Goal: Task Accomplishment & Management: Manage account settings

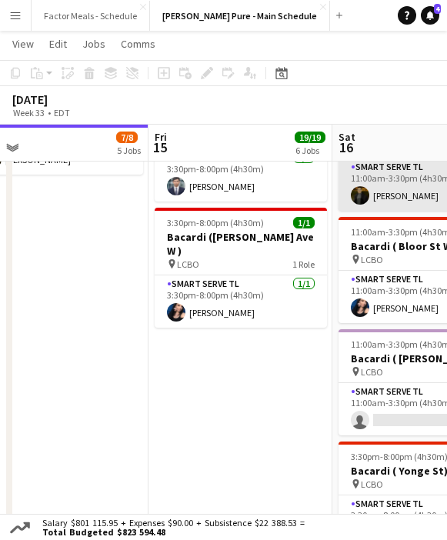
scroll to position [0, 370]
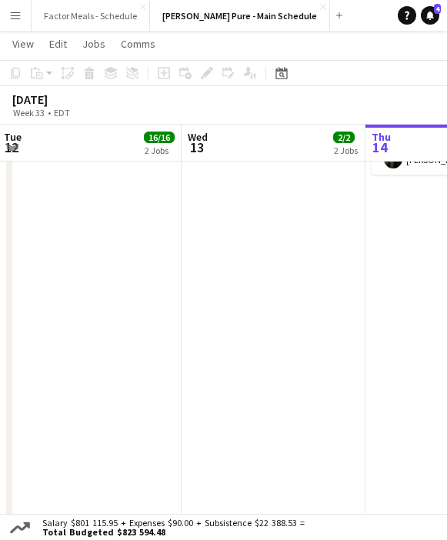
click at [15, 27] on button "Menu" at bounding box center [15, 15] width 31 height 31
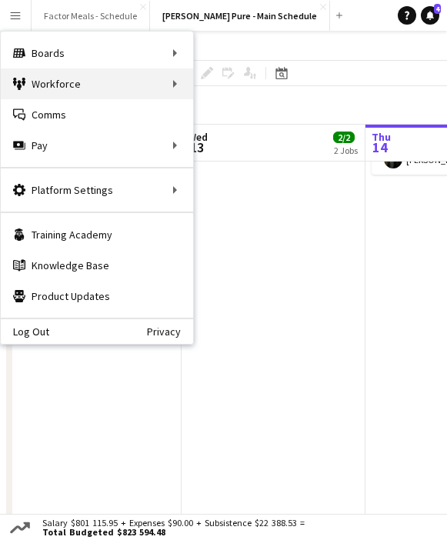
click at [52, 85] on div "Workforce Workforce" at bounding box center [97, 83] width 192 height 31
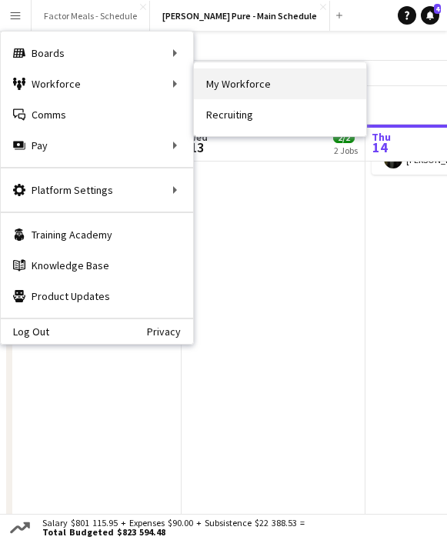
click at [233, 82] on link "My Workforce" at bounding box center [280, 83] width 172 height 31
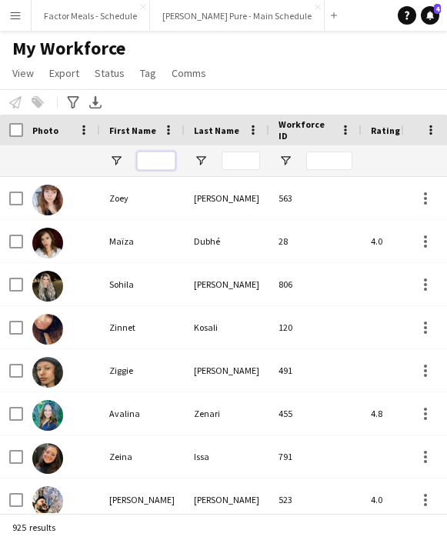
click at [155, 162] on input "First Name Filter Input" at bounding box center [156, 161] width 38 height 18
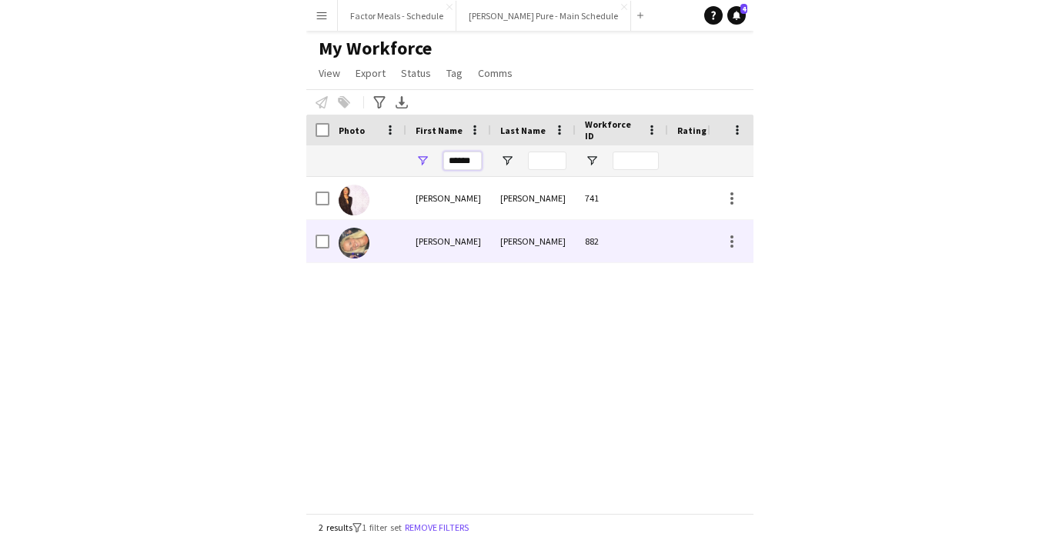
scroll to position [0, 206]
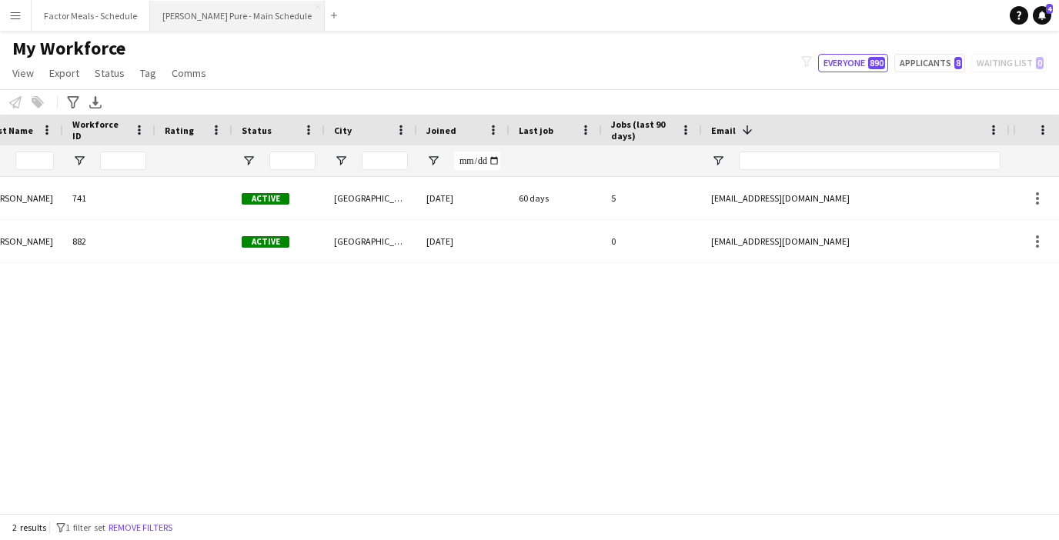
type input "******"
click at [179, 27] on button "[PERSON_NAME] Pure - Main Schedule Close" at bounding box center [237, 16] width 175 height 30
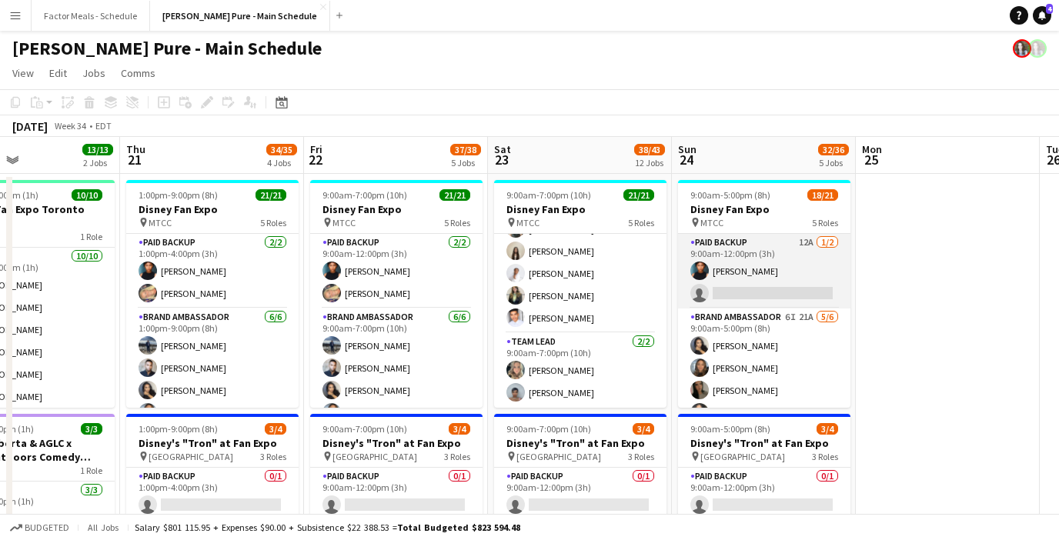
click at [710, 280] on app-card-role "Paid Backup 12A 1/2 9:00am-12:00pm (3h) Jonel Leslie single-neutral-actions" at bounding box center [764, 271] width 172 height 75
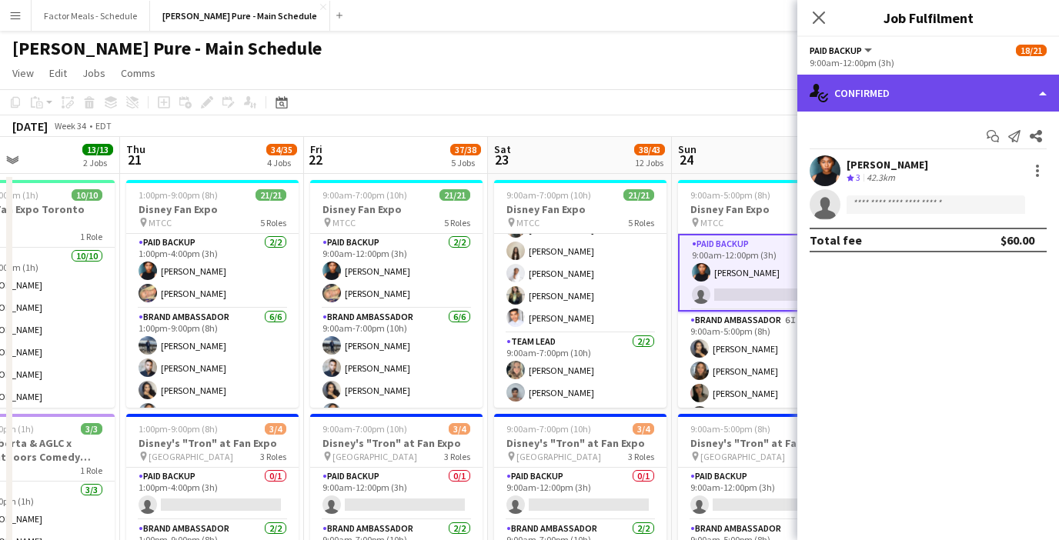
click at [710, 94] on div "single-neutral-actions-check-2 Confirmed" at bounding box center [928, 93] width 262 height 37
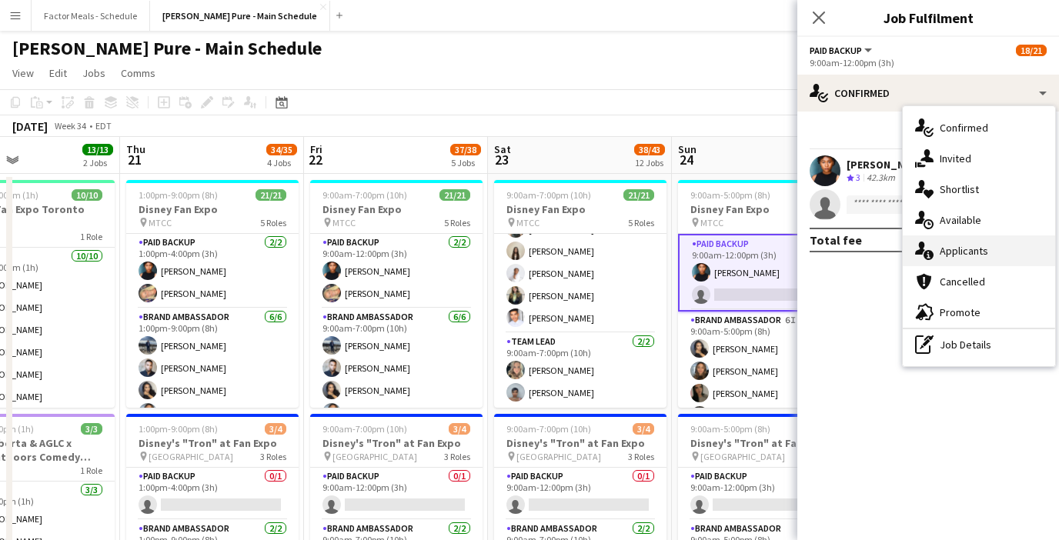
click at [710, 249] on div "single-neutral-actions-information Applicants" at bounding box center [978, 250] width 152 height 31
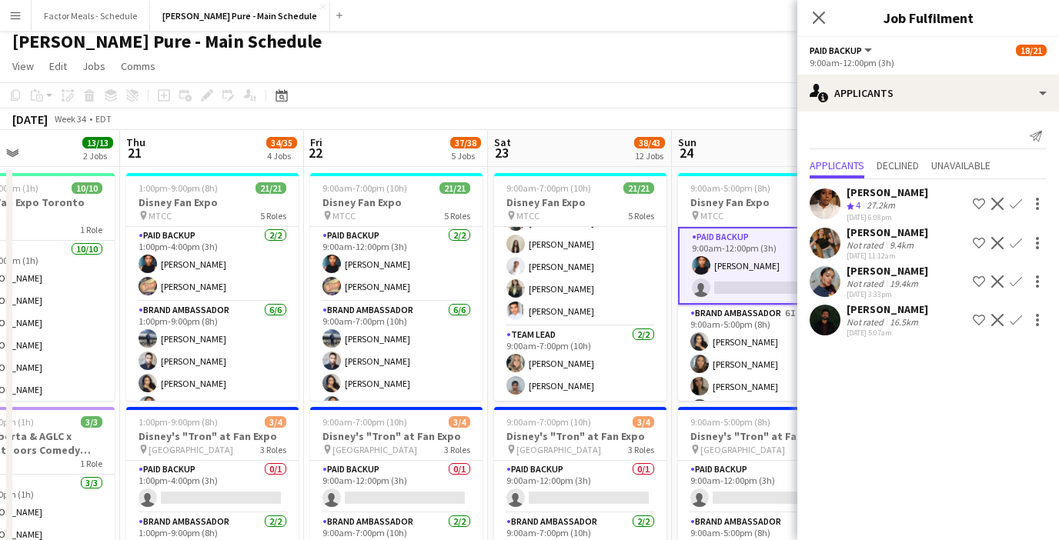
scroll to position [5, 0]
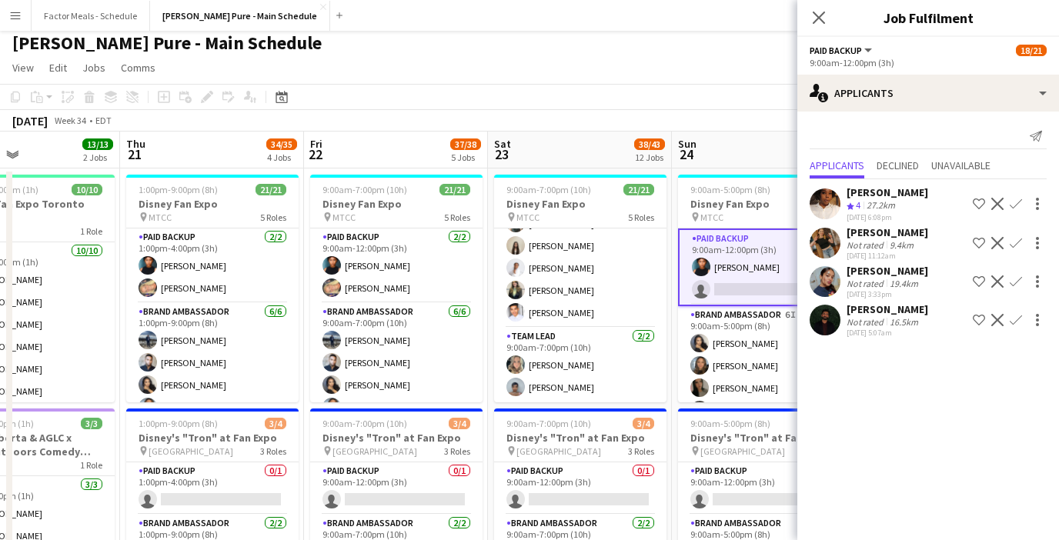
click at [710, 15] on icon at bounding box center [818, 18] width 12 height 12
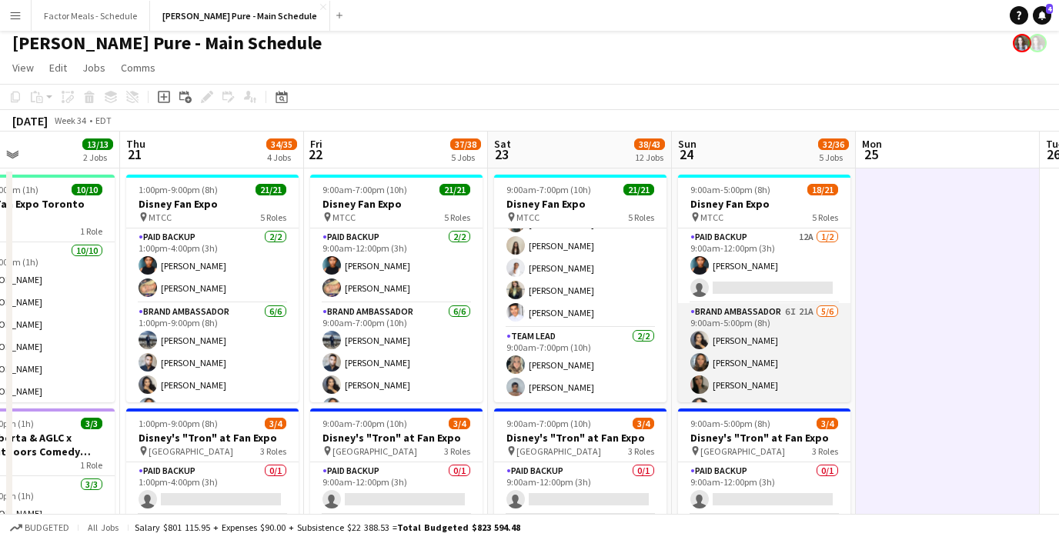
click at [710, 329] on app-card-role "Brand Ambassador 6I 21A 5/6 9:00am-5:00pm (8h) ameerah nuri Julissa Cornejo Sar…" at bounding box center [764, 385] width 172 height 164
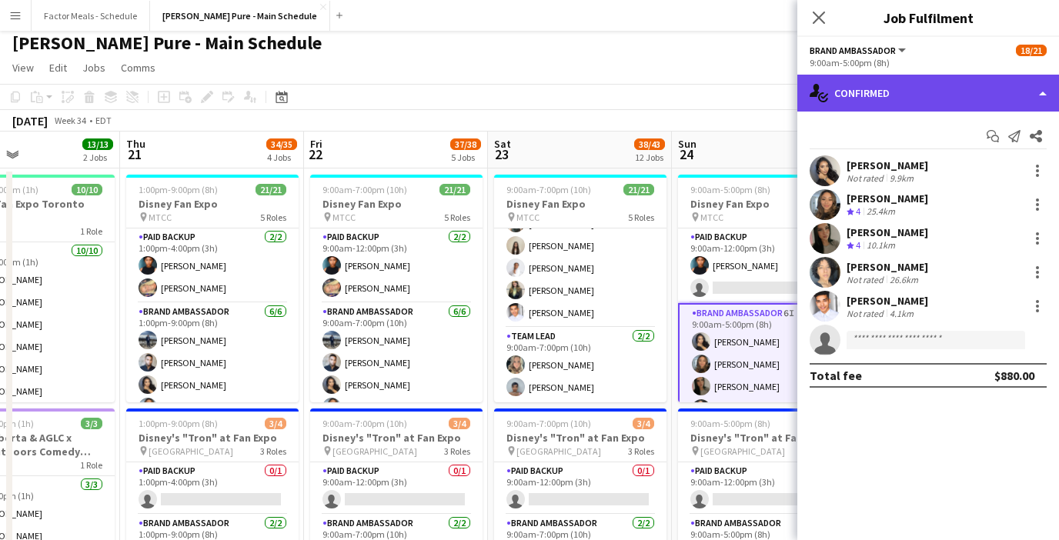
click at [710, 92] on div "single-neutral-actions-check-2 Confirmed" at bounding box center [928, 93] width 262 height 37
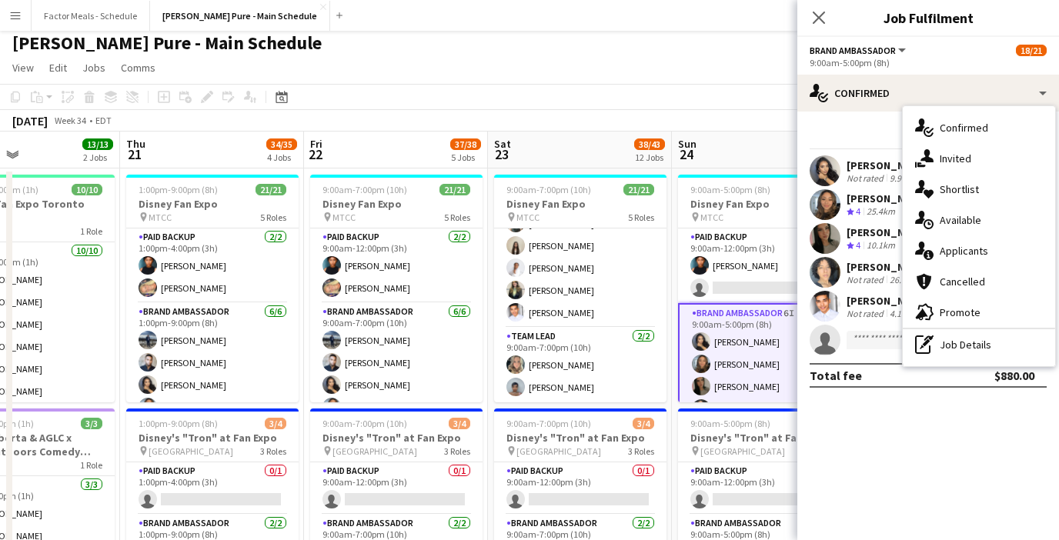
click at [710, 249] on icon "single-neutral-actions-information" at bounding box center [924, 251] width 18 height 18
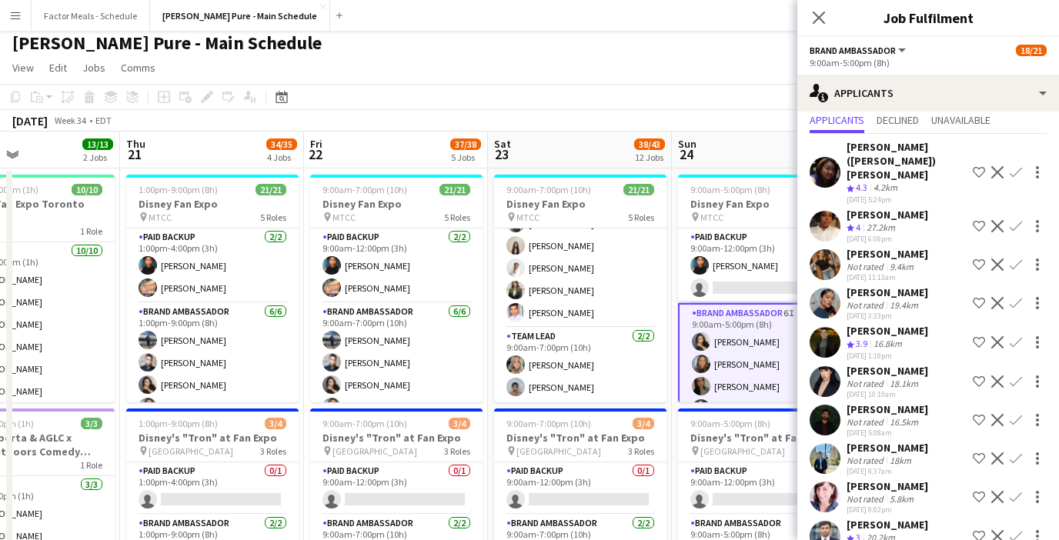
scroll to position [0, 0]
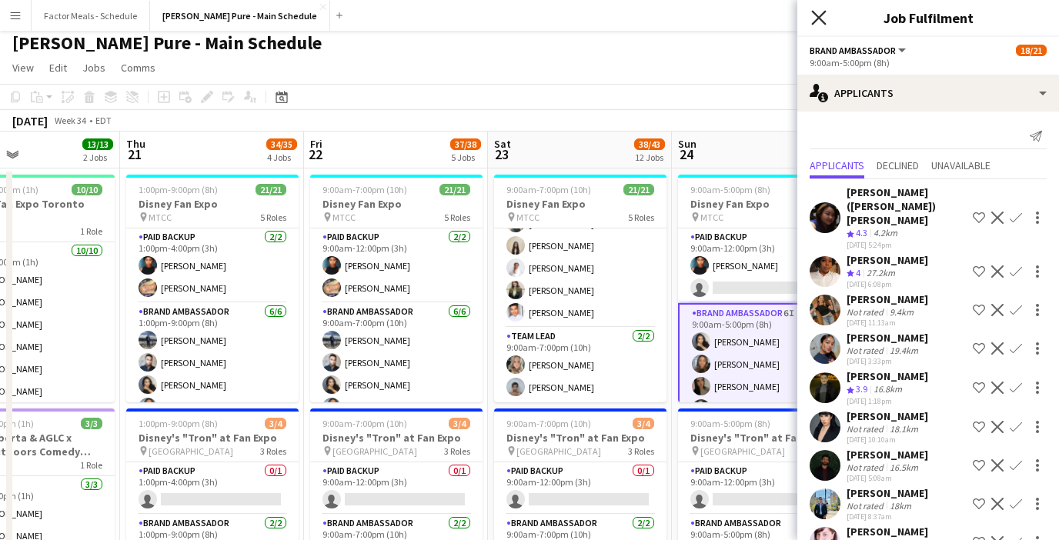
click at [710, 14] on icon "Close pop-in" at bounding box center [818, 17] width 15 height 15
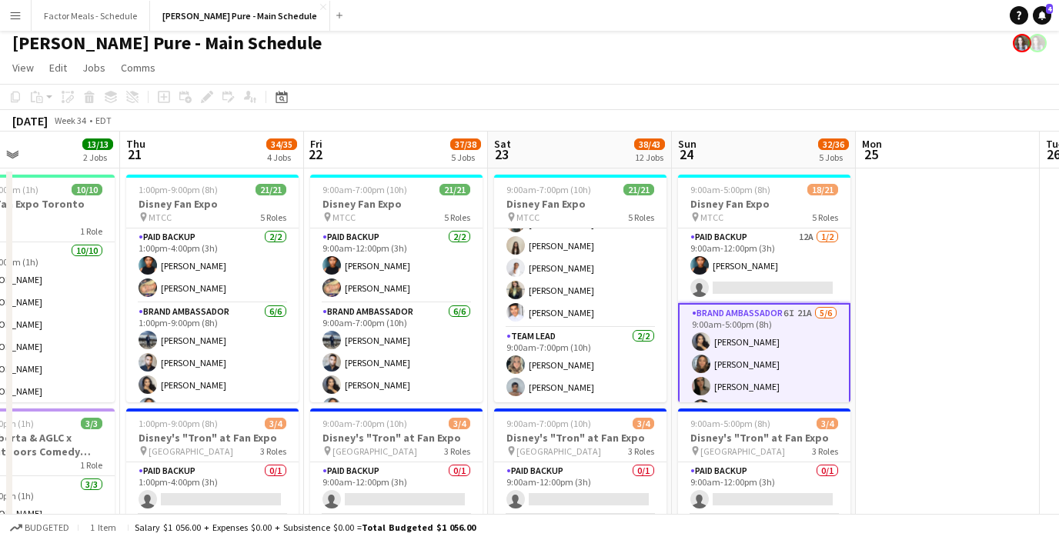
click at [710, 85] on app-toolbar "Copy Paste Paste Command V Paste with crew Command Shift V Paste linked Job [GE…" at bounding box center [529, 97] width 1059 height 26
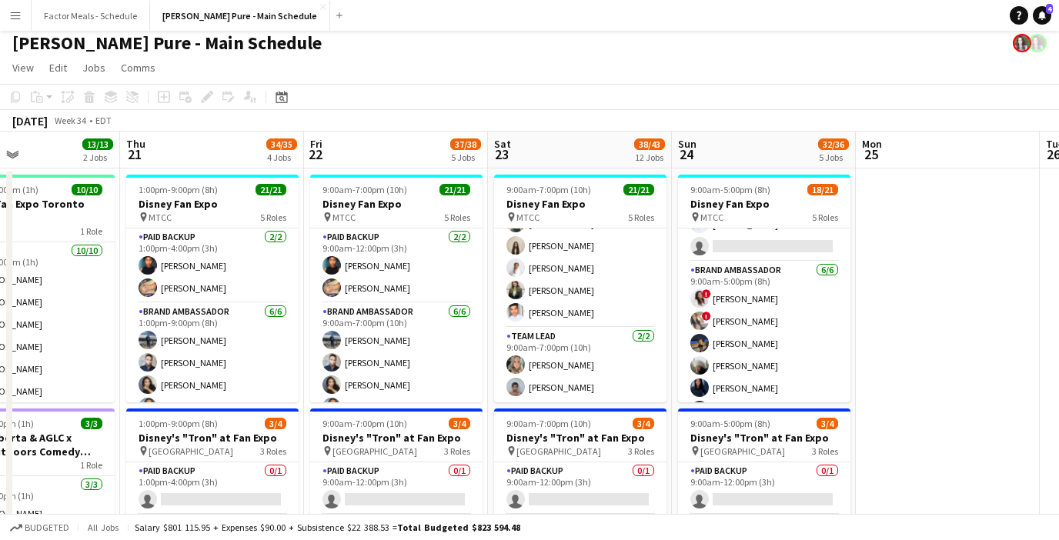
scroll to position [206, 0]
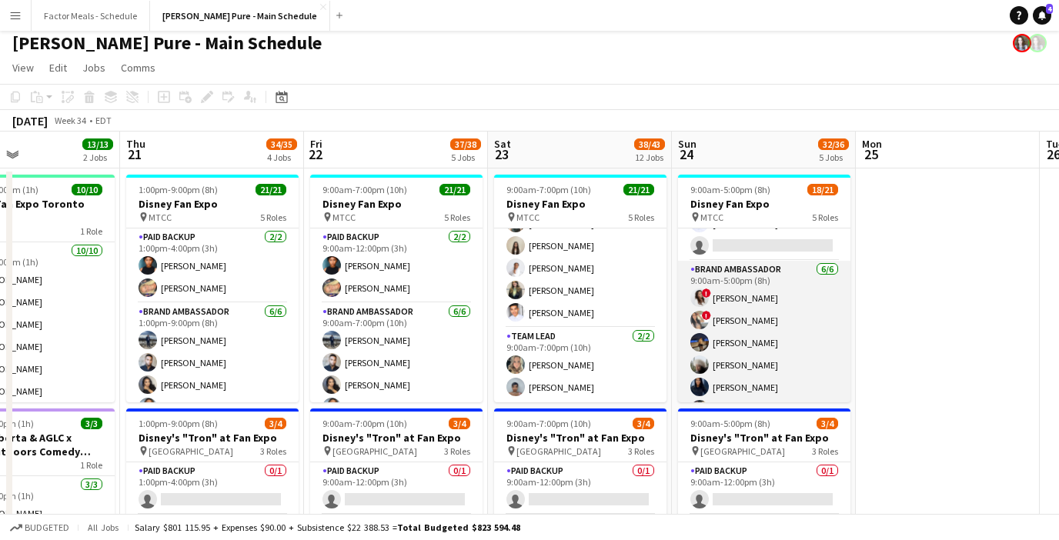
click at [710, 319] on app-card-role "Brand Ambassador 6/6 9:00am-5:00pm (8h) ! Christina Cabral ! Anchal Sangar Riti…" at bounding box center [764, 343] width 172 height 164
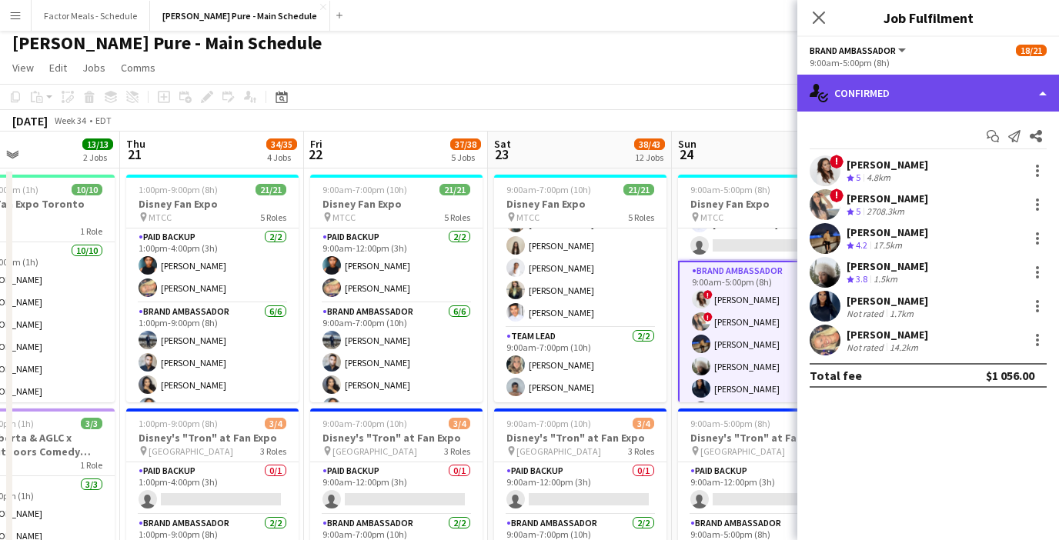
click at [710, 92] on div "single-neutral-actions-check-2 Confirmed" at bounding box center [928, 93] width 262 height 37
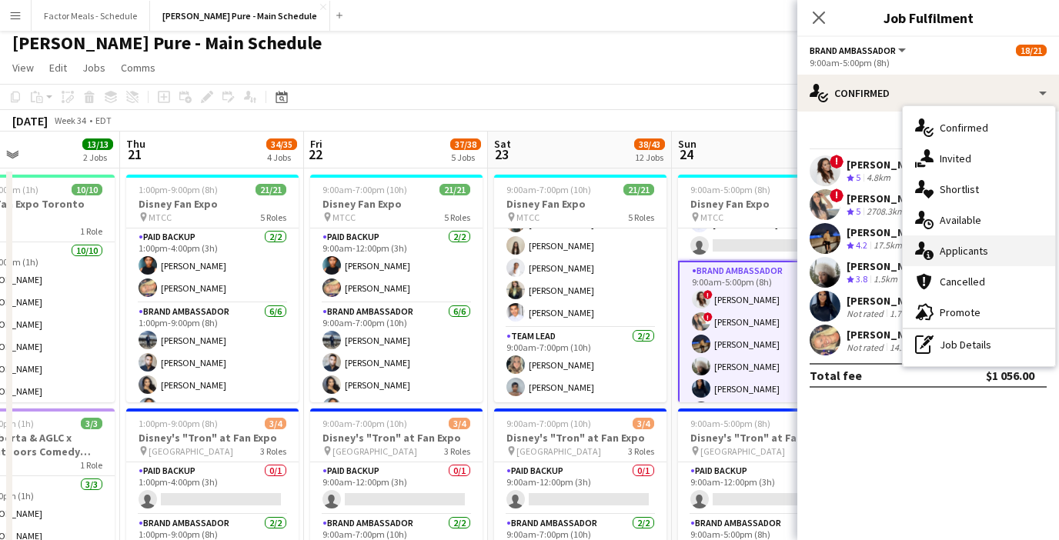
click at [710, 242] on div "single-neutral-actions-information Applicants" at bounding box center [978, 250] width 152 height 31
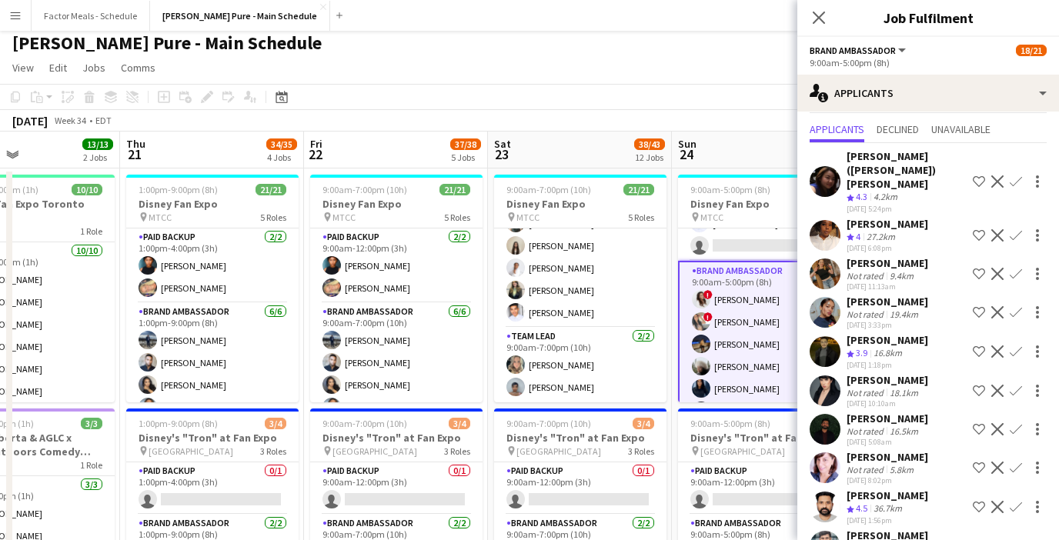
scroll to position [0, 0]
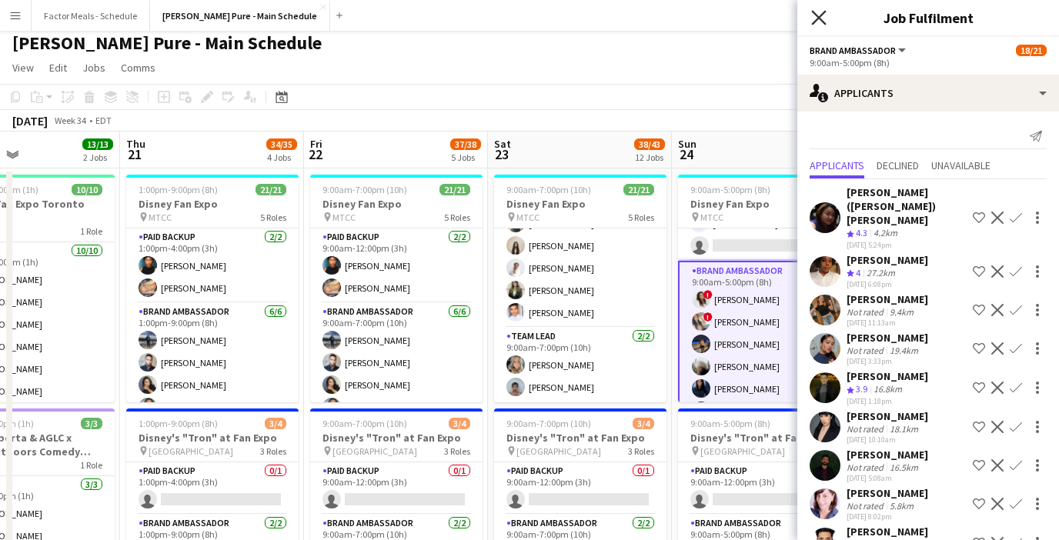
click at [710, 21] on icon at bounding box center [818, 17] width 15 height 15
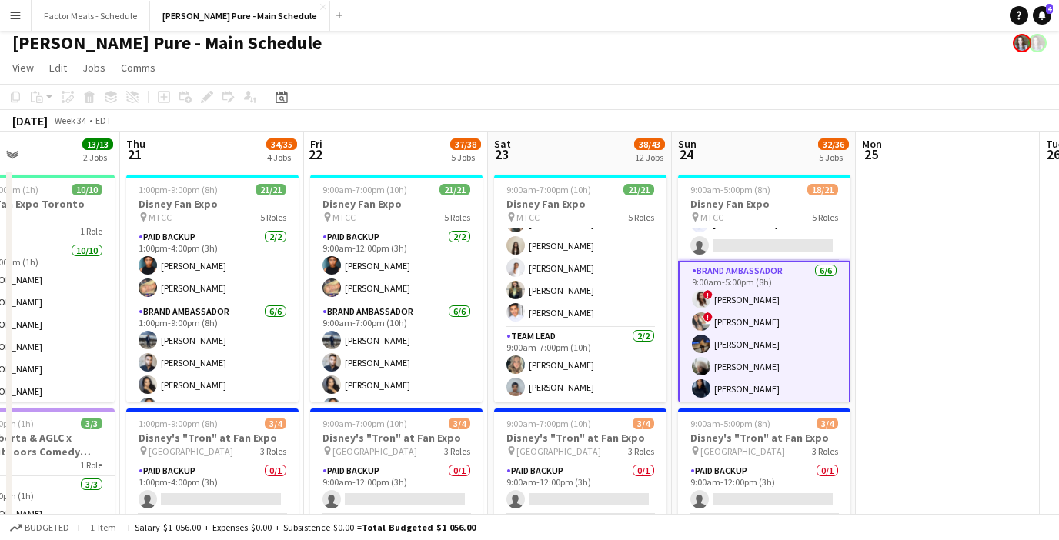
click at [710, 82] on app-page-menu "View Day view expanded Day view collapsed Month view Date picker Jump to [DATE]…" at bounding box center [529, 69] width 1059 height 29
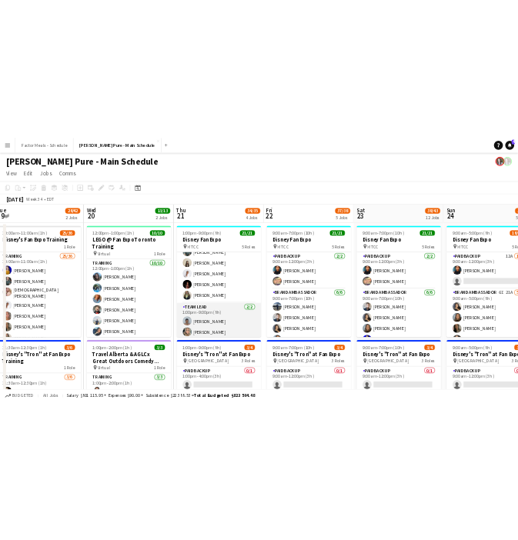
scroll to position [0, 384]
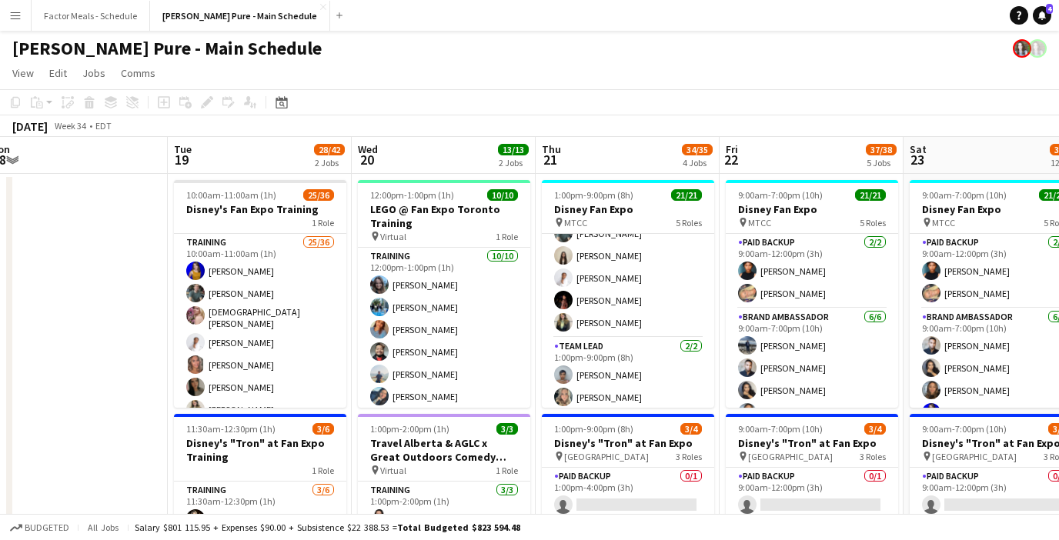
click at [20, 22] on button "Menu" at bounding box center [15, 15] width 31 height 31
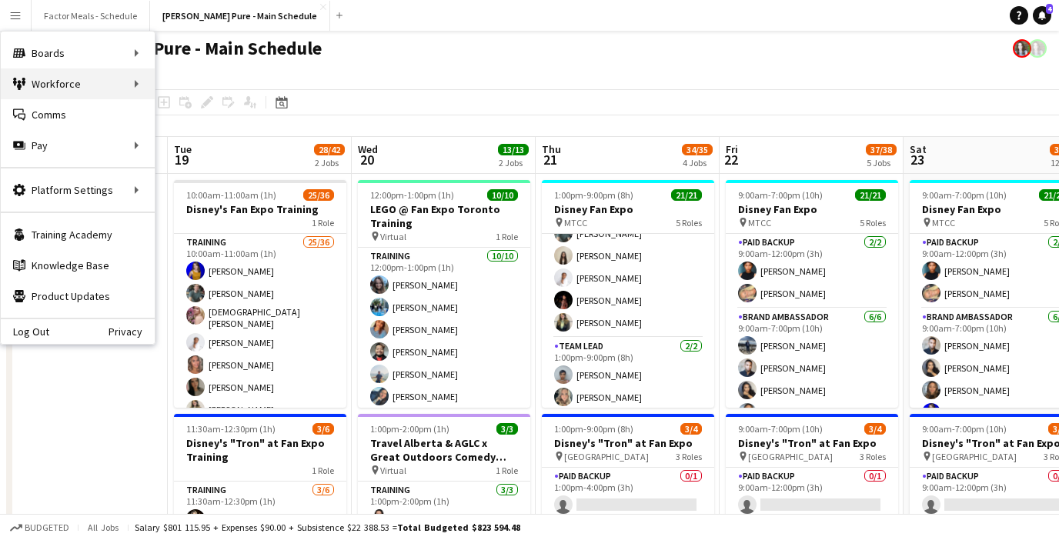
click at [53, 80] on div "Workforce Workforce" at bounding box center [78, 83] width 154 height 31
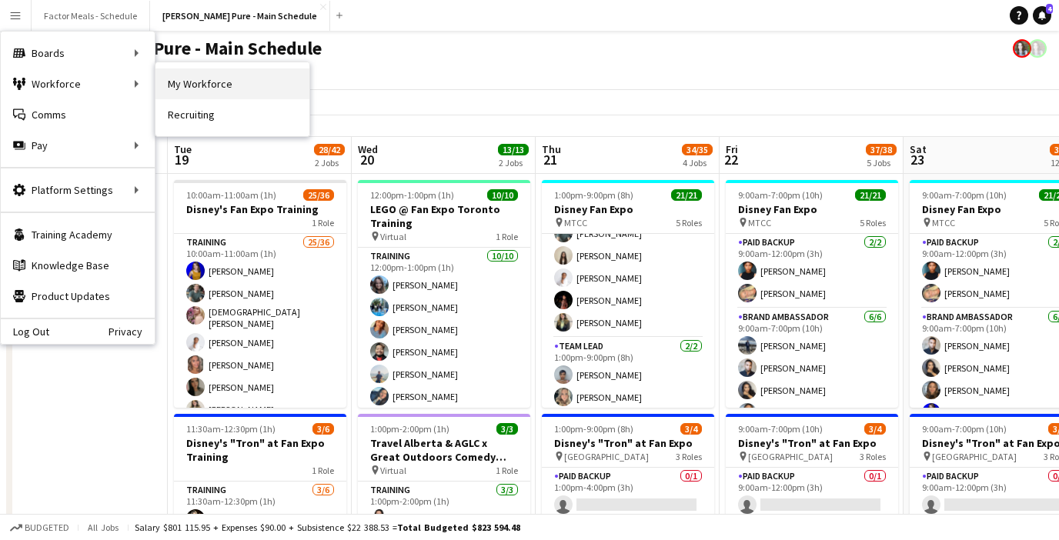
click at [224, 87] on link "My Workforce" at bounding box center [232, 83] width 154 height 31
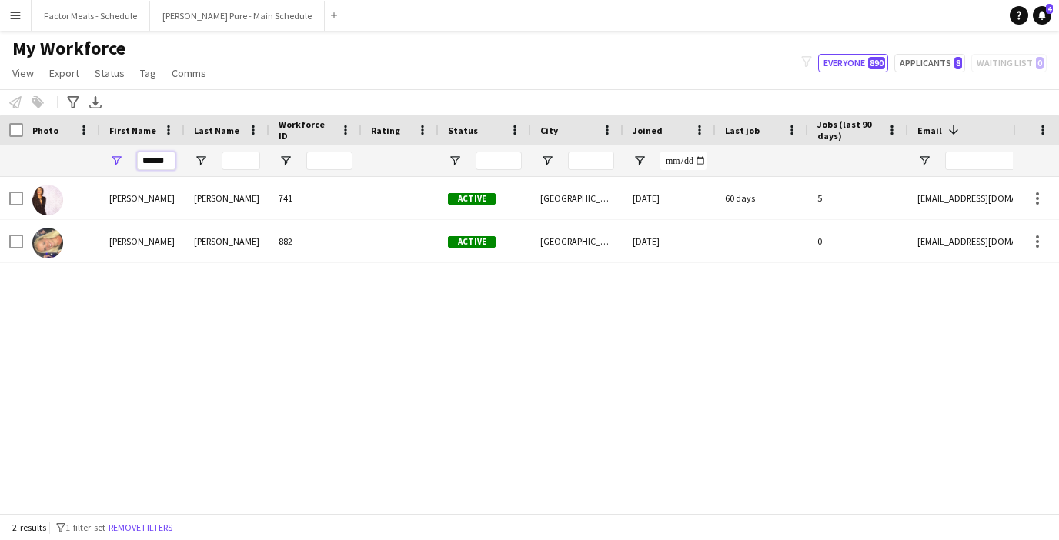
click at [166, 160] on input "******" at bounding box center [156, 161] width 38 height 18
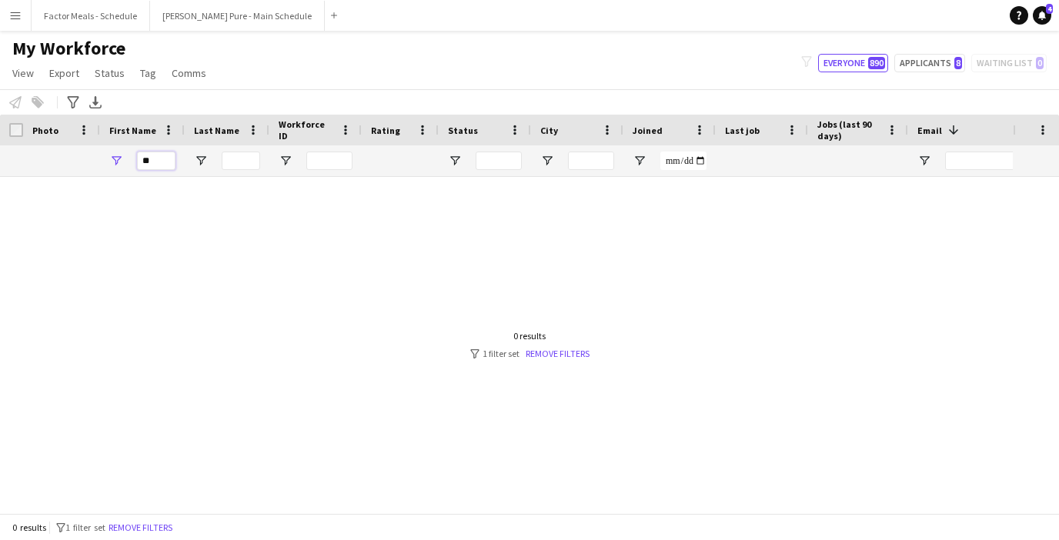
type input "*"
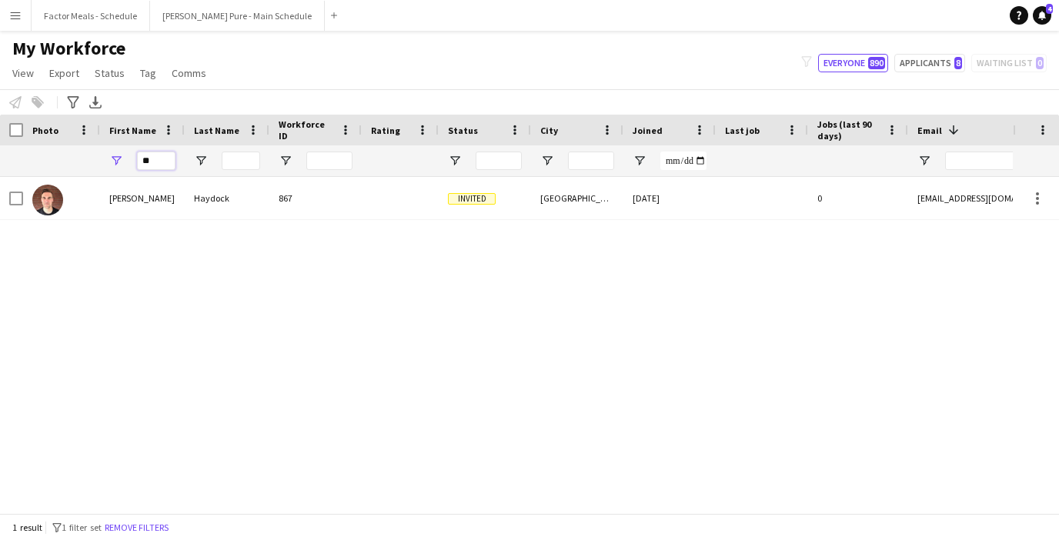
type input "*"
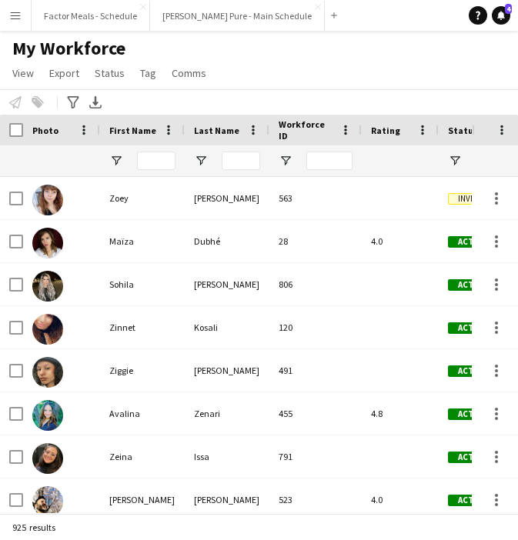
click at [13, 13] on app-icon "Menu" at bounding box center [15, 15] width 12 height 12
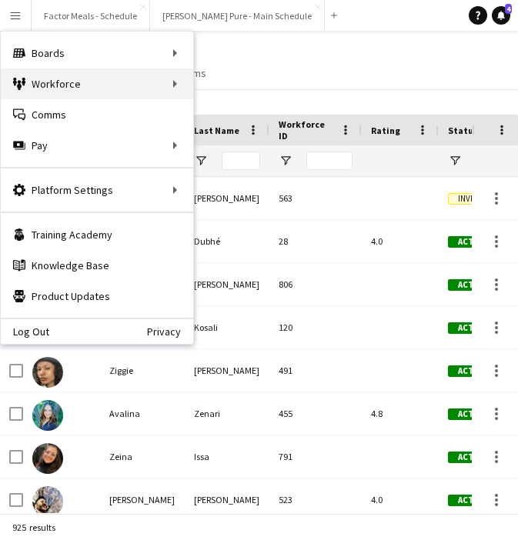
click at [34, 87] on div "Workforce Workforce" at bounding box center [97, 83] width 192 height 31
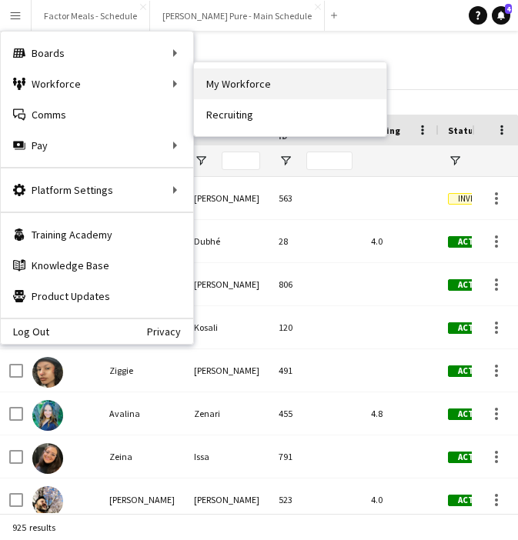
click at [243, 91] on link "My Workforce" at bounding box center [290, 83] width 192 height 31
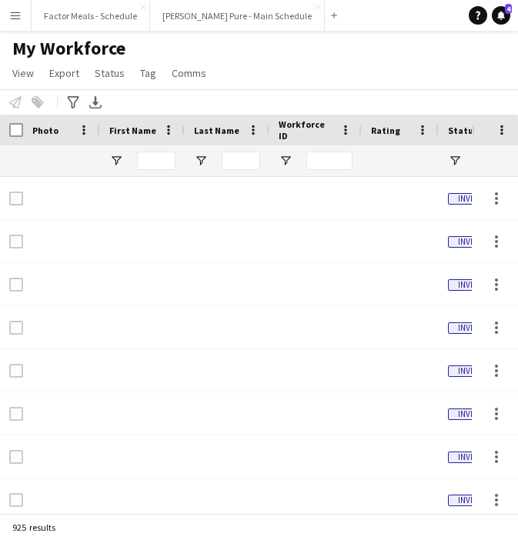
type input "**********"
click at [151, 162] on input "First Name Filter Input" at bounding box center [156, 161] width 38 height 18
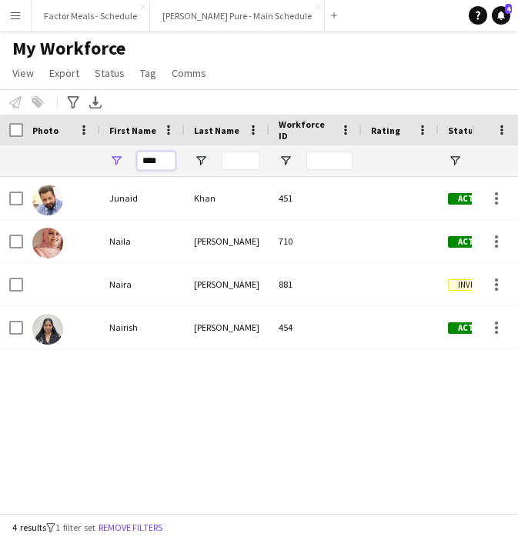
type input "*****"
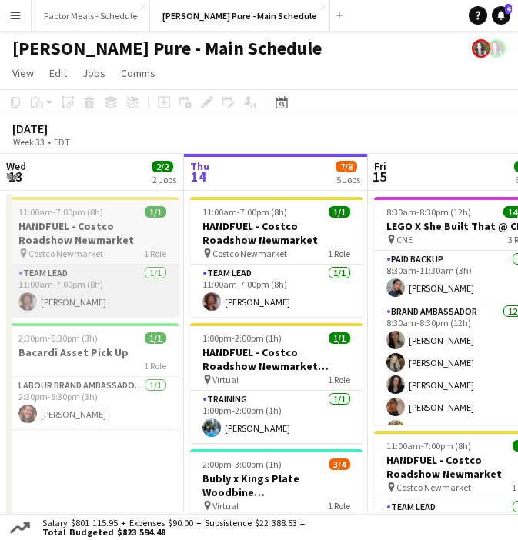
scroll to position [0, 369]
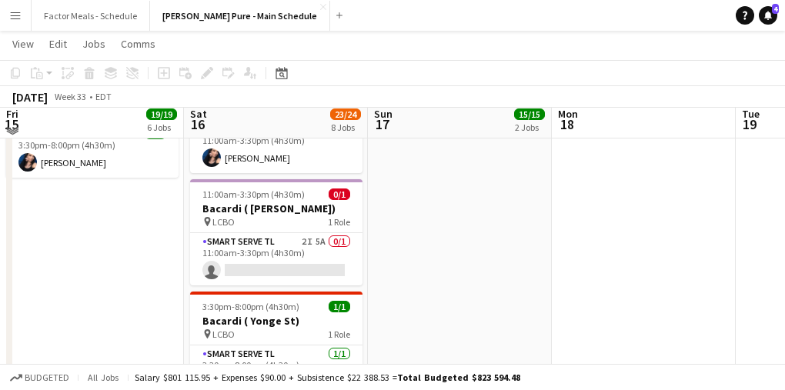
scroll to position [826, 0]
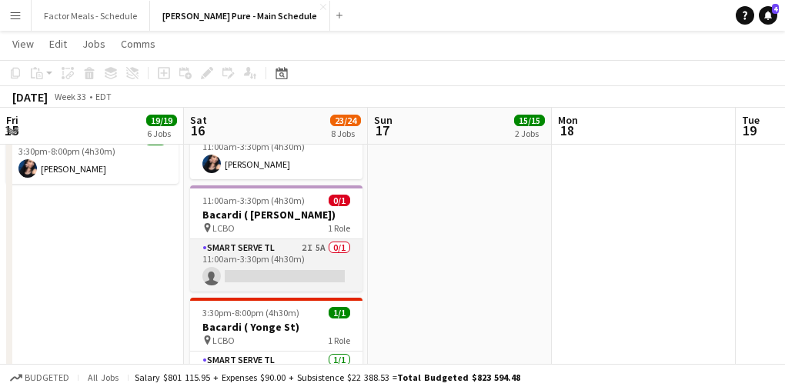
click at [224, 239] on app-card-role "Smart Serve TL 2I 5A 0/1 11:00am-3:30pm (4h30m) single-neutral-actions" at bounding box center [276, 265] width 172 height 52
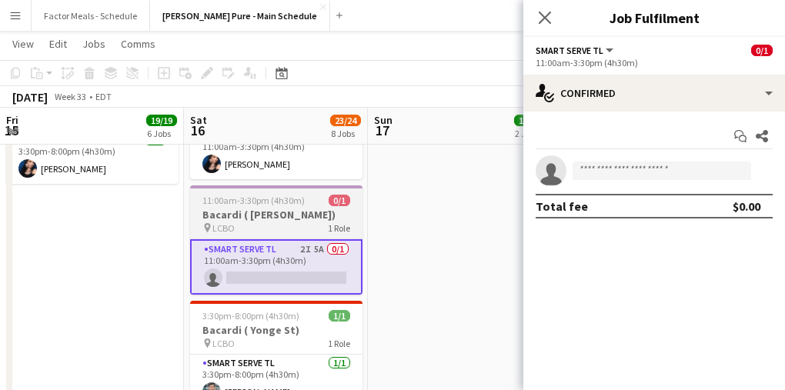
click at [239, 208] on h3 "Bacardi ( [PERSON_NAME])" at bounding box center [276, 215] width 172 height 14
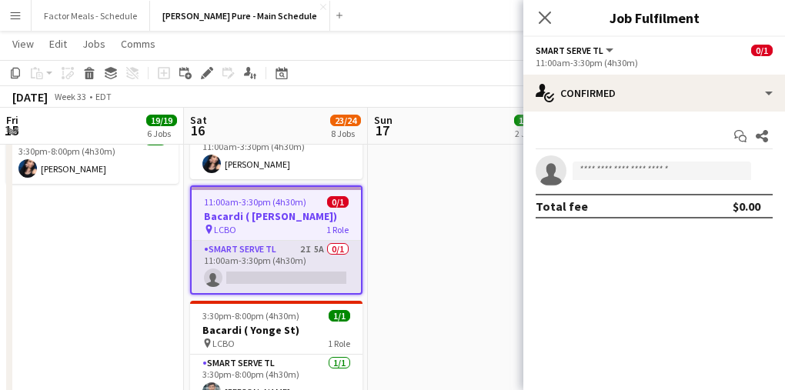
click at [238, 243] on app-card-role "Smart Serve TL 2I 5A 0/1 11:00am-3:30pm (4h30m) single-neutral-actions" at bounding box center [276, 267] width 169 height 52
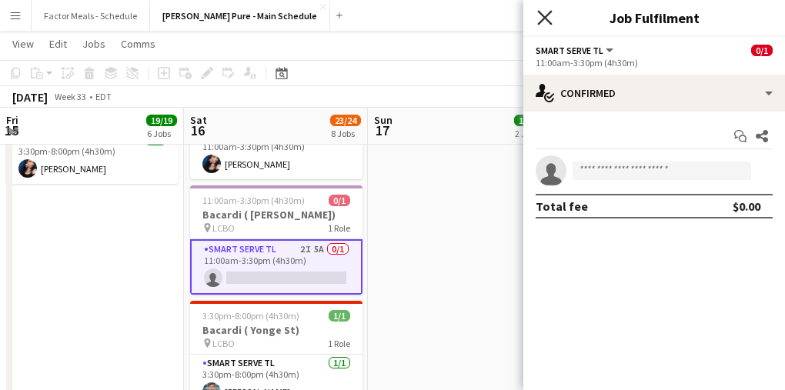
click at [543, 24] on icon "Close pop-in" at bounding box center [544, 17] width 15 height 15
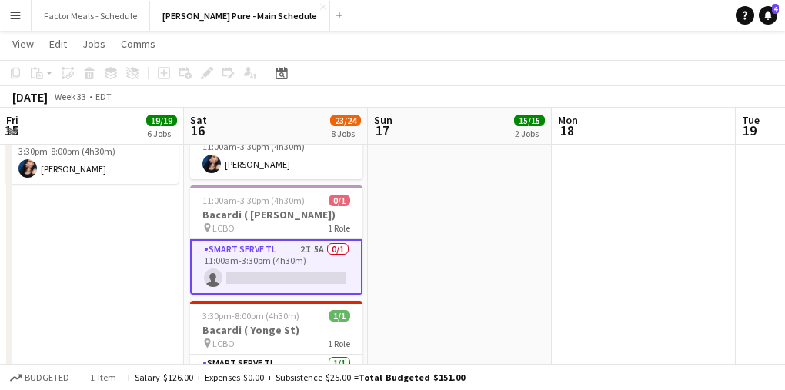
click at [440, 254] on app-date-cell "9:30am-8:30pm (11h) 14/14 LEGO X She Built That @ CNE pin CNE 3 Roles Paid Back…" at bounding box center [460, 286] width 184 height 1879
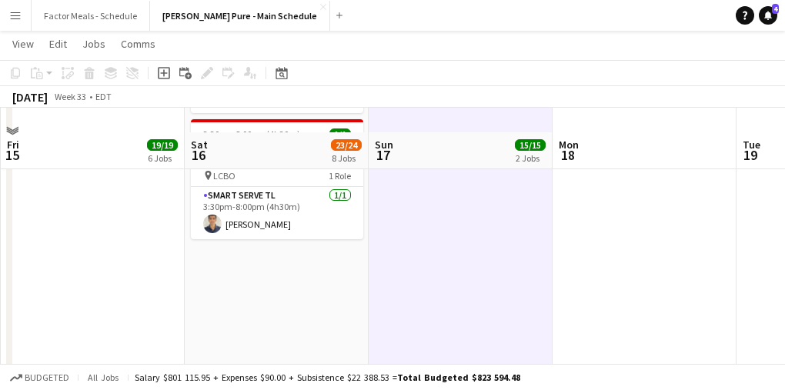
scroll to position [1028, 0]
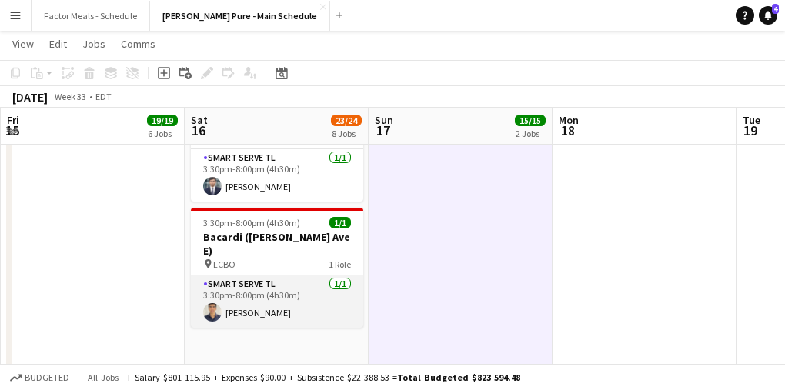
click at [252, 275] on app-card-role "Smart Serve TL [DATE] 3:30pm-8:00pm (4h30m) [PERSON_NAME]" at bounding box center [277, 301] width 172 height 52
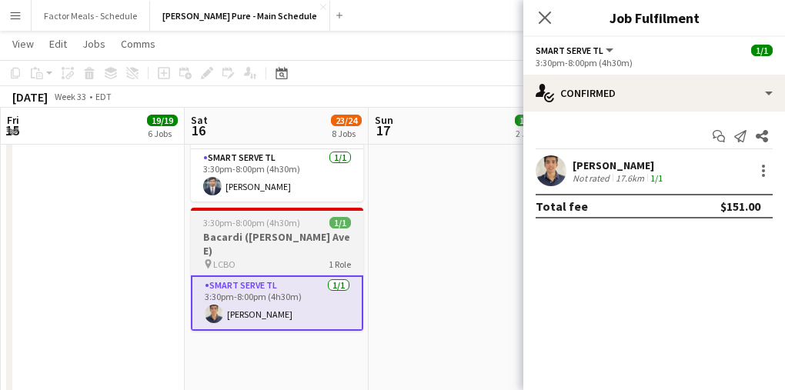
drag, startPoint x: 409, startPoint y: 241, endPoint x: 289, endPoint y: 241, distance: 119.2
click at [409, 241] on app-date-cell "9:30am-8:30pm (11h) 14/14 LEGO X She Built That @ CNE pin CNE 3 Roles Paid Back…" at bounding box center [461, 83] width 184 height 1879
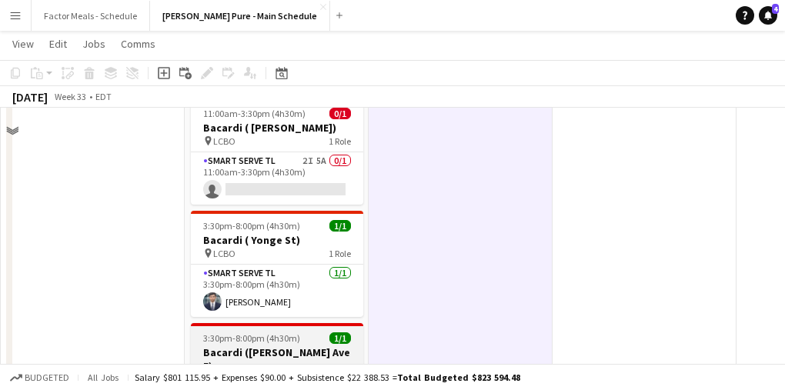
scroll to position [786, 0]
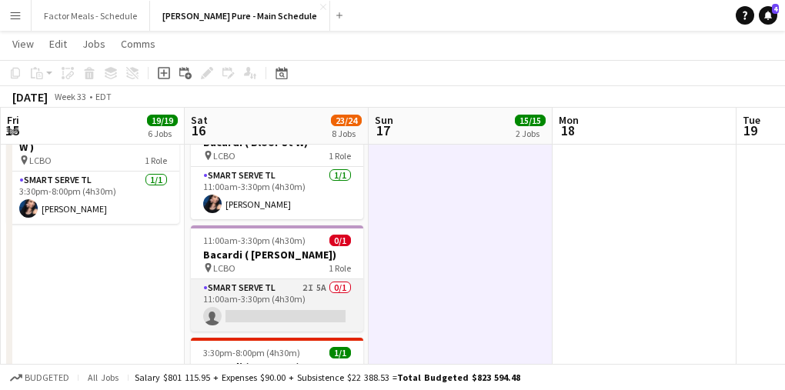
click at [269, 279] on app-card-role "Smart Serve TL 2I 5A 0/1 11:00am-3:30pm (4h30m) single-neutral-actions" at bounding box center [277, 305] width 172 height 52
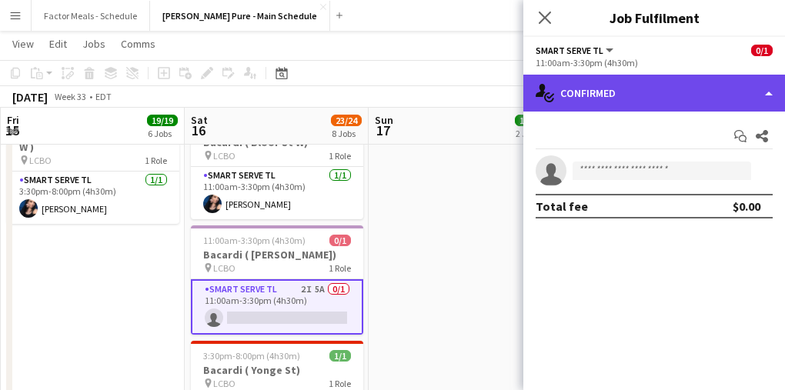
click at [558, 85] on div "single-neutral-actions-check-2 Confirmed" at bounding box center [654, 93] width 262 height 37
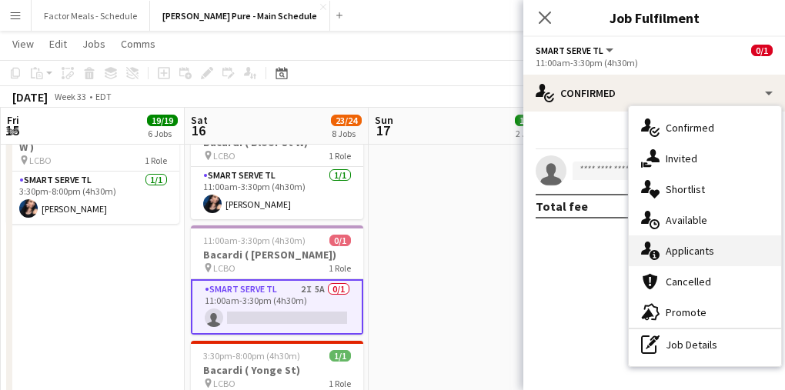
click at [668, 242] on div "single-neutral-actions-information Applicants" at bounding box center [705, 250] width 152 height 31
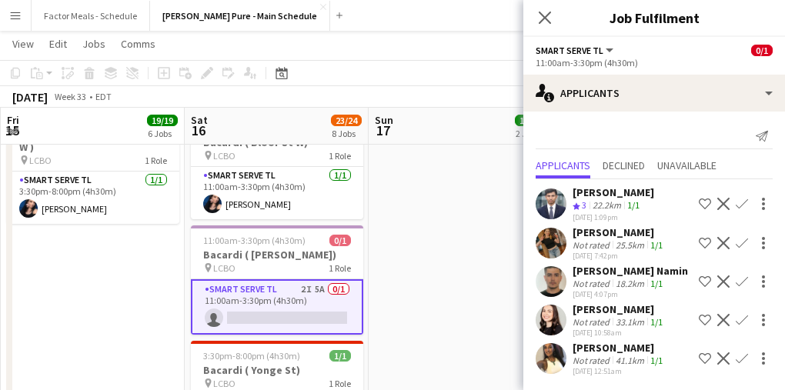
scroll to position [15, 0]
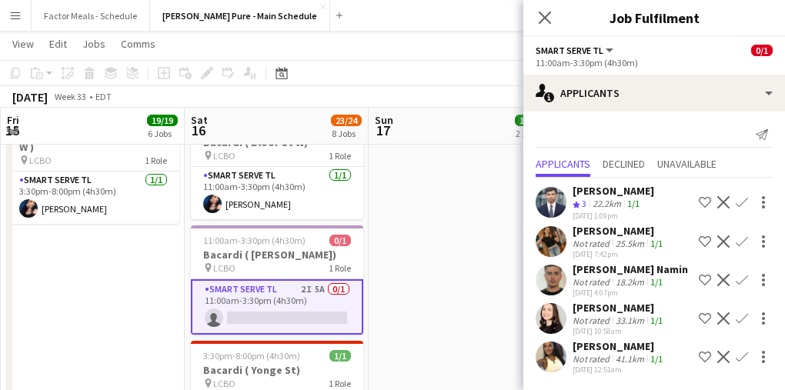
click at [594, 301] on div "[PERSON_NAME]" at bounding box center [618, 308] width 93 height 14
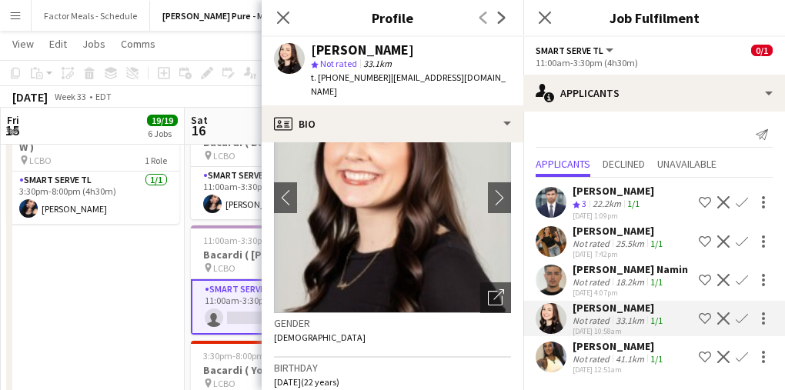
scroll to position [44, 0]
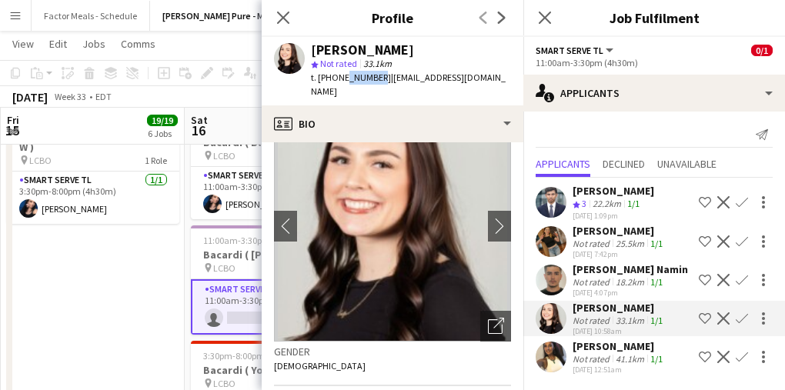
drag, startPoint x: 339, startPoint y: 80, endPoint x: 373, endPoint y: 83, distance: 34.0
click at [373, 83] on span "t. +17055719006" at bounding box center [351, 78] width 80 height 12
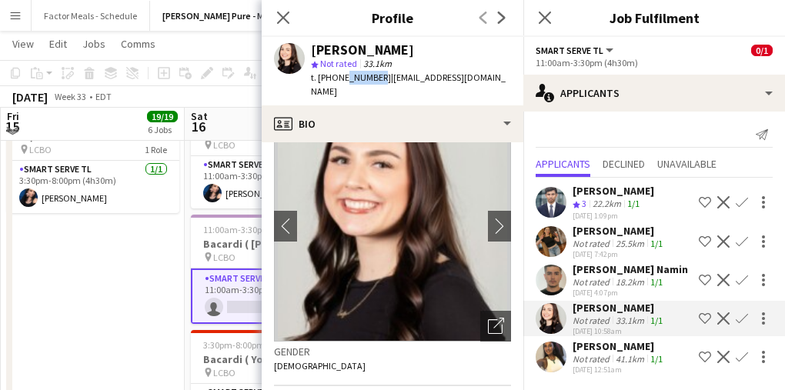
scroll to position [792, 0]
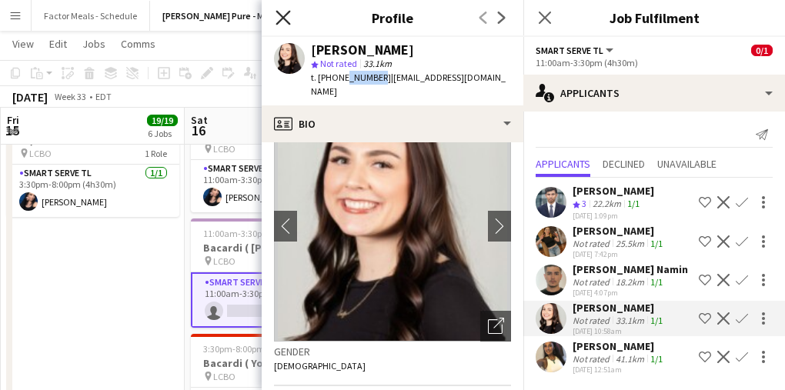
click at [285, 22] on icon "Close pop-in" at bounding box center [282, 17] width 15 height 15
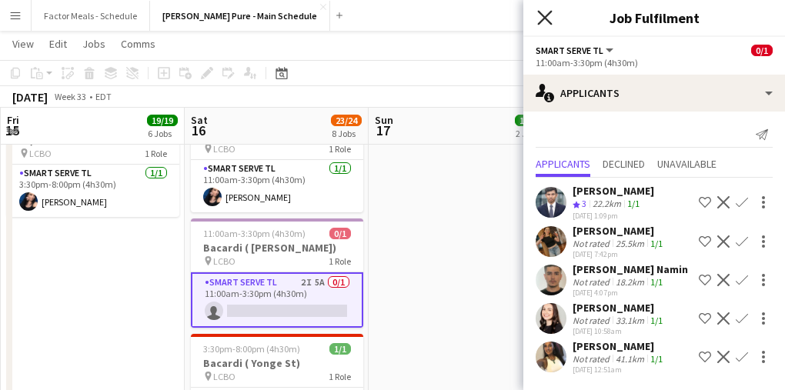
click at [542, 20] on icon at bounding box center [544, 17] width 15 height 15
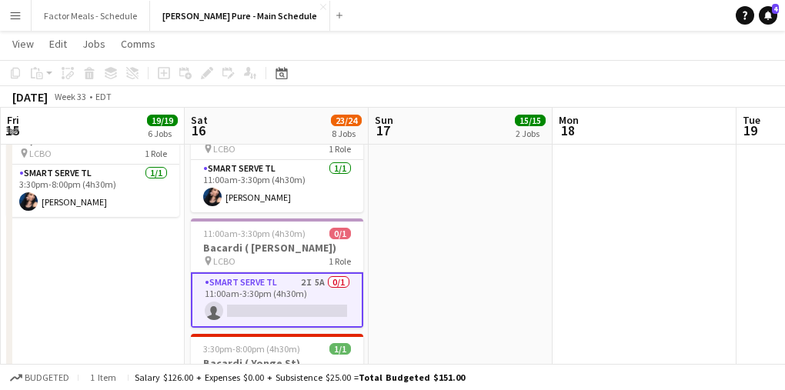
click at [460, 245] on app-date-cell "9:30am-8:30pm (11h) 14/14 LEGO X She Built That @ CNE pin CNE 3 Roles Paid Back…" at bounding box center [461, 319] width 184 height 1879
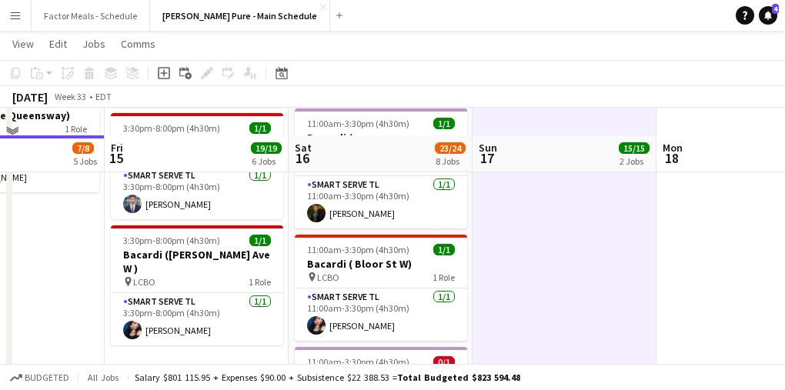
scroll to position [697, 0]
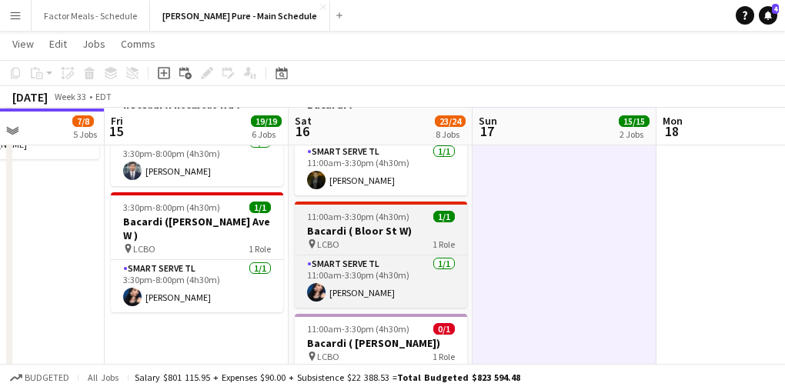
click at [369, 238] on div "pin LCBO 1 Role" at bounding box center [381, 244] width 172 height 12
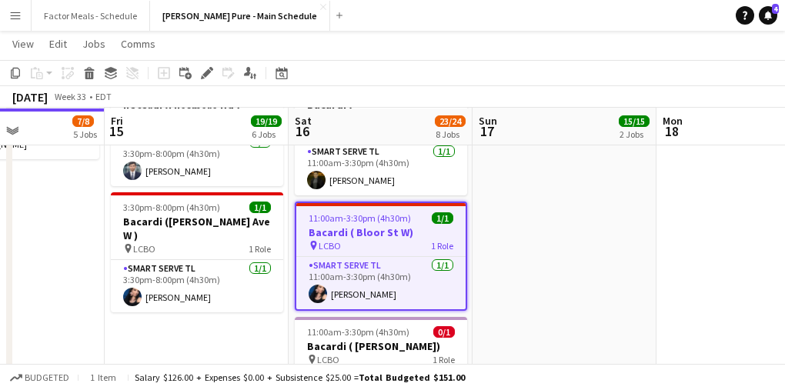
click at [354, 225] on h3 "Bacardi ( Bloor St W)" at bounding box center [380, 232] width 169 height 14
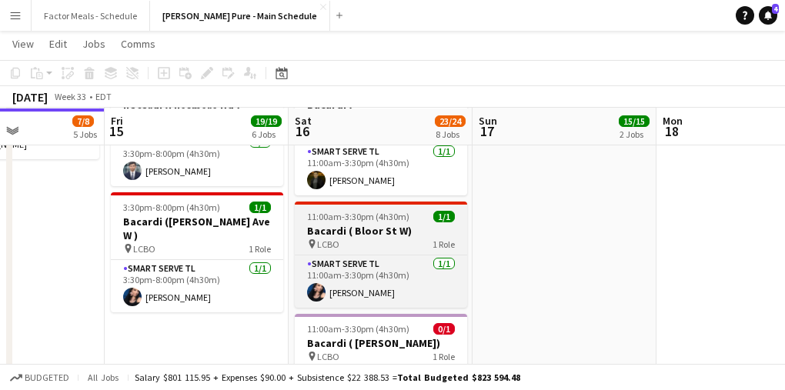
click at [354, 224] on h3 "Bacardi ( Bloor St W)" at bounding box center [381, 231] width 172 height 14
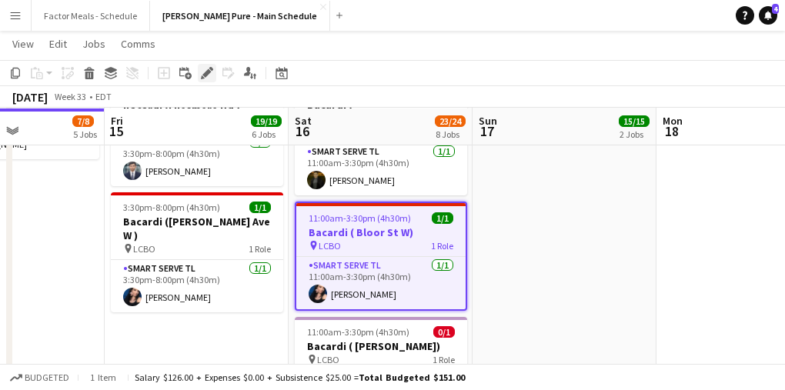
click at [208, 76] on icon "Edit" at bounding box center [207, 73] width 12 height 12
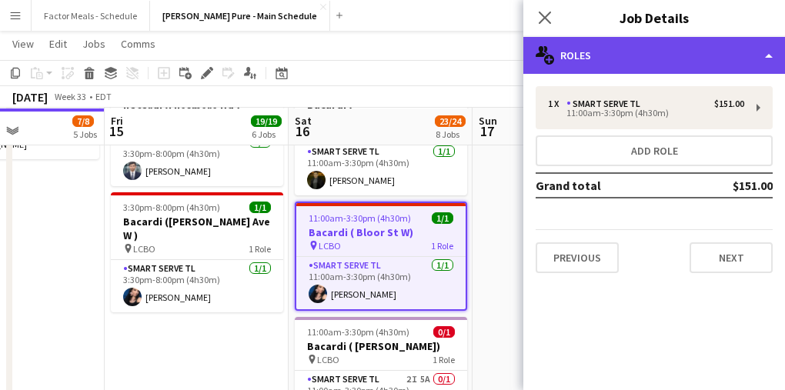
click at [569, 58] on div "multiple-users-add Roles" at bounding box center [654, 55] width 262 height 37
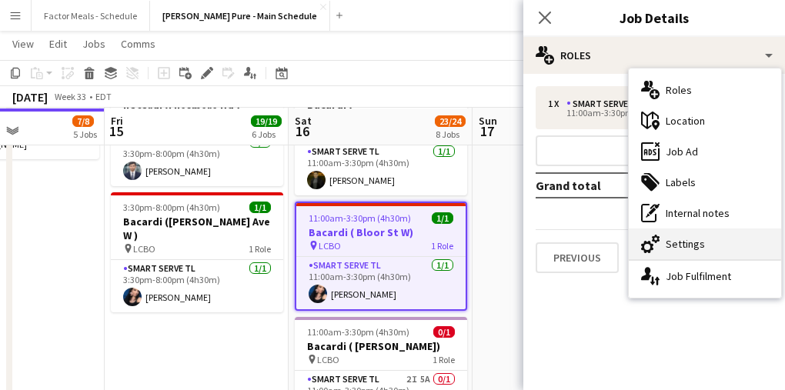
click at [694, 249] on div "cog-double-3 Settings" at bounding box center [705, 243] width 152 height 31
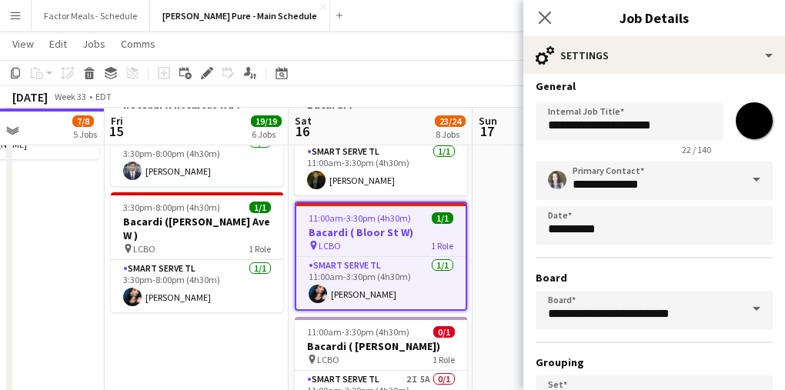
scroll to position [0, 0]
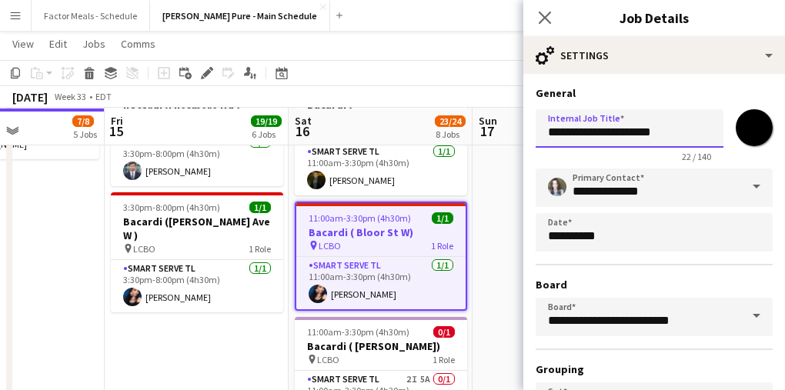
click at [680, 140] on input "**********" at bounding box center [629, 128] width 188 height 38
type input "**********"
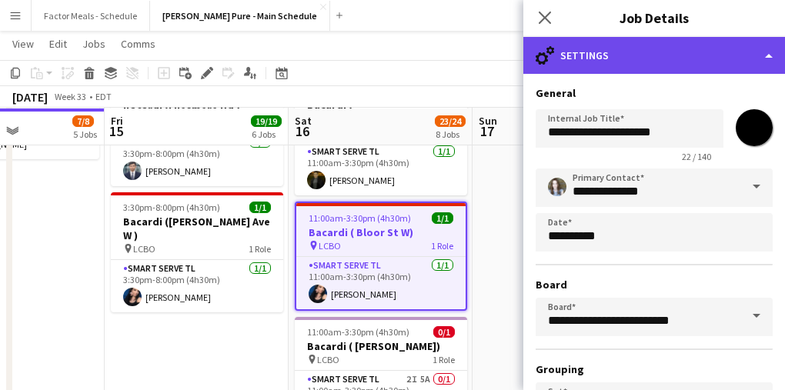
click at [660, 58] on div "cog-double-3 Settings" at bounding box center [654, 55] width 262 height 37
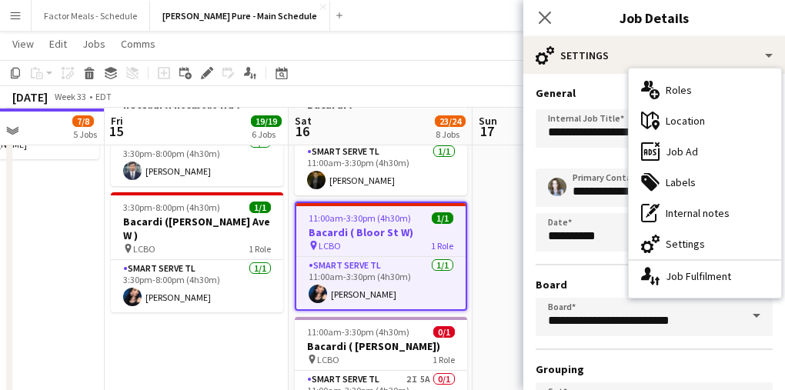
click at [678, 118] on div "maps-pin-1 Location" at bounding box center [705, 120] width 152 height 31
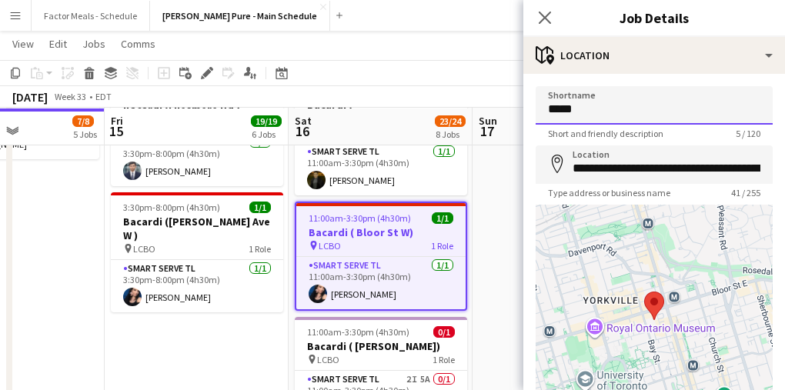
click at [678, 118] on input "****" at bounding box center [653, 105] width 237 height 38
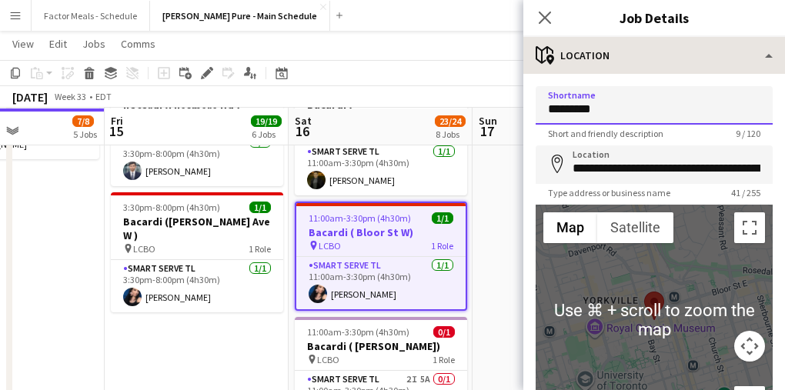
type input "*********"
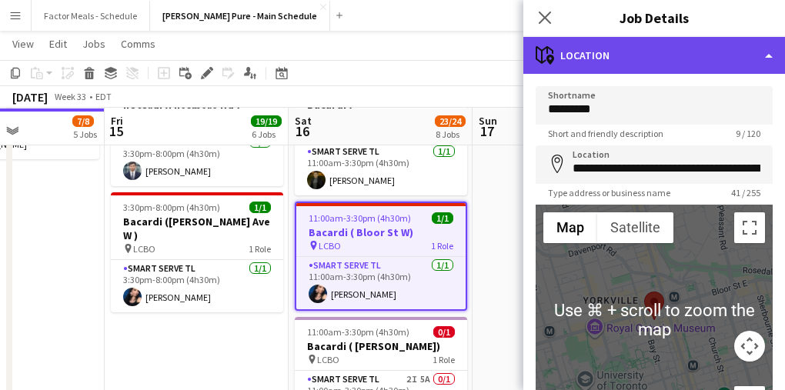
click at [648, 62] on div "maps-pin-1 Location" at bounding box center [654, 55] width 262 height 37
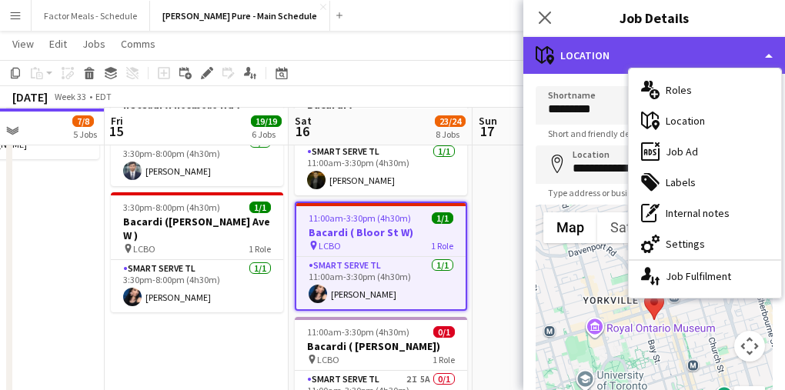
click at [668, 47] on div "maps-pin-1 Location" at bounding box center [654, 55] width 262 height 37
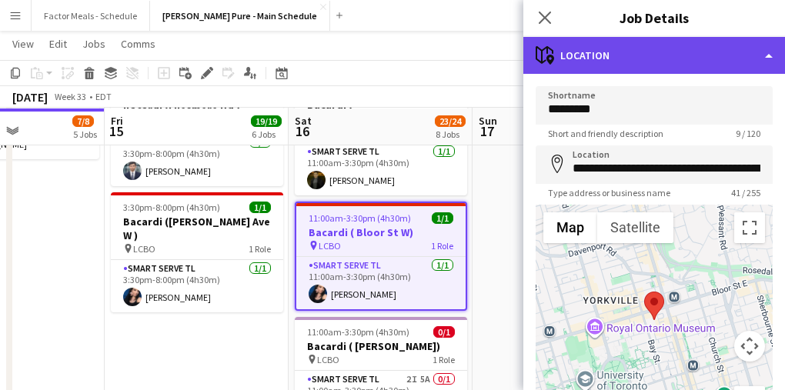
click at [670, 54] on div "maps-pin-1 Location" at bounding box center [654, 55] width 262 height 37
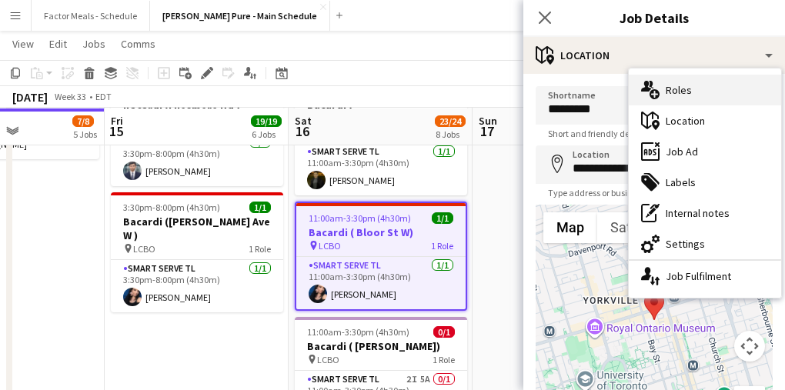
click at [670, 95] on div "multiple-users-add Roles" at bounding box center [705, 90] width 152 height 31
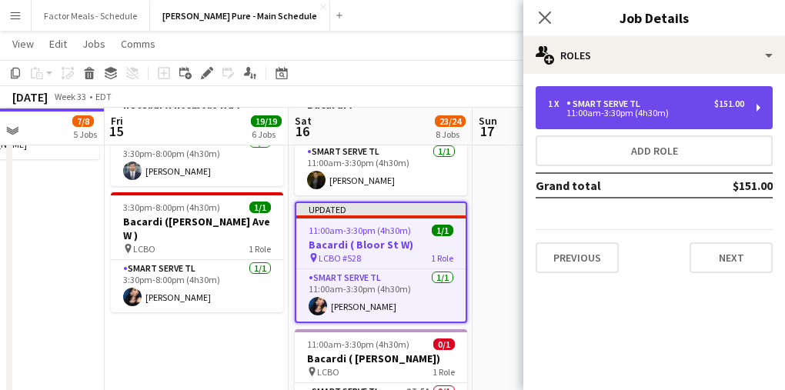
click at [599, 109] on div "11:00am-3:30pm (4h30m)" at bounding box center [646, 113] width 196 height 8
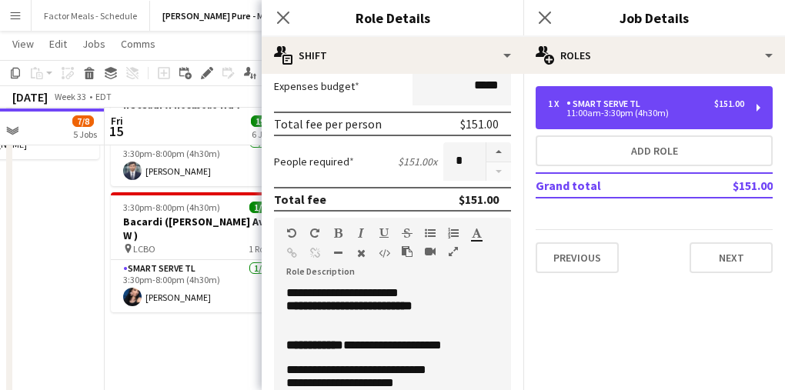
scroll to position [329, 0]
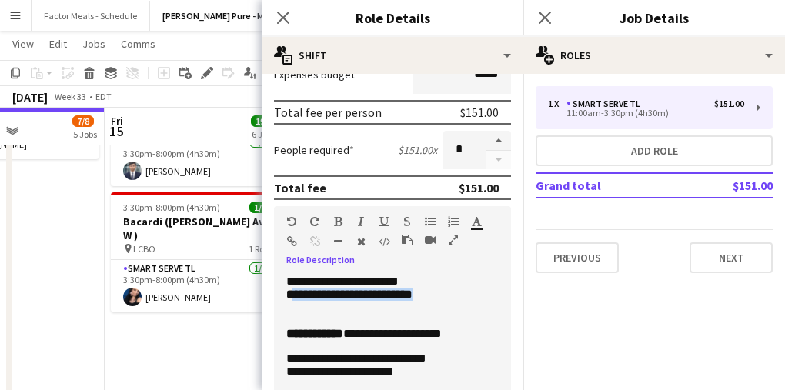
drag, startPoint x: 449, startPoint y: 302, endPoint x: 291, endPoint y: 299, distance: 157.7
click at [291, 299] on p "**********" at bounding box center [392, 294] width 212 height 13
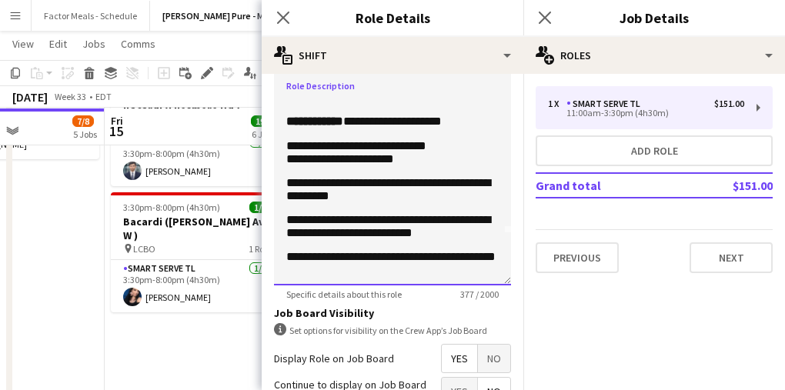
scroll to position [17, 0]
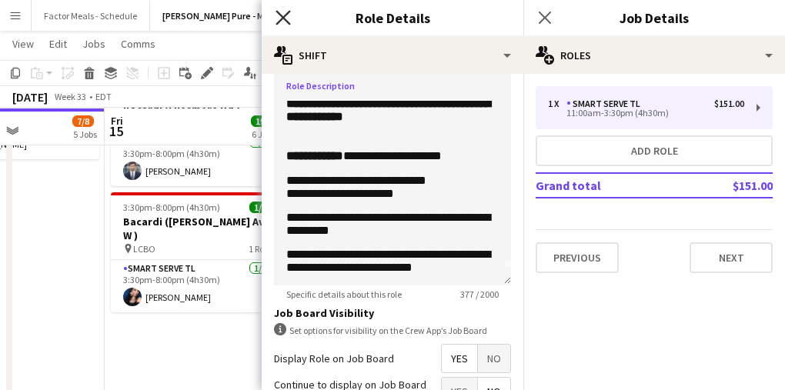
click at [281, 23] on icon "Close pop-in" at bounding box center [282, 17] width 15 height 15
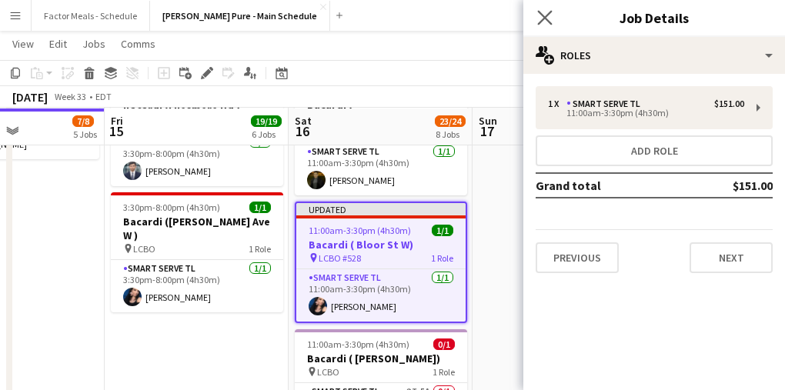
click at [552, 19] on app-icon "Close pop-in" at bounding box center [545, 18] width 22 height 22
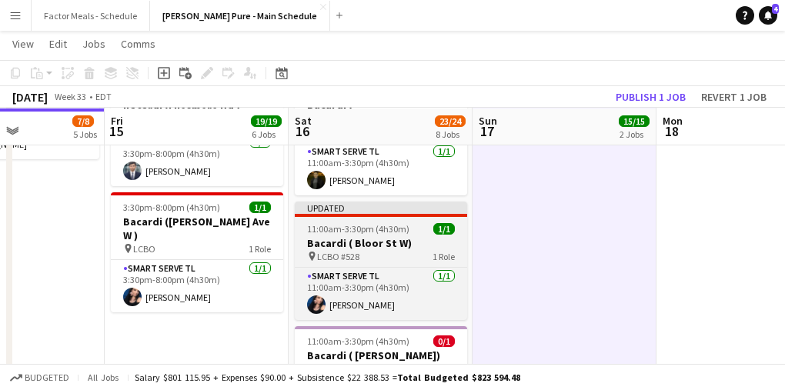
click at [382, 236] on h3 "Bacardi ( Bloor St W)" at bounding box center [381, 243] width 172 height 14
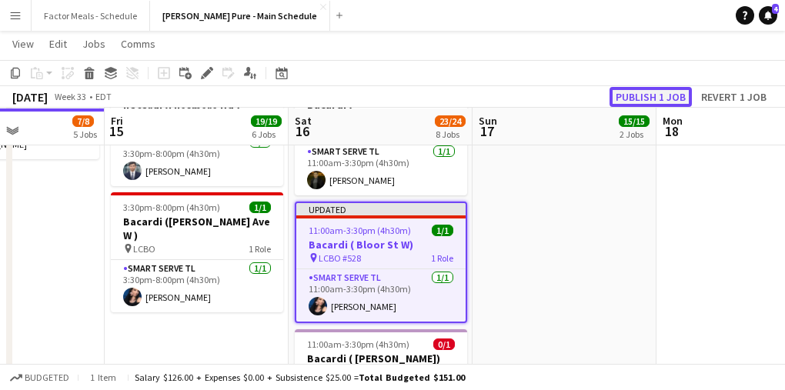
click at [646, 92] on button "Publish 1 job" at bounding box center [650, 97] width 82 height 20
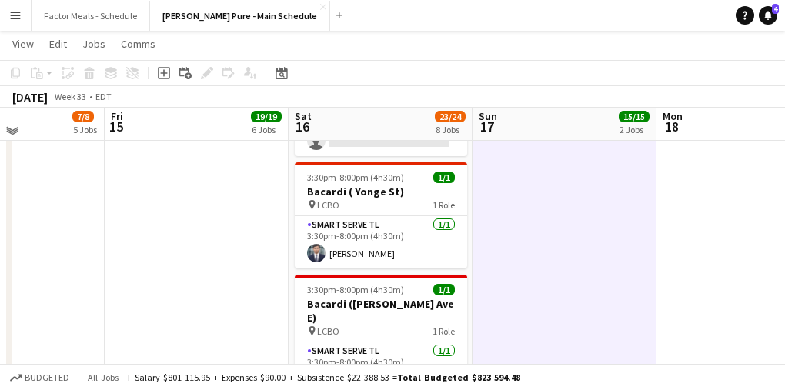
scroll to position [956, 0]
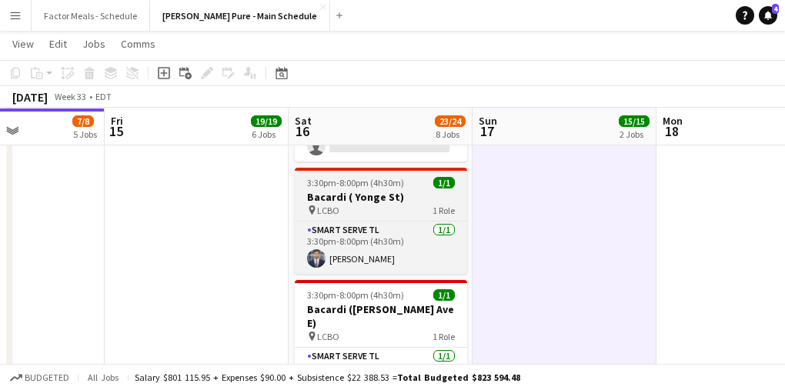
click at [389, 190] on h3 "Bacardi ( Yonge St)" at bounding box center [381, 197] width 172 height 14
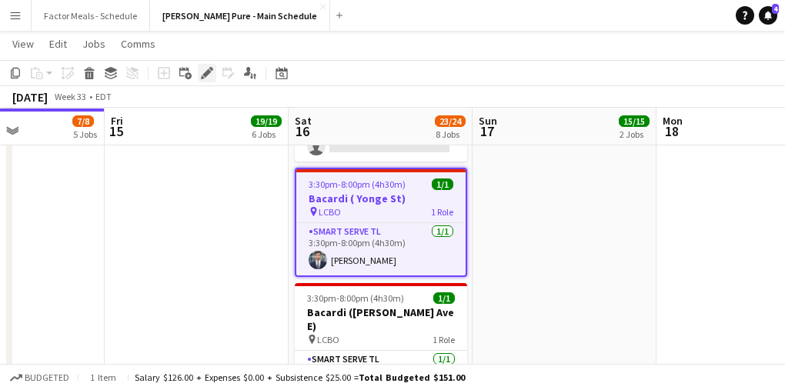
click at [209, 68] on icon at bounding box center [211, 69] width 4 height 4
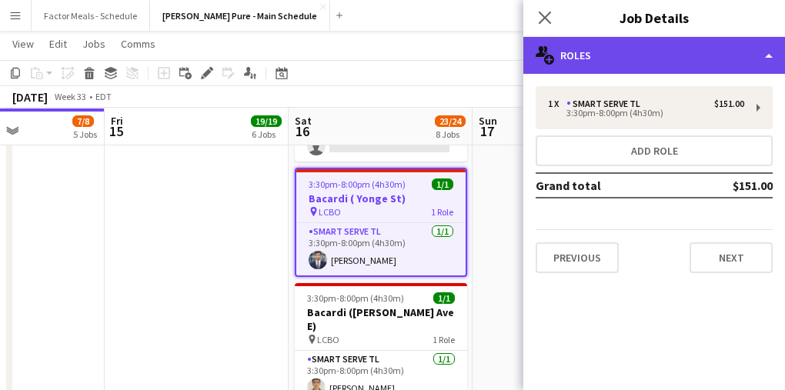
click at [622, 59] on div "multiple-users-add Roles" at bounding box center [654, 55] width 262 height 37
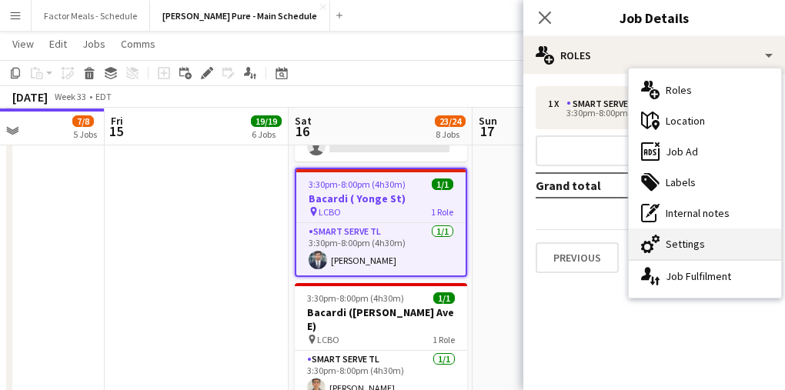
click at [695, 252] on div "cog-double-3 Settings" at bounding box center [705, 243] width 152 height 31
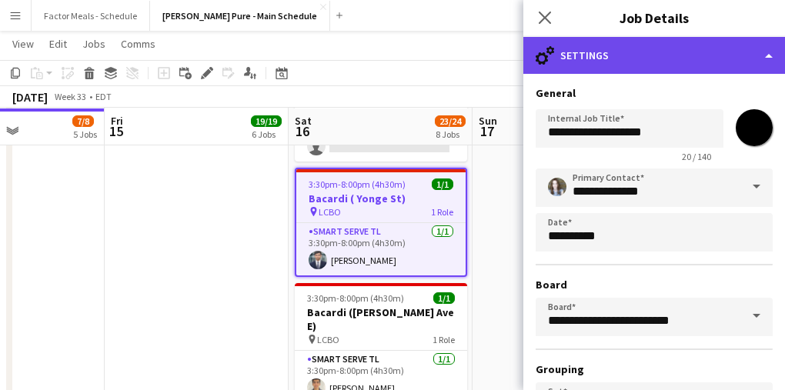
click at [632, 50] on div "cog-double-3 Settings" at bounding box center [654, 55] width 262 height 37
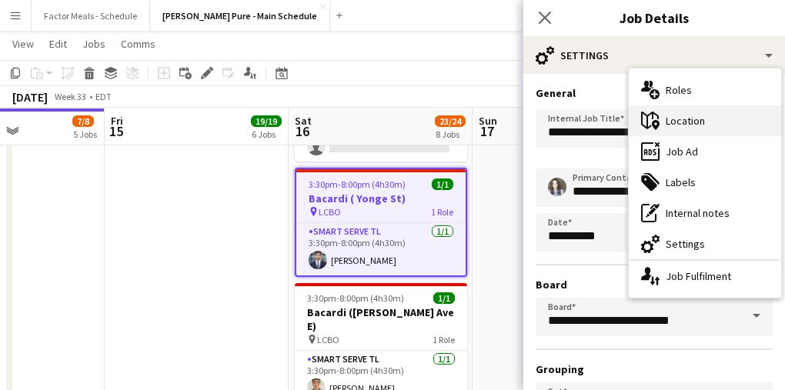
click at [671, 125] on div "maps-pin-1 Location" at bounding box center [705, 120] width 152 height 31
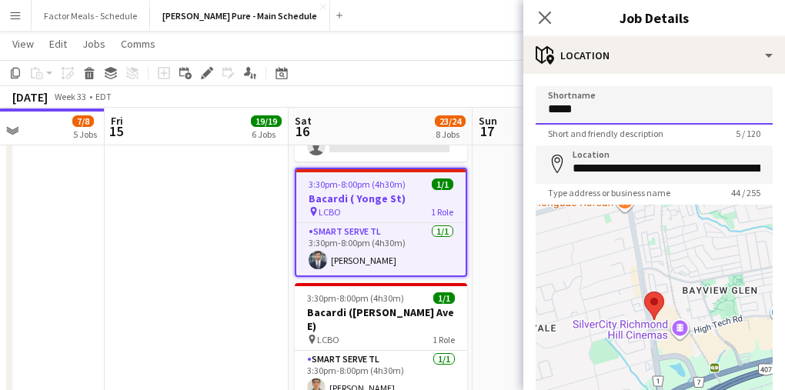
click at [613, 112] on input "****" at bounding box center [653, 105] width 237 height 38
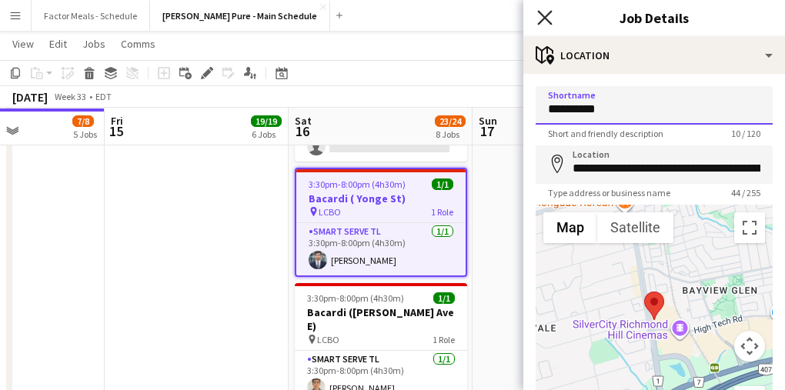
type input "**********"
click at [539, 12] on icon at bounding box center [544, 17] width 15 height 15
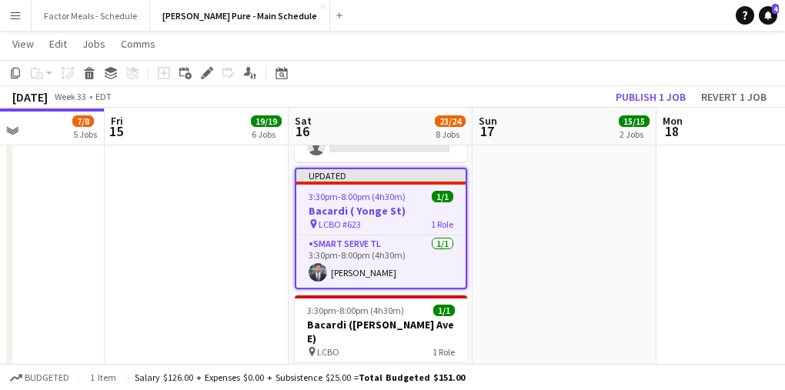
click at [369, 204] on h3 "Bacardi ( Yonge St)" at bounding box center [380, 211] width 169 height 14
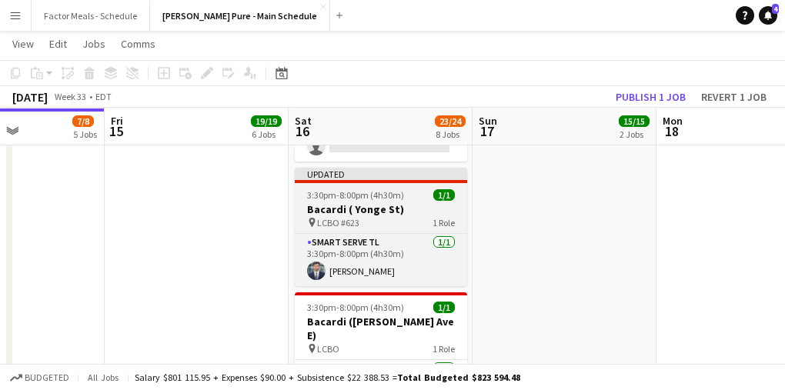
click at [369, 202] on h3 "Bacardi ( Yonge St)" at bounding box center [381, 209] width 172 height 14
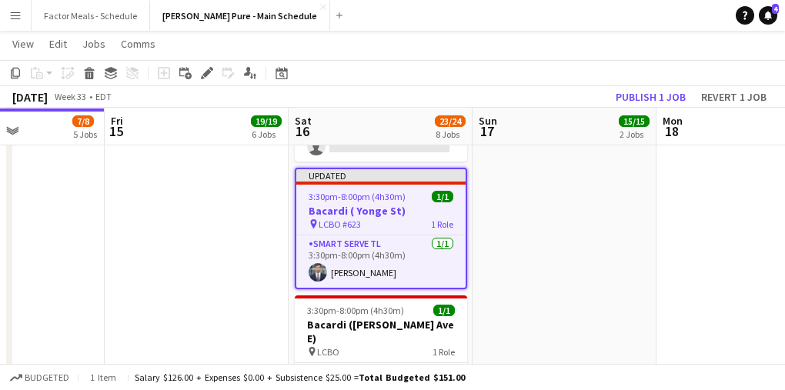
drag, startPoint x: 209, startPoint y: 74, endPoint x: 276, endPoint y: 45, distance: 73.0
click at [209, 75] on icon "Edit" at bounding box center [207, 73] width 12 height 12
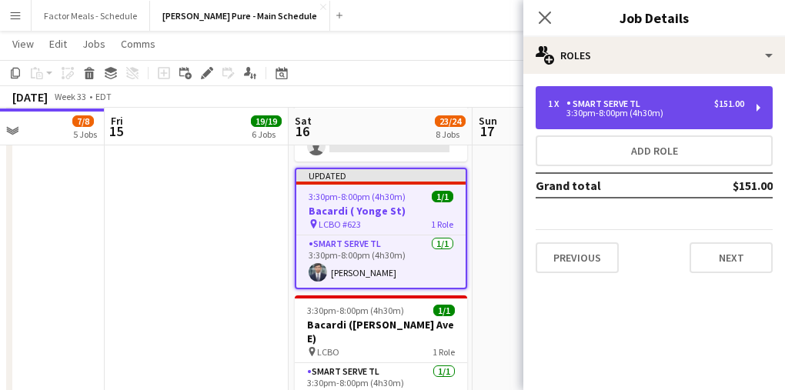
click at [617, 105] on div "Smart Serve TL" at bounding box center [606, 103] width 80 height 11
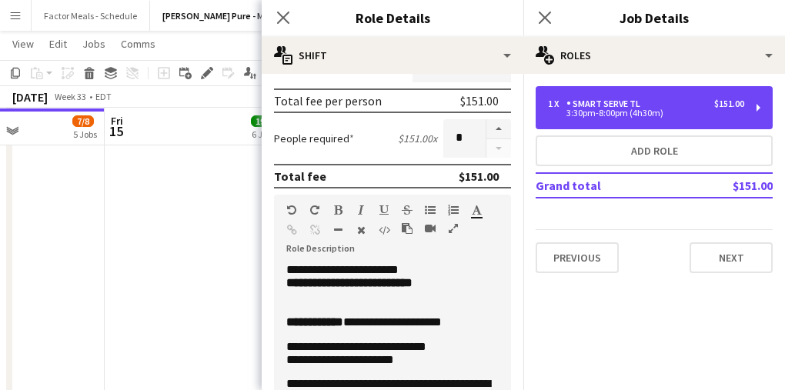
scroll to position [353, 0]
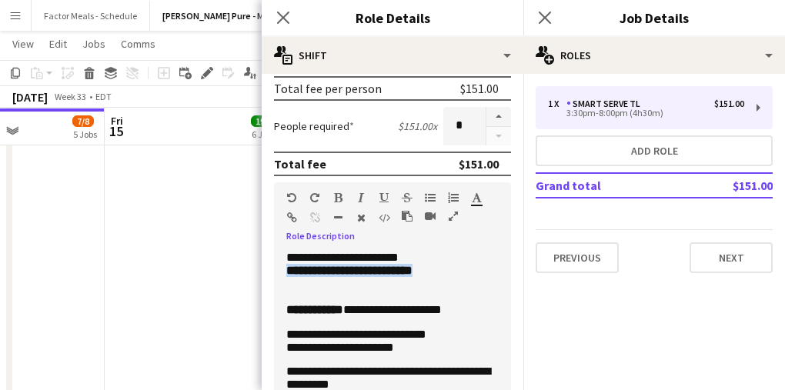
drag, startPoint x: 453, startPoint y: 274, endPoint x: 245, endPoint y: 274, distance: 207.7
click at [245, 274] on body "Menu Boards Boards Boards All jobs Status Workforce Workforce My Workforce Recr…" at bounding box center [392, 118] width 785 height 2148
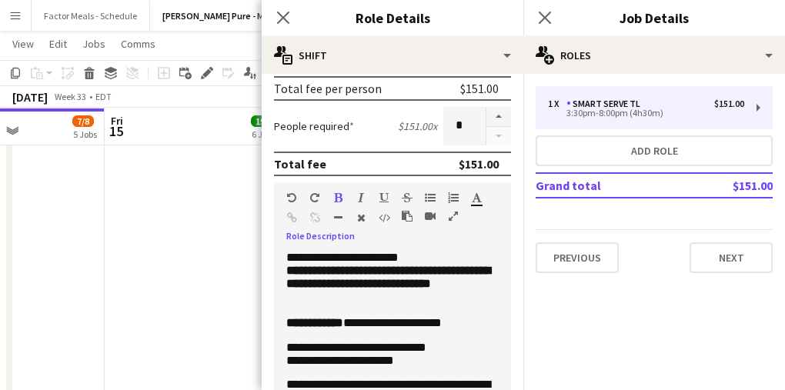
click at [289, 329] on b "**********" at bounding box center [314, 323] width 57 height 12
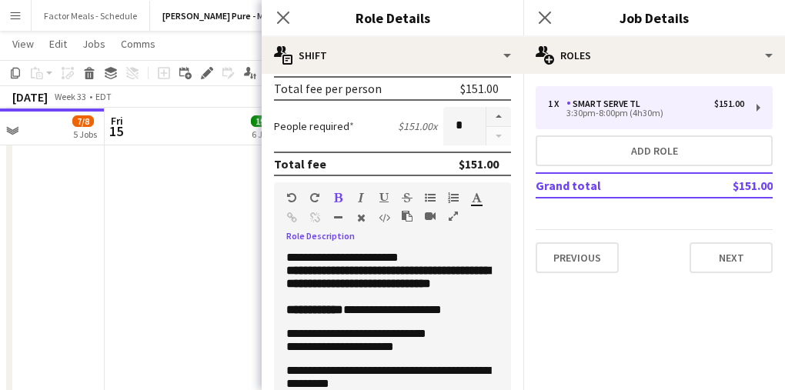
click at [591, 342] on mat-expansion-panel "pencil3 General details 1 x Smart Serve TL $151.00 3:30pm-8:00pm (4h30m) Add ro…" at bounding box center [654, 232] width 262 height 316
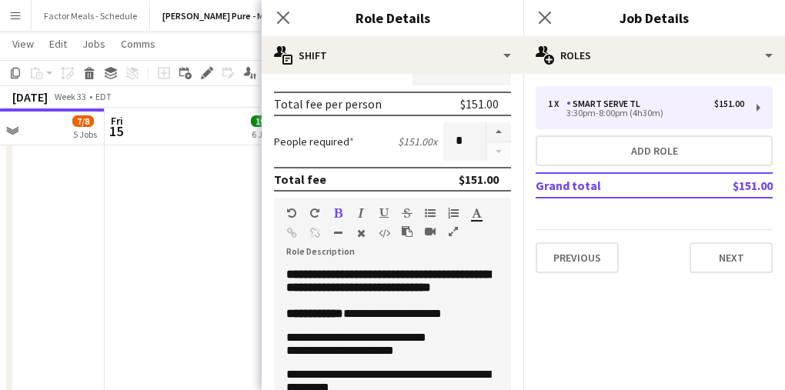
scroll to position [0, 0]
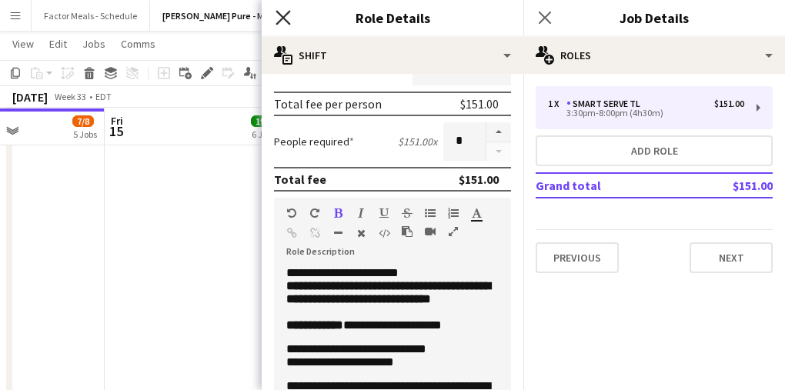
click at [287, 17] on icon "Close pop-in" at bounding box center [282, 17] width 15 height 15
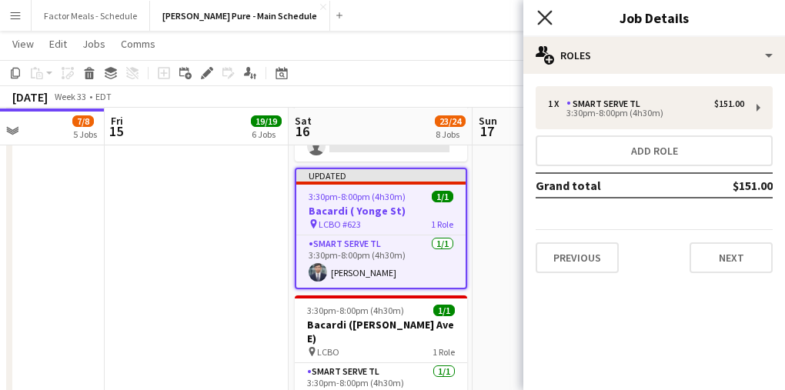
click at [537, 22] on icon "Close pop-in" at bounding box center [544, 17] width 15 height 15
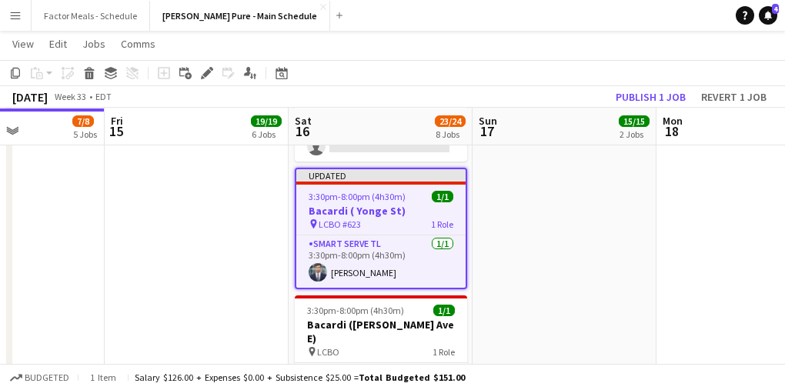
click at [395, 218] on div "pin LCBO #623 1 Role" at bounding box center [380, 224] width 169 height 12
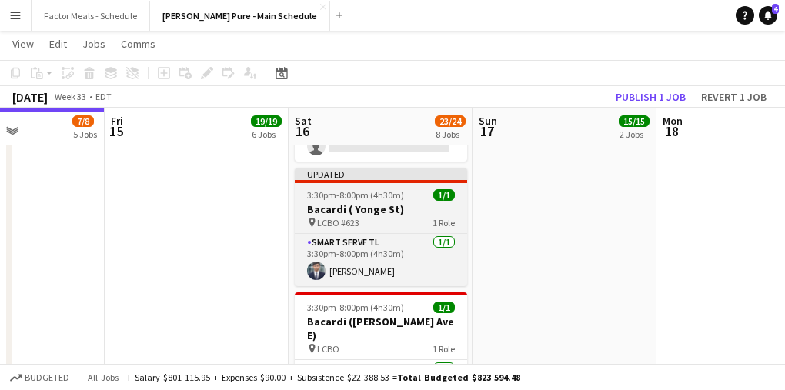
click at [395, 216] on div "pin LCBO #623 1 Role" at bounding box center [381, 222] width 172 height 12
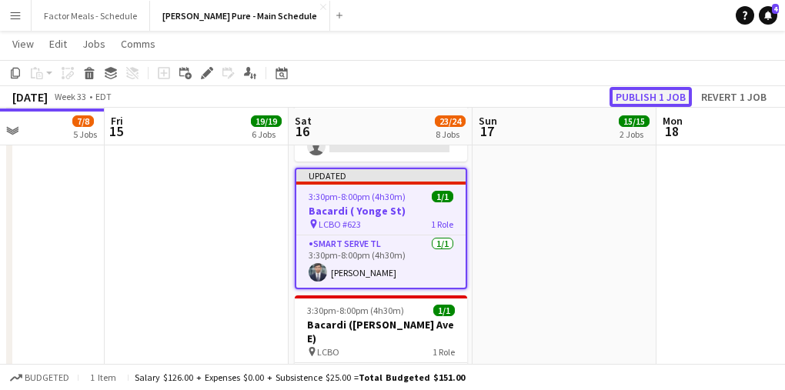
click at [645, 97] on button "Publish 1 job" at bounding box center [650, 97] width 82 height 20
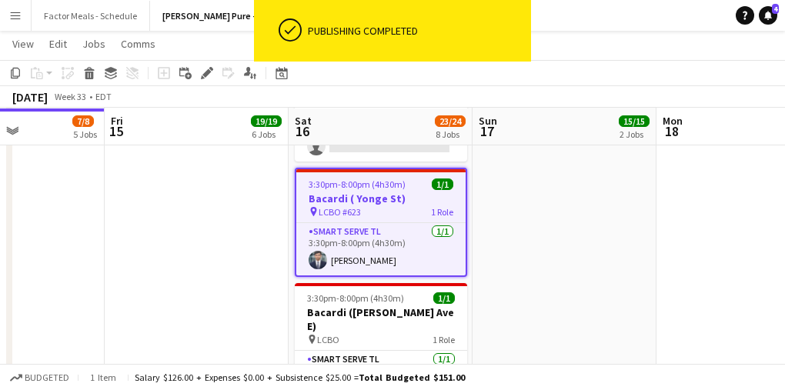
click at [569, 227] on app-date-cell "9:30am-8:30pm (11h) 14/14 LEGO X She Built That @ CNE pin CNE 3 Roles Paid Back…" at bounding box center [564, 156] width 184 height 1879
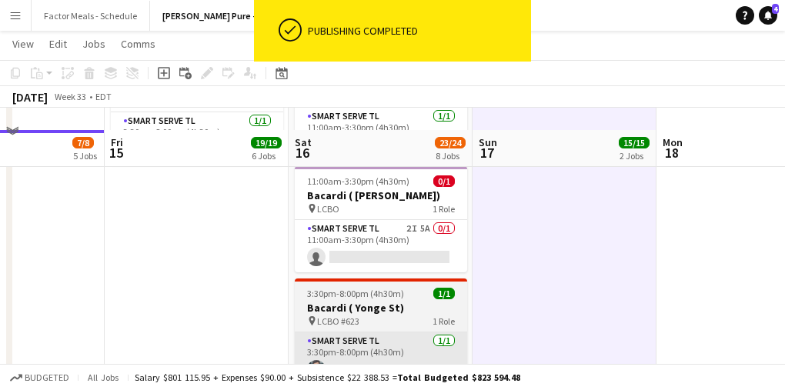
scroll to position [814, 0]
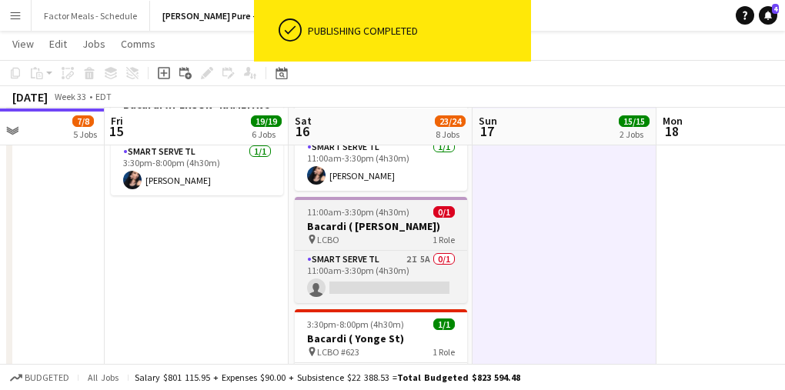
click at [350, 233] on div "pin LCBO 1 Role" at bounding box center [381, 239] width 172 height 12
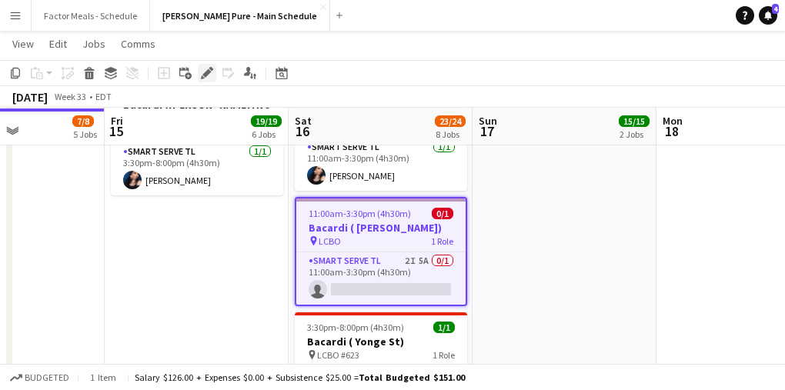
click at [203, 72] on icon "Edit" at bounding box center [207, 73] width 12 height 12
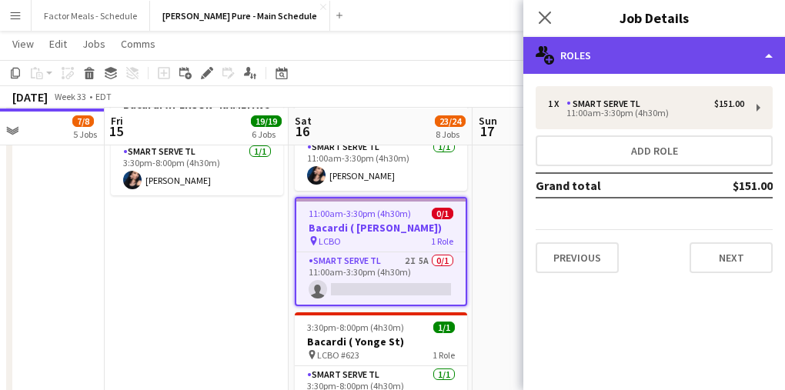
click at [629, 46] on div "multiple-users-add Roles" at bounding box center [654, 55] width 262 height 37
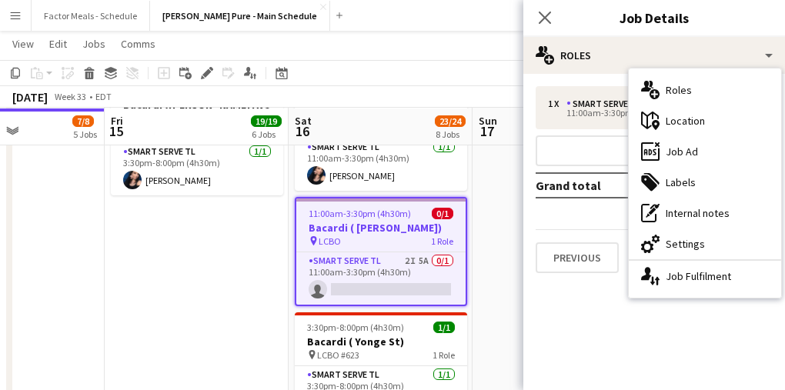
click at [684, 115] on div "maps-pin-1 Location" at bounding box center [705, 120] width 152 height 31
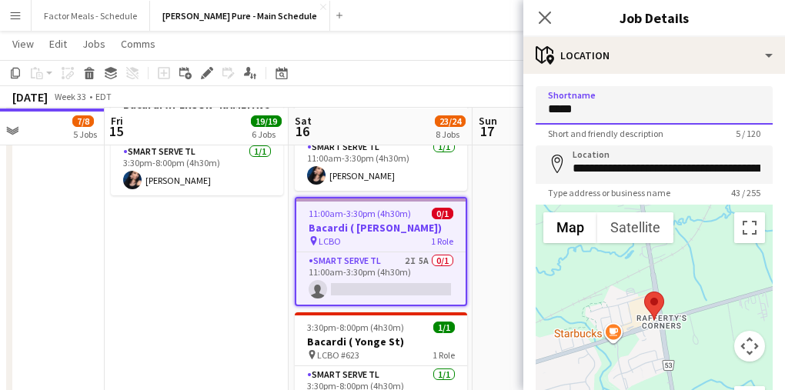
click at [684, 115] on input "****" at bounding box center [653, 105] width 237 height 38
type input "*********"
click at [542, 19] on icon at bounding box center [544, 17] width 15 height 15
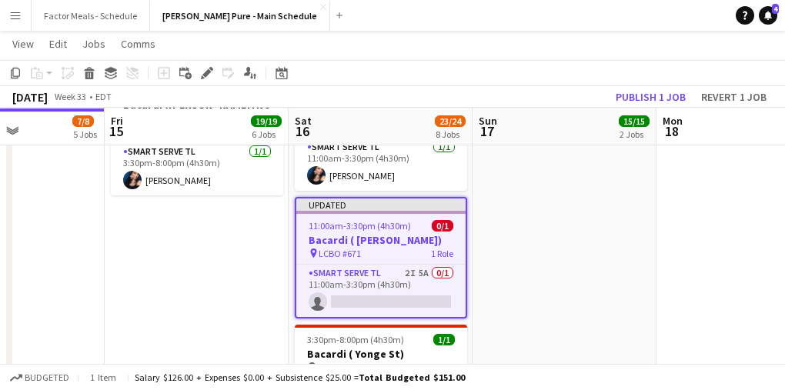
click at [501, 248] on app-date-cell "9:30am-8:30pm (11h) 14/14 LEGO X She Built That @ CNE pin CNE 3 Roles Paid Back…" at bounding box center [564, 297] width 184 height 1879
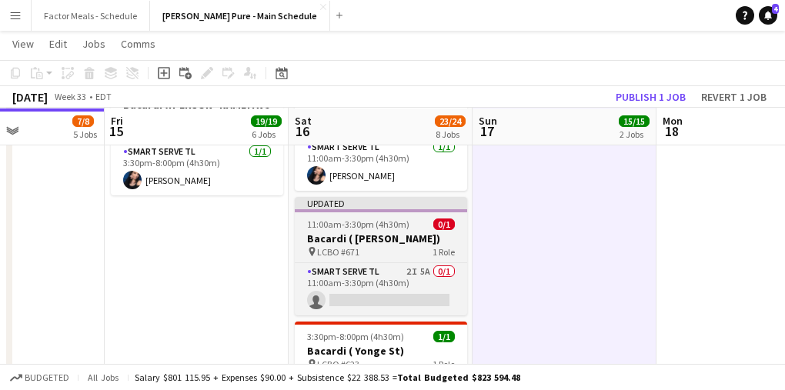
click at [394, 209] on div at bounding box center [381, 210] width 172 height 3
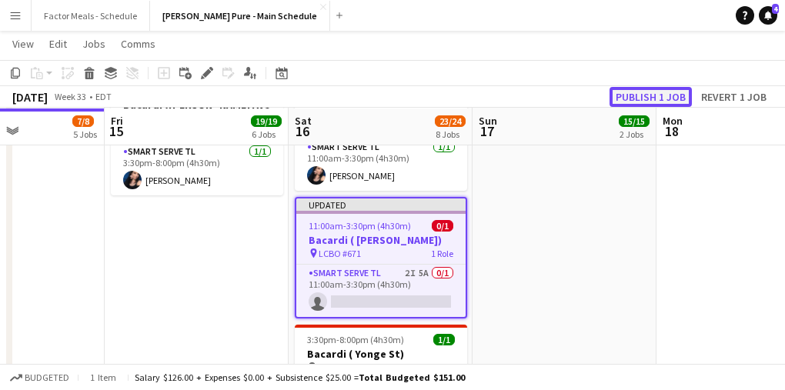
click at [629, 90] on button "Publish 1 job" at bounding box center [650, 97] width 82 height 20
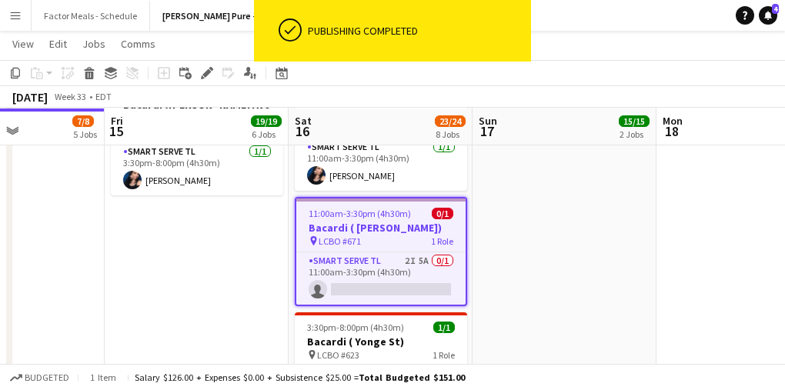
click at [346, 235] on span "LCBO #671" at bounding box center [340, 241] width 42 height 12
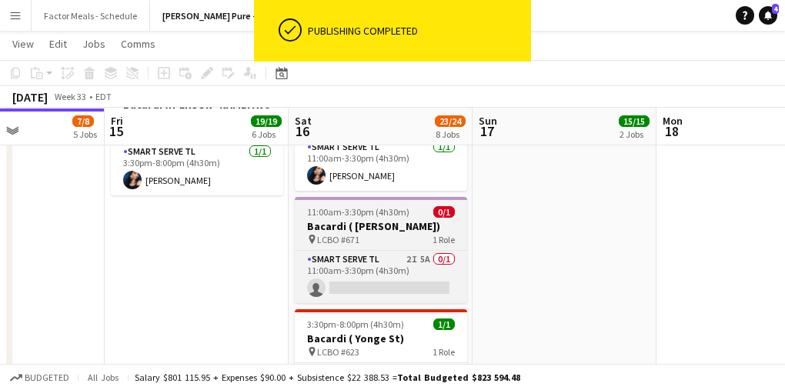
click at [346, 232] on app-job-card "11:00am-3:30pm (4h30m) 0/1 Bacardi ( [PERSON_NAME]) pin LCBO #671 1 Role Smart …" at bounding box center [381, 250] width 172 height 106
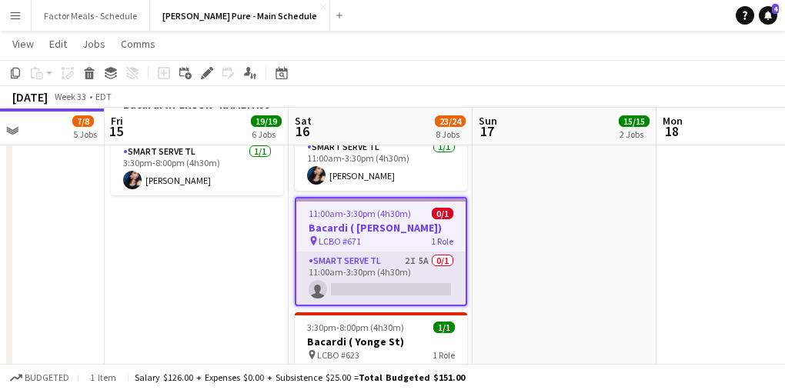
click at [347, 252] on app-card-role "Smart Serve TL 2I 5A 0/1 11:00am-3:30pm (4h30m) single-neutral-actions" at bounding box center [380, 278] width 169 height 52
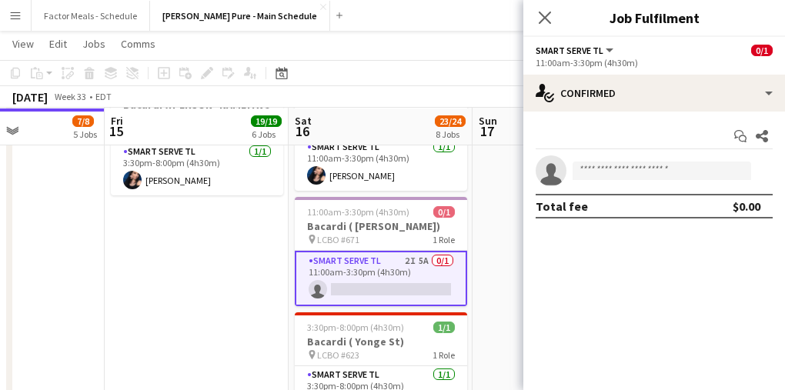
click at [549, 14] on icon at bounding box center [545, 18] width 12 height 12
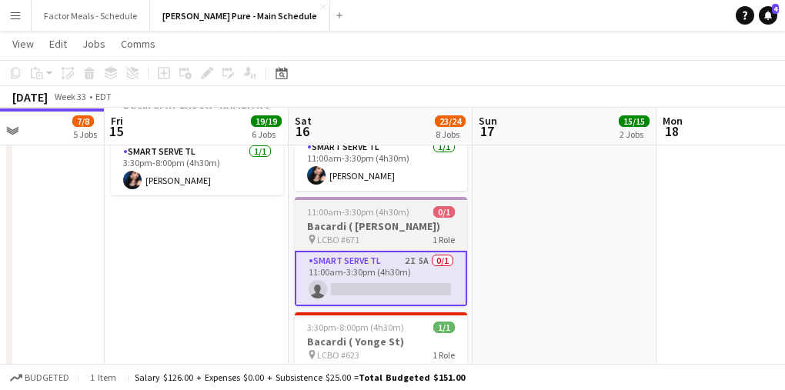
click at [376, 219] on h3 "Bacardi ( [PERSON_NAME])" at bounding box center [381, 226] width 172 height 14
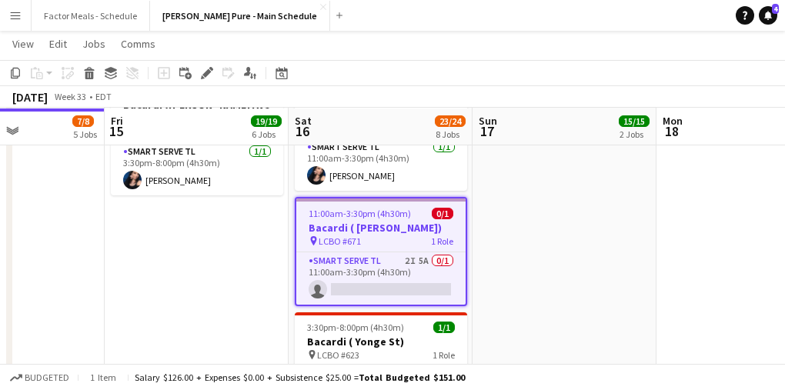
click at [525, 249] on app-date-cell "9:30am-8:30pm (11h) 14/14 LEGO X She Built That @ CNE pin CNE 3 Roles Paid Back…" at bounding box center [564, 297] width 184 height 1879
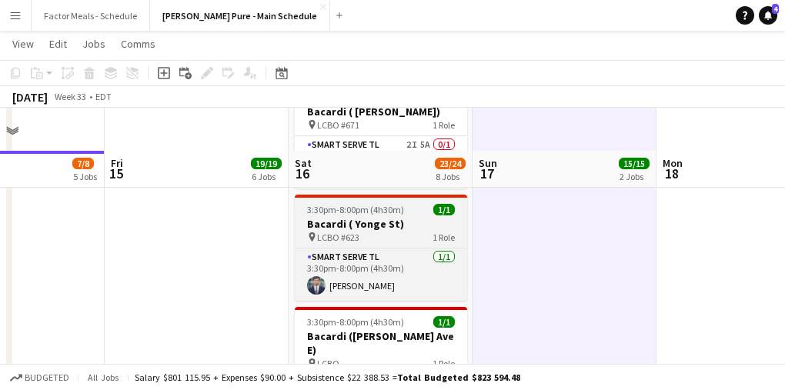
scroll to position [914, 0]
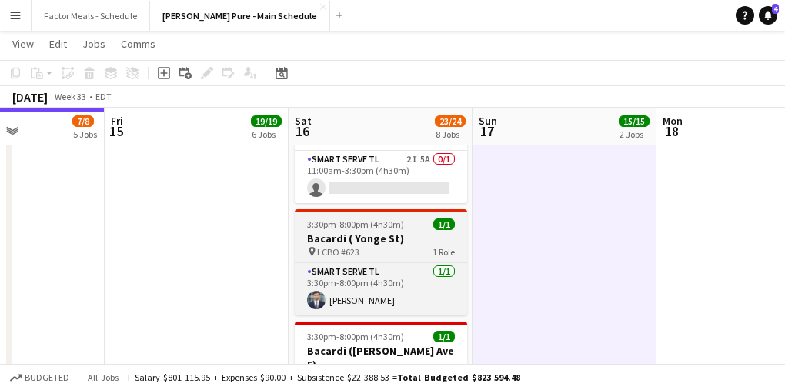
click at [358, 218] on span "3:30pm-8:00pm (4h30m)" at bounding box center [355, 224] width 97 height 12
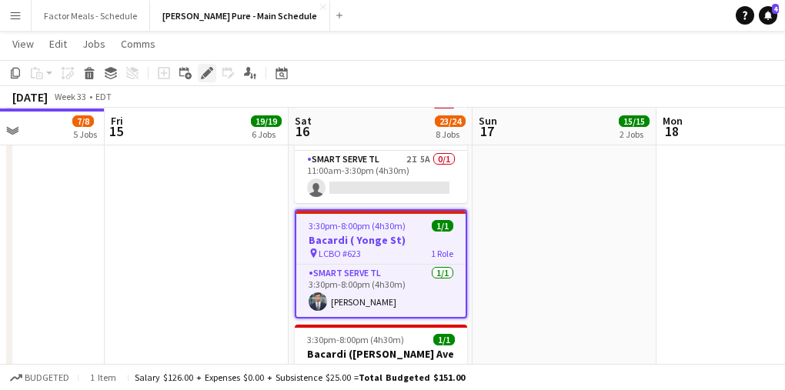
click at [206, 70] on icon at bounding box center [206, 73] width 8 height 8
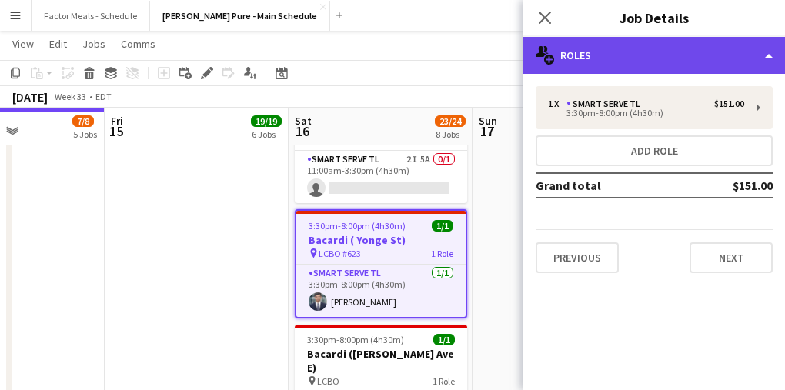
click at [710, 60] on div "multiple-users-add Roles" at bounding box center [654, 55] width 262 height 37
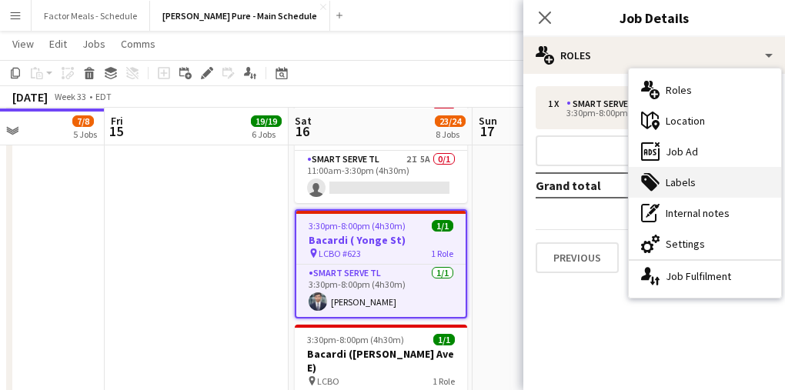
click at [687, 175] on div "tags-double Labels" at bounding box center [705, 182] width 152 height 31
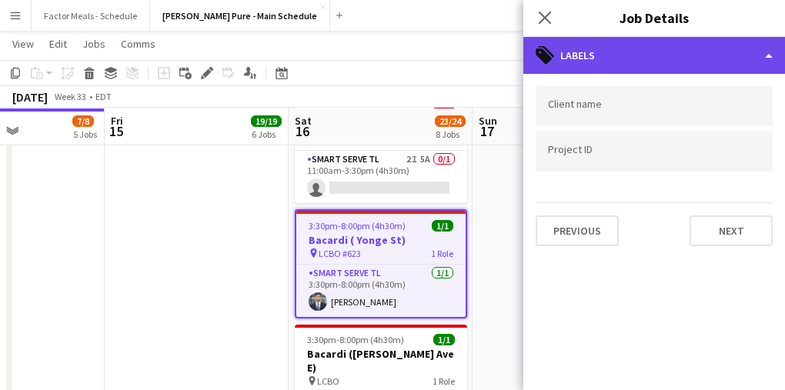
click at [682, 57] on div "tags-double Labels" at bounding box center [654, 55] width 262 height 37
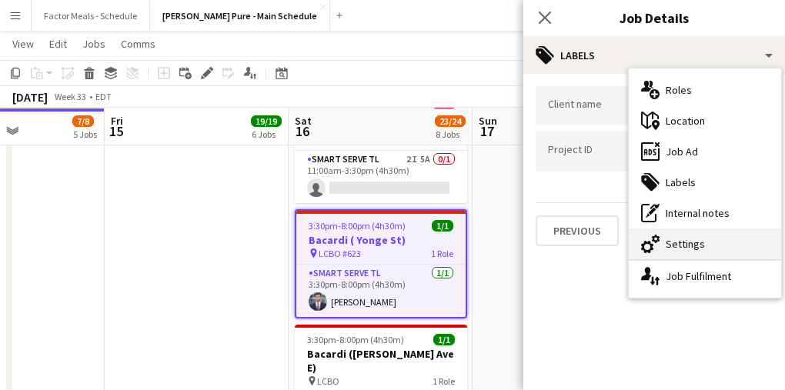
click at [696, 243] on div "cog-double-3 Settings" at bounding box center [705, 243] width 152 height 31
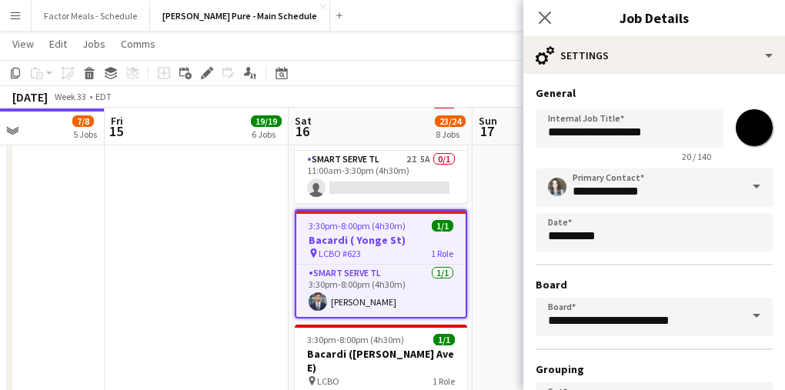
click at [710, 130] on input "*******" at bounding box center [753, 127] width 55 height 55
type input "*******"
click at [544, 8] on app-icon "Close pop-in" at bounding box center [545, 18] width 22 height 22
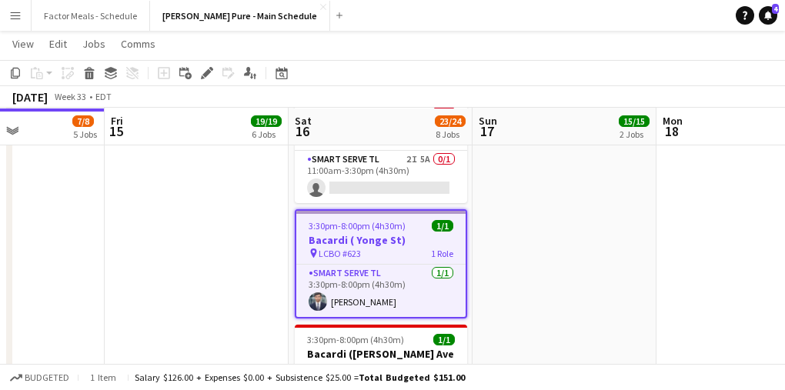
click at [542, 210] on app-date-cell "9:30am-8:30pm (11h) 14/14 LEGO X She Built That @ CNE pin CNE 3 Roles Paid Back…" at bounding box center [564, 197] width 184 height 1879
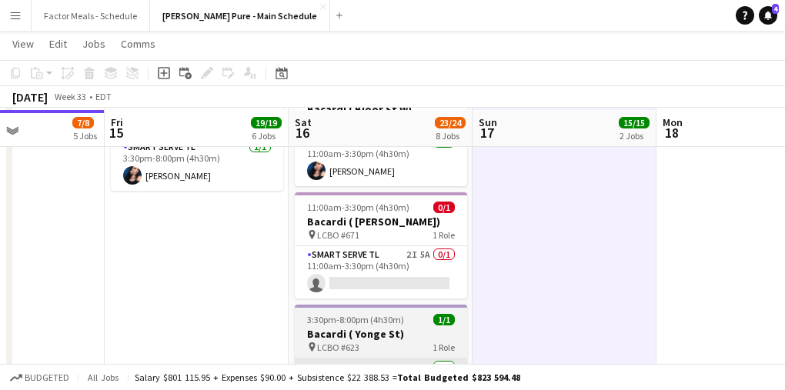
scroll to position [820, 0]
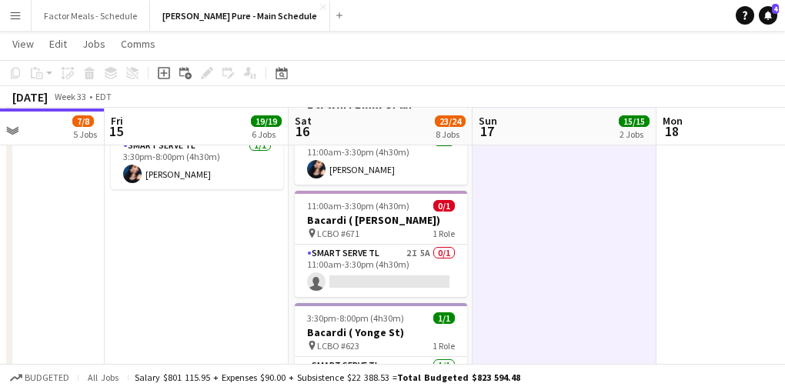
click at [520, 265] on app-date-cell "9:30am-8:30pm (11h) 14/14 LEGO X She Built That @ CNE pin CNE 3 Roles Paid Back…" at bounding box center [564, 291] width 184 height 1879
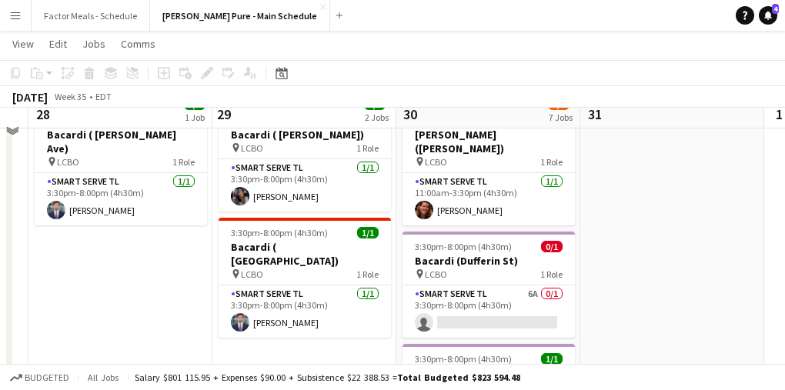
scroll to position [56, 0]
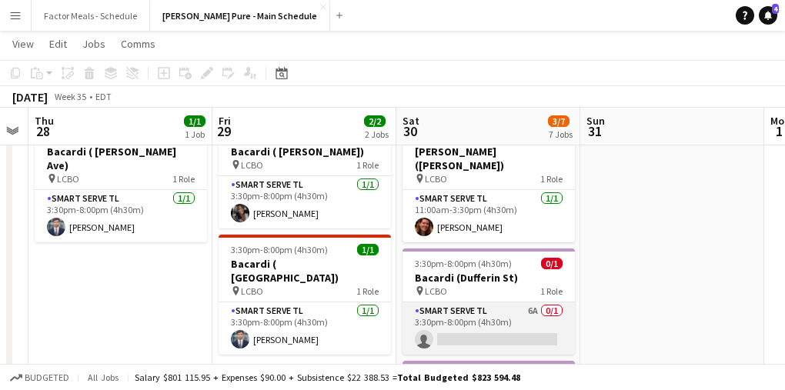
click at [471, 302] on app-card-role "Smart Serve TL 6A 0/1 3:30pm-8:00pm (4h30m) single-neutral-actions" at bounding box center [488, 328] width 172 height 52
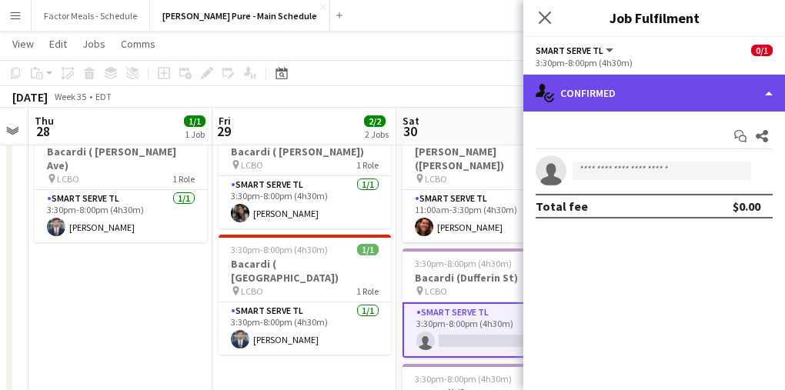
click at [645, 93] on div "single-neutral-actions-check-2 Confirmed" at bounding box center [654, 93] width 262 height 37
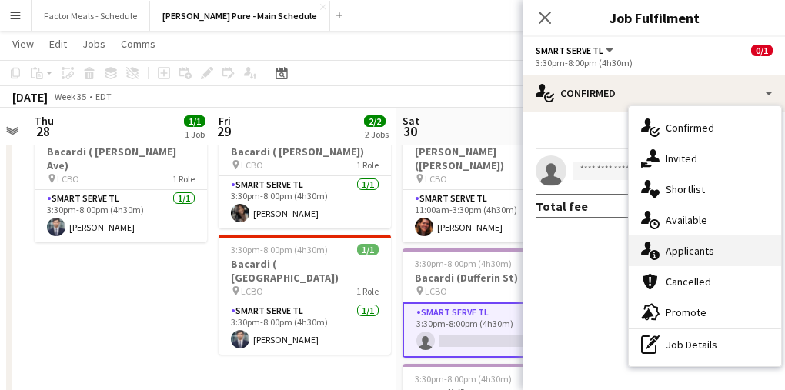
click at [696, 252] on div "single-neutral-actions-information Applicants" at bounding box center [705, 250] width 152 height 31
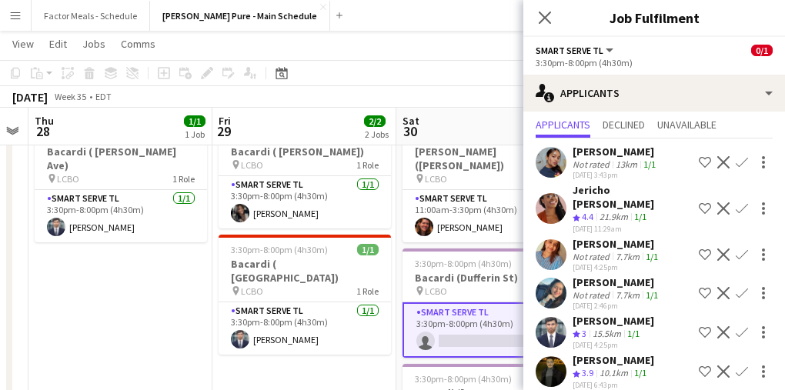
scroll to position [39, 0]
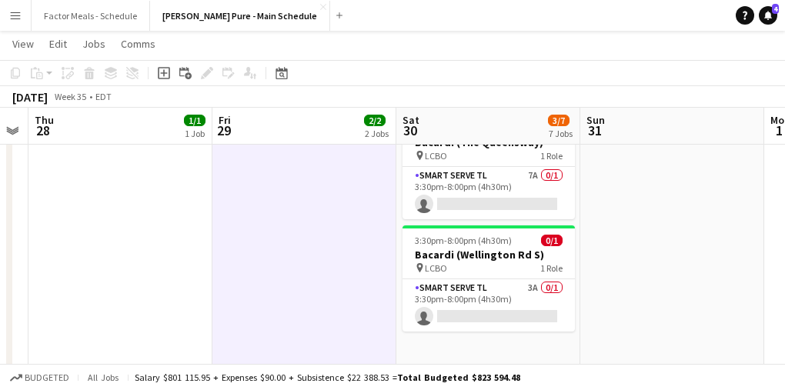
scroll to position [674, 0]
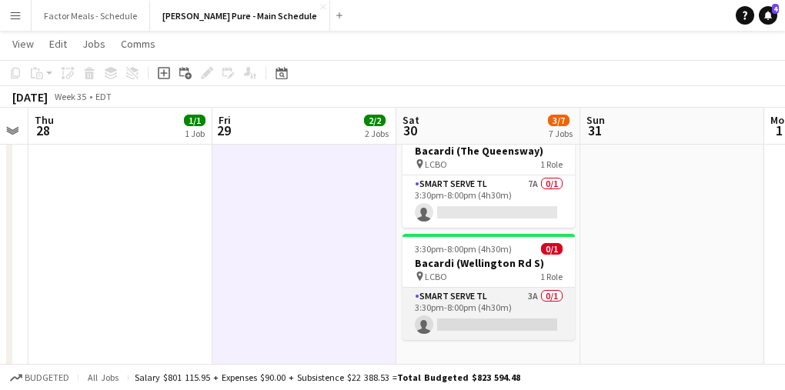
click at [455, 288] on app-card-role "Smart Serve TL 3A 0/1 3:30pm-8:00pm (4h30m) single-neutral-actions" at bounding box center [488, 314] width 172 height 52
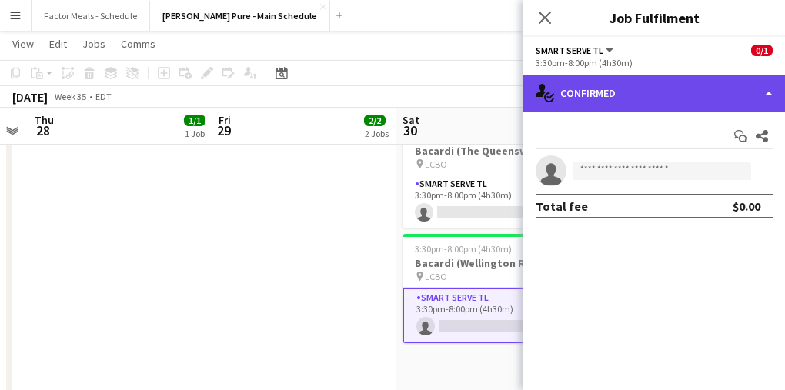
click at [599, 82] on div "single-neutral-actions-check-2 Confirmed" at bounding box center [654, 93] width 262 height 37
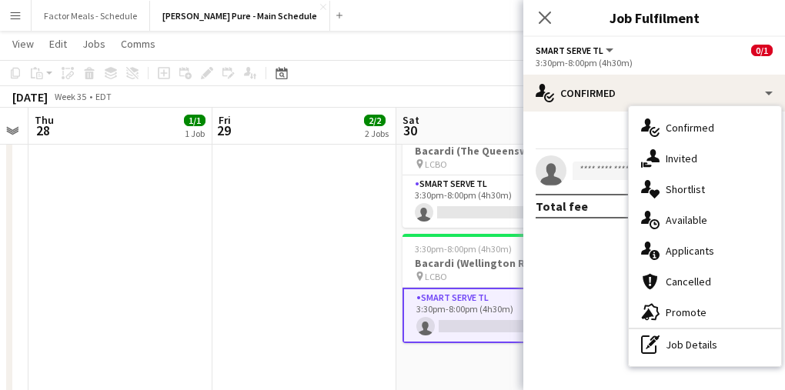
click at [692, 250] on div "single-neutral-actions-information Applicants" at bounding box center [705, 250] width 152 height 31
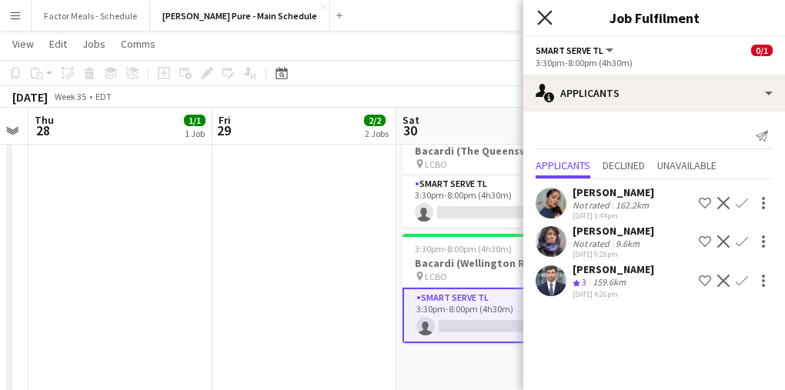
click at [547, 22] on icon at bounding box center [544, 17] width 15 height 15
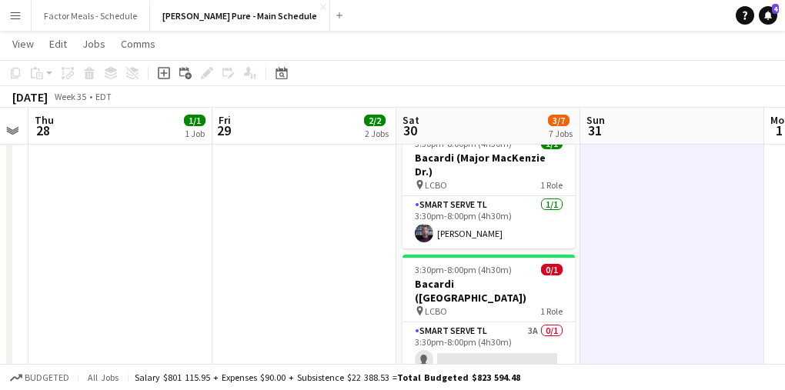
scroll to position [418, 0]
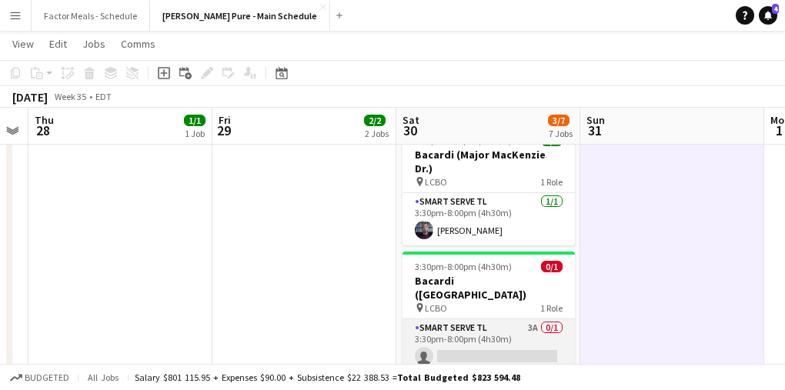
click at [473, 319] on app-card-role "Smart Serve TL 3A 0/1 3:30pm-8:00pm (4h30m) single-neutral-actions" at bounding box center [488, 345] width 172 height 52
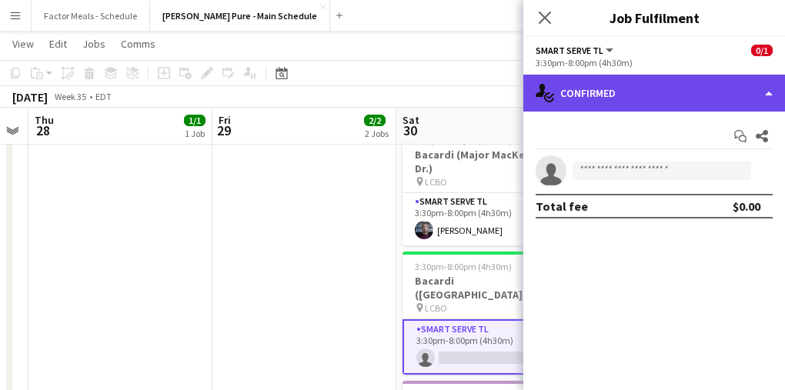
click at [672, 85] on div "single-neutral-actions-check-2 Confirmed" at bounding box center [654, 93] width 262 height 37
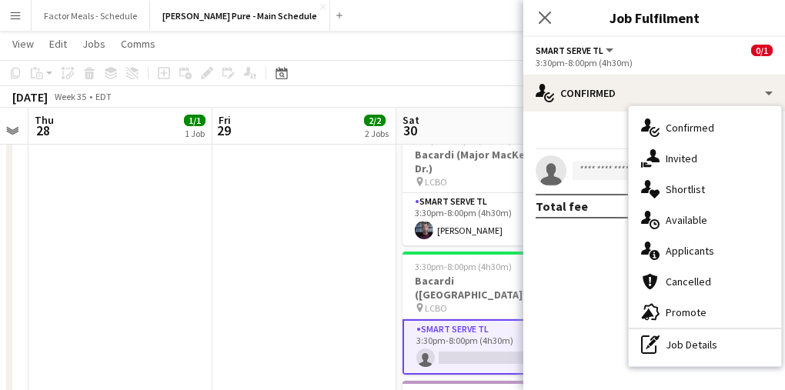
click at [710, 244] on div "single-neutral-actions-information Applicants" at bounding box center [705, 250] width 152 height 31
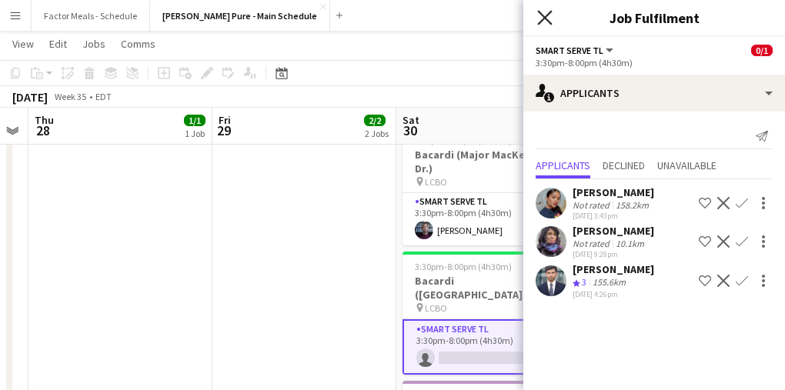
click at [543, 18] on icon at bounding box center [544, 17] width 15 height 15
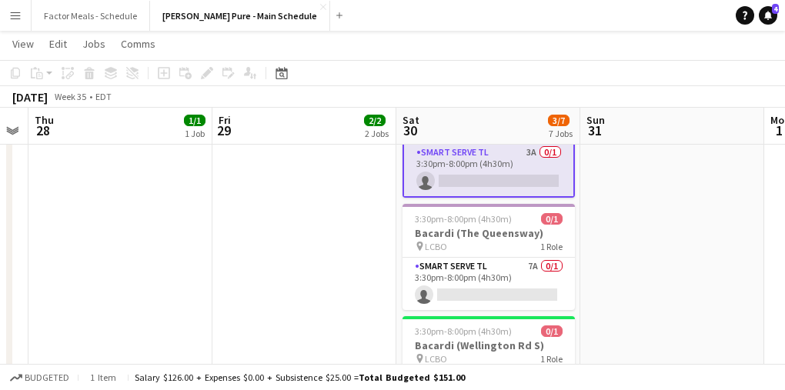
scroll to position [676, 0]
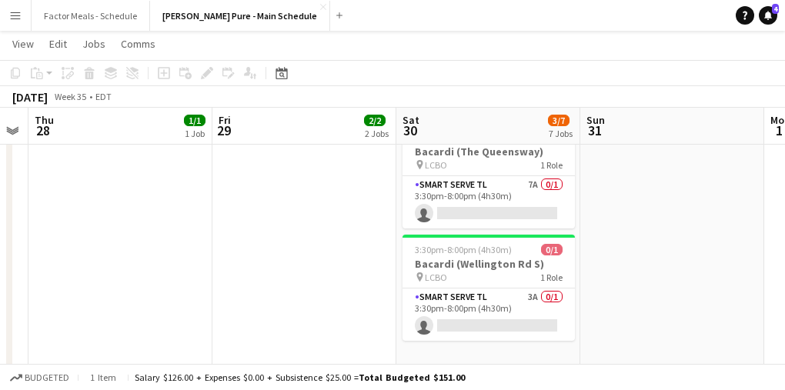
click at [509, 289] on app-card-role "Smart Serve TL 3A 0/1 3:30pm-8:00pm (4h30m) single-neutral-actions" at bounding box center [488, 315] width 172 height 52
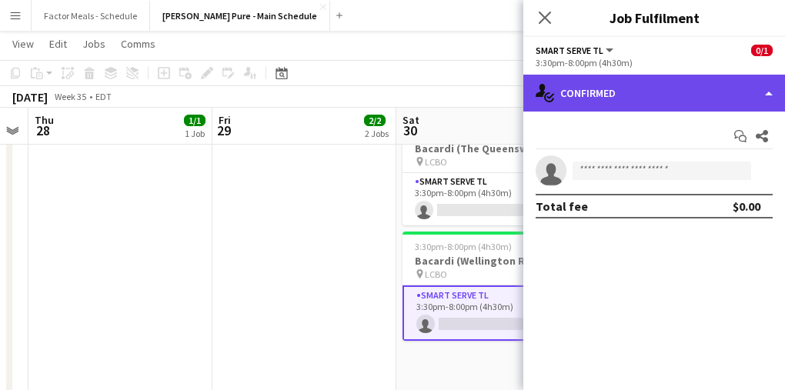
click at [622, 92] on div "single-neutral-actions-check-2 Confirmed" at bounding box center [654, 93] width 262 height 37
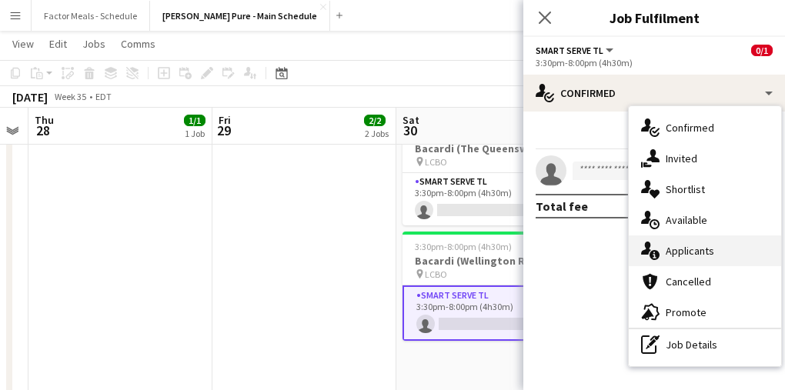
click at [668, 247] on div "single-neutral-actions-information Applicants" at bounding box center [705, 250] width 152 height 31
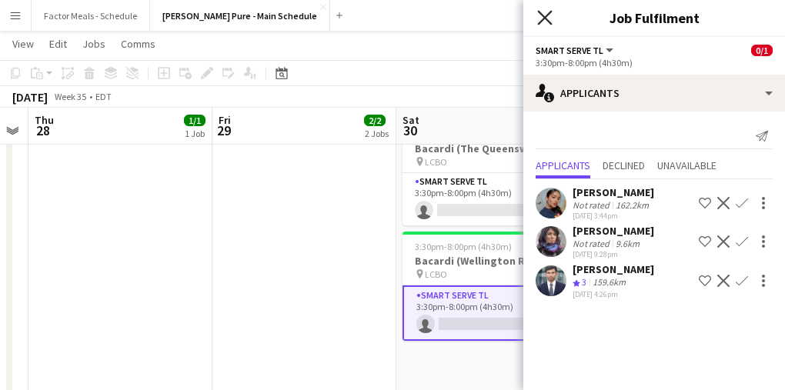
click at [538, 19] on icon "Close pop-in" at bounding box center [544, 17] width 15 height 15
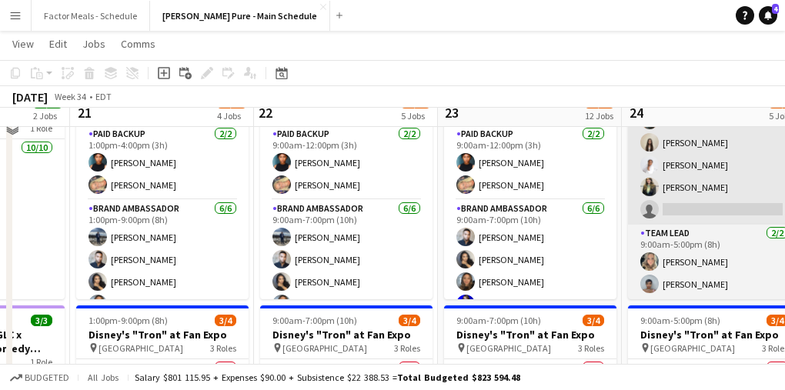
scroll to position [0, 0]
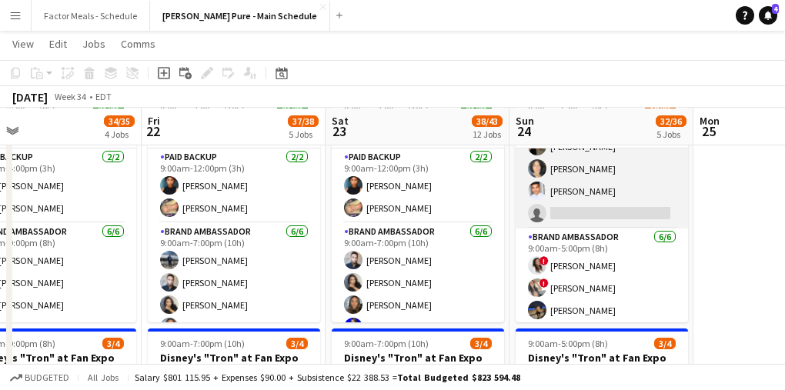
click at [592, 214] on app-card-role "Brand Ambassador 6I 22A 5/6 9:00am-5:00pm (8h) ameerah nuri Julissa Cornejo Sar…" at bounding box center [601, 147] width 172 height 164
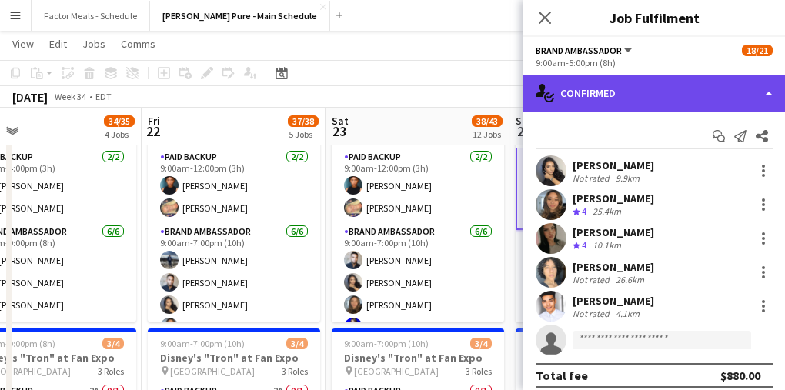
click at [676, 89] on div "single-neutral-actions-check-2 Confirmed" at bounding box center [654, 93] width 262 height 37
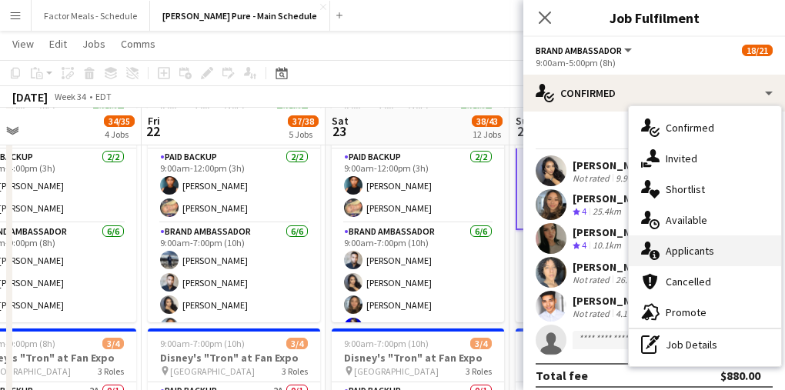
click at [709, 263] on div "single-neutral-actions-information Applicants" at bounding box center [705, 250] width 152 height 31
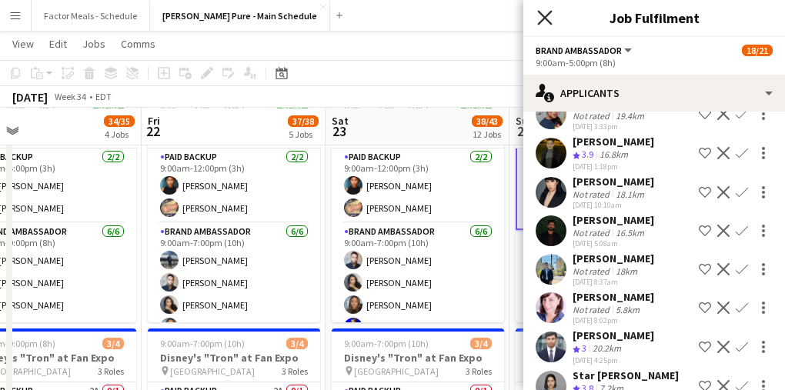
click at [540, 18] on icon "Close pop-in" at bounding box center [544, 17] width 15 height 15
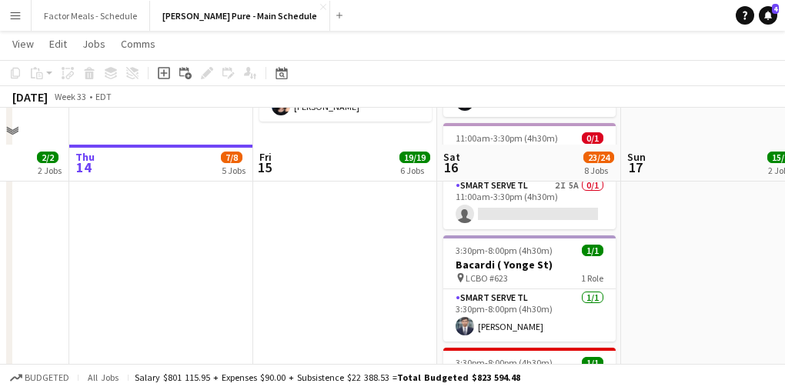
scroll to position [842, 0]
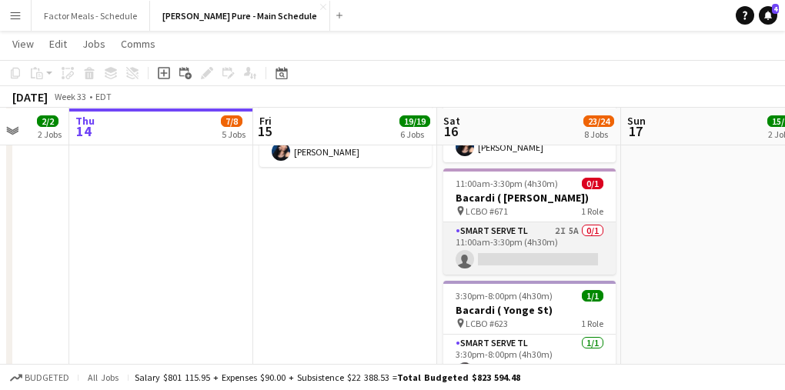
click at [509, 222] on app-card-role "Smart Serve TL 2I 5A 0/1 11:00am-3:30pm (4h30m) single-neutral-actions" at bounding box center [529, 248] width 172 height 52
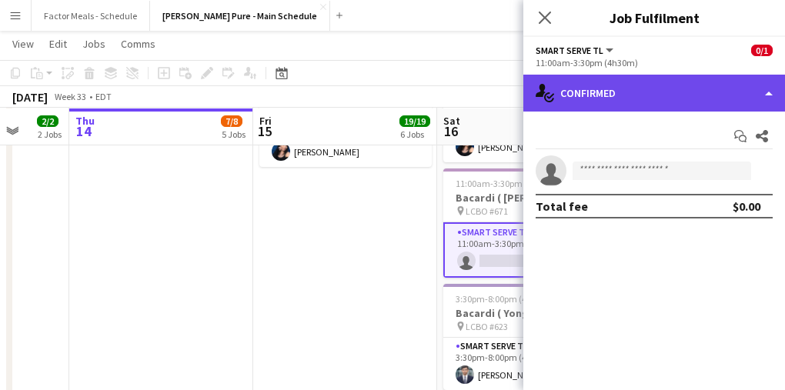
click at [595, 99] on div "single-neutral-actions-check-2 Confirmed" at bounding box center [654, 93] width 262 height 37
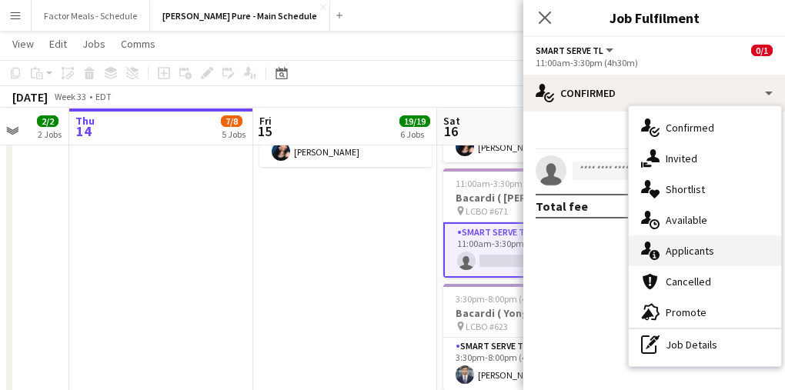
click at [671, 258] on div "single-neutral-actions-information Applicants" at bounding box center [705, 250] width 152 height 31
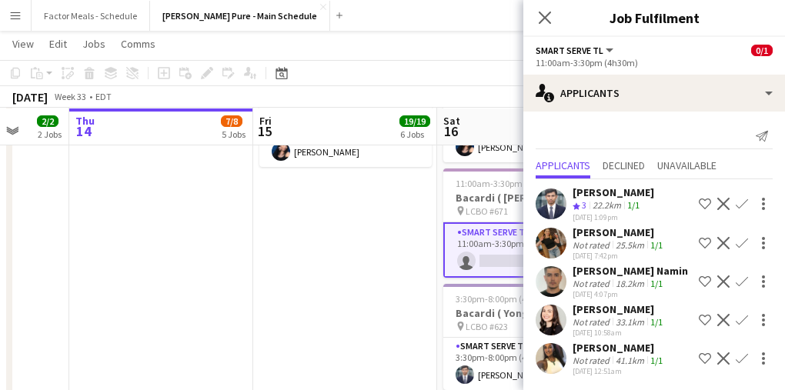
scroll to position [15, 0]
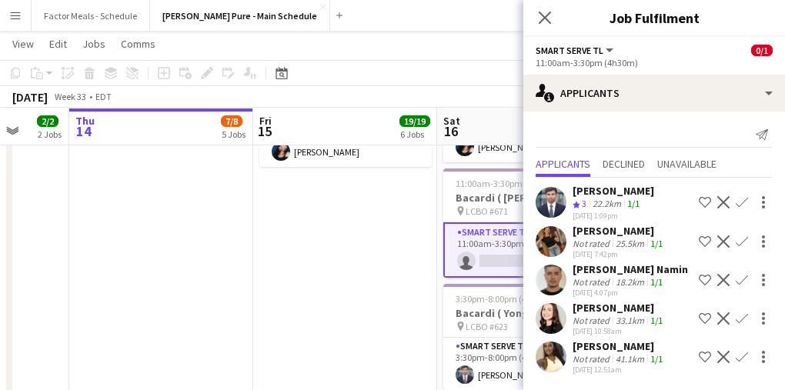
click at [593, 350] on div "[PERSON_NAME]" at bounding box center [618, 346] width 93 height 14
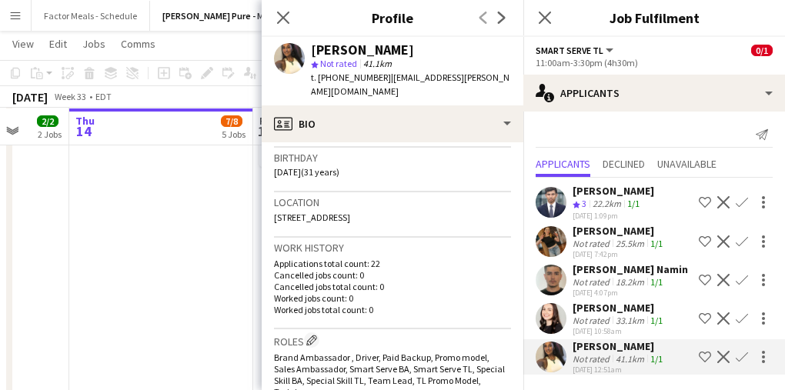
scroll to position [275, 0]
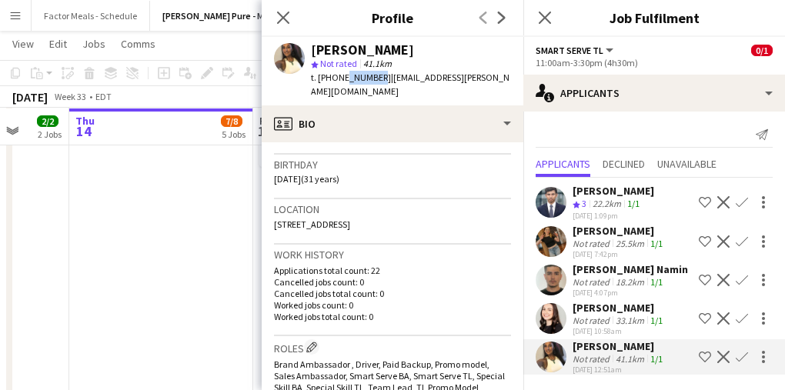
drag, startPoint x: 341, startPoint y: 78, endPoint x: 371, endPoint y: 80, distance: 30.0
click at [371, 80] on span "t. +14169029465" at bounding box center [351, 78] width 80 height 12
click at [275, 20] on icon "Close pop-in" at bounding box center [282, 17] width 15 height 15
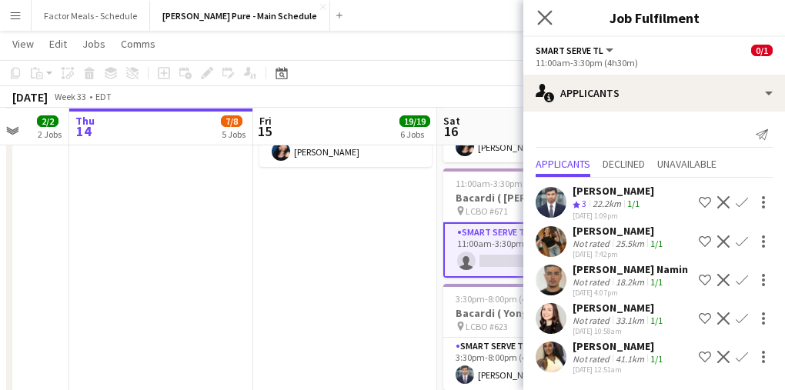
click at [536, 18] on app-icon "Close pop-in" at bounding box center [545, 18] width 22 height 22
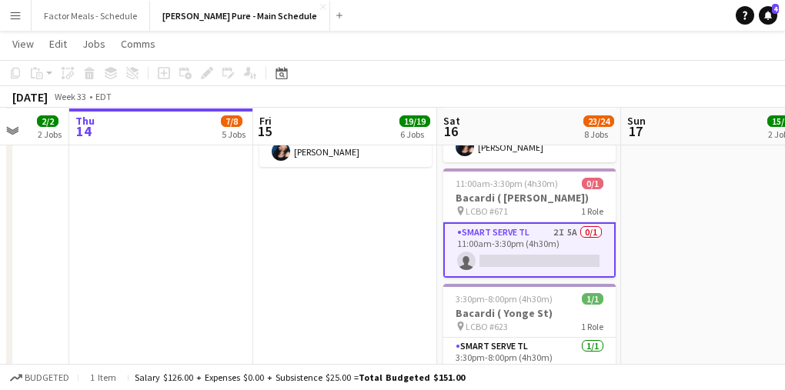
click at [335, 274] on app-date-cell "8:30am-8:30pm (12h) 14/14 LEGO X She Built That @ CNE pin CNE 3 Roles Paid Back…" at bounding box center [345, 269] width 184 height 1879
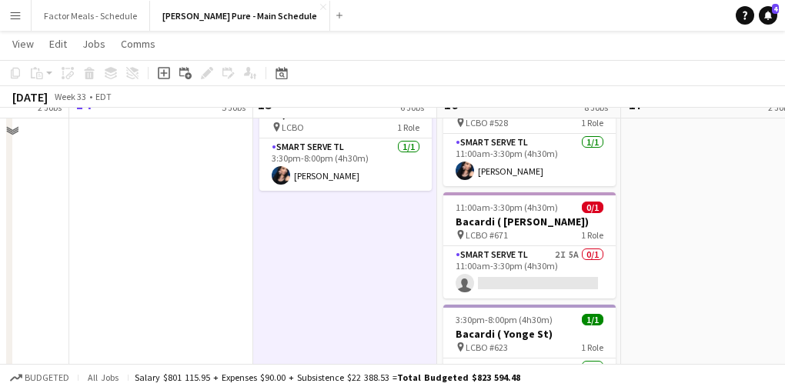
scroll to position [792, 0]
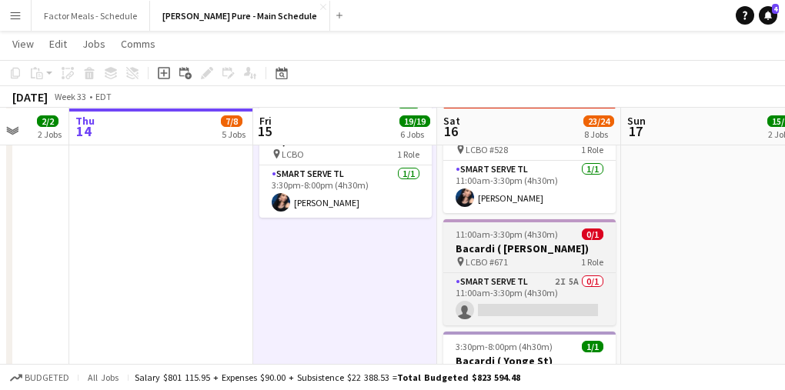
click at [500, 255] on app-job-card "11:00am-3:30pm (4h30m) 0/1 Bacardi ( [PERSON_NAME]) pin LCBO #671 1 Role Smart …" at bounding box center [529, 272] width 172 height 106
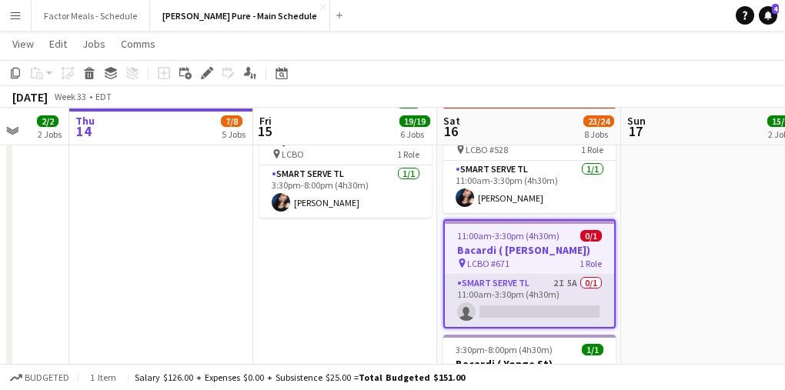
click at [502, 275] on app-card-role "Smart Serve TL 2I 5A 0/1 11:00am-3:30pm (4h30m) single-neutral-actions" at bounding box center [529, 301] width 169 height 52
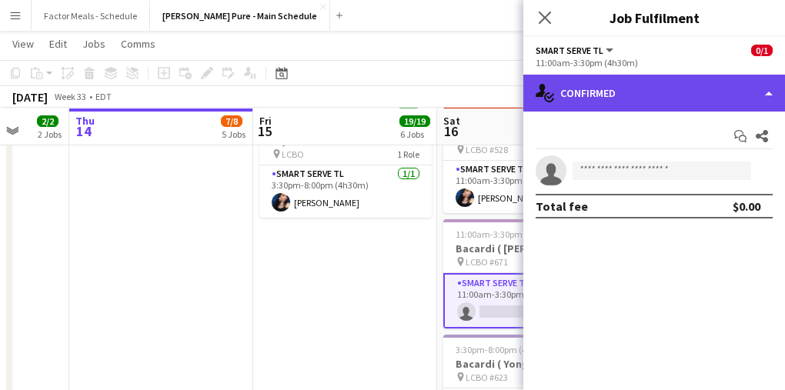
click at [632, 105] on div "single-neutral-actions-check-2 Confirmed" at bounding box center [654, 93] width 262 height 37
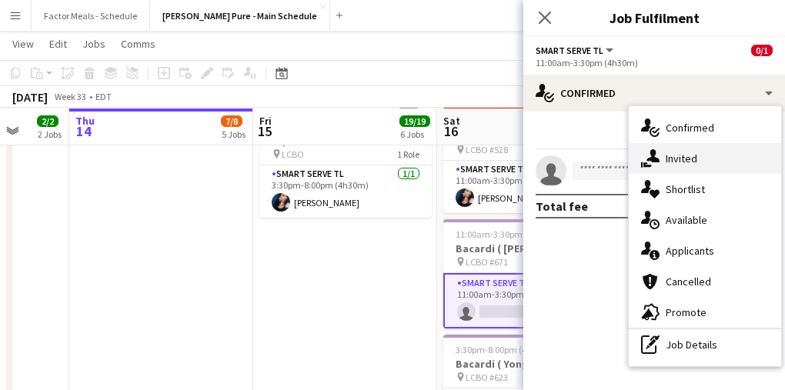
click at [666, 159] on div "single-neutral-actions-share-1 Invited" at bounding box center [705, 158] width 152 height 31
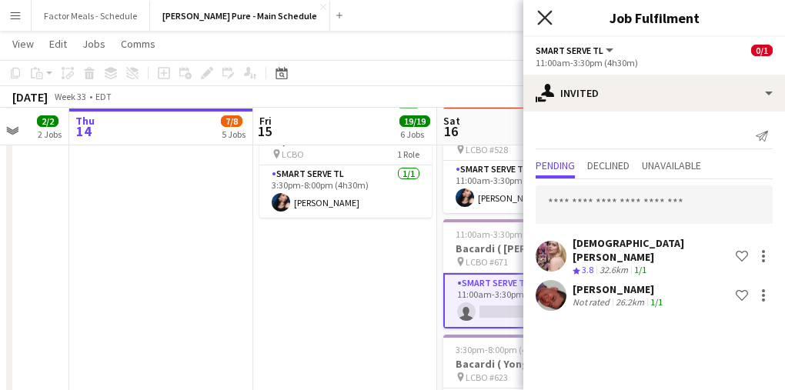
click at [542, 18] on icon "Close pop-in" at bounding box center [544, 17] width 15 height 15
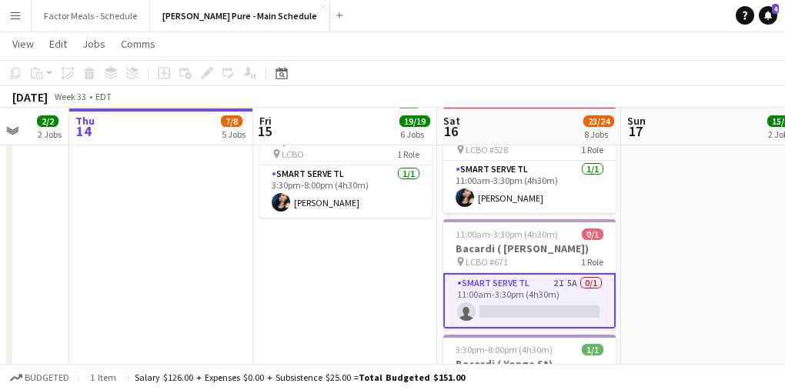
click at [364, 260] on app-date-cell "8:30am-8:30pm (12h) 14/14 LEGO X She Built That @ CNE pin CNE 3 Roles Paid Back…" at bounding box center [345, 320] width 184 height 1879
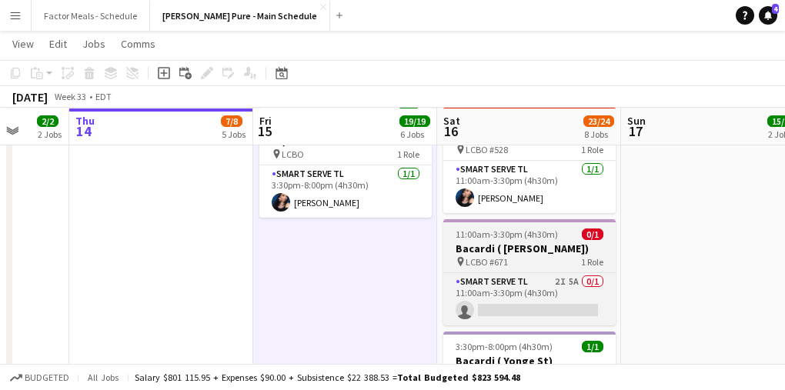
click at [519, 242] on h3 "Bacardi ( [PERSON_NAME])" at bounding box center [529, 249] width 172 height 14
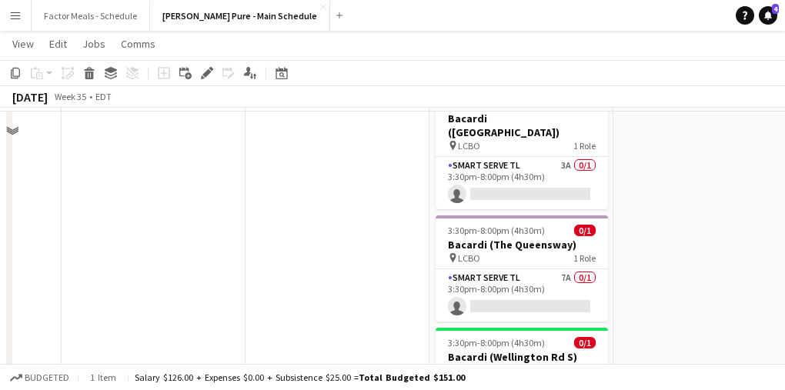
scroll to position [611, 0]
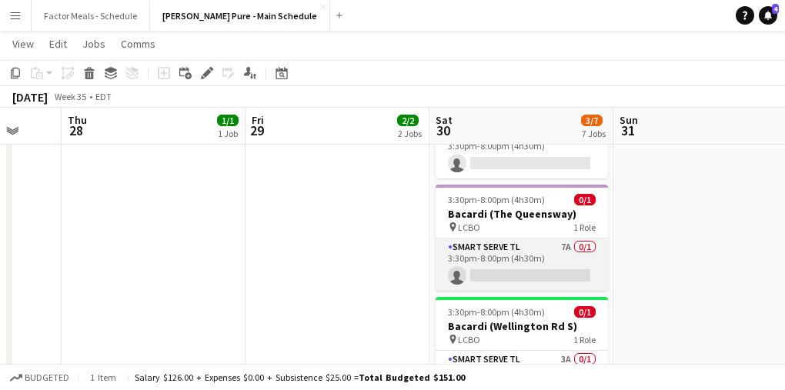
click at [509, 238] on app-card-role "Smart Serve TL 7A 0/1 3:30pm-8:00pm (4h30m) single-neutral-actions" at bounding box center [521, 264] width 172 height 52
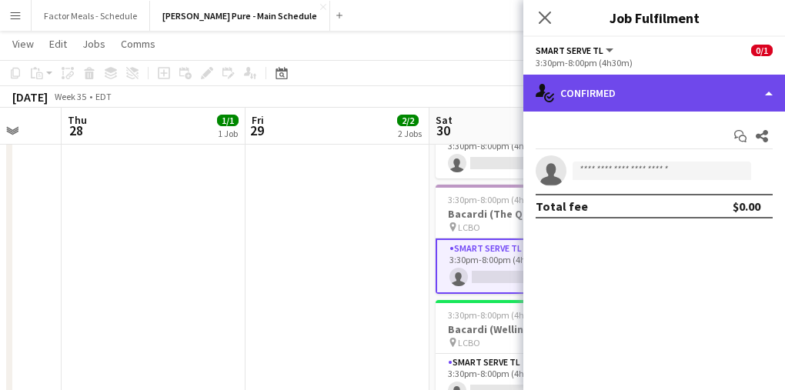
click at [618, 94] on div "single-neutral-actions-check-2 Confirmed" at bounding box center [654, 93] width 262 height 37
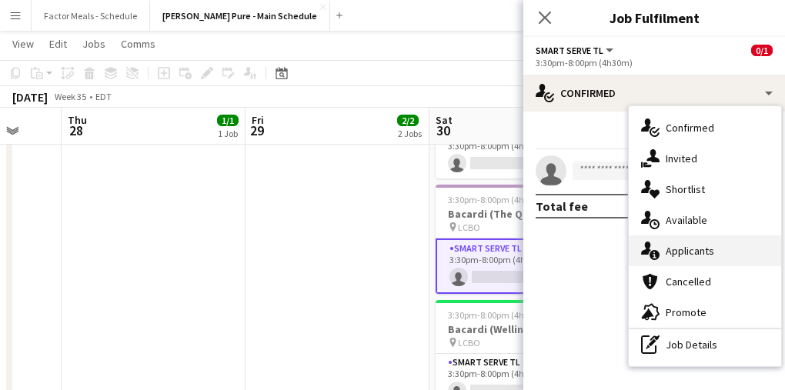
click at [675, 253] on div "single-neutral-actions-information Applicants" at bounding box center [705, 250] width 152 height 31
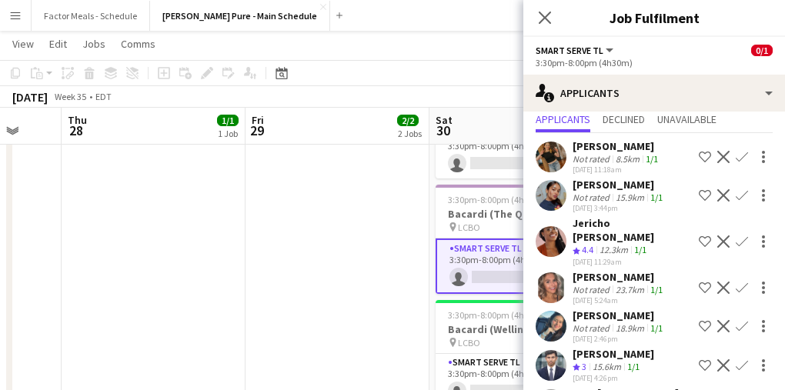
scroll to position [37, 0]
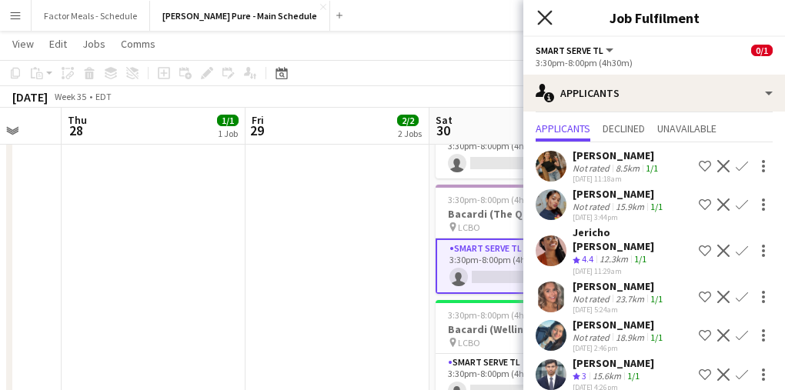
click at [539, 14] on icon "Close pop-in" at bounding box center [544, 17] width 15 height 15
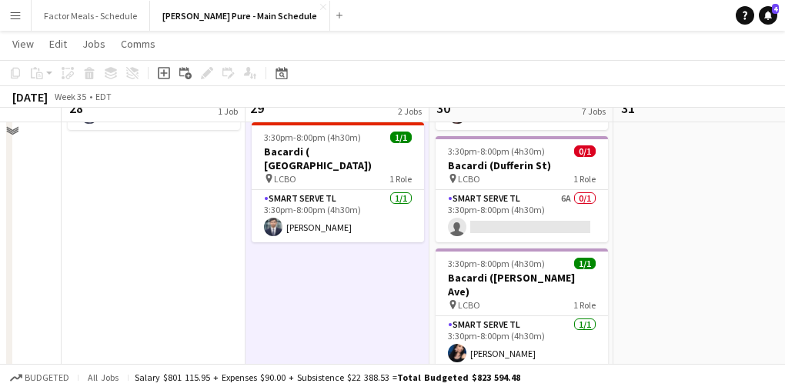
scroll to position [137, 0]
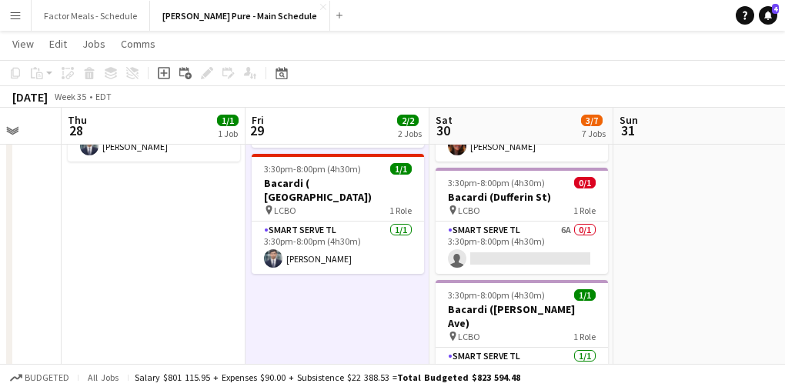
click at [514, 235] on app-card-role "Smart Serve TL 6A 0/1 3:30pm-8:00pm (4h30m) single-neutral-actions" at bounding box center [521, 248] width 172 height 52
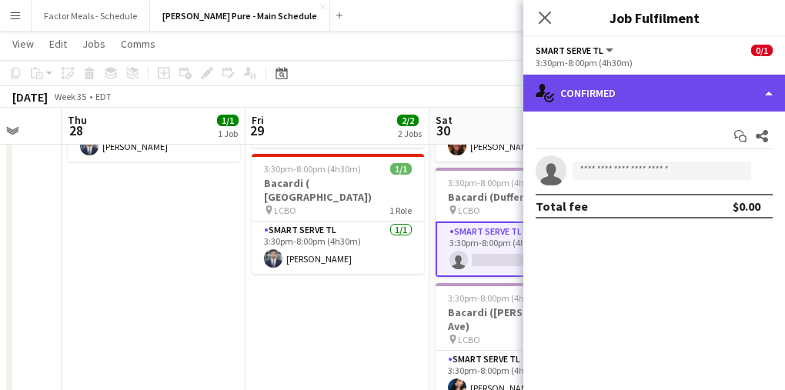
click at [588, 88] on div "single-neutral-actions-check-2 Confirmed" at bounding box center [654, 93] width 262 height 37
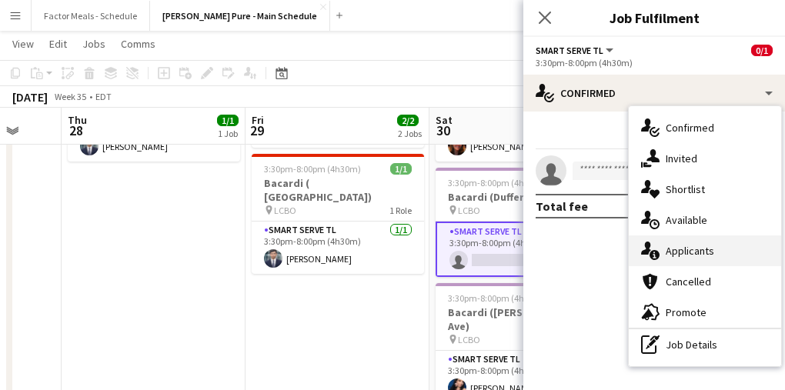
click at [665, 247] on div "single-neutral-actions-information Applicants" at bounding box center [705, 250] width 152 height 31
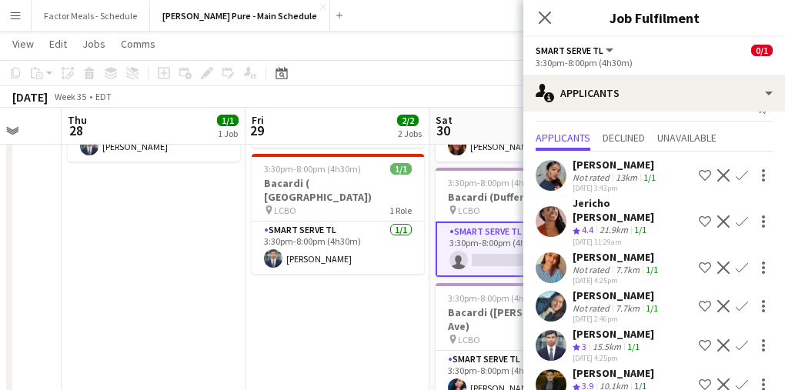
scroll to position [29, 0]
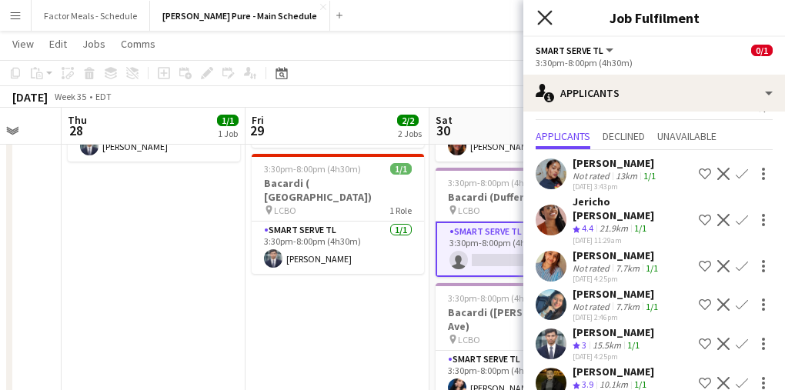
click at [549, 18] on icon "Close pop-in" at bounding box center [544, 17] width 15 height 15
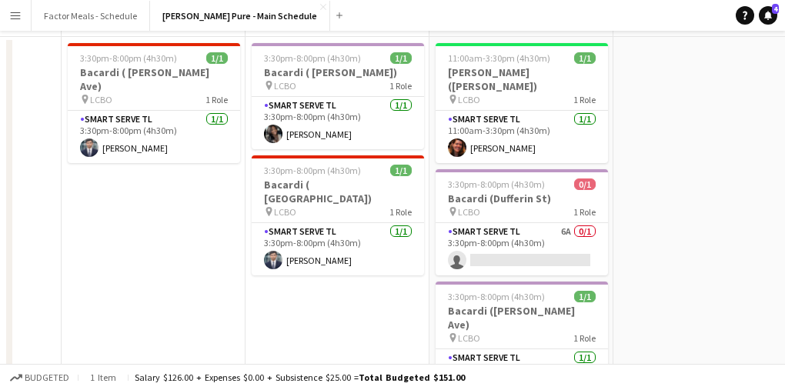
scroll to position [0, 0]
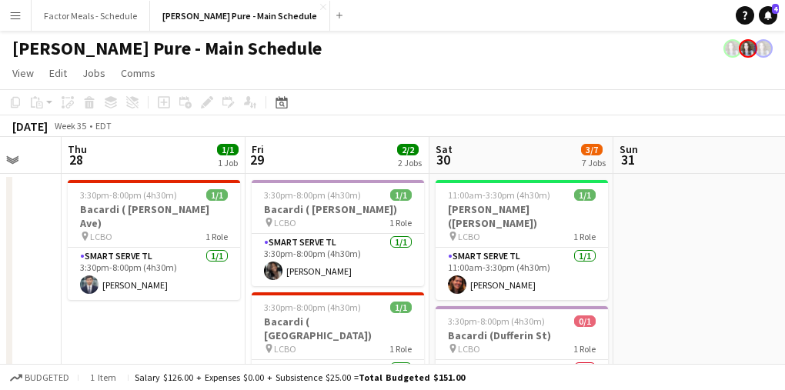
click at [198, 386] on div "Budgeted 1 item Salary $126.00 + Expenses $0.00 + Subsistence $25.00 = Total Bu…" at bounding box center [392, 377] width 785 height 26
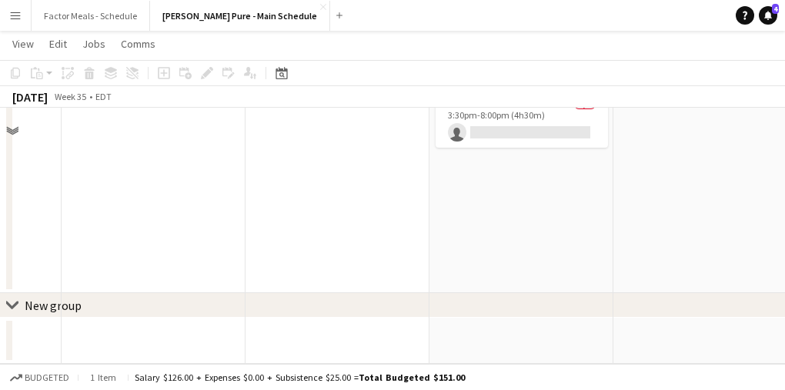
drag, startPoint x: 202, startPoint y: 386, endPoint x: 202, endPoint y: 433, distance: 46.9
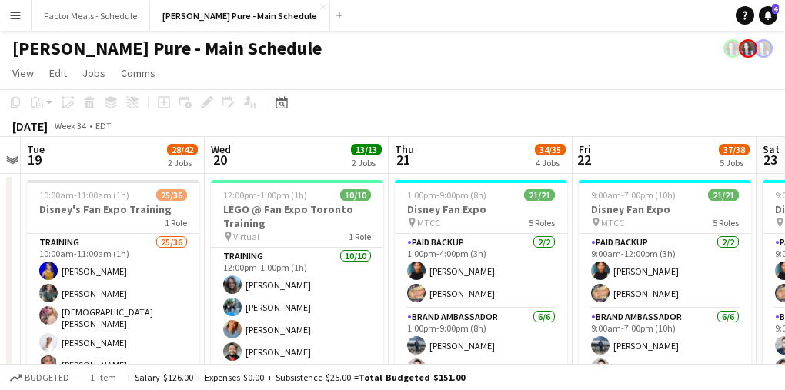
click at [494, 72] on app-page-menu "View Day view expanded Day view collapsed Month view Date picker Jump to [DATE]…" at bounding box center [392, 74] width 785 height 29
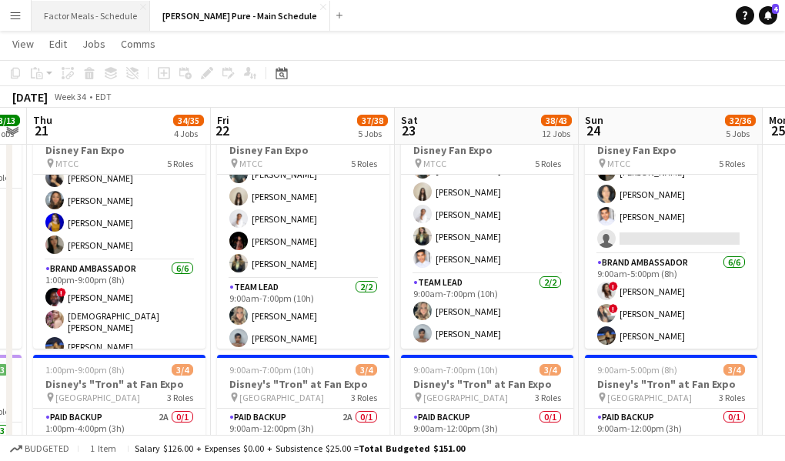
scroll to position [232, 0]
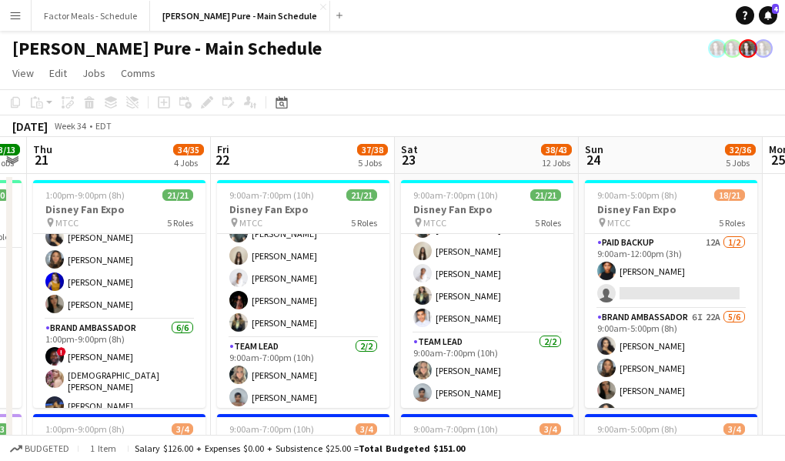
click at [15, 15] on app-icon "Menu" at bounding box center [15, 15] width 12 height 12
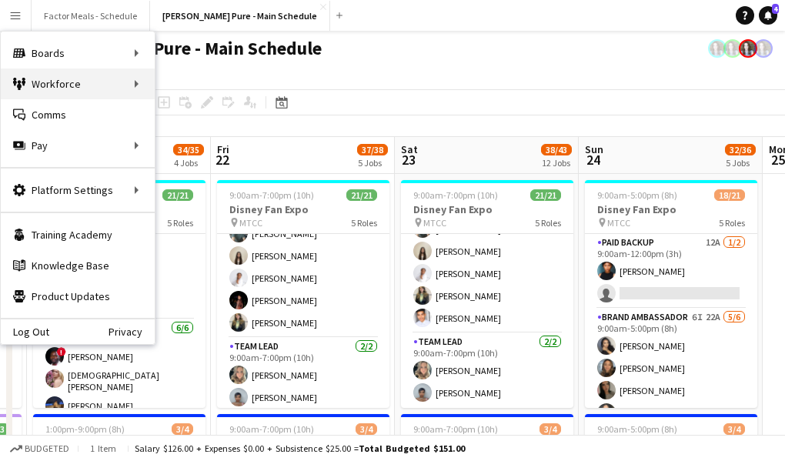
click at [65, 85] on div "Workforce Workforce" at bounding box center [78, 83] width 154 height 31
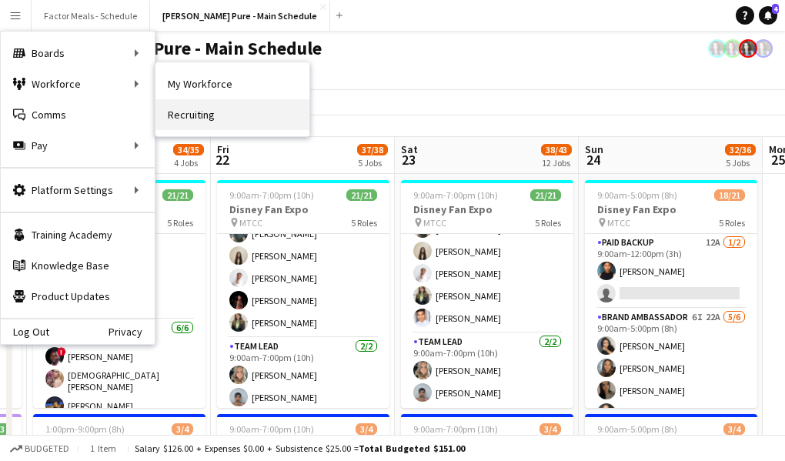
click at [219, 118] on link "Recruiting" at bounding box center [232, 114] width 154 height 31
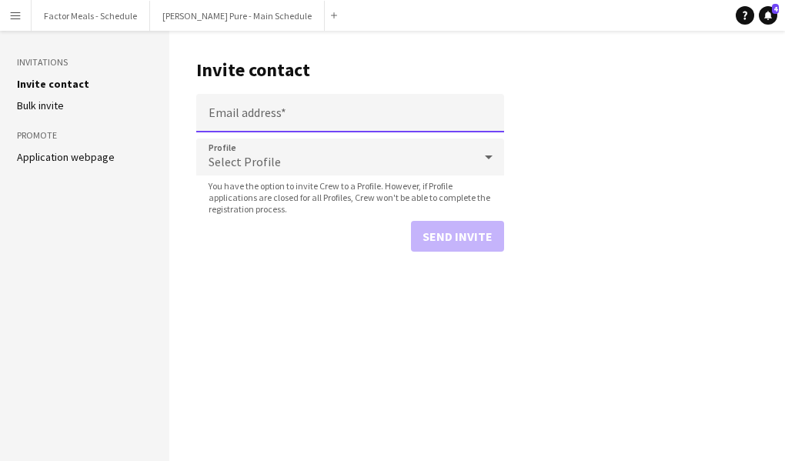
click at [241, 110] on input "Email address" at bounding box center [350, 113] width 308 height 38
paste input "**********"
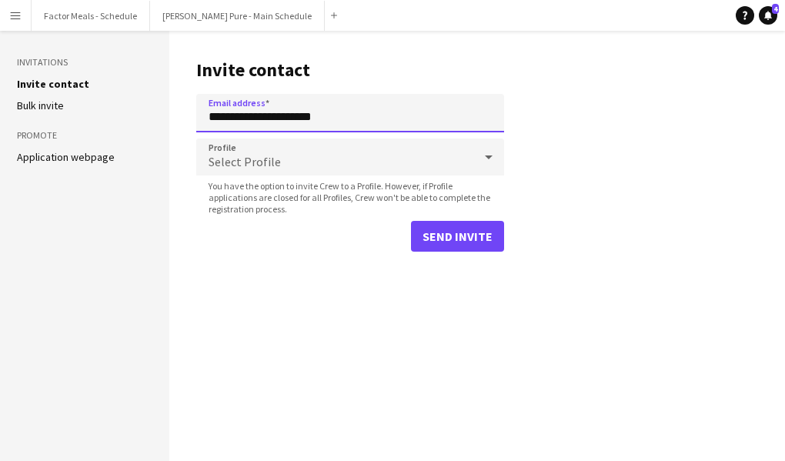
type input "**********"
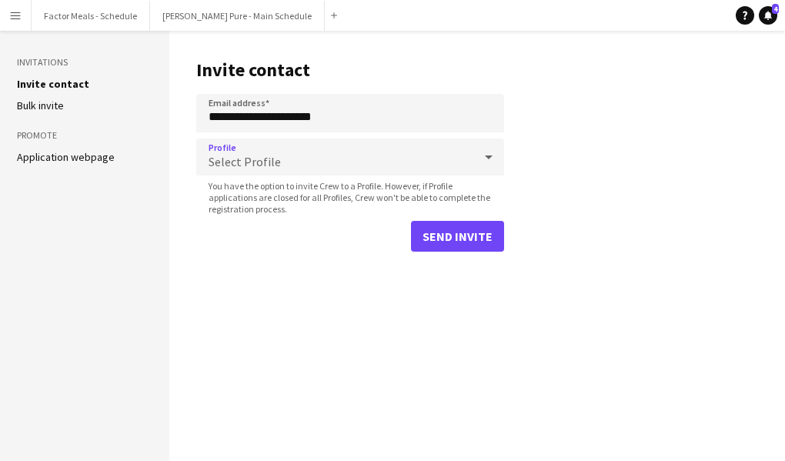
click at [259, 162] on span "Select Profile" at bounding box center [244, 161] width 72 height 15
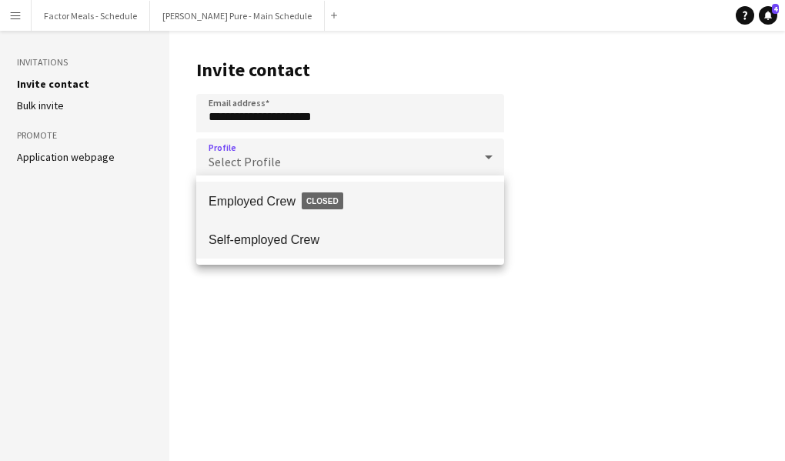
click at [251, 236] on span "Self-employed Crew" at bounding box center [349, 239] width 283 height 15
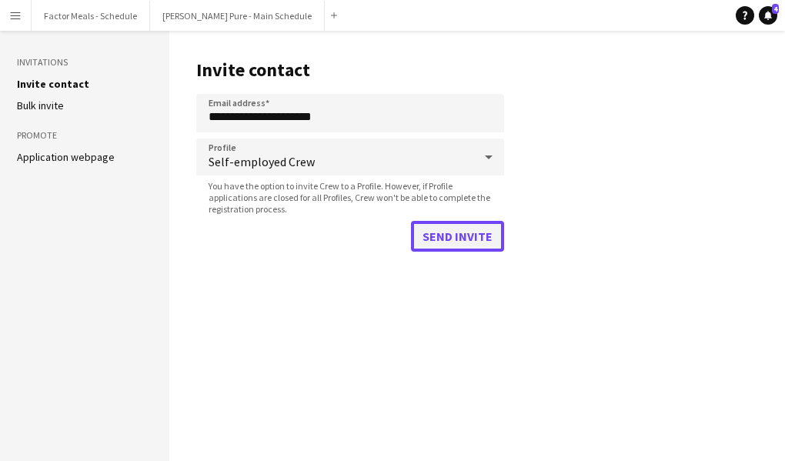
click at [438, 235] on button "Send invite" at bounding box center [457, 236] width 93 height 31
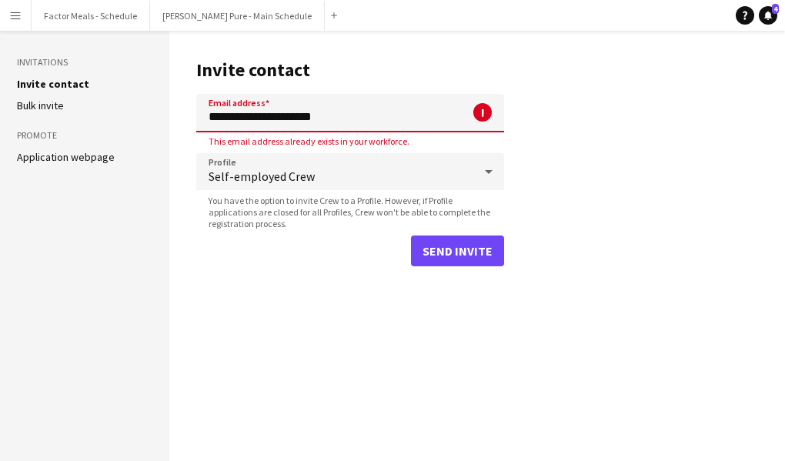
click at [22, 24] on button "Menu" at bounding box center [15, 15] width 31 height 31
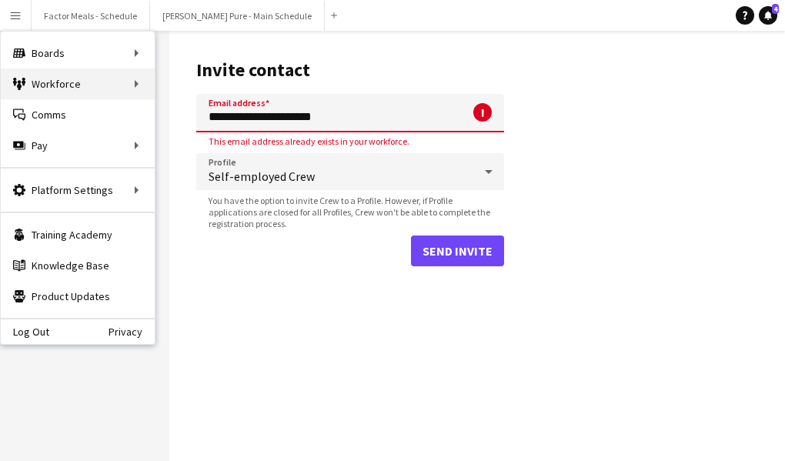
click at [55, 83] on div "Workforce Workforce" at bounding box center [78, 83] width 154 height 31
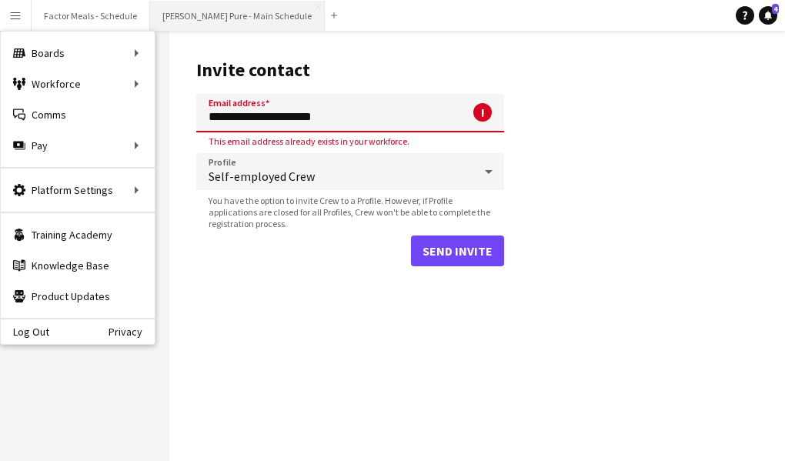
click at [198, 22] on button "[PERSON_NAME] Pure - Main Schedule Close" at bounding box center [237, 16] width 175 height 30
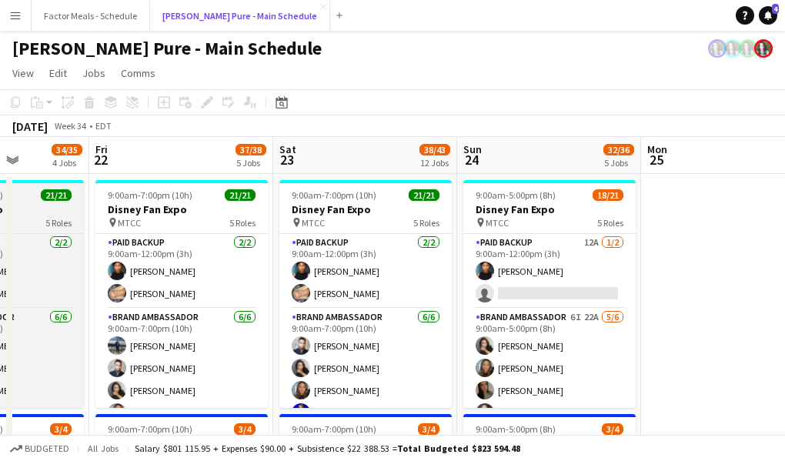
scroll to position [0, 689]
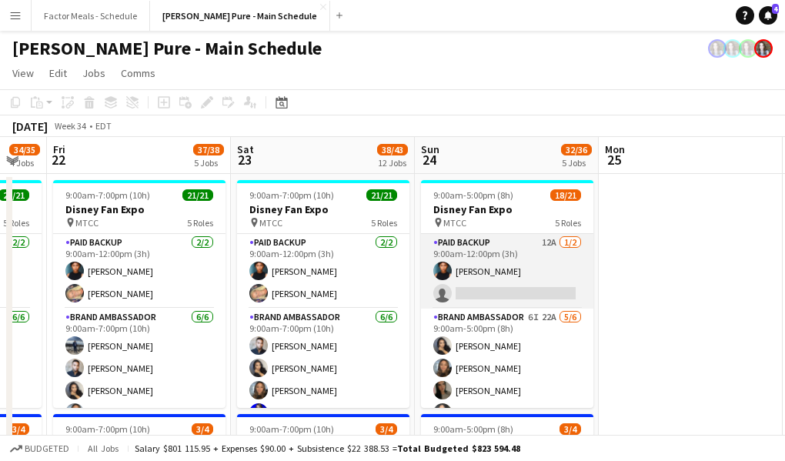
click at [494, 284] on app-card-role "Paid Backup 12A 1/2 9:00am-12:00pm (3h) Jonel Leslie single-neutral-actions" at bounding box center [507, 271] width 172 height 75
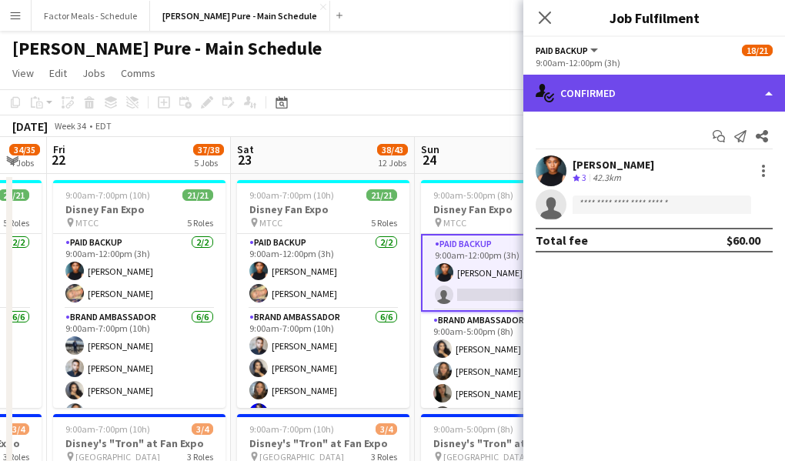
click at [611, 92] on div "single-neutral-actions-check-2 Confirmed" at bounding box center [654, 93] width 262 height 37
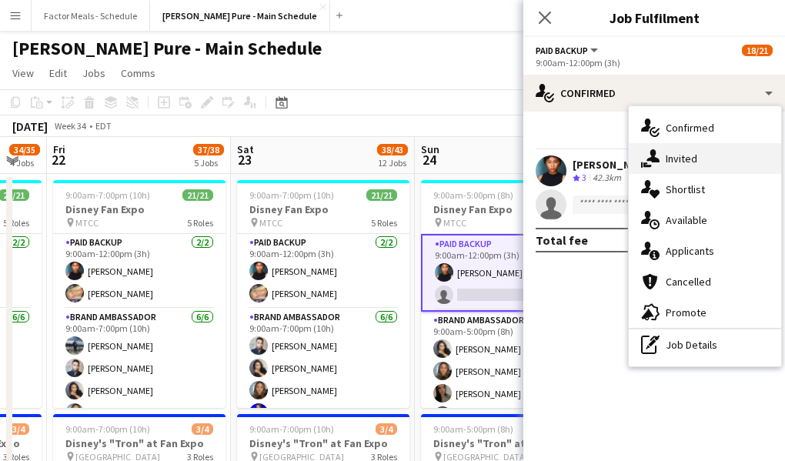
click at [686, 166] on div "single-neutral-actions-share-1 Invited" at bounding box center [705, 158] width 152 height 31
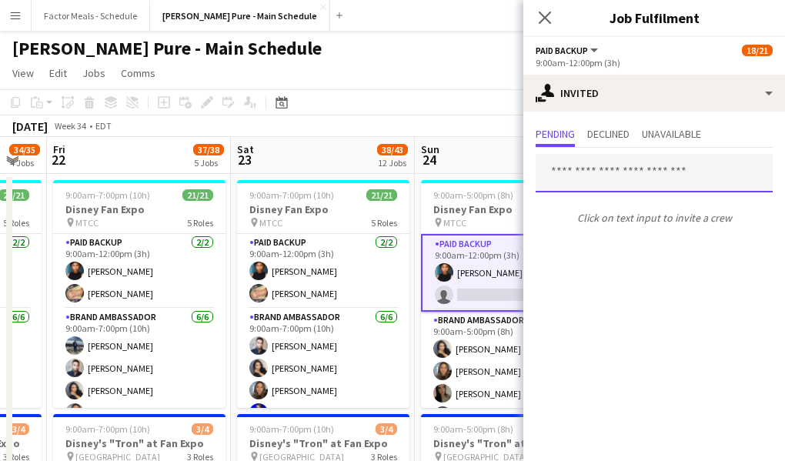
click at [669, 181] on input "text" at bounding box center [653, 173] width 237 height 38
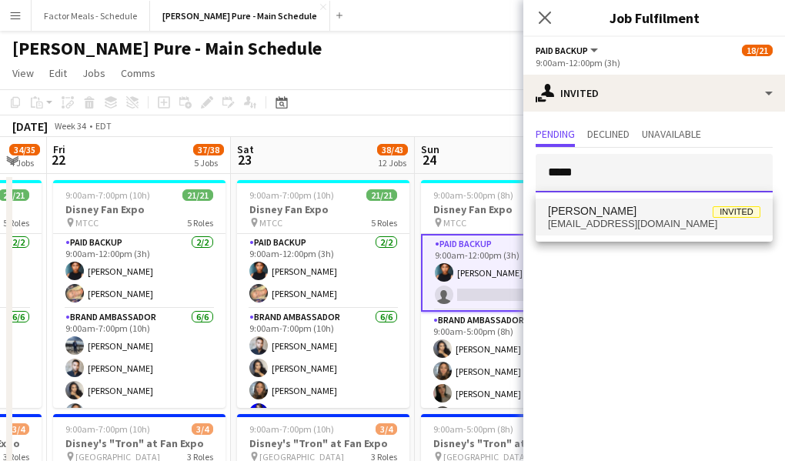
type input "*****"
click at [661, 220] on span "[EMAIL_ADDRESS][DOMAIN_NAME]" at bounding box center [654, 224] width 212 height 12
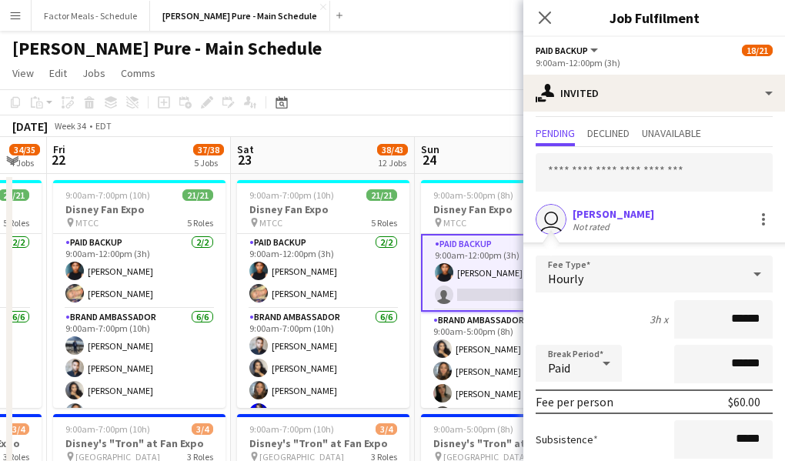
scroll to position [171, 0]
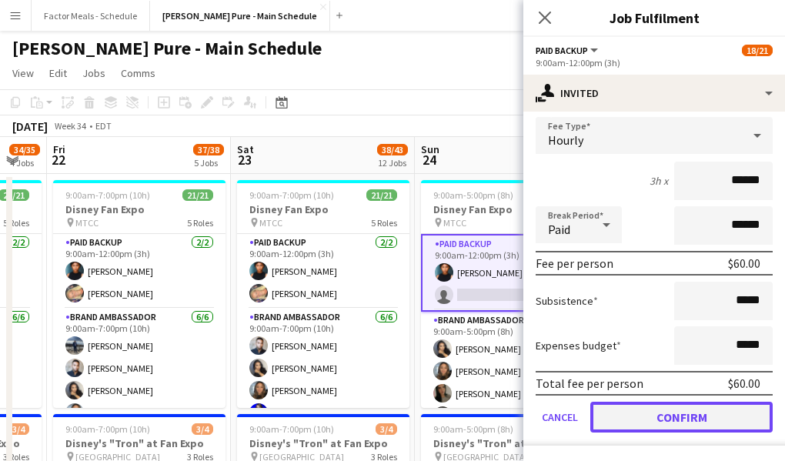
click at [662, 412] on button "Confirm" at bounding box center [681, 417] width 182 height 31
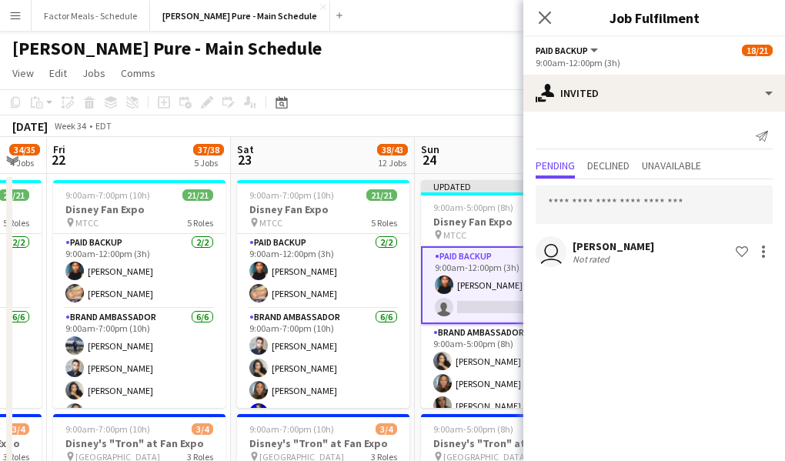
scroll to position [0, 0]
click at [543, 17] on icon at bounding box center [544, 17] width 15 height 15
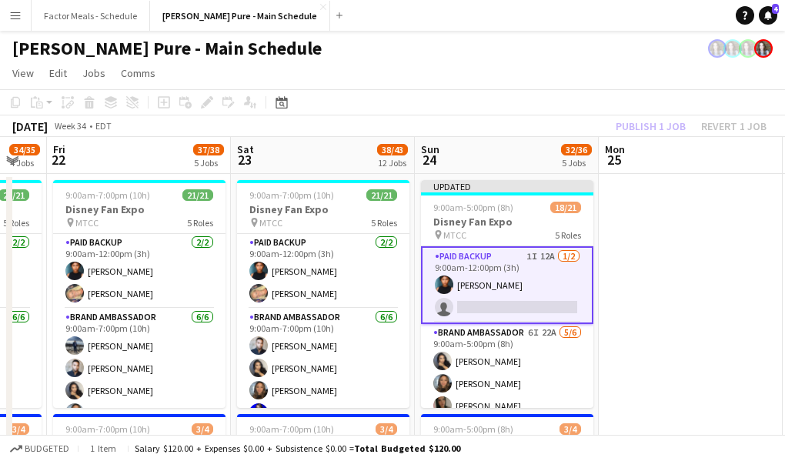
click at [448, 98] on app-toolbar "Copy Paste Paste Command V Paste with crew Command Shift V Paste linked Job Del…" at bounding box center [392, 102] width 785 height 26
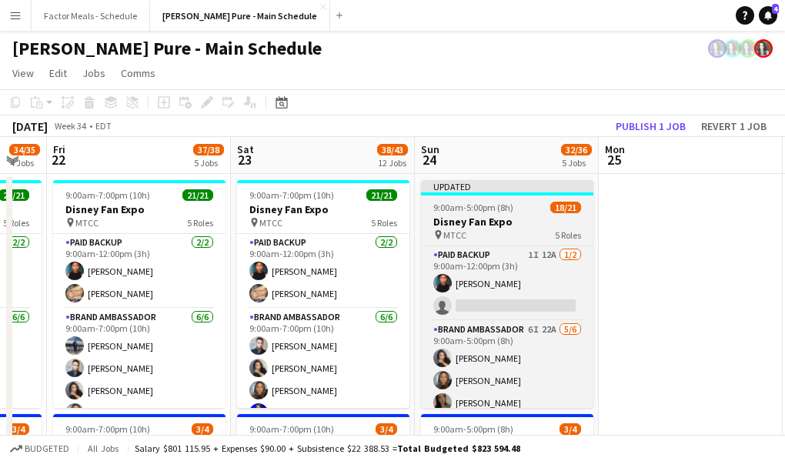
click at [451, 185] on div "Updated" at bounding box center [507, 186] width 172 height 12
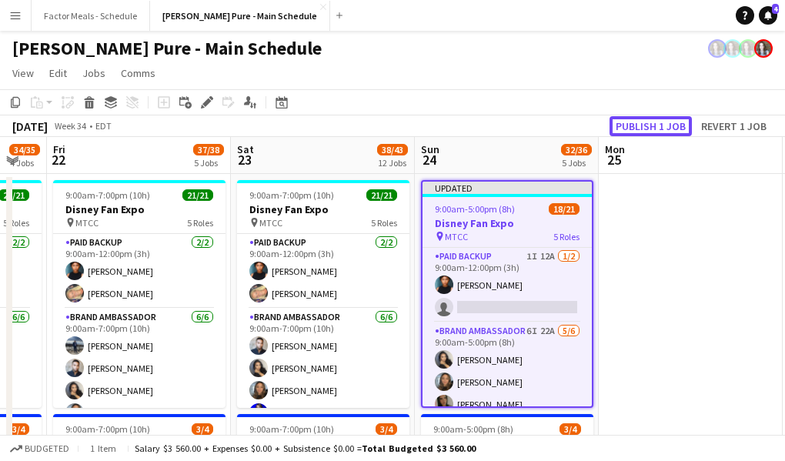
click at [632, 123] on button "Publish 1 job" at bounding box center [650, 126] width 82 height 20
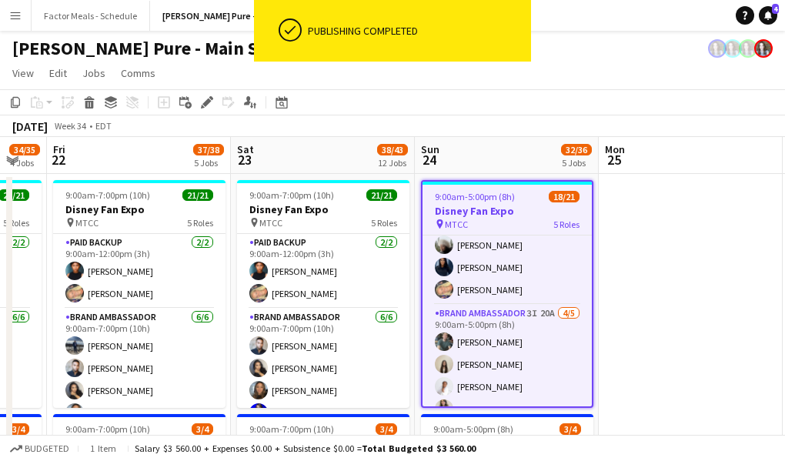
scroll to position [448, 0]
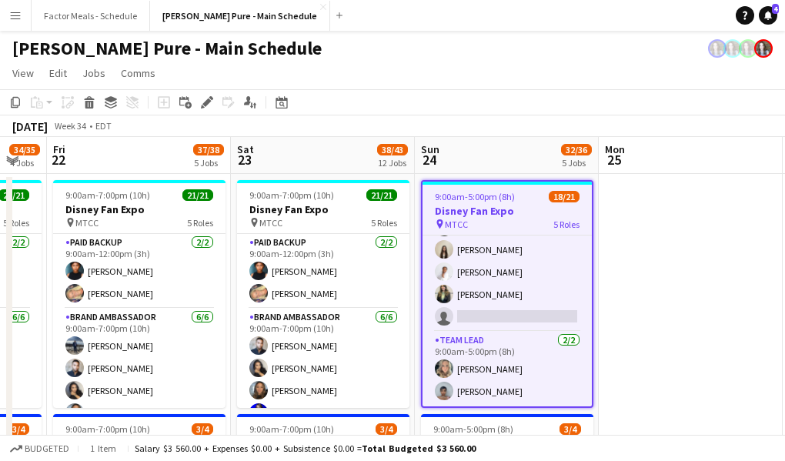
click at [6, 6] on button "Menu" at bounding box center [15, 15] width 31 height 31
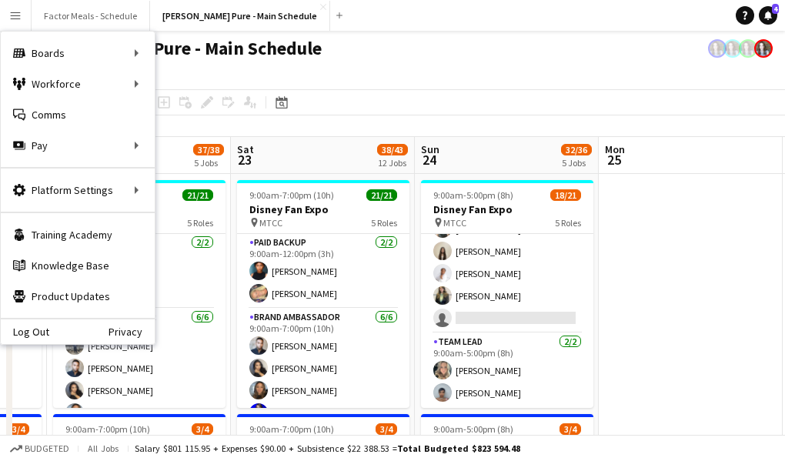
scroll to position [445, 0]
click at [54, 83] on div "Workforce Workforce" at bounding box center [78, 83] width 154 height 31
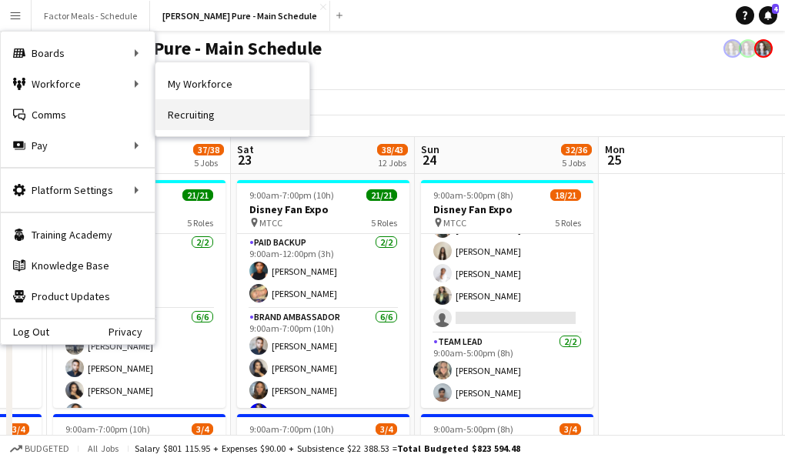
click at [180, 111] on link "Recruiting" at bounding box center [232, 114] width 154 height 31
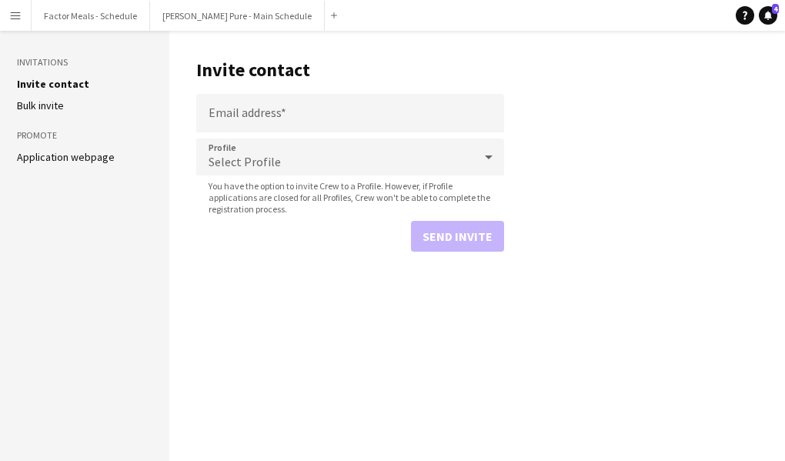
click at [2, 20] on button "Menu" at bounding box center [15, 15] width 31 height 31
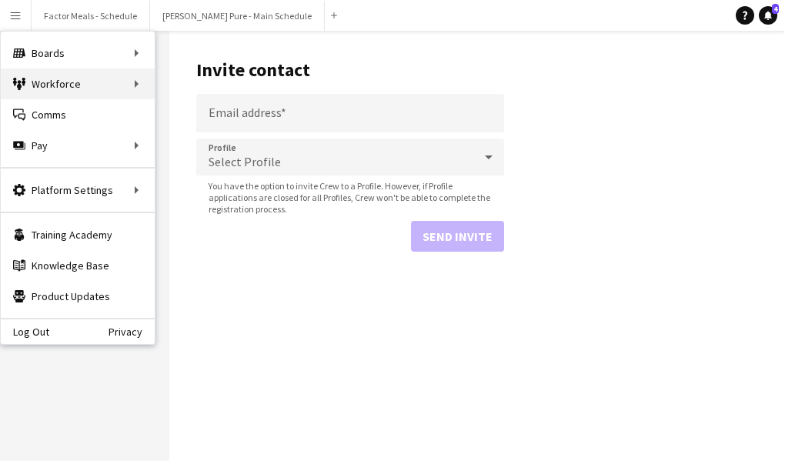
click at [45, 92] on div "Workforce Workforce" at bounding box center [78, 83] width 154 height 31
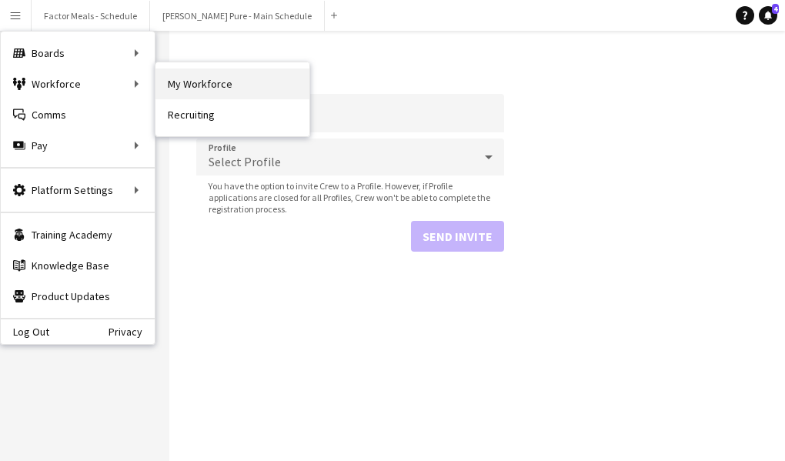
click at [182, 88] on link "My Workforce" at bounding box center [232, 83] width 154 height 31
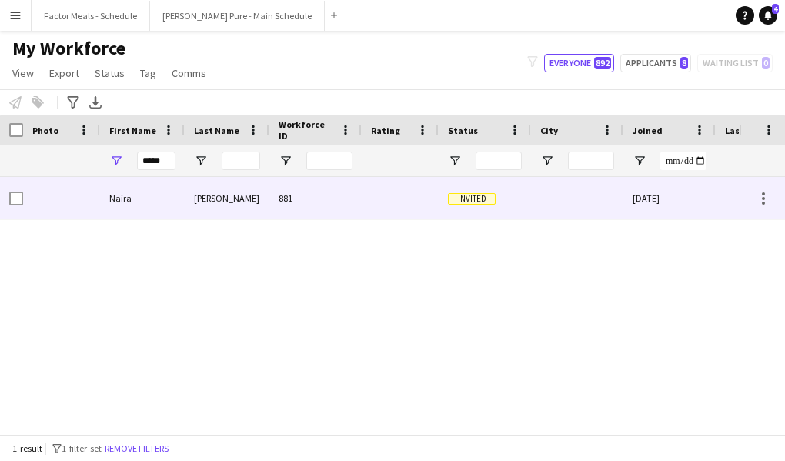
click at [171, 202] on div "Naira" at bounding box center [142, 198] width 85 height 42
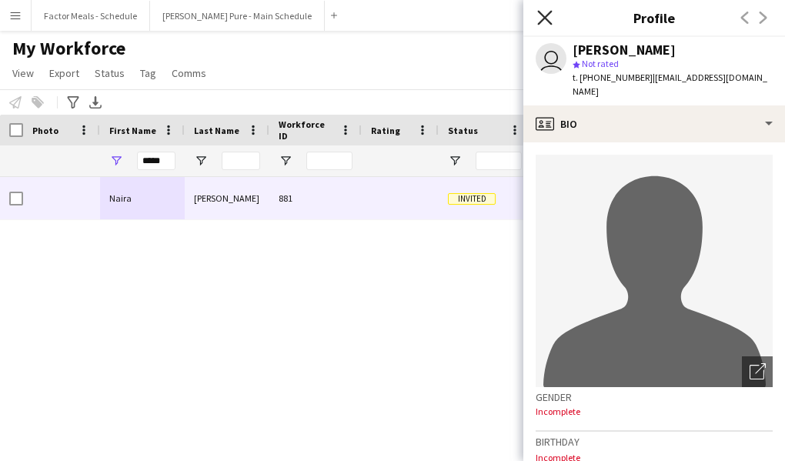
click at [543, 23] on icon "Close pop-in" at bounding box center [544, 17] width 15 height 15
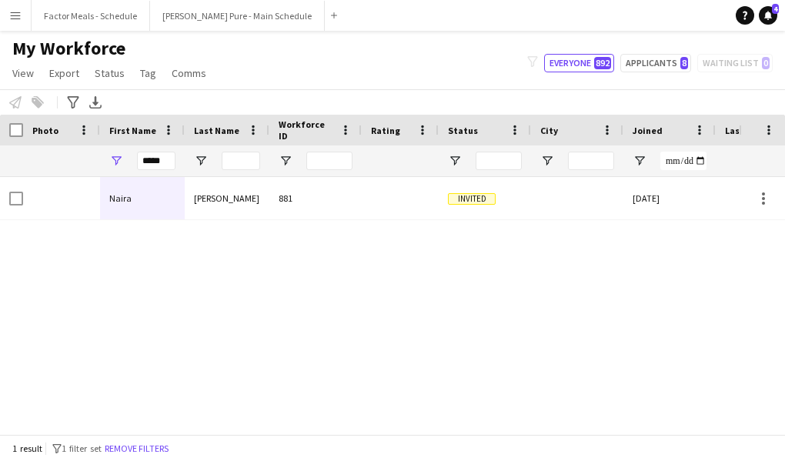
click at [502, 228] on div "Naira Bahrami 881 Invited 13-08-2025 0" at bounding box center [369, 305] width 739 height 257
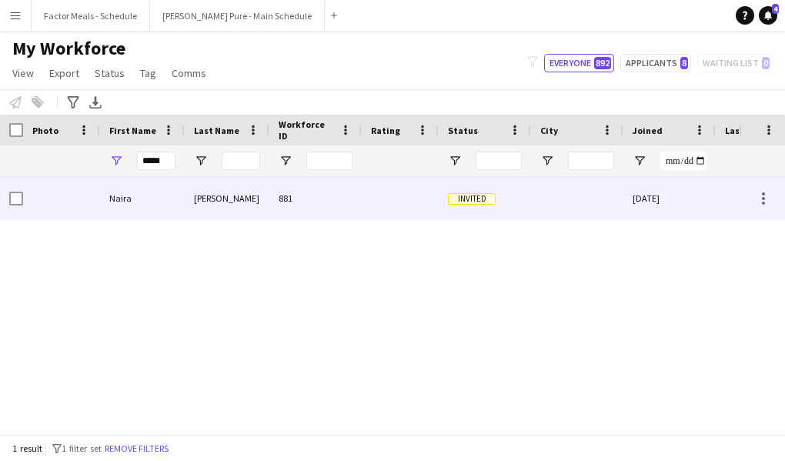
click at [490, 205] on div "Invited" at bounding box center [485, 198] width 92 height 42
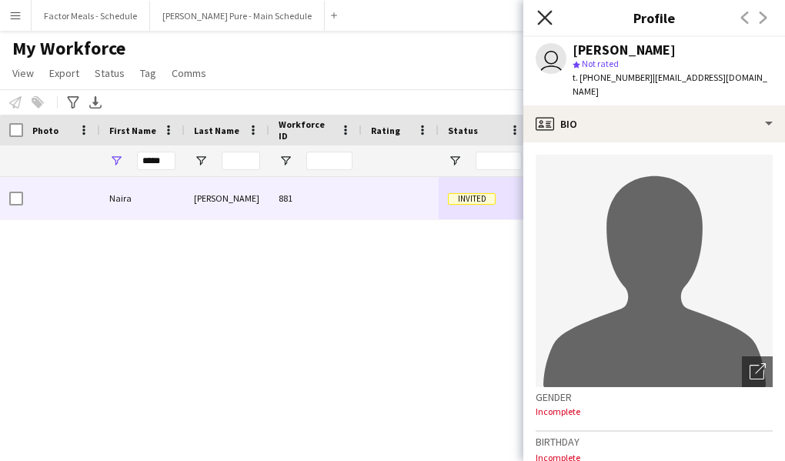
click at [539, 17] on icon "Close pop-in" at bounding box center [544, 17] width 15 height 15
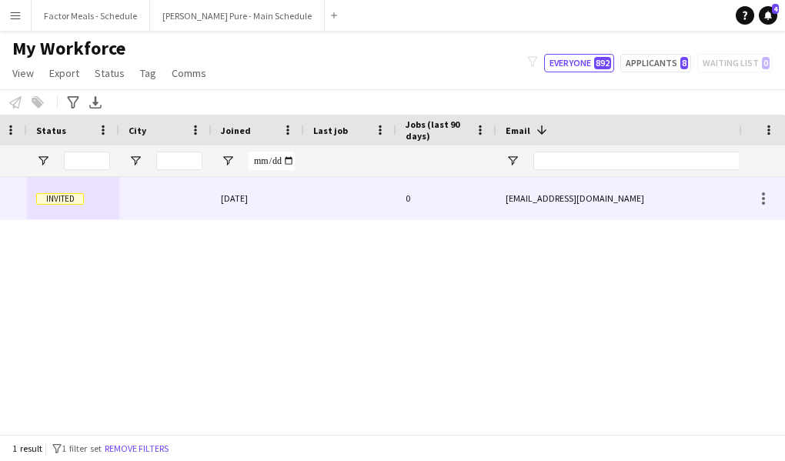
scroll to position [0, 529]
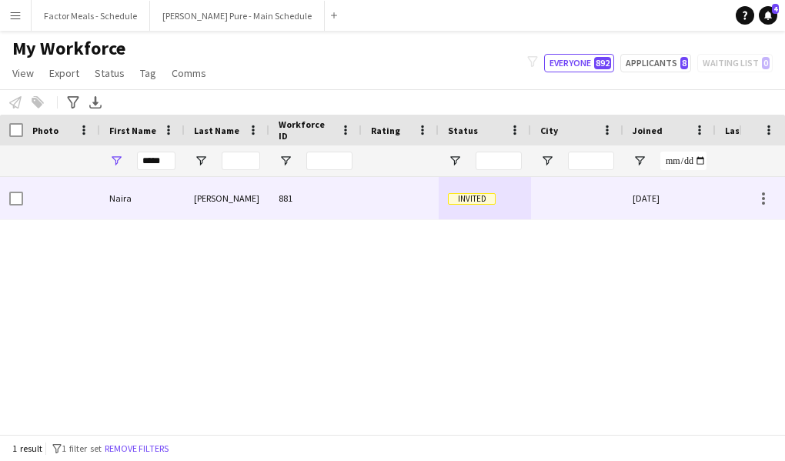
click at [474, 205] on div "Invited" at bounding box center [485, 198] width 92 height 42
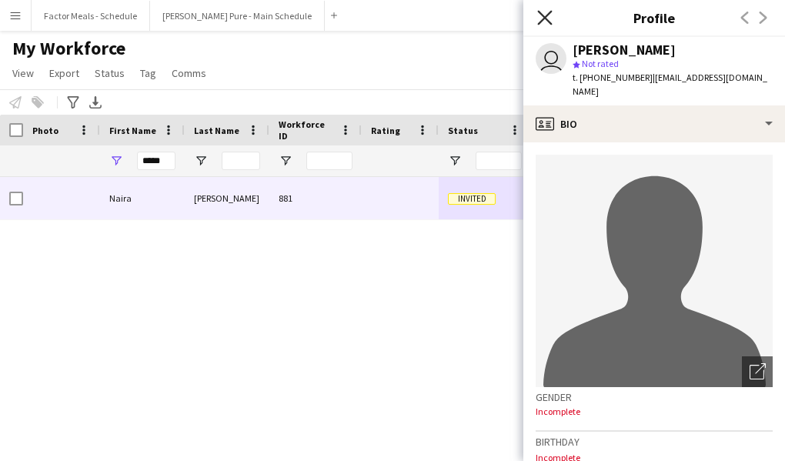
click at [539, 22] on icon at bounding box center [544, 17] width 15 height 15
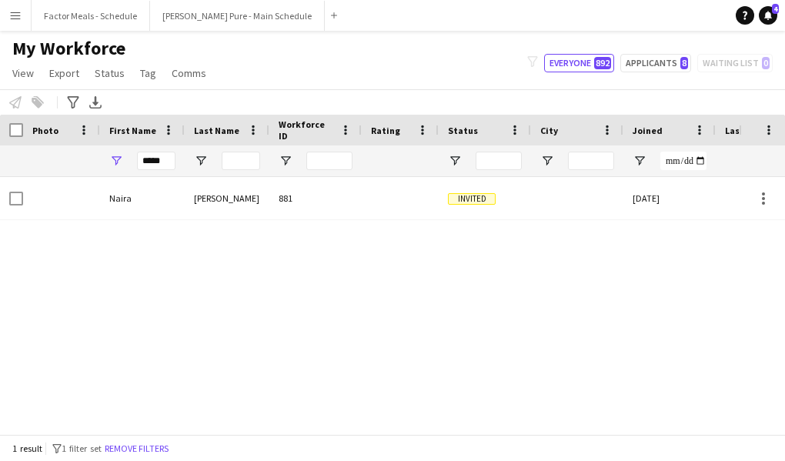
click at [144, 314] on div "Naira Bahrami 881 Invited 13-08-2025 0" at bounding box center [369, 305] width 739 height 257
click at [165, 163] on input "*****" at bounding box center [156, 161] width 38 height 18
type input "*"
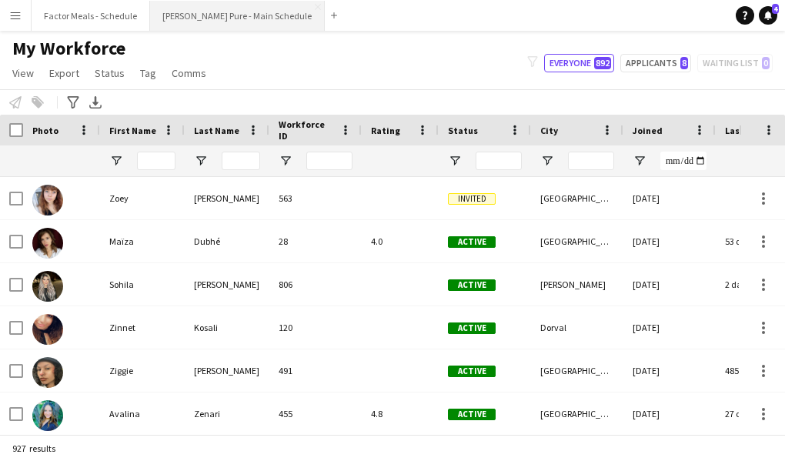
click at [194, 12] on button "[PERSON_NAME] Pure - Main Schedule Close" at bounding box center [237, 16] width 175 height 30
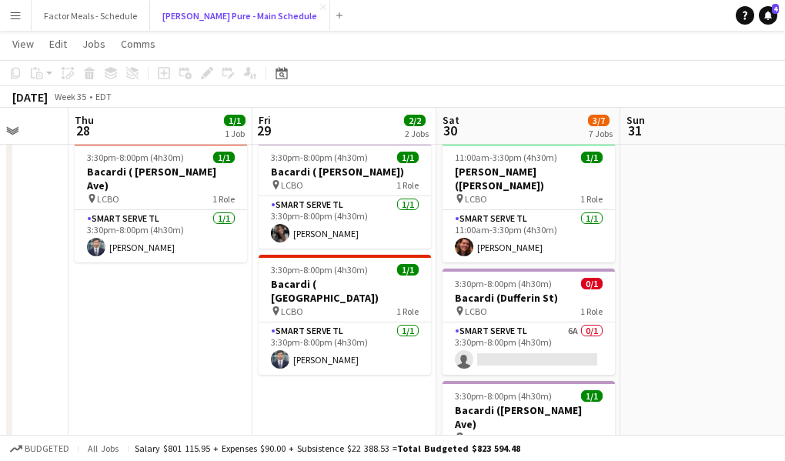
scroll to position [41, 0]
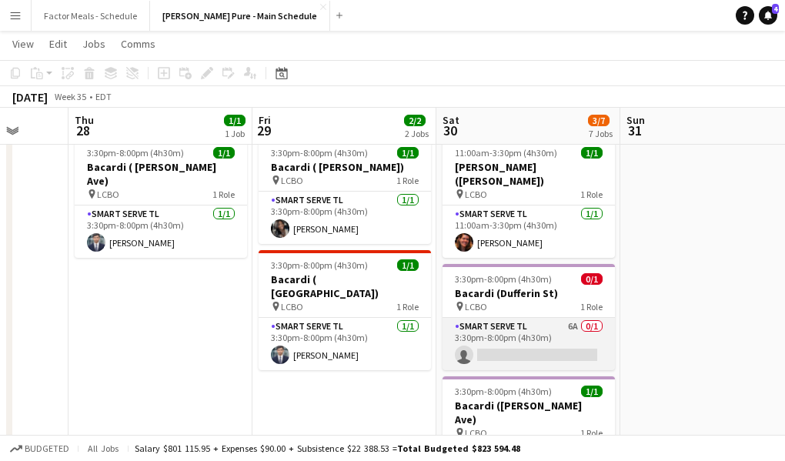
click at [514, 318] on app-card-role "Smart Serve TL 6A 0/1 3:30pm-8:00pm (4h30m) single-neutral-actions" at bounding box center [528, 344] width 172 height 52
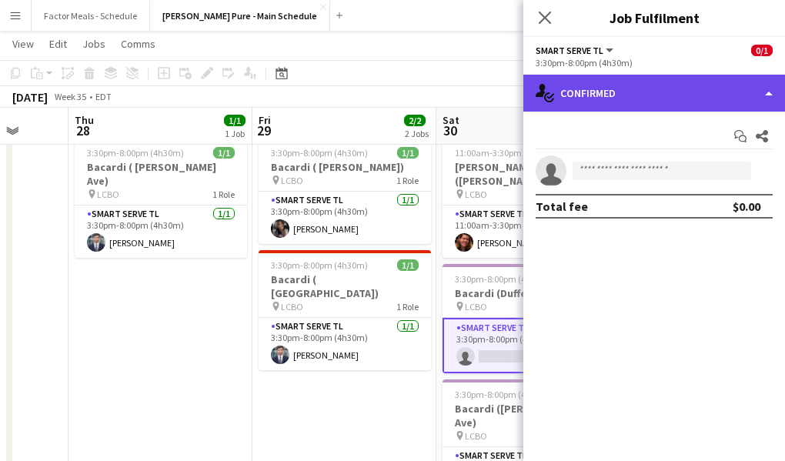
click at [619, 85] on div "single-neutral-actions-check-2 Confirmed" at bounding box center [654, 93] width 262 height 37
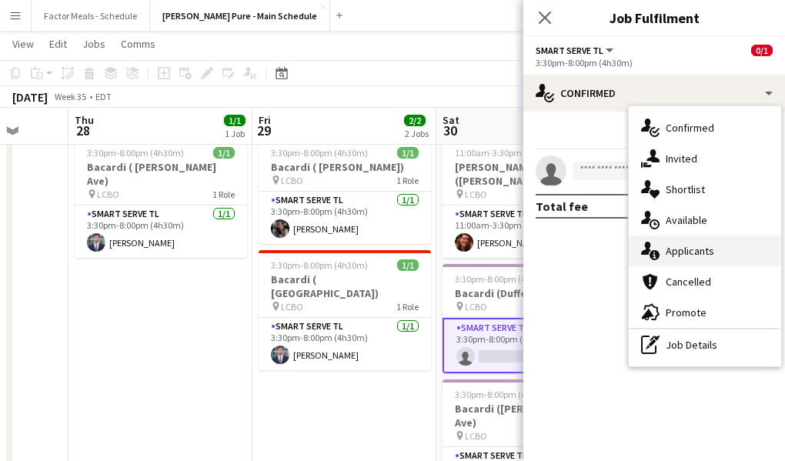
click at [715, 255] on div "single-neutral-actions-information Applicants" at bounding box center [705, 250] width 152 height 31
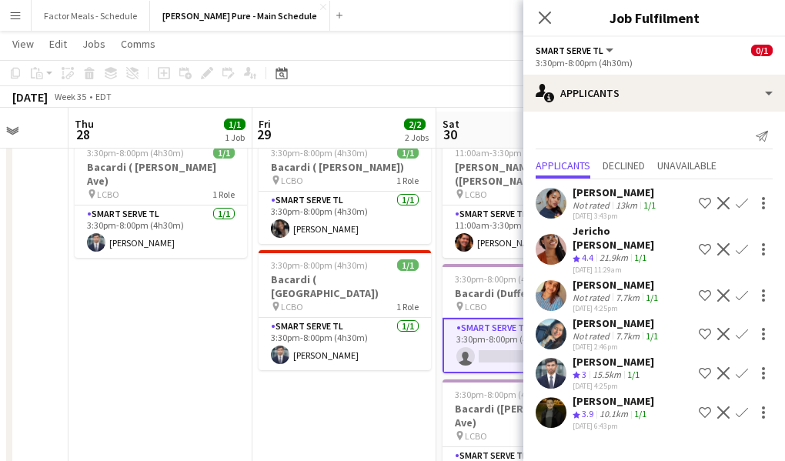
scroll to position [55, 0]
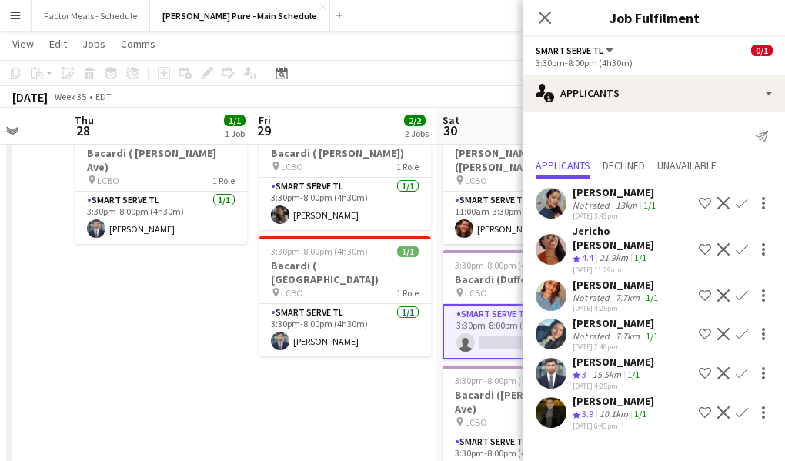
click at [746, 406] on app-icon "Confirm" at bounding box center [742, 412] width 12 height 12
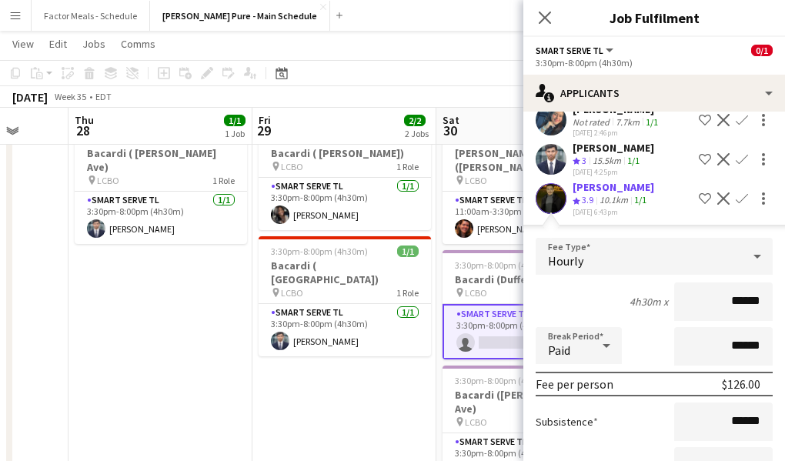
scroll to position [319, 0]
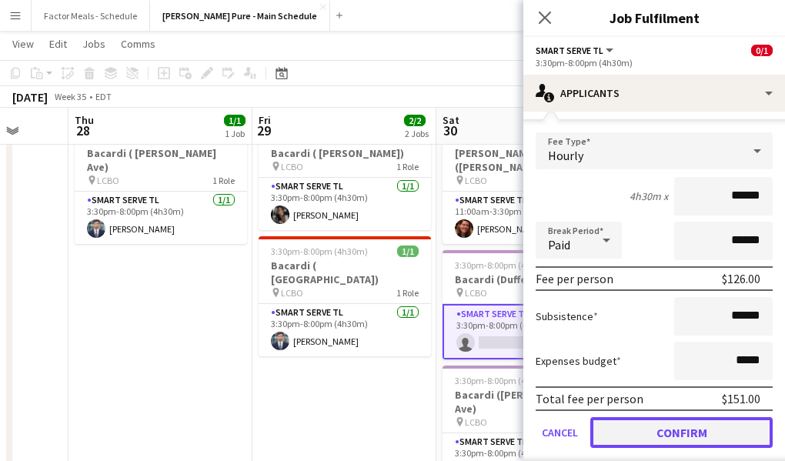
click at [644, 417] on button "Confirm" at bounding box center [681, 432] width 182 height 31
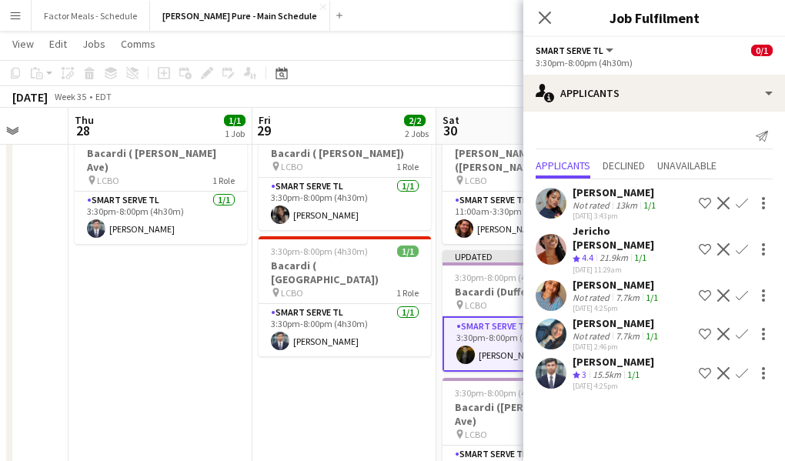
scroll to position [0, 0]
click at [545, 19] on icon "Close pop-in" at bounding box center [544, 17] width 15 height 15
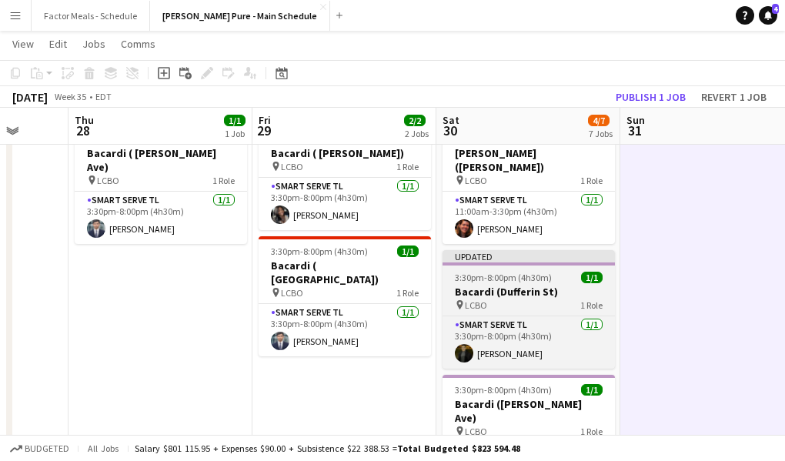
click at [536, 250] on div "Updated" at bounding box center [528, 256] width 172 height 12
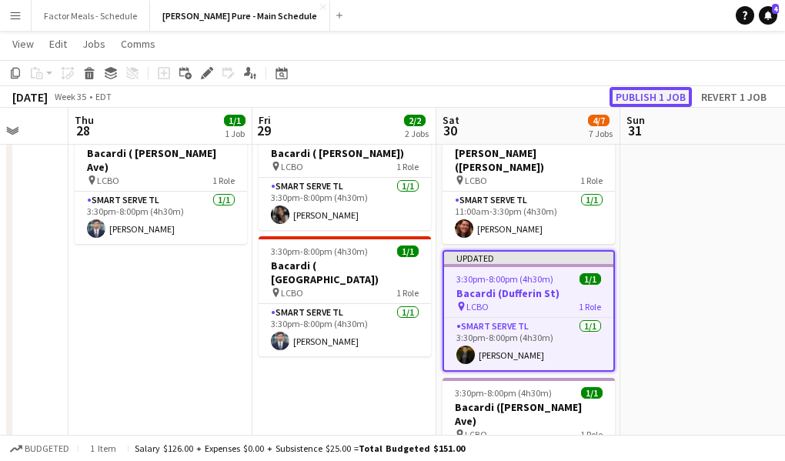
click at [646, 95] on button "Publish 1 job" at bounding box center [650, 97] width 82 height 20
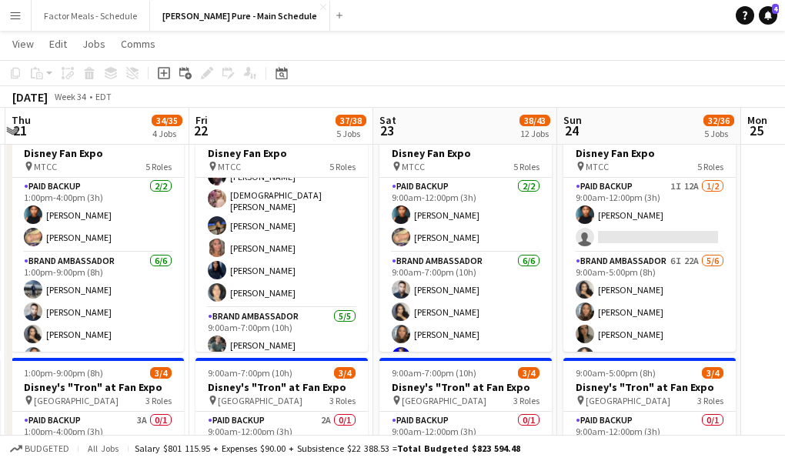
scroll to position [280, 0]
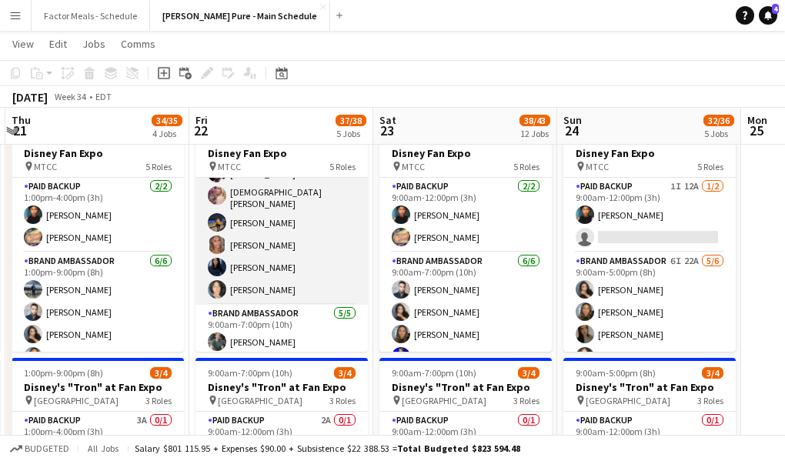
click at [265, 242] on app-card-role "Brand Ambassador 6/6 9:00am-7:00pm (10h) ! Anthony Kerr Cristiana Bodnariuc Rit…" at bounding box center [281, 220] width 172 height 168
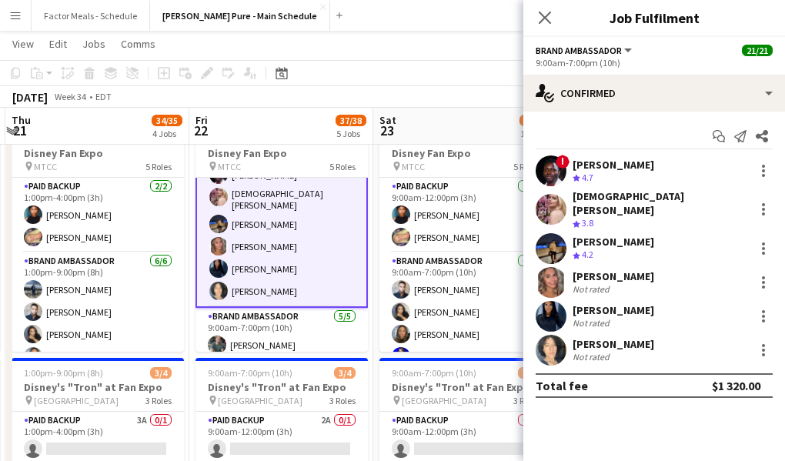
scroll to position [282, 0]
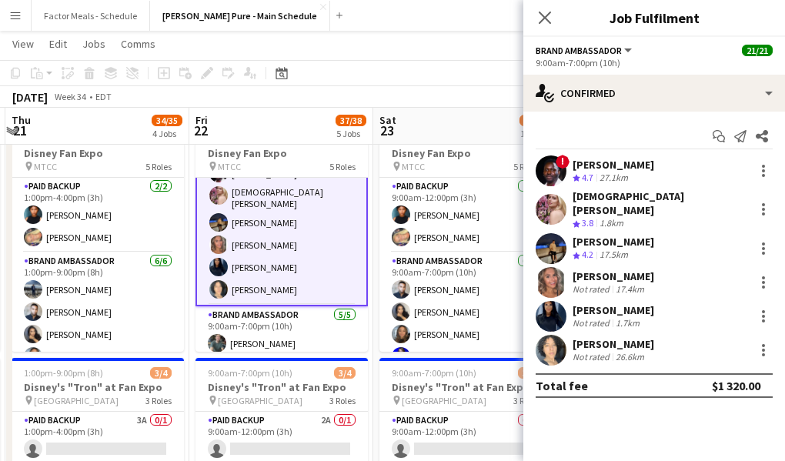
click at [559, 270] on app-user-avatar at bounding box center [550, 282] width 31 height 31
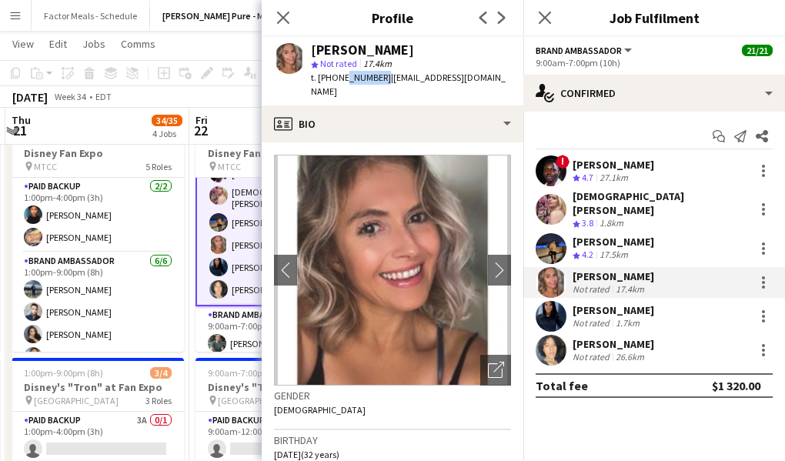
drag, startPoint x: 339, startPoint y: 75, endPoint x: 375, endPoint y: 78, distance: 35.5
click at [375, 79] on div "t. +14168843819 | hreljacdanielle@gmail.com" at bounding box center [411, 85] width 200 height 28
click at [277, 14] on icon "Close pop-in" at bounding box center [282, 17] width 15 height 15
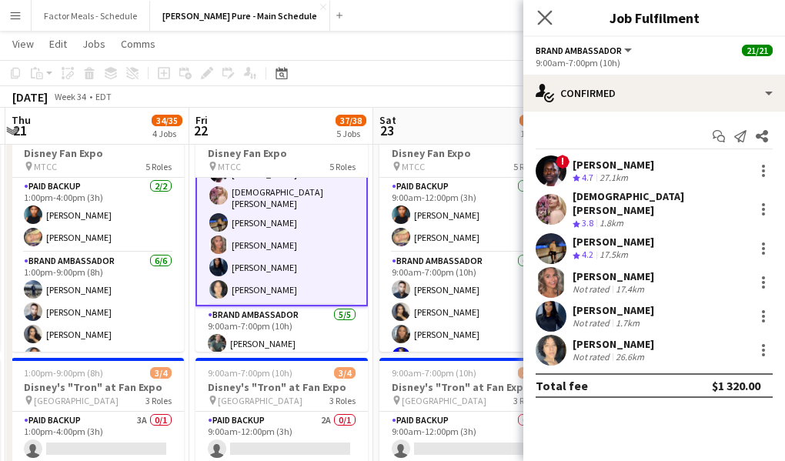
click at [542, 25] on app-icon "Close pop-in" at bounding box center [545, 18] width 22 height 22
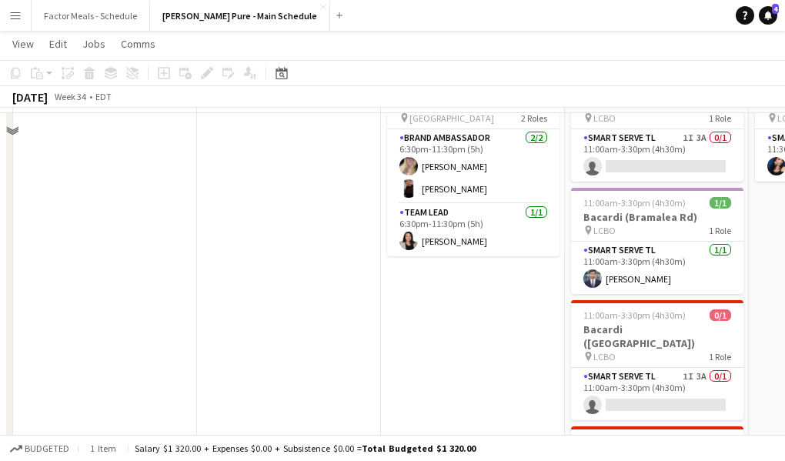
scroll to position [913, 0]
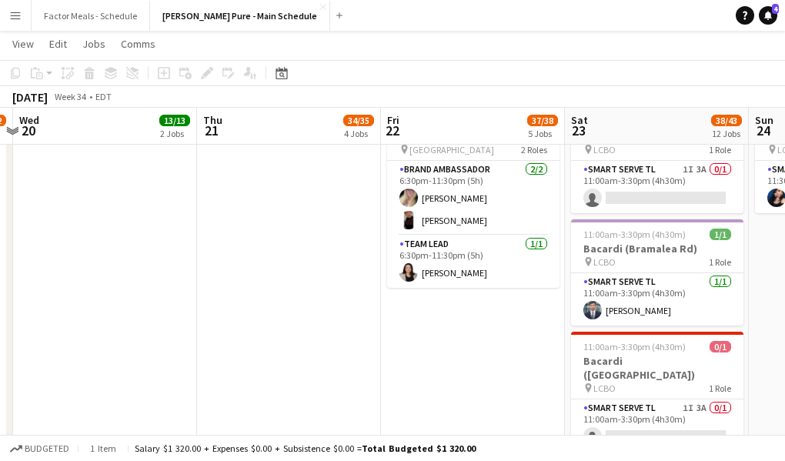
click at [452, 362] on app-date-cell "9:00am-7:00pm (10h) 21/21 Disney Fan Expo pin MTCC 5 Roles Paid Backup 2/2 9:00…" at bounding box center [473, 198] width 184 height 1879
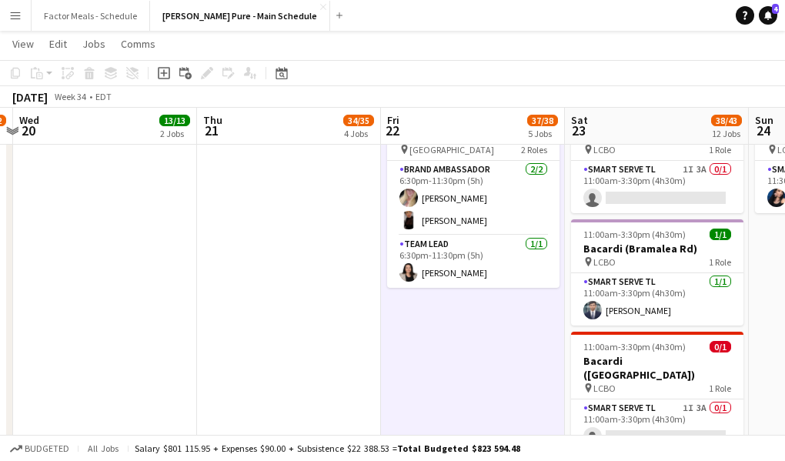
click at [278, 359] on app-date-cell "1:00pm-9:00pm (8h) 21/21 Disney Fan Expo pin MTCC 5 Roles Paid Backup 2/2 1:00p…" at bounding box center [289, 198] width 184 height 1879
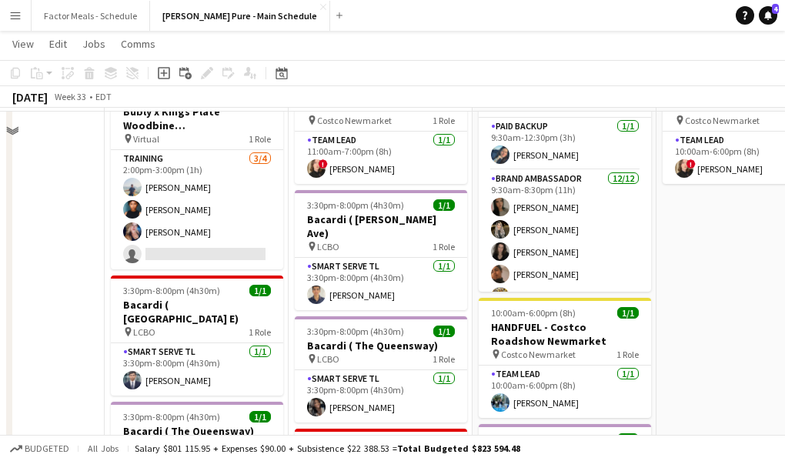
scroll to position [419, 0]
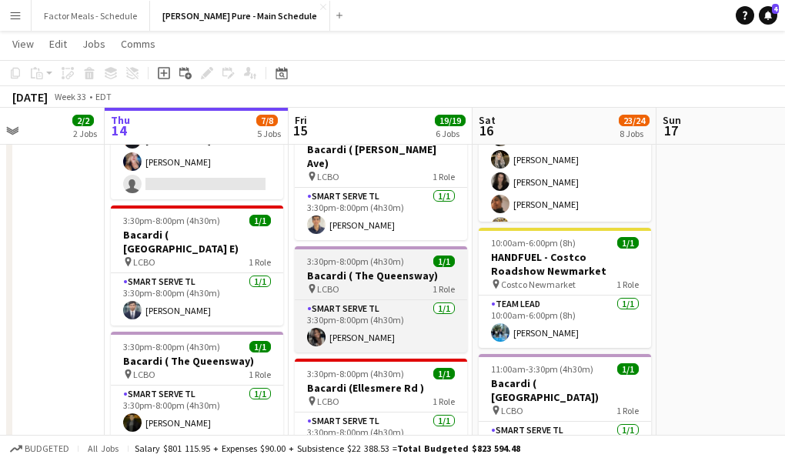
click at [329, 255] on span "3:30pm-8:00pm (4h30m)" at bounding box center [355, 261] width 97 height 12
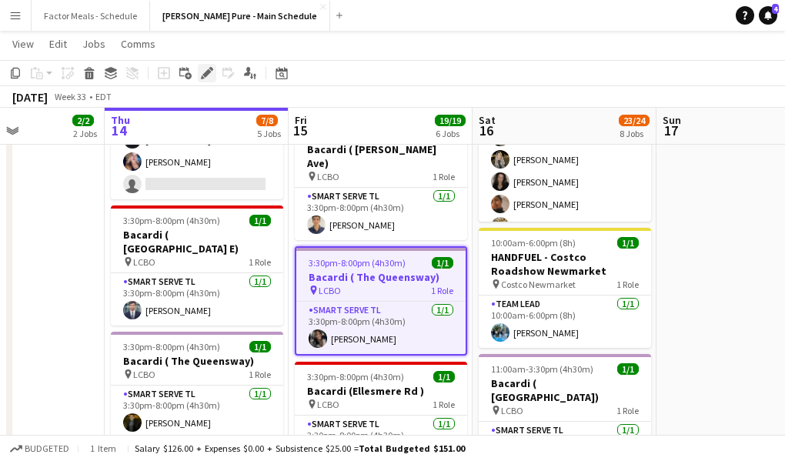
click at [206, 72] on icon at bounding box center [206, 73] width 8 height 8
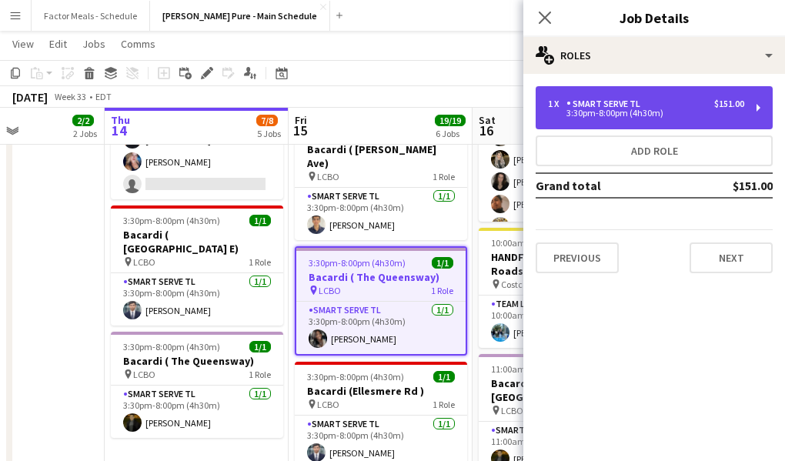
click at [640, 108] on div "Smart Serve TL" at bounding box center [606, 103] width 80 height 11
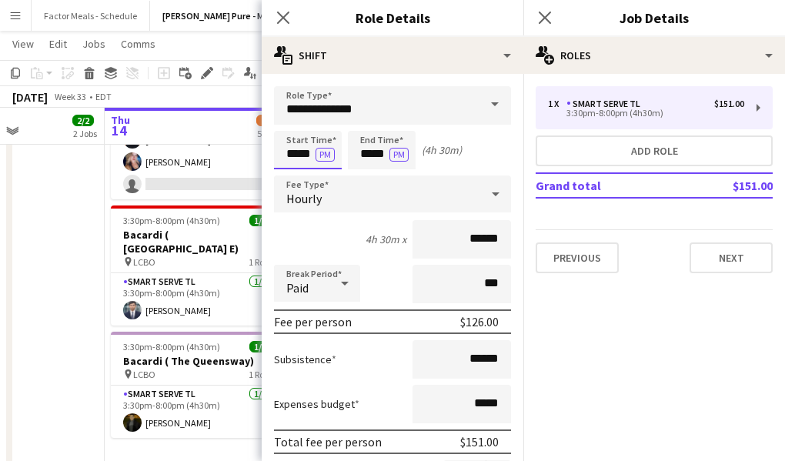
click at [298, 155] on input "*****" at bounding box center [308, 150] width 68 height 38
click at [292, 124] on div at bounding box center [292, 122] width 31 height 15
click at [296, 173] on div at bounding box center [292, 176] width 31 height 15
type input "*****"
click at [296, 173] on div at bounding box center [292, 176] width 31 height 15
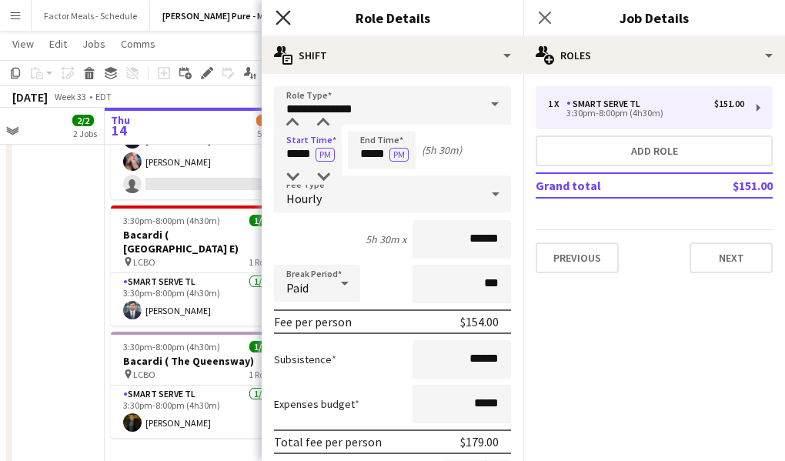
click at [285, 17] on icon at bounding box center [282, 17] width 15 height 15
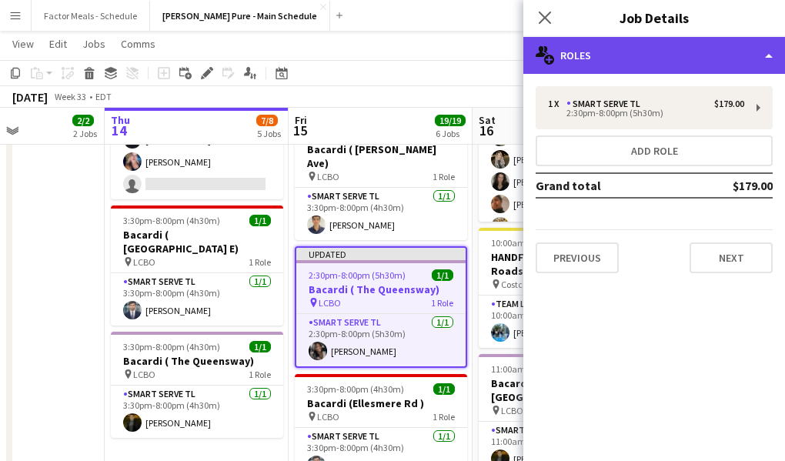
click at [622, 54] on div "multiple-users-add Roles" at bounding box center [654, 55] width 262 height 37
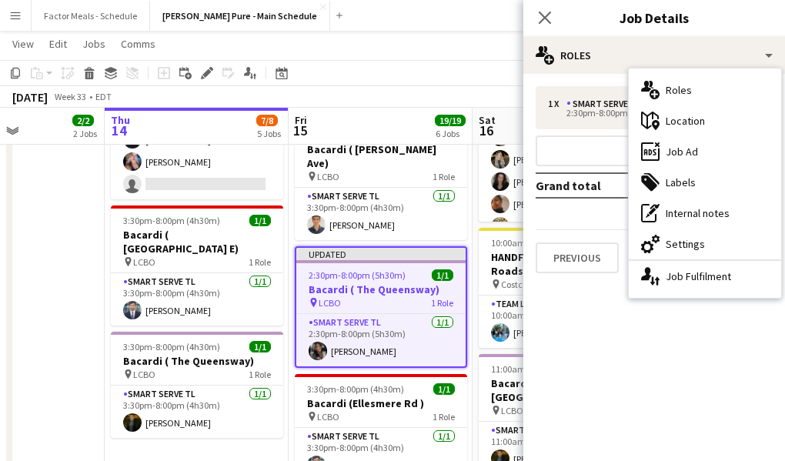
click at [705, 116] on div "maps-pin-1 Location" at bounding box center [705, 120] width 152 height 31
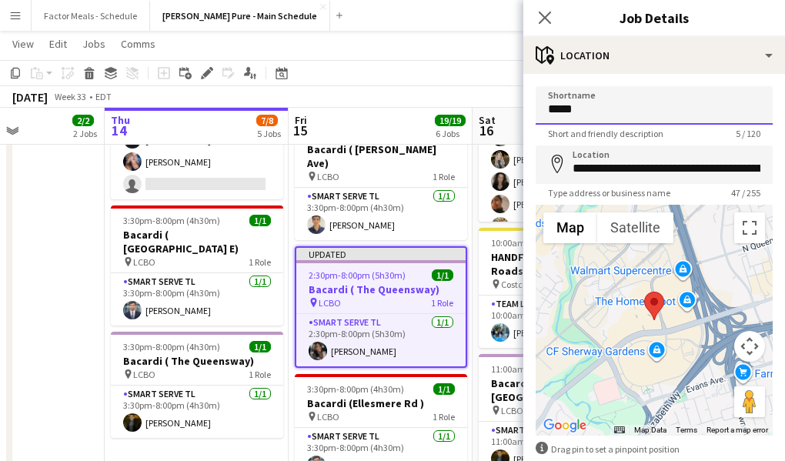
click at [611, 111] on input "****" at bounding box center [653, 105] width 237 height 38
type input "*********"
click at [539, 17] on icon "Close pop-in" at bounding box center [544, 17] width 15 height 15
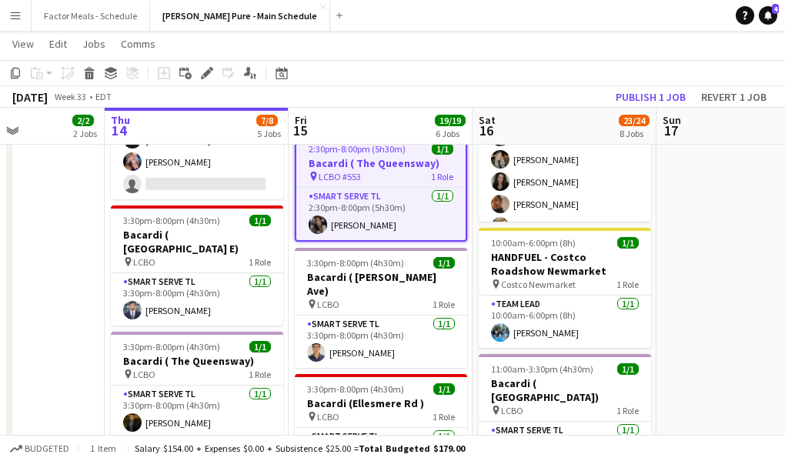
click at [440, 49] on app-page-menu "View Day view expanded Day view collapsed Month view Date picker Jump to [DATE]…" at bounding box center [392, 45] width 785 height 29
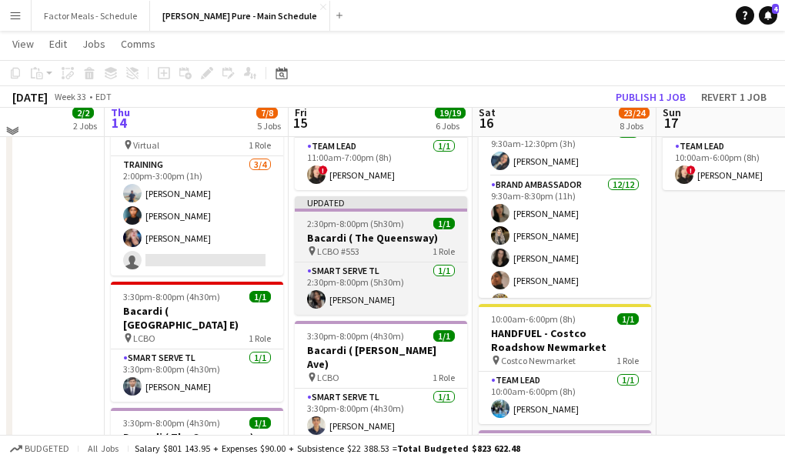
scroll to position [335, 0]
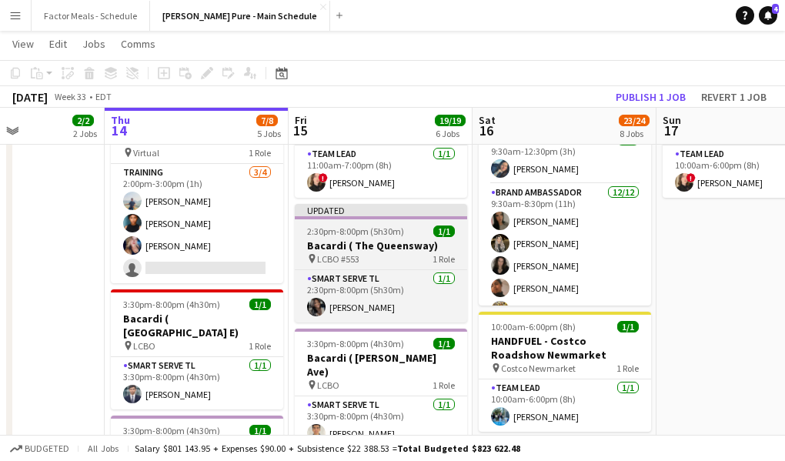
click at [366, 215] on div "Updated" at bounding box center [381, 210] width 172 height 12
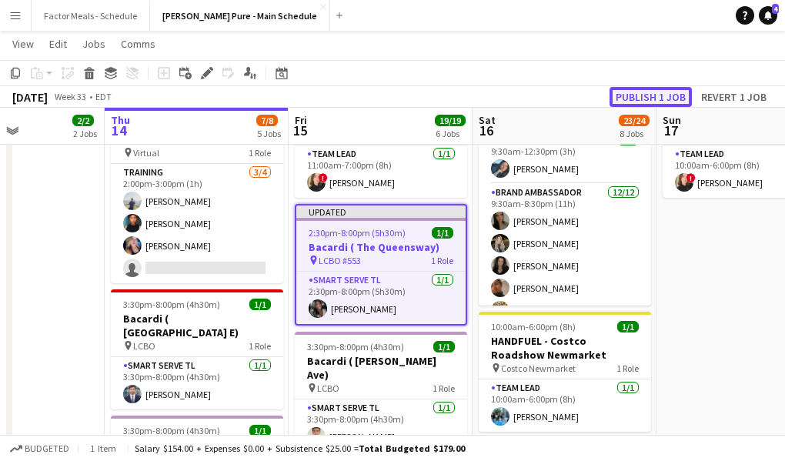
click at [631, 98] on button "Publish 1 job" at bounding box center [650, 97] width 82 height 20
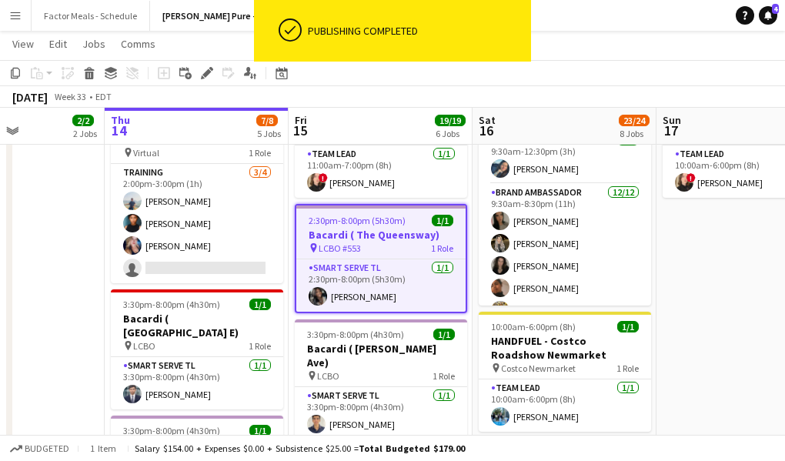
click at [565, 86] on div "August 2025 Week 33 • EDT" at bounding box center [392, 97] width 785 height 22
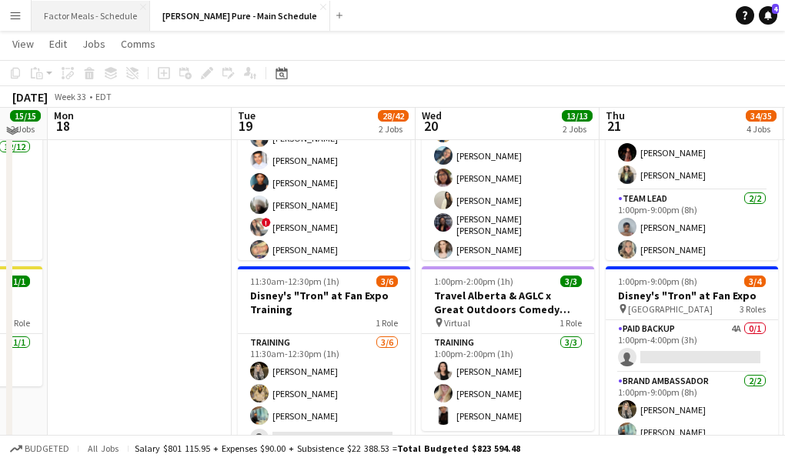
scroll to position [88, 0]
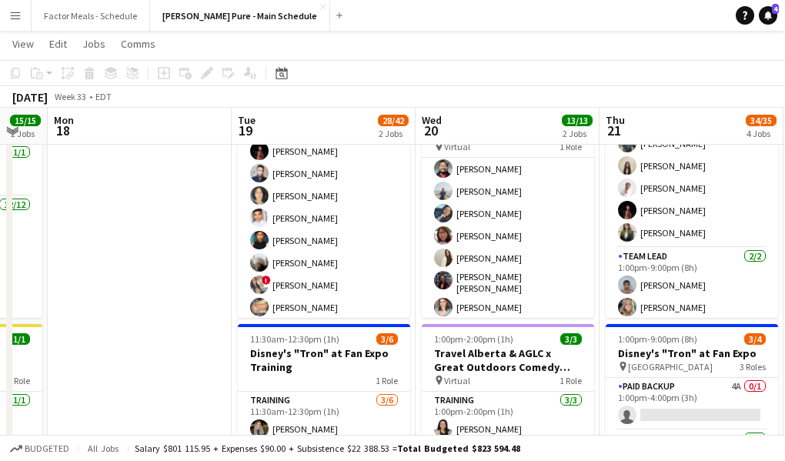
click at [18, 20] on app-icon "Menu" at bounding box center [15, 15] width 12 height 12
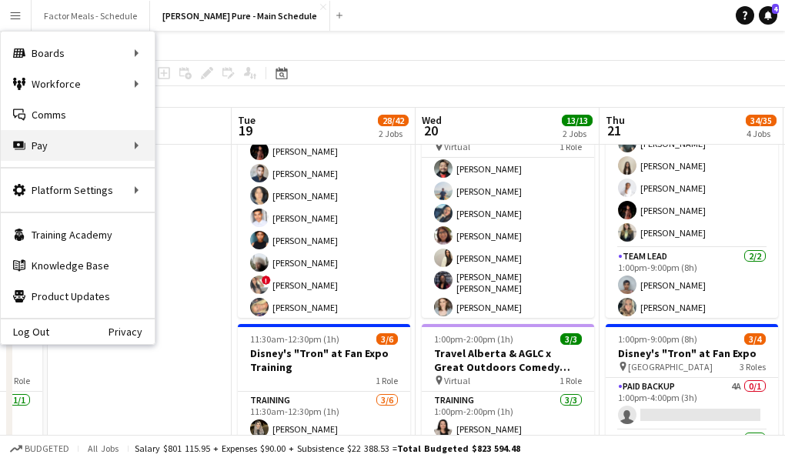
click at [42, 147] on div "Pay Pay" at bounding box center [78, 145] width 154 height 31
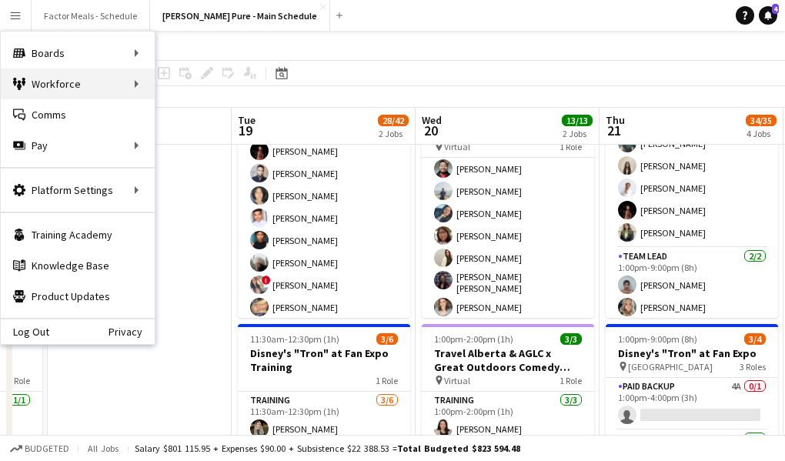
click at [34, 90] on div "Workforce Workforce" at bounding box center [78, 83] width 154 height 31
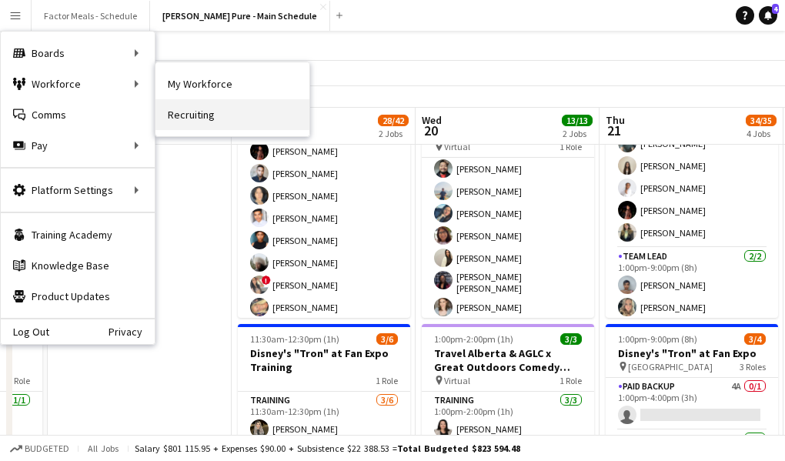
click at [186, 122] on link "Recruiting" at bounding box center [232, 114] width 154 height 31
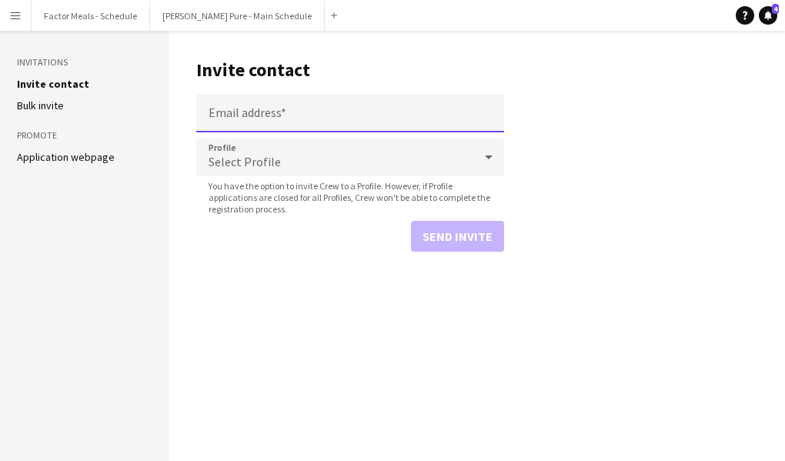
click at [251, 113] on input "Email address" at bounding box center [350, 113] width 308 height 38
paste input "**********"
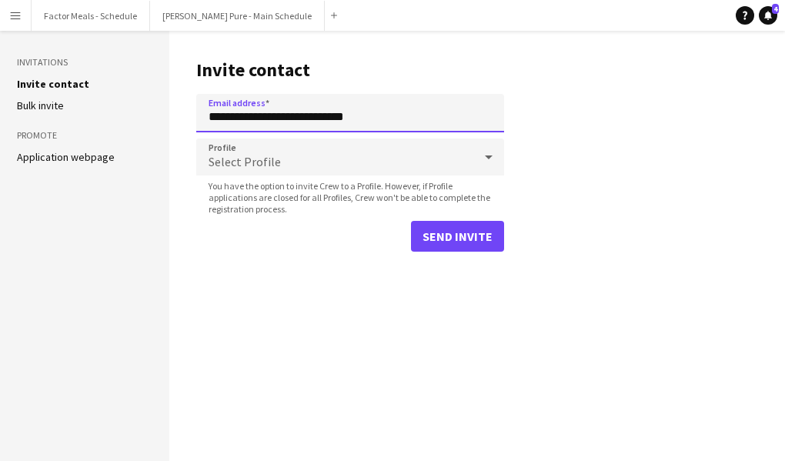
type input "**********"
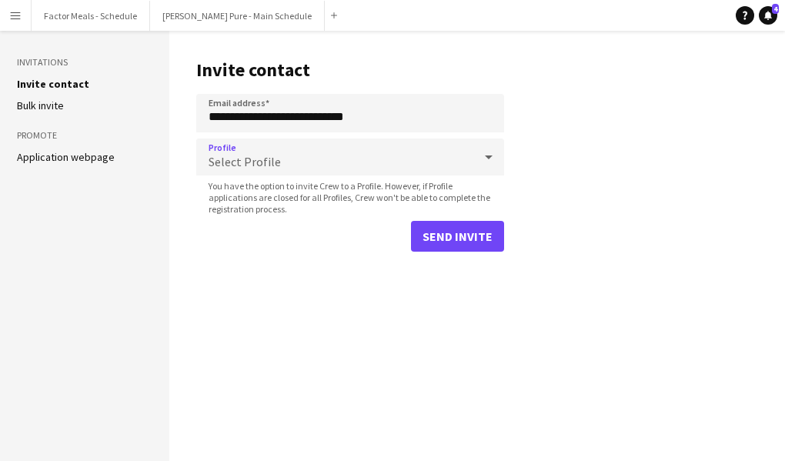
click at [253, 163] on span "Select Profile" at bounding box center [244, 161] width 72 height 15
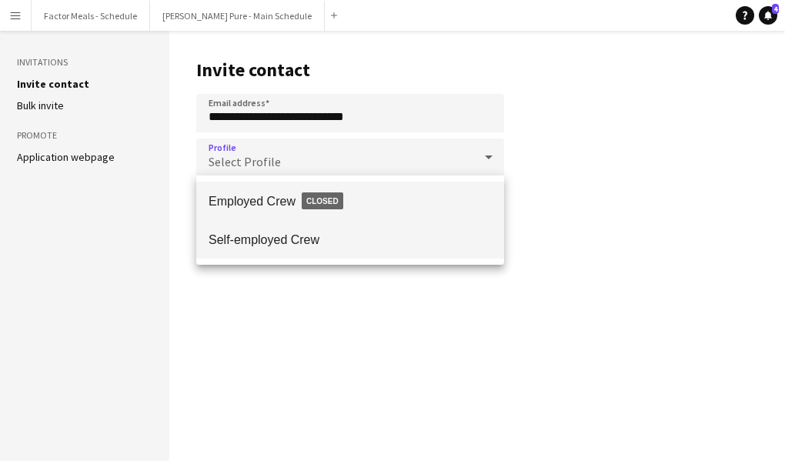
click at [230, 243] on span "Self-employed Crew" at bounding box center [349, 239] width 283 height 15
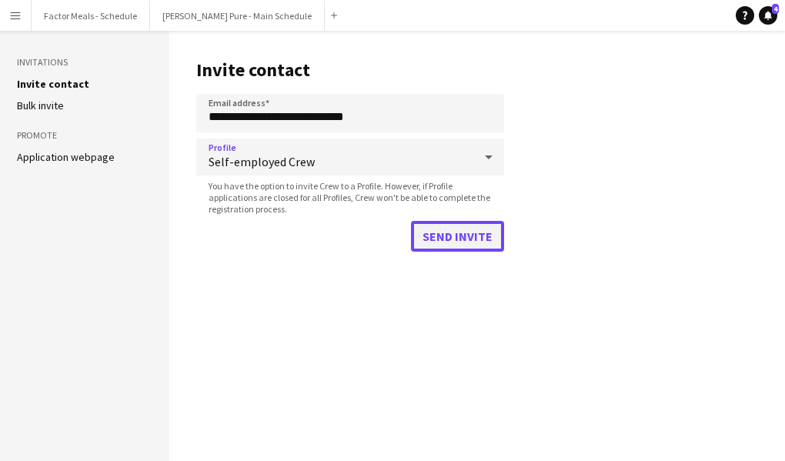
click at [436, 228] on button "Send invite" at bounding box center [457, 236] width 93 height 31
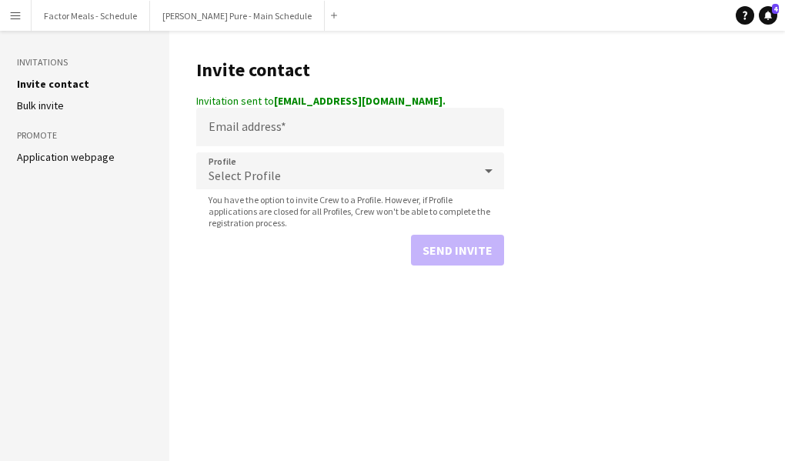
click at [513, 221] on main "Invite contact Invitation sent to colmenaresisabellav@gmail.com. Email address …" at bounding box center [476, 246] width 615 height 430
click at [12, 17] on app-icon "Menu" at bounding box center [15, 15] width 12 height 12
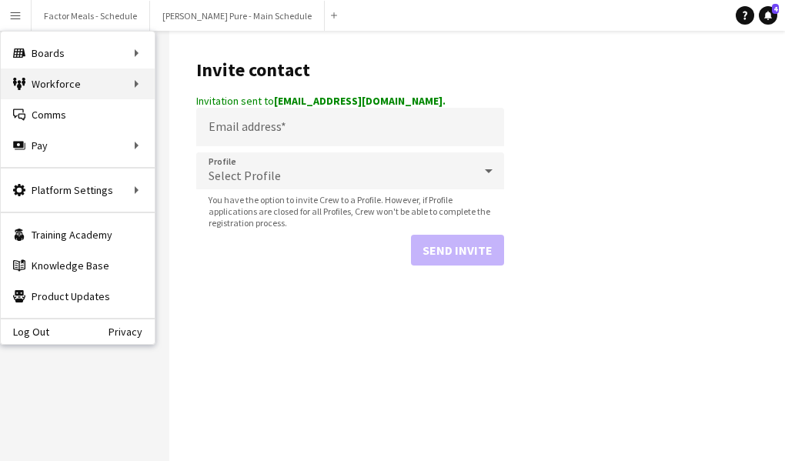
click at [37, 91] on div "Workforce Workforce" at bounding box center [78, 83] width 154 height 31
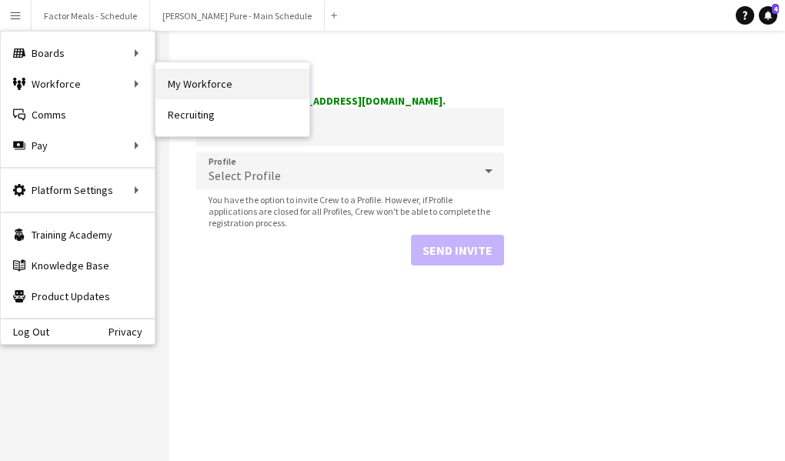
click at [226, 92] on link "My Workforce" at bounding box center [232, 83] width 154 height 31
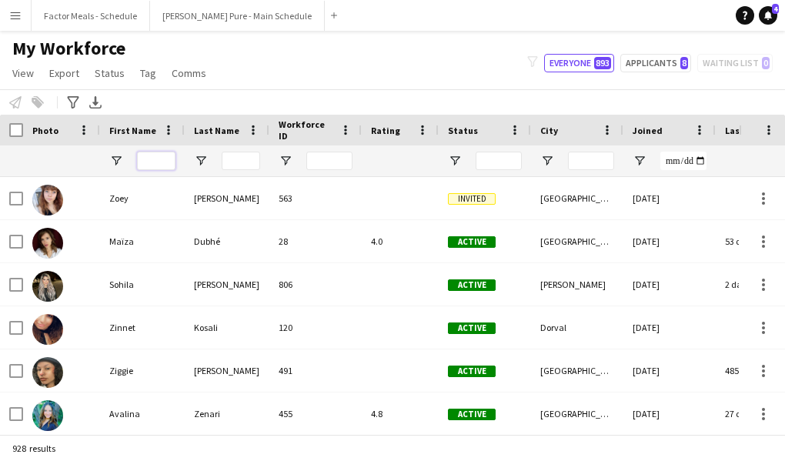
click at [160, 156] on input "First Name Filter Input" at bounding box center [156, 161] width 38 height 18
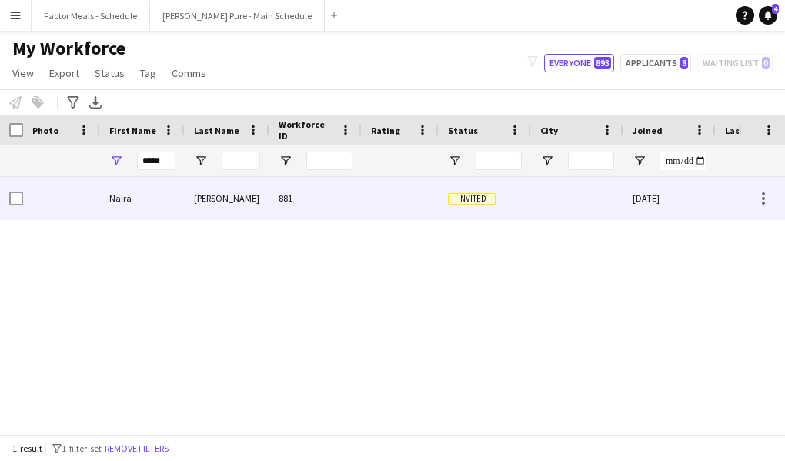
click at [472, 191] on div "Invited" at bounding box center [485, 198] width 92 height 42
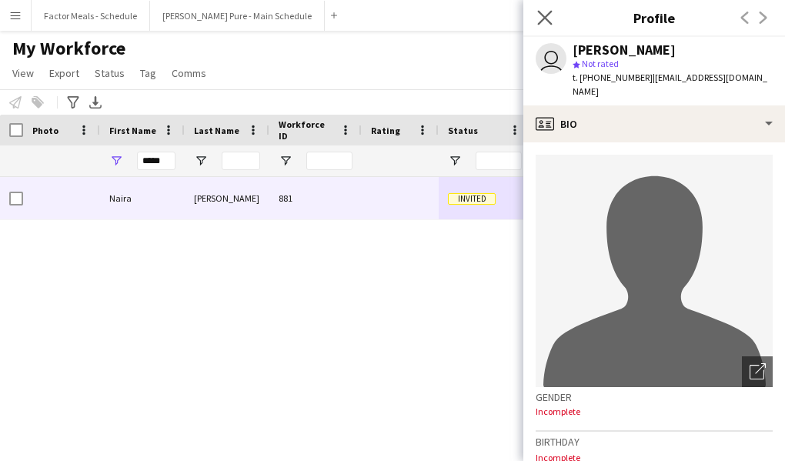
click at [541, 25] on app-icon "Close pop-in" at bounding box center [545, 18] width 22 height 22
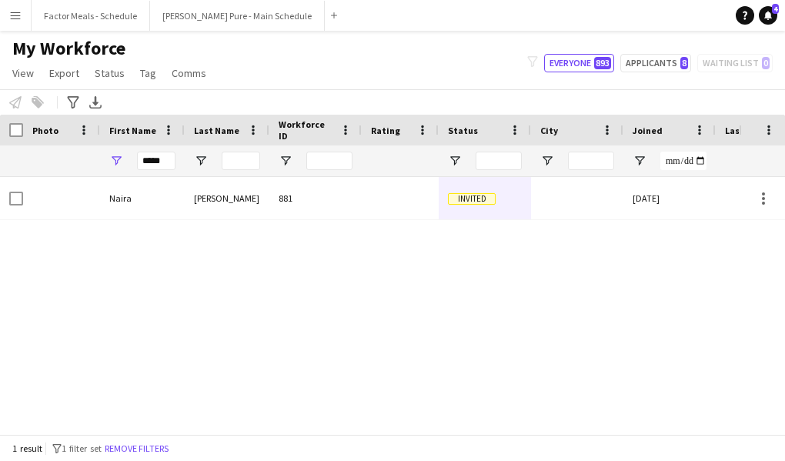
click at [339, 262] on div "Naira Bahrami 881 Invited 13-08-2025 0" at bounding box center [369, 305] width 739 height 257
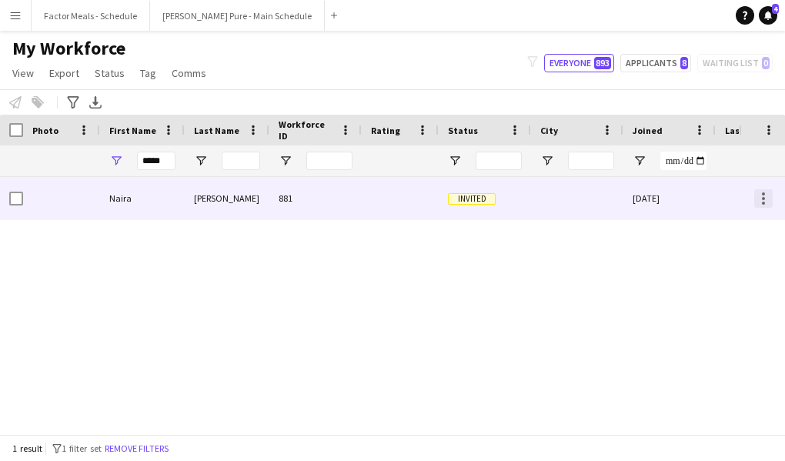
click at [765, 202] on div at bounding box center [763, 198] width 18 height 18
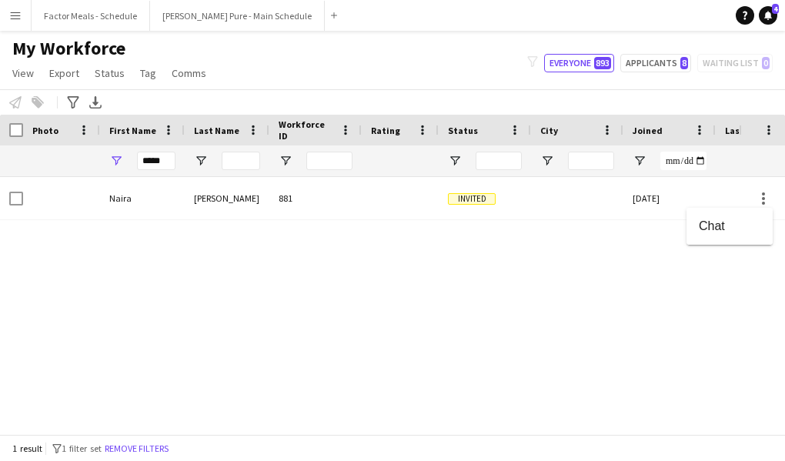
click at [558, 293] on div at bounding box center [392, 230] width 785 height 461
drag, startPoint x: 170, startPoint y: 159, endPoint x: 95, endPoint y: 156, distance: 75.5
type input "*"
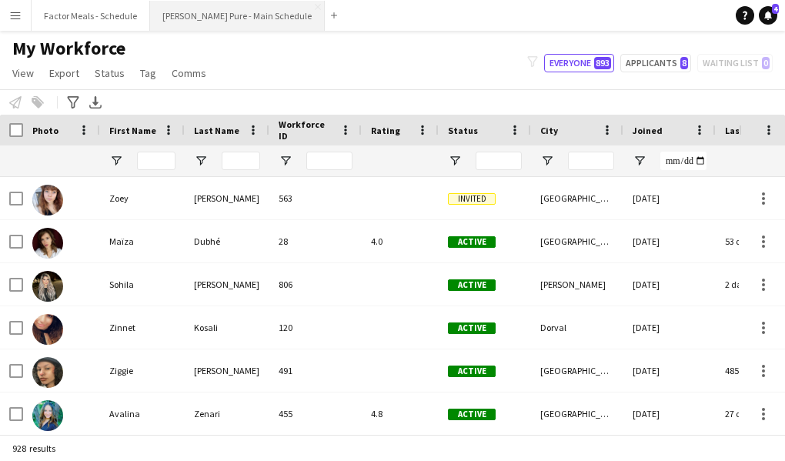
click at [204, 13] on button "[PERSON_NAME] Pure - Main Schedule Close" at bounding box center [237, 16] width 175 height 30
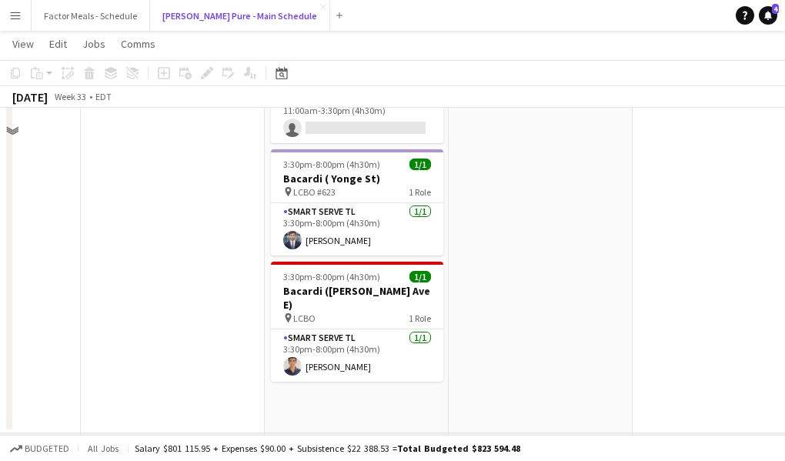
scroll to position [754, 0]
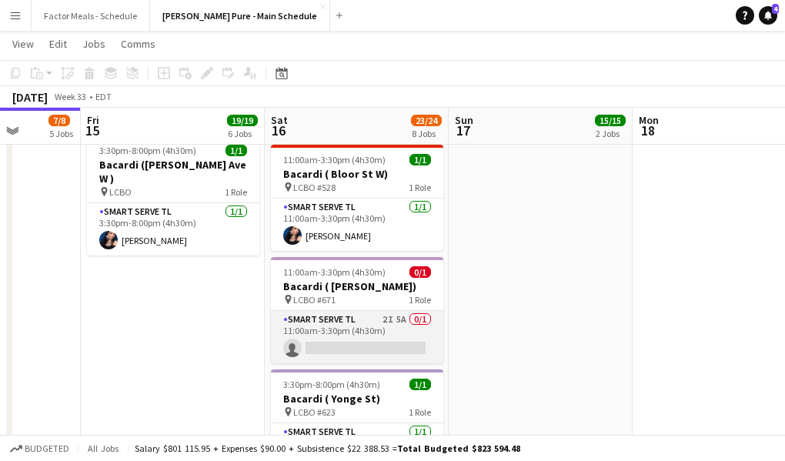
click at [342, 311] on app-card-role "Smart Serve TL 2I 5A 0/1 11:00am-3:30pm (4h30m) single-neutral-actions" at bounding box center [357, 337] width 172 height 52
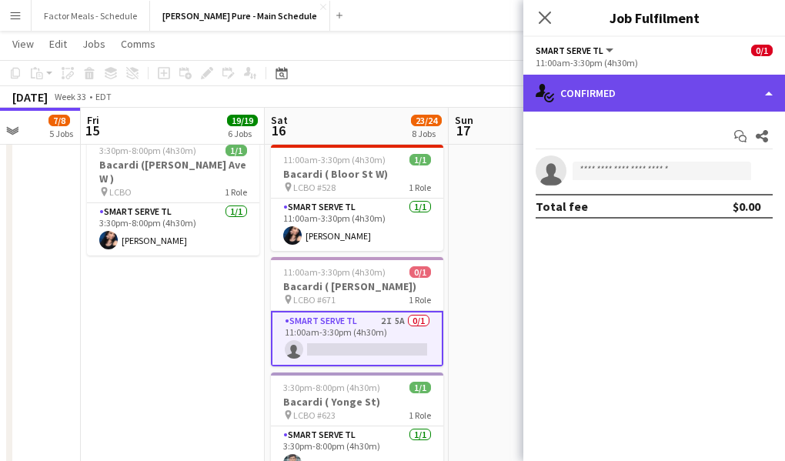
click at [578, 88] on div "single-neutral-actions-check-2 Confirmed" at bounding box center [654, 93] width 262 height 37
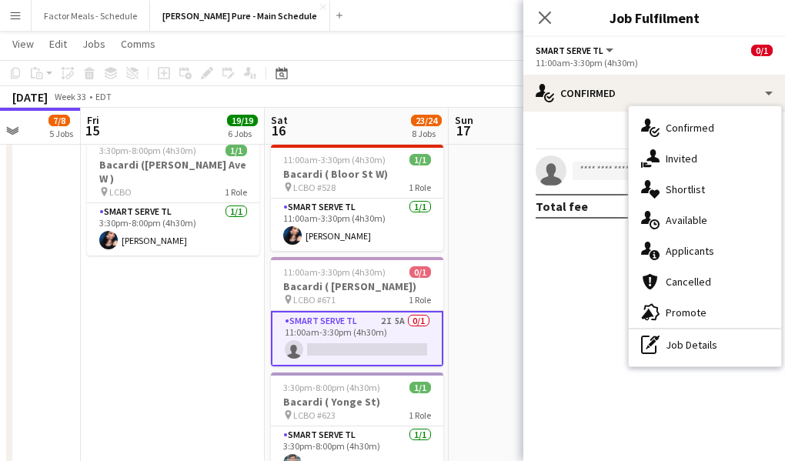
click at [672, 249] on div "single-neutral-actions-information Applicants" at bounding box center [705, 250] width 152 height 31
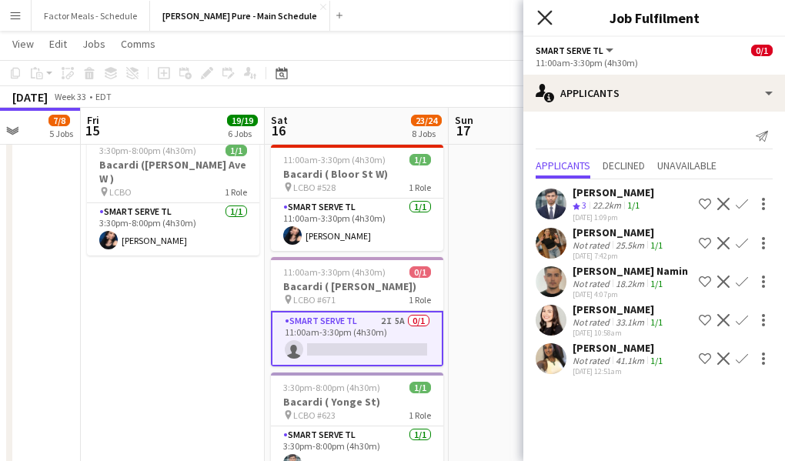
click at [548, 17] on icon "Close pop-in" at bounding box center [544, 17] width 15 height 15
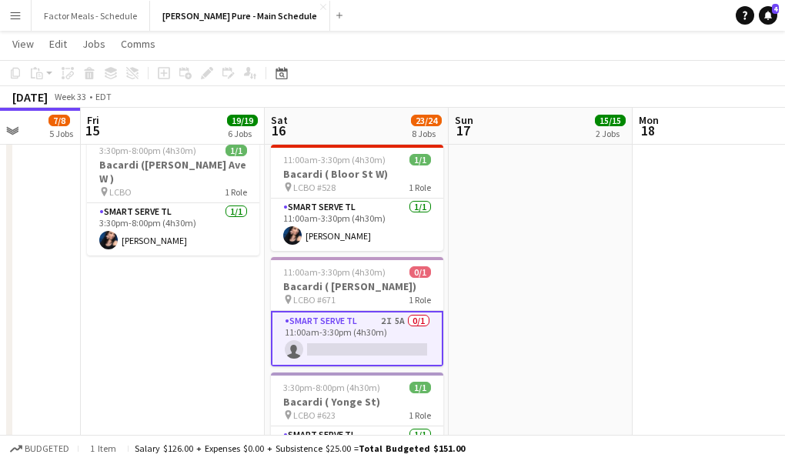
click at [476, 245] on app-date-cell "9:30am-8:30pm (11h) 14/14 LEGO X She Built That @ CNE pin CNE 3 Roles Paid Back…" at bounding box center [541, 35] width 184 height 1235
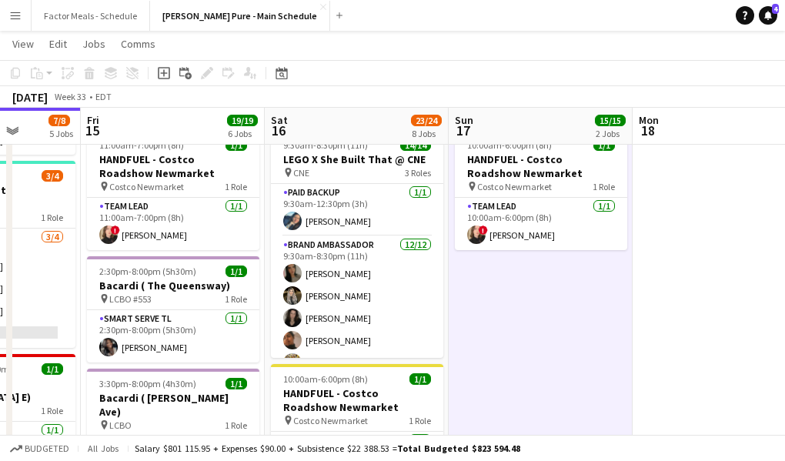
scroll to position [22, 0]
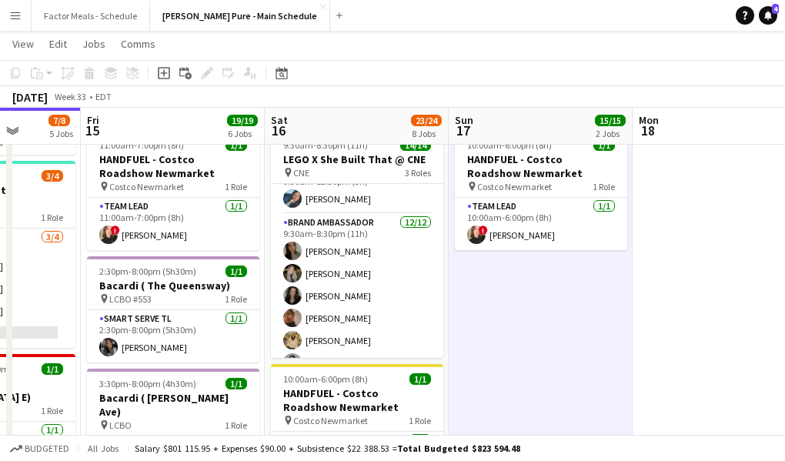
click at [15, 12] on app-icon "Menu" at bounding box center [15, 15] width 12 height 12
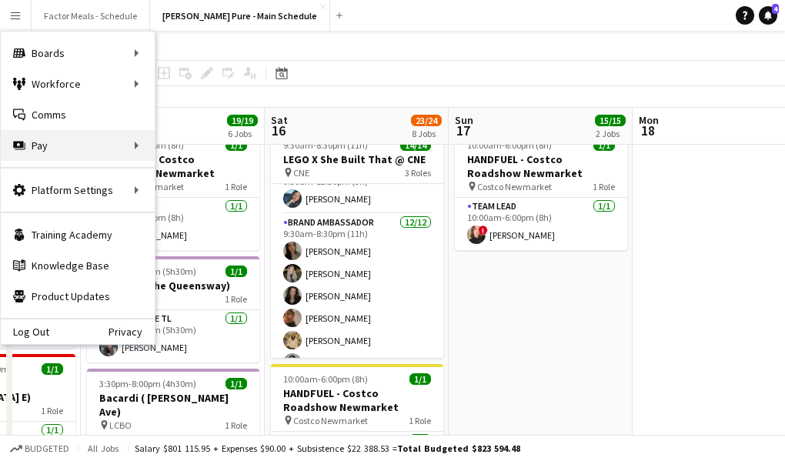
click at [50, 154] on div "Pay Pay" at bounding box center [78, 145] width 154 height 31
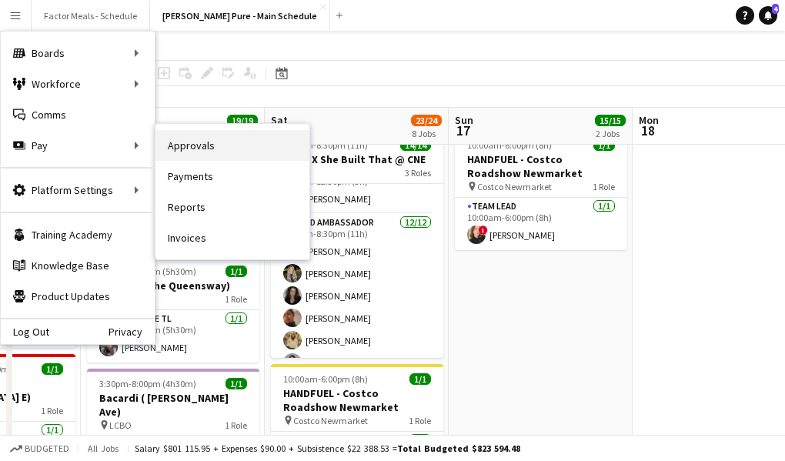
click at [235, 152] on link "Approvals" at bounding box center [232, 145] width 154 height 31
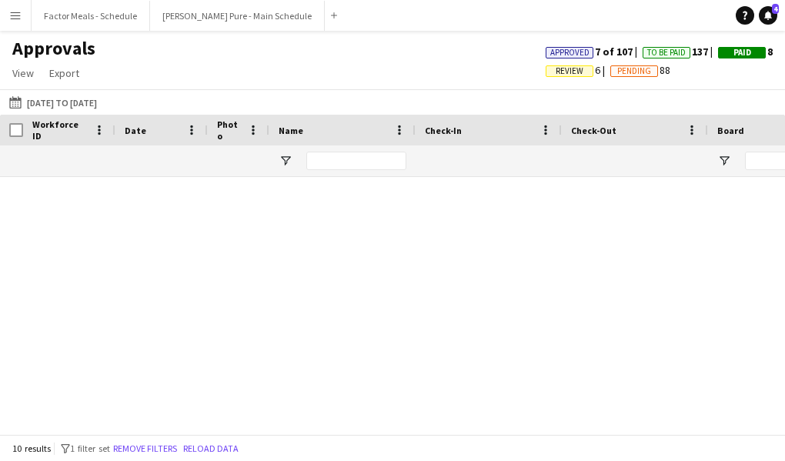
type input "*******"
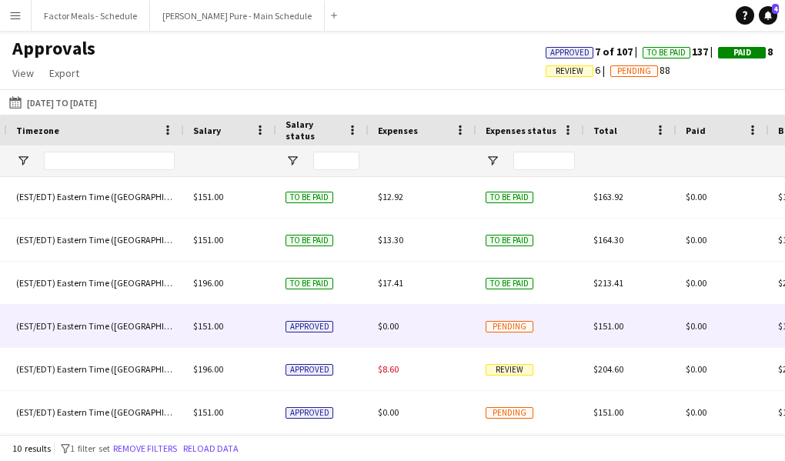
click at [313, 334] on div "Approved" at bounding box center [322, 326] width 92 height 42
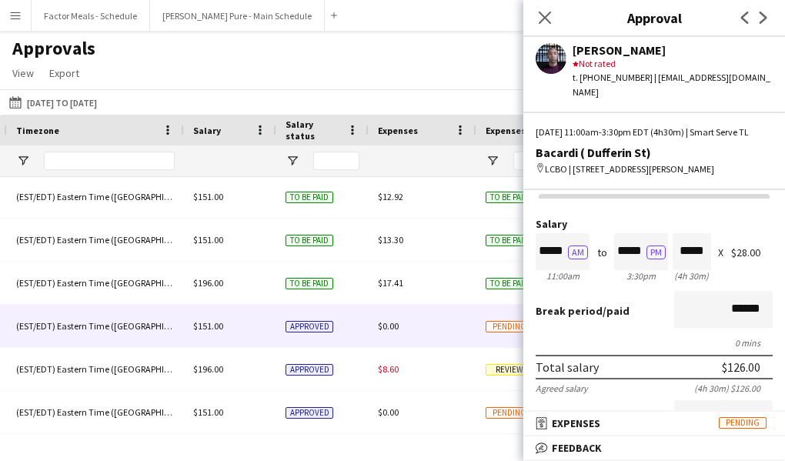
click at [749, 252] on div "$28.00" at bounding box center [752, 253] width 42 height 12
click at [748, 269] on div "Salary ***** AM 11:00am to ***** PM 3:30pm ***** (4h 30m) X $28.00" at bounding box center [653, 251] width 237 height 66
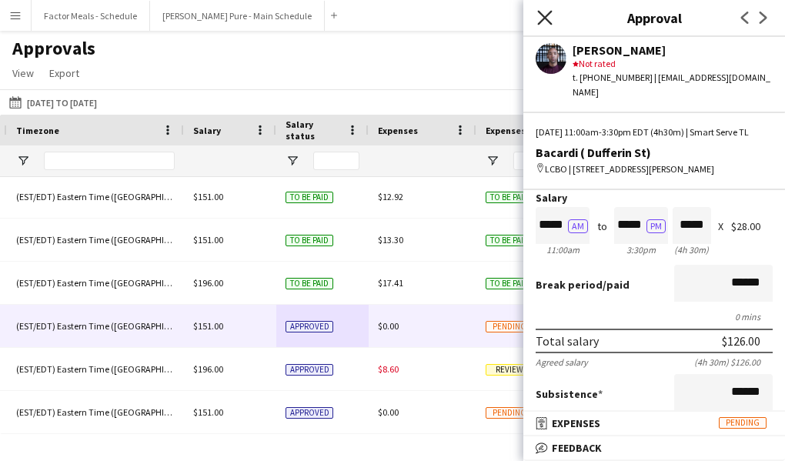
click at [544, 21] on icon "Close pop-in" at bounding box center [544, 17] width 15 height 15
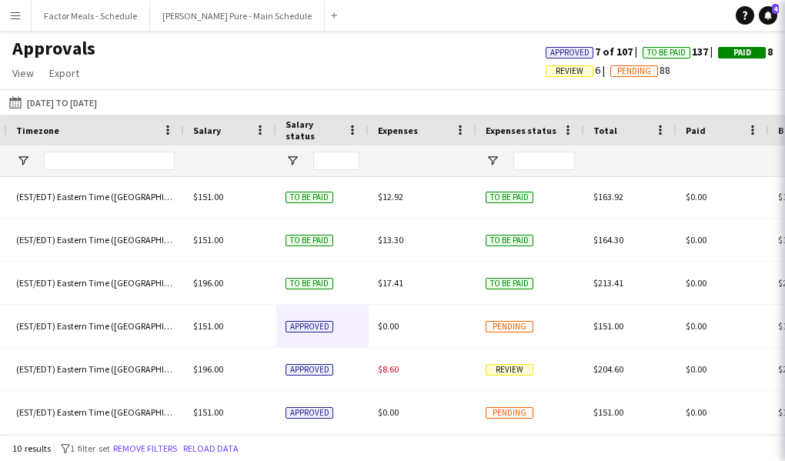
click at [506, 37] on div "Approvals View Customise view Customise filters Reset Filters Reset View Reset …" at bounding box center [392, 63] width 785 height 52
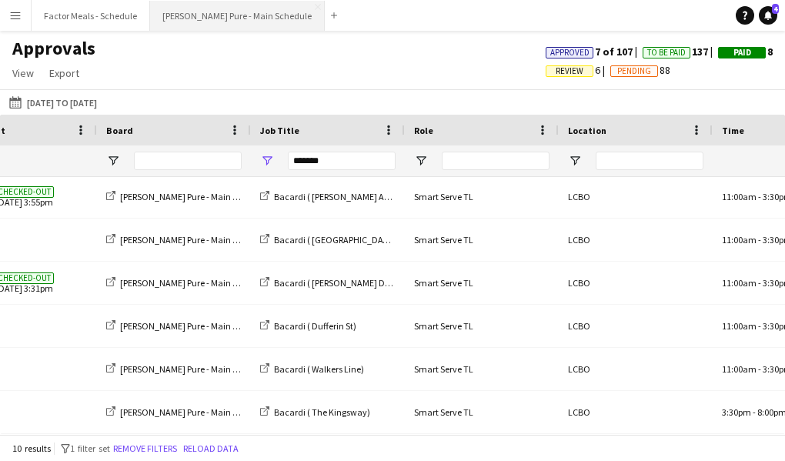
click at [157, 16] on button "[PERSON_NAME] Pure - Main Schedule Close" at bounding box center [237, 16] width 175 height 30
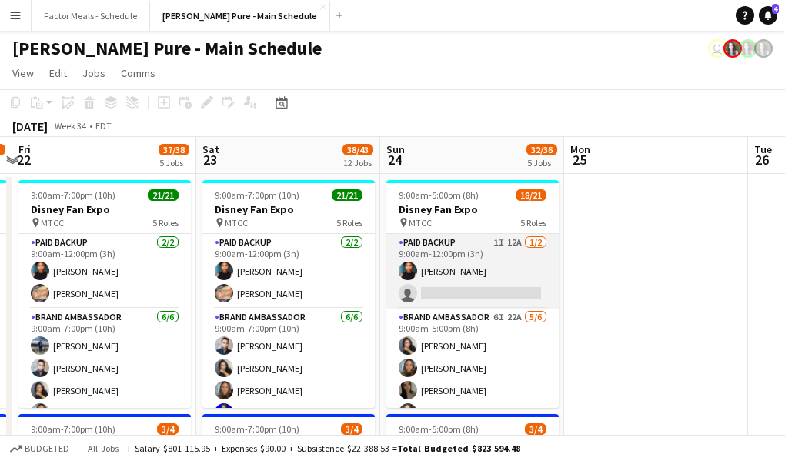
click at [407, 272] on app-user-avatar at bounding box center [408, 271] width 18 height 18
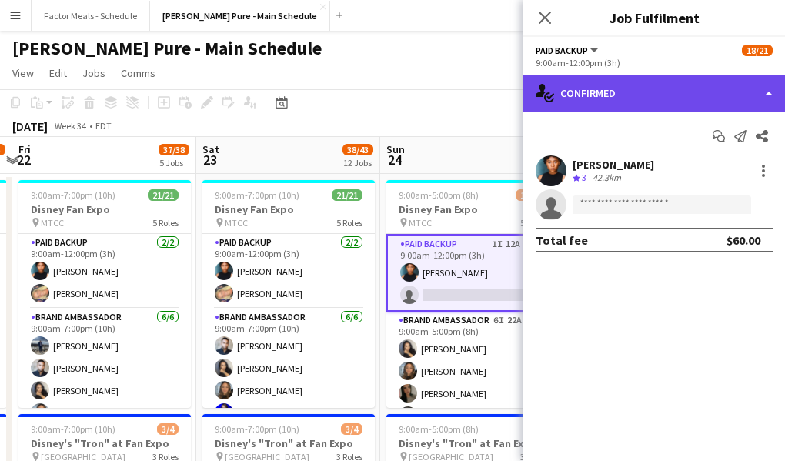
click at [624, 84] on div "single-neutral-actions-check-2 Confirmed" at bounding box center [654, 93] width 262 height 37
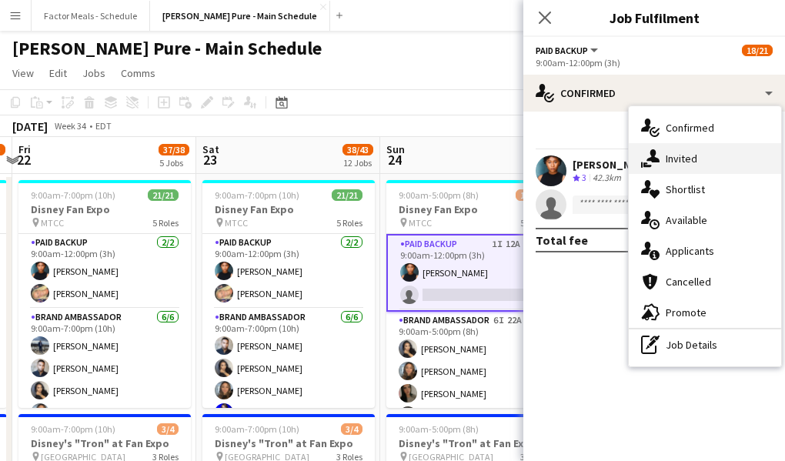
click at [675, 158] on div "single-neutral-actions-share-1 Invited" at bounding box center [705, 158] width 152 height 31
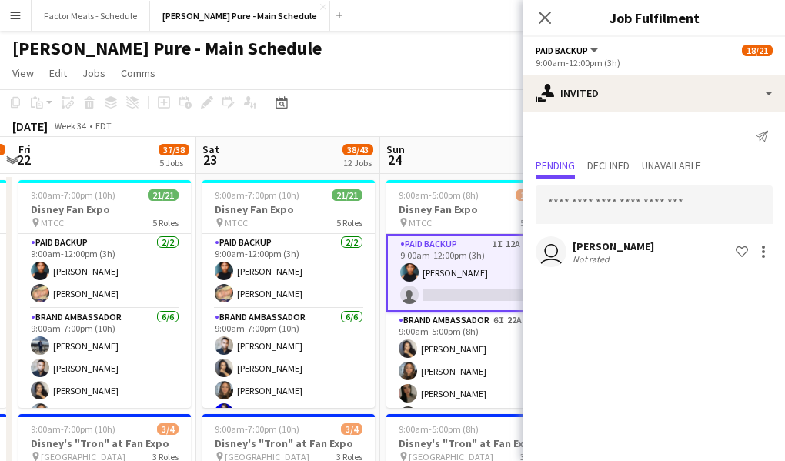
click at [489, 275] on app-card-role "Paid Backup 1I 12A 1/2 9:00am-12:00pm (3h) Jonel Leslie single-neutral-actions" at bounding box center [472, 273] width 172 height 78
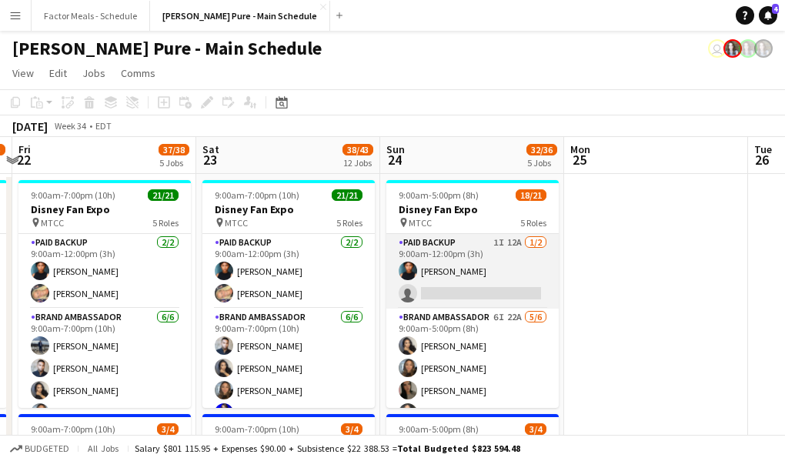
click at [489, 274] on app-card-role "Paid Backup 1I 12A 1/2 9:00am-12:00pm (3h) Jonel Leslie single-neutral-actions" at bounding box center [472, 271] width 172 height 75
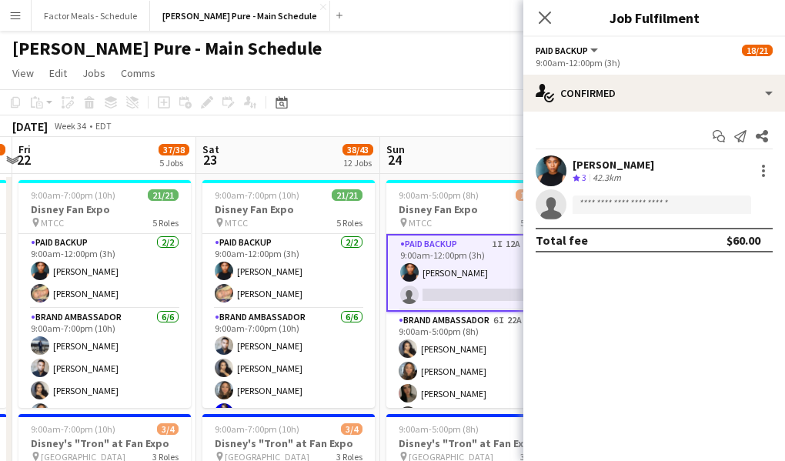
click at [547, 23] on icon "Close pop-in" at bounding box center [545, 18] width 12 height 12
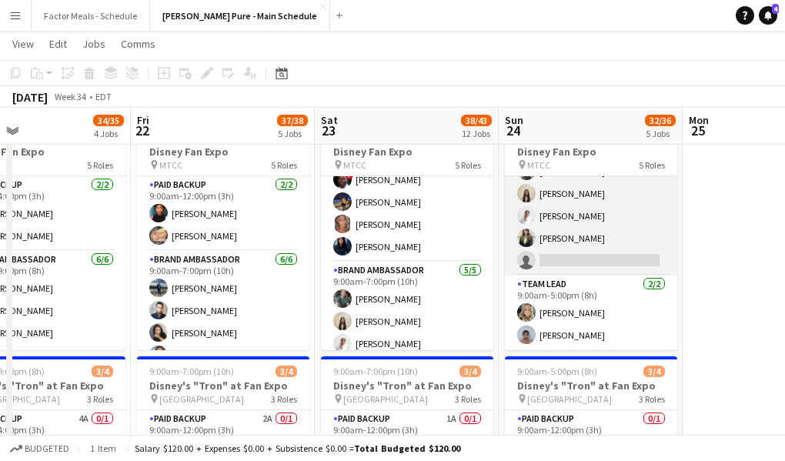
click at [547, 252] on app-card-role "Brand Ambassador 3I 20A 4/5 9:00am-5:00pm (8h) Dylan Watts Geanie Luu Jessica O…" at bounding box center [591, 205] width 172 height 142
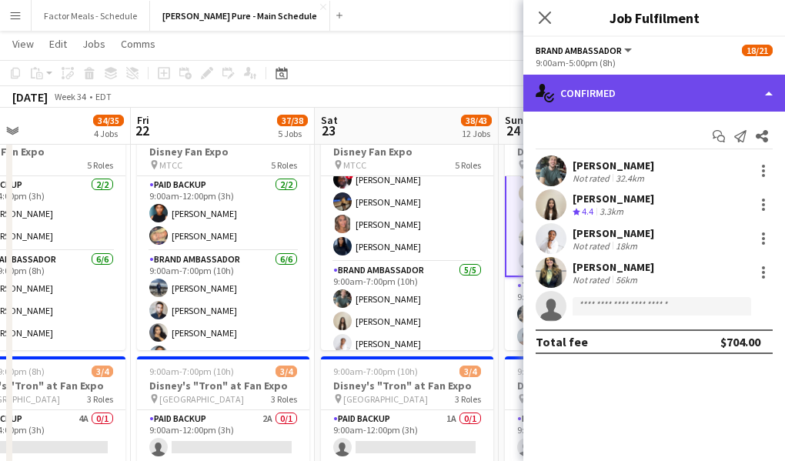
click at [654, 93] on div "single-neutral-actions-check-2 Confirmed" at bounding box center [654, 93] width 262 height 37
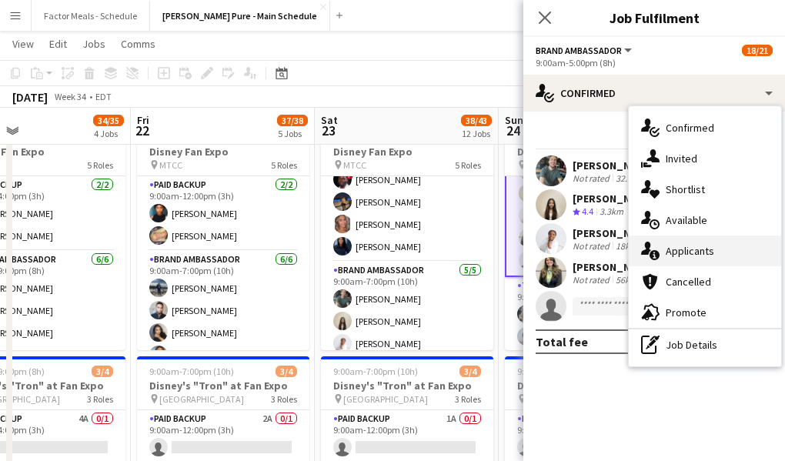
click at [689, 250] on div "single-neutral-actions-information Applicants" at bounding box center [705, 250] width 152 height 31
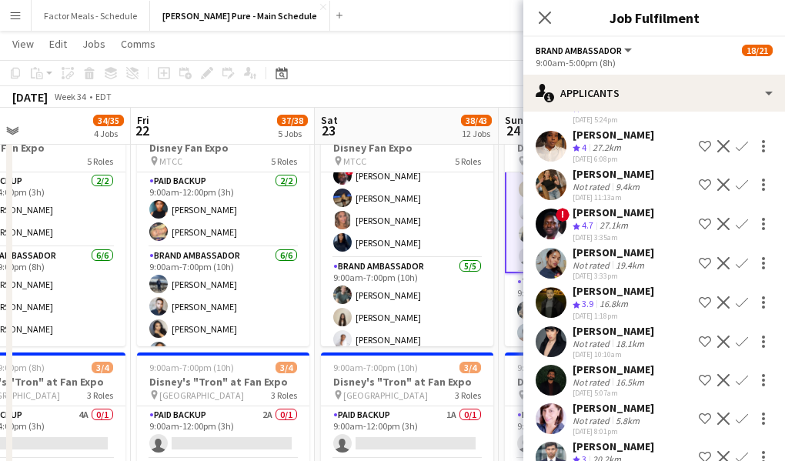
click at [548, 326] on app-user-avatar at bounding box center [550, 341] width 31 height 31
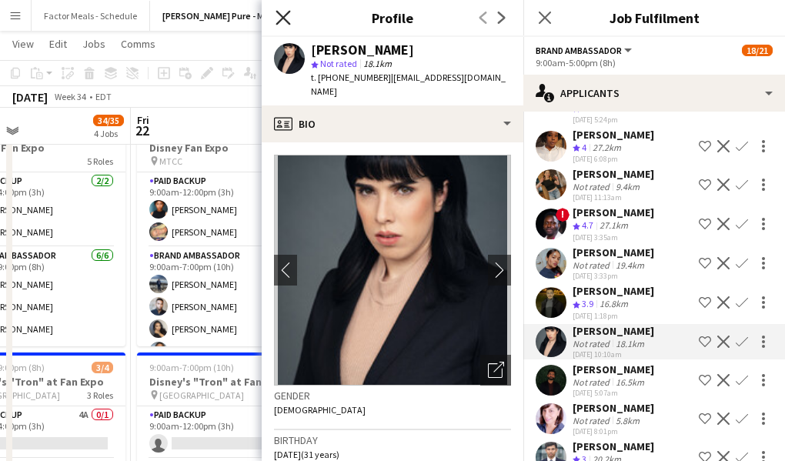
click at [284, 16] on icon at bounding box center [282, 17] width 15 height 15
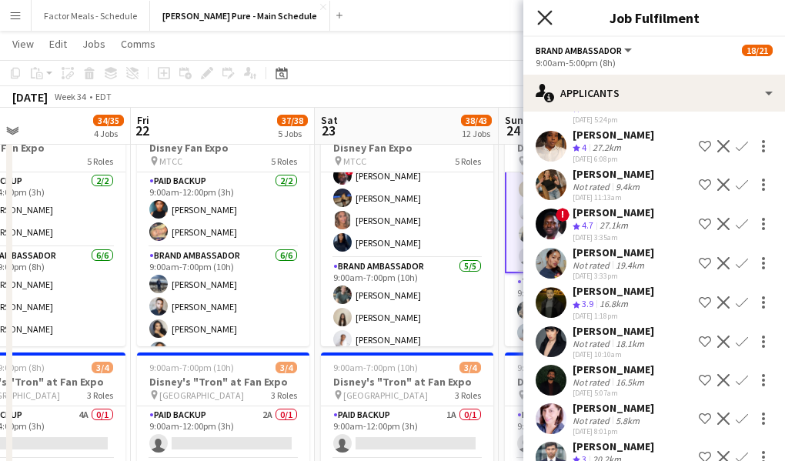
click at [541, 15] on icon at bounding box center [544, 17] width 15 height 15
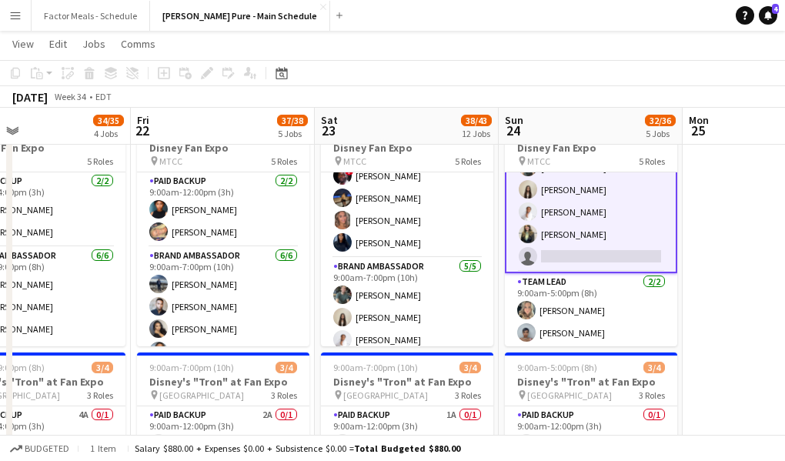
click at [568, 92] on div "August 2025 Week 34 • EDT" at bounding box center [392, 97] width 785 height 22
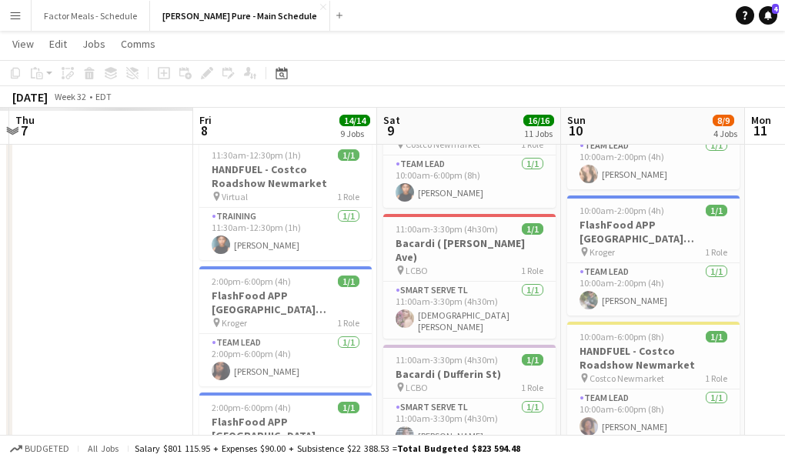
scroll to position [0, 489]
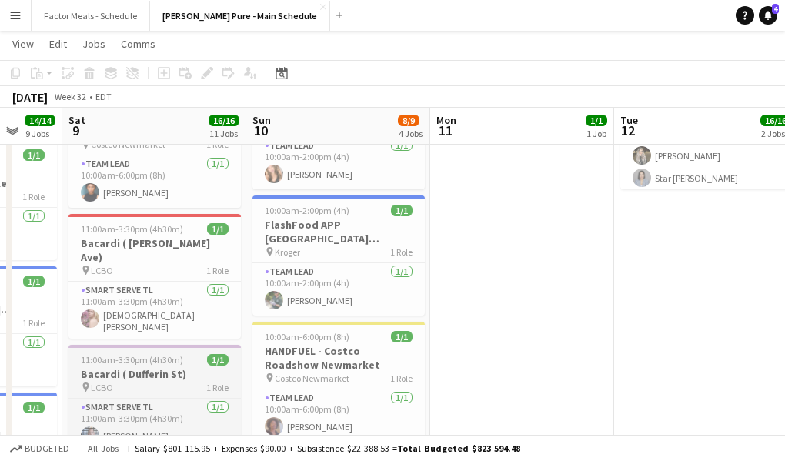
click at [108, 354] on span "11:00am-3:30pm (4h30m)" at bounding box center [132, 360] width 102 height 12
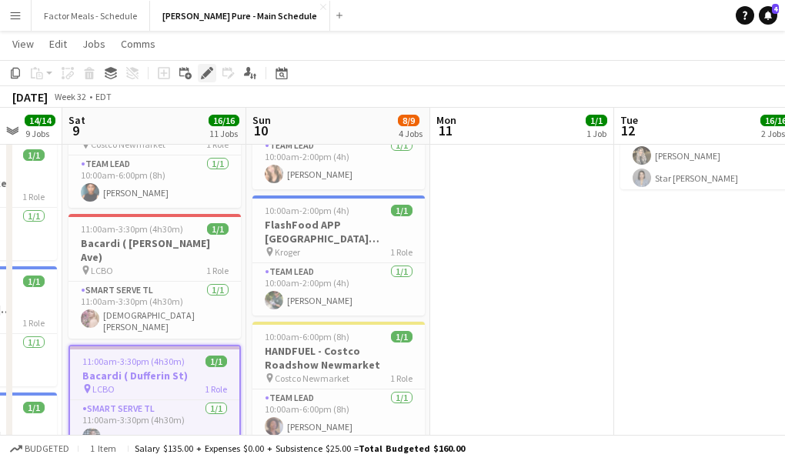
click at [205, 72] on icon at bounding box center [206, 73] width 8 height 8
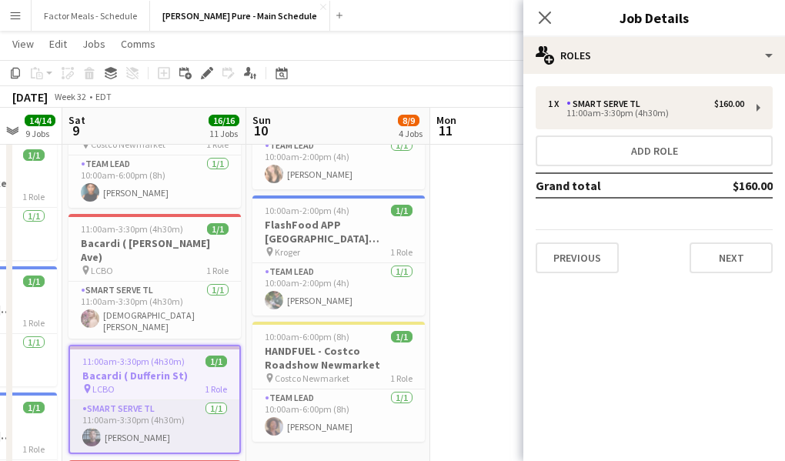
click at [118, 401] on app-card-role "Smart Serve TL 1/1 11:00am-3:30pm (4h30m) Deklon Roberts" at bounding box center [154, 426] width 169 height 52
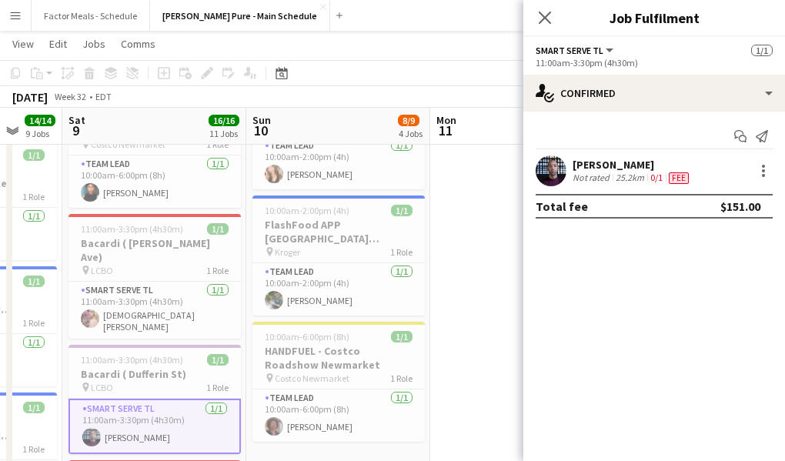
click at [579, 173] on div "Not rated" at bounding box center [592, 178] width 40 height 12
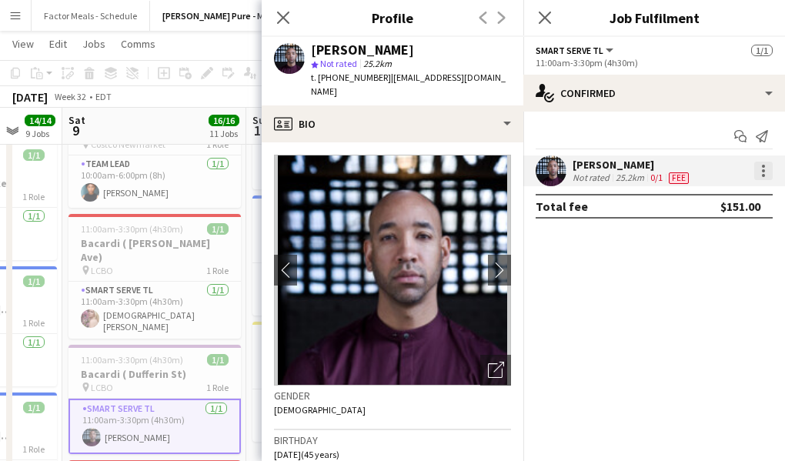
click at [762, 175] on div at bounding box center [763, 175] width 3 height 3
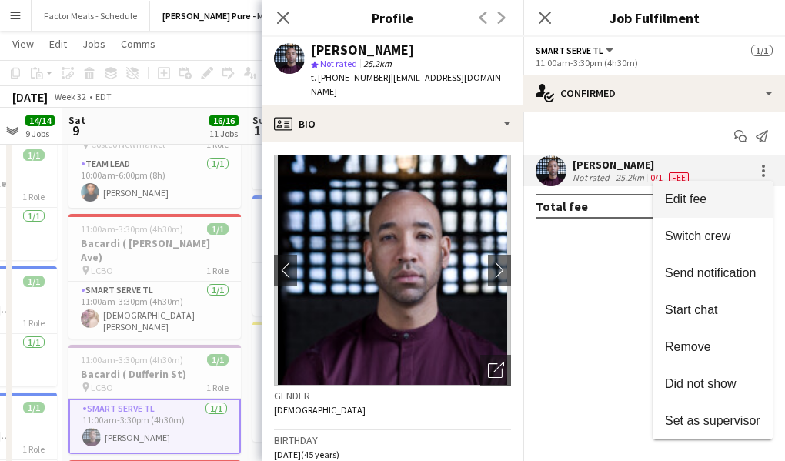
click at [715, 203] on span "Edit fee" at bounding box center [712, 199] width 95 height 14
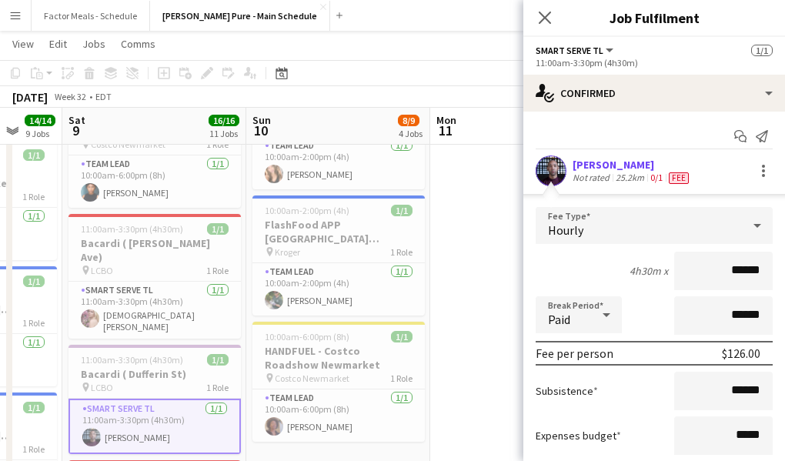
type input "******"
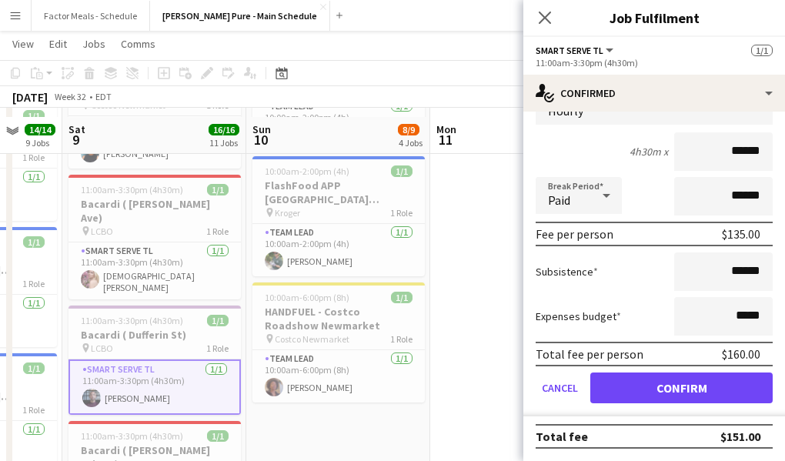
scroll to position [392, 0]
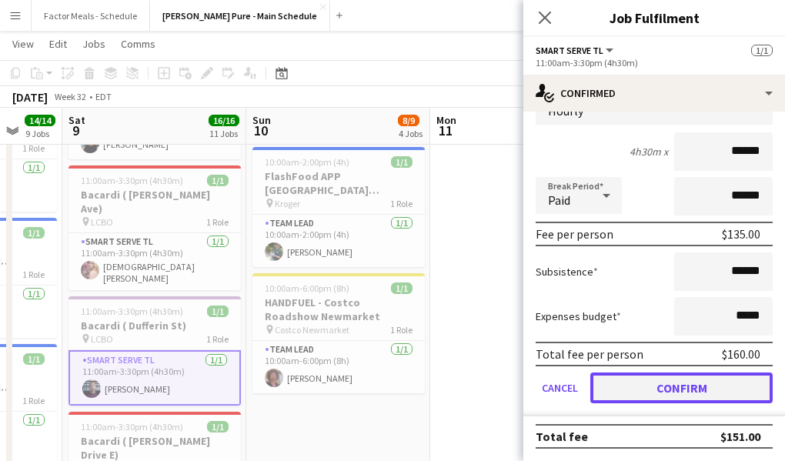
click at [682, 381] on button "Confirm" at bounding box center [681, 387] width 182 height 31
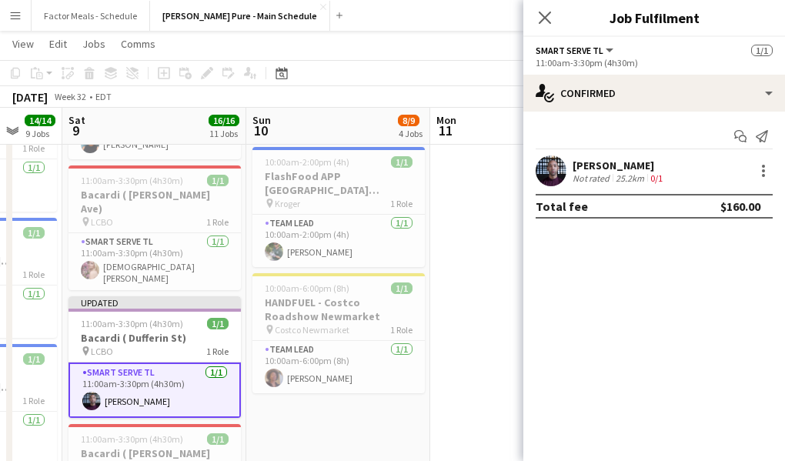
scroll to position [0, 0]
click at [538, 17] on icon "Close pop-in" at bounding box center [544, 17] width 15 height 15
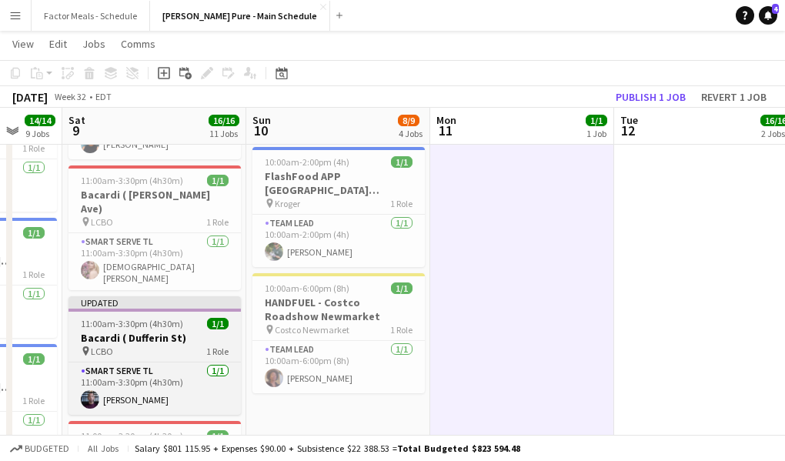
click at [179, 296] on div "Updated" at bounding box center [154, 302] width 172 height 12
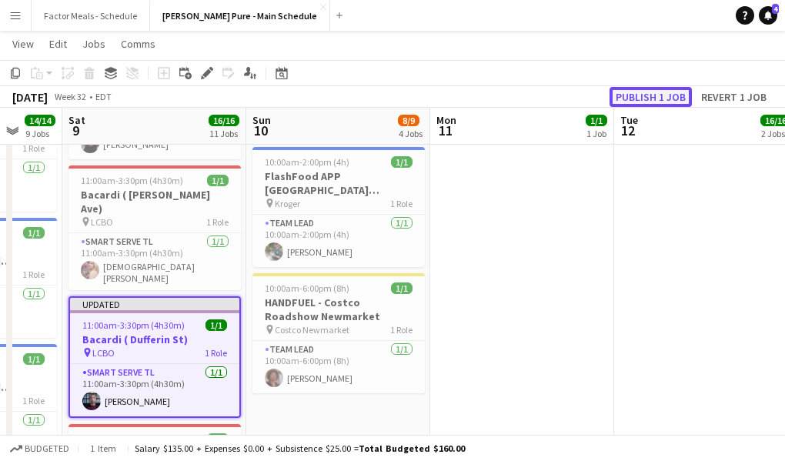
click at [653, 102] on button "Publish 1 job" at bounding box center [650, 97] width 82 height 20
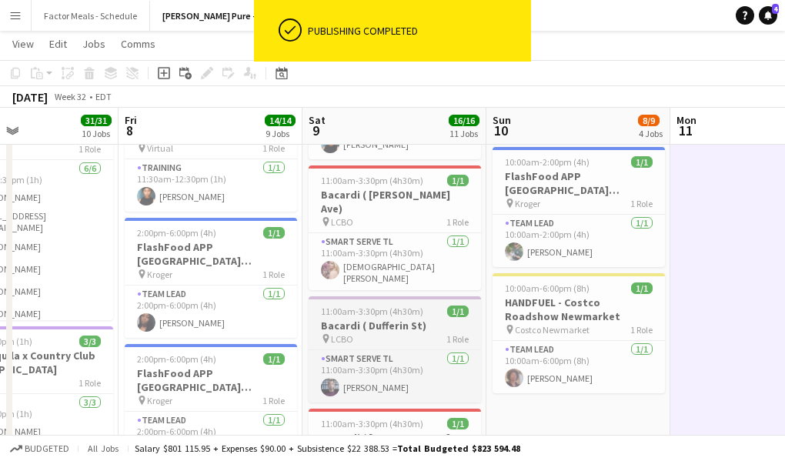
scroll to position [0, 419]
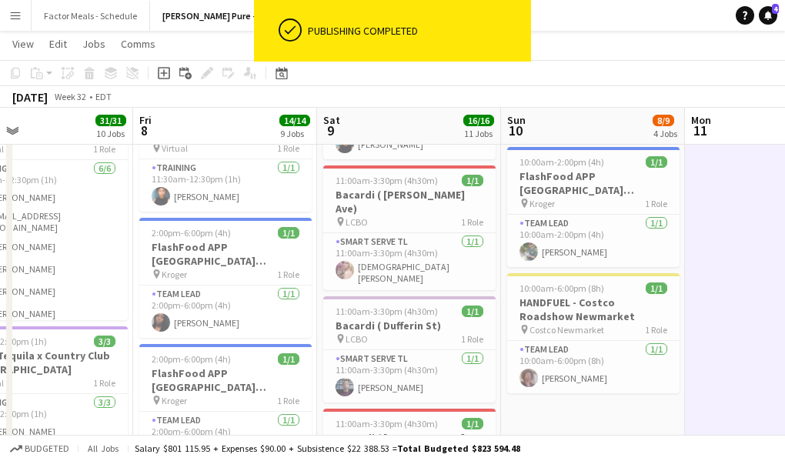
click at [16, 18] on app-icon "Menu" at bounding box center [15, 15] width 12 height 12
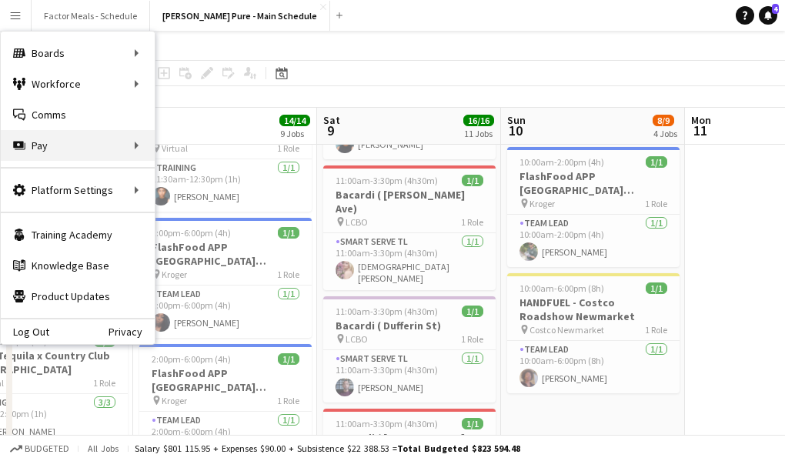
click at [43, 142] on div "Pay Pay" at bounding box center [78, 145] width 154 height 31
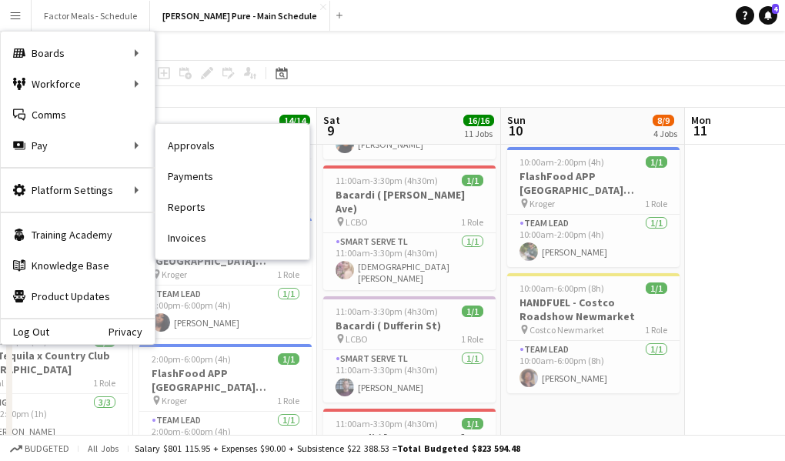
click at [188, 142] on link "Approvals" at bounding box center [232, 145] width 154 height 31
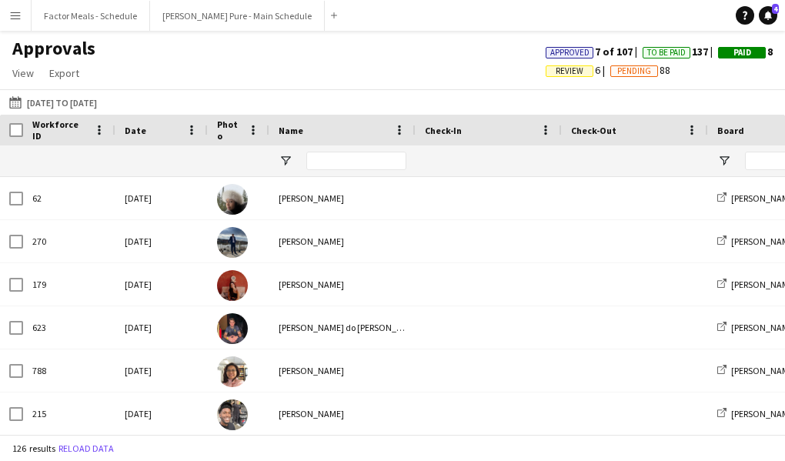
type input "*******"
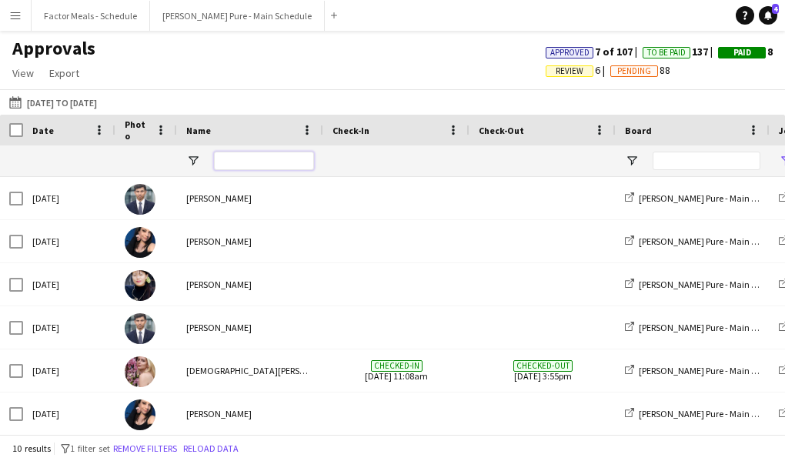
click at [259, 158] on input "Name Filter Input" at bounding box center [264, 161] width 100 height 18
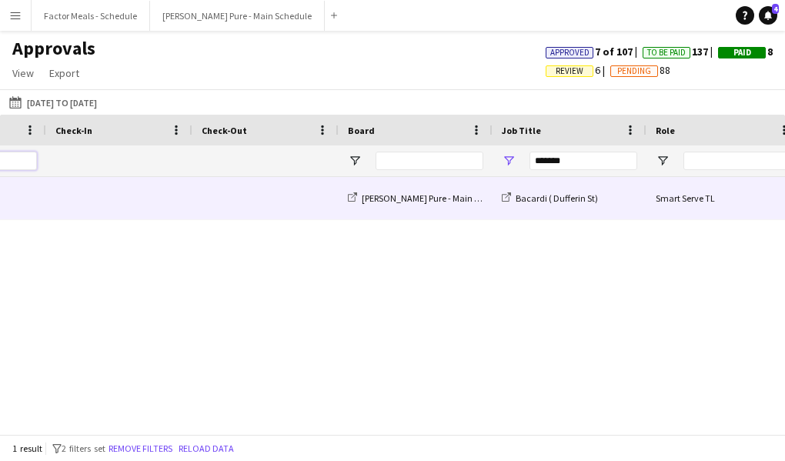
scroll to position [0, 459]
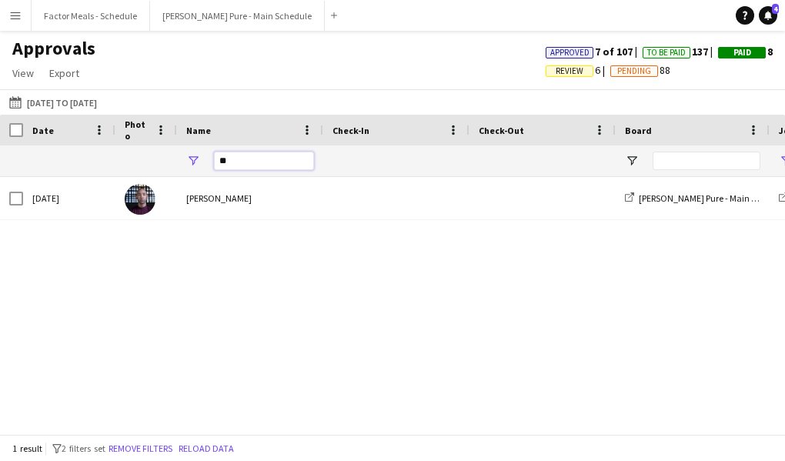
type input "*"
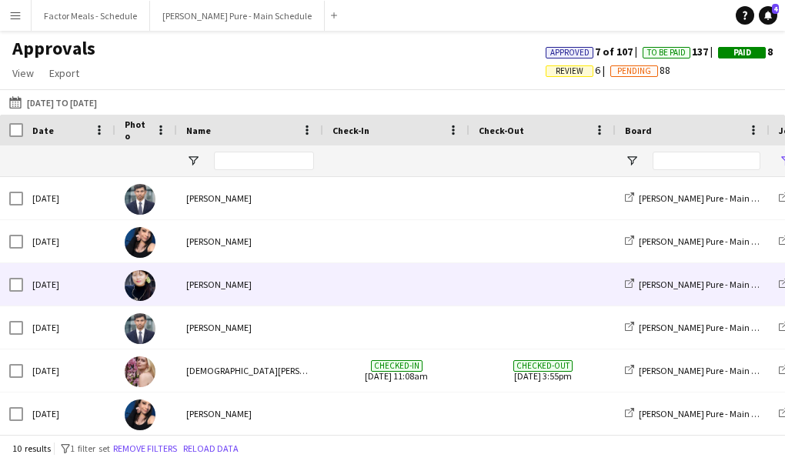
click at [234, 281] on div "[PERSON_NAME]" at bounding box center [250, 284] width 146 height 42
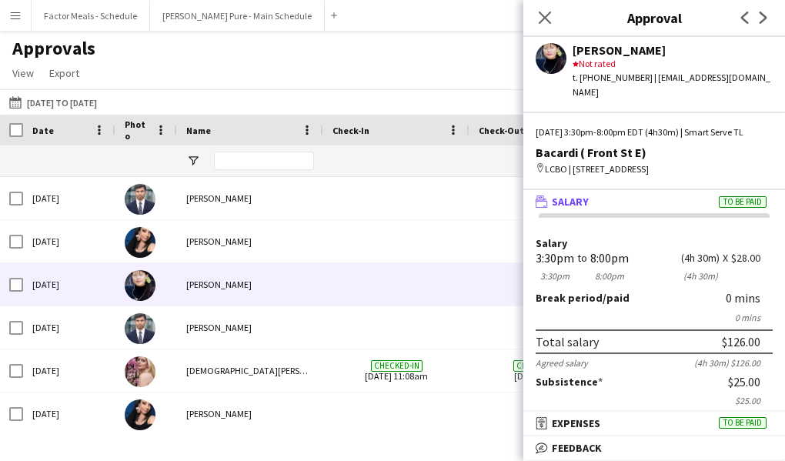
click at [319, 79] on div "Approvals View Customise view Customise filters Reset Filters Reset View Reset …" at bounding box center [392, 63] width 785 height 52
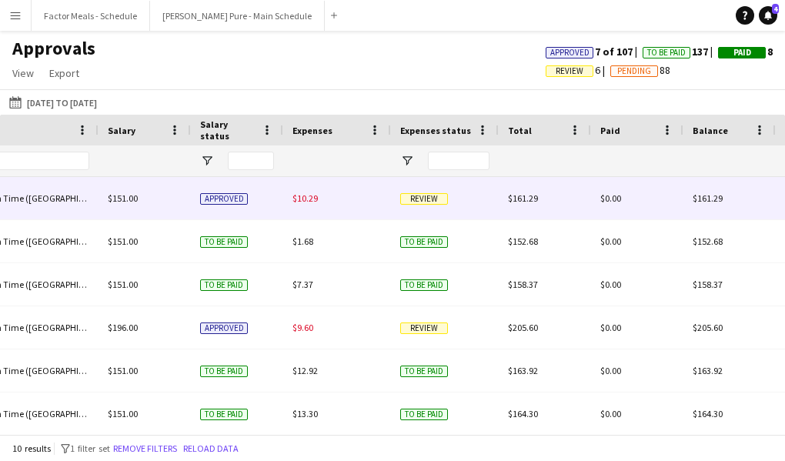
click at [412, 199] on span "Review" at bounding box center [424, 199] width 48 height 12
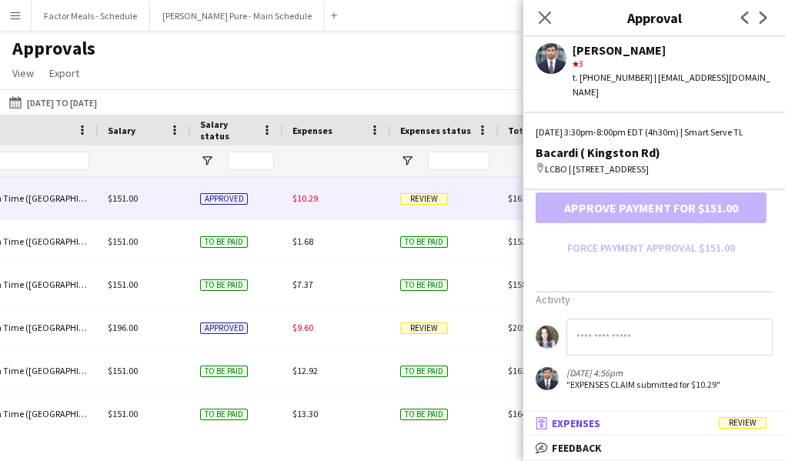
click at [749, 422] on span "Review" at bounding box center [743, 423] width 48 height 12
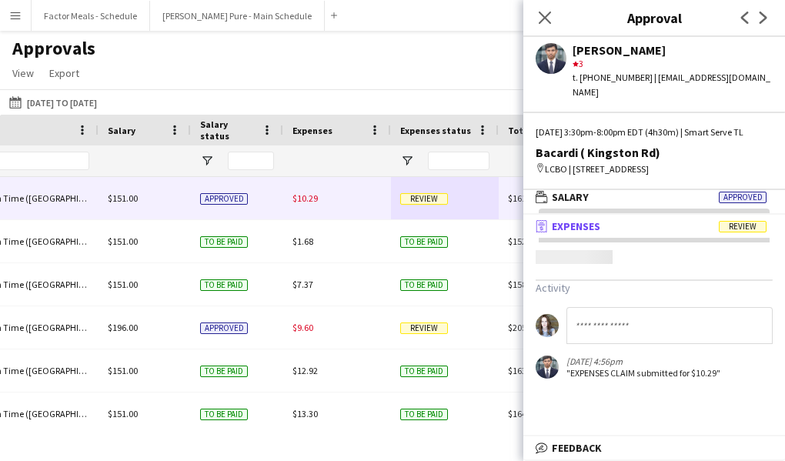
scroll to position [5, 0]
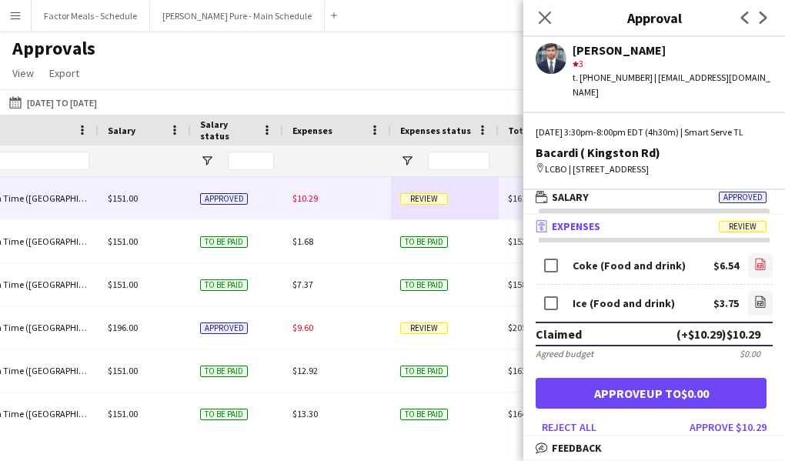
click at [760, 270] on icon "file-image" at bounding box center [760, 264] width 12 height 12
click at [759, 306] on icon at bounding box center [760, 304] width 6 height 5
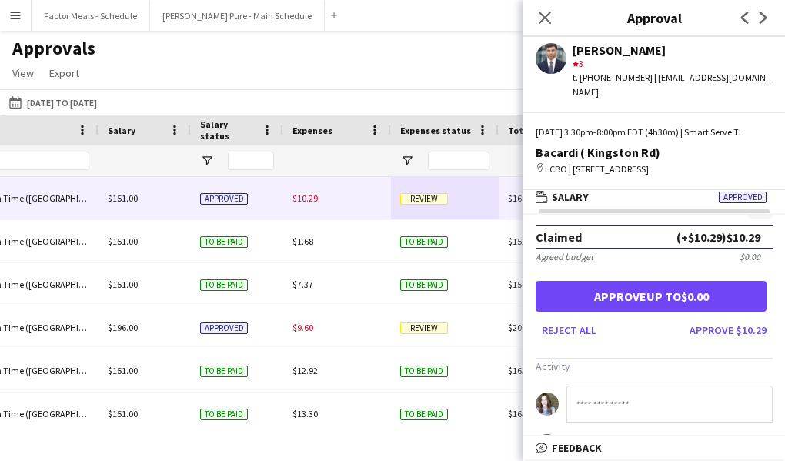
scroll to position [0, 0]
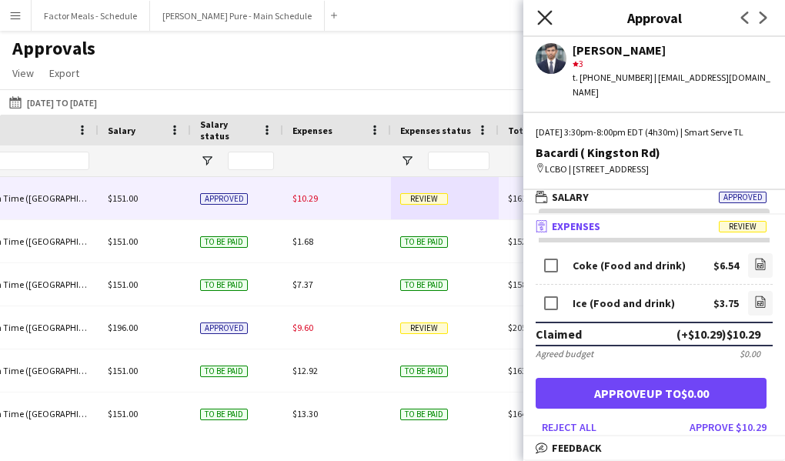
click at [542, 18] on icon at bounding box center [544, 17] width 15 height 15
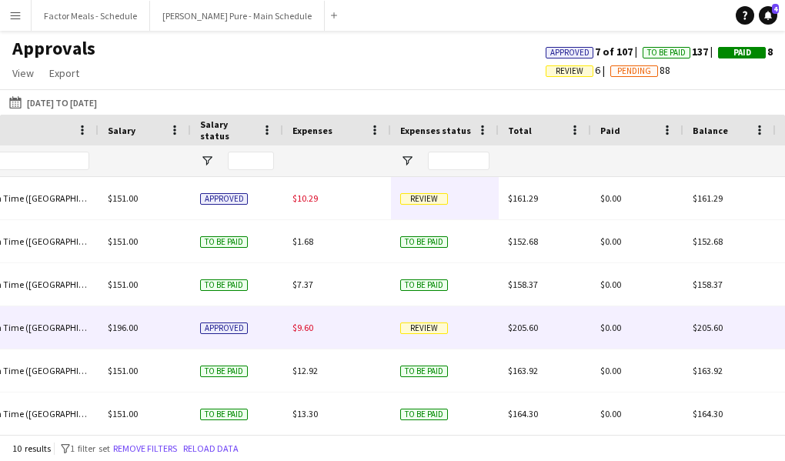
click at [412, 328] on span "Review" at bounding box center [424, 328] width 48 height 12
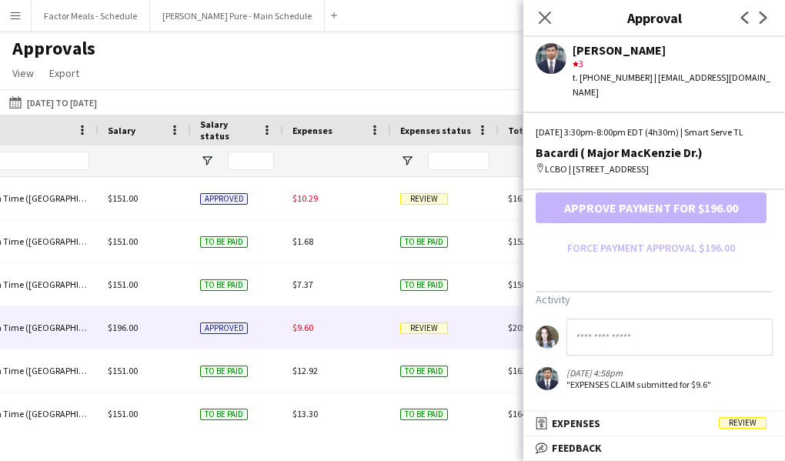
scroll to position [498, 0]
click at [749, 425] on span "Review" at bounding box center [743, 423] width 48 height 12
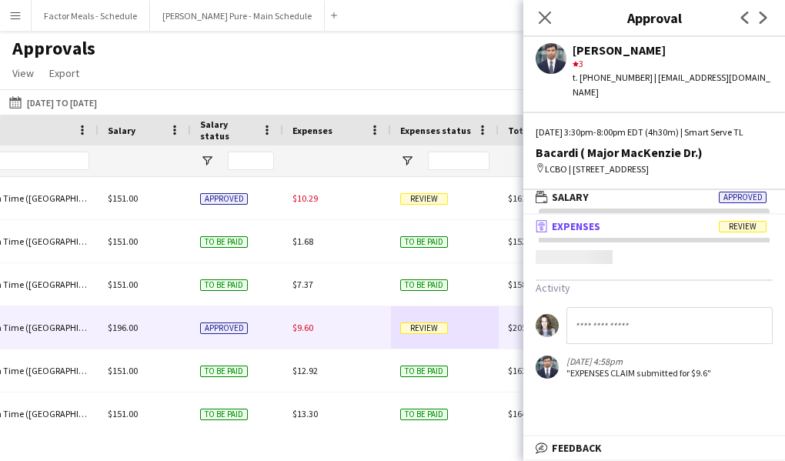
scroll to position [5, 0]
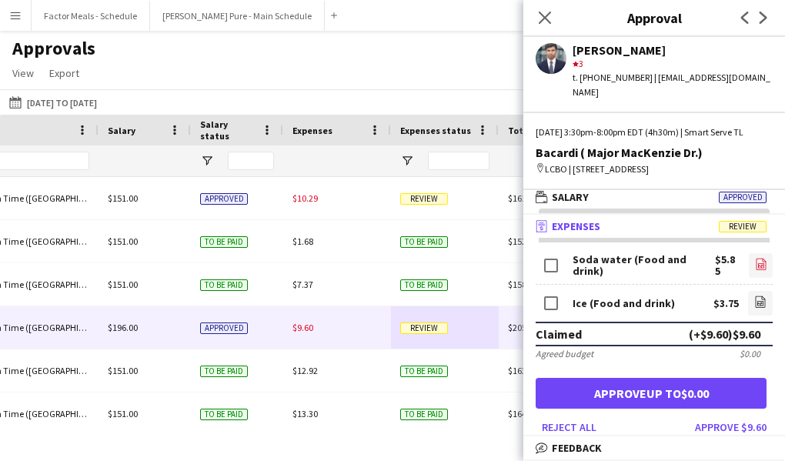
click at [762, 270] on icon "file-image" at bounding box center [761, 264] width 12 height 12
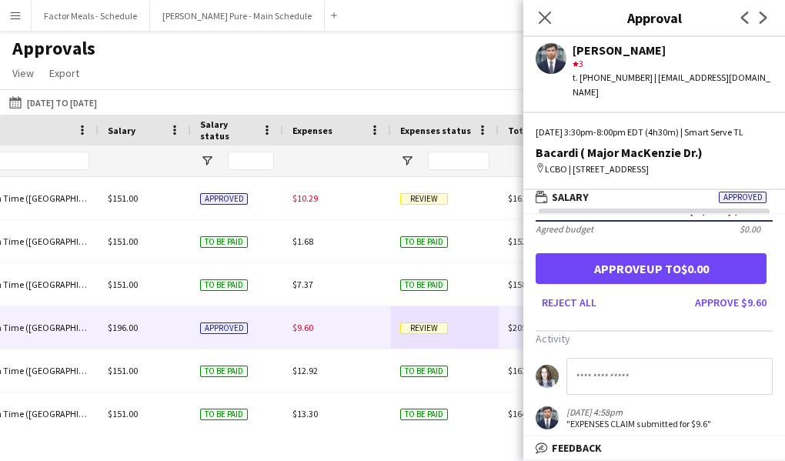
scroll to position [0, 0]
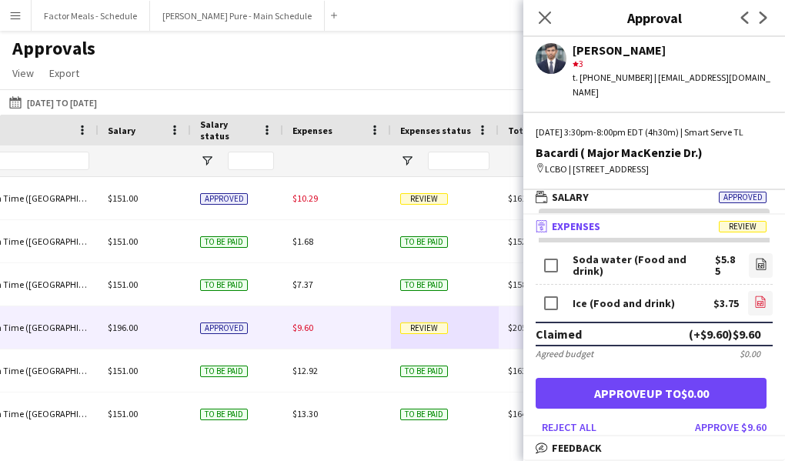
click at [760, 306] on icon at bounding box center [760, 304] width 6 height 5
click at [756, 270] on icon "file-image" at bounding box center [761, 264] width 12 height 12
click at [542, 19] on icon at bounding box center [544, 17] width 15 height 15
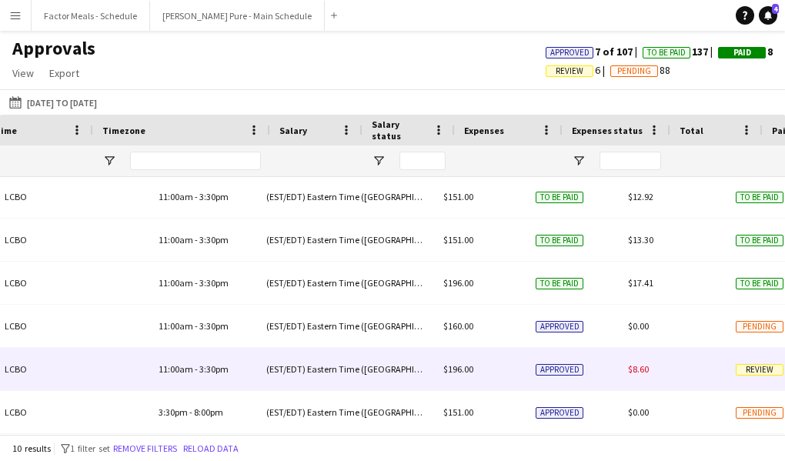
scroll to position [0, 1082]
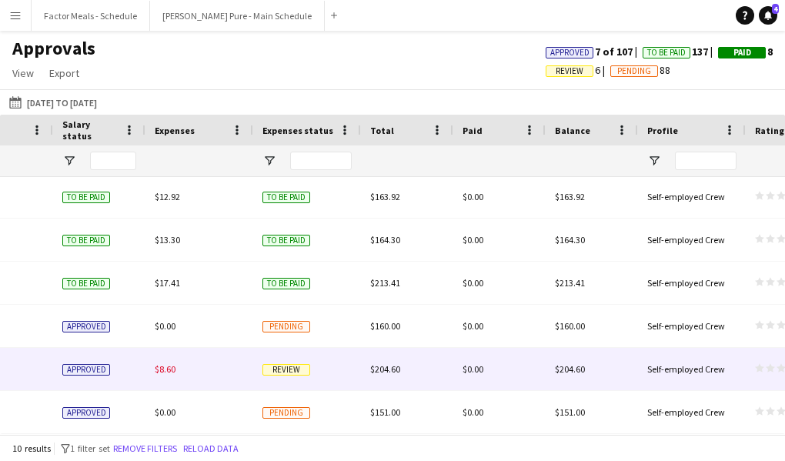
click at [297, 370] on span "Review" at bounding box center [286, 370] width 48 height 12
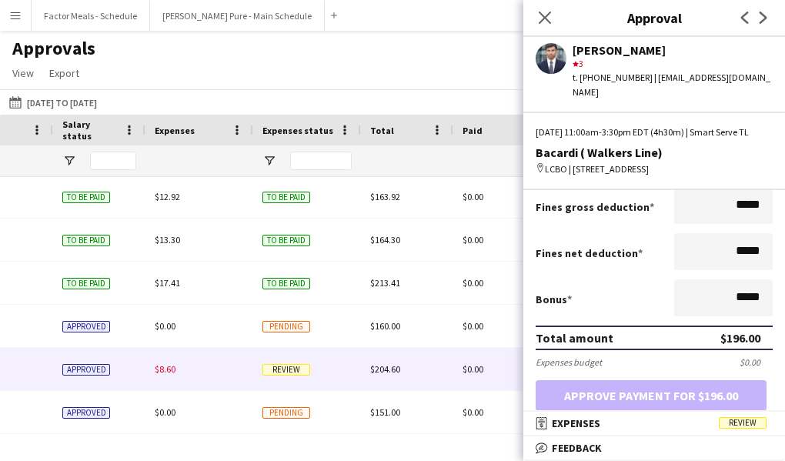
click at [752, 428] on span "Review" at bounding box center [743, 423] width 48 height 12
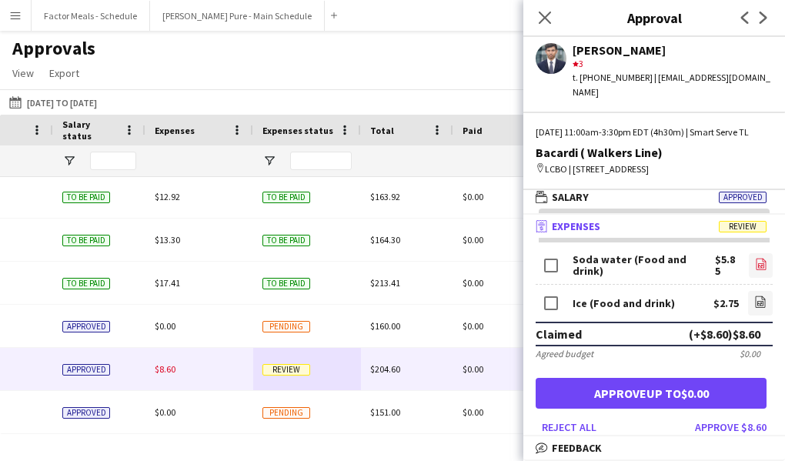
click at [758, 265] on icon at bounding box center [761, 266] width 6 height 5
click at [757, 304] on icon at bounding box center [760, 304] width 6 height 5
click at [542, 21] on icon at bounding box center [544, 17] width 15 height 15
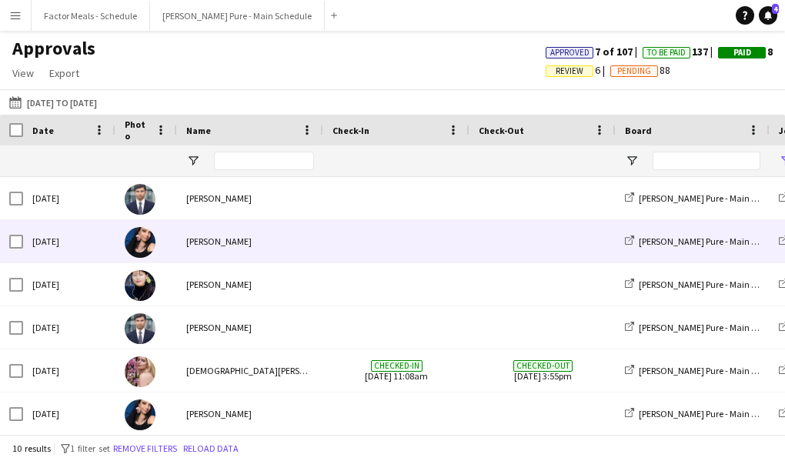
scroll to position [174, 0]
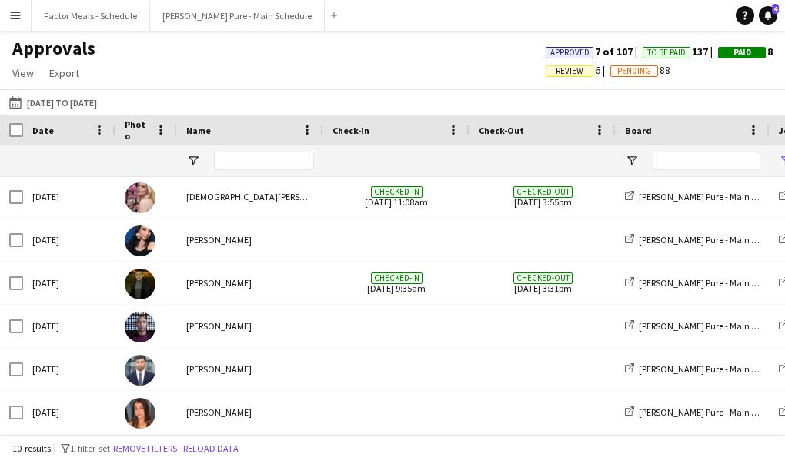
click at [15, 17] on app-icon "Menu" at bounding box center [15, 15] width 12 height 12
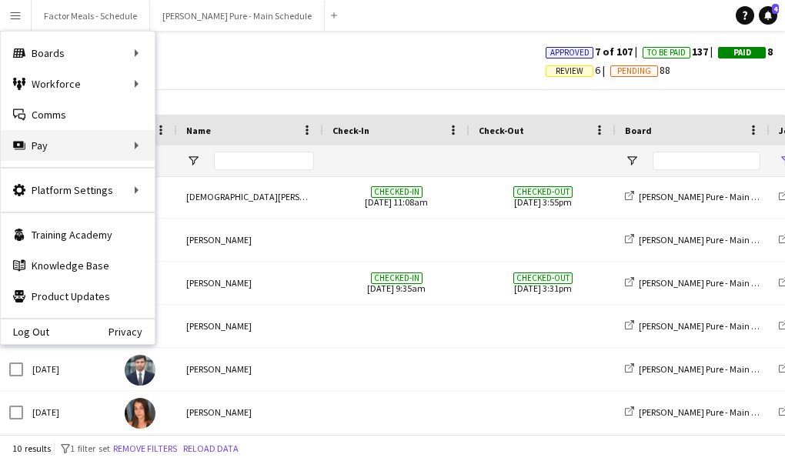
click at [32, 136] on div "Pay Pay" at bounding box center [78, 145] width 154 height 31
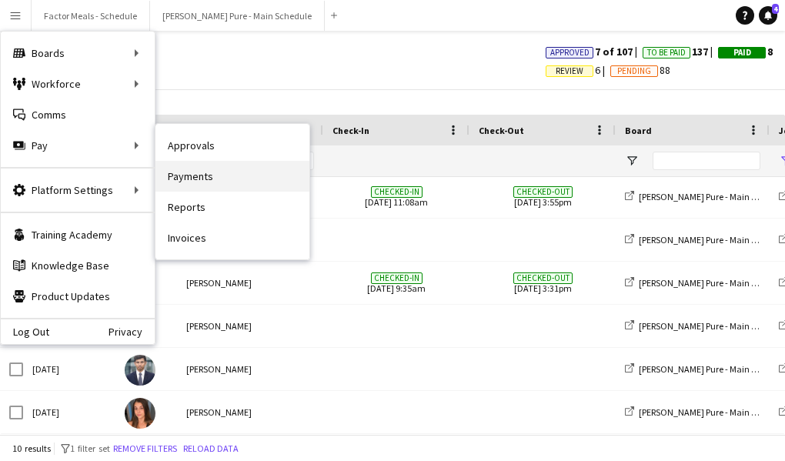
click at [215, 176] on link "Payments" at bounding box center [232, 176] width 154 height 31
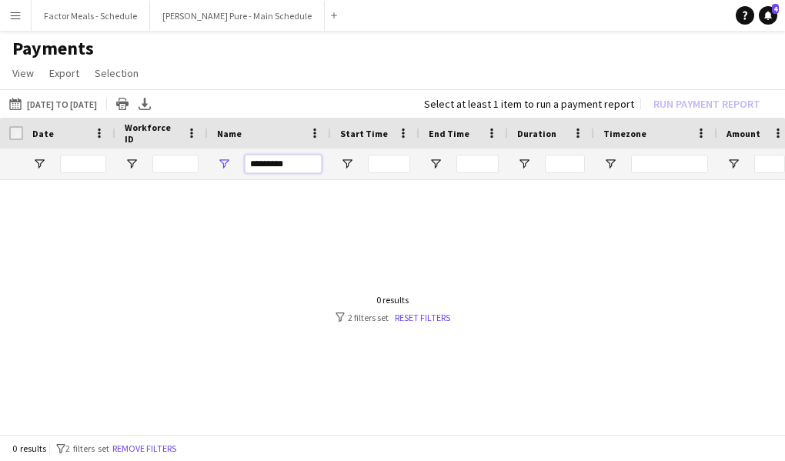
drag, startPoint x: 289, startPoint y: 168, endPoint x: 227, endPoint y: 158, distance: 62.4
click at [227, 158] on div "*********" at bounding box center [269, 163] width 123 height 31
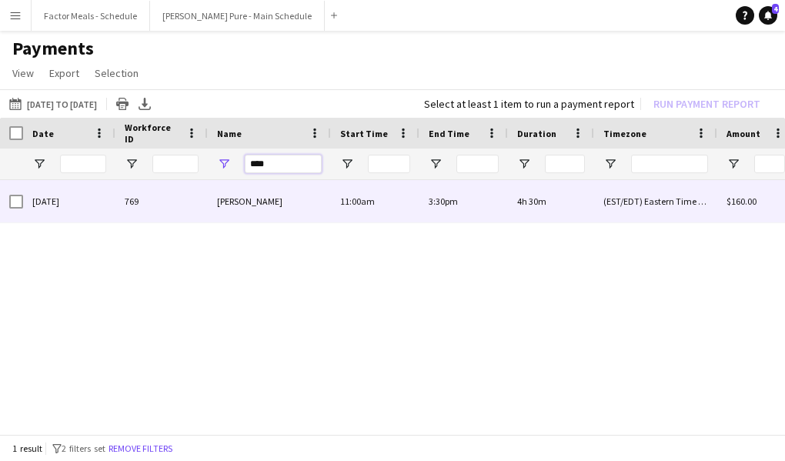
type input "****"
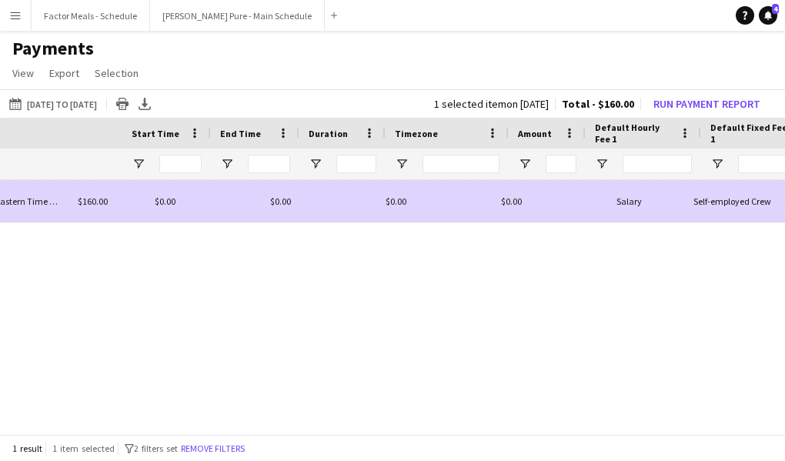
scroll to position [0, 649]
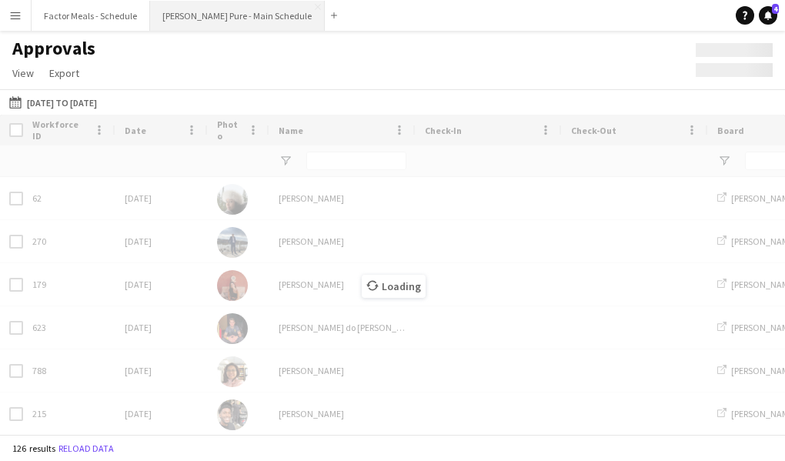
type input "*******"
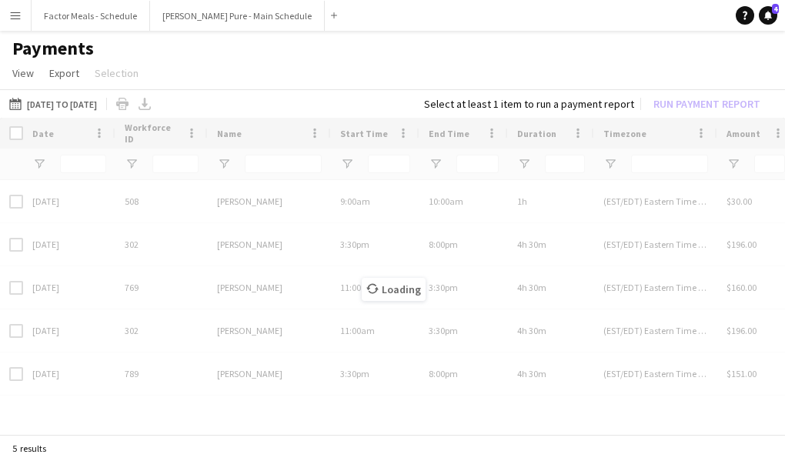
type input "****"
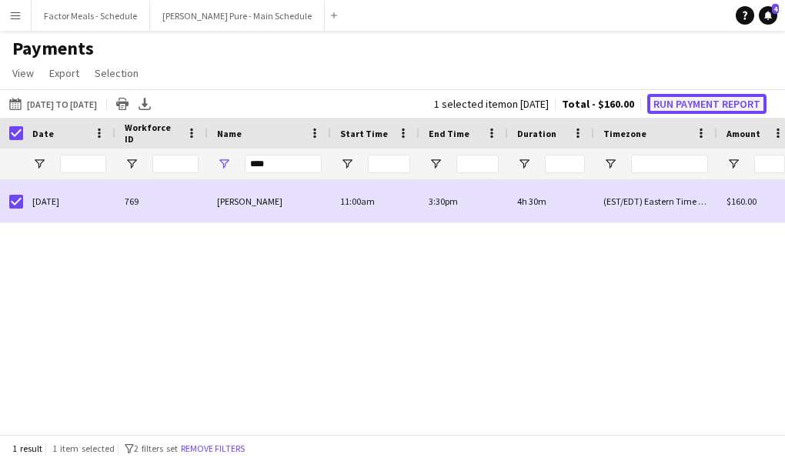
click at [672, 105] on button "Run Payment Report" at bounding box center [706, 104] width 119 height 20
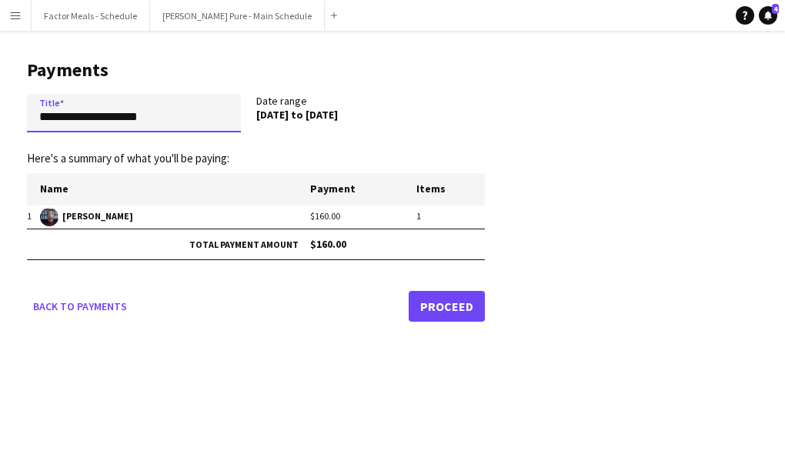
drag, startPoint x: 198, startPoint y: 118, endPoint x: -73, endPoint y: 98, distance: 271.6
click at [0, 98] on html "**********" at bounding box center [392, 230] width 785 height 461
type input "**********"
click at [435, 307] on link "Proceed" at bounding box center [447, 306] width 76 height 31
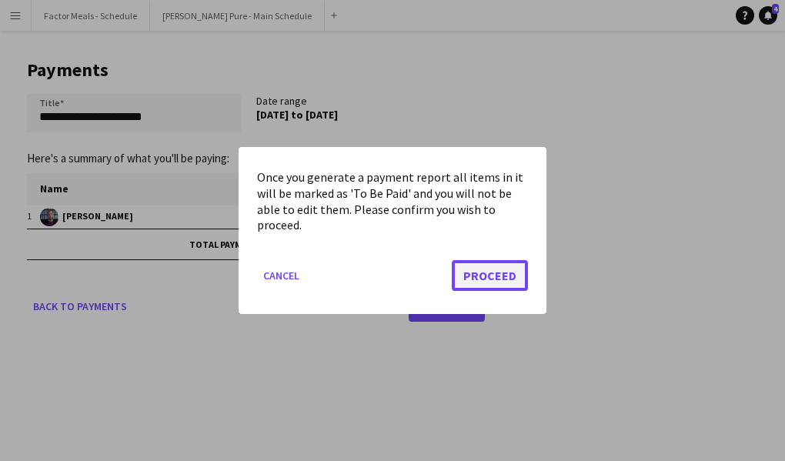
click at [477, 277] on button "Proceed" at bounding box center [490, 275] width 76 height 31
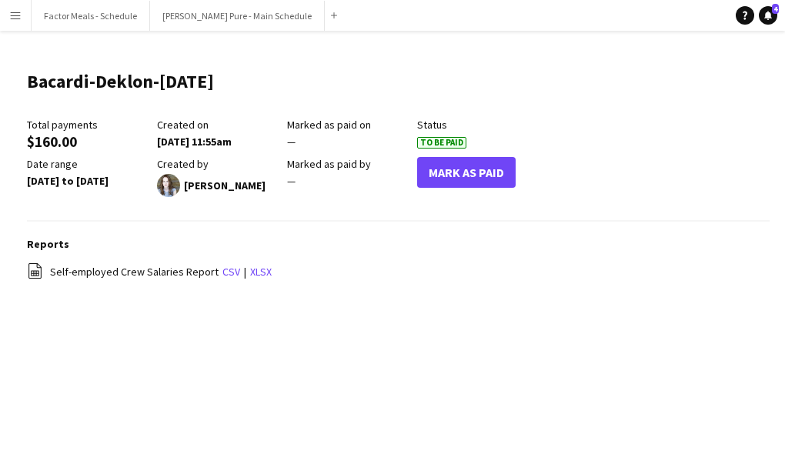
click at [16, 18] on app-icon "Menu" at bounding box center [15, 15] width 12 height 12
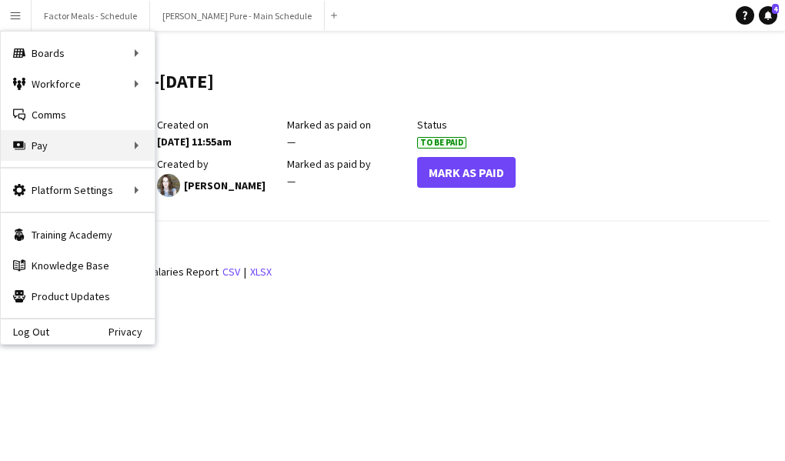
click at [37, 142] on div "Pay Pay" at bounding box center [78, 145] width 154 height 31
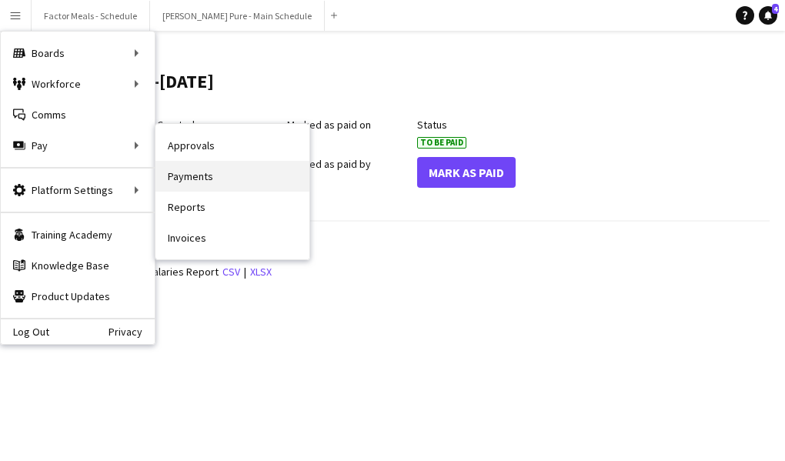
click at [183, 185] on link "Payments" at bounding box center [232, 176] width 154 height 31
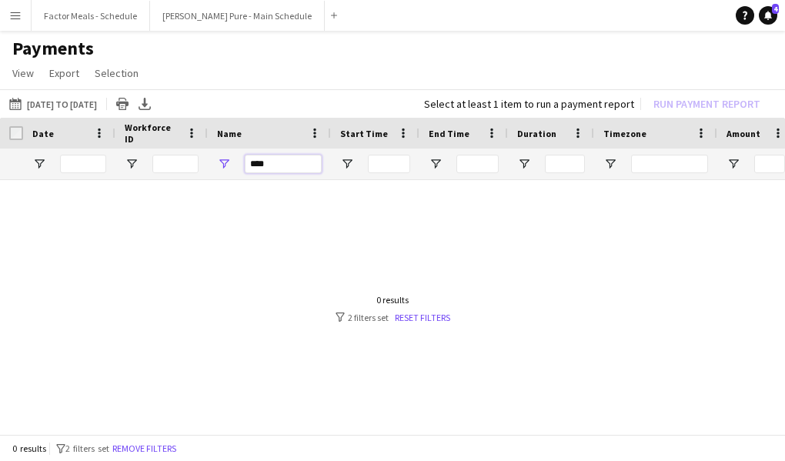
drag, startPoint x: 279, startPoint y: 162, endPoint x: 213, endPoint y: 162, distance: 66.2
click at [213, 162] on div "****" at bounding box center [269, 163] width 123 height 31
type input "*"
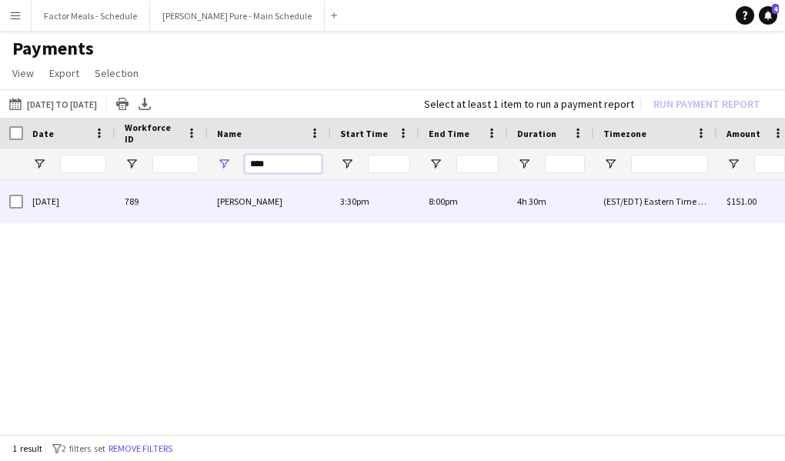
type input "****"
click at [648, 210] on div "(EST/EDT) Eastern Time ([GEOGRAPHIC_DATA] & [GEOGRAPHIC_DATA])" at bounding box center [655, 201] width 123 height 42
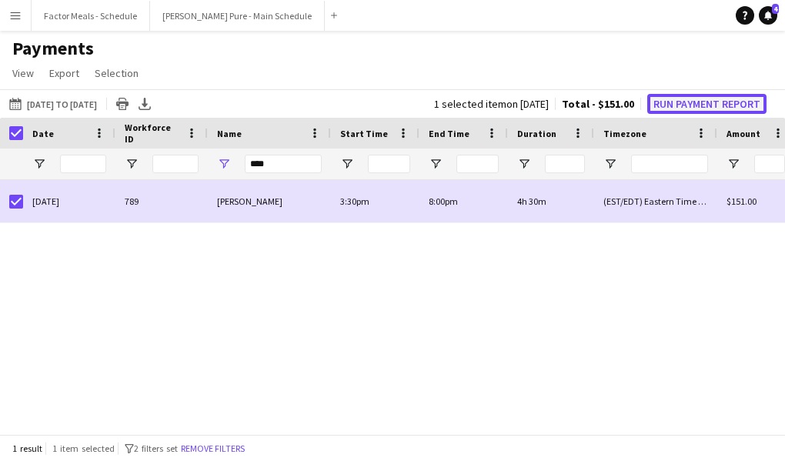
click at [677, 97] on button "Run Payment Report" at bounding box center [706, 104] width 119 height 20
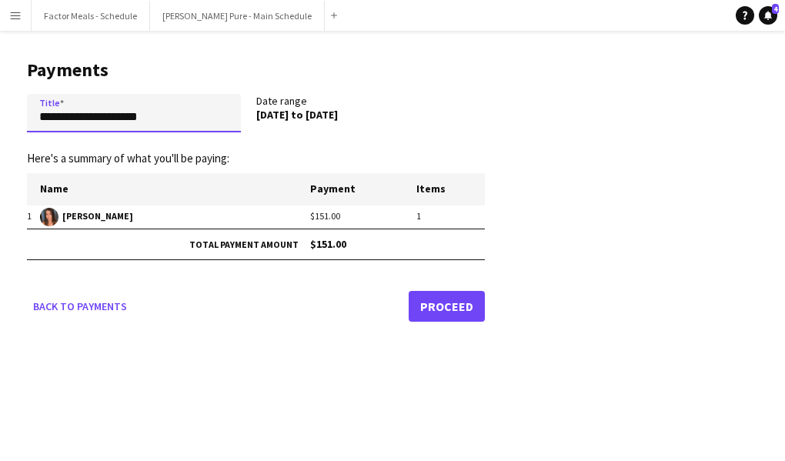
drag, startPoint x: 170, startPoint y: 113, endPoint x: -18, endPoint y: 111, distance: 187.7
click at [0, 111] on html "**********" at bounding box center [392, 230] width 785 height 461
drag, startPoint x: 154, startPoint y: 115, endPoint x: 22, endPoint y: 105, distance: 131.9
click at [22, 105] on main "**********" at bounding box center [250, 188] width 500 height 314
type input "**********"
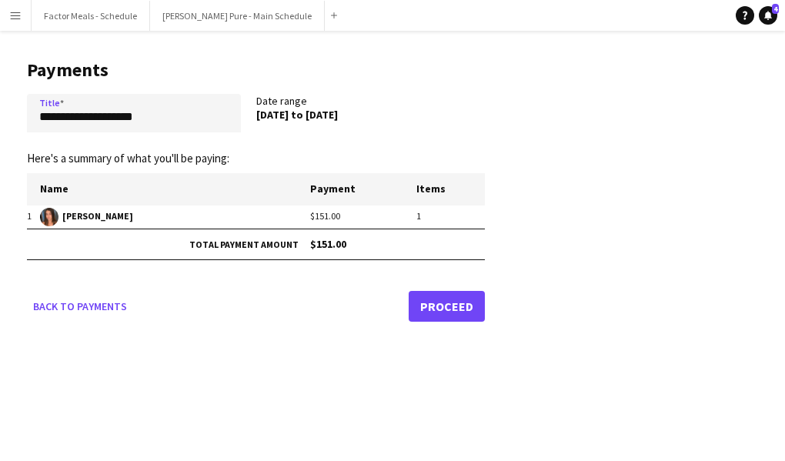
click at [447, 302] on link "Proceed" at bounding box center [447, 306] width 76 height 31
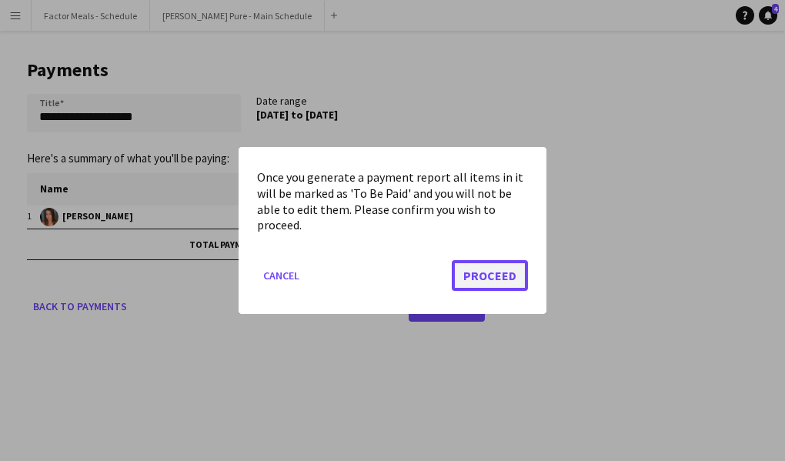
click at [477, 287] on button "Proceed" at bounding box center [490, 275] width 76 height 31
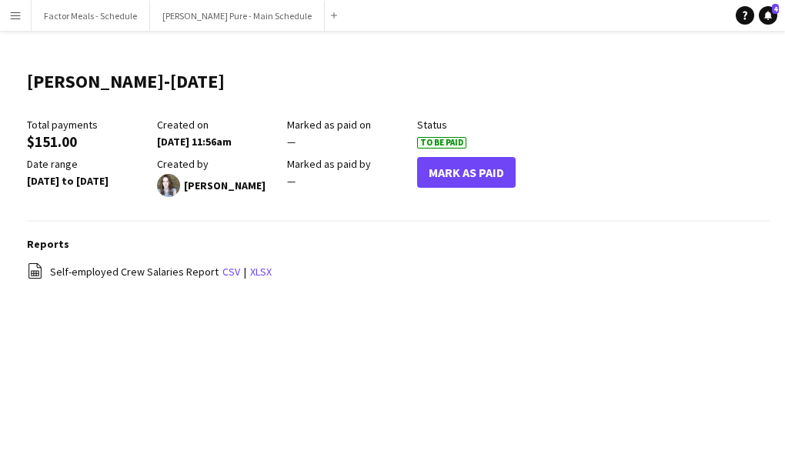
click at [14, 12] on app-icon "Menu" at bounding box center [15, 15] width 12 height 12
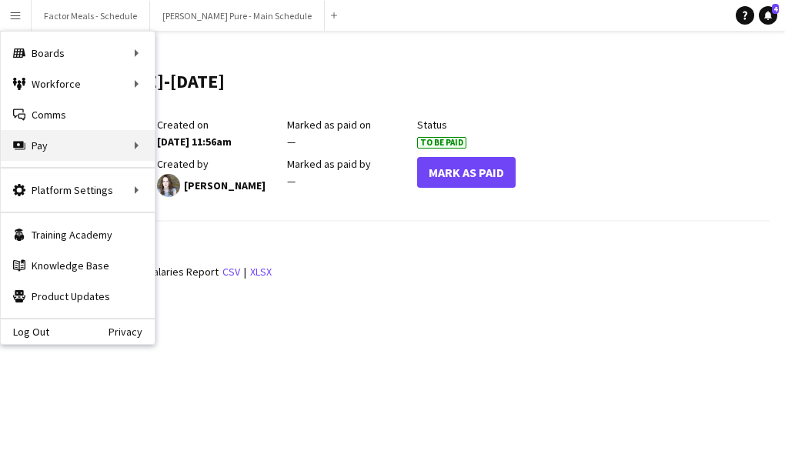
click at [35, 146] on div "Pay Pay" at bounding box center [78, 145] width 154 height 31
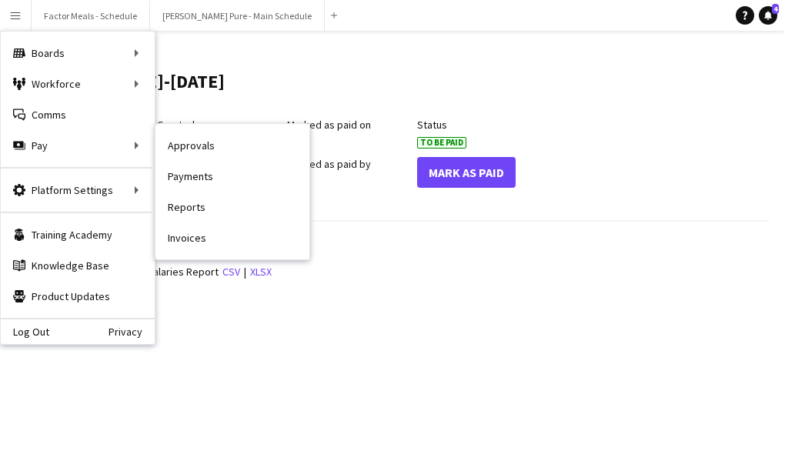
click at [189, 236] on link "Invoices" at bounding box center [232, 237] width 154 height 31
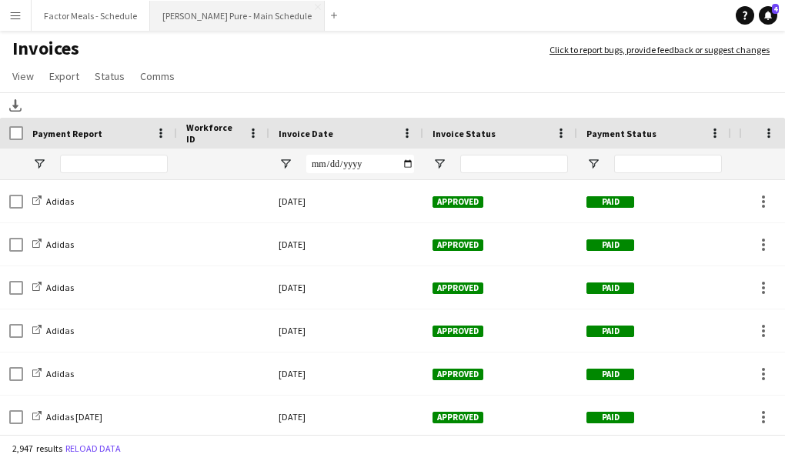
click at [185, 16] on button "[PERSON_NAME] Pure - Main Schedule Close" at bounding box center [237, 16] width 175 height 30
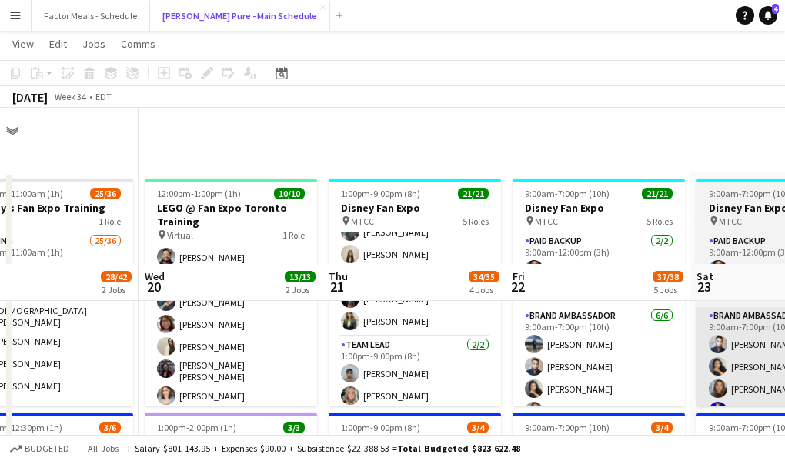
scroll to position [156, 0]
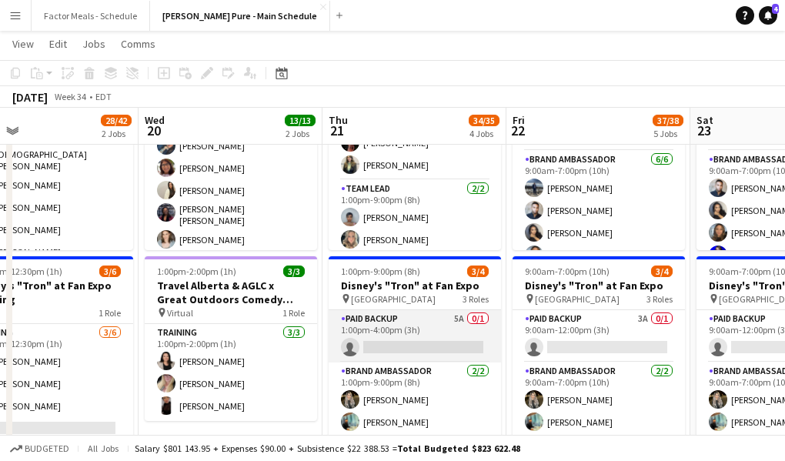
click at [421, 332] on app-card-role "Paid Backup 5A 0/1 1:00pm-4:00pm (3h) single-neutral-actions" at bounding box center [415, 336] width 172 height 52
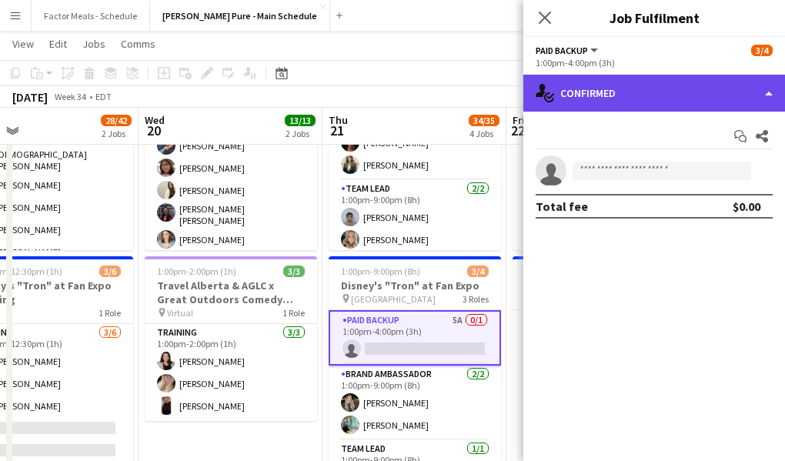
click at [632, 89] on div "single-neutral-actions-check-2 Confirmed" at bounding box center [654, 93] width 262 height 37
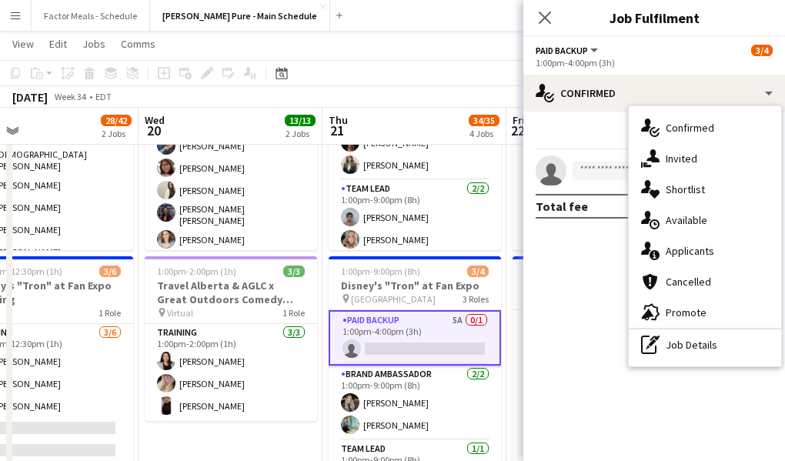
click at [670, 225] on div "single-neutral-actions-upload Available" at bounding box center [705, 220] width 152 height 31
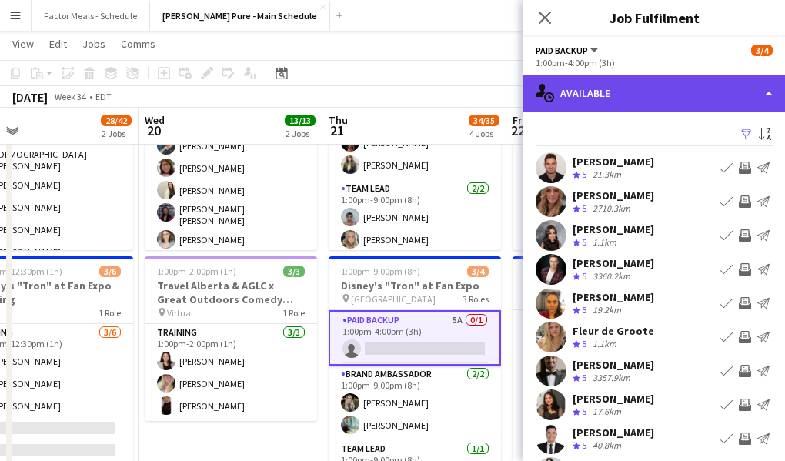
click at [654, 94] on div "single-neutral-actions-upload Available" at bounding box center [654, 93] width 262 height 37
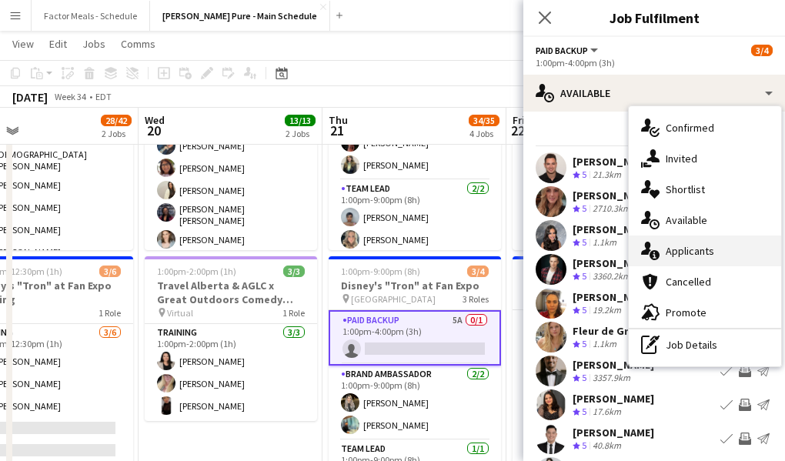
click at [679, 257] on div "single-neutral-actions-information Applicants" at bounding box center [705, 250] width 152 height 31
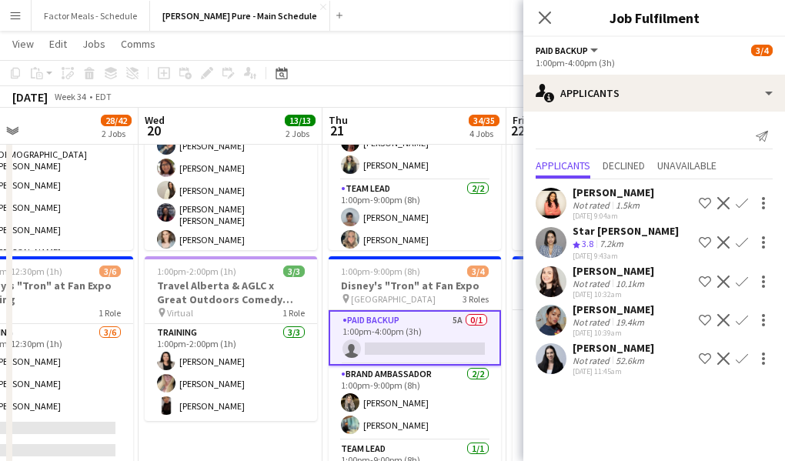
click at [742, 365] on app-icon "Confirm" at bounding box center [742, 358] width 12 height 12
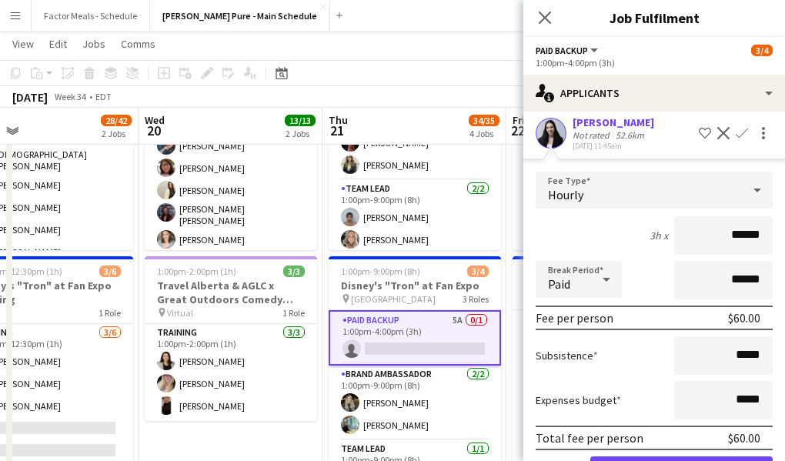
scroll to position [293, 0]
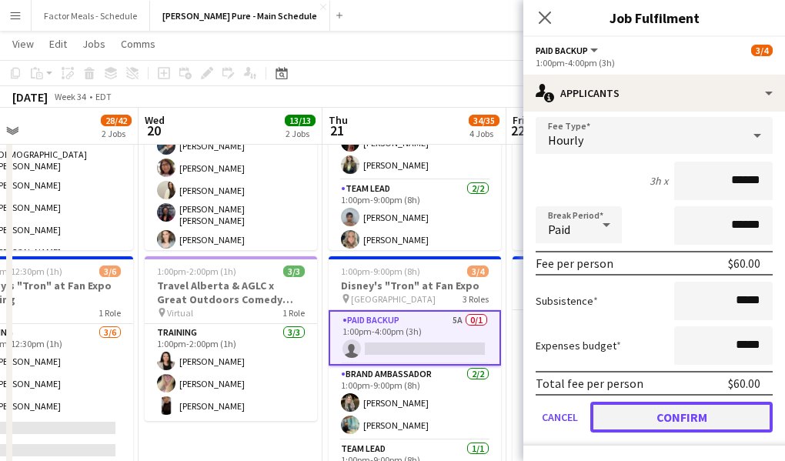
click at [626, 413] on button "Confirm" at bounding box center [681, 417] width 182 height 31
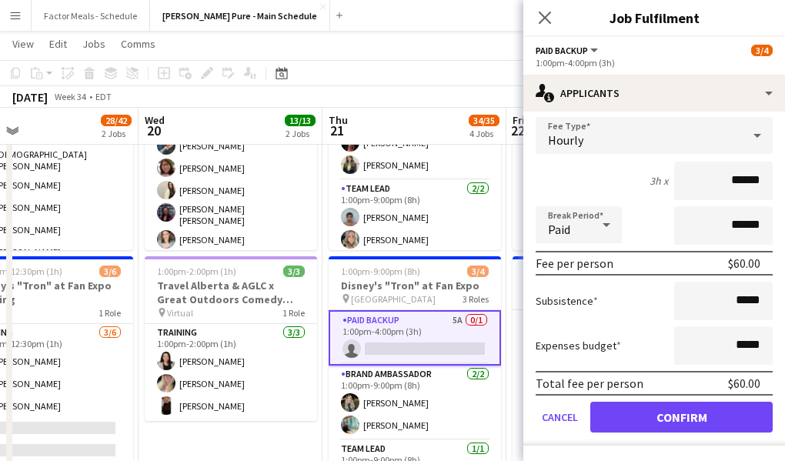
scroll to position [0, 0]
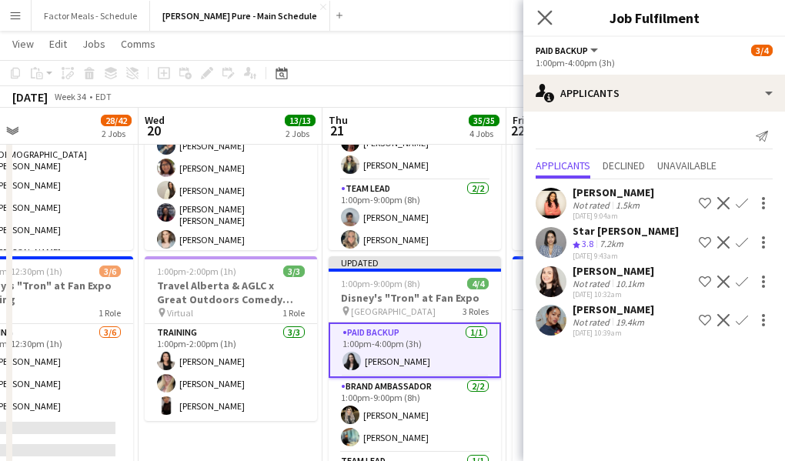
click at [552, 19] on app-icon "Close pop-in" at bounding box center [545, 18] width 22 height 22
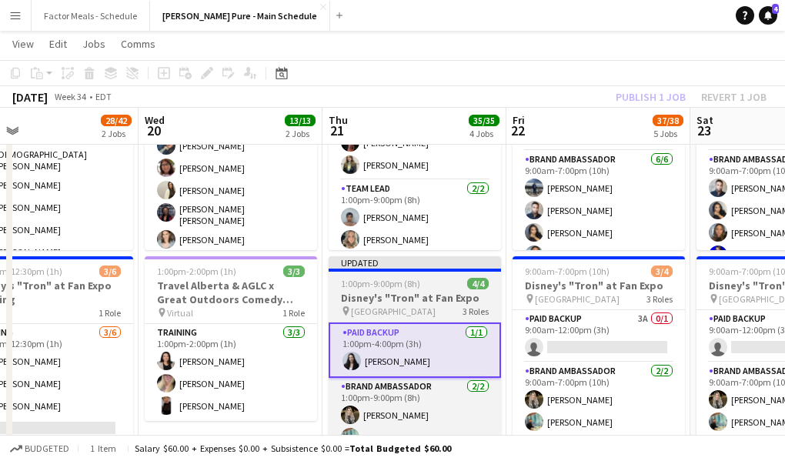
click at [445, 269] on div at bounding box center [415, 270] width 172 height 3
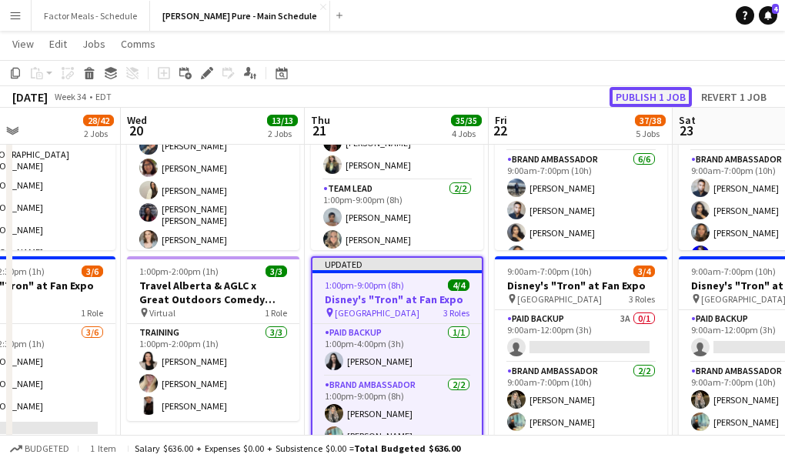
click at [652, 93] on button "Publish 1 job" at bounding box center [650, 97] width 82 height 20
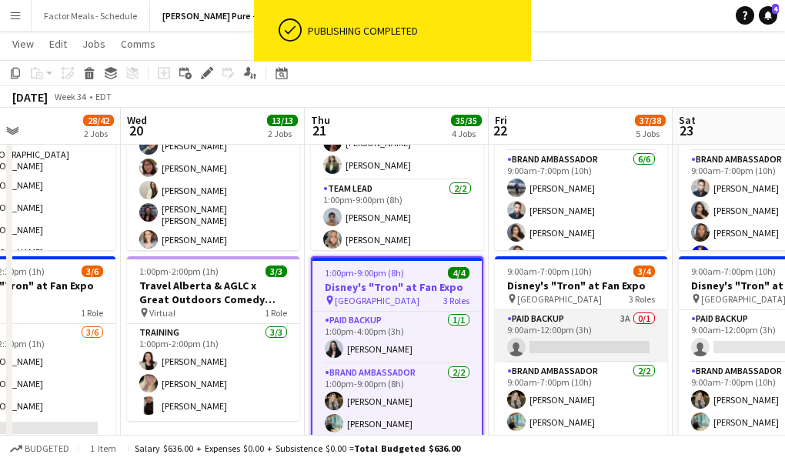
click at [570, 329] on app-card-role "Paid Backup 3A 0/1 9:00am-12:00pm (3h) single-neutral-actions" at bounding box center [581, 336] width 172 height 52
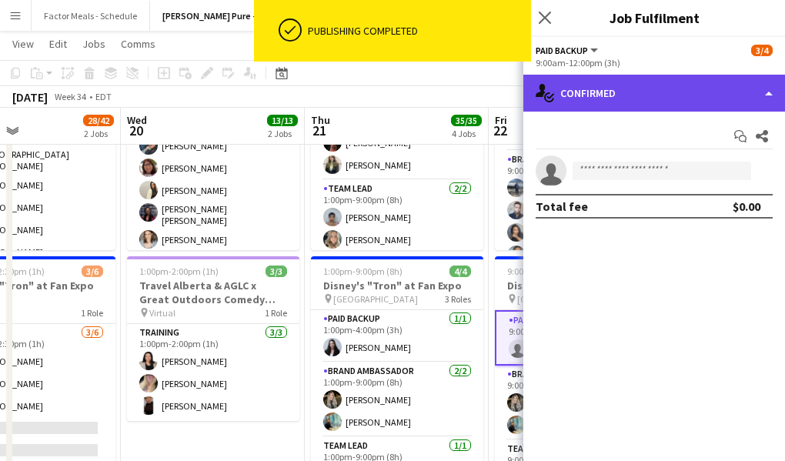
click at [617, 98] on div "single-neutral-actions-check-2 Confirmed" at bounding box center [654, 93] width 262 height 37
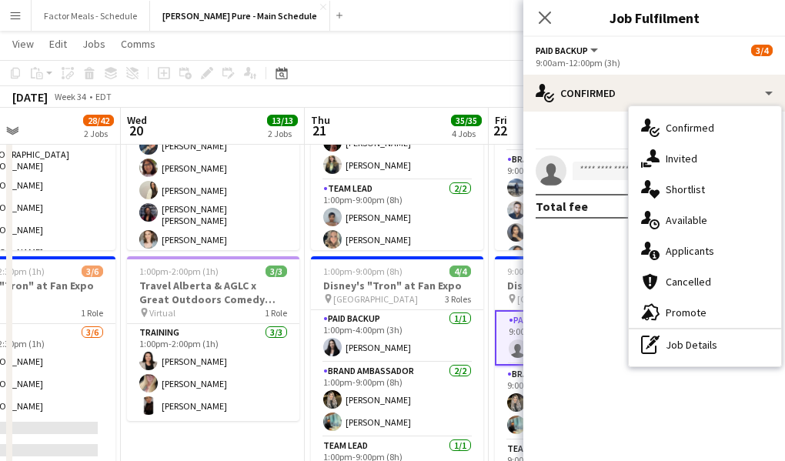
click at [715, 248] on div "single-neutral-actions-information Applicants" at bounding box center [705, 250] width 152 height 31
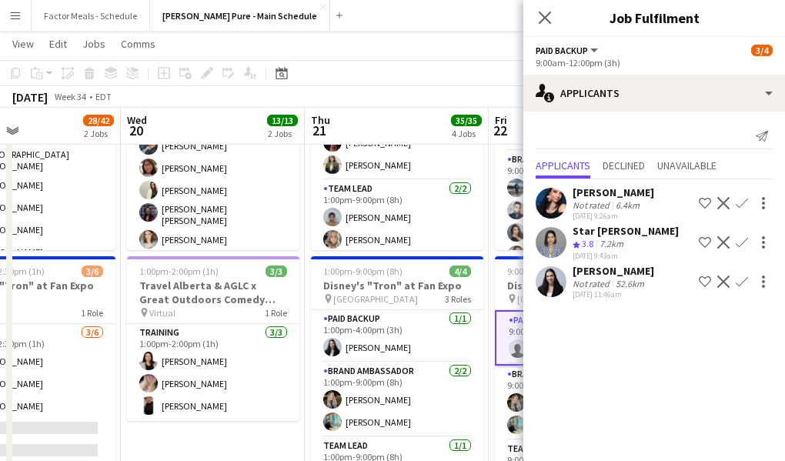
click at [743, 280] on app-icon "Confirm" at bounding box center [742, 281] width 12 height 12
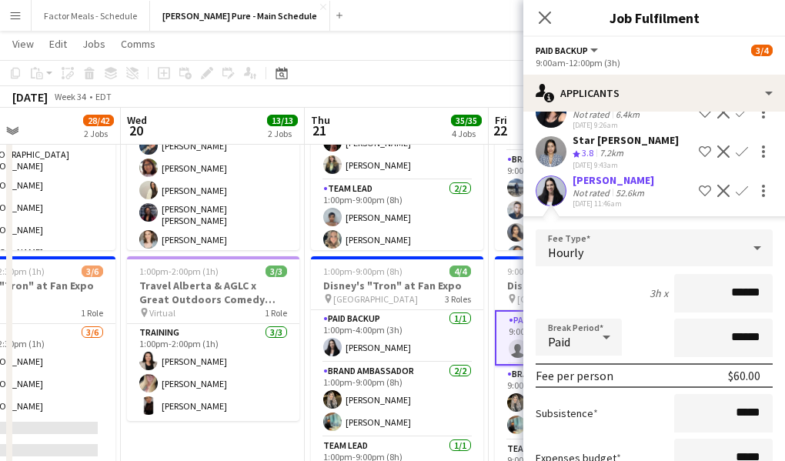
scroll to position [202, 0]
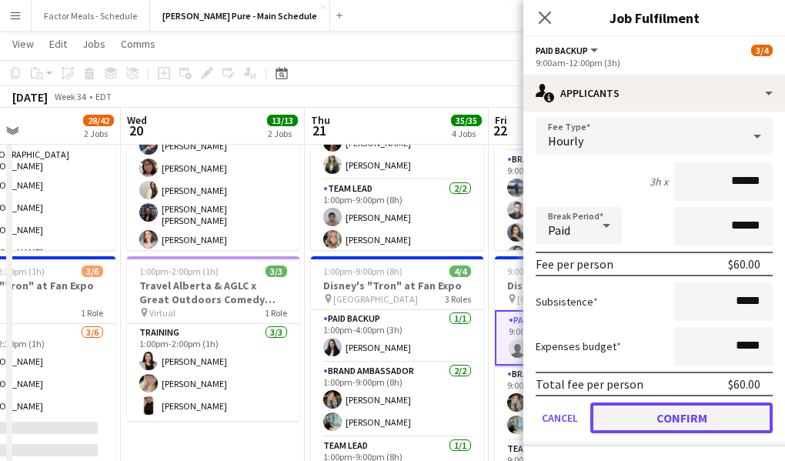
click at [651, 417] on button "Confirm" at bounding box center [681, 417] width 182 height 31
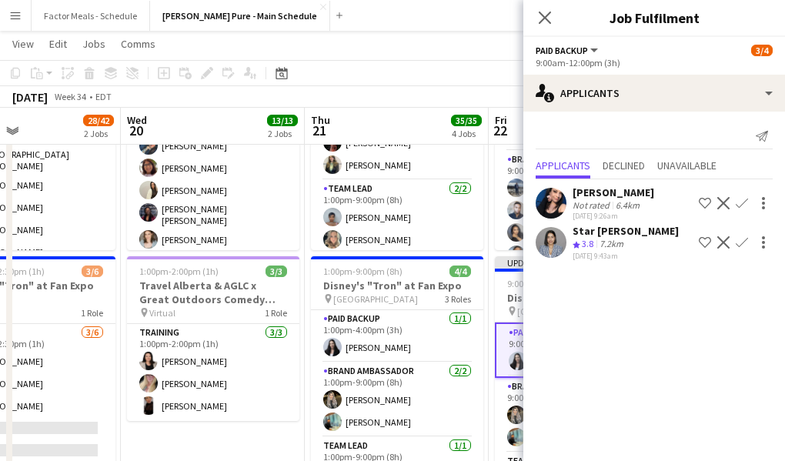
scroll to position [0, 0]
click at [549, 19] on icon "Close pop-in" at bounding box center [544, 17] width 15 height 15
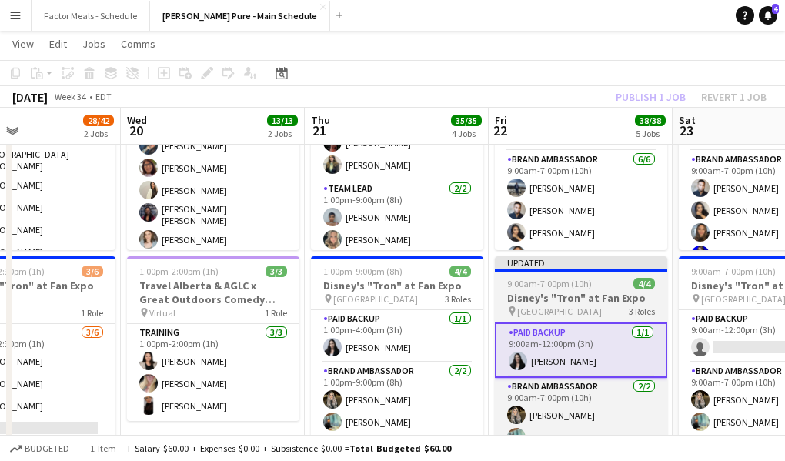
click at [554, 272] on app-job-card "Updated 9:00am-7:00pm (10h) 4/4 Disney's "Tron" at Fan Expo pin Metro Toronto C…" at bounding box center [581, 370] width 172 height 228
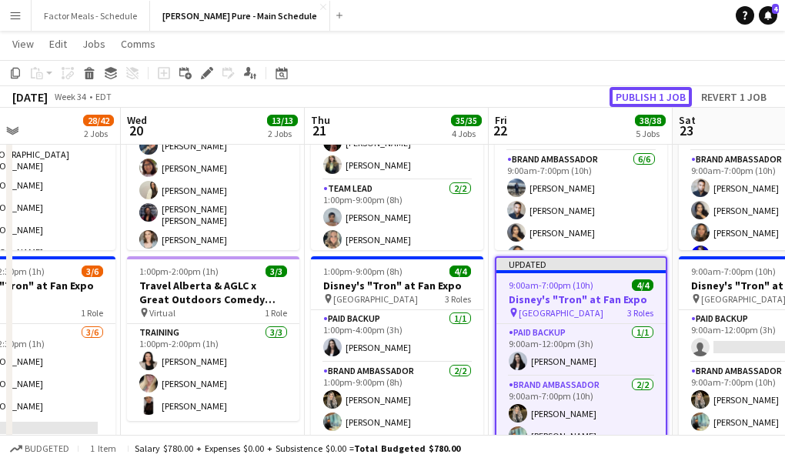
click at [641, 89] on button "Publish 1 job" at bounding box center [650, 97] width 82 height 20
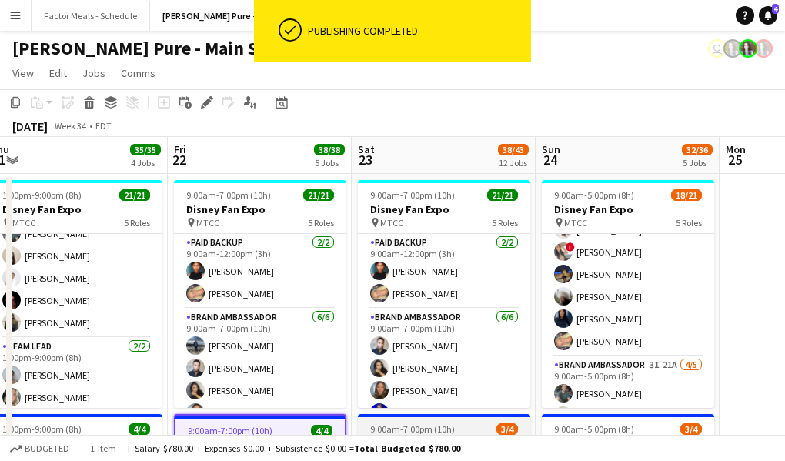
scroll to position [445, 0]
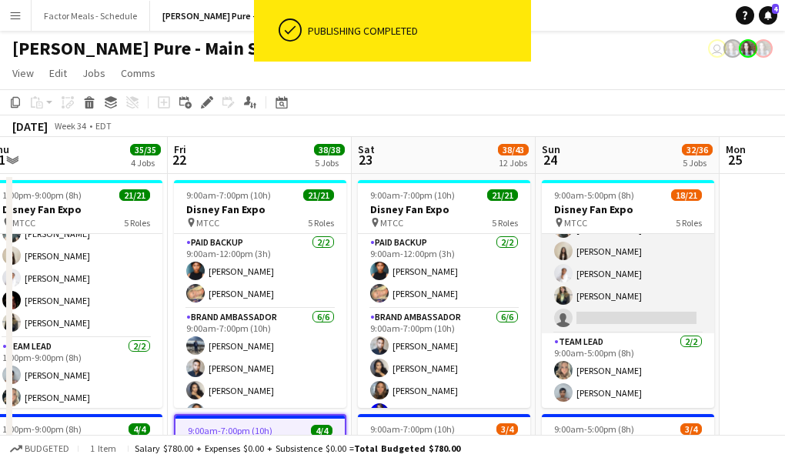
click at [636, 299] on app-card-role "Brand Ambassador 3I 21A [DATE] 9:00am-5:00pm (8h) [PERSON_NAME] [PERSON_NAME] […" at bounding box center [628, 263] width 172 height 142
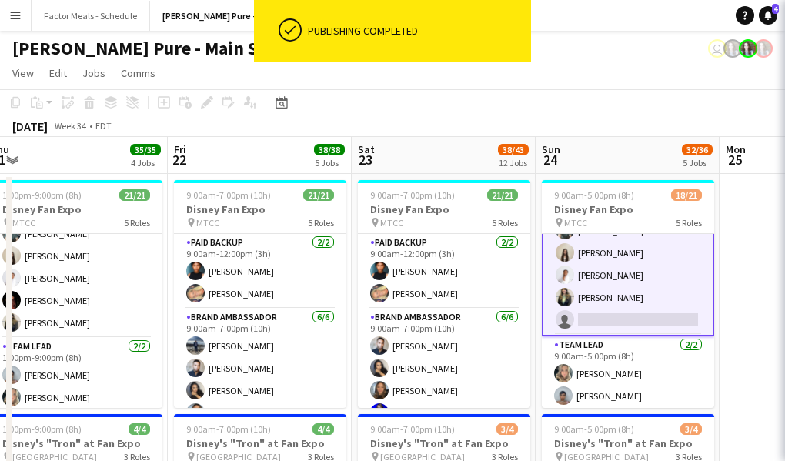
scroll to position [446, 0]
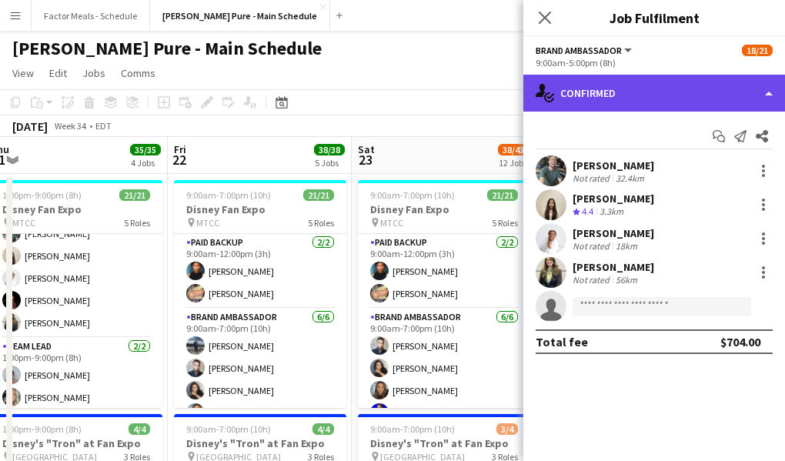
click at [688, 90] on div "single-neutral-actions-check-2 Confirmed" at bounding box center [654, 93] width 262 height 37
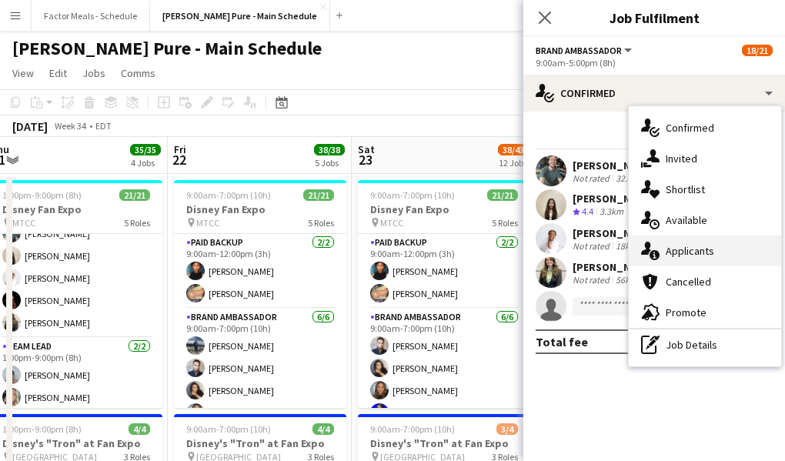
click at [705, 253] on div "single-neutral-actions-information Applicants" at bounding box center [705, 250] width 152 height 31
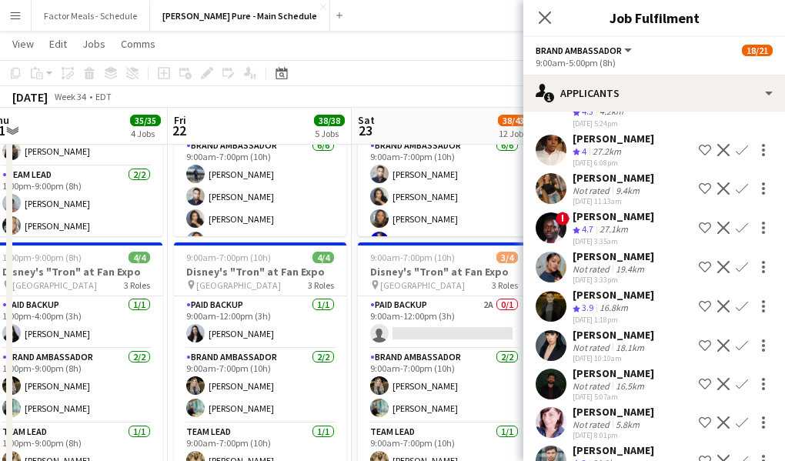
scroll to position [116, 0]
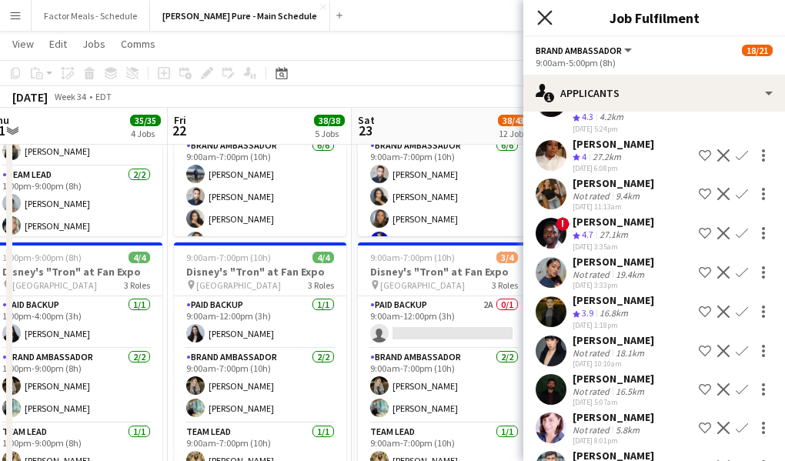
click at [545, 22] on icon "Close pop-in" at bounding box center [544, 17] width 15 height 15
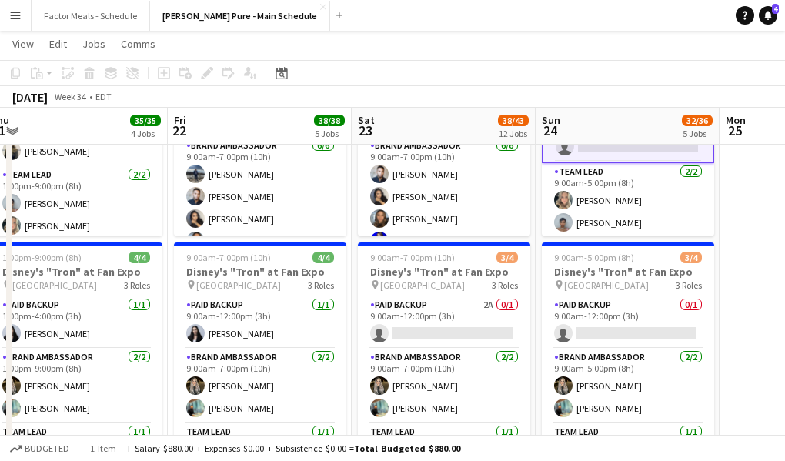
click at [486, 65] on app-toolbar "Copy Paste Paste Command V Paste with crew Command Shift V Paste linked Job Del…" at bounding box center [392, 73] width 785 height 26
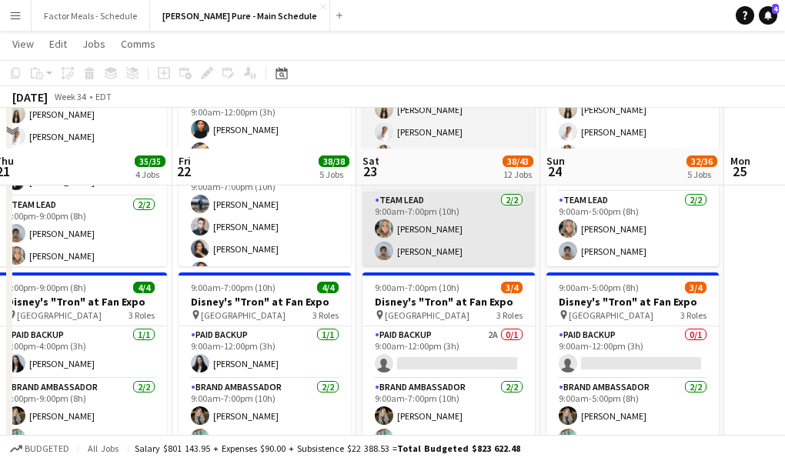
scroll to position [181, 0]
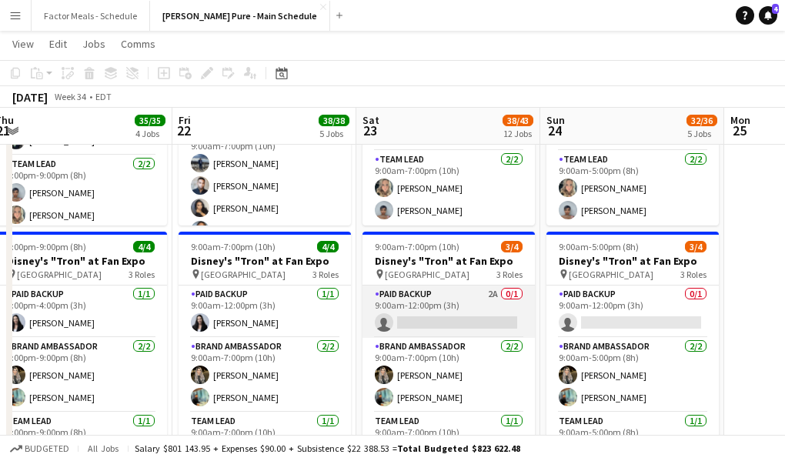
click at [425, 305] on app-card-role "Paid Backup 2A 0/1 9:00am-12:00pm (3h) single-neutral-actions" at bounding box center [448, 311] width 172 height 52
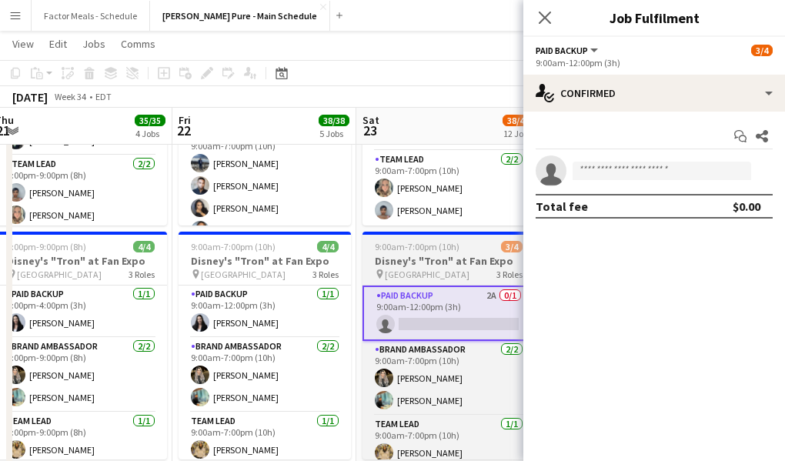
click at [432, 253] on app-job-card "9:00am-7:00pm (10h) 3/4 Disney's "Tron" at Fan Expo pin Metro Toronto Conventio…" at bounding box center [448, 346] width 172 height 228
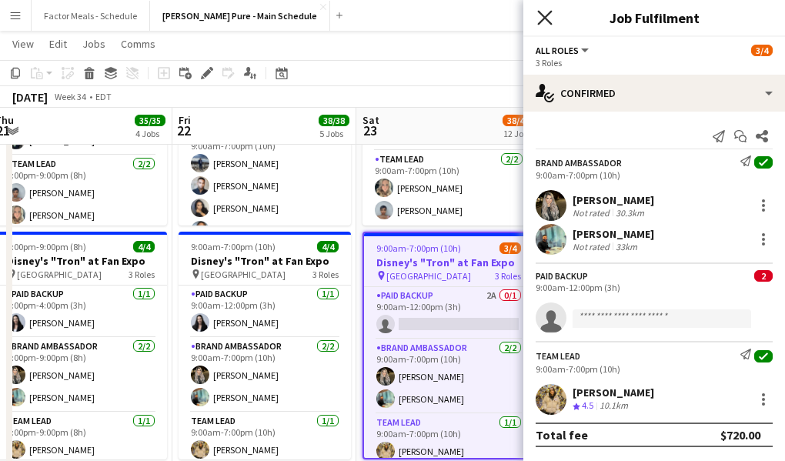
click at [539, 22] on icon "Close pop-in" at bounding box center [544, 17] width 15 height 15
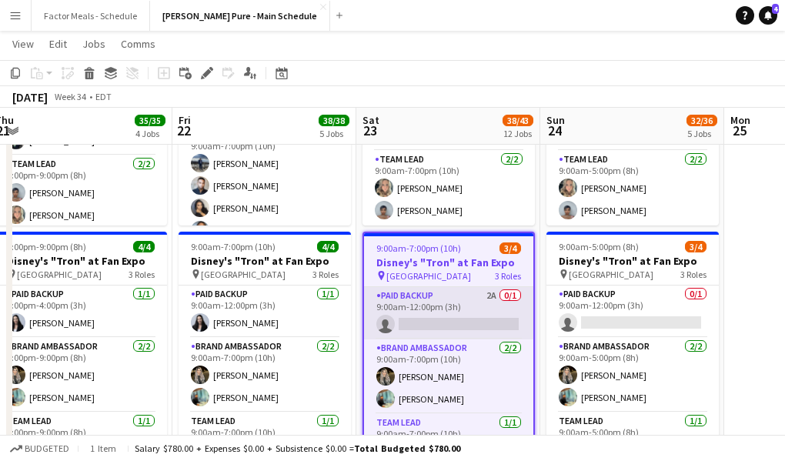
click at [415, 296] on app-card-role "Paid Backup 2A 0/1 9:00am-12:00pm (3h) single-neutral-actions" at bounding box center [448, 313] width 169 height 52
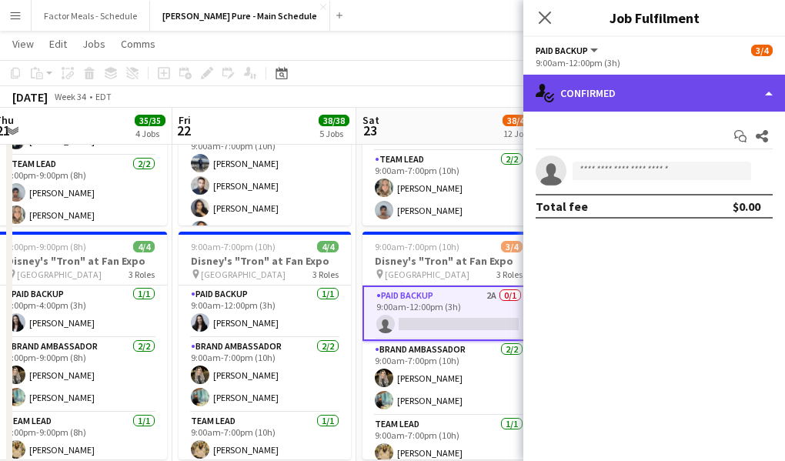
click at [588, 99] on div "single-neutral-actions-check-2 Confirmed" at bounding box center [654, 93] width 262 height 37
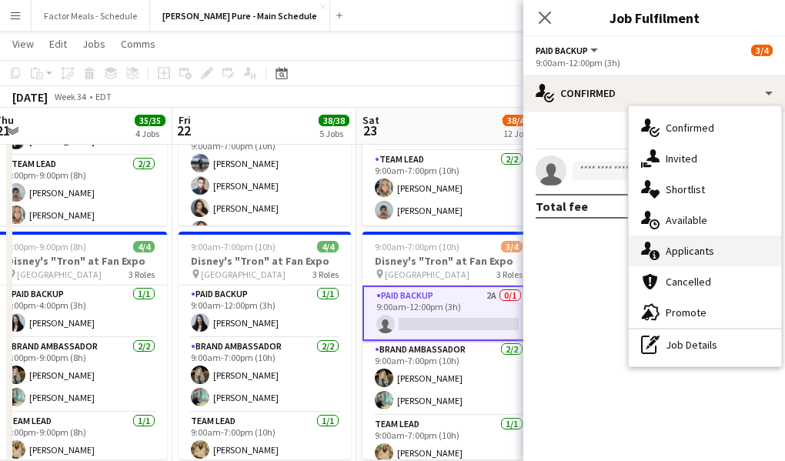
click at [679, 260] on div "single-neutral-actions-information Applicants" at bounding box center [705, 250] width 152 height 31
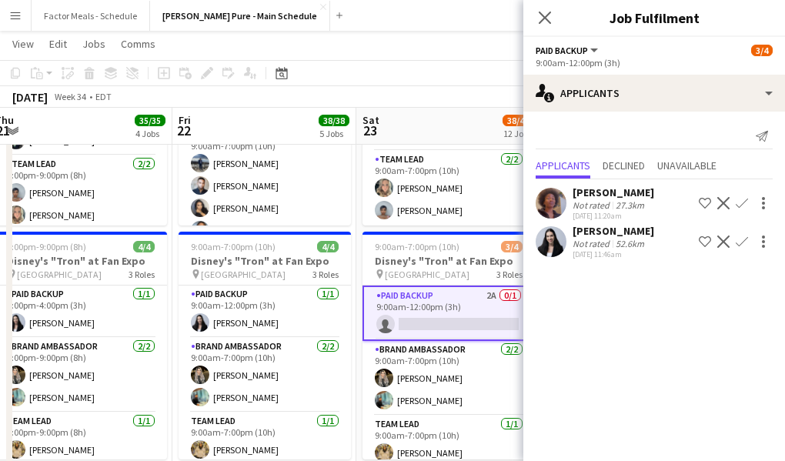
click at [741, 237] on app-icon "Confirm" at bounding box center [742, 241] width 12 height 12
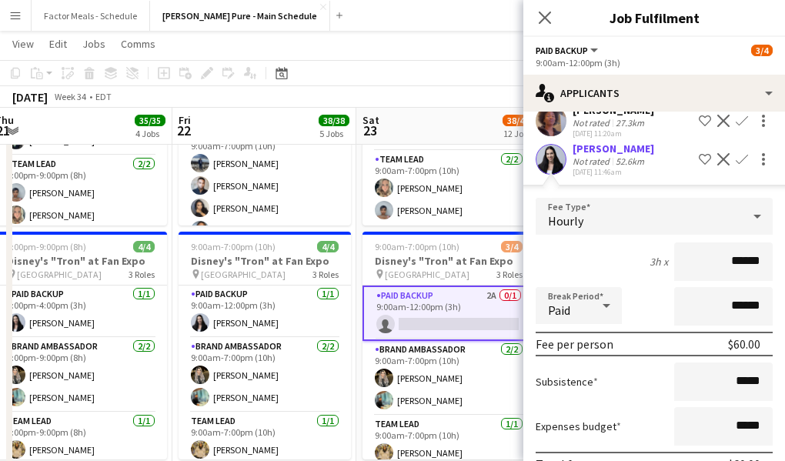
scroll to position [163, 0]
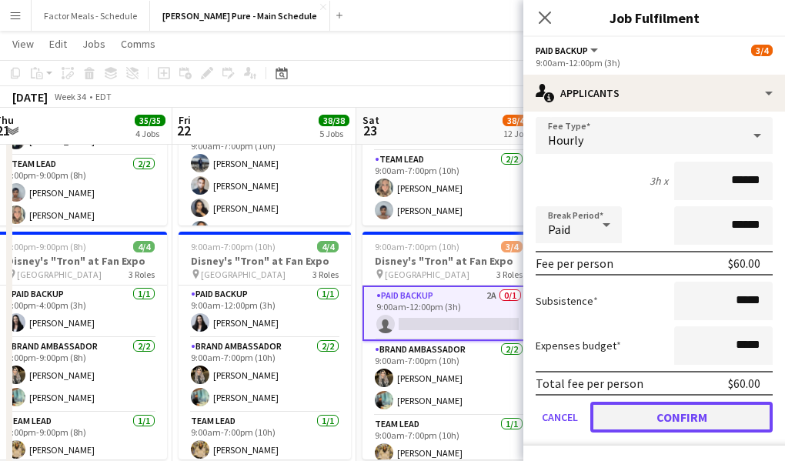
click at [624, 412] on button "Confirm" at bounding box center [681, 417] width 182 height 31
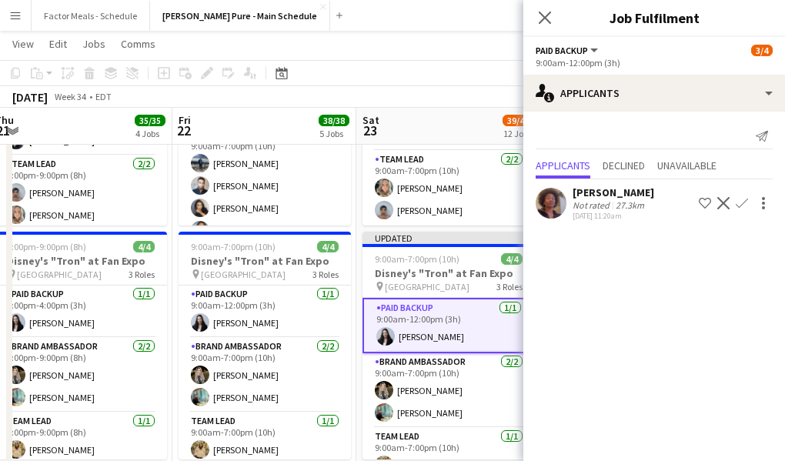
scroll to position [0, 0]
click at [539, 20] on icon "Close pop-in" at bounding box center [545, 18] width 12 height 12
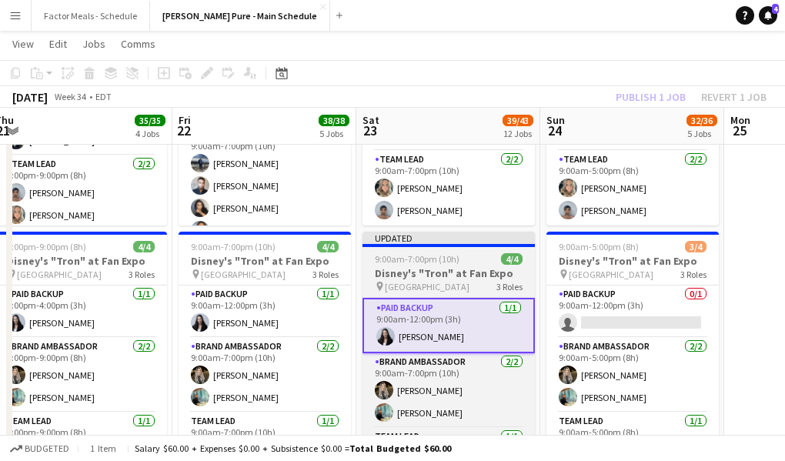
click at [436, 244] on div at bounding box center [448, 245] width 172 height 3
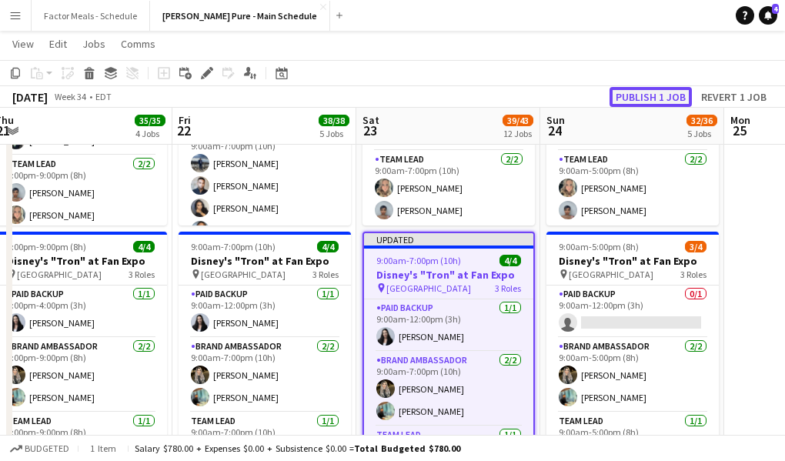
click at [641, 95] on button "Publish 1 job" at bounding box center [650, 97] width 82 height 20
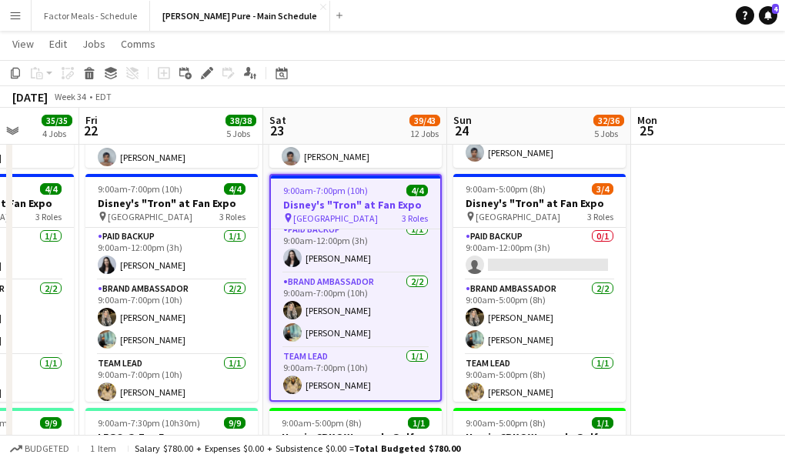
scroll to position [228, 0]
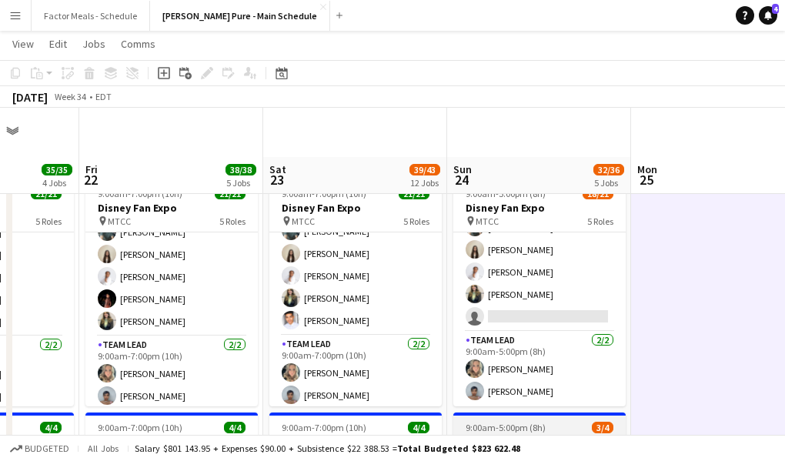
scroll to position [185, 0]
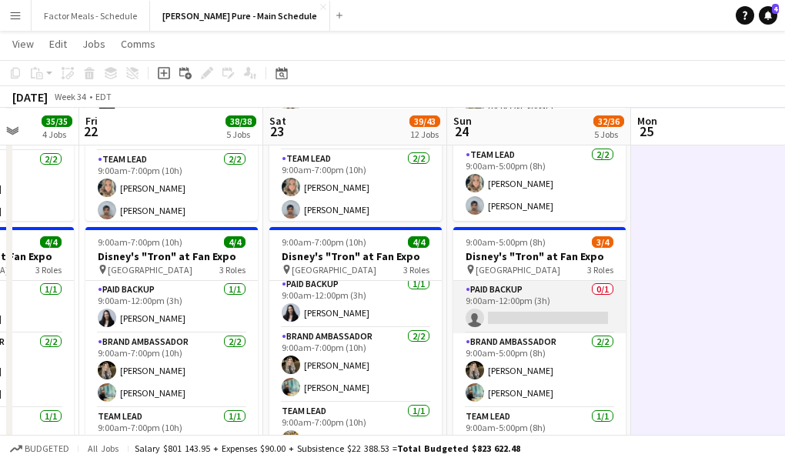
click at [495, 293] on app-card-role "Paid Backup 0/1 9:00am-12:00pm (3h) single-neutral-actions" at bounding box center [539, 307] width 172 height 52
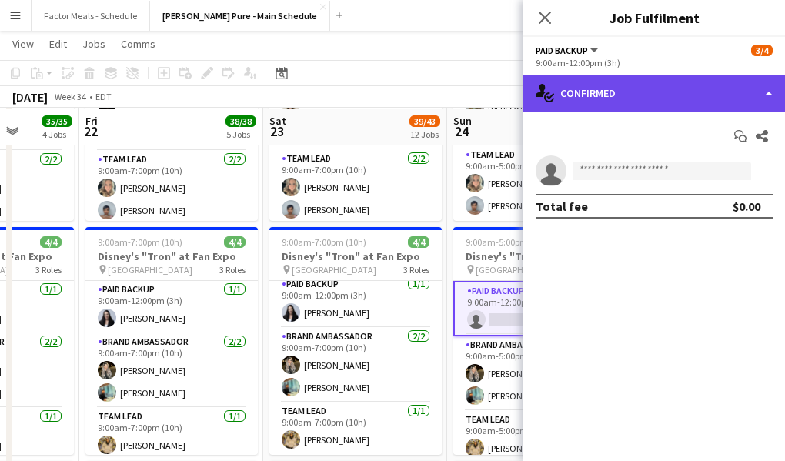
click at [616, 105] on div "single-neutral-actions-check-2 Confirmed" at bounding box center [654, 93] width 262 height 37
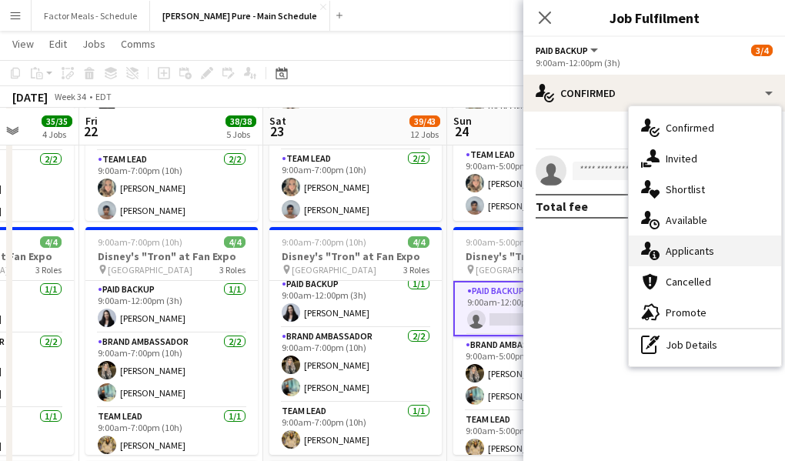
click at [677, 254] on div "single-neutral-actions-information Applicants" at bounding box center [705, 250] width 152 height 31
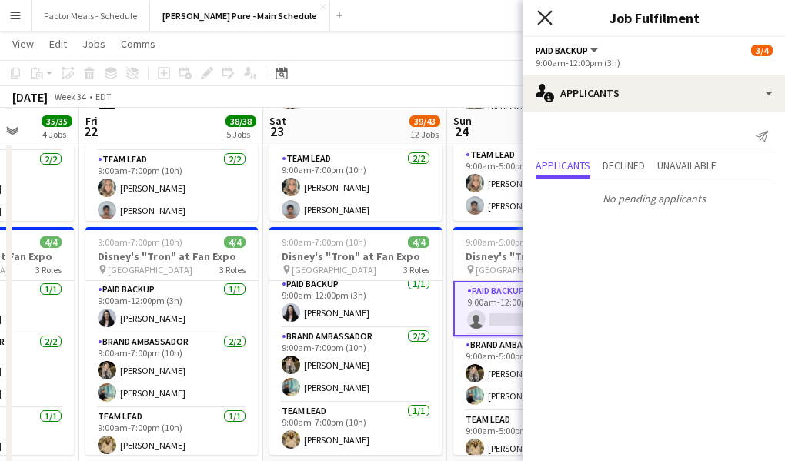
click at [547, 22] on icon at bounding box center [544, 17] width 15 height 15
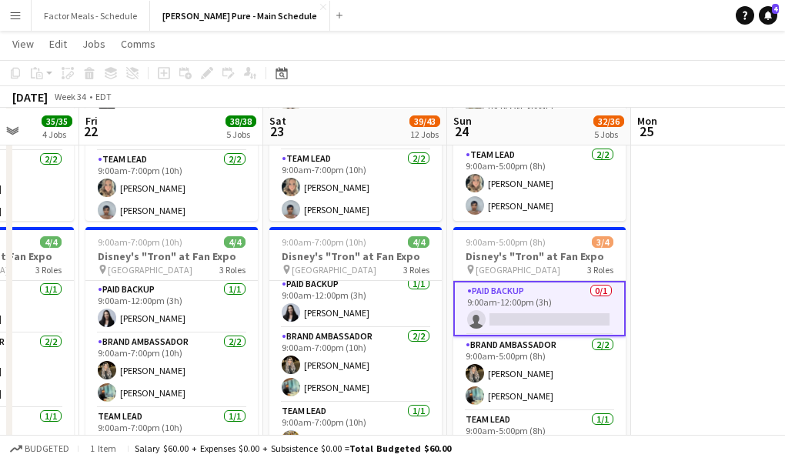
click at [529, 78] on app-toolbar "Copy Paste Paste Command V Paste with crew Command Shift V Paste linked Job Del…" at bounding box center [392, 73] width 785 height 26
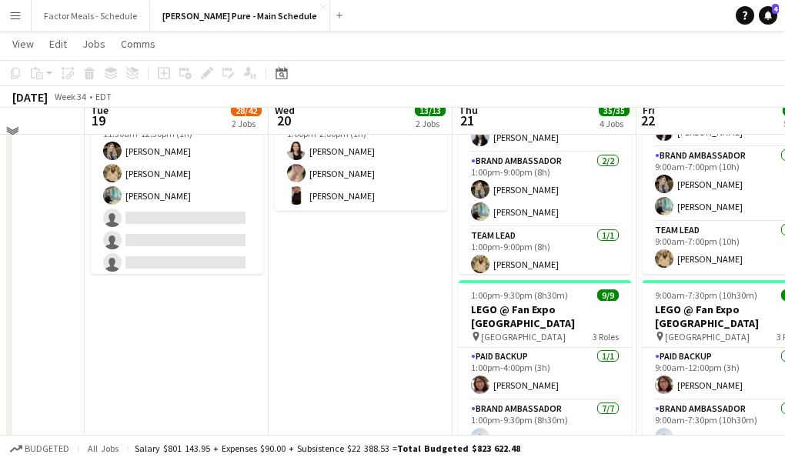
scroll to position [329, 0]
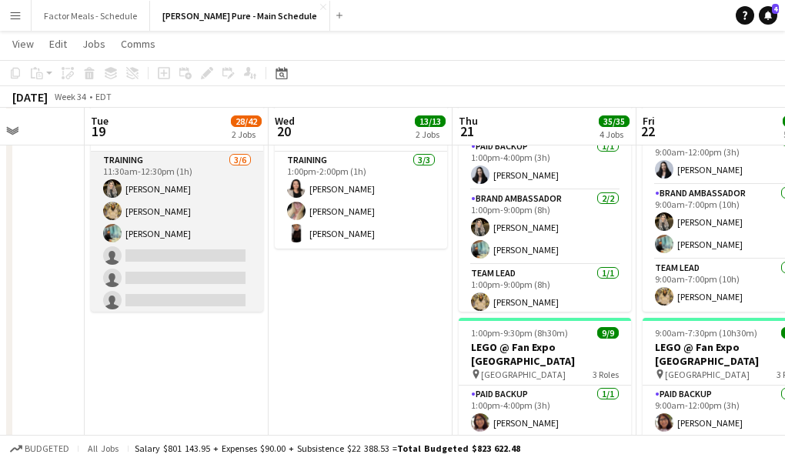
click at [173, 256] on app-card-role "Training 3/6 11:30am-12:30pm (1h) Sohila Azimi Samira Nuri Taha Asif single-neu…" at bounding box center [177, 234] width 172 height 164
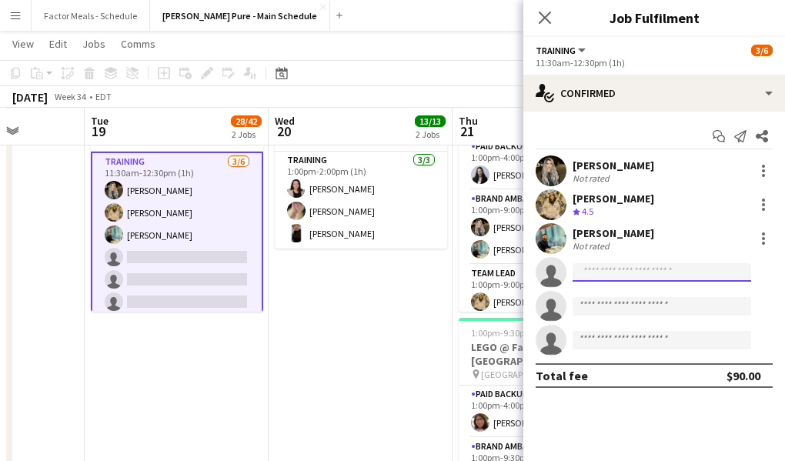
click at [629, 272] on input at bounding box center [661, 272] width 178 height 18
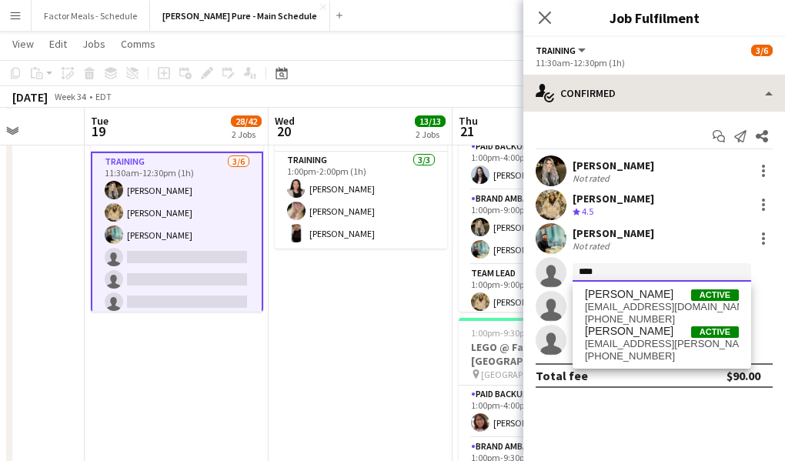
type input "****"
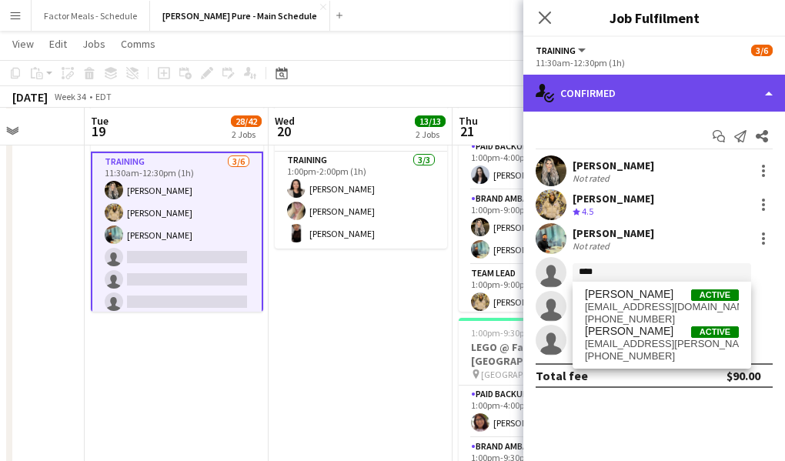
click at [640, 88] on div "single-neutral-actions-check-2 Confirmed" at bounding box center [654, 93] width 262 height 37
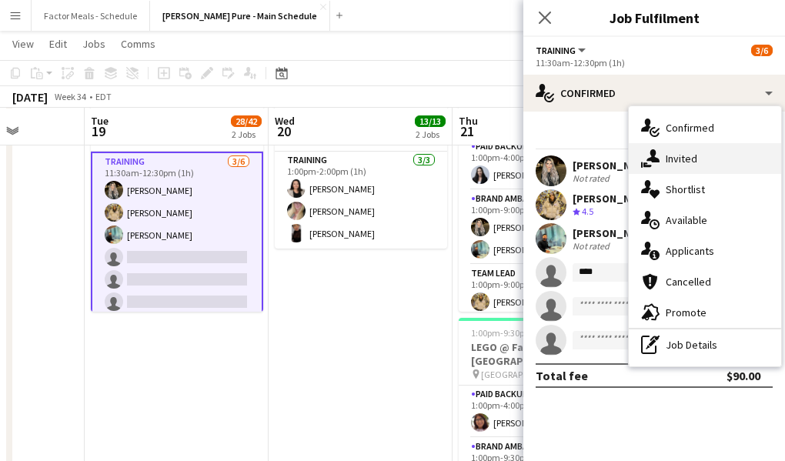
click at [681, 165] on div "single-neutral-actions-share-1 Invited" at bounding box center [705, 158] width 152 height 31
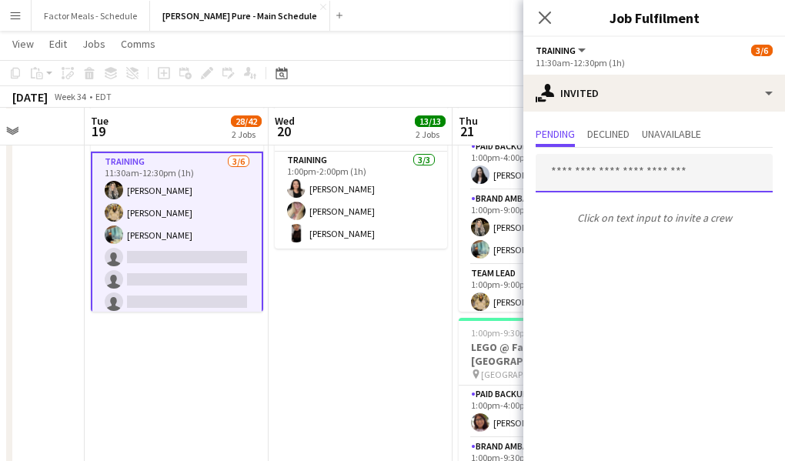
click at [669, 175] on input "text" at bounding box center [653, 173] width 237 height 38
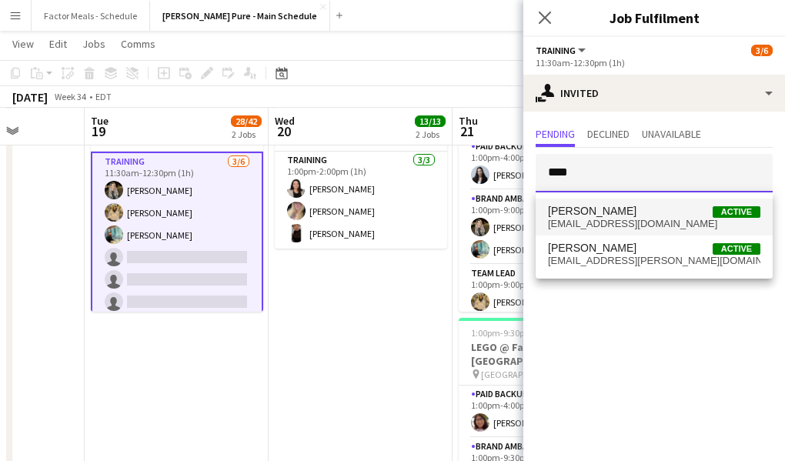
type input "****"
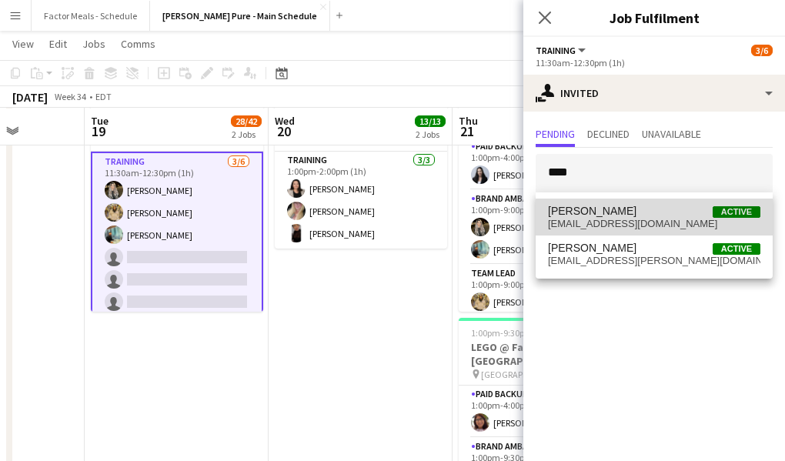
click at [636, 213] on span "[PERSON_NAME]" at bounding box center [592, 211] width 88 height 13
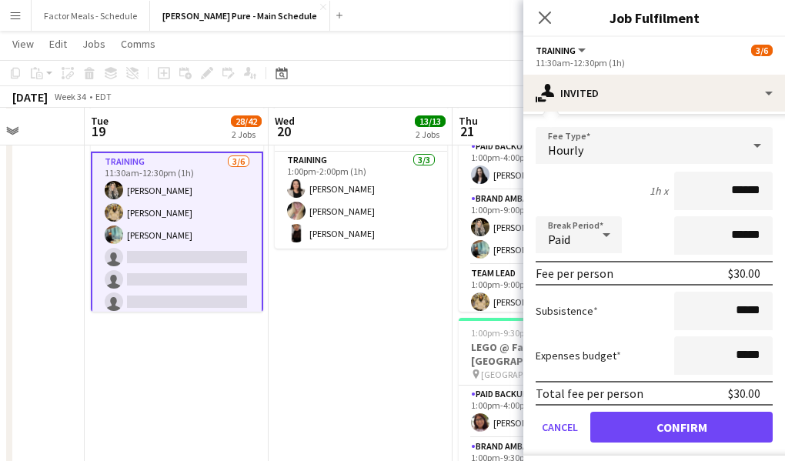
scroll to position [171, 0]
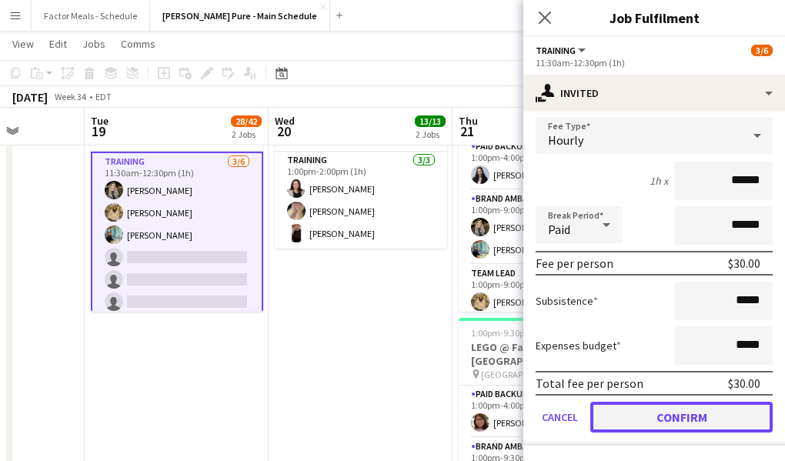
click at [619, 412] on button "Confirm" at bounding box center [681, 417] width 182 height 31
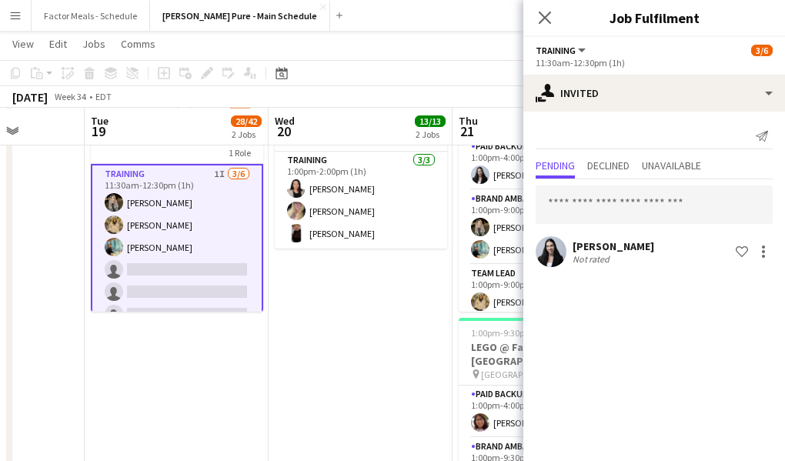
scroll to position [0, 0]
click at [544, 11] on icon "Close pop-in" at bounding box center [544, 17] width 15 height 15
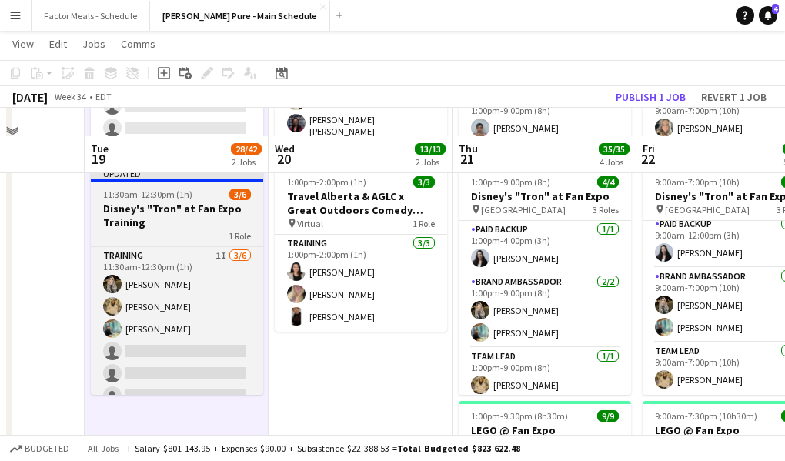
scroll to position [226, 0]
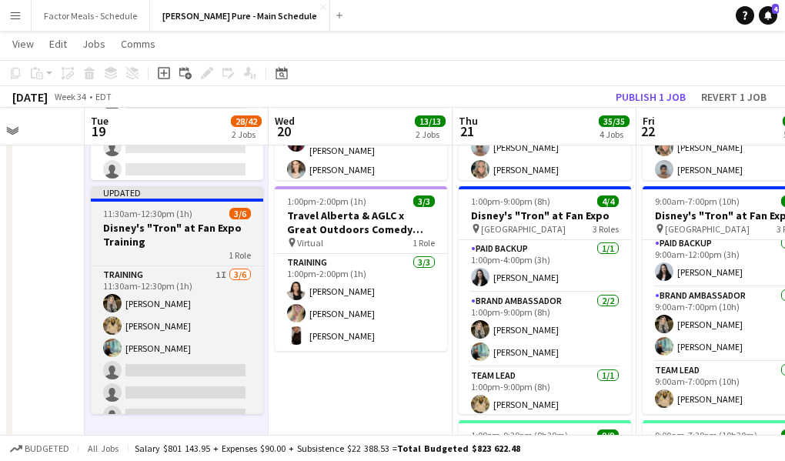
click at [182, 190] on div "Updated" at bounding box center [177, 192] width 172 height 12
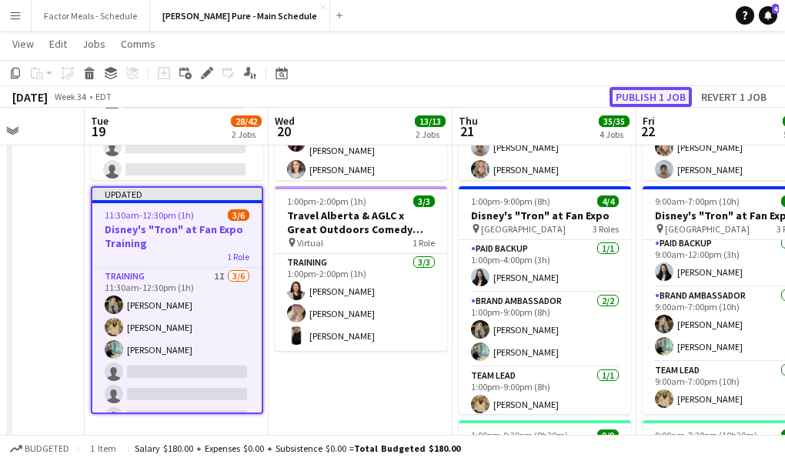
click at [620, 95] on button "Publish 1 job" at bounding box center [650, 97] width 82 height 20
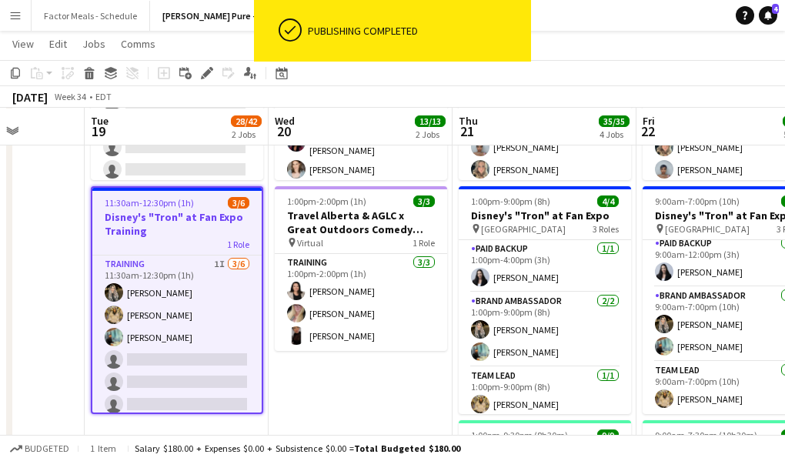
click at [608, 88] on div "August 2025 Week 34 • EDT" at bounding box center [392, 97] width 785 height 22
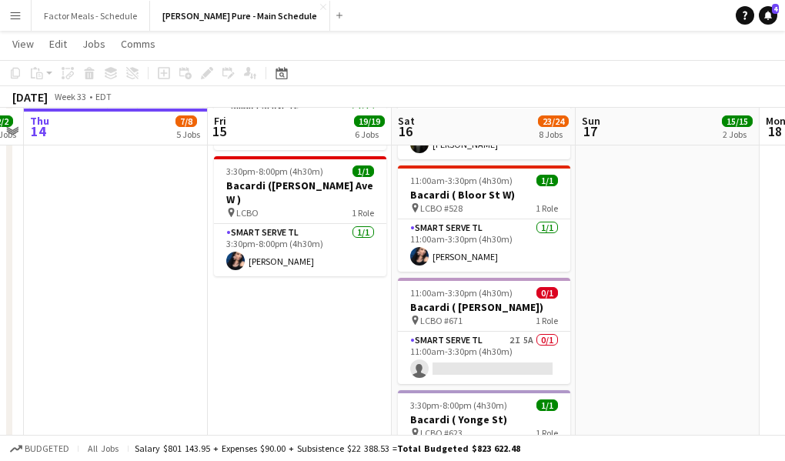
scroll to position [0, 592]
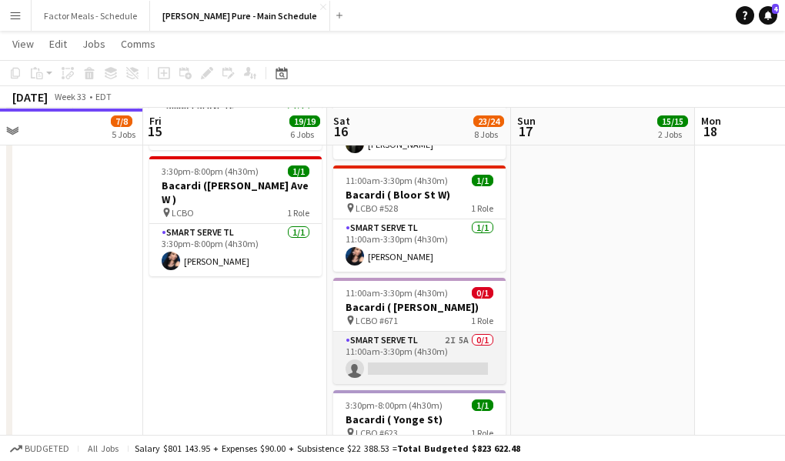
click at [361, 333] on app-card-role "Smart Serve TL 2I 5A 0/1 11:00am-3:30pm (4h30m) single-neutral-actions" at bounding box center [419, 358] width 172 height 52
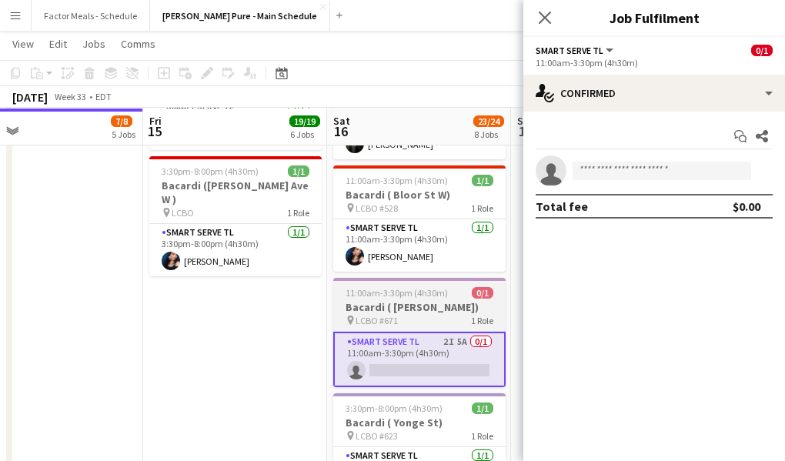
click at [372, 300] on h3 "Bacardi ( [PERSON_NAME])" at bounding box center [419, 307] width 172 height 14
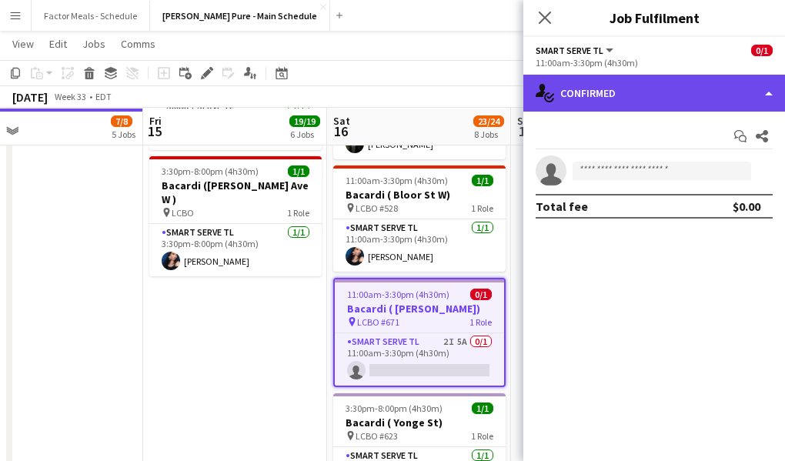
click at [553, 85] on icon "single-neutral-actions-check-2" at bounding box center [544, 93] width 18 height 18
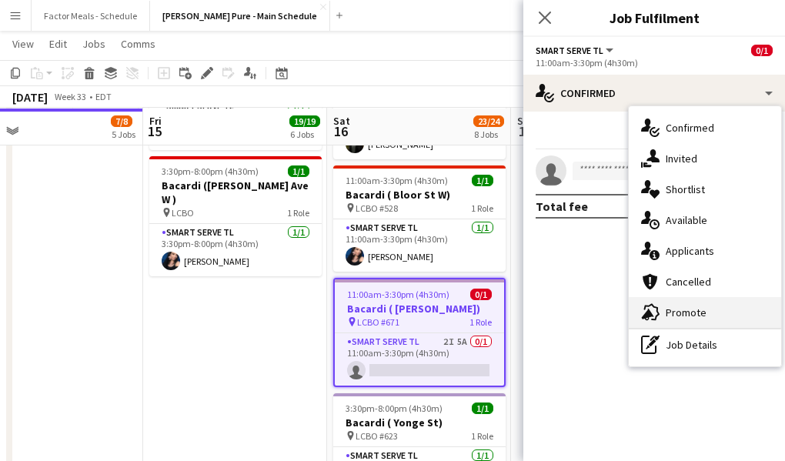
click at [659, 320] on icon "advertising-megaphone" at bounding box center [650, 312] width 18 height 18
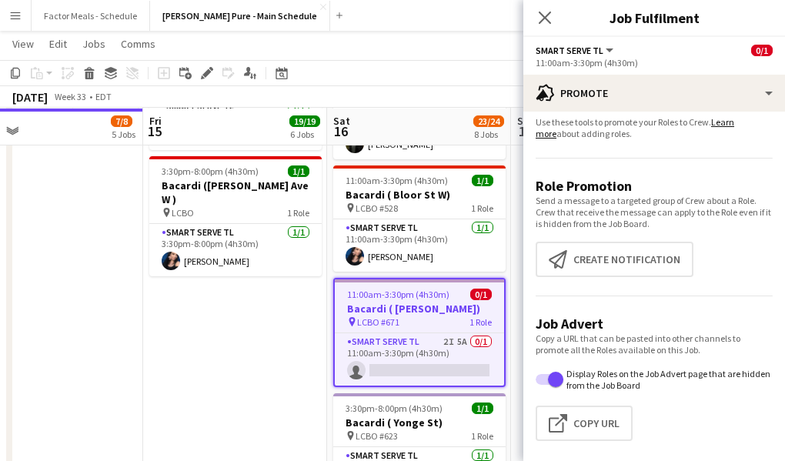
scroll to position [0, 0]
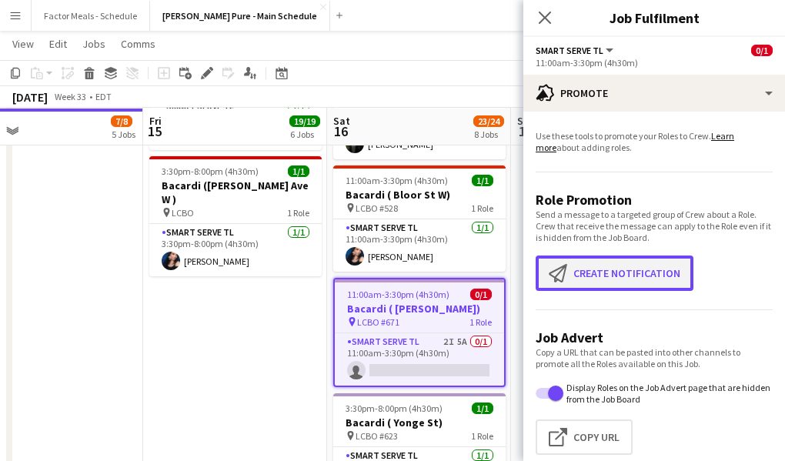
click at [618, 272] on button "Create notification Create notification" at bounding box center [614, 272] width 158 height 35
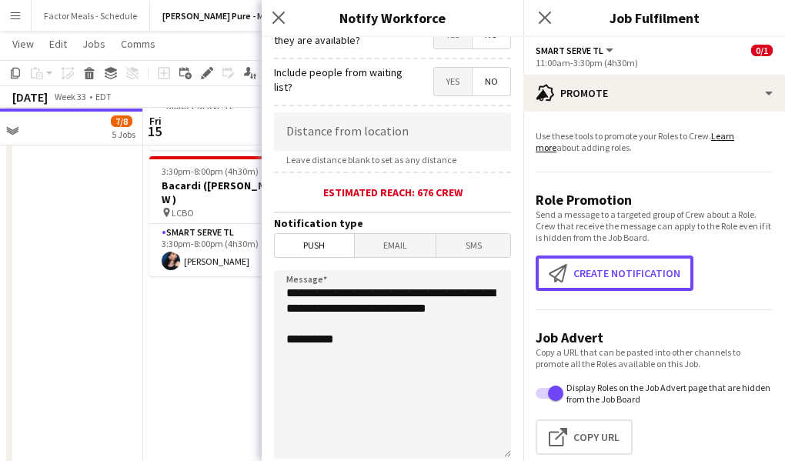
scroll to position [232, 0]
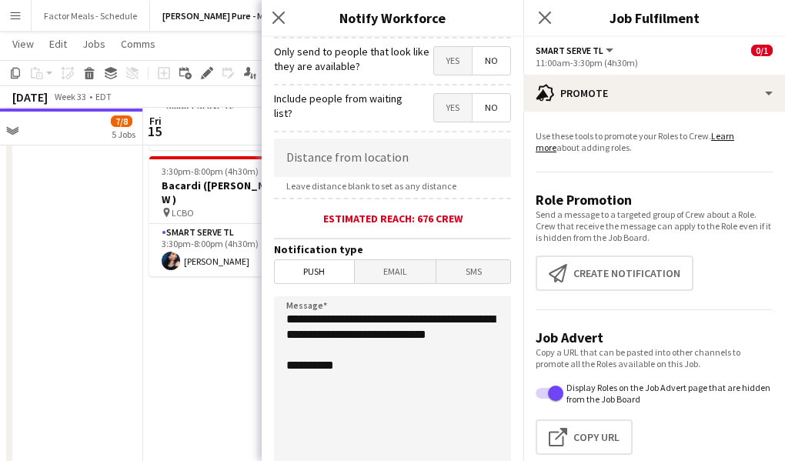
drag, startPoint x: 374, startPoint y: 276, endPoint x: 371, endPoint y: 165, distance: 110.8
click at [374, 276] on span "Email" at bounding box center [396, 271] width 82 height 23
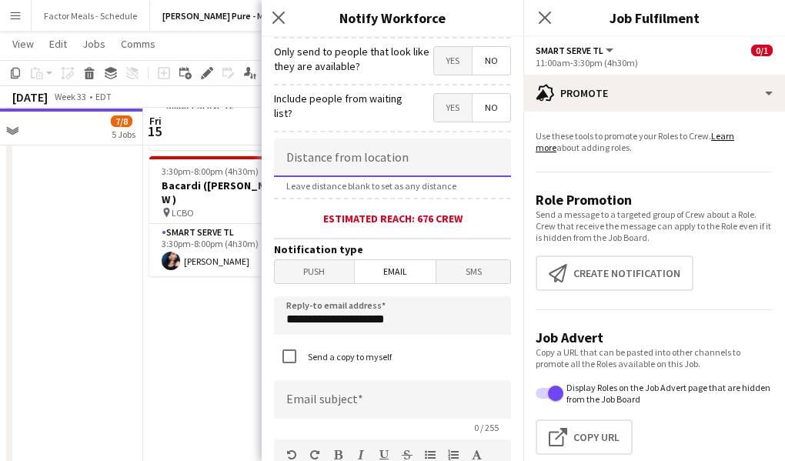
click at [371, 166] on input at bounding box center [392, 157] width 237 height 38
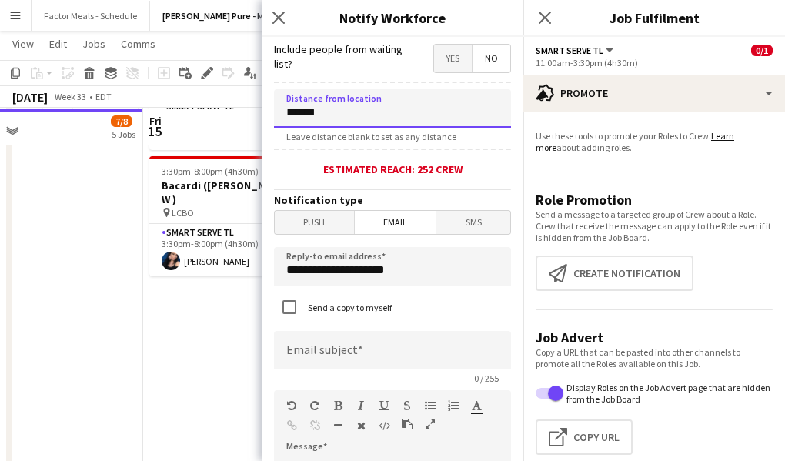
scroll to position [345, 0]
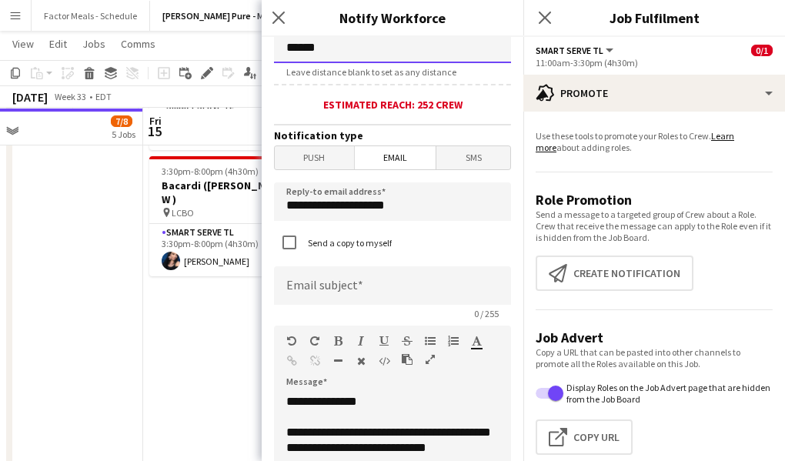
type input "******"
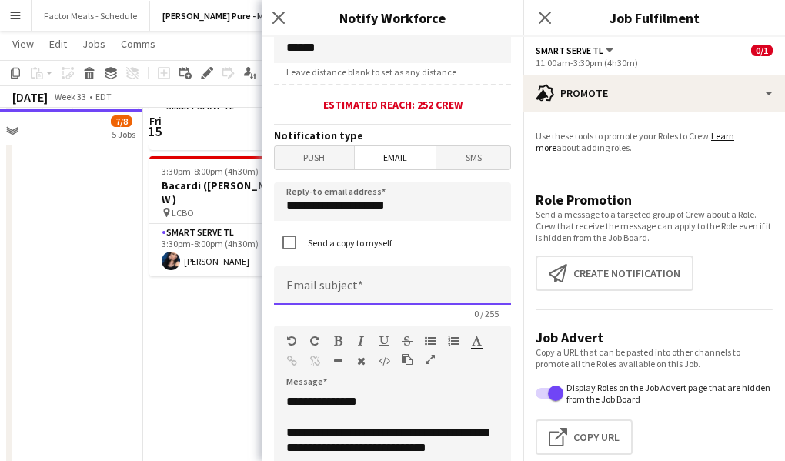
click at [385, 270] on input at bounding box center [392, 285] width 237 height 38
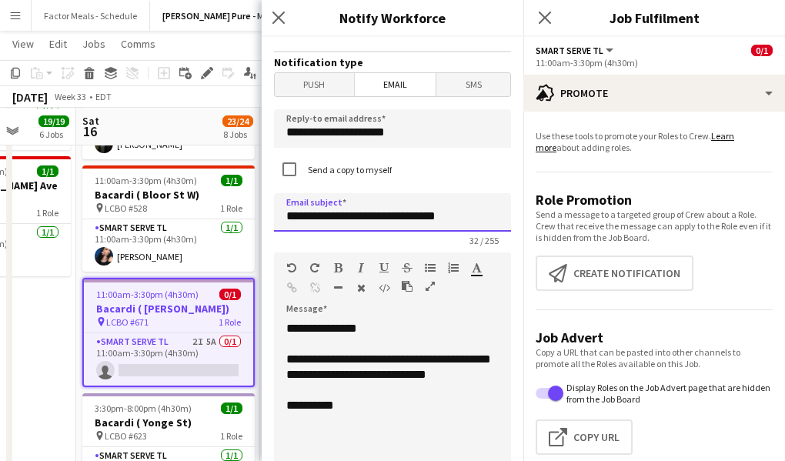
scroll to position [432, 0]
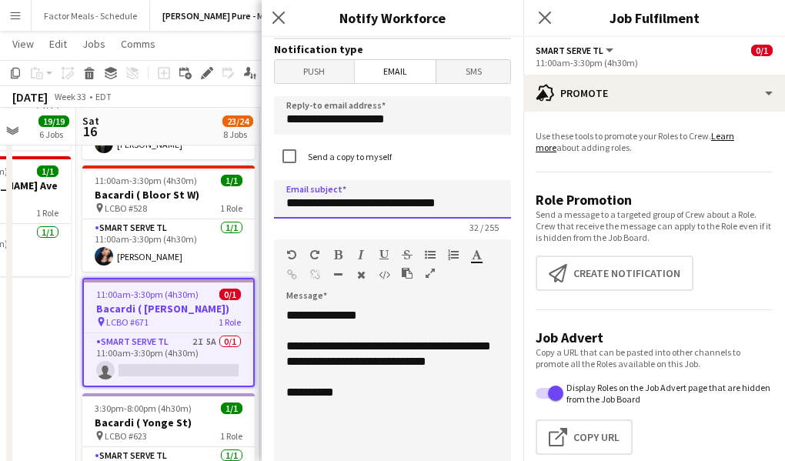
type input "**********"
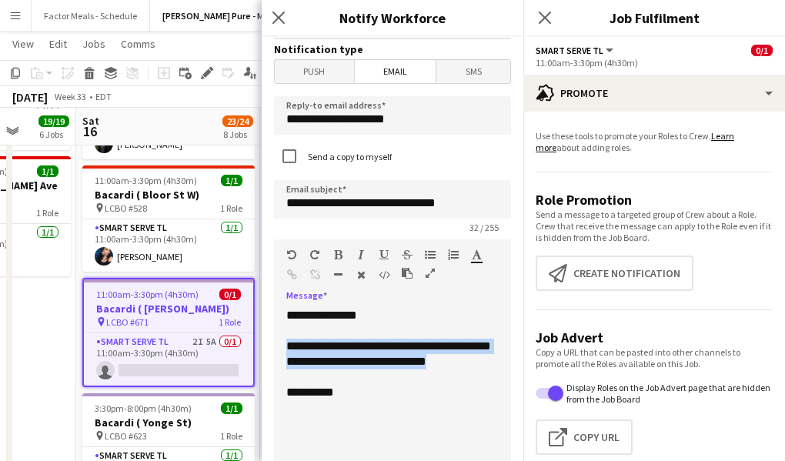
drag, startPoint x: 369, startPoint y: 386, endPoint x: 284, endPoint y: 346, distance: 93.6
click at [284, 346] on div "**********" at bounding box center [392, 400] width 237 height 185
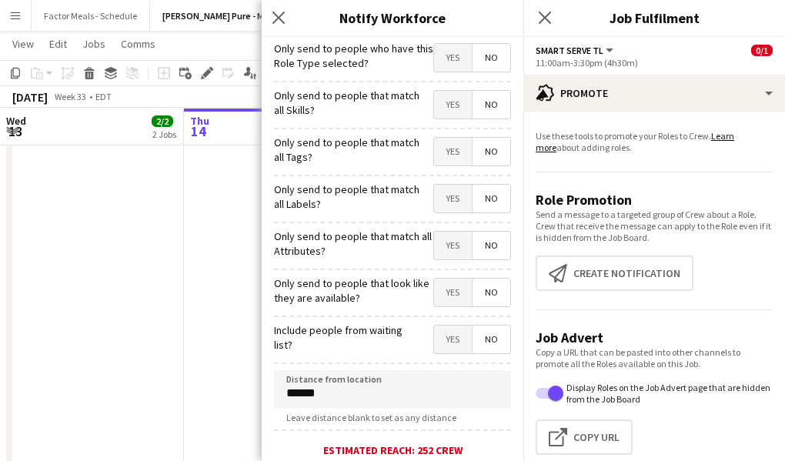
scroll to position [432, 0]
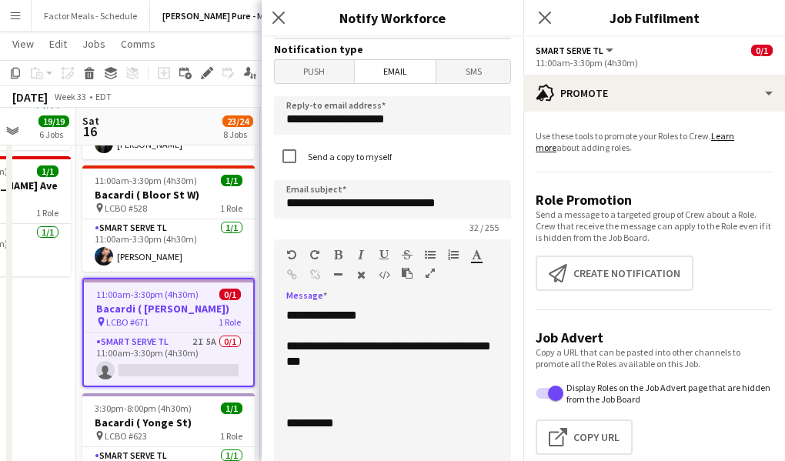
click at [428, 258] on icon "button" at bounding box center [430, 254] width 11 height 11
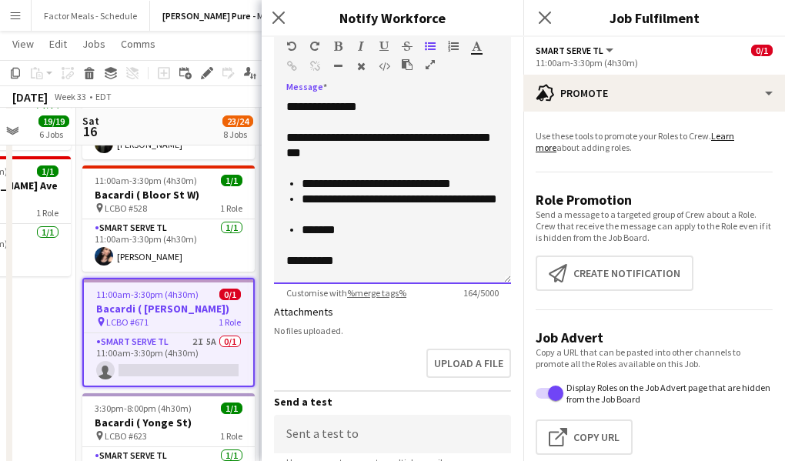
scroll to position [629, 0]
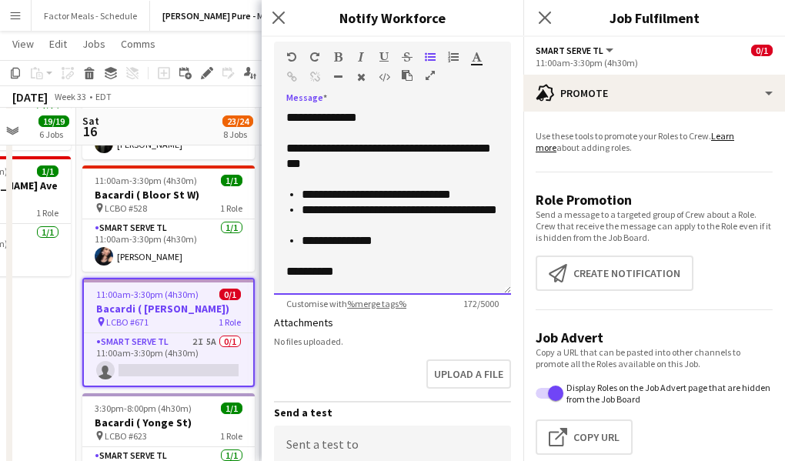
click at [462, 198] on li "**********" at bounding box center [400, 194] width 197 height 15
click at [389, 242] on li "**********" at bounding box center [400, 240] width 197 height 15
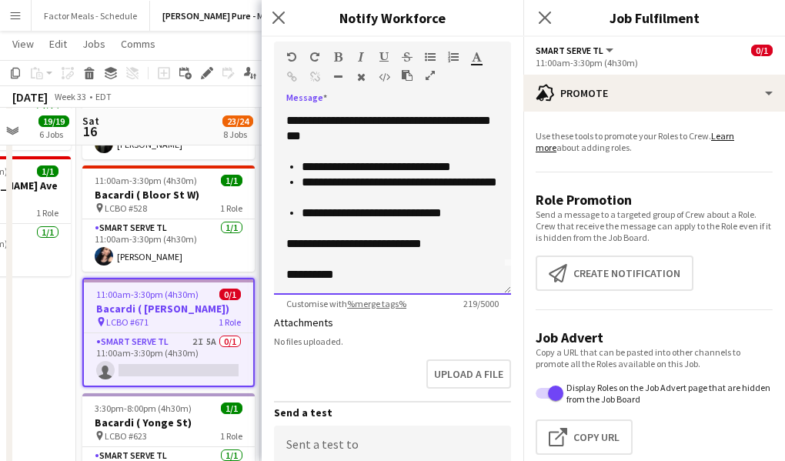
scroll to position [22, 0]
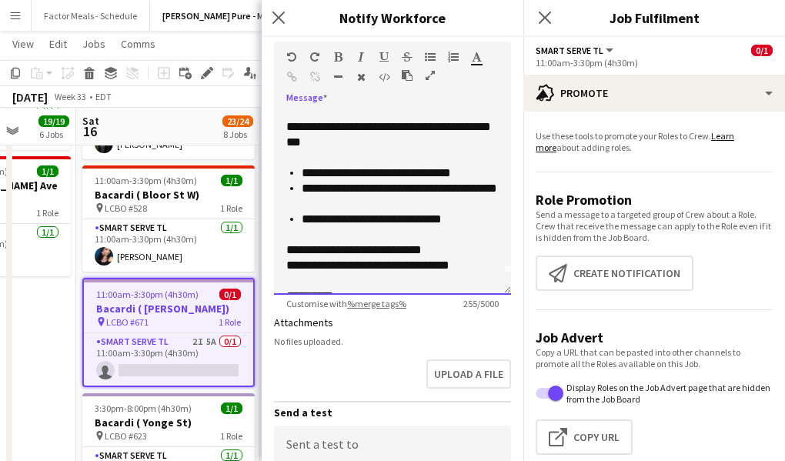
click at [412, 286] on div "**********" at bounding box center [392, 234] width 212 height 138
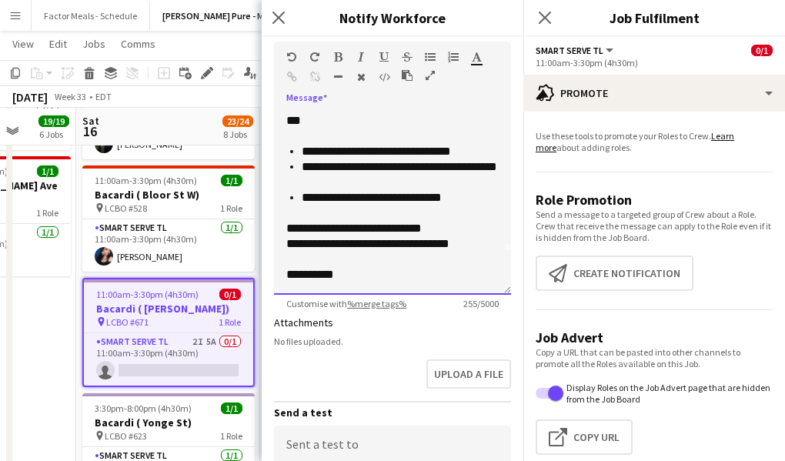
scroll to position [749, 0]
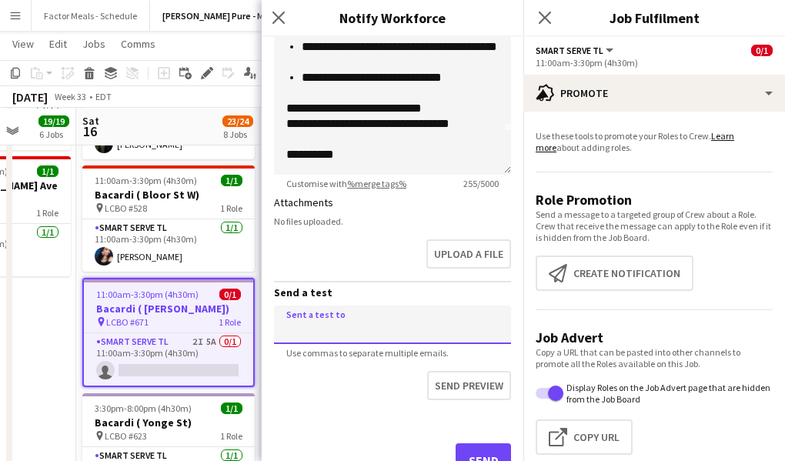
click at [341, 341] on input at bounding box center [392, 324] width 237 height 38
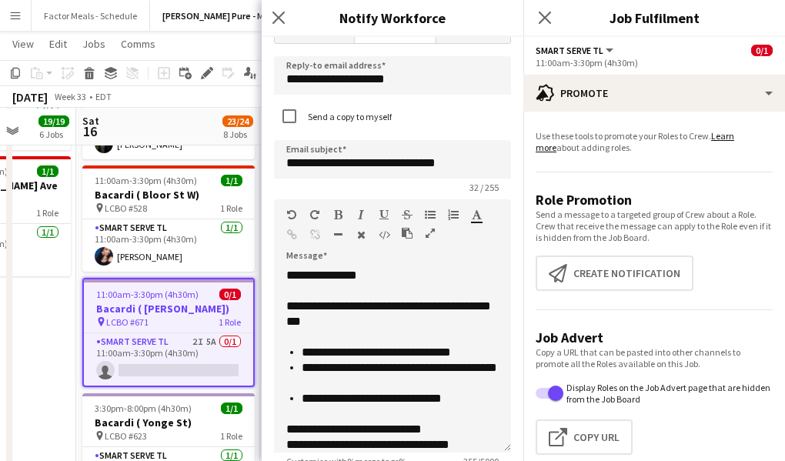
scroll to position [442, 0]
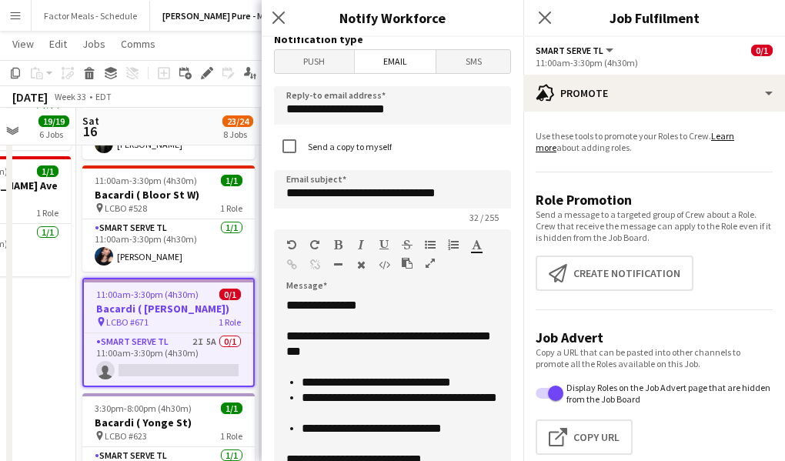
type input "**********"
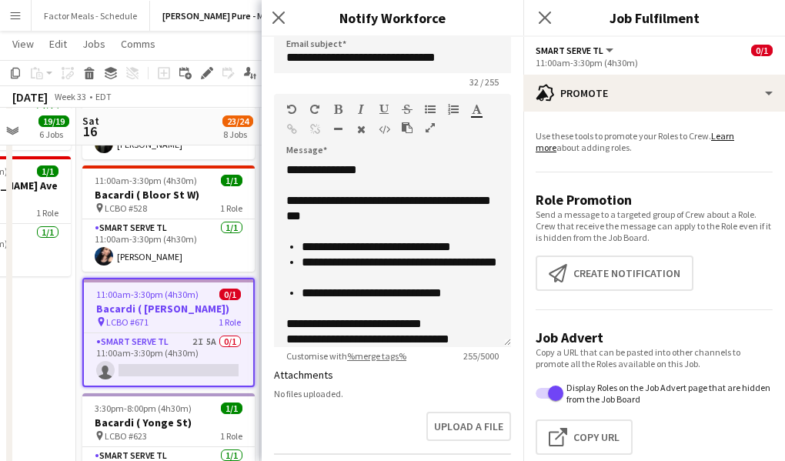
scroll to position [786, 0]
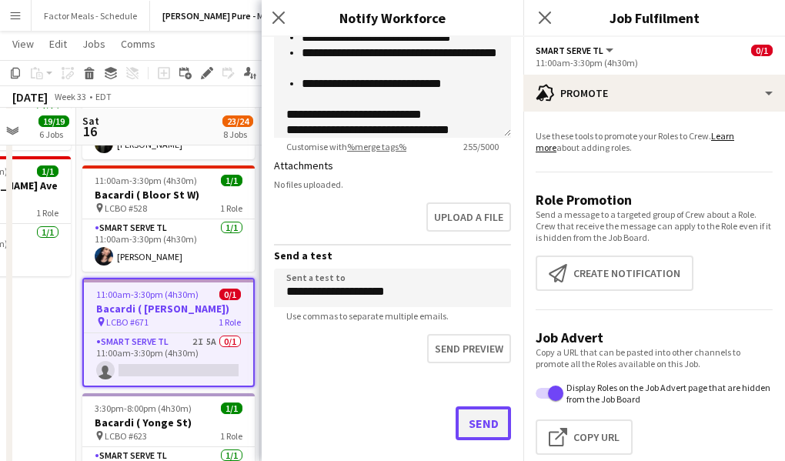
click at [486, 422] on button "Send" at bounding box center [482, 423] width 55 height 34
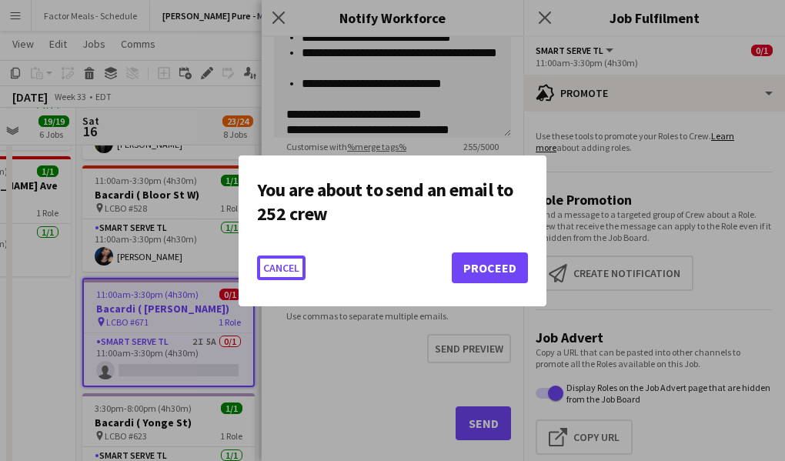
scroll to position [0, 0]
click at [280, 260] on button "Cancel" at bounding box center [281, 267] width 48 height 25
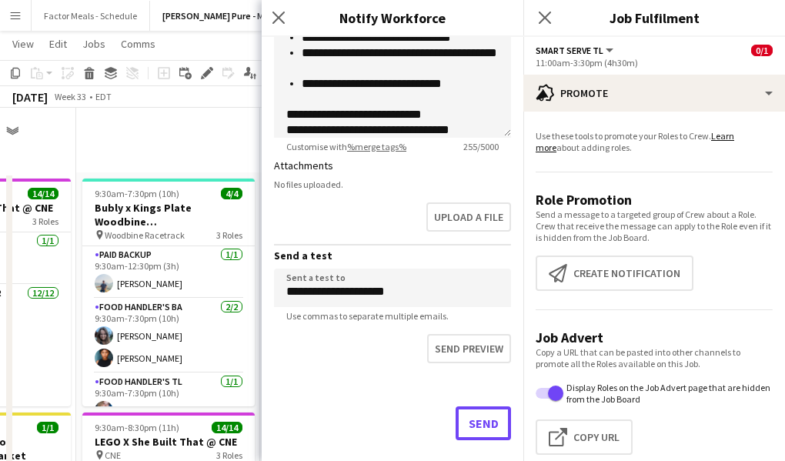
scroll to position [733, 0]
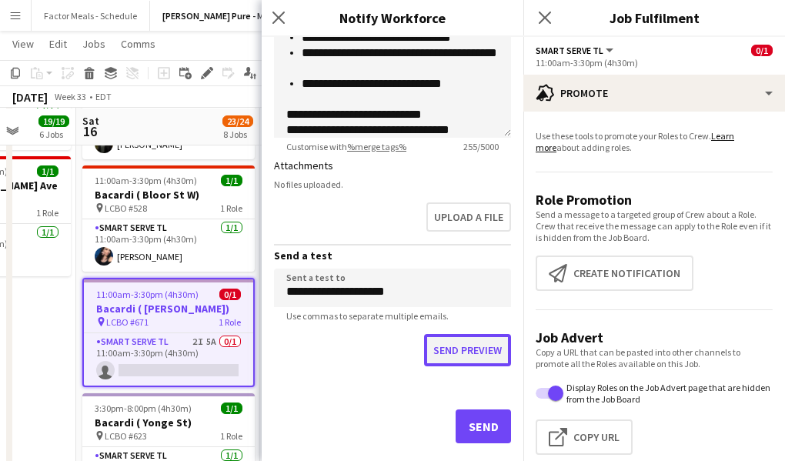
click at [450, 354] on button "Send preview" at bounding box center [467, 350] width 87 height 32
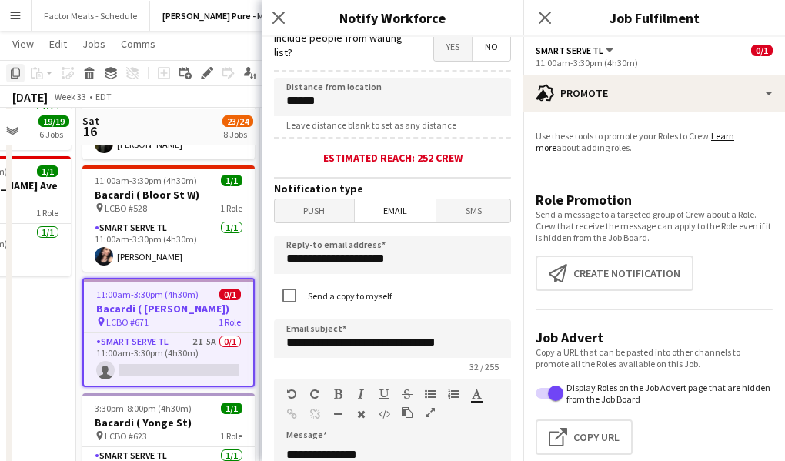
scroll to position [292, 0]
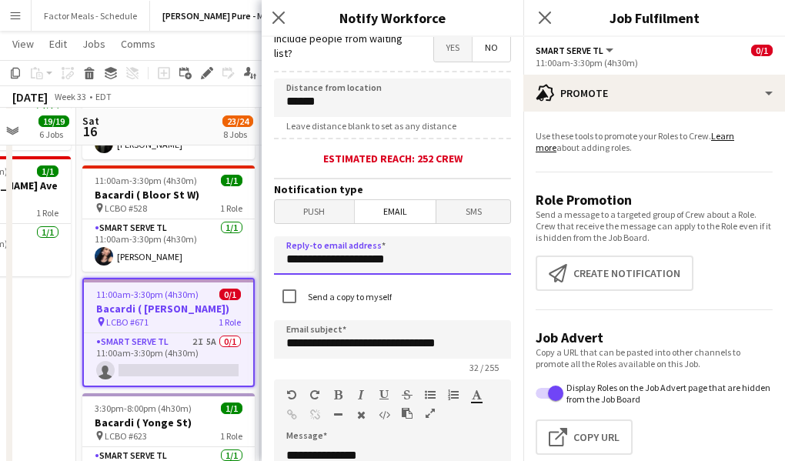
drag, startPoint x: 402, startPoint y: 258, endPoint x: 275, endPoint y: 267, distance: 126.5
click at [275, 266] on input "**********" at bounding box center [392, 255] width 237 height 38
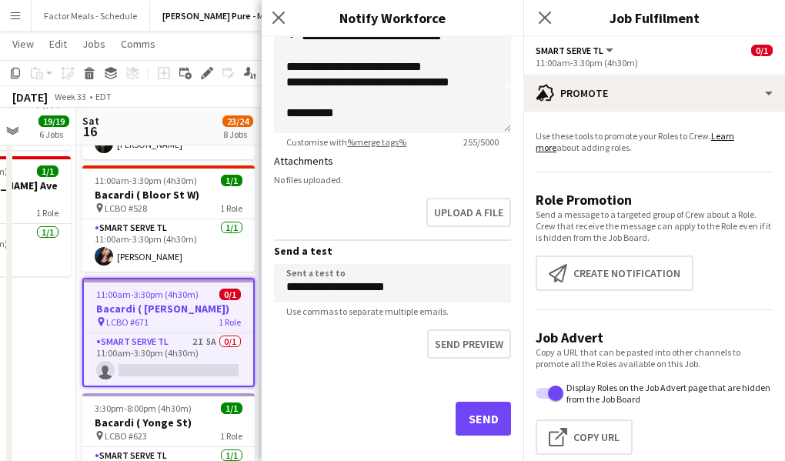
scroll to position [812, 0]
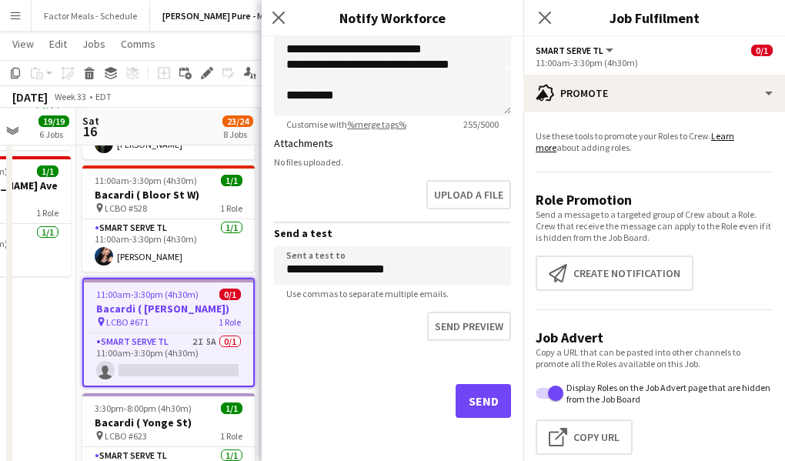
type input "**********"
click at [476, 406] on button "Send" at bounding box center [482, 401] width 55 height 34
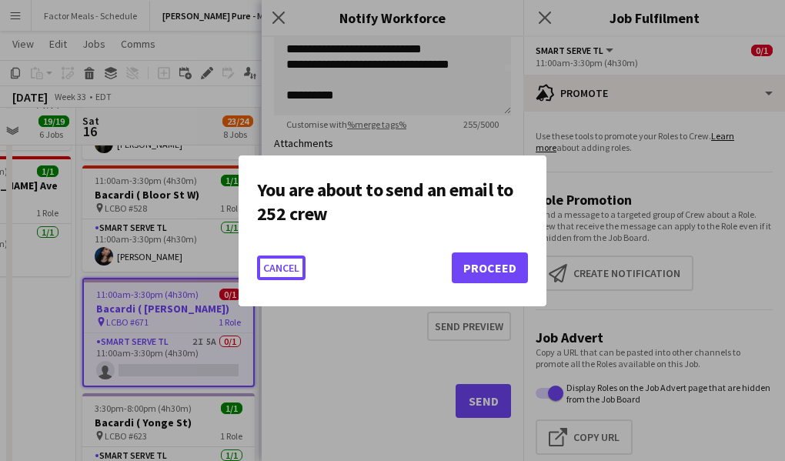
scroll to position [0, 0]
click at [499, 269] on button "Proceed" at bounding box center [490, 267] width 76 height 31
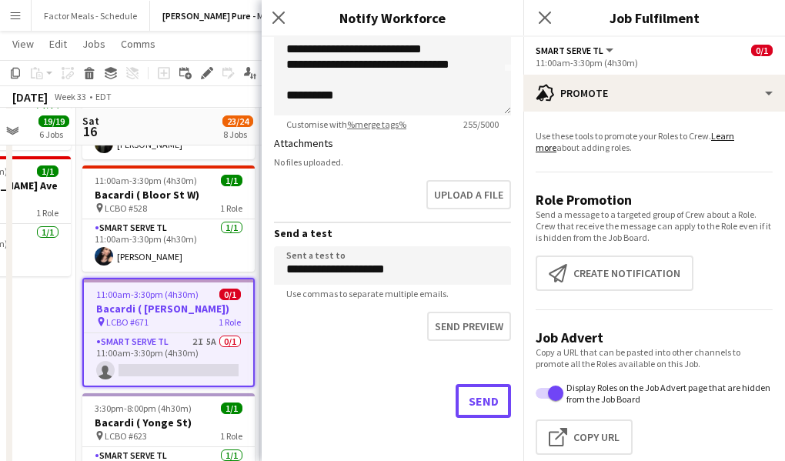
scroll to position [733, 0]
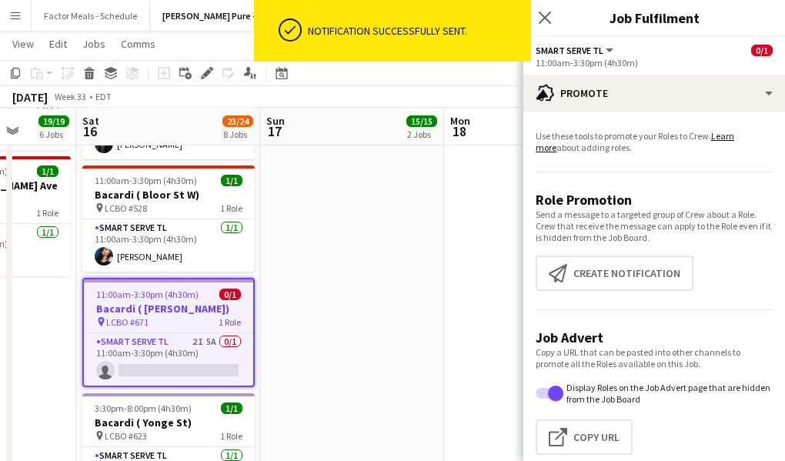
click at [333, 199] on app-date-cell "9:30am-8:30pm (11h) 14/14 LEGO X She Built That @ CNE pin CNE 3 Roles Paid Back…" at bounding box center [352, 378] width 184 height 1879
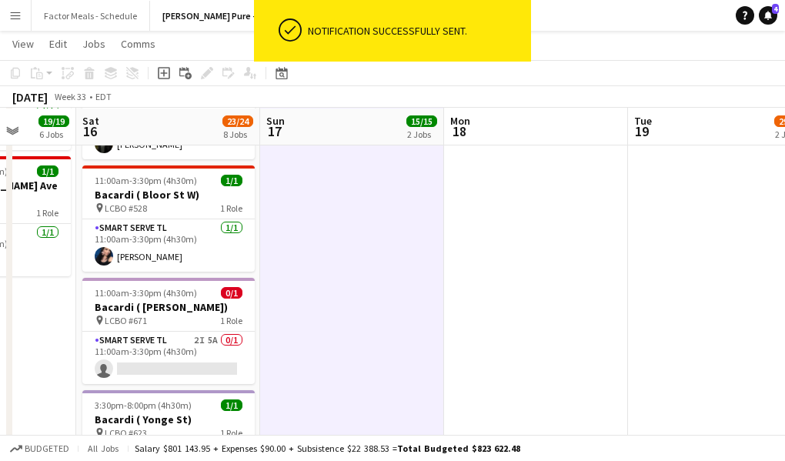
click at [305, 265] on app-date-cell "9:30am-8:30pm (11h) 14/14 LEGO X She Built That @ CNE pin CNE 3 Roles Paid Back…" at bounding box center [352, 378] width 184 height 1879
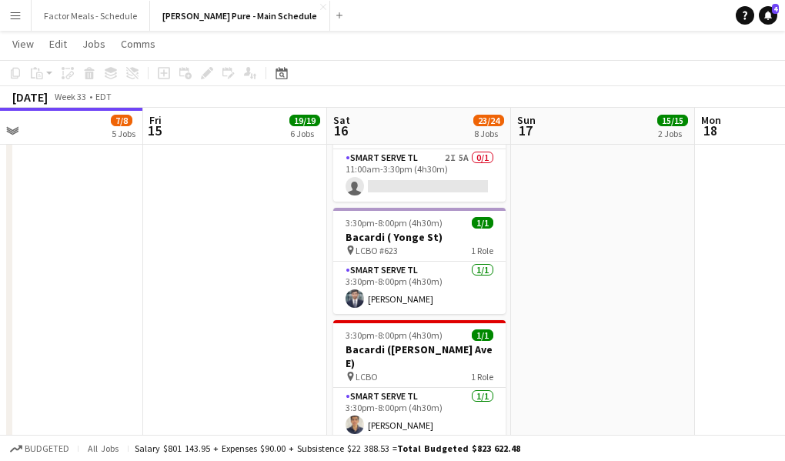
scroll to position [915, 0]
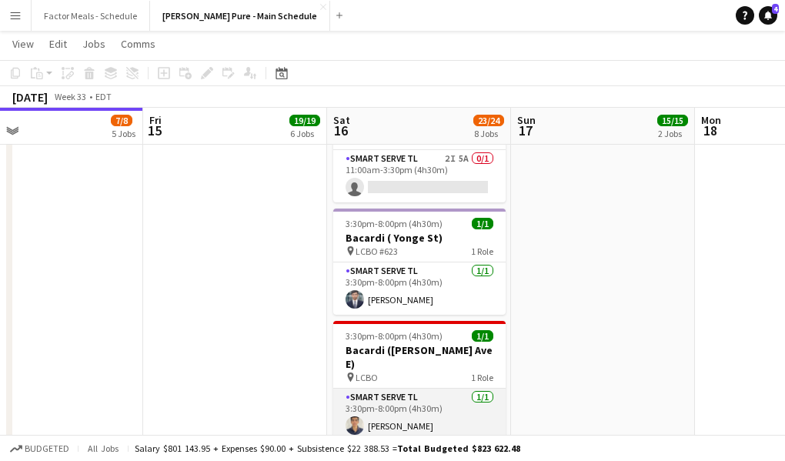
click at [377, 389] on app-card-role "Smart Serve TL [DATE] 3:30pm-8:00pm (4h30m) [PERSON_NAME]" at bounding box center [419, 415] width 172 height 52
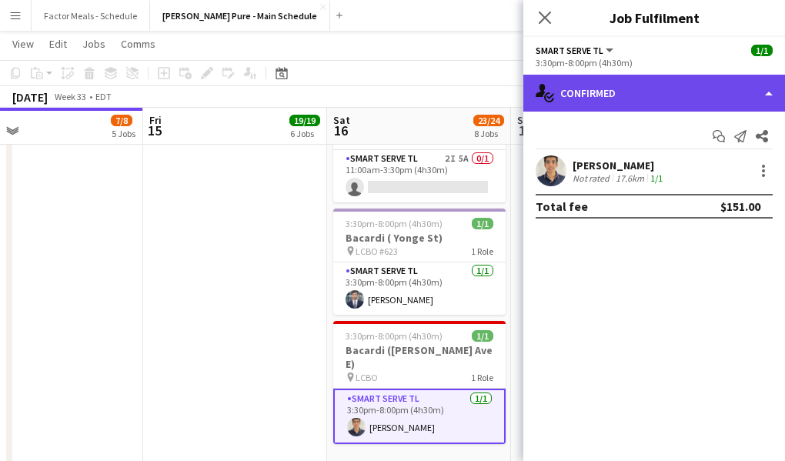
click at [642, 95] on div "single-neutral-actions-check-2 Confirmed" at bounding box center [654, 93] width 262 height 37
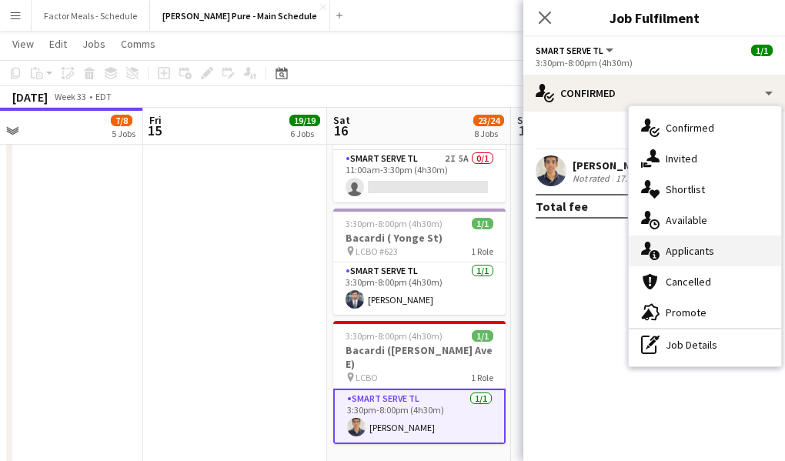
click at [708, 244] on div "single-neutral-actions-information Applicants" at bounding box center [705, 250] width 152 height 31
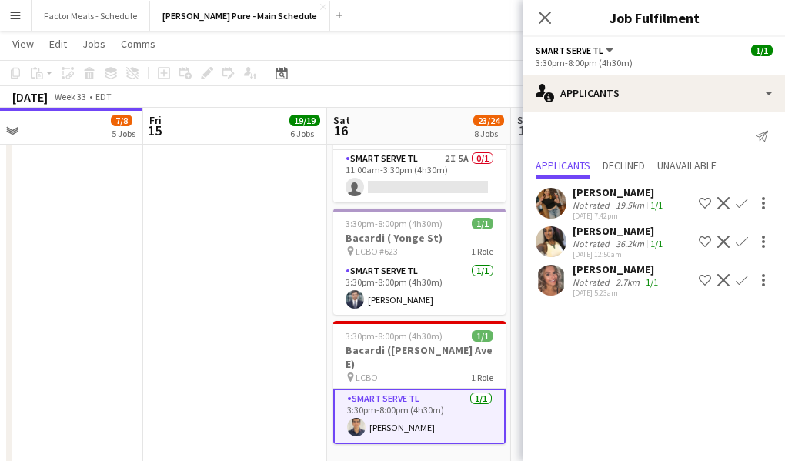
click at [550, 279] on app-user-avatar at bounding box center [550, 280] width 31 height 31
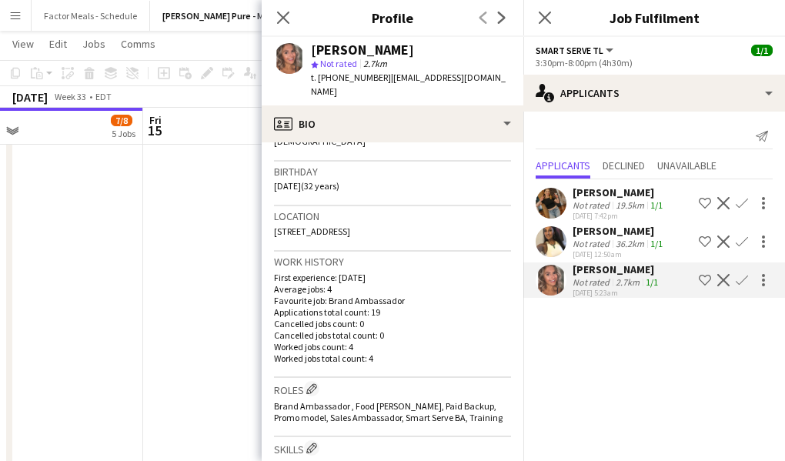
scroll to position [226, 0]
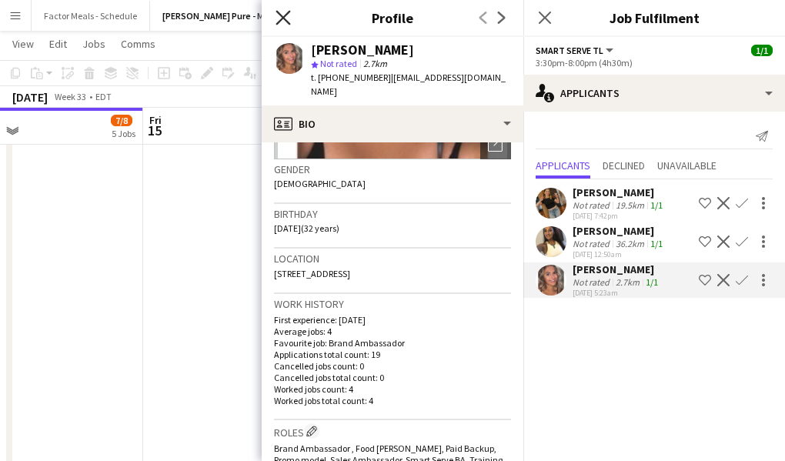
click at [281, 18] on icon at bounding box center [282, 17] width 15 height 15
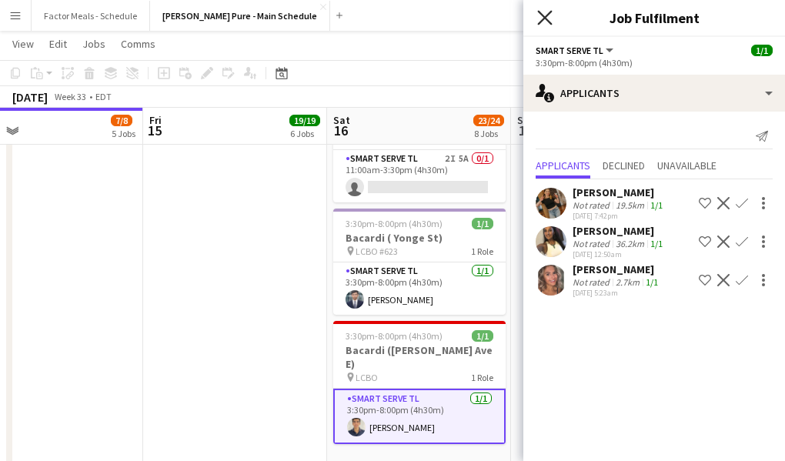
click at [542, 15] on icon at bounding box center [544, 17] width 15 height 15
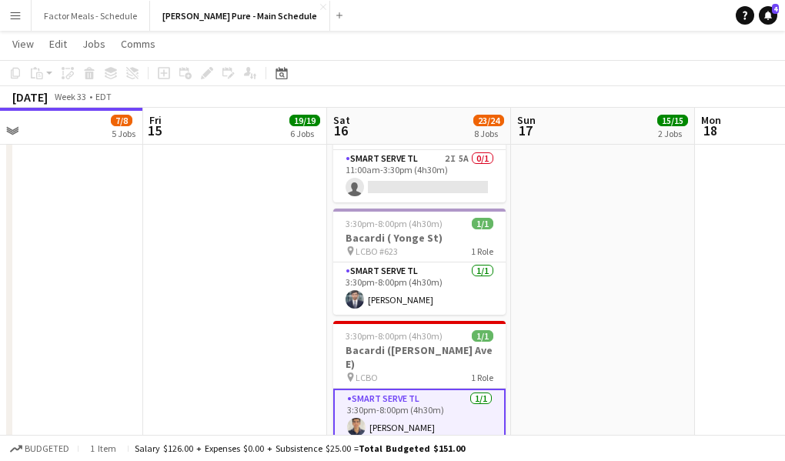
click at [541, 279] on app-date-cell "9:30am-8:30pm (11h) 14/14 LEGO X She Built That @ CNE pin CNE 3 Roles Paid Back…" at bounding box center [603, 197] width 184 height 1879
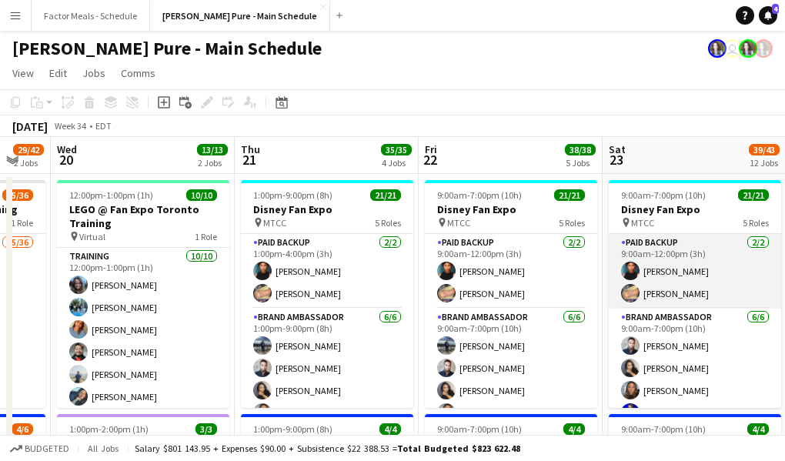
scroll to position [0, 402]
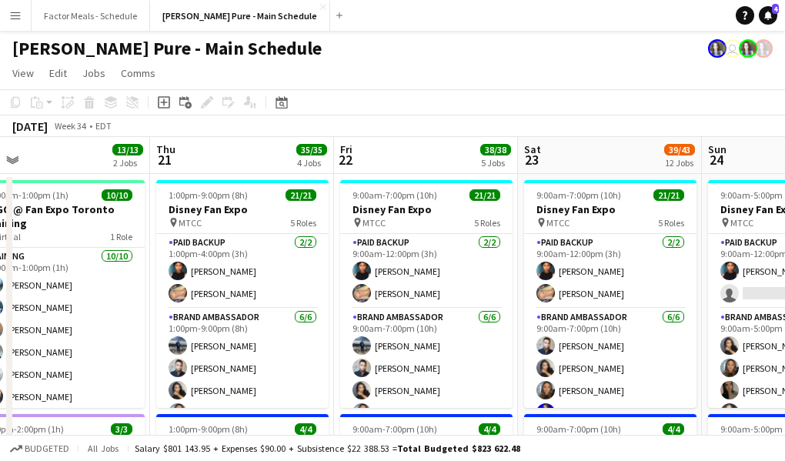
click at [18, 24] on button "Menu" at bounding box center [15, 15] width 31 height 31
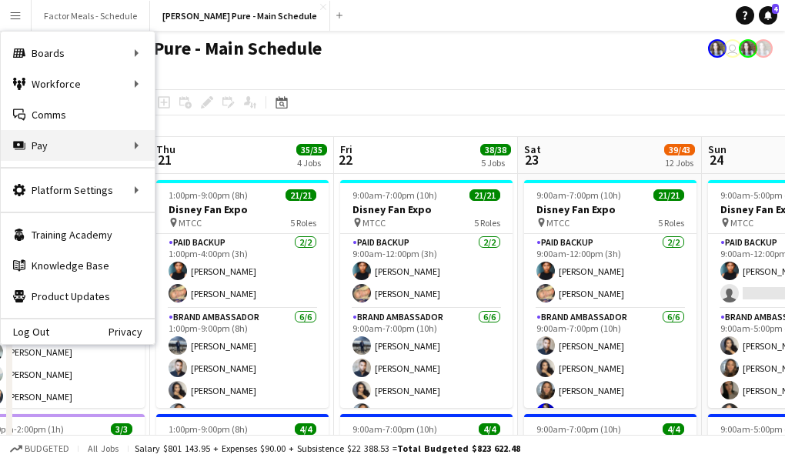
click at [35, 153] on div "Pay Pay" at bounding box center [78, 145] width 154 height 31
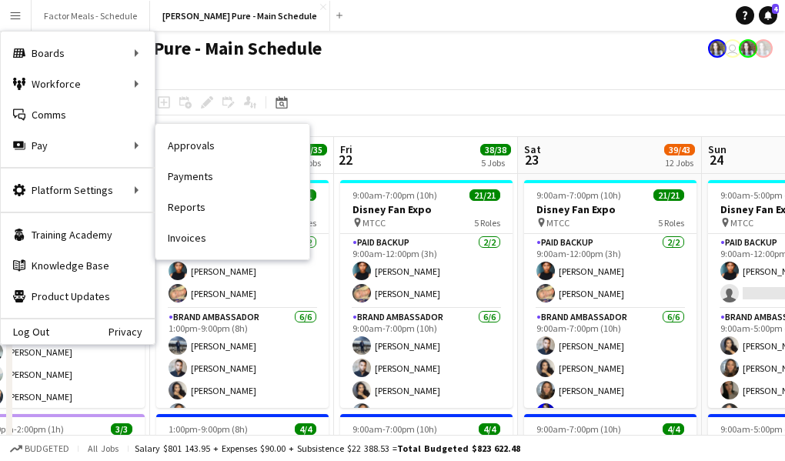
click at [192, 180] on link "Payments" at bounding box center [232, 176] width 154 height 31
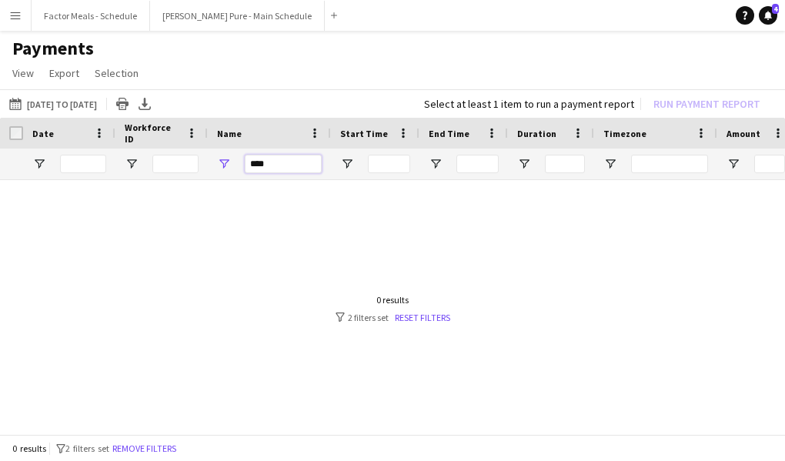
drag, startPoint x: 271, startPoint y: 166, endPoint x: 229, endPoint y: 165, distance: 41.6
click at [229, 166] on div "****" at bounding box center [269, 163] width 123 height 31
type input "*"
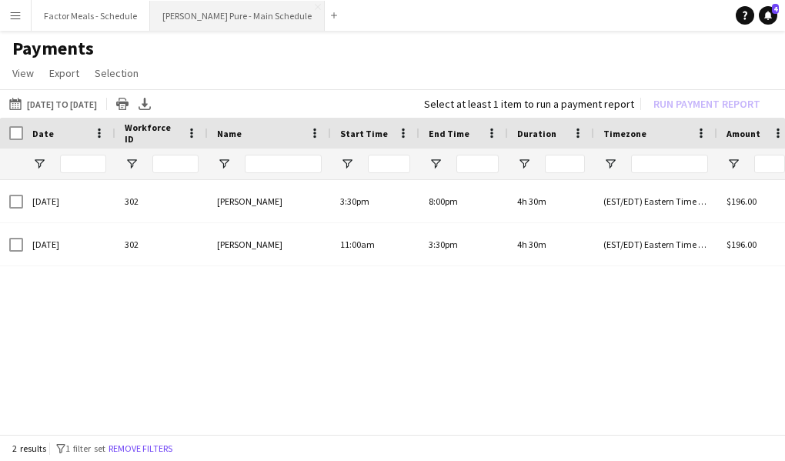
click at [197, 18] on button "[PERSON_NAME] Pure - Main Schedule Close" at bounding box center [237, 16] width 175 height 30
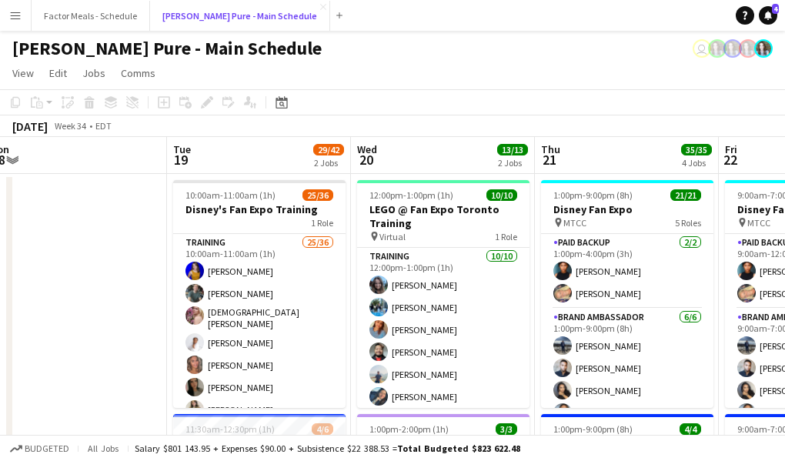
scroll to position [0, 355]
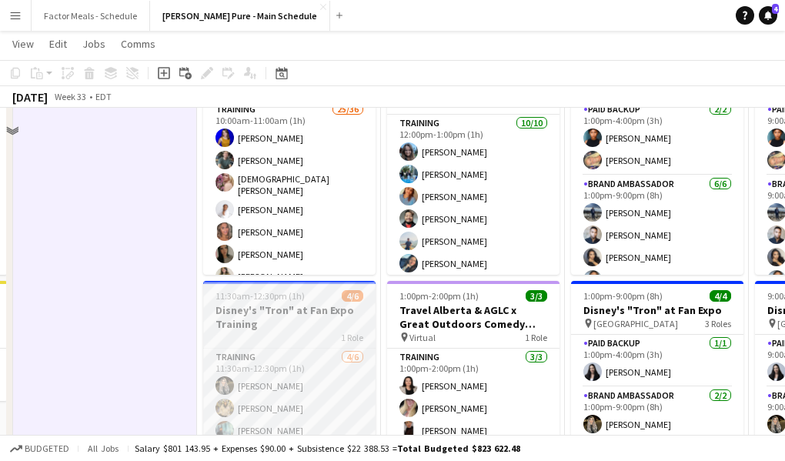
scroll to position [0, 0]
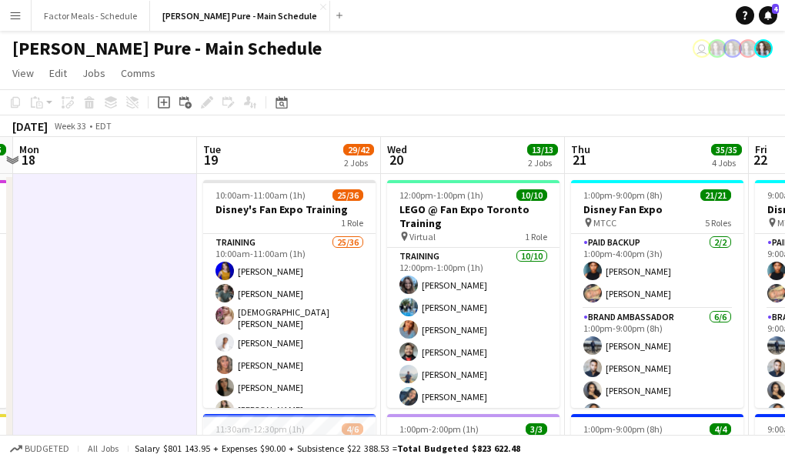
click at [645, 65] on app-page-menu "View Day view expanded Day view collapsed Month view Date picker Jump to [DATE]…" at bounding box center [392, 74] width 785 height 29
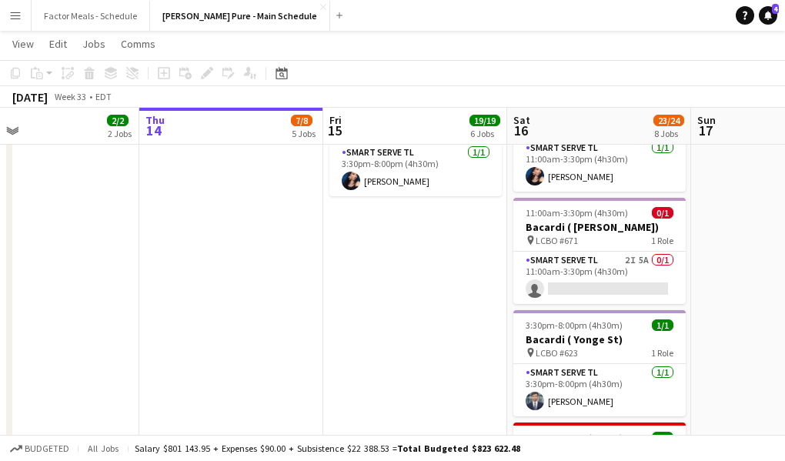
scroll to position [833, 0]
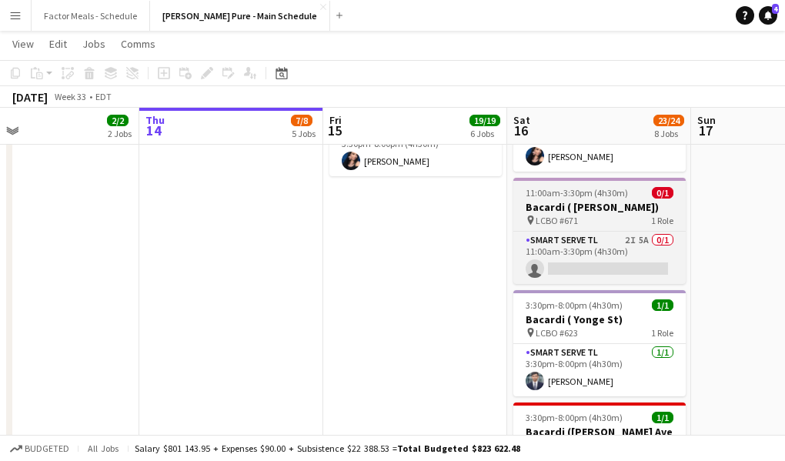
click at [564, 200] on h3 "Bacardi ( [PERSON_NAME])" at bounding box center [599, 207] width 172 height 14
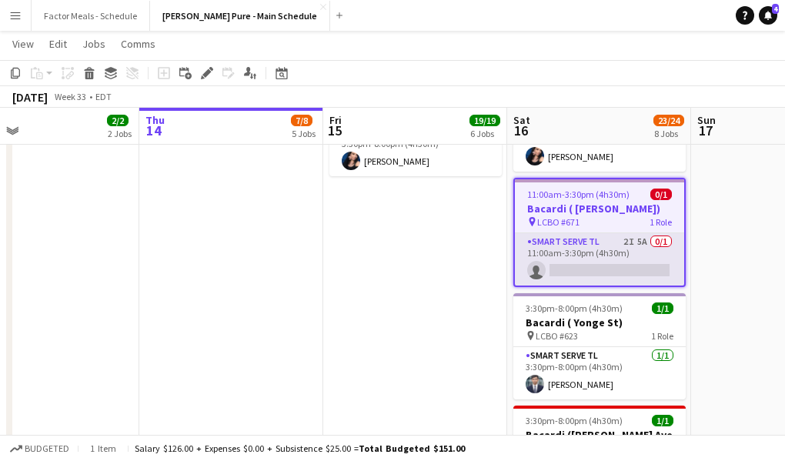
click at [558, 238] on app-card-role "Smart Serve TL 2I 5A 0/1 11:00am-3:30pm (4h30m) single-neutral-actions" at bounding box center [599, 259] width 169 height 52
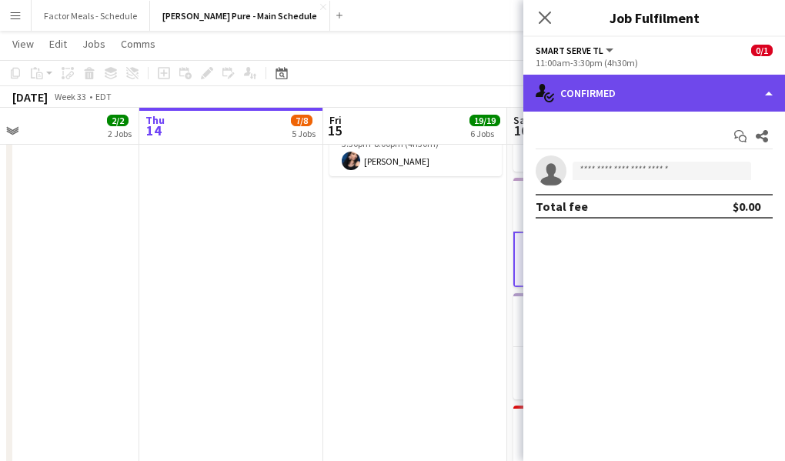
click at [594, 102] on div "single-neutral-actions-check-2 Confirmed" at bounding box center [654, 93] width 262 height 37
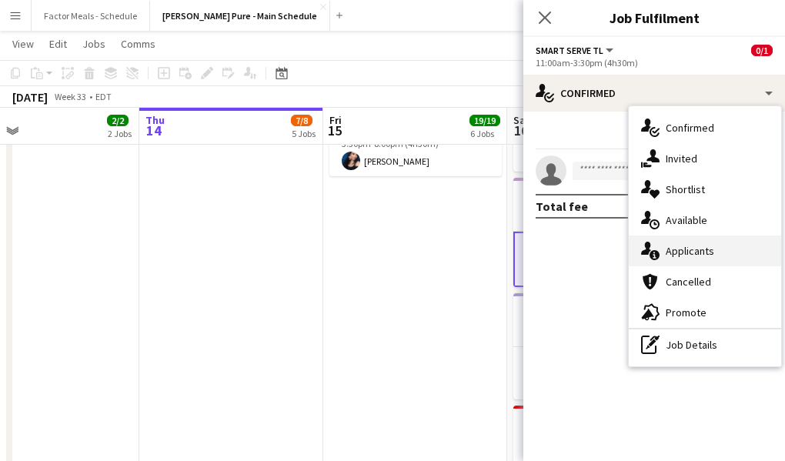
click at [659, 251] on div "single-neutral-actions-information Applicants" at bounding box center [705, 250] width 152 height 31
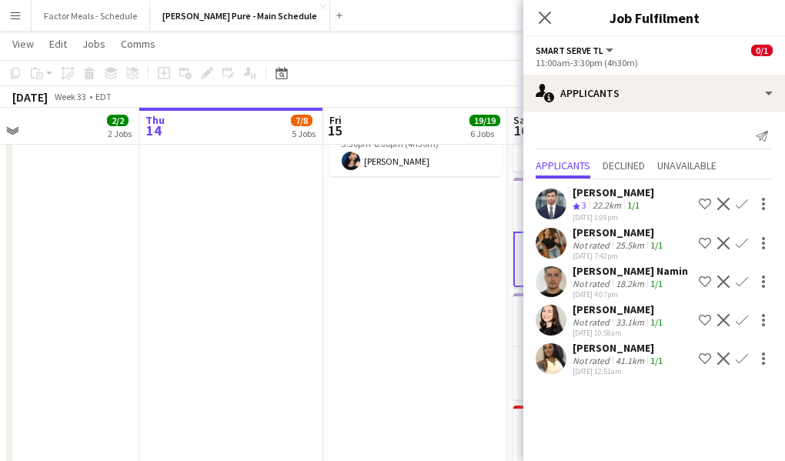
click at [546, 18] on icon at bounding box center [545, 18] width 12 height 12
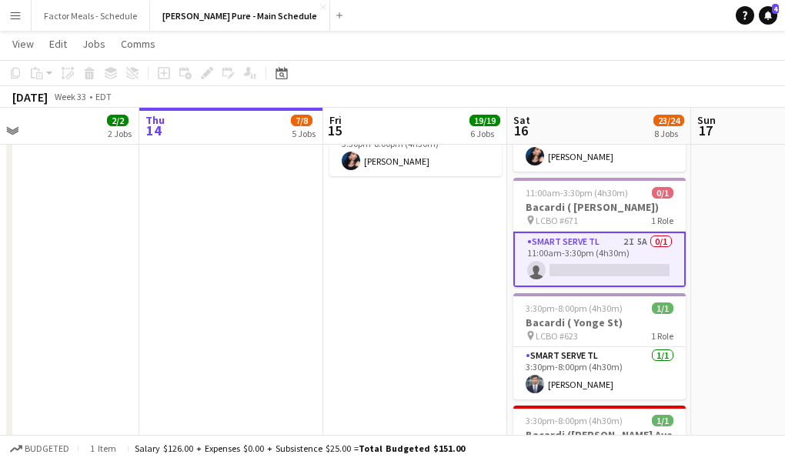
click at [460, 257] on app-date-cell "8:30am-8:30pm (12h) 14/14 LEGO X She Built That @ CNE pin CNE 3 Roles Paid Back…" at bounding box center [415, 278] width 184 height 1879
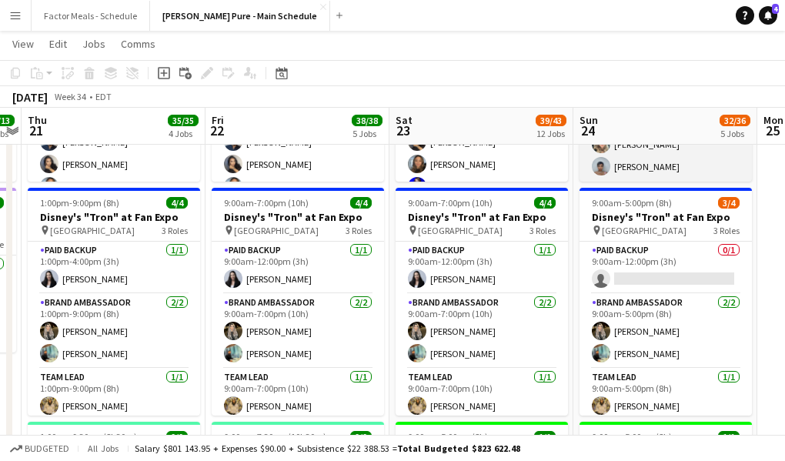
scroll to position [5, 0]
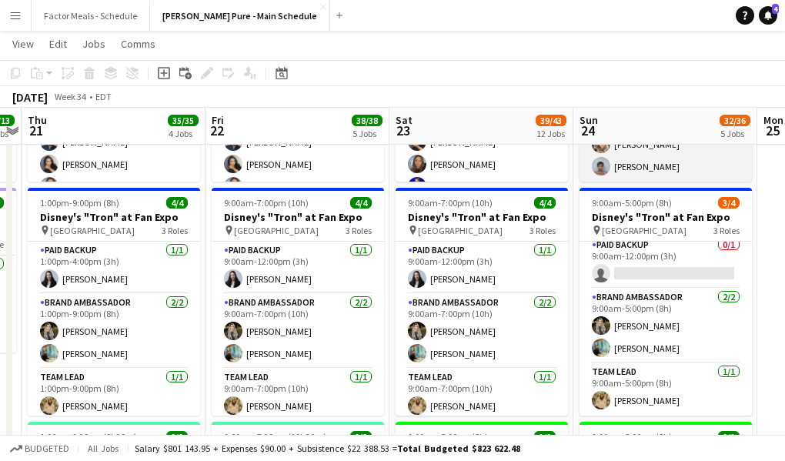
click at [629, 249] on app-card-role "Paid Backup 0/1 9:00am-12:00pm (3h) single-neutral-actions" at bounding box center [665, 262] width 172 height 52
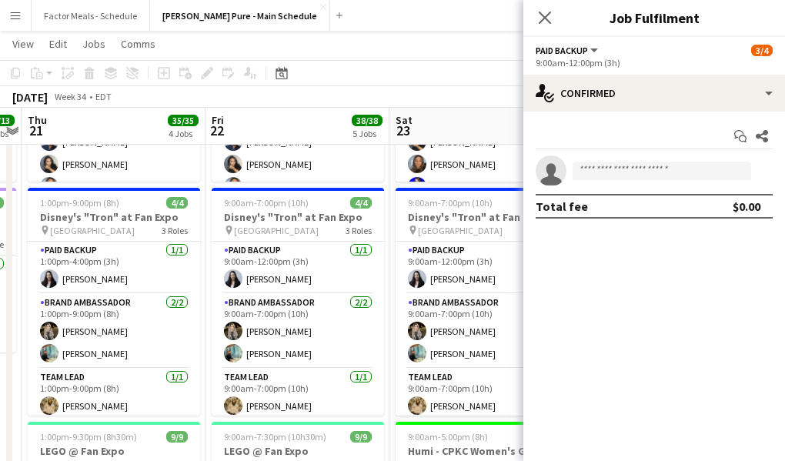
scroll to position [7, 0]
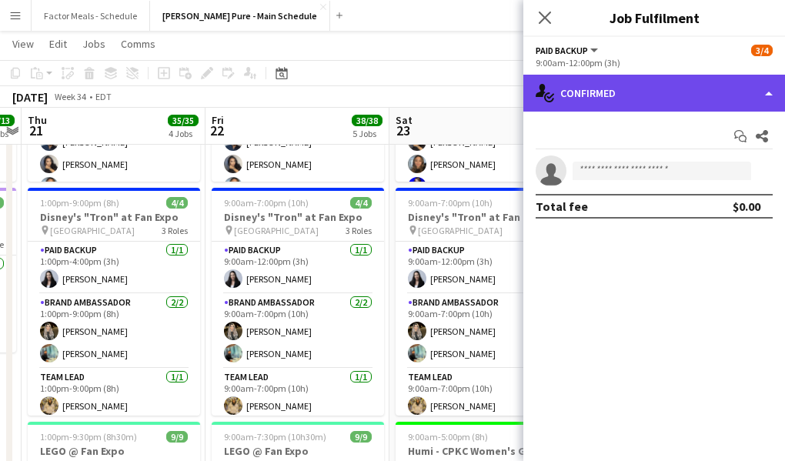
click at [610, 104] on div "single-neutral-actions-check-2 Confirmed" at bounding box center [654, 93] width 262 height 37
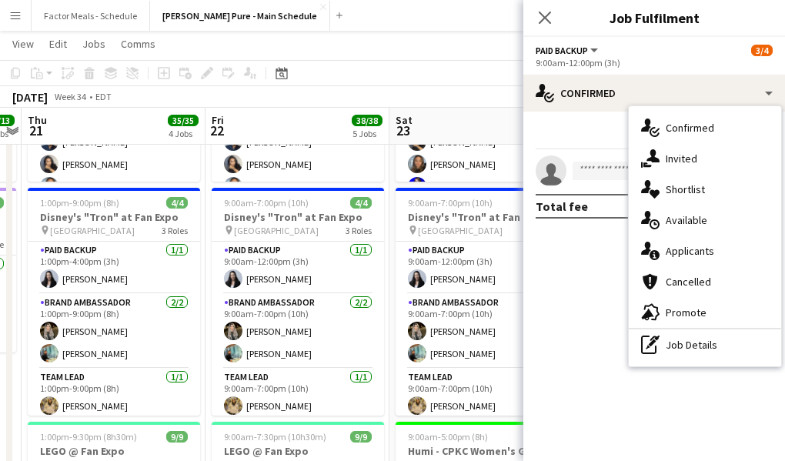
click at [672, 155] on div "single-neutral-actions-share-1 Invited" at bounding box center [705, 158] width 152 height 31
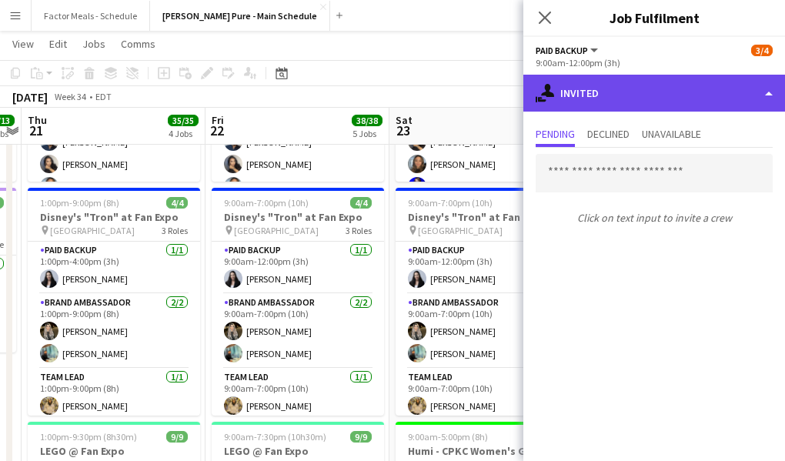
click at [574, 96] on div "single-neutral-actions-share-1 Invited" at bounding box center [654, 93] width 262 height 37
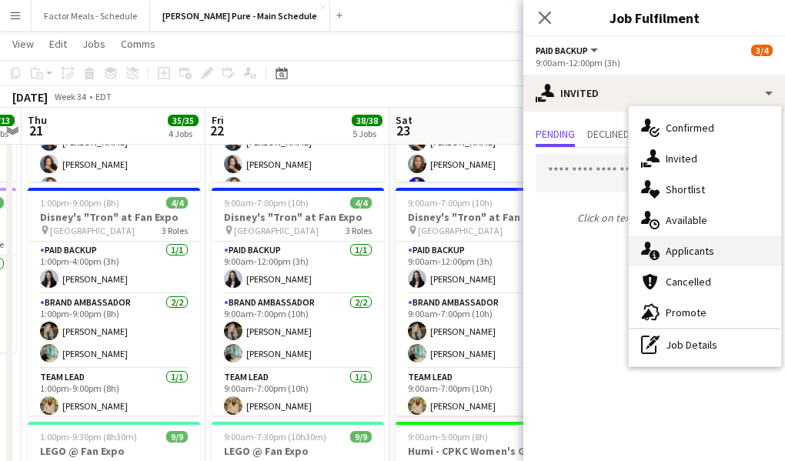
click at [678, 252] on div "single-neutral-actions-information Applicants" at bounding box center [705, 250] width 152 height 31
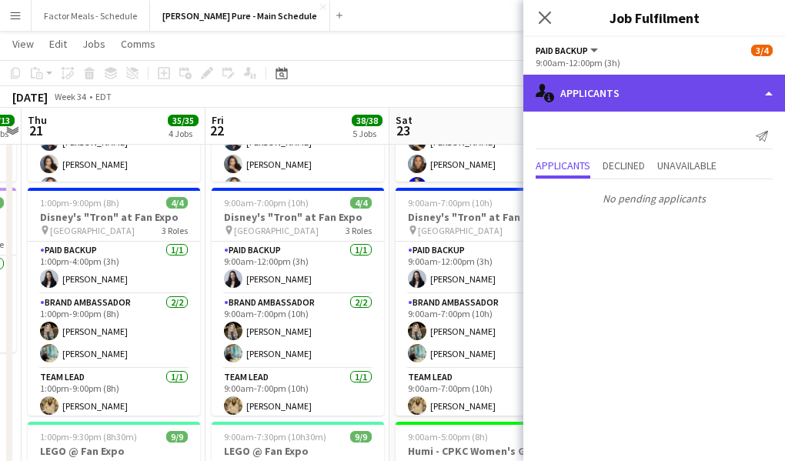
click at [555, 92] on div "single-neutral-actions-information Applicants" at bounding box center [654, 93] width 262 height 37
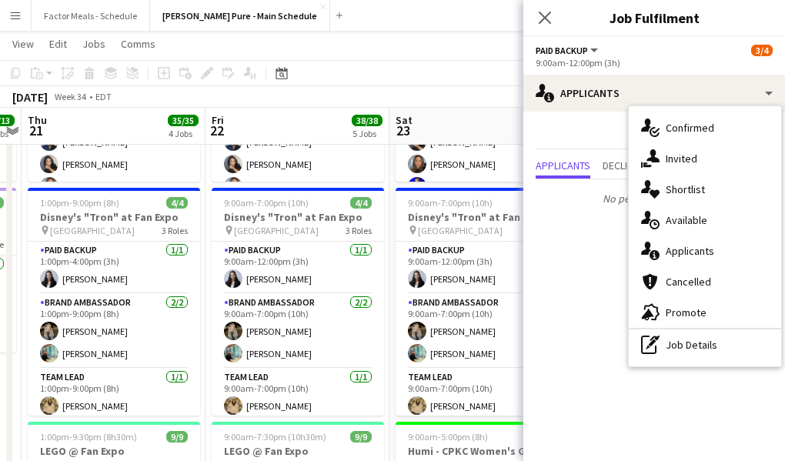
click at [665, 164] on div "single-neutral-actions-share-1 Invited" at bounding box center [705, 158] width 152 height 31
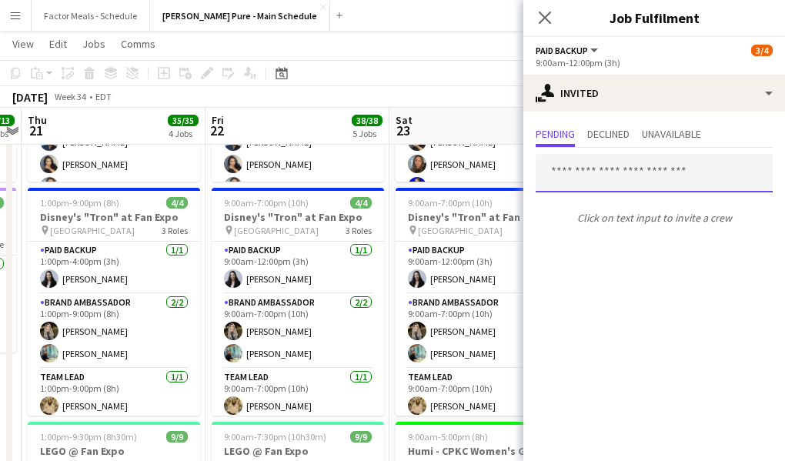
click at [633, 184] on input "text" at bounding box center [653, 173] width 237 height 38
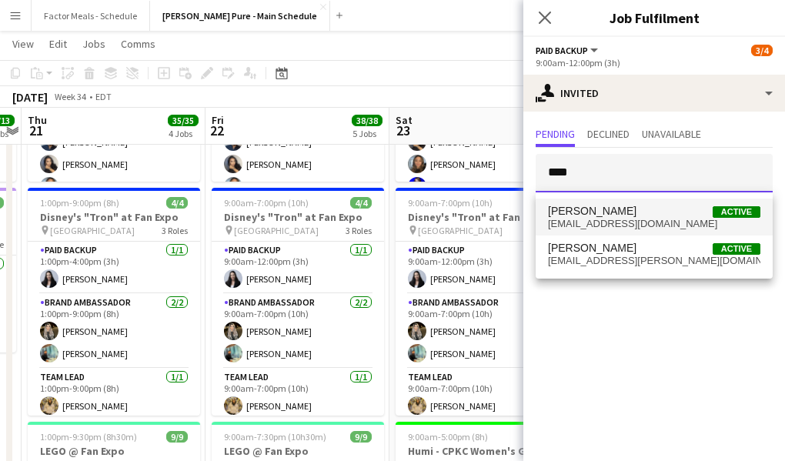
type input "****"
click at [638, 225] on span "colmenaresisabellav@gmail.com" at bounding box center [654, 224] width 212 height 12
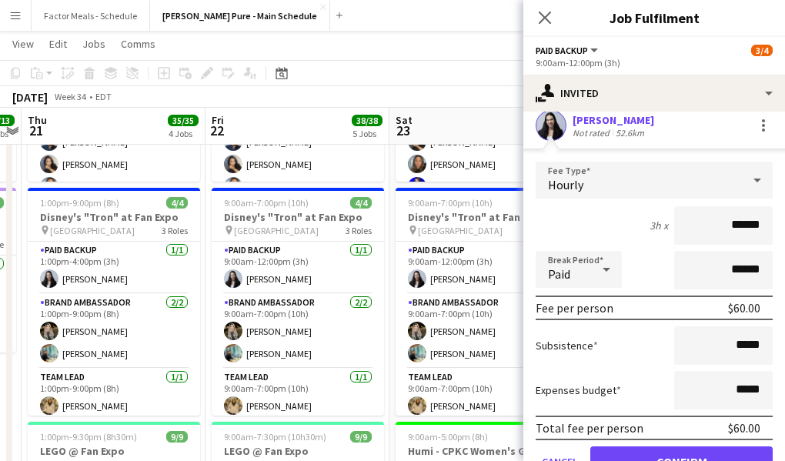
scroll to position [171, 0]
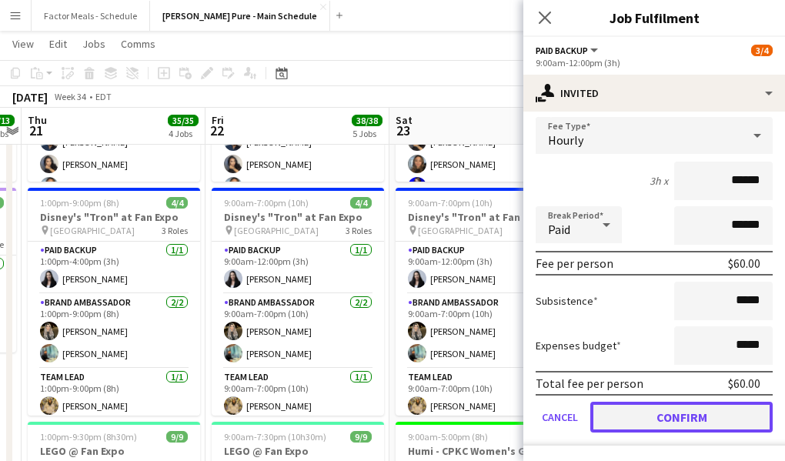
click at [618, 423] on button "Confirm" at bounding box center [681, 417] width 182 height 31
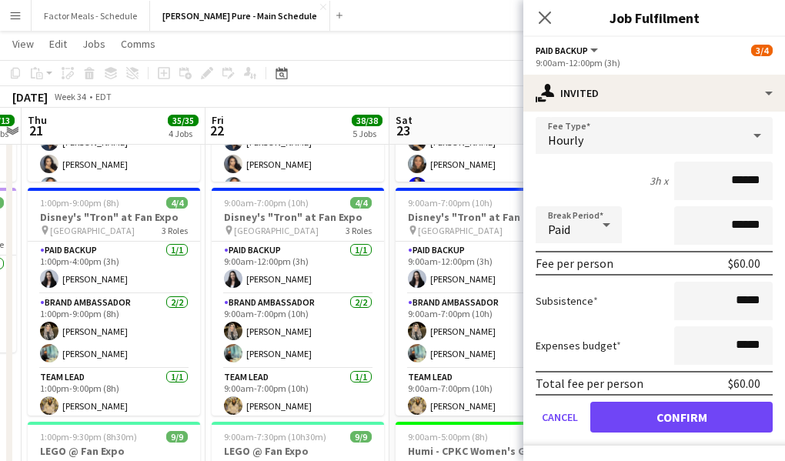
scroll to position [0, 0]
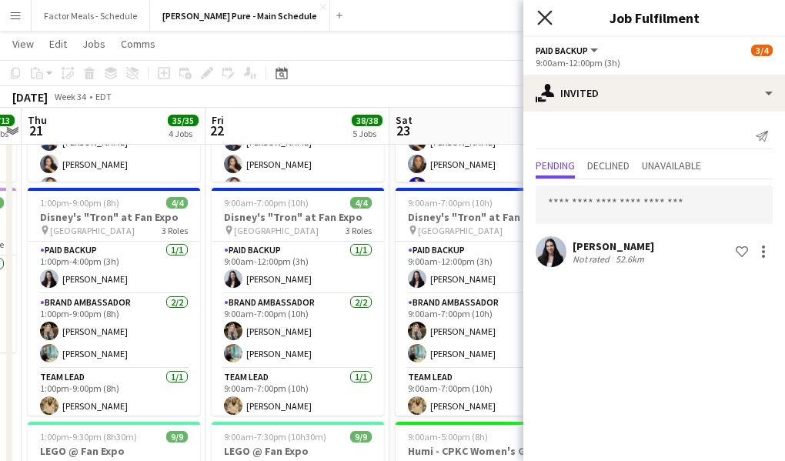
click at [549, 19] on icon "Close pop-in" at bounding box center [544, 17] width 15 height 15
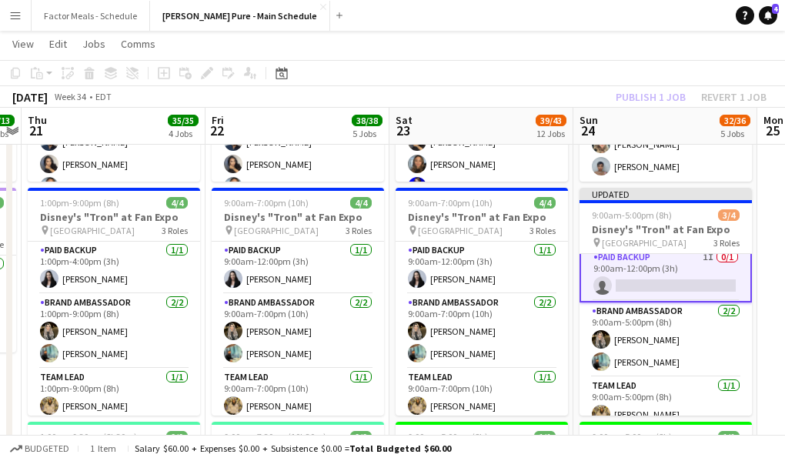
click at [494, 85] on app-toolbar "Copy Paste Paste Command V Paste with crew Command Shift V Paste linked Job Del…" at bounding box center [392, 73] width 785 height 26
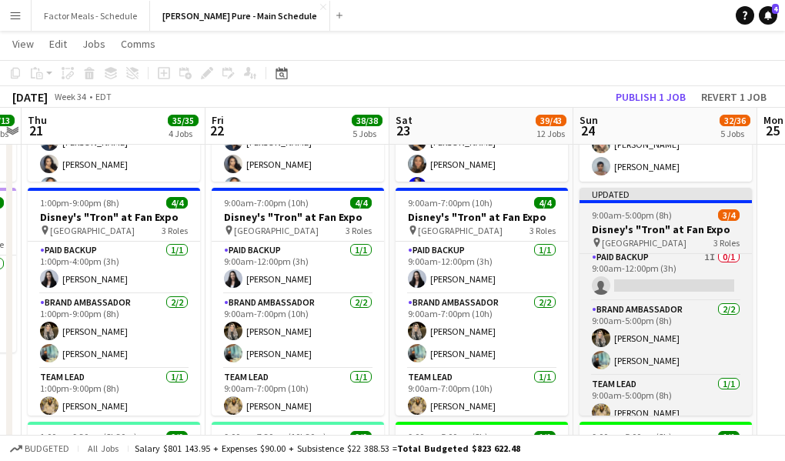
click at [635, 195] on div "Updated" at bounding box center [665, 194] width 172 height 12
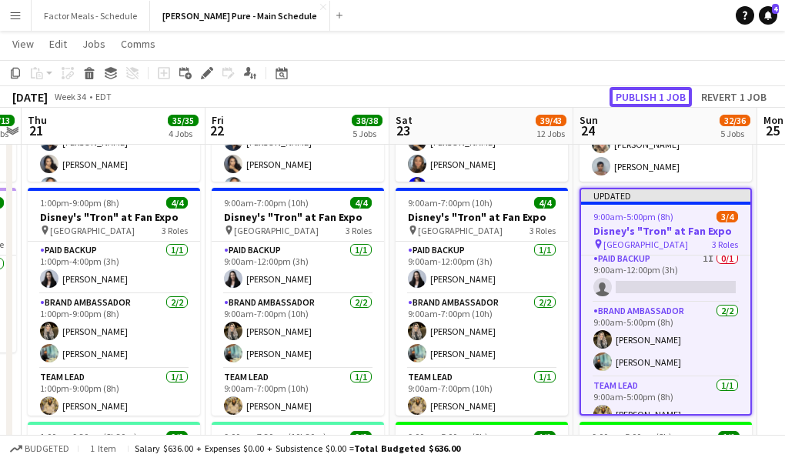
click at [633, 94] on button "Publish 1 job" at bounding box center [650, 97] width 82 height 20
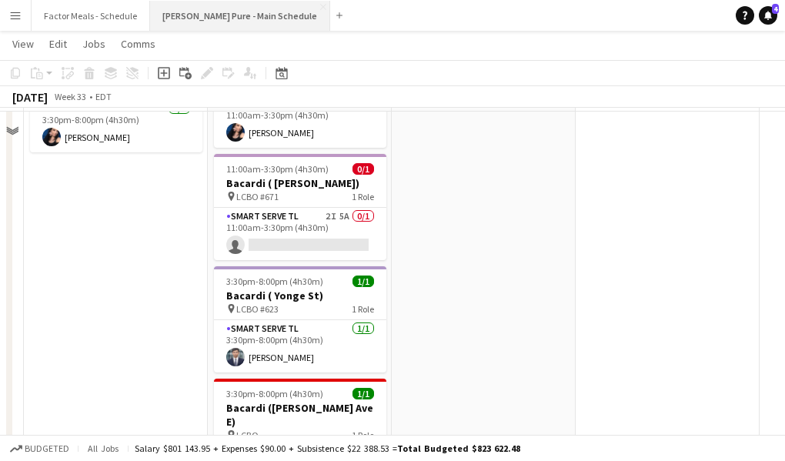
scroll to position [801, 0]
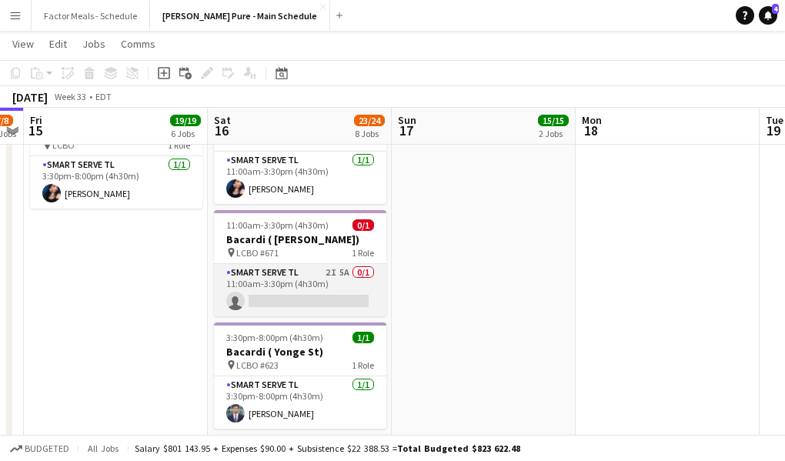
click at [272, 272] on app-card-role "Smart Serve TL 2I 5A 0/1 11:00am-3:30pm (4h30m) single-neutral-actions" at bounding box center [300, 290] width 172 height 52
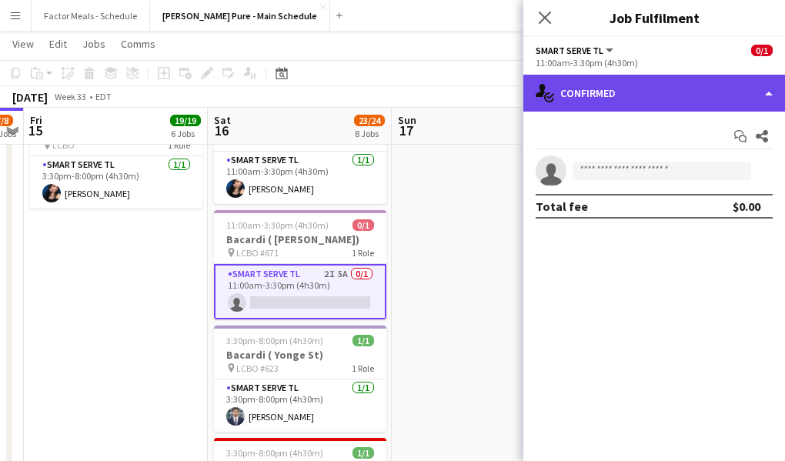
click at [589, 79] on div "single-neutral-actions-check-2 Confirmed" at bounding box center [654, 93] width 262 height 37
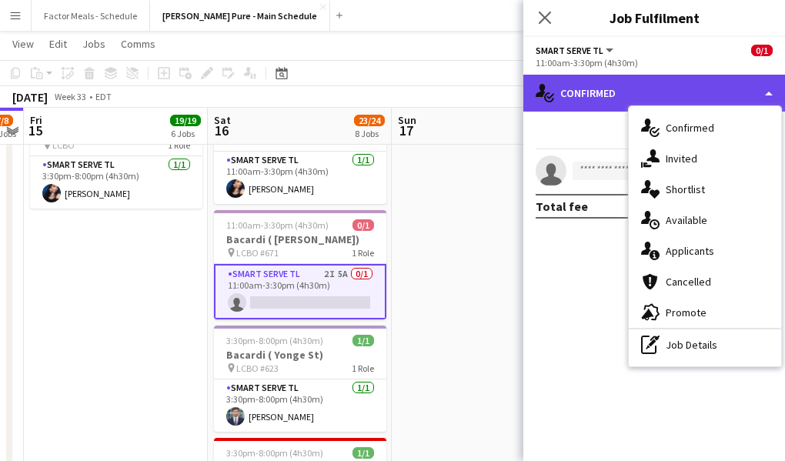
click at [592, 88] on div "single-neutral-actions-check-2 Confirmed" at bounding box center [654, 93] width 262 height 37
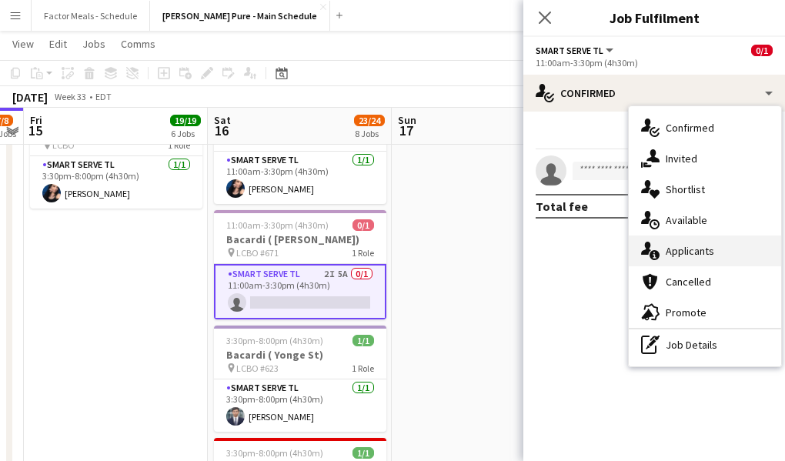
click at [658, 248] on icon "single-neutral-actions-information" at bounding box center [650, 251] width 18 height 18
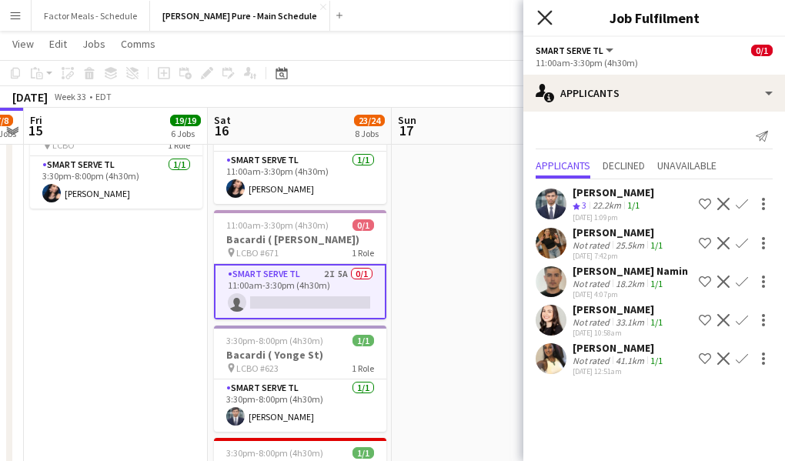
click at [545, 20] on icon "Close pop-in" at bounding box center [544, 17] width 15 height 15
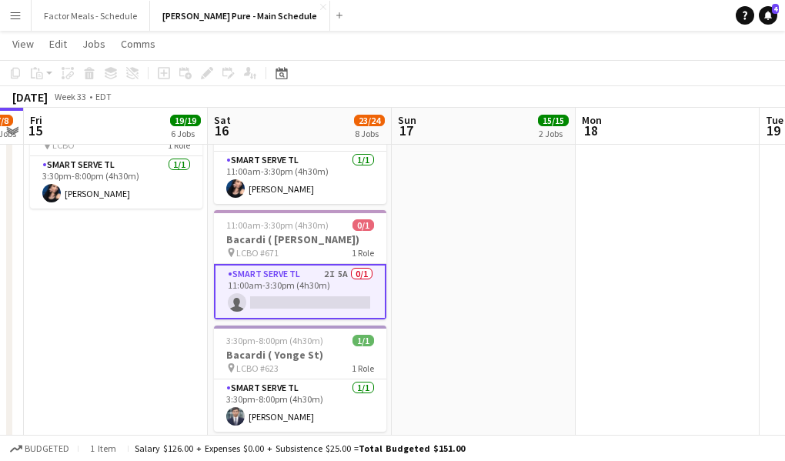
click at [496, 215] on app-date-cell "9:30am-8:30pm (11h) 14/14 LEGO X She Built That @ CNE pin CNE 3 Roles Paid Back…" at bounding box center [484, 310] width 184 height 1879
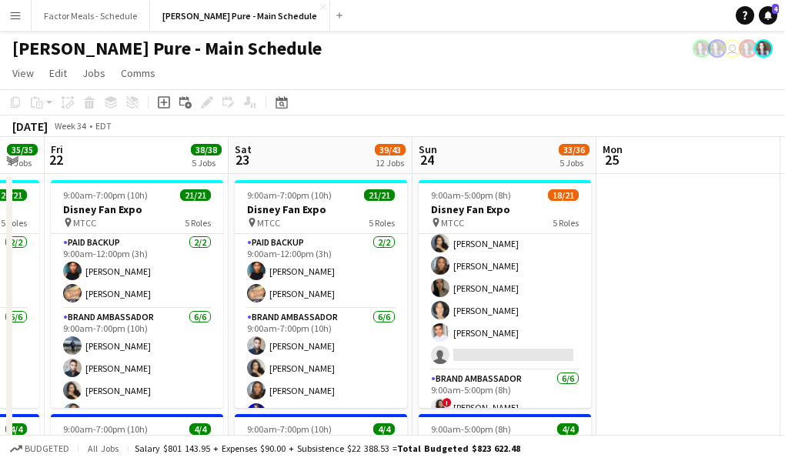
scroll to position [77, 0]
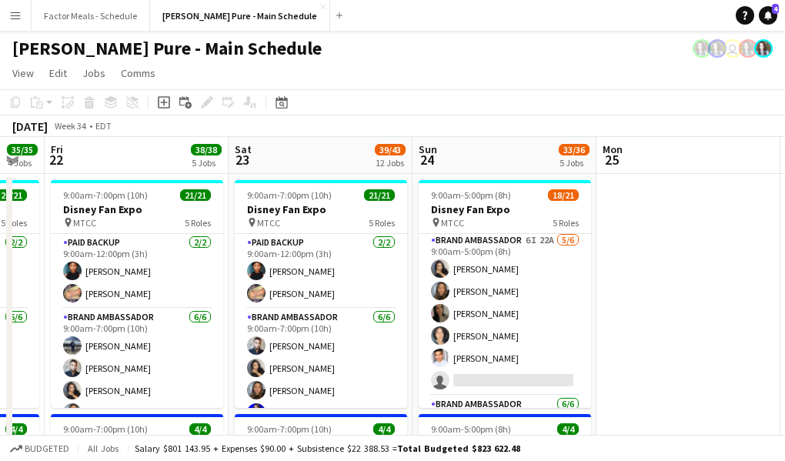
click at [17, 15] on app-icon "Menu" at bounding box center [15, 15] width 12 height 12
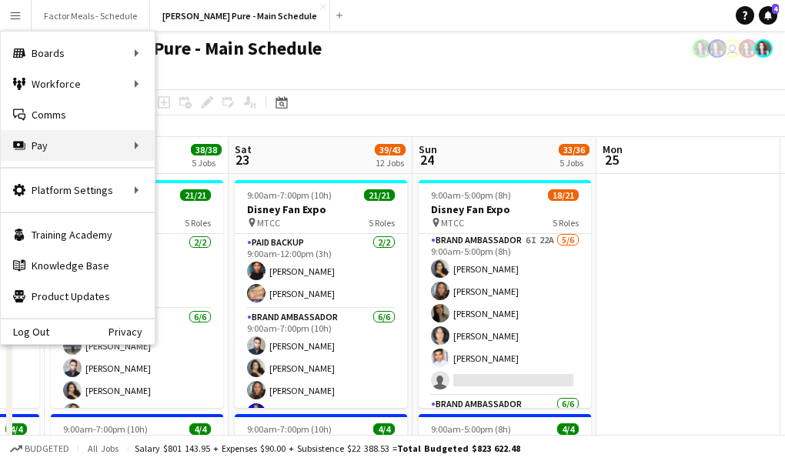
click at [72, 135] on div "Pay Pay" at bounding box center [78, 145] width 154 height 31
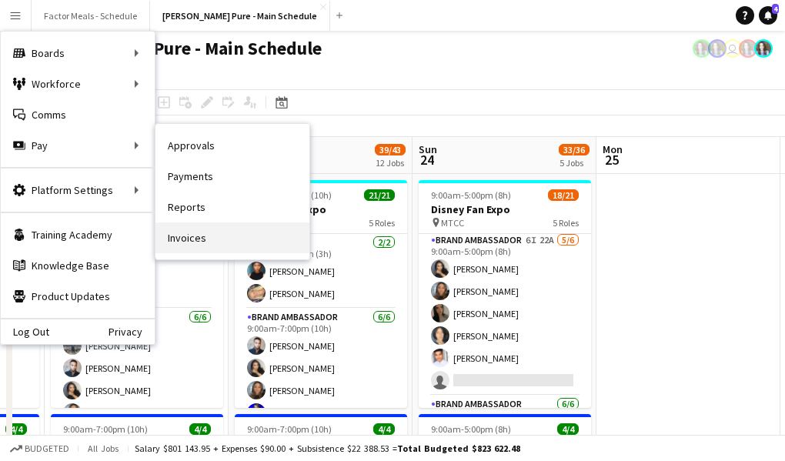
click at [198, 232] on link "Invoices" at bounding box center [232, 237] width 154 height 31
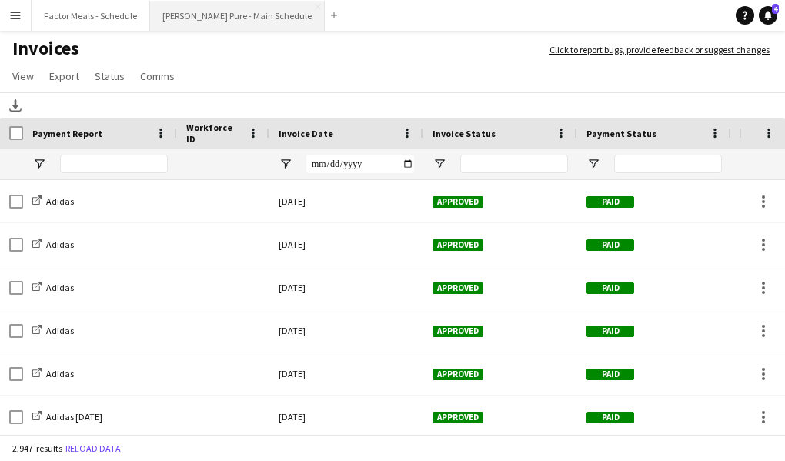
click at [197, 14] on button "[PERSON_NAME] Pure - Main Schedule Close" at bounding box center [237, 16] width 175 height 30
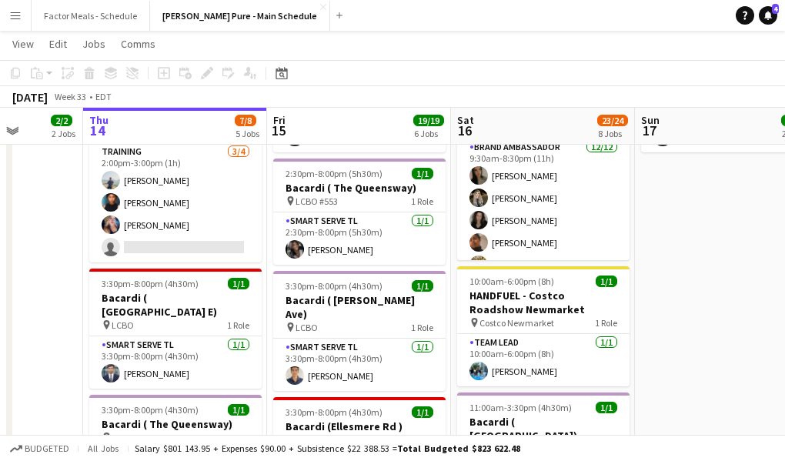
scroll to position [372, 0]
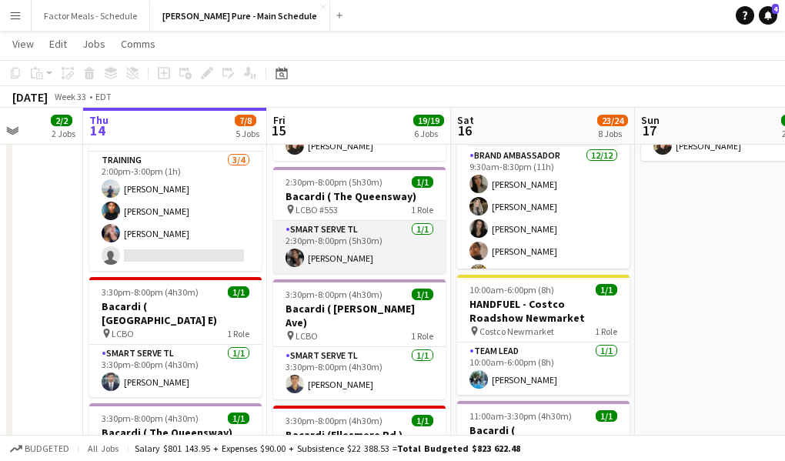
click at [336, 256] on app-card-role "Smart Serve TL 1/1 2:30pm-8:00pm (5h30m) Stella Adewolu" at bounding box center [359, 247] width 172 height 52
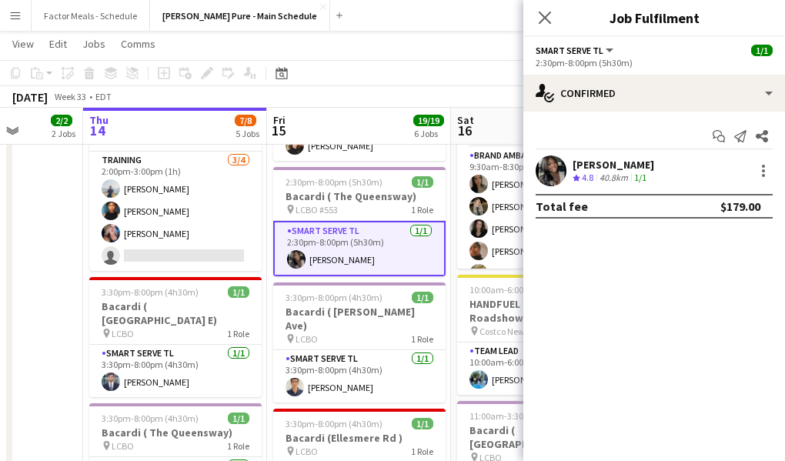
click at [561, 158] on app-user-avatar at bounding box center [550, 170] width 31 height 31
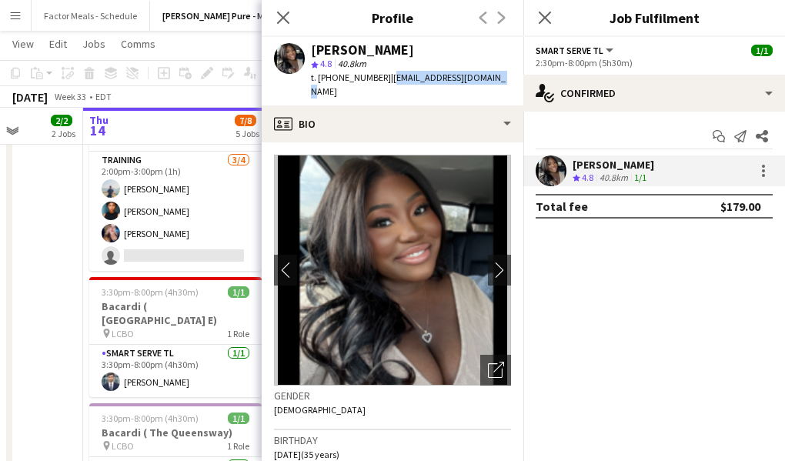
drag, startPoint x: 480, startPoint y: 77, endPoint x: 379, endPoint y: 79, distance: 100.8
click at [379, 79] on span "| adewolustella@gmail.com" at bounding box center [408, 84] width 195 height 25
copy span "adewolustella@gmail.com"
click at [281, 18] on icon "Close pop-in" at bounding box center [282, 17] width 15 height 15
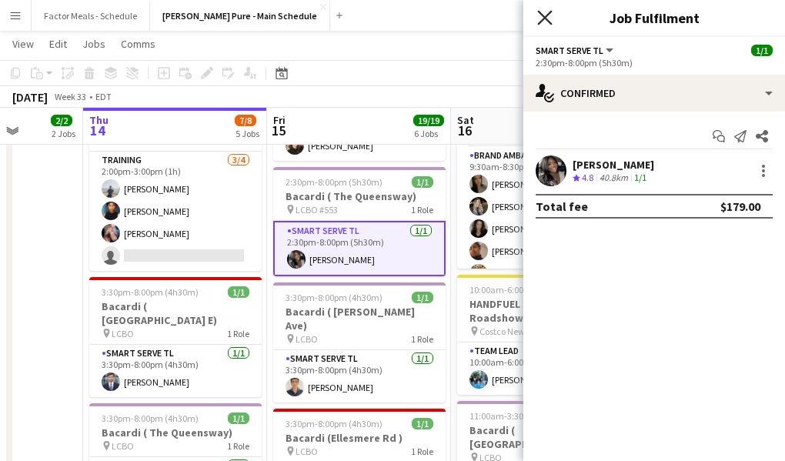
click at [545, 20] on icon "Close pop-in" at bounding box center [544, 17] width 15 height 15
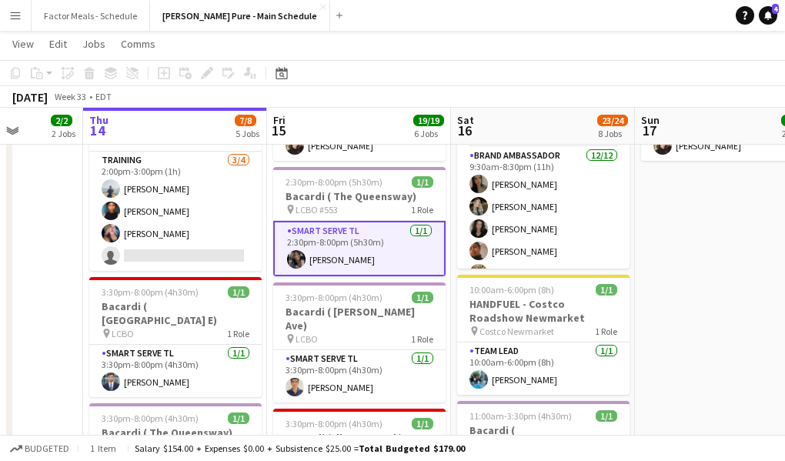
click at [435, 60] on app-toolbar "Copy Paste Paste Command V Paste with crew Command Shift V Paste linked Job Del…" at bounding box center [392, 73] width 785 height 26
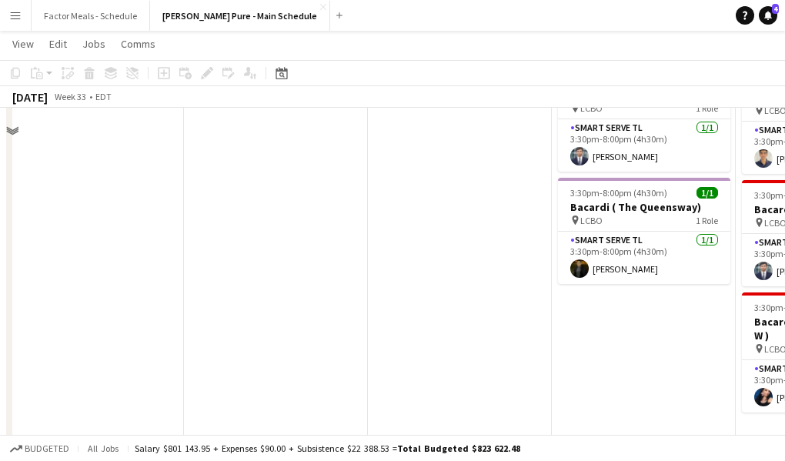
scroll to position [536, 0]
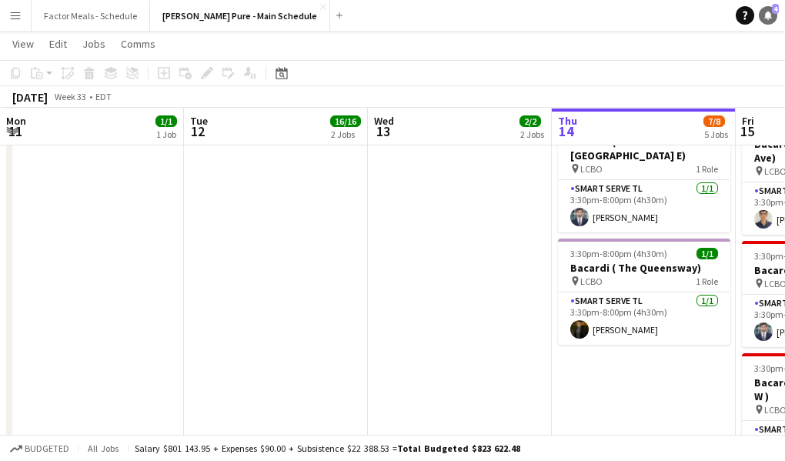
click at [763, 18] on icon "Notifications" at bounding box center [767, 15] width 9 height 9
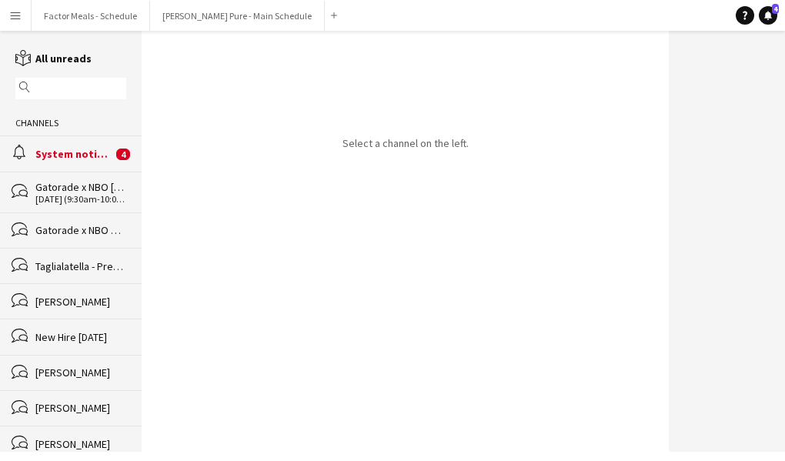
click at [70, 151] on div "System notifications" at bounding box center [73, 154] width 77 height 14
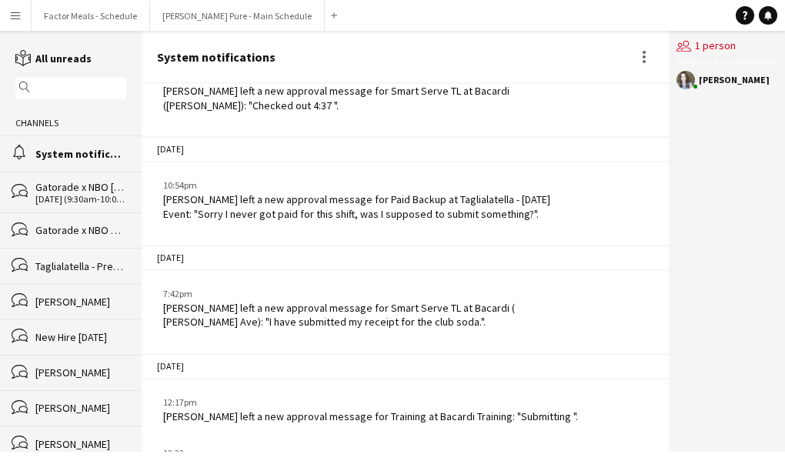
scroll to position [2660, 0]
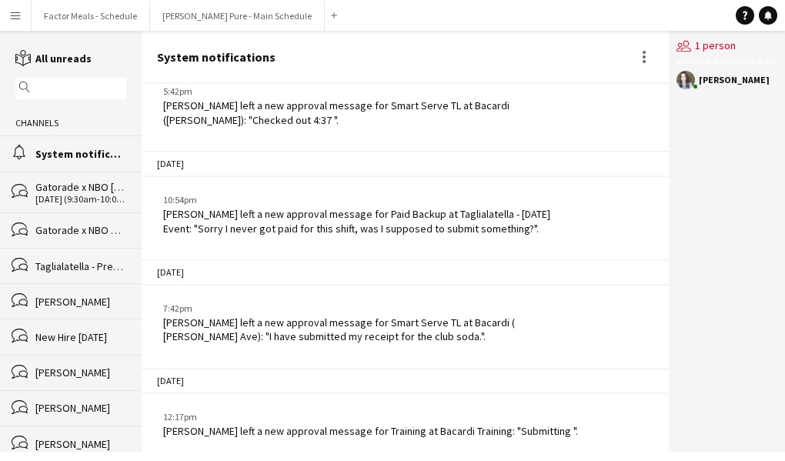
click at [11, 20] on app-icon "Menu" at bounding box center [15, 15] width 12 height 12
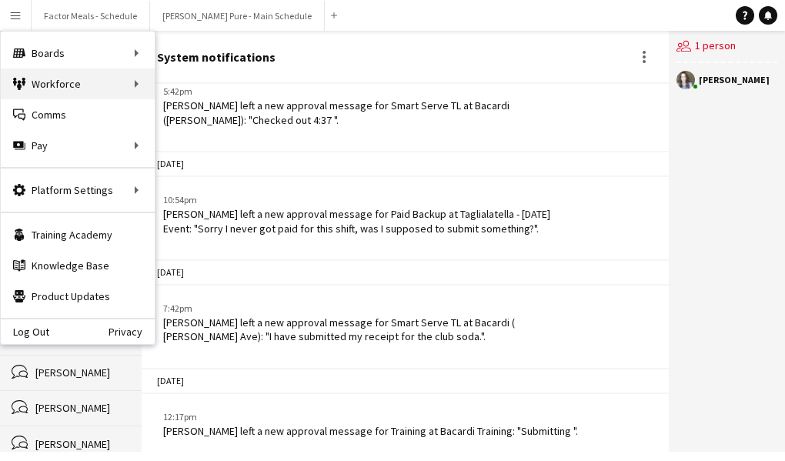
click at [45, 82] on div "Workforce Workforce" at bounding box center [78, 83] width 154 height 31
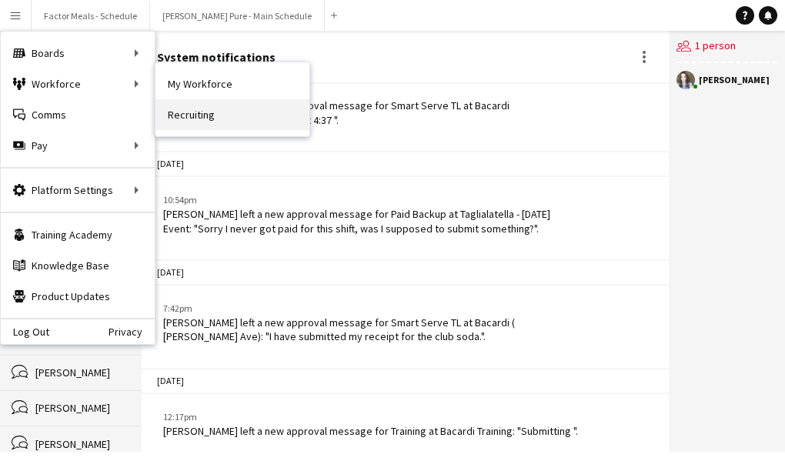
click at [206, 121] on link "Recruiting" at bounding box center [232, 114] width 154 height 31
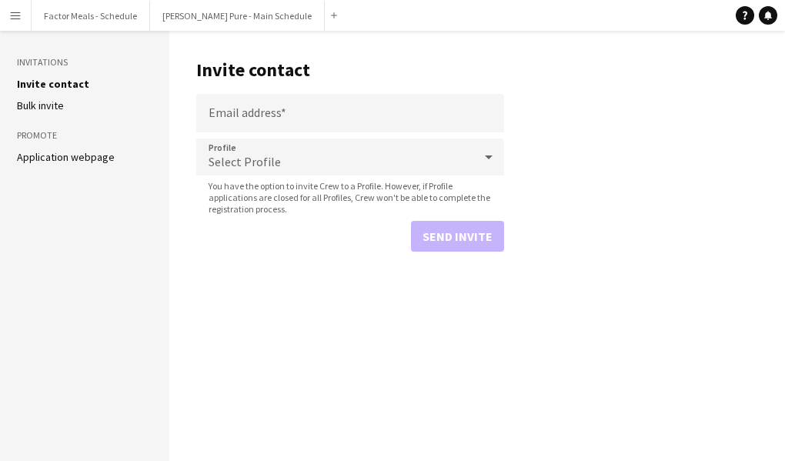
click at [35, 162] on link "Application webpage" at bounding box center [66, 157] width 98 height 14
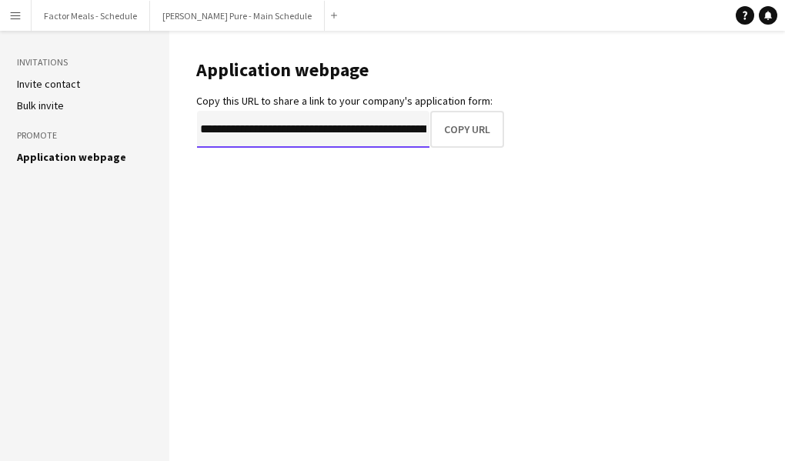
click at [242, 135] on input "**********" at bounding box center [313, 129] width 232 height 37
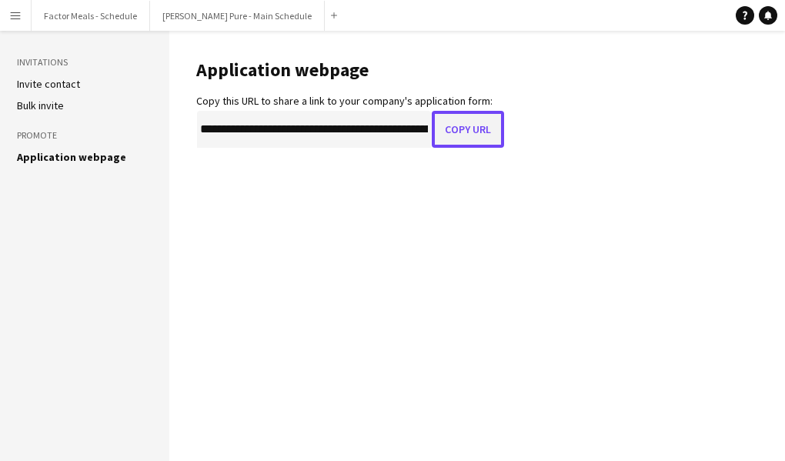
click at [472, 125] on button "Copy URL" at bounding box center [468, 129] width 72 height 37
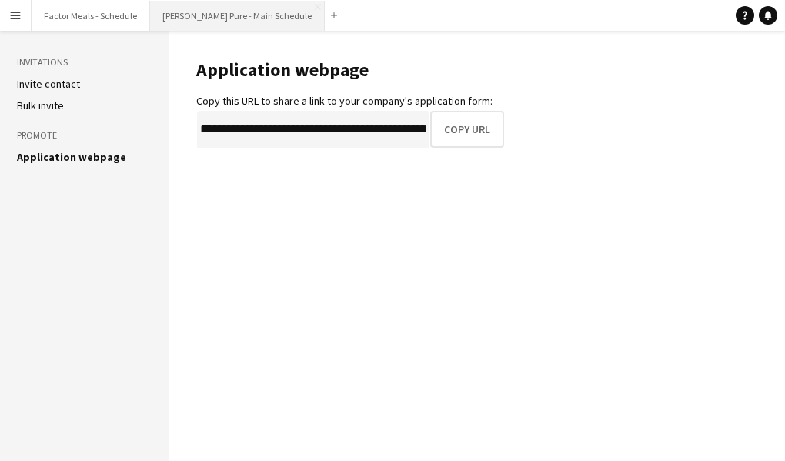
click at [207, 12] on button "[PERSON_NAME] Pure - Main Schedule Close" at bounding box center [237, 16] width 175 height 30
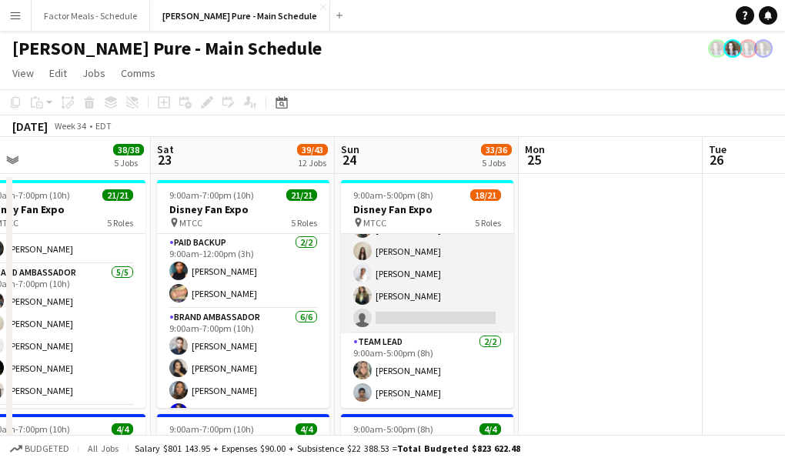
click at [429, 299] on app-card-role "Brand Ambassador 3I 21A [DATE] 9:00am-5:00pm (8h) [PERSON_NAME] [PERSON_NAME] […" at bounding box center [427, 263] width 172 height 142
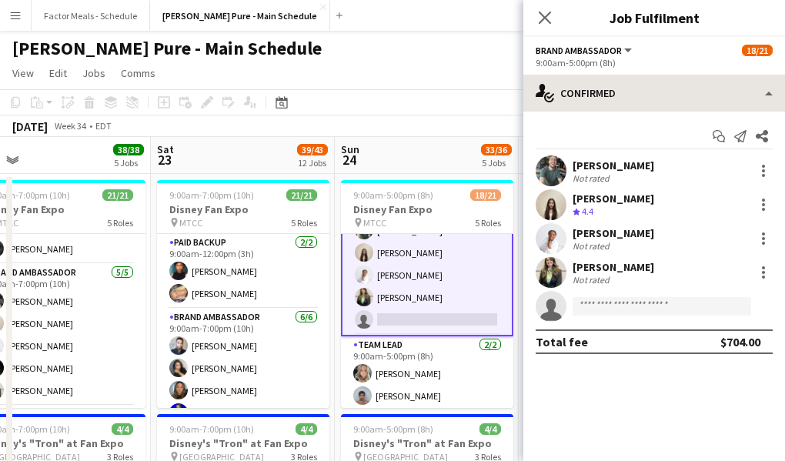
scroll to position [446, 0]
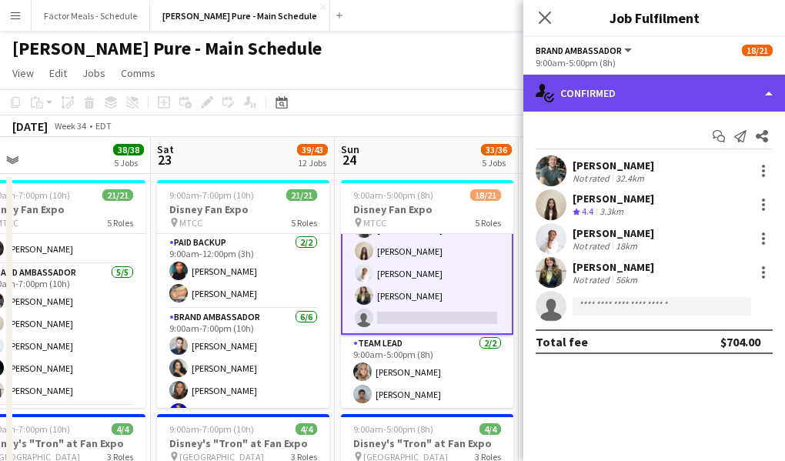
click at [674, 96] on div "single-neutral-actions-check-2 Confirmed" at bounding box center [654, 93] width 262 height 37
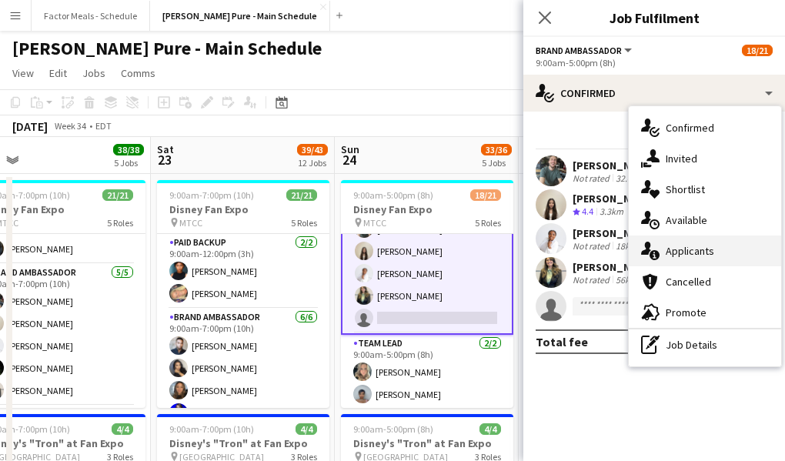
click at [713, 259] on div "single-neutral-actions-information Applicants" at bounding box center [705, 250] width 152 height 31
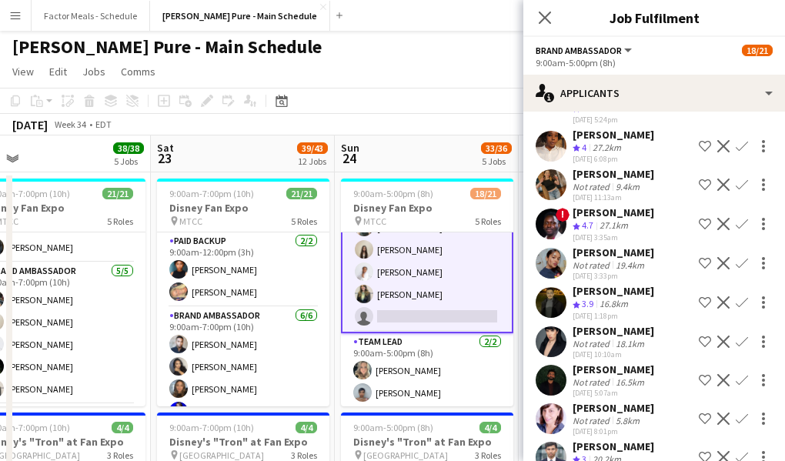
scroll to position [0, 0]
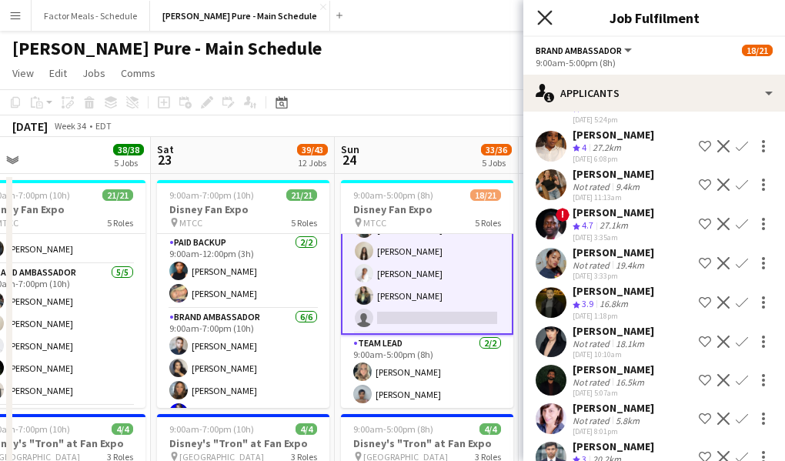
click at [542, 20] on icon at bounding box center [544, 17] width 15 height 15
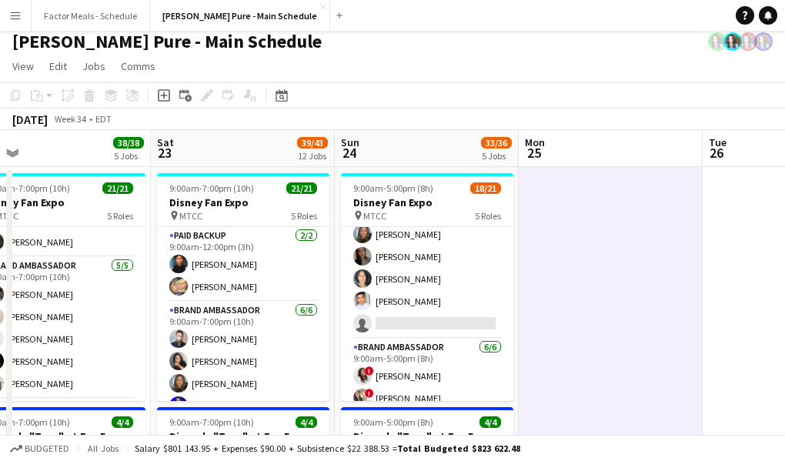
scroll to position [126, 0]
click at [424, 267] on app-card-role "Brand Ambassador 6I 22A 5/6 9:00am-5:00pm (8h) ameerah nuri Julissa Cornejo Sar…" at bounding box center [427, 257] width 172 height 164
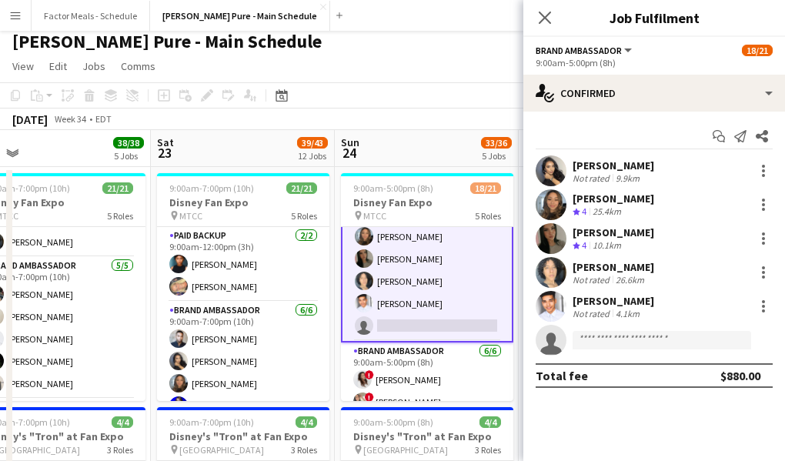
scroll to position [128, 0]
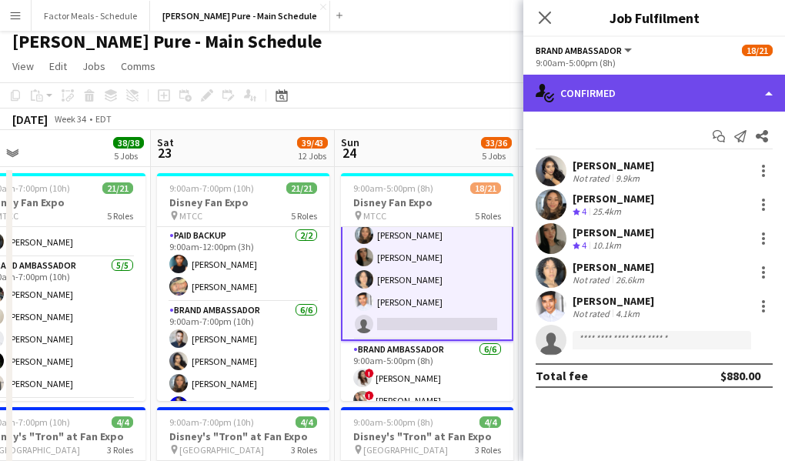
click at [574, 83] on div "single-neutral-actions-check-2 Confirmed" at bounding box center [654, 93] width 262 height 37
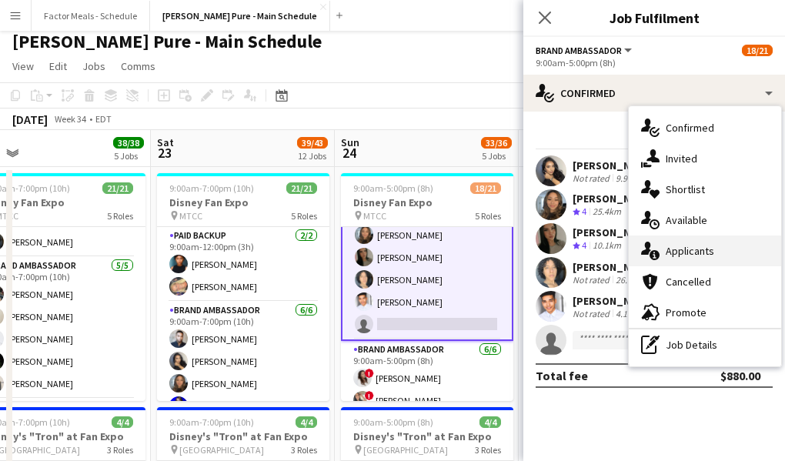
click at [692, 242] on div "single-neutral-actions-information Applicants" at bounding box center [705, 250] width 152 height 31
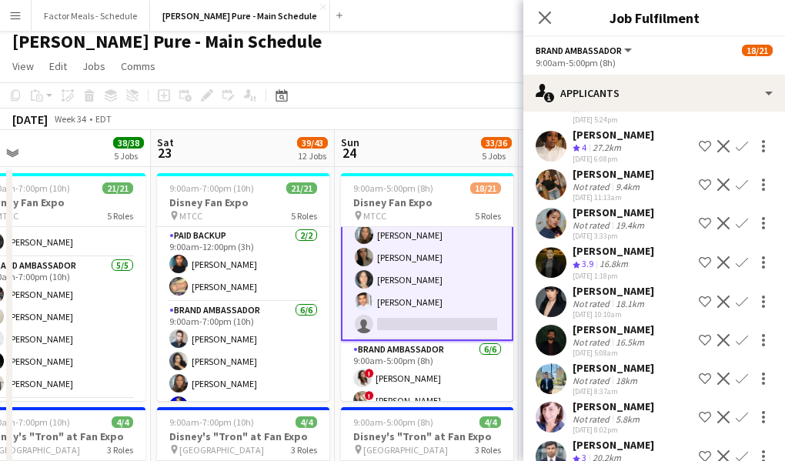
scroll to position [0, 0]
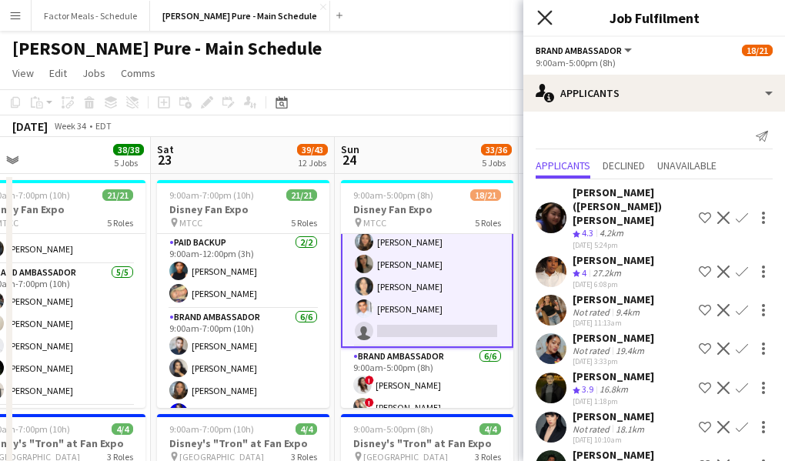
click at [551, 15] on icon "Close pop-in" at bounding box center [544, 17] width 15 height 15
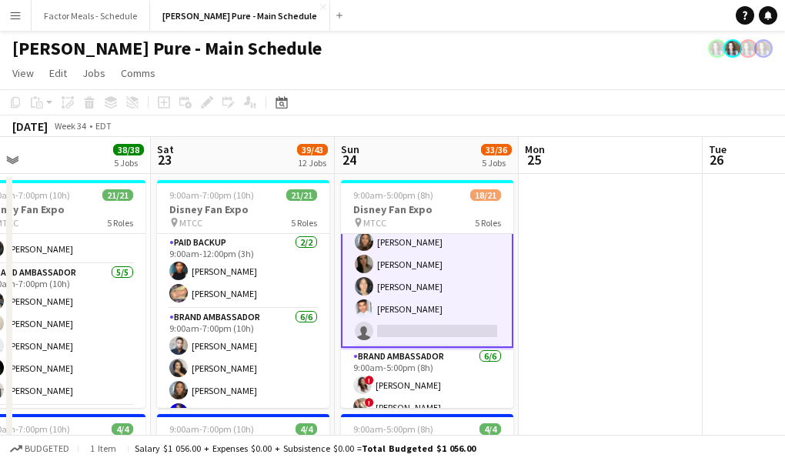
click at [447, 102] on app-toolbar "Copy Paste Paste Command V Paste with crew Command Shift V Paste linked Job Del…" at bounding box center [392, 102] width 785 height 26
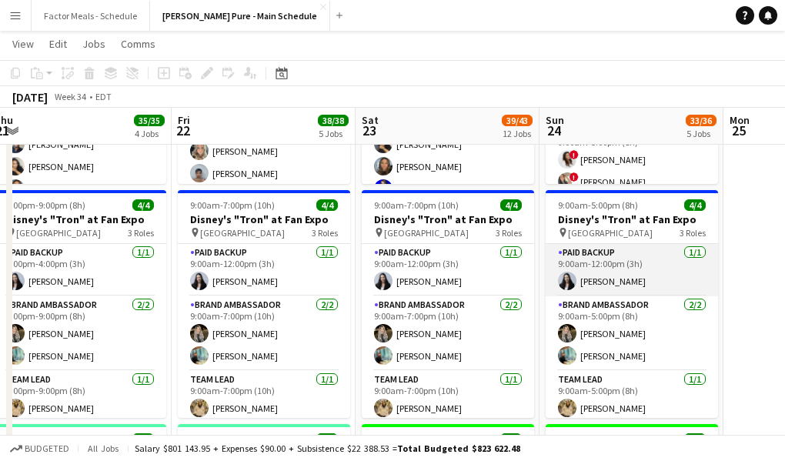
click at [603, 267] on app-card-role "Paid Backup 1/1 9:00am-12:00pm (3h) Isabella Colmenares" at bounding box center [631, 270] width 172 height 52
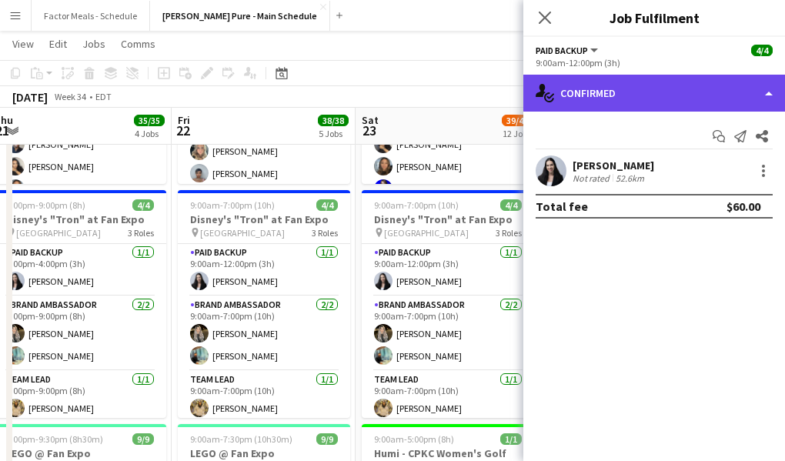
click at [674, 88] on div "single-neutral-actions-check-2 Confirmed" at bounding box center [654, 93] width 262 height 37
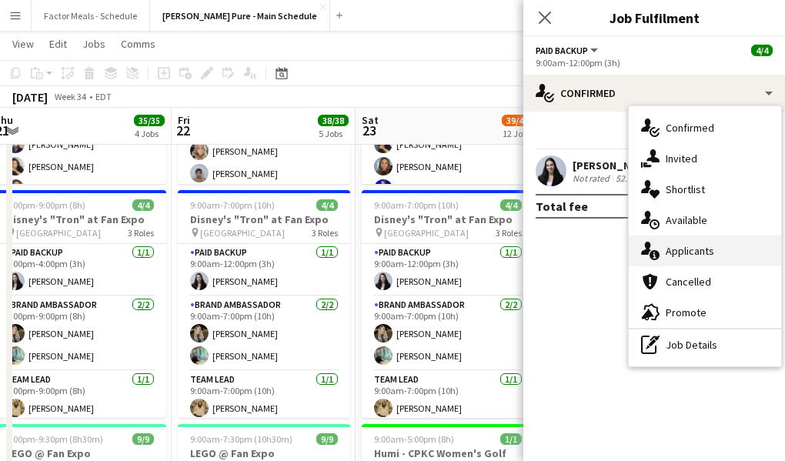
click at [687, 245] on div "single-neutral-actions-information Applicants" at bounding box center [705, 250] width 152 height 31
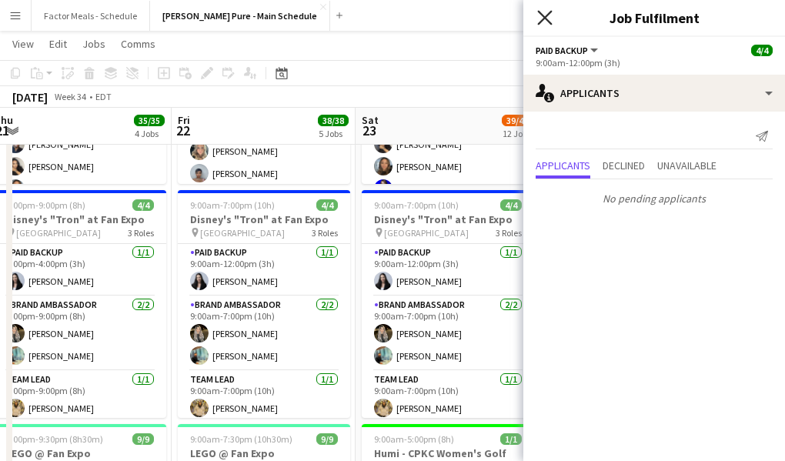
click at [545, 16] on icon at bounding box center [544, 17] width 15 height 15
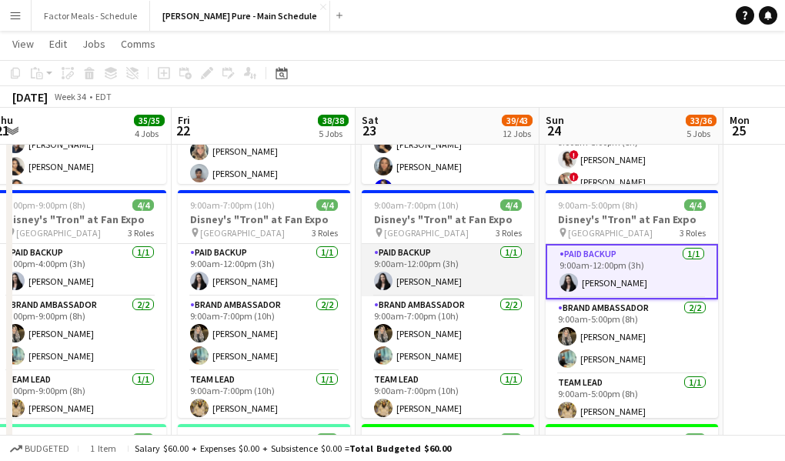
click at [450, 261] on app-card-role "Paid Backup 1/1 9:00am-12:00pm (3h) Isabella Colmenares" at bounding box center [448, 270] width 172 height 52
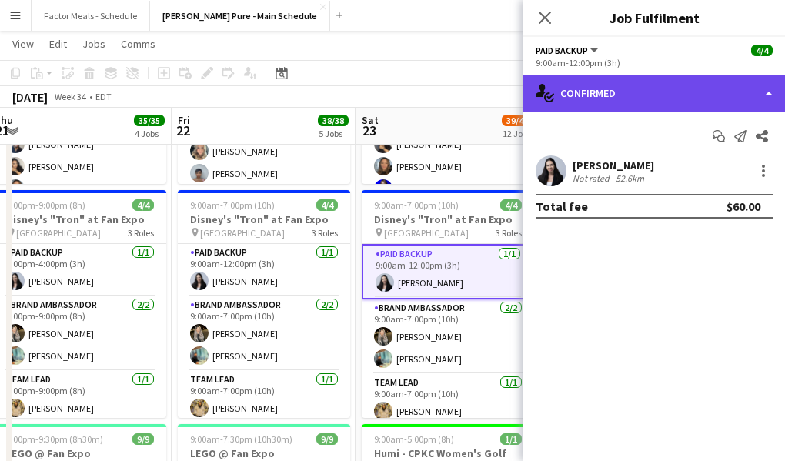
click at [598, 92] on div "single-neutral-actions-check-2 Confirmed" at bounding box center [654, 93] width 262 height 37
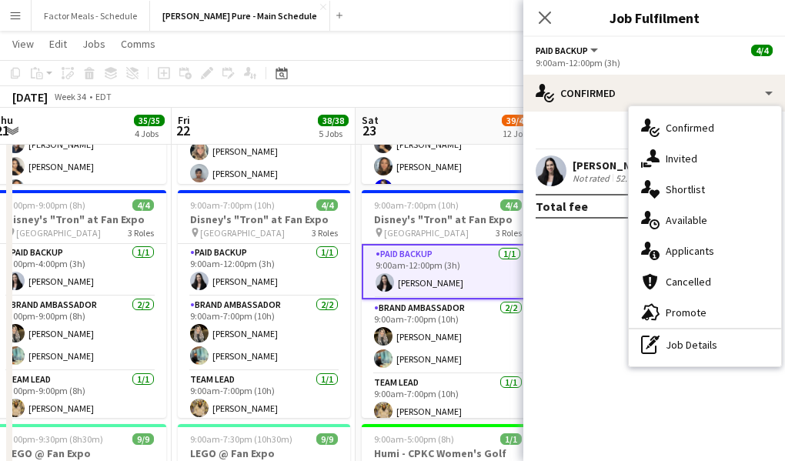
click at [671, 257] on div "single-neutral-actions-information Applicants" at bounding box center [705, 250] width 152 height 31
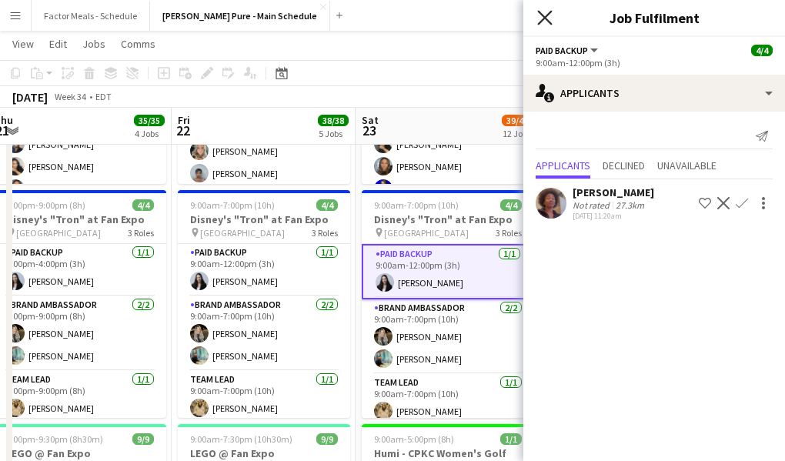
click at [543, 18] on icon at bounding box center [544, 17] width 15 height 15
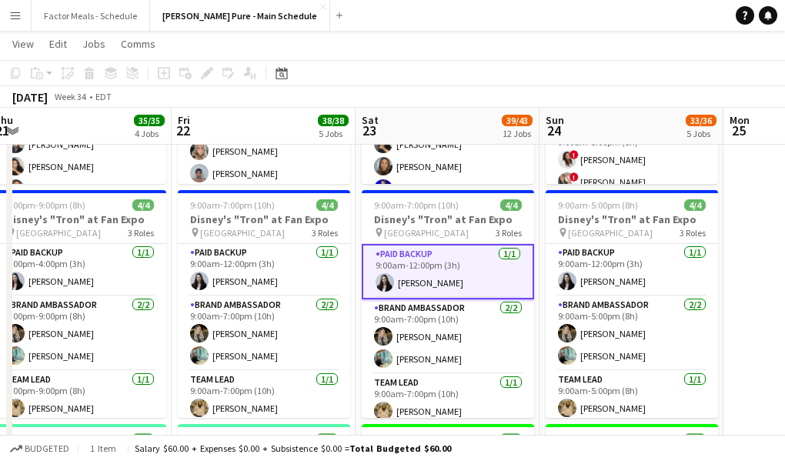
click at [446, 108] on app-board-header-date "Sat 23 39/43 12 Jobs" at bounding box center [447, 126] width 184 height 37
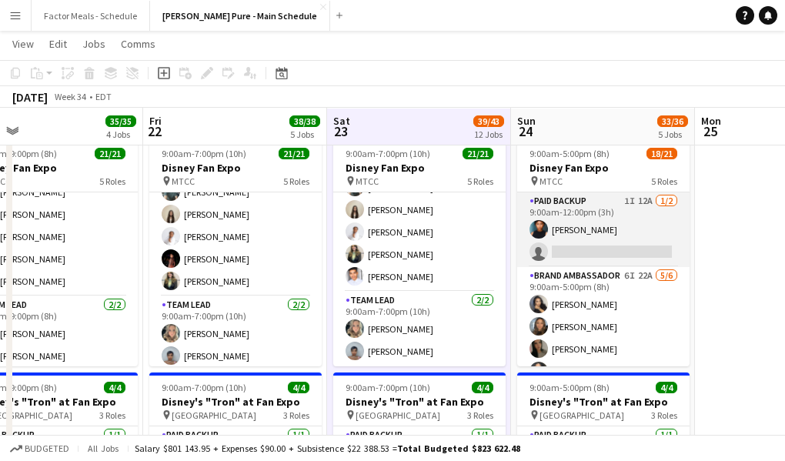
click at [572, 222] on app-card-role "Paid Backup 1I 12A 1/2 9:00am-12:00pm (3h) Jonel Leslie single-neutral-actions" at bounding box center [603, 229] width 172 height 75
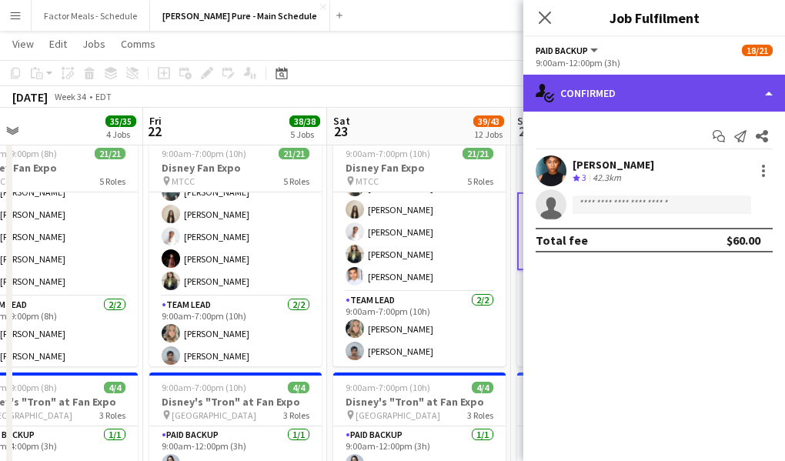
click at [672, 107] on div "single-neutral-actions-check-2 Confirmed" at bounding box center [654, 93] width 262 height 37
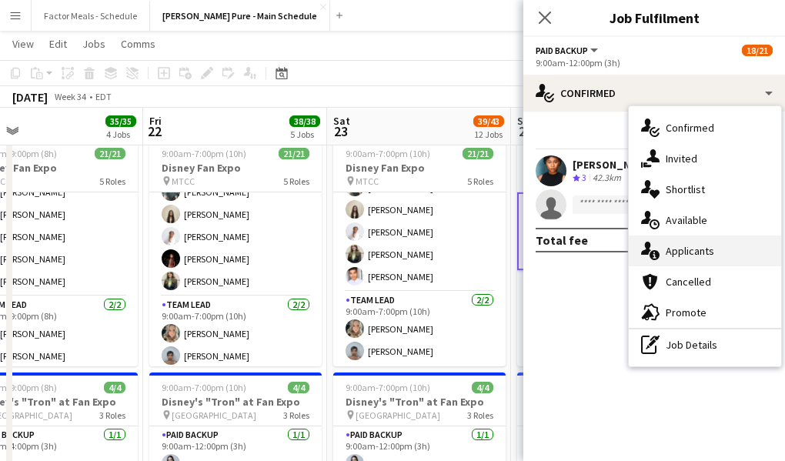
click at [690, 257] on div "single-neutral-actions-information Applicants" at bounding box center [705, 250] width 152 height 31
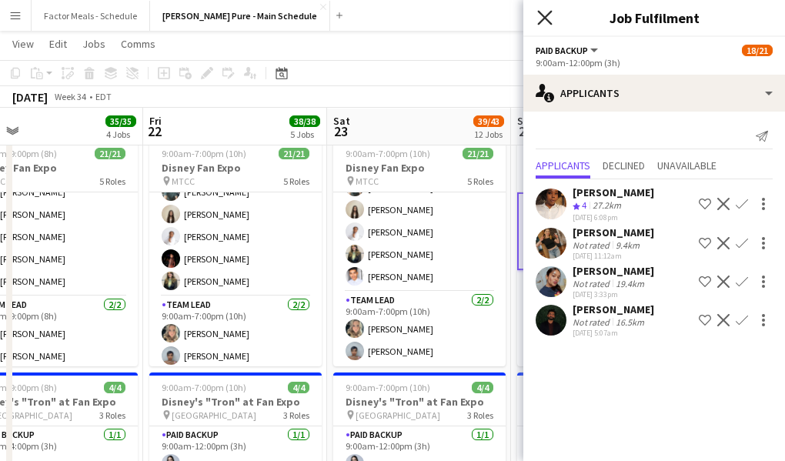
click at [537, 15] on icon "Close pop-in" at bounding box center [544, 17] width 15 height 15
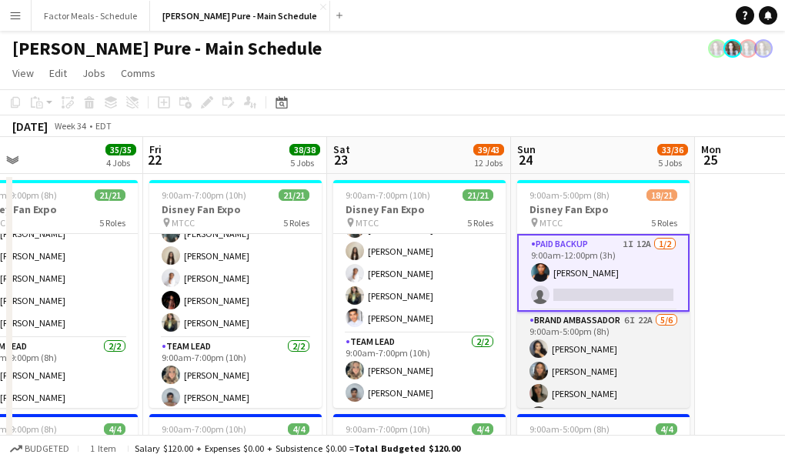
click at [575, 333] on app-card-role "Brand Ambassador 6I 22A 5/6 9:00am-5:00pm (8h) ameerah nuri Julissa Cornejo Sar…" at bounding box center [603, 394] width 172 height 164
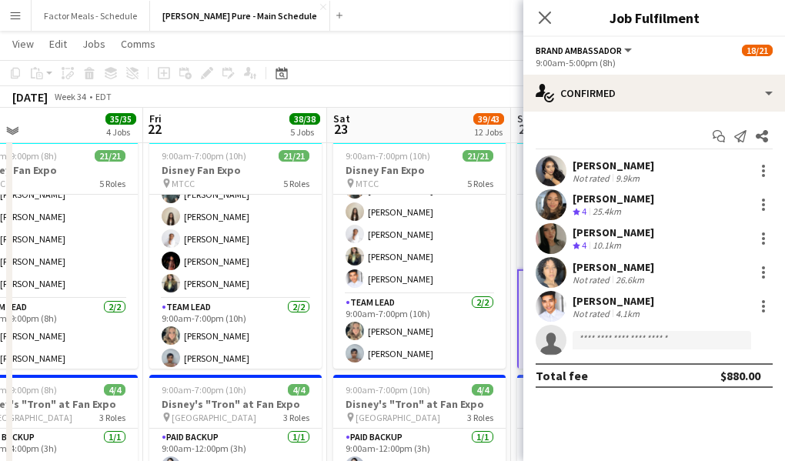
scroll to position [34, 0]
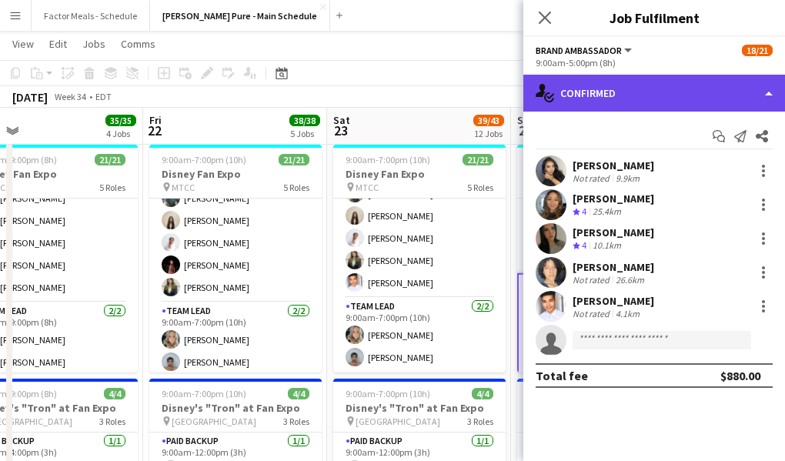
click at [595, 90] on div "single-neutral-actions-check-2 Confirmed" at bounding box center [654, 93] width 262 height 37
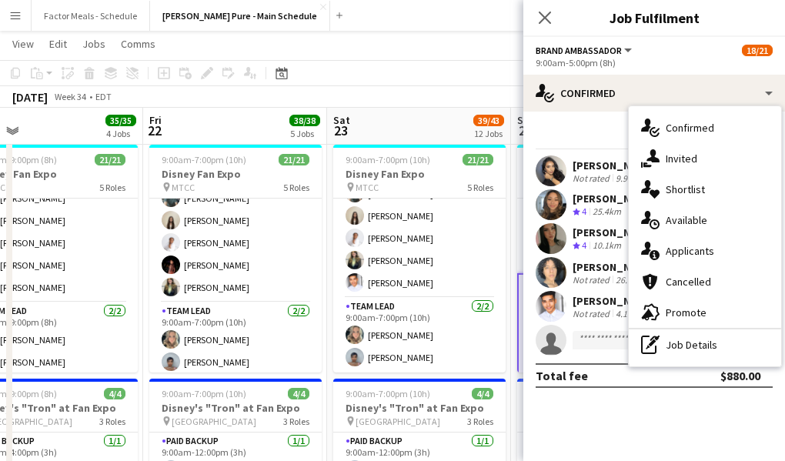
click at [692, 245] on div "single-neutral-actions-information Applicants" at bounding box center [705, 250] width 152 height 31
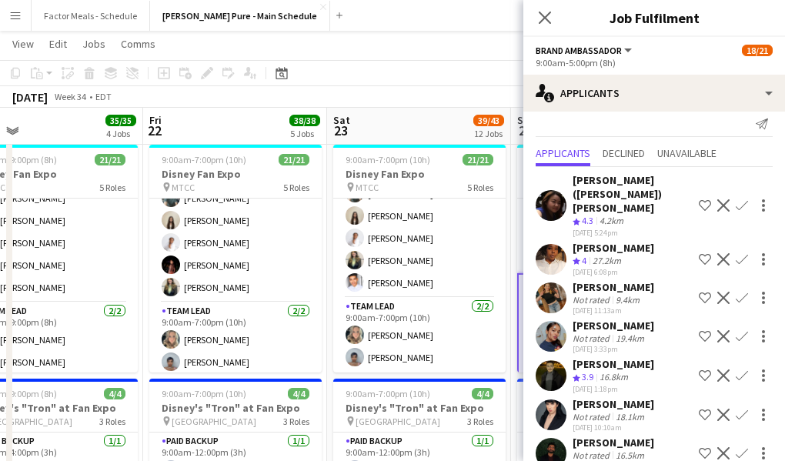
scroll to position [0, 0]
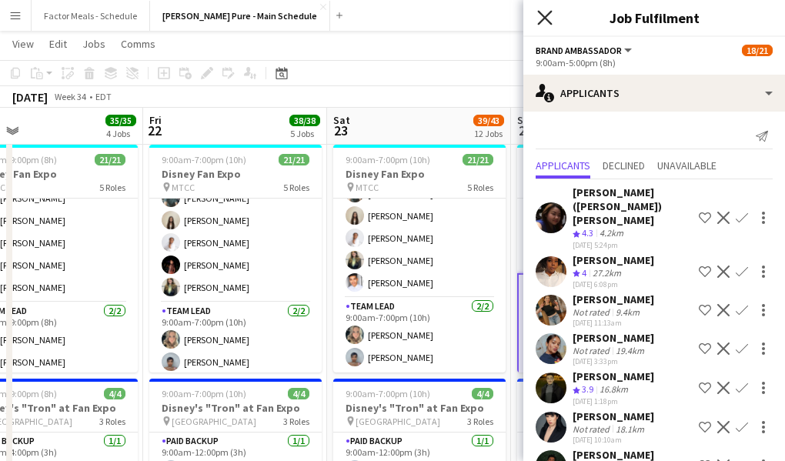
click at [546, 18] on icon at bounding box center [544, 17] width 15 height 15
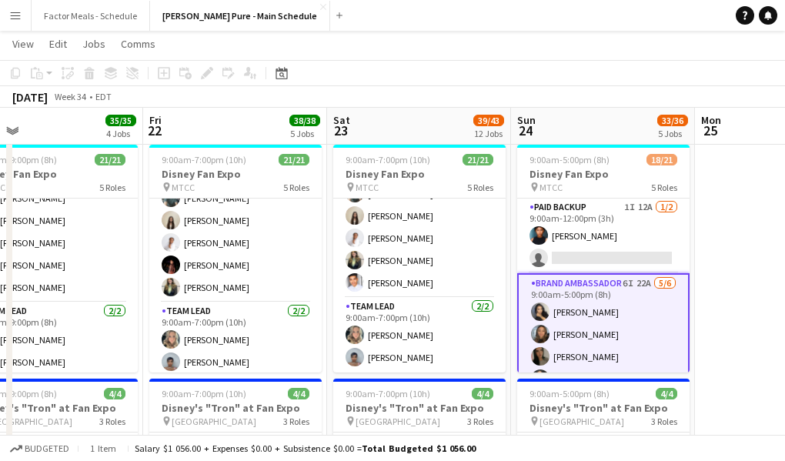
click at [500, 78] on app-toolbar "Copy Paste Paste Command V Paste with crew Command Shift V Paste linked Job Del…" at bounding box center [392, 73] width 785 height 26
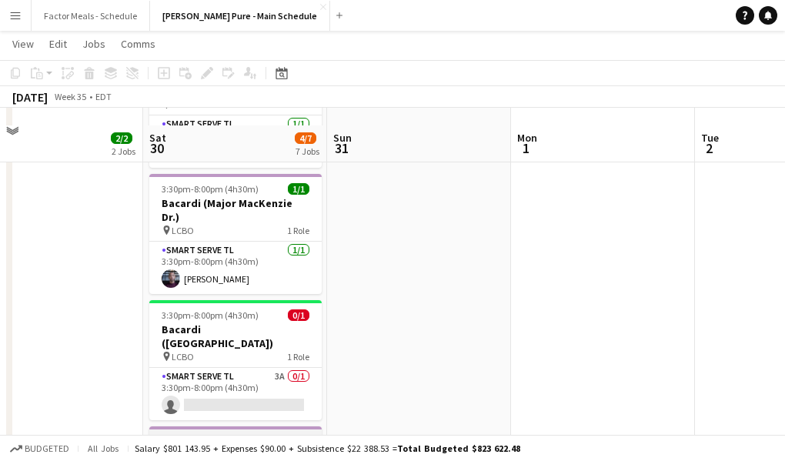
scroll to position [389, 0]
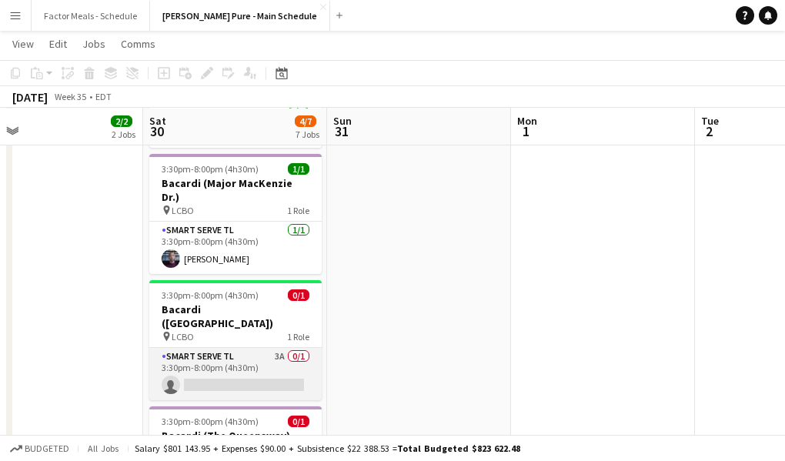
click at [212, 348] on app-card-role "Smart Serve TL 3A 0/1 3:30pm-8:00pm (4h30m) single-neutral-actions" at bounding box center [235, 374] width 172 height 52
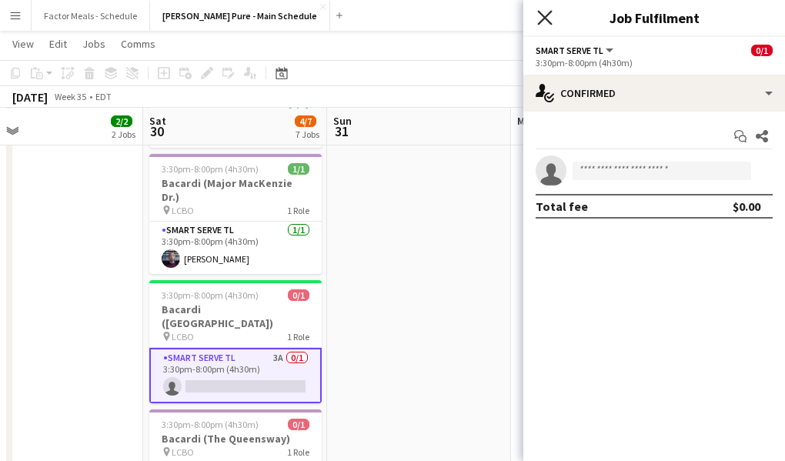
click at [545, 19] on icon "Close pop-in" at bounding box center [544, 17] width 15 height 15
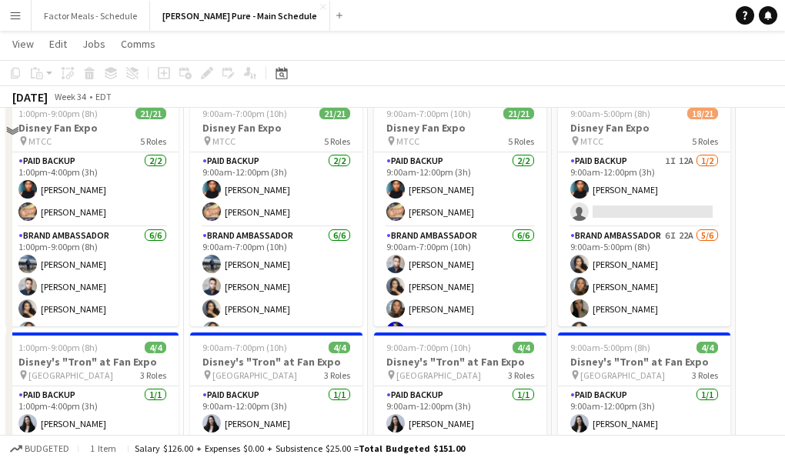
scroll to position [0, 0]
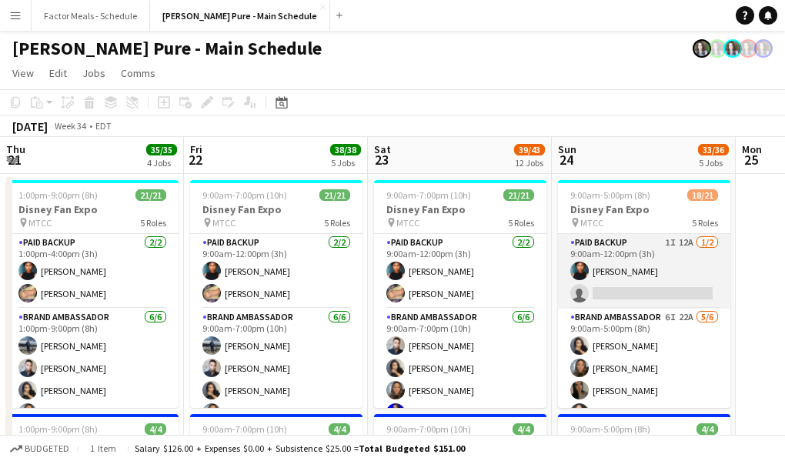
click at [618, 269] on app-card-role "Paid Backup 1I 12A 1/2 9:00am-12:00pm (3h) Jonel Leslie single-neutral-actions" at bounding box center [644, 271] width 172 height 75
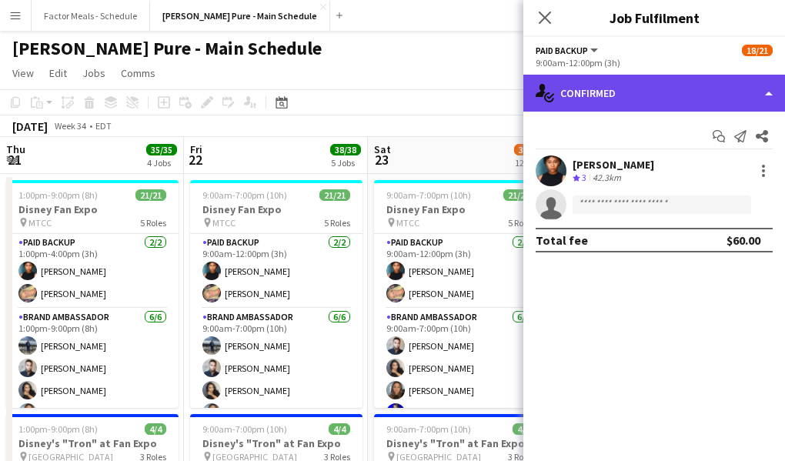
click at [610, 90] on div "single-neutral-actions-check-2 Confirmed" at bounding box center [654, 93] width 262 height 37
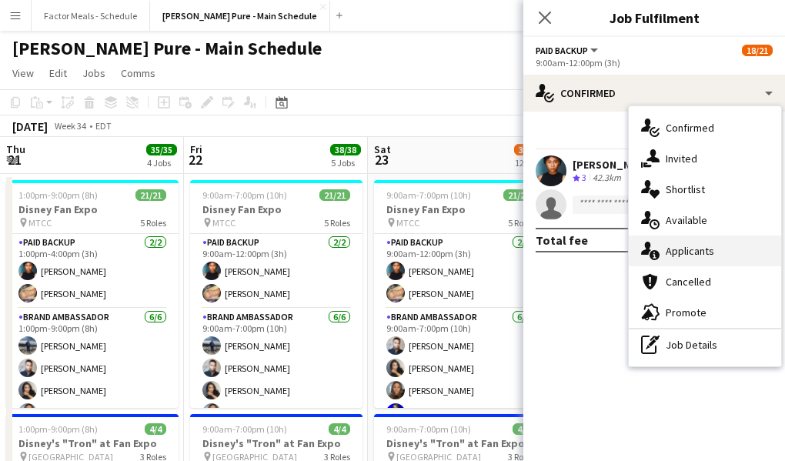
click at [692, 249] on div "single-neutral-actions-information Applicants" at bounding box center [705, 250] width 152 height 31
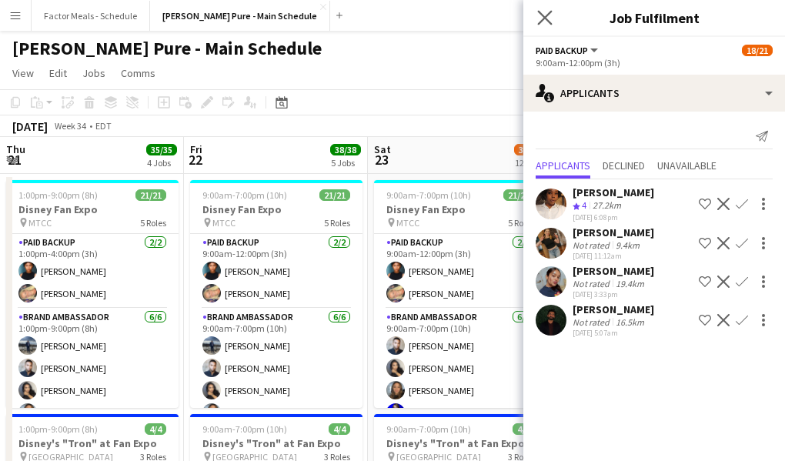
click at [546, 9] on app-icon "Close pop-in" at bounding box center [545, 18] width 22 height 22
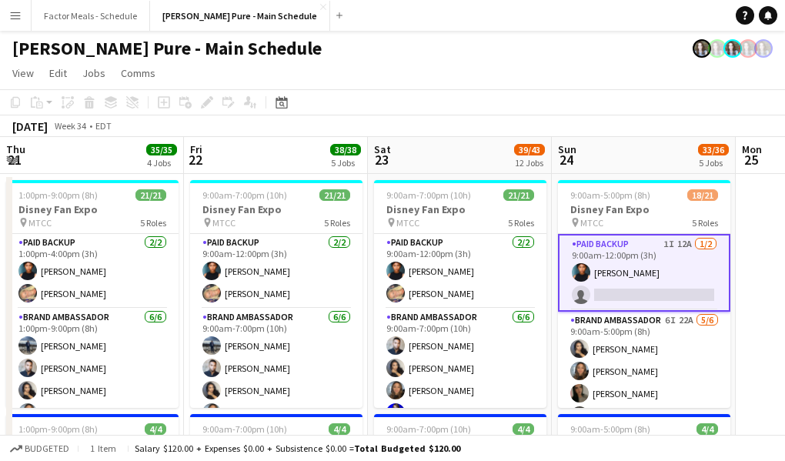
click at [484, 64] on app-page-menu "View Day view expanded Day view collapsed Month view Date picker Jump to today …" at bounding box center [392, 74] width 785 height 29
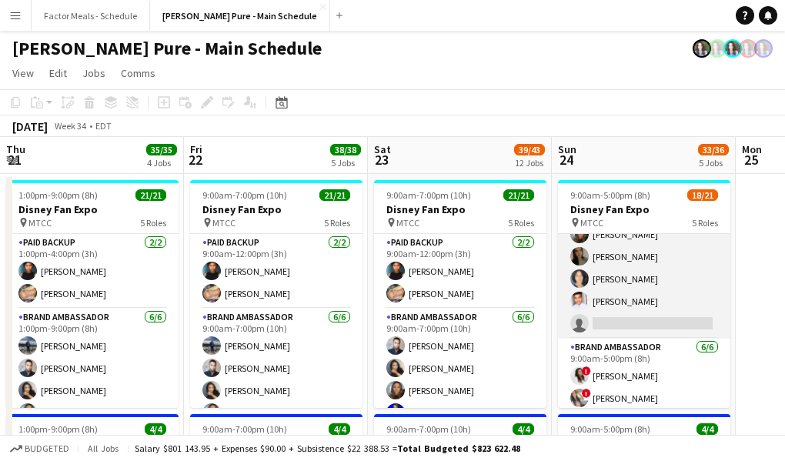
click at [643, 311] on app-card-role "Brand Ambassador 6I 22A 5/6 9:00am-5:00pm (8h) ameerah nuri Julissa Cornejo Sar…" at bounding box center [644, 257] width 172 height 164
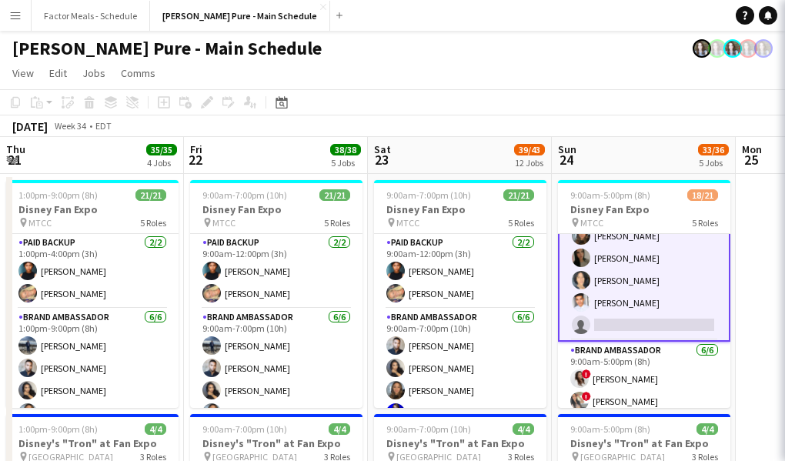
scroll to position [135, 0]
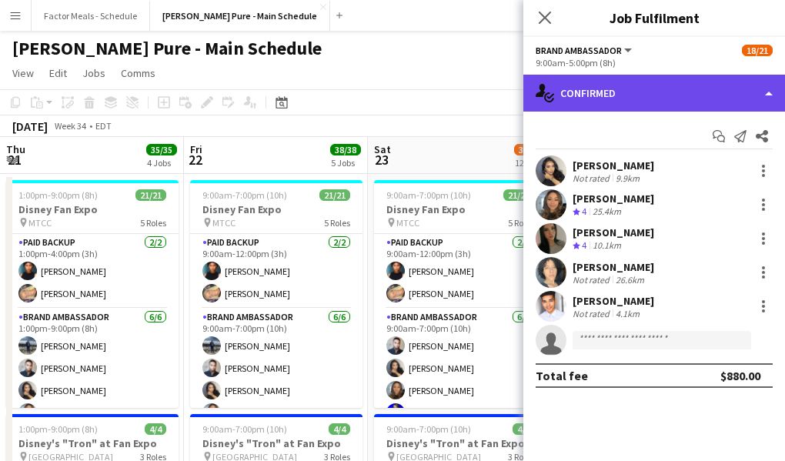
click at [630, 104] on div "single-neutral-actions-check-2 Confirmed" at bounding box center [654, 93] width 262 height 37
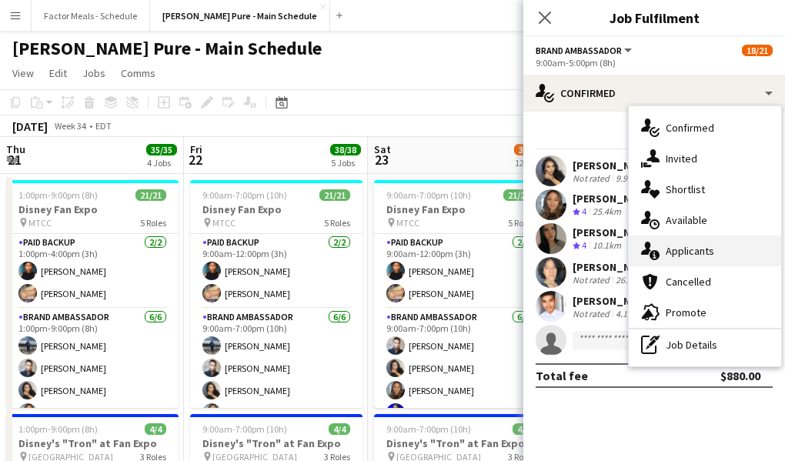
click at [703, 257] on div "single-neutral-actions-information Applicants" at bounding box center [705, 250] width 152 height 31
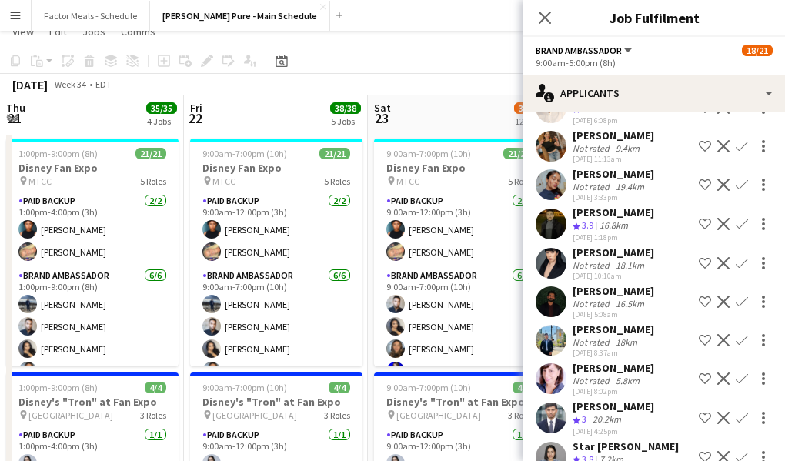
scroll to position [28, 0]
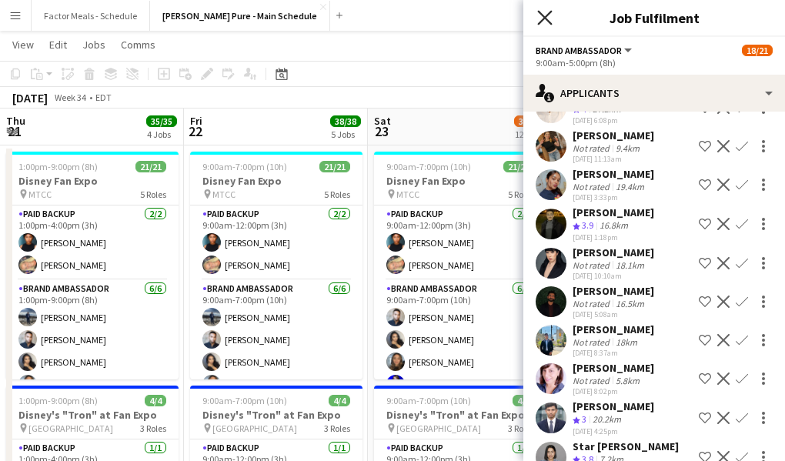
click at [545, 19] on icon at bounding box center [544, 17] width 15 height 15
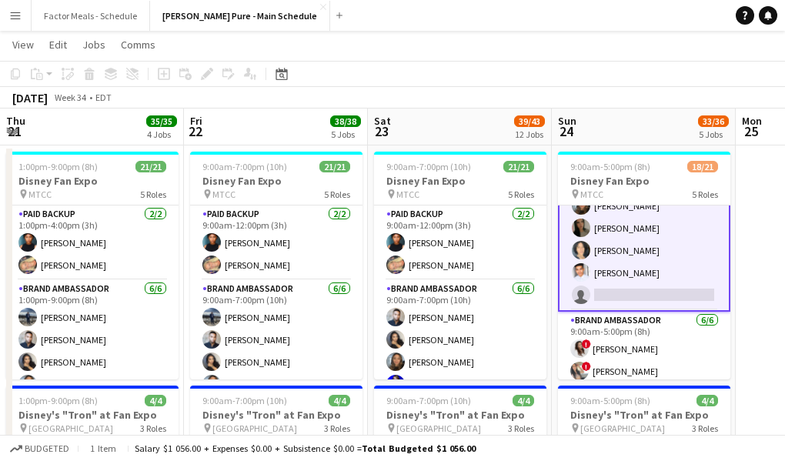
click at [582, 100] on div "August 2025 Week 34 • EDT" at bounding box center [392, 98] width 785 height 22
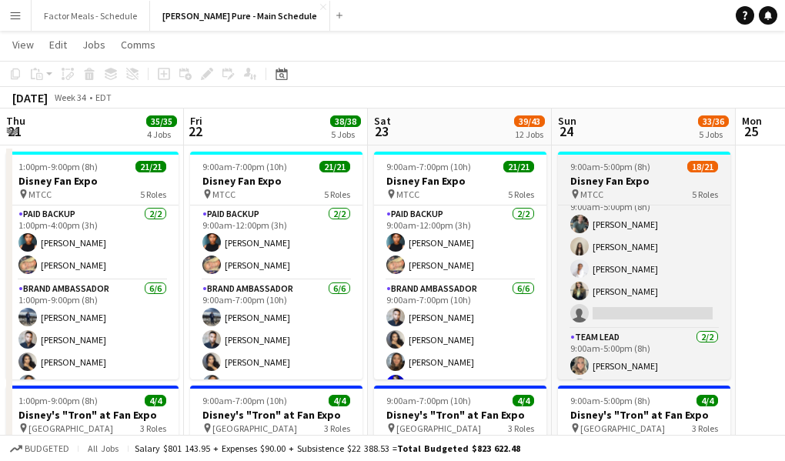
scroll to position [444, 0]
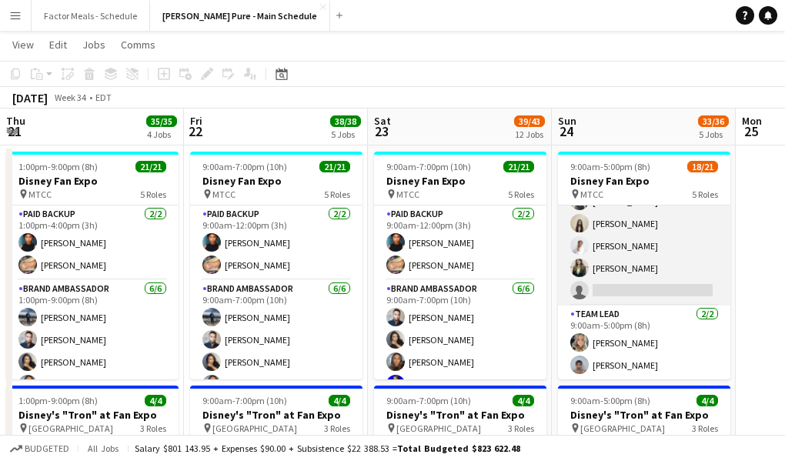
click at [615, 277] on app-card-role "Brand Ambassador 3I 21A 4/5 9:00am-5:00pm (8h) Dylan Watts Geanie Luu Jessica O…" at bounding box center [644, 235] width 172 height 142
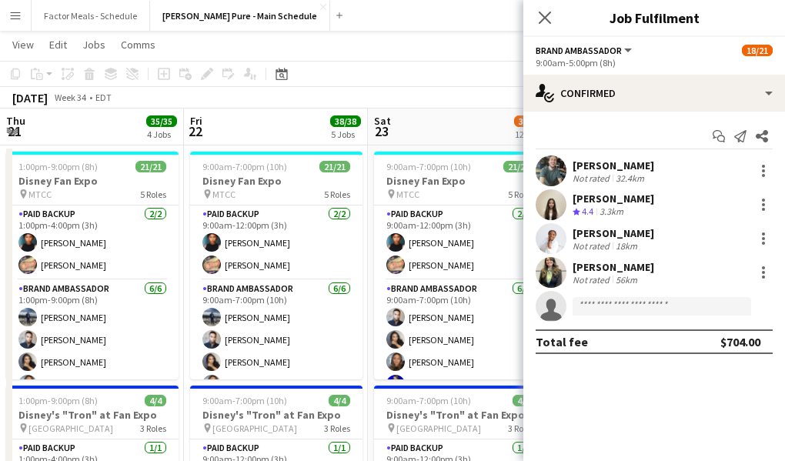
scroll to position [445, 0]
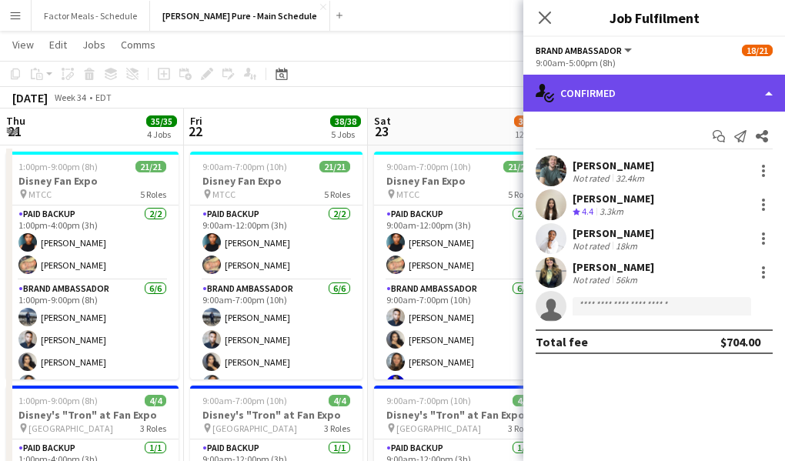
click at [632, 97] on div "single-neutral-actions-check-2 Confirmed" at bounding box center [654, 93] width 262 height 37
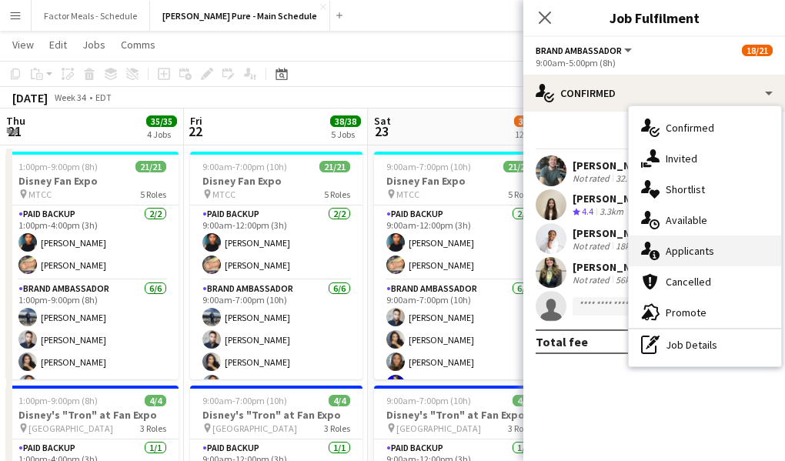
click at [679, 249] on div "single-neutral-actions-information Applicants" at bounding box center [705, 250] width 152 height 31
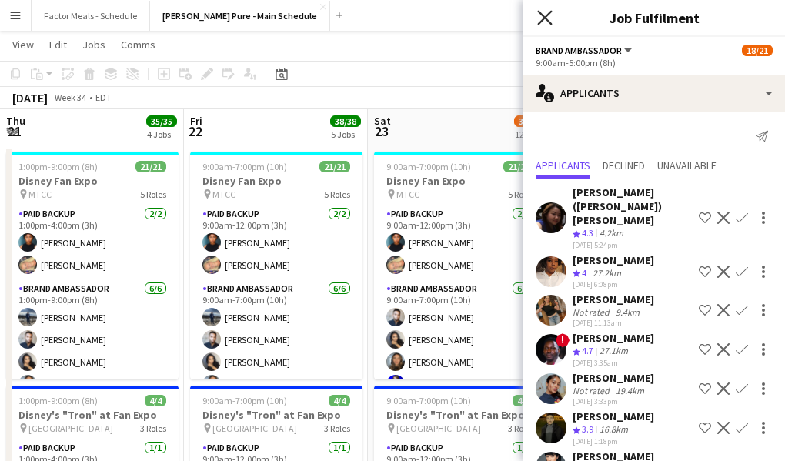
click at [549, 22] on icon at bounding box center [544, 17] width 15 height 15
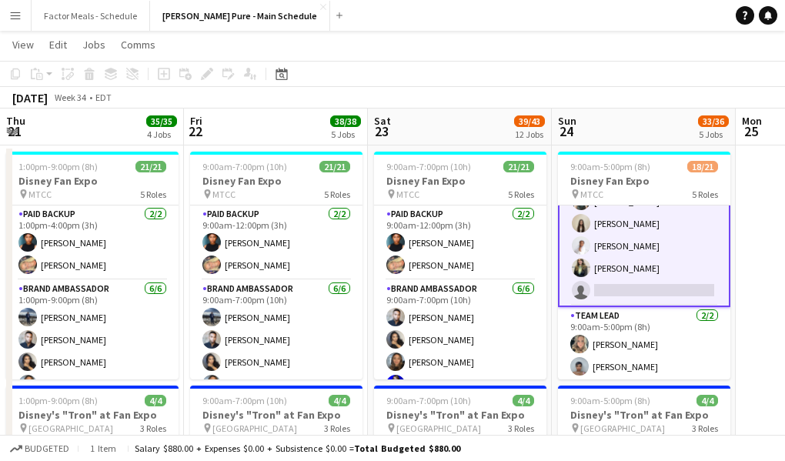
click at [493, 78] on app-toolbar "Copy Paste Paste Command V Paste with crew Command Shift V Paste linked Job Del…" at bounding box center [392, 74] width 785 height 26
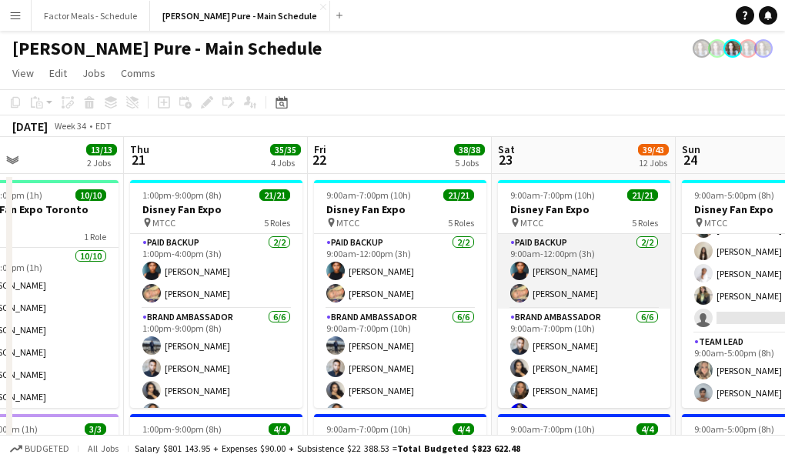
scroll to position [0, 395]
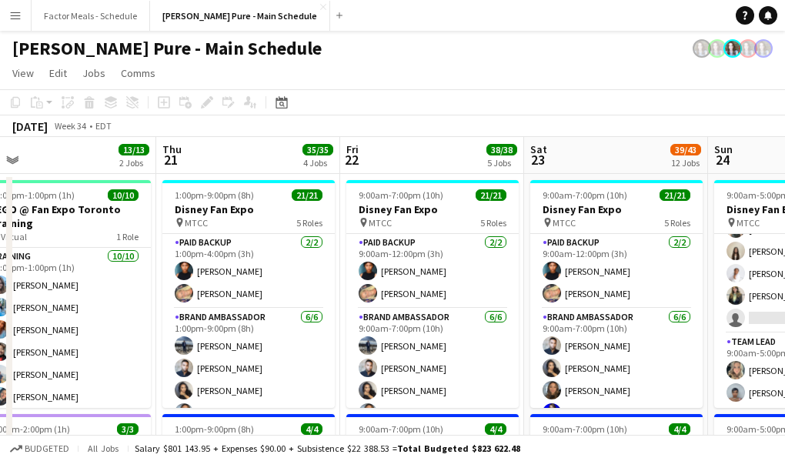
click at [18, 11] on app-icon "Menu" at bounding box center [15, 15] width 12 height 12
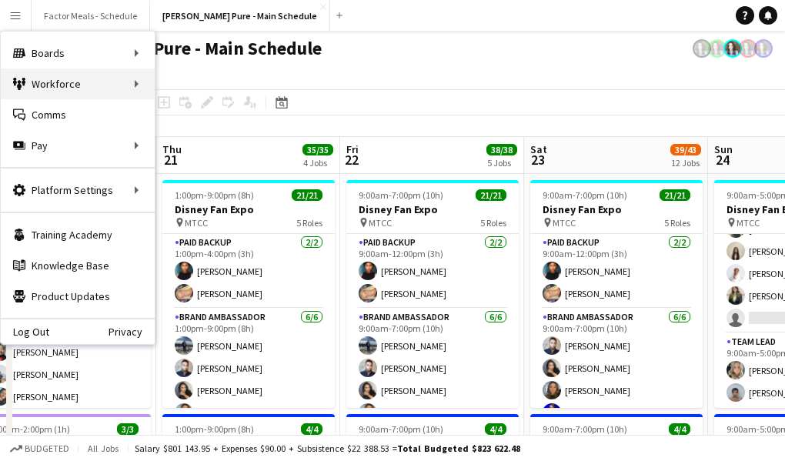
click at [45, 84] on div "Workforce Workforce" at bounding box center [78, 83] width 154 height 31
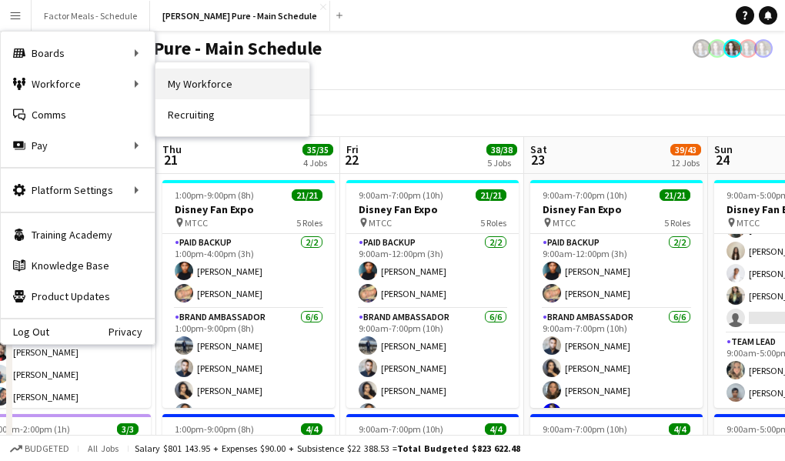
click at [208, 89] on link "My Workforce" at bounding box center [232, 83] width 154 height 31
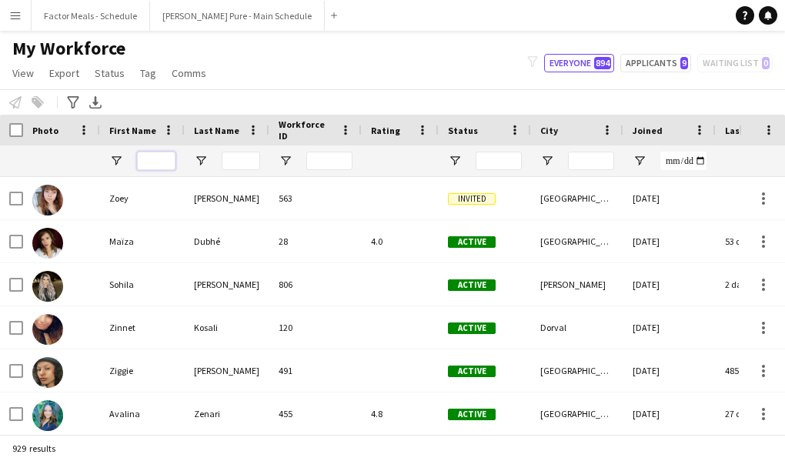
click at [151, 158] on input "First Name Filter Input" at bounding box center [156, 161] width 38 height 18
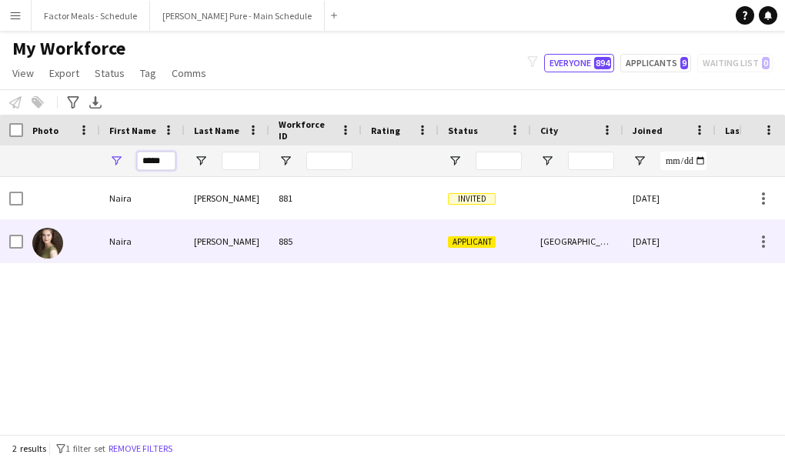
type input "*****"
click at [483, 248] on div "Applicant" at bounding box center [485, 241] width 92 height 42
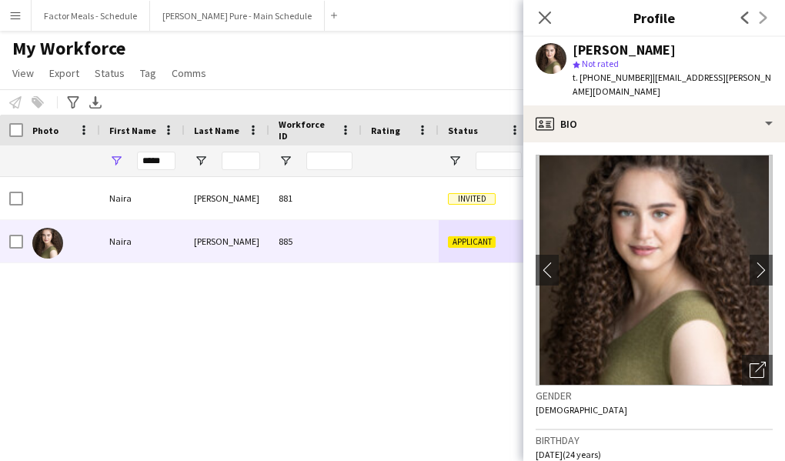
click at [614, 82] on span "t. +15878991547" at bounding box center [612, 78] width 80 height 12
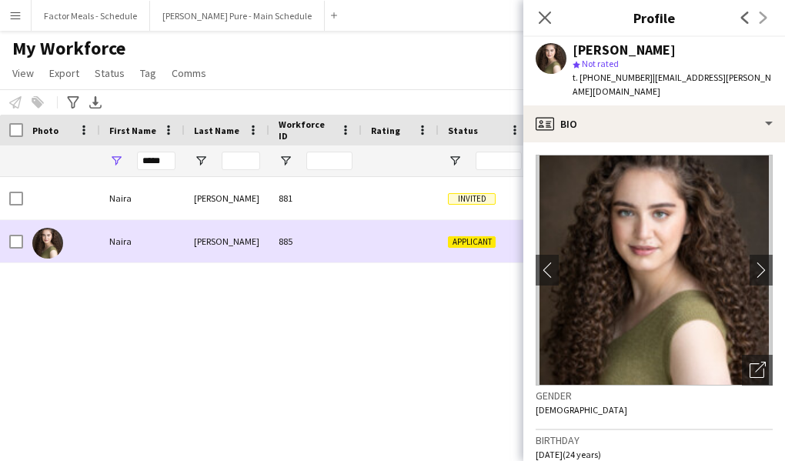
click at [479, 243] on span "Applicant" at bounding box center [472, 242] width 48 height 12
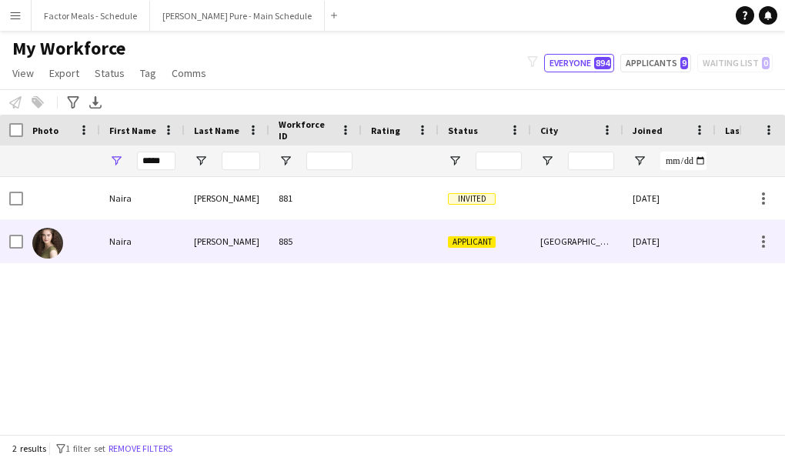
click at [479, 243] on span "Applicant" at bounding box center [472, 242] width 48 height 12
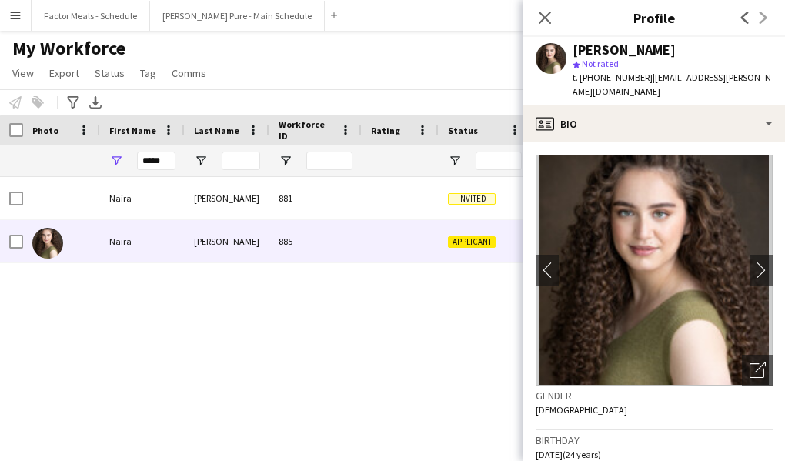
click at [497, 295] on div "Naira Bahrami 881 Invited 13-08-2025 0 Naira Bahrami 885 Applicant Toronto 14-0…" at bounding box center [369, 305] width 739 height 257
click at [545, 15] on icon "Close pop-in" at bounding box center [544, 17] width 15 height 15
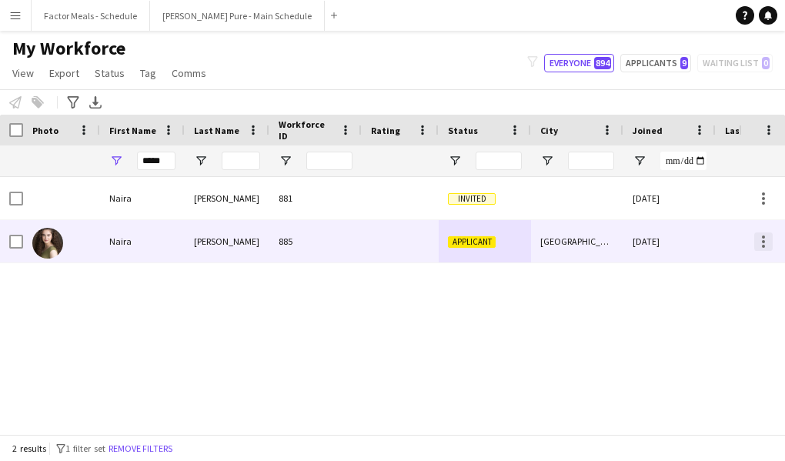
click at [762, 237] on div at bounding box center [763, 236] width 3 height 3
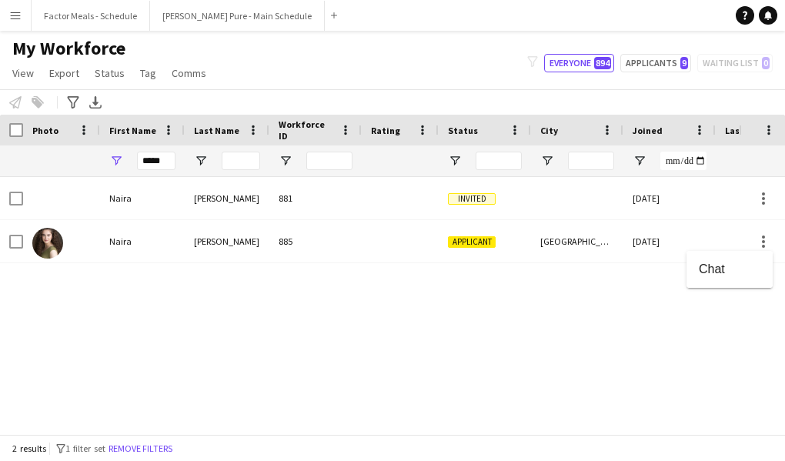
click at [465, 246] on div at bounding box center [392, 230] width 785 height 461
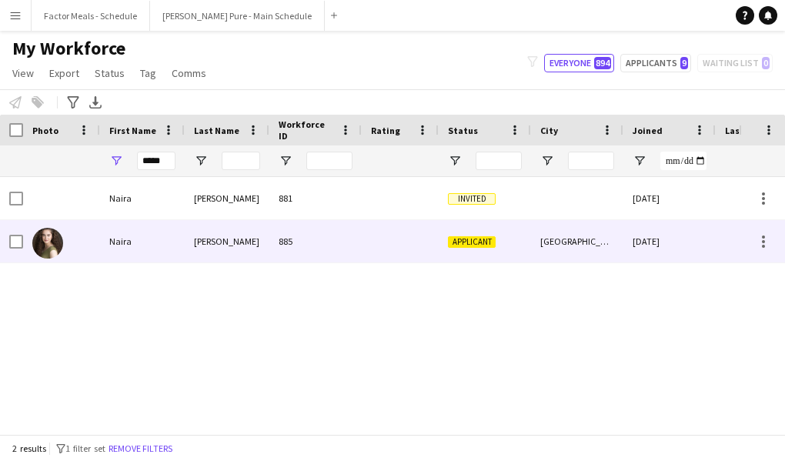
click at [462, 242] on span "Applicant" at bounding box center [472, 242] width 48 height 12
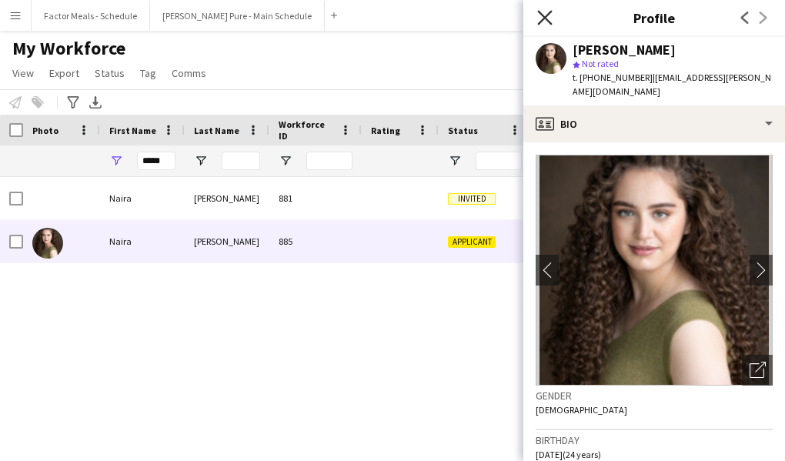
click at [540, 21] on icon at bounding box center [544, 17] width 15 height 15
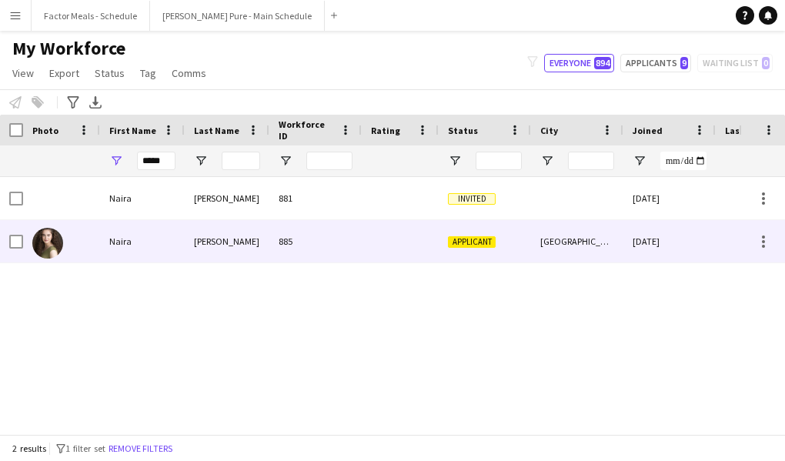
click at [502, 240] on div "Applicant" at bounding box center [485, 241] width 92 height 42
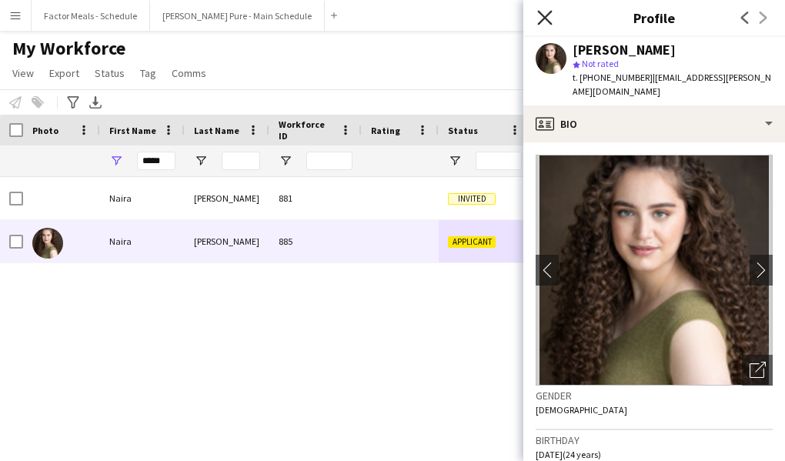
click at [541, 22] on icon at bounding box center [544, 17] width 15 height 15
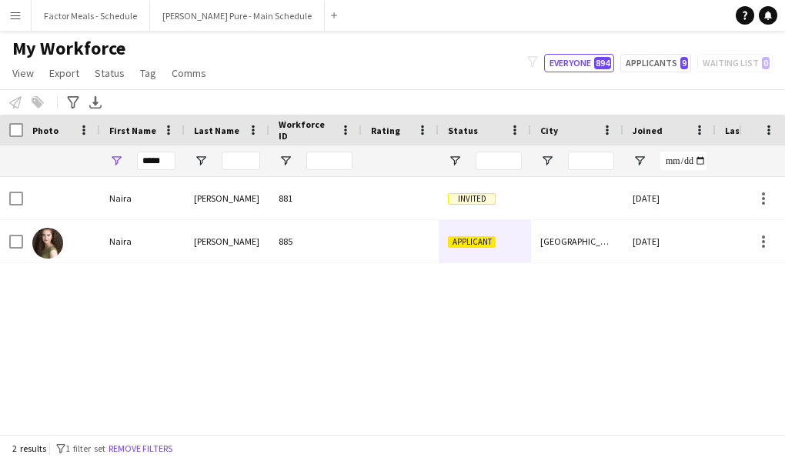
click at [406, 352] on div "Naira Bahrami 881 Invited 13-08-2025 0 Naira Bahrami 885 Applicant Toronto 14-0…" at bounding box center [369, 305] width 739 height 257
click at [229, 15] on button "[PERSON_NAME] Pure - Main Schedule Close" at bounding box center [237, 16] width 175 height 30
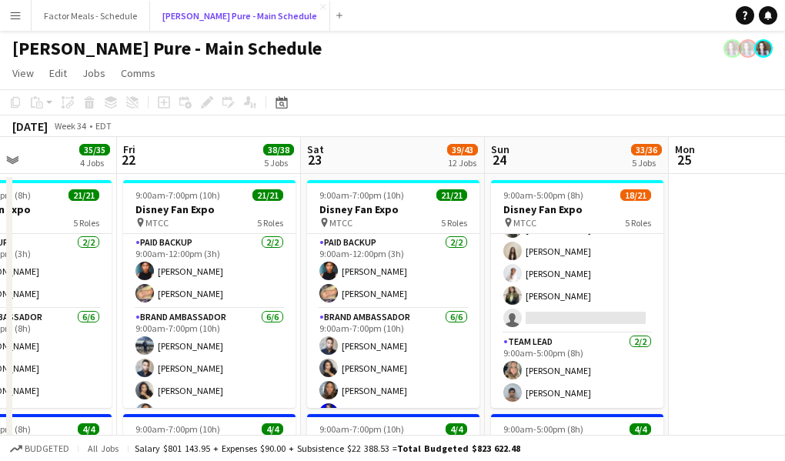
scroll to position [7, 0]
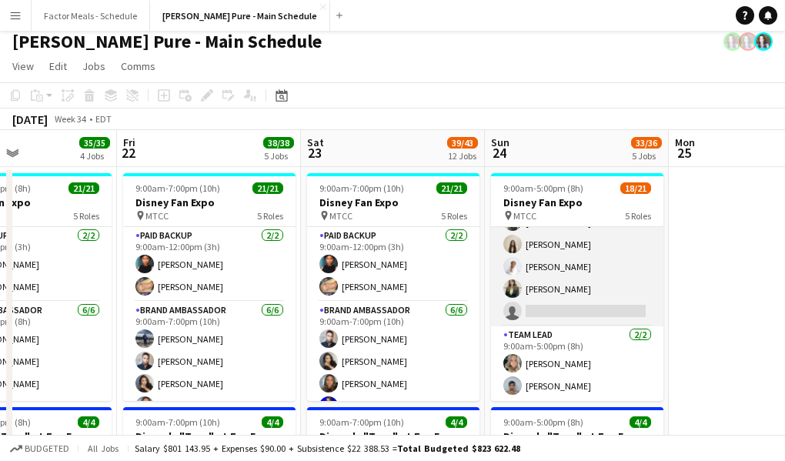
click at [545, 303] on app-card-role "Brand Ambassador 3I 21A 4/5 9:00am-5:00pm (8h) Dylan Watts Geanie Luu Jessica O…" at bounding box center [577, 256] width 172 height 142
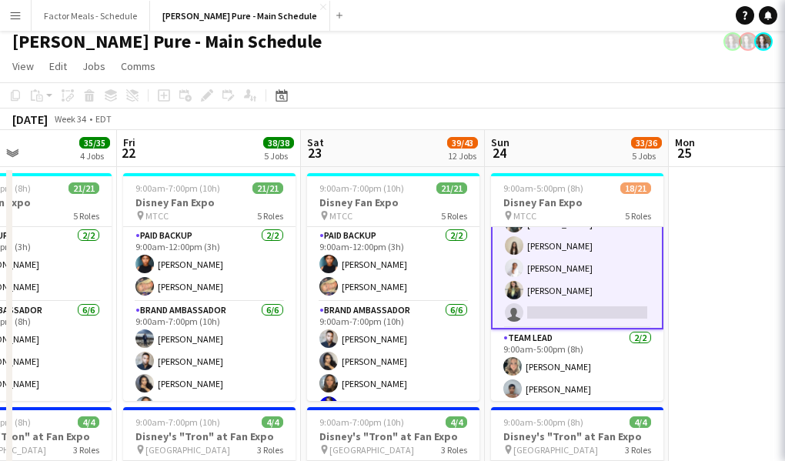
scroll to position [446, 0]
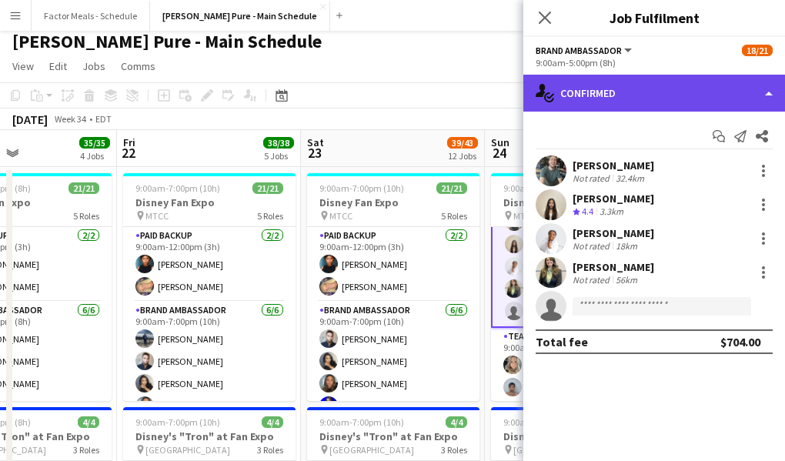
click at [654, 103] on div "single-neutral-actions-check-2 Confirmed" at bounding box center [654, 93] width 262 height 37
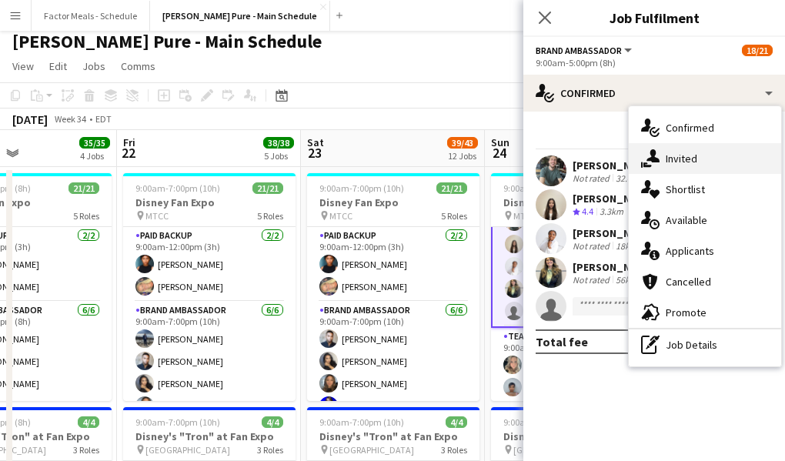
click at [689, 162] on div "single-neutral-actions-share-1 Invited" at bounding box center [705, 158] width 152 height 31
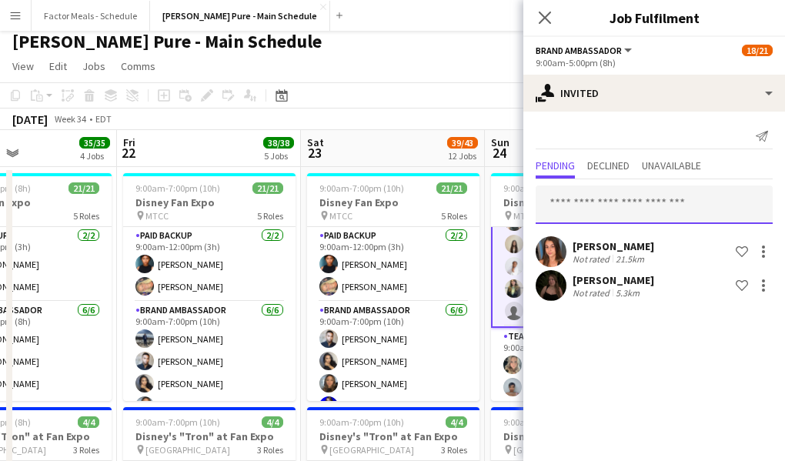
click at [654, 210] on input "text" at bounding box center [653, 204] width 237 height 38
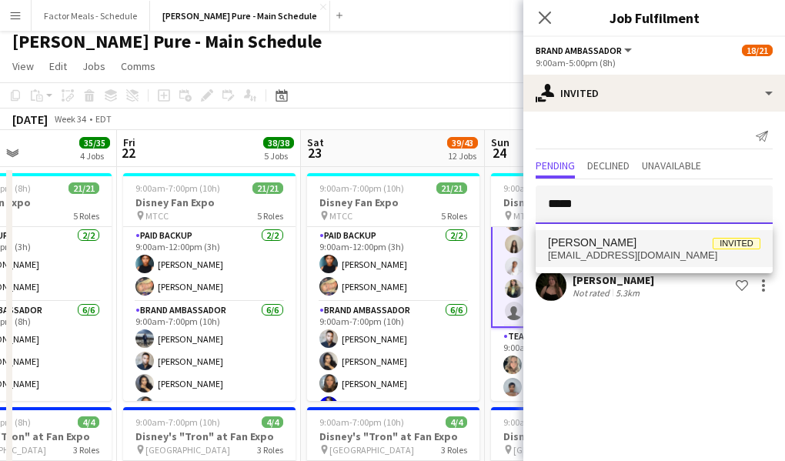
type input "*****"
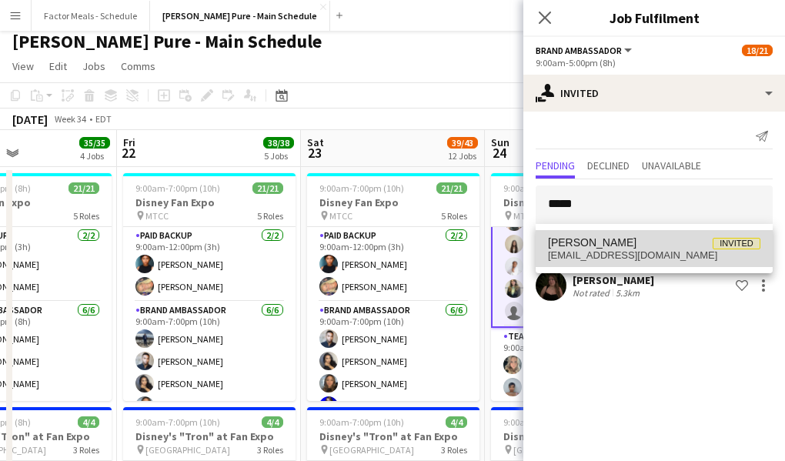
click at [643, 248] on span "Naira Bahrami Invited" at bounding box center [654, 242] width 212 height 13
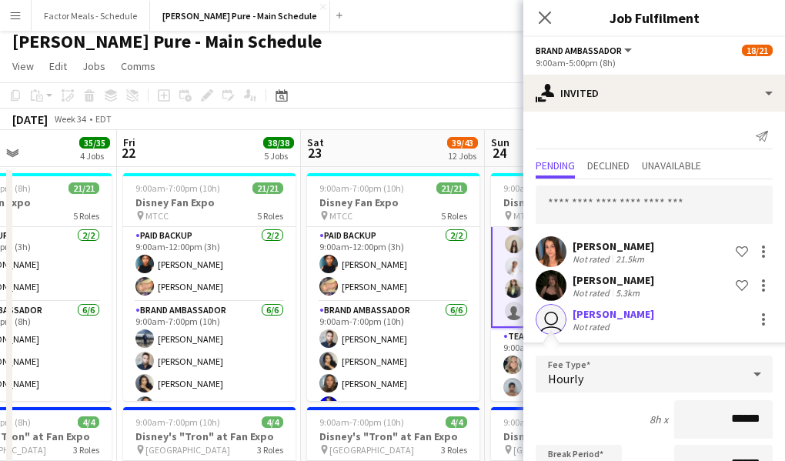
click at [541, 16] on icon "Close pop-in" at bounding box center [545, 18] width 12 height 12
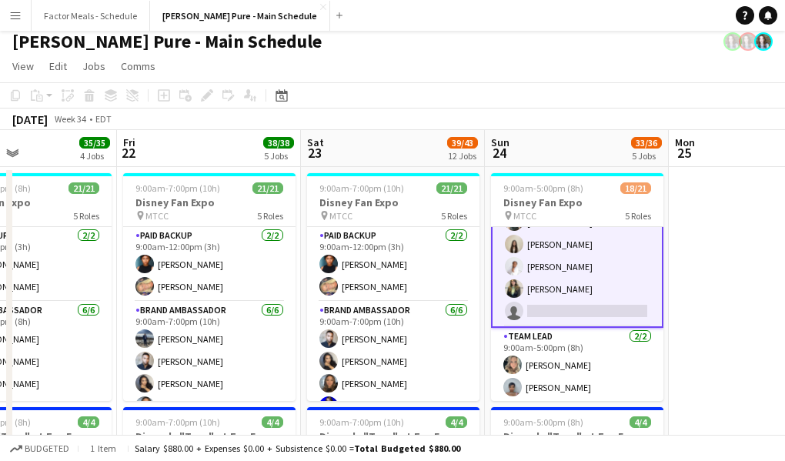
click at [470, 99] on app-toolbar "Copy Paste Paste Command V Paste with crew Command Shift V Paste linked Job Del…" at bounding box center [392, 95] width 785 height 26
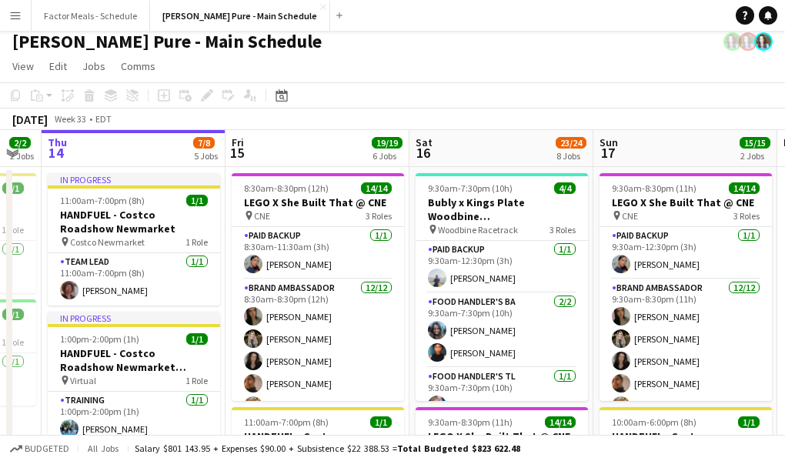
scroll to position [0, 368]
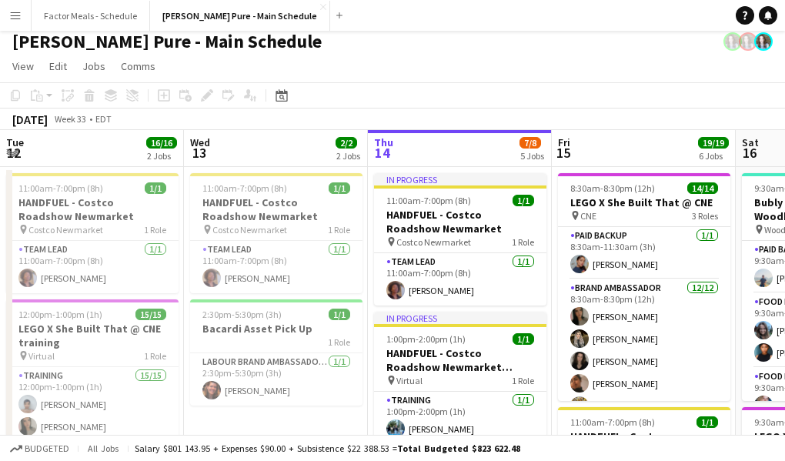
click at [14, 18] on app-icon "Menu" at bounding box center [15, 15] width 12 height 12
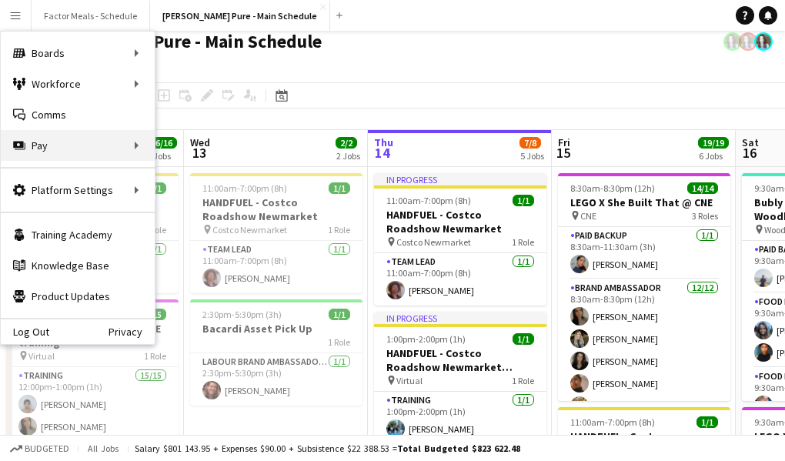
click at [45, 142] on div "Pay Pay" at bounding box center [78, 145] width 154 height 31
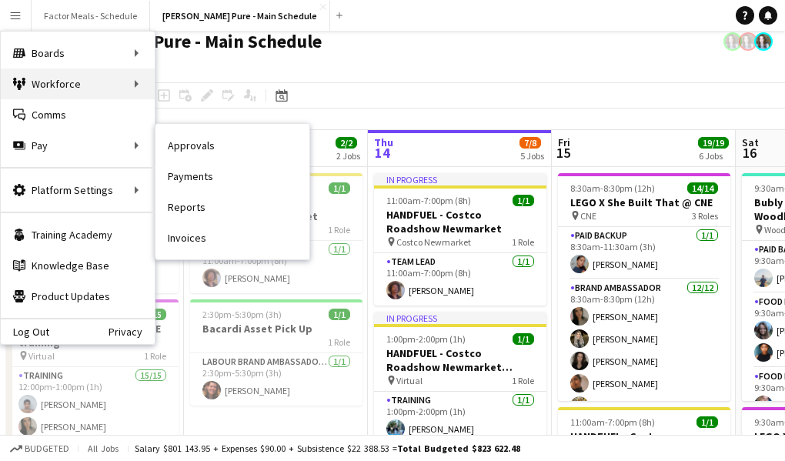
click at [47, 88] on div "Workforce Workforce" at bounding box center [78, 83] width 154 height 31
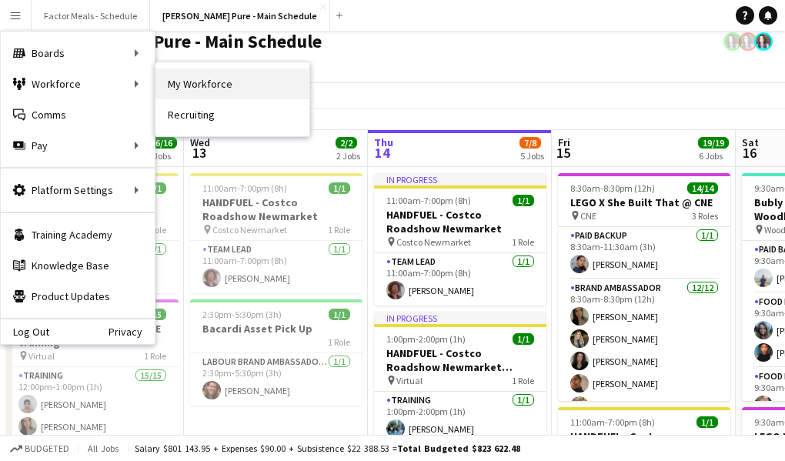
click at [215, 90] on link "My Workforce" at bounding box center [232, 83] width 154 height 31
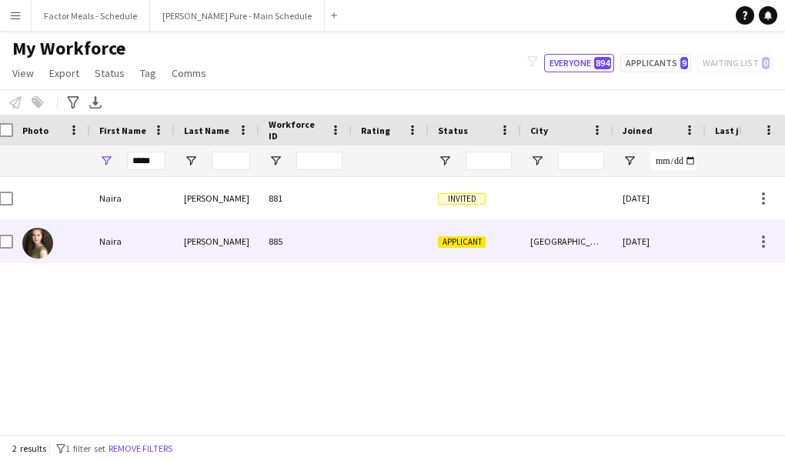
scroll to position [0, 16]
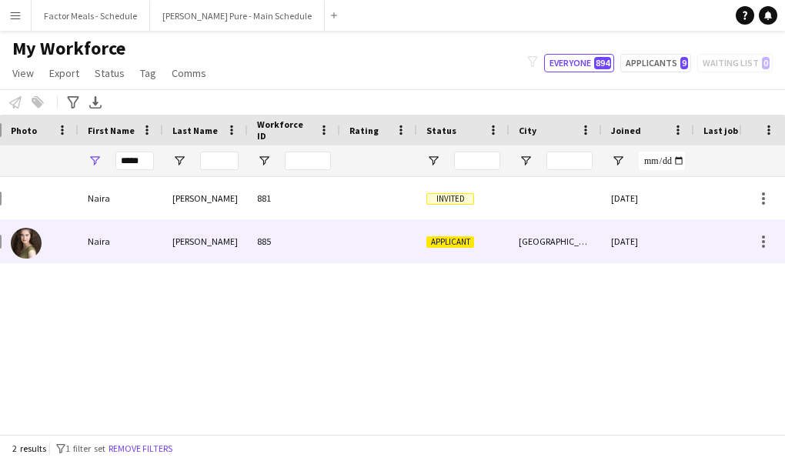
click at [431, 239] on span "Applicant" at bounding box center [450, 242] width 48 height 12
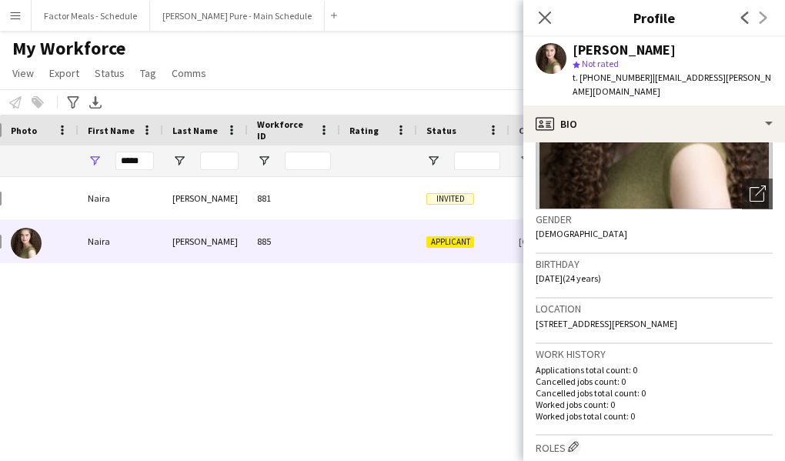
scroll to position [91, 0]
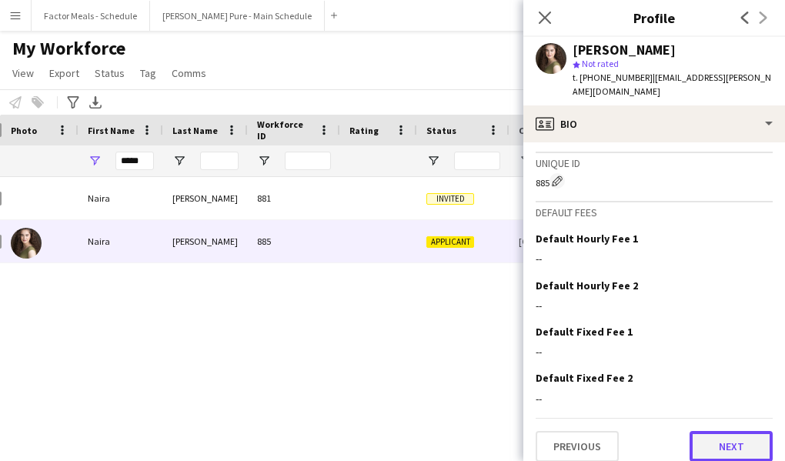
click at [719, 431] on button "Next" at bounding box center [730, 446] width 83 height 31
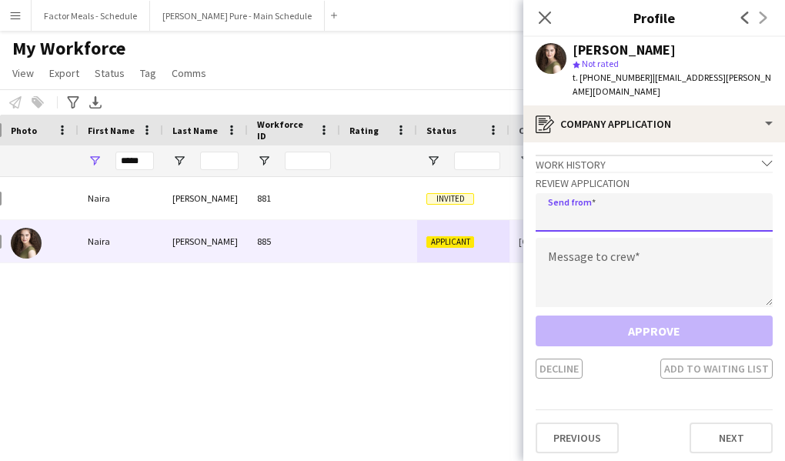
click at [639, 196] on input "email" at bounding box center [653, 212] width 237 height 38
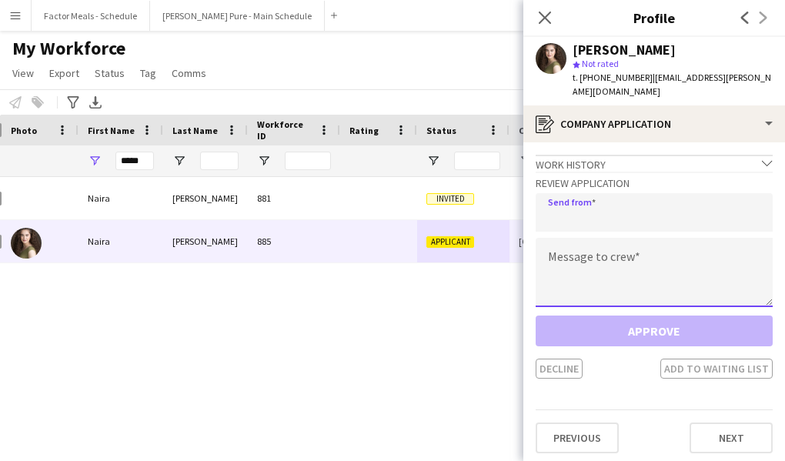
click at [627, 246] on textarea at bounding box center [653, 272] width 237 height 69
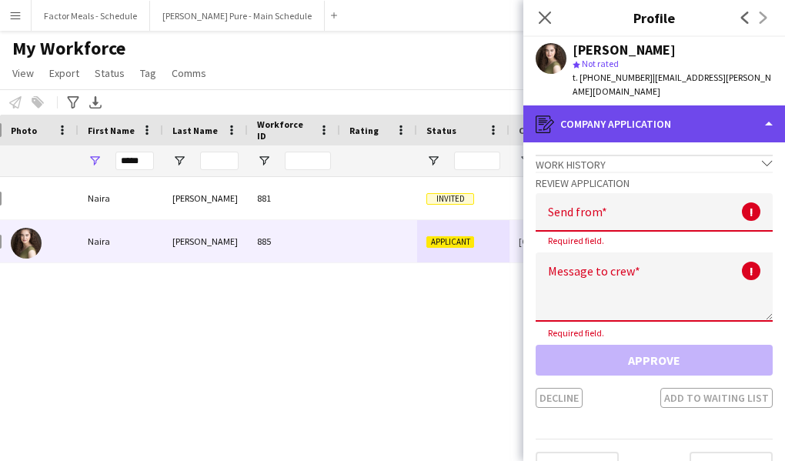
click at [644, 111] on div "register Company application" at bounding box center [654, 123] width 262 height 37
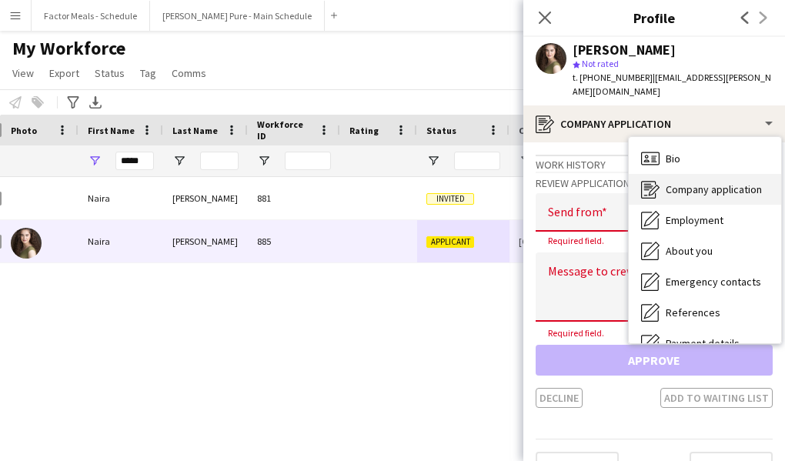
click at [698, 182] on span "Company application" at bounding box center [713, 189] width 96 height 14
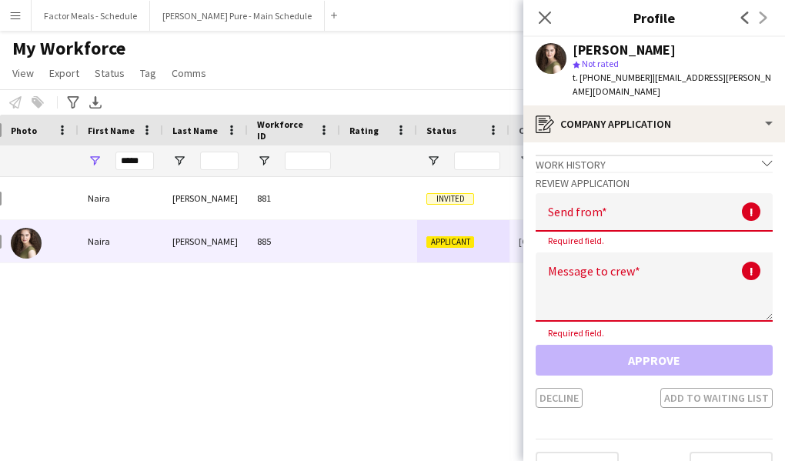
click at [585, 196] on input "email" at bounding box center [653, 212] width 237 height 38
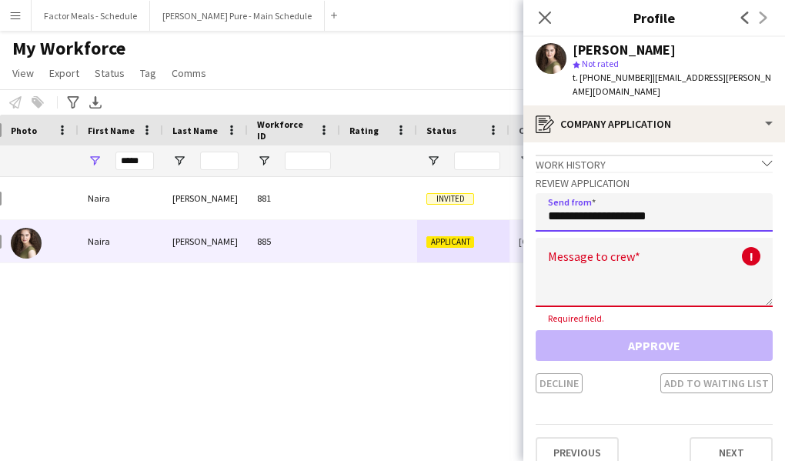
type input "**********"
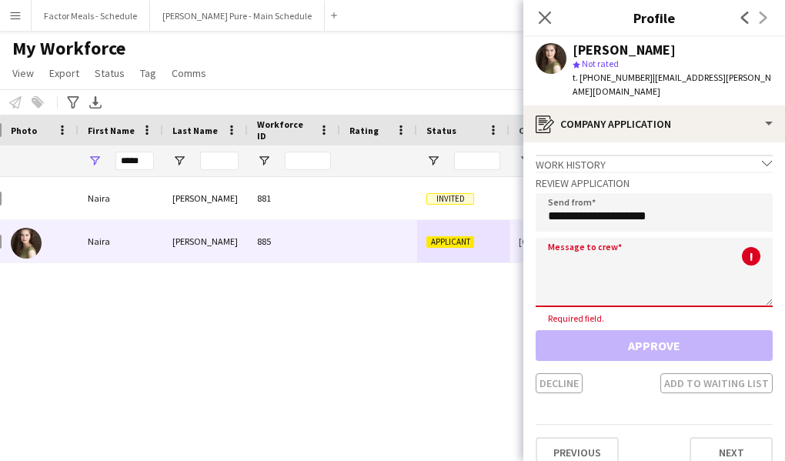
click at [591, 249] on textarea at bounding box center [653, 272] width 237 height 69
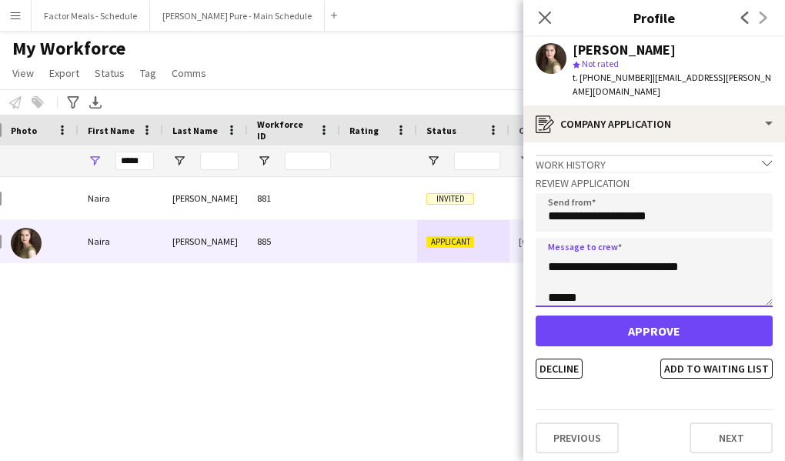
scroll to position [40, 0]
type textarea "**********"
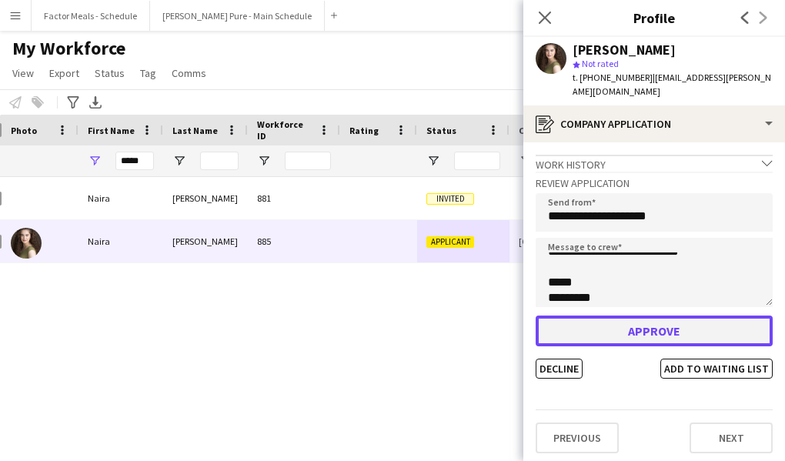
click at [604, 320] on button "Approve" at bounding box center [653, 330] width 237 height 31
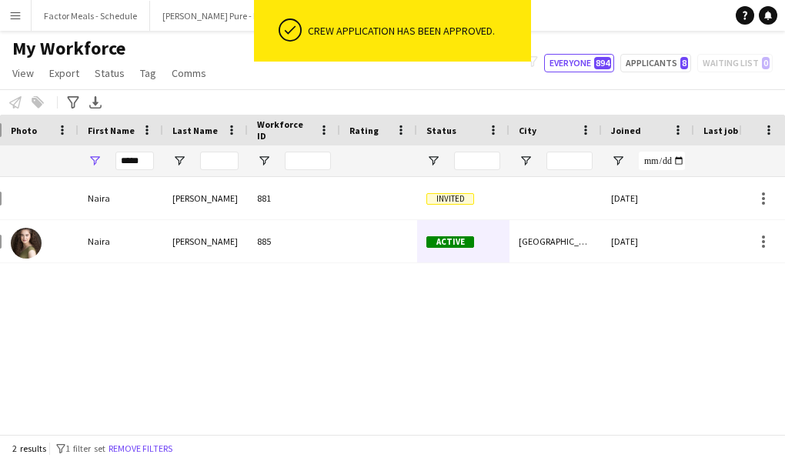
click at [462, 325] on div "Naira Bahrami 881 Invited 13-08-2025 0 nairabahrami@gmail.com Naira Bahrami 885…" at bounding box center [369, 305] width 739 height 257
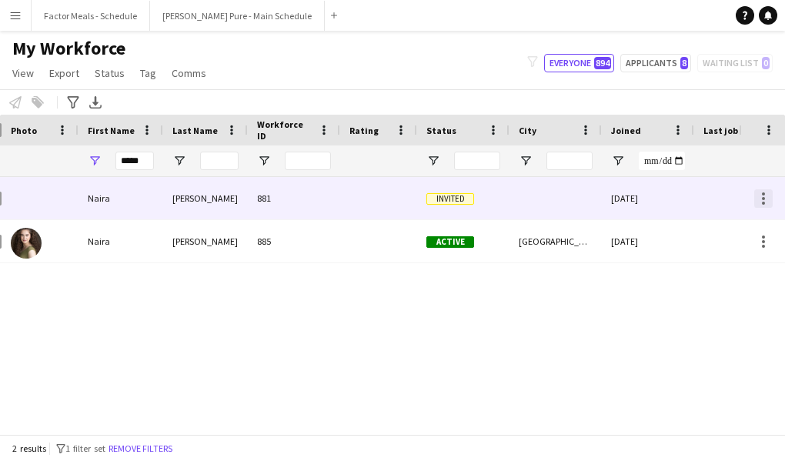
click at [759, 199] on div at bounding box center [763, 198] width 18 height 18
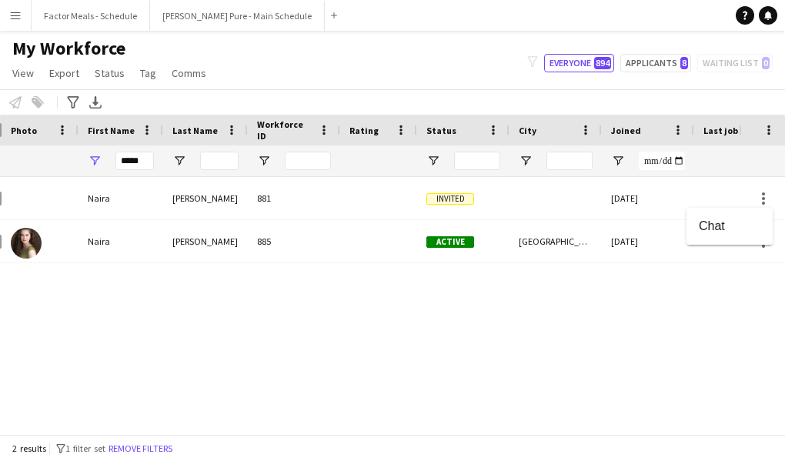
click at [431, 185] on div at bounding box center [392, 230] width 785 height 461
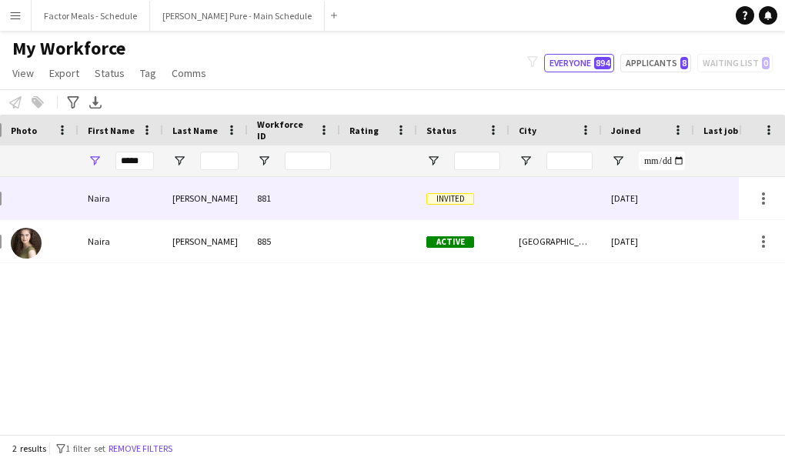
click at [389, 197] on div at bounding box center [378, 198] width 77 height 42
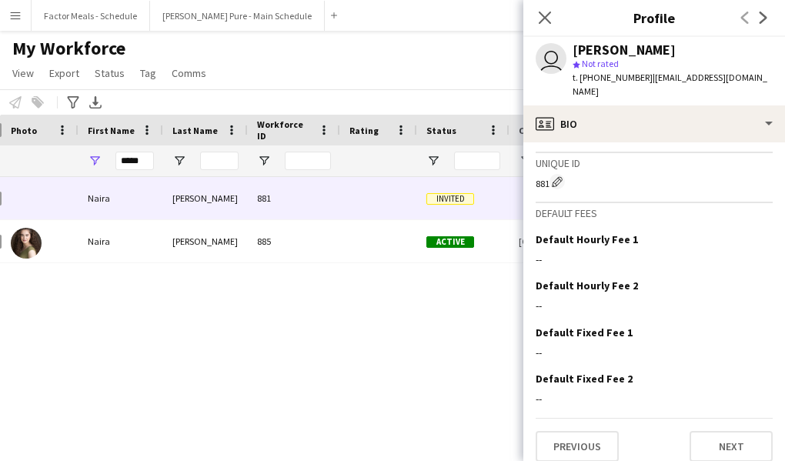
scroll to position [642, 0]
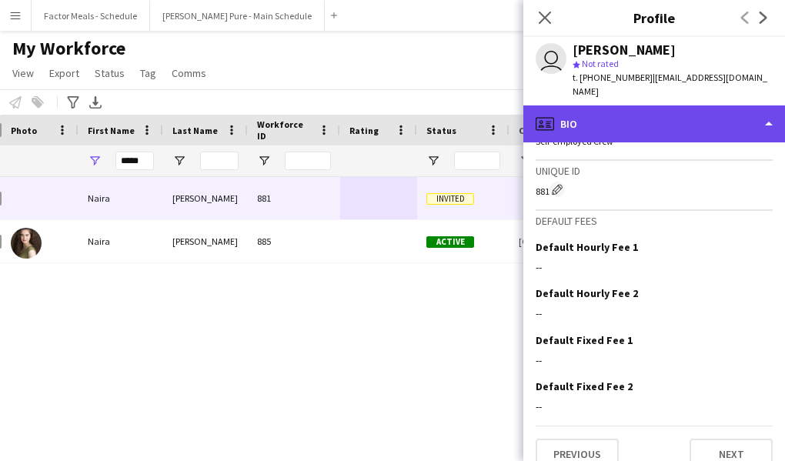
click at [758, 107] on div "profile Bio" at bounding box center [654, 123] width 262 height 37
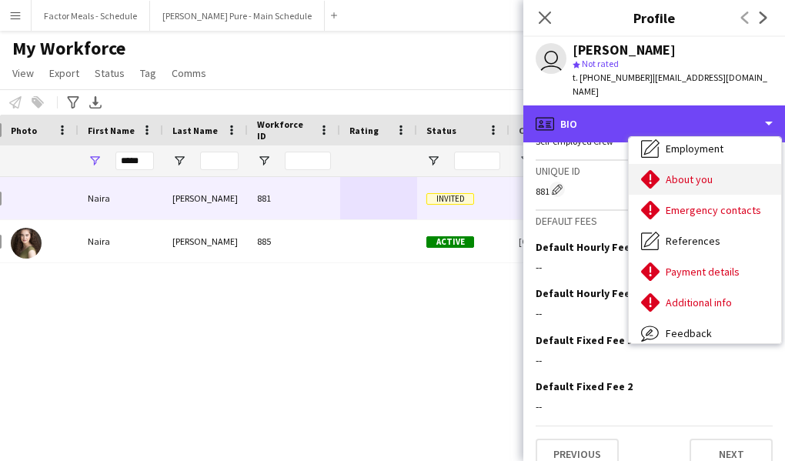
scroll to position [0, 0]
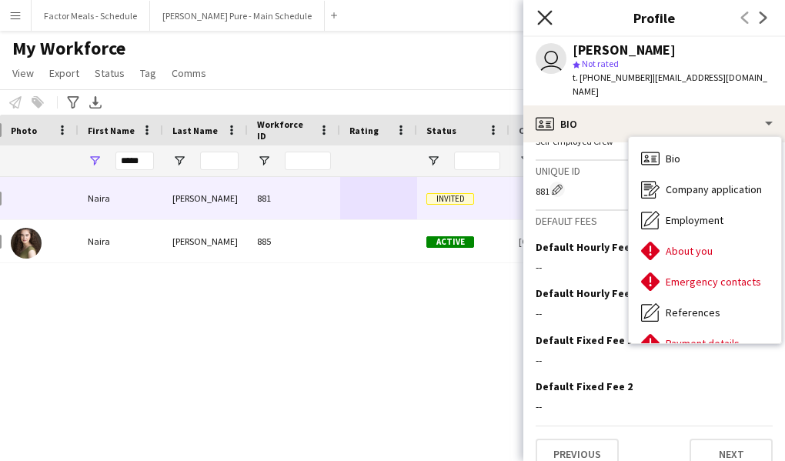
click at [542, 23] on icon "Close pop-in" at bounding box center [544, 17] width 15 height 15
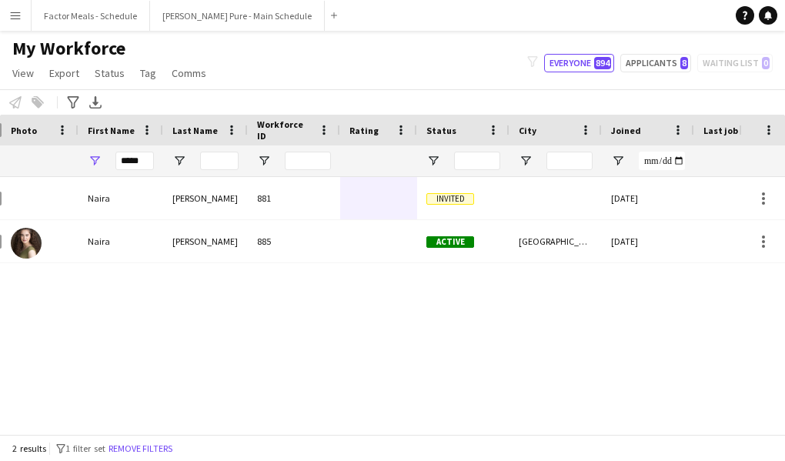
click at [425, 304] on div "Naira Bahrami 881 Invited 13-08-2025 0 nairabahrami@gmail.com Naira Bahrami 885…" at bounding box center [369, 305] width 739 height 257
click at [203, 16] on button "[PERSON_NAME] Pure - Main Schedule Close" at bounding box center [237, 16] width 175 height 30
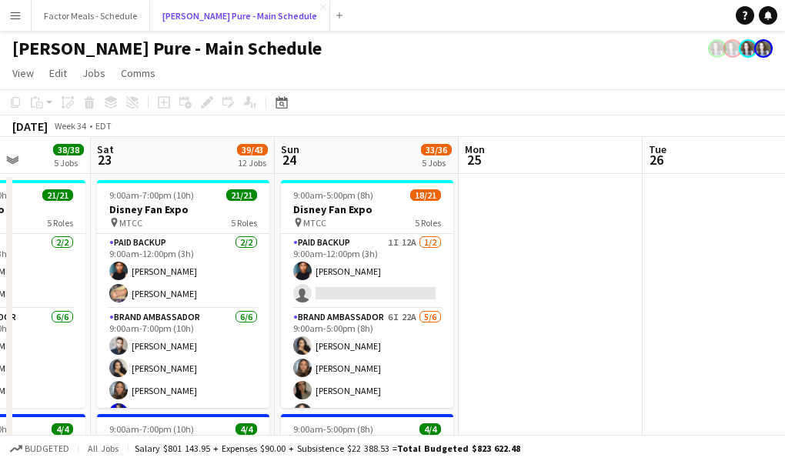
scroll to position [0, 593]
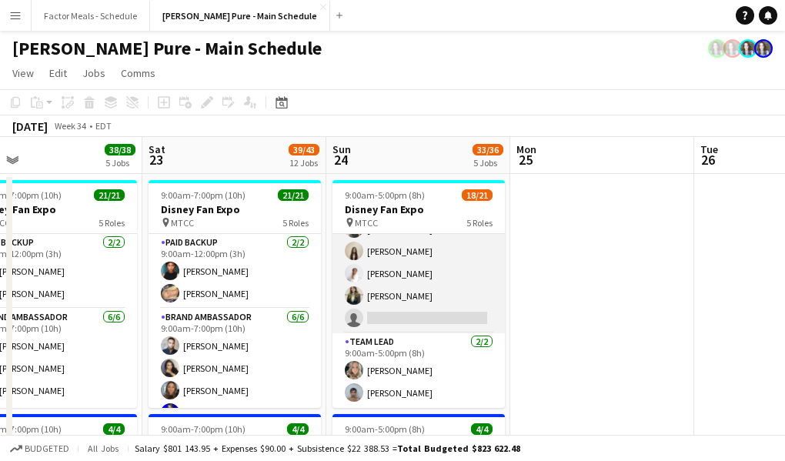
click at [418, 304] on app-card-role "Brand Ambassador 3I 21A 4/5 9:00am-5:00pm (8h) Dylan Watts Geanie Luu Jessica O…" at bounding box center [418, 263] width 172 height 142
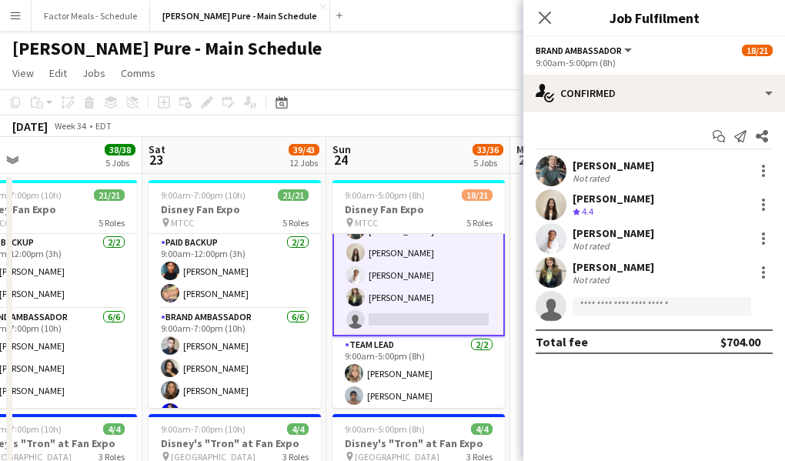
scroll to position [446, 0]
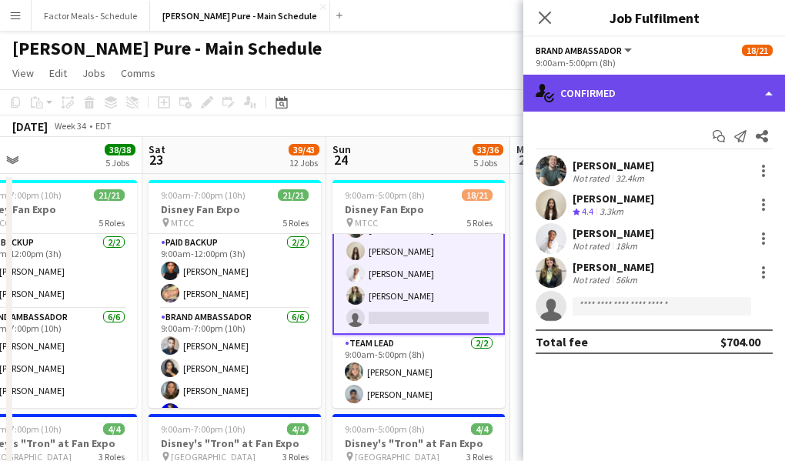
click at [630, 93] on div "single-neutral-actions-check-2 Confirmed" at bounding box center [654, 93] width 262 height 37
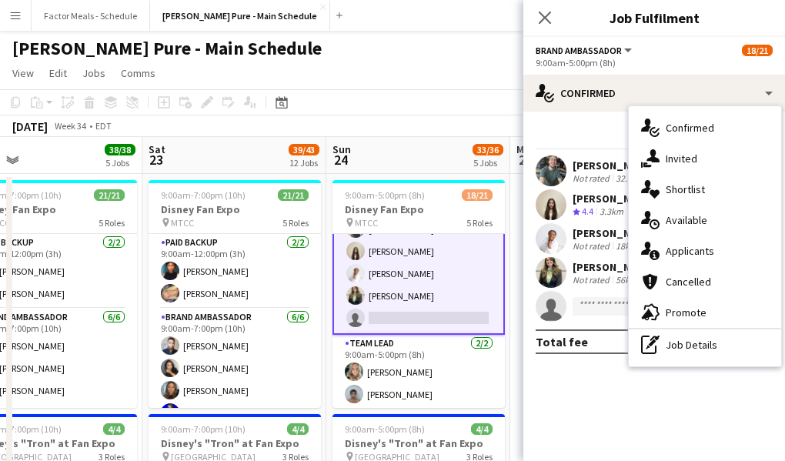
click at [470, 88] on app-page-menu "View Day view expanded Day view collapsed Month view Date picker Jump to today …" at bounding box center [392, 74] width 785 height 29
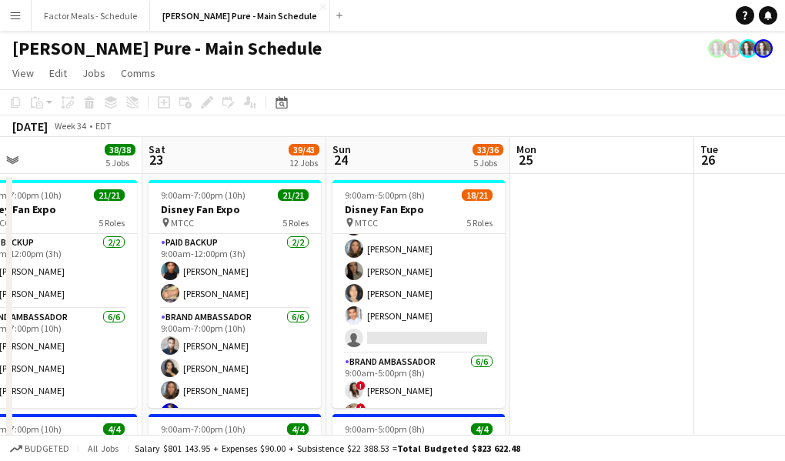
scroll to position [135, 0]
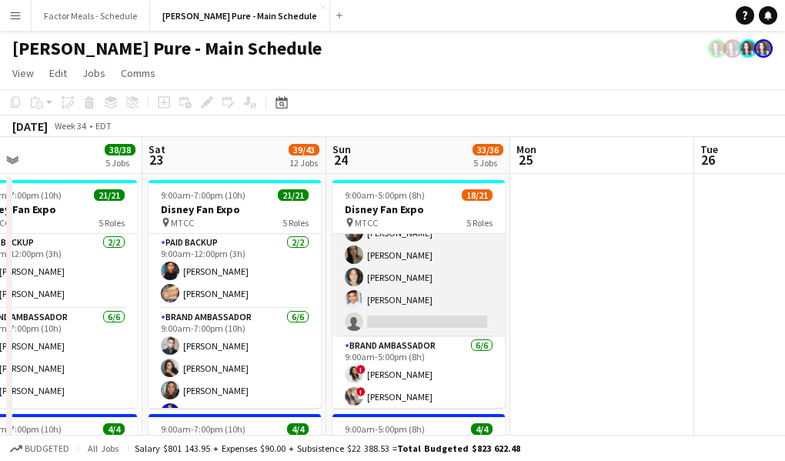
click at [423, 283] on app-card-role "Brand Ambassador 6I 22A 5/6 9:00am-5:00pm (8h) ameerah nuri Julissa Cornejo Sar…" at bounding box center [418, 255] width 172 height 164
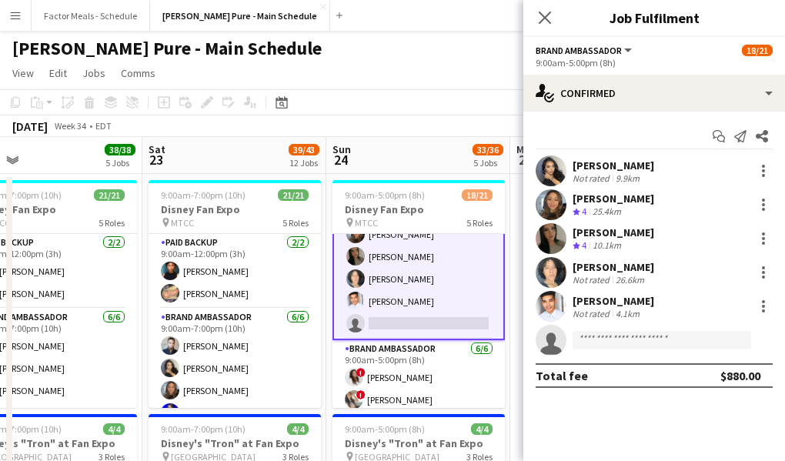
scroll to position [137, 0]
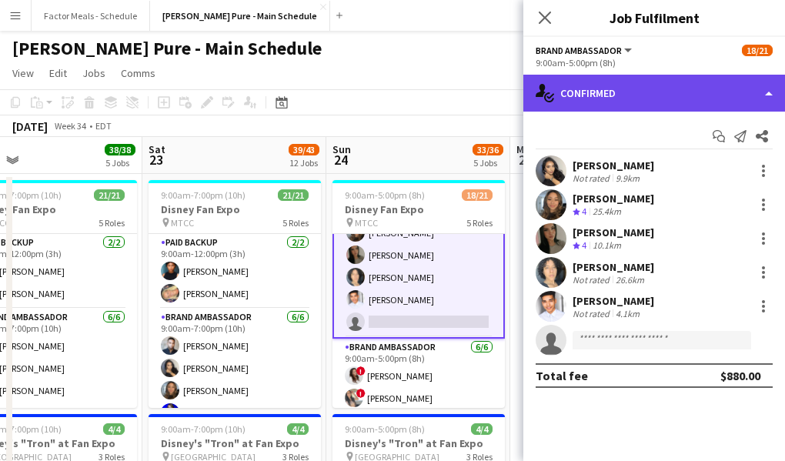
click at [654, 88] on div "single-neutral-actions-check-2 Confirmed" at bounding box center [654, 93] width 262 height 37
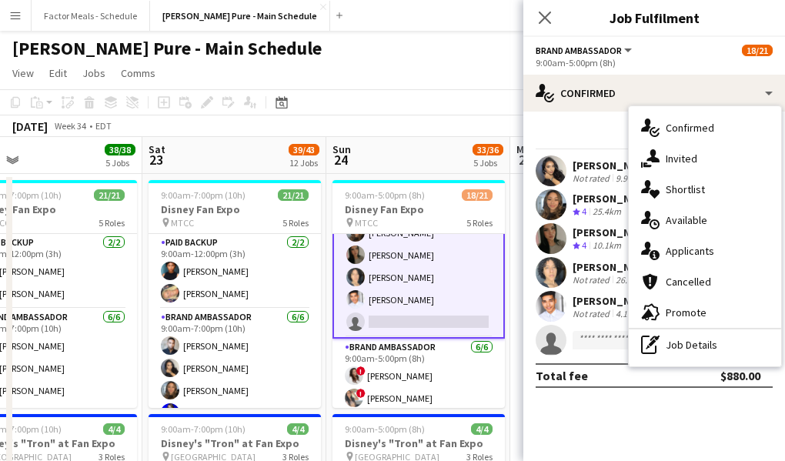
click at [709, 252] on div "single-neutral-actions-information Applicants" at bounding box center [705, 250] width 152 height 31
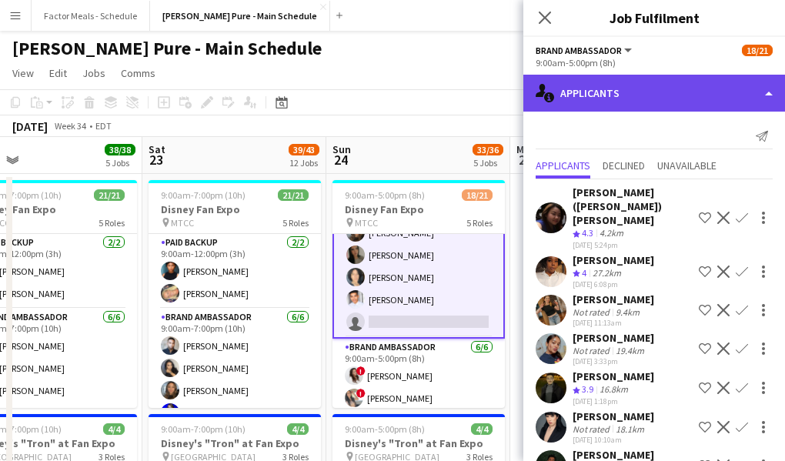
click at [670, 99] on div "single-neutral-actions-information Applicants" at bounding box center [654, 93] width 262 height 37
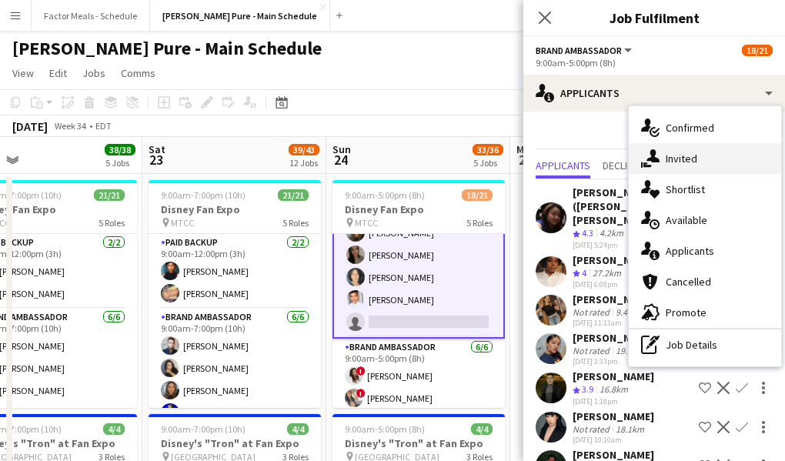
click at [672, 162] on div "single-neutral-actions-share-1 Invited" at bounding box center [705, 158] width 152 height 31
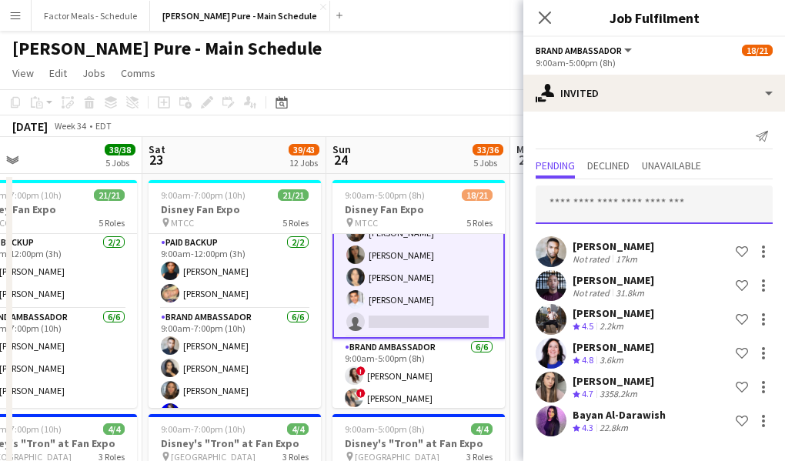
click at [592, 210] on input "text" at bounding box center [653, 204] width 237 height 38
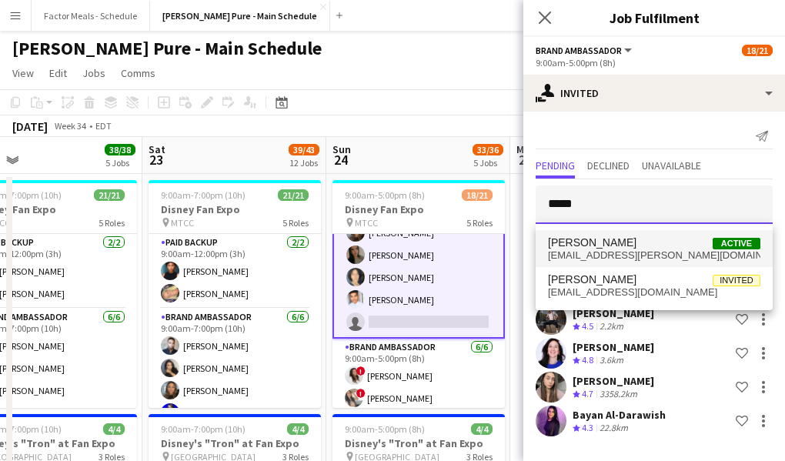
type input "*****"
click at [595, 251] on span "[EMAIL_ADDRESS][PERSON_NAME][DOMAIN_NAME]" at bounding box center [654, 255] width 212 height 12
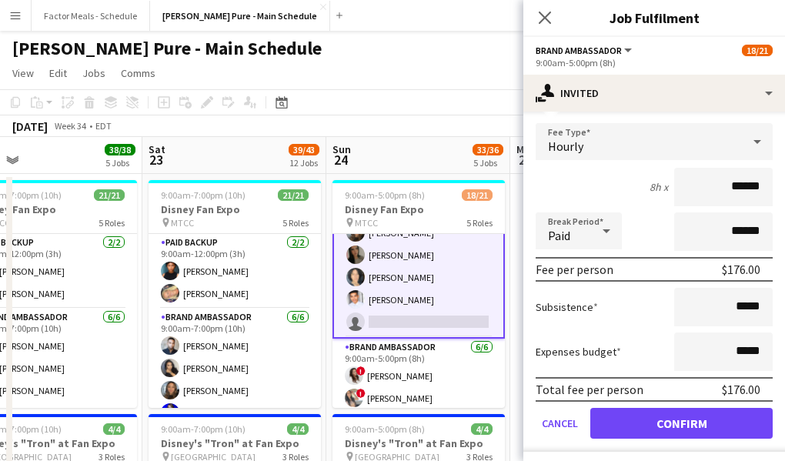
scroll to position [374, 0]
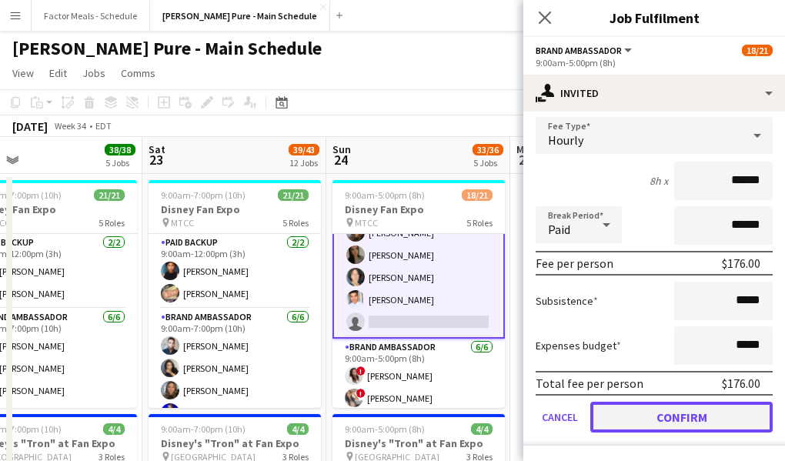
click at [645, 421] on button "Confirm" at bounding box center [681, 417] width 182 height 31
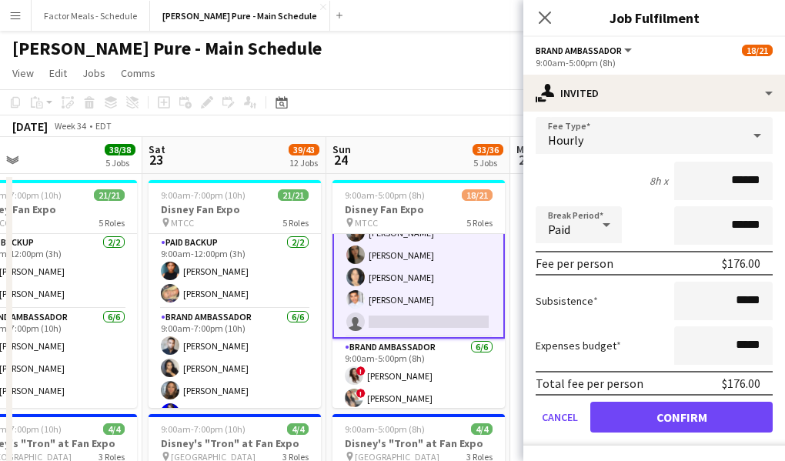
scroll to position [25, 0]
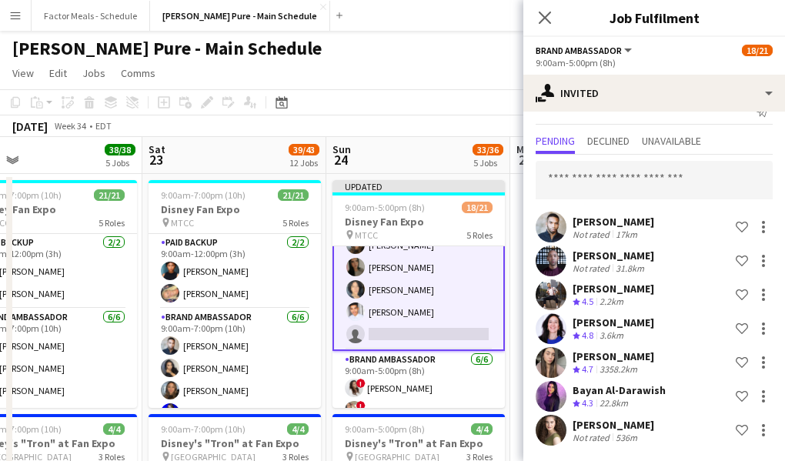
click at [543, 18] on icon at bounding box center [545, 18] width 12 height 12
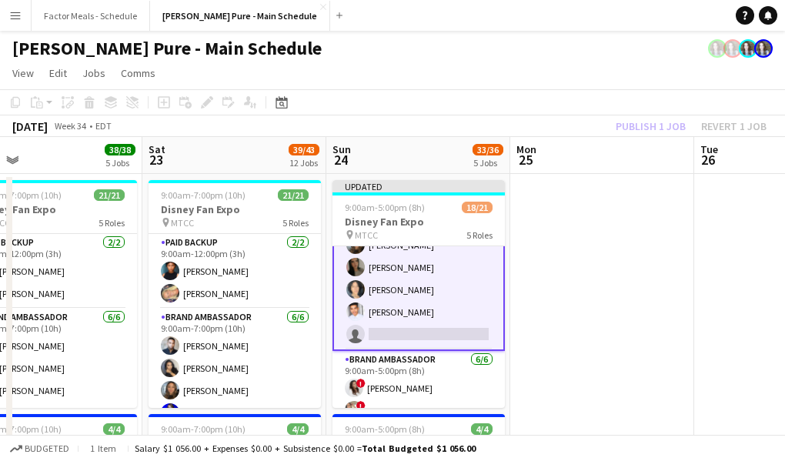
click at [457, 58] on div "[PERSON_NAME] Pure - Main Schedule" at bounding box center [392, 45] width 785 height 29
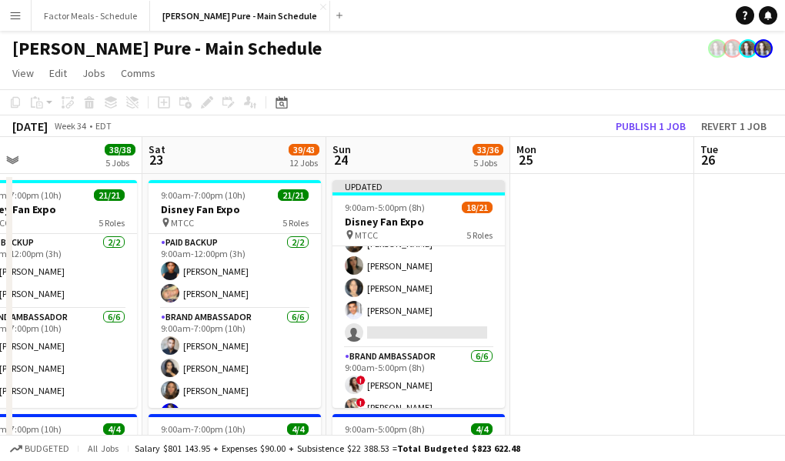
scroll to position [135, 0]
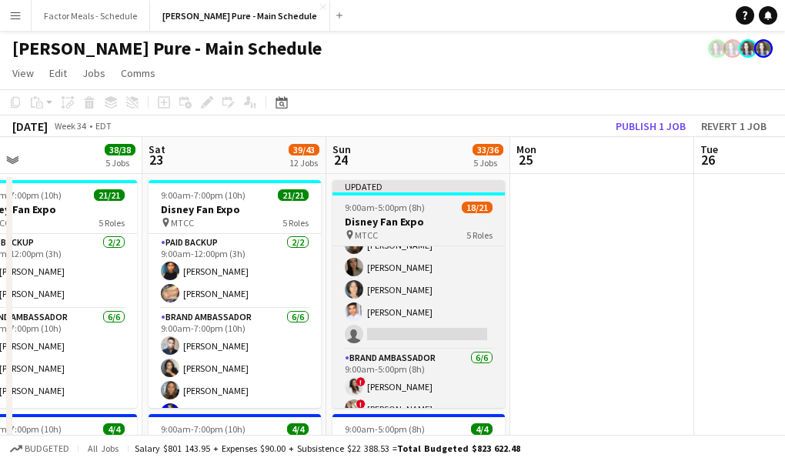
click at [399, 185] on div "Updated" at bounding box center [418, 186] width 172 height 12
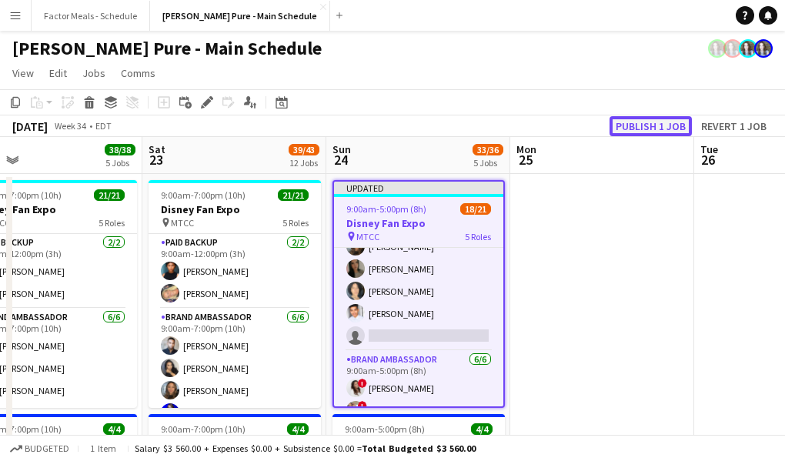
click at [635, 122] on button "Publish 1 job" at bounding box center [650, 126] width 82 height 20
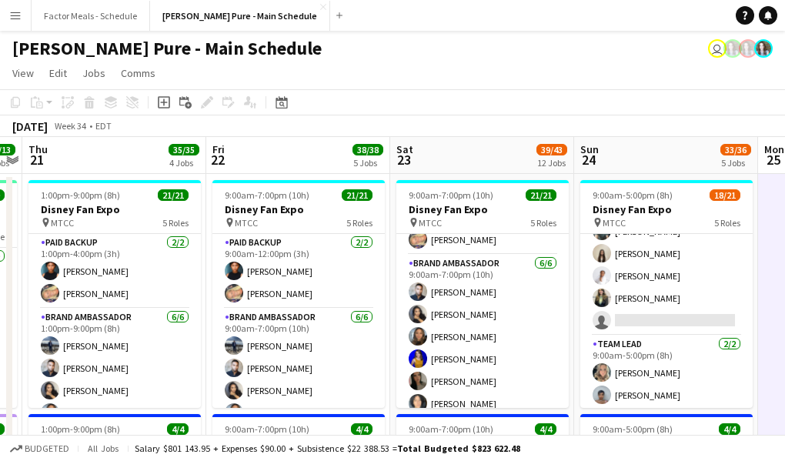
scroll to position [445, 0]
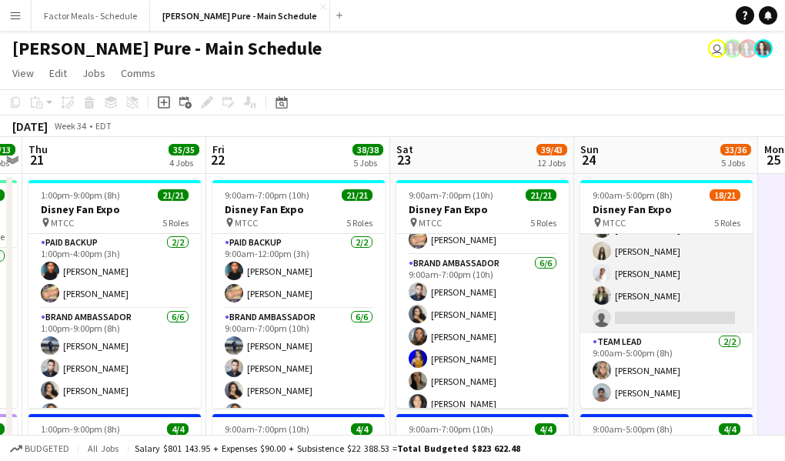
click at [698, 278] on app-card-role "Brand Ambassador 3I 21A 4/5 9:00am-5:00pm (8h) Dylan Watts Geanie Luu Jessica O…" at bounding box center [666, 263] width 172 height 142
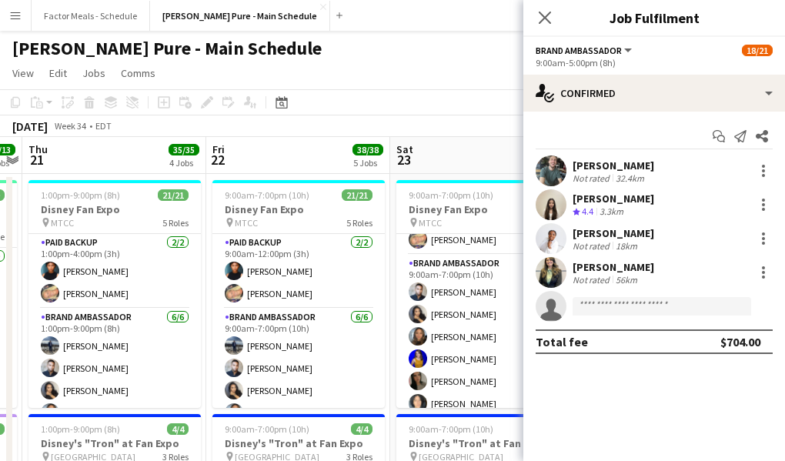
scroll to position [446, 0]
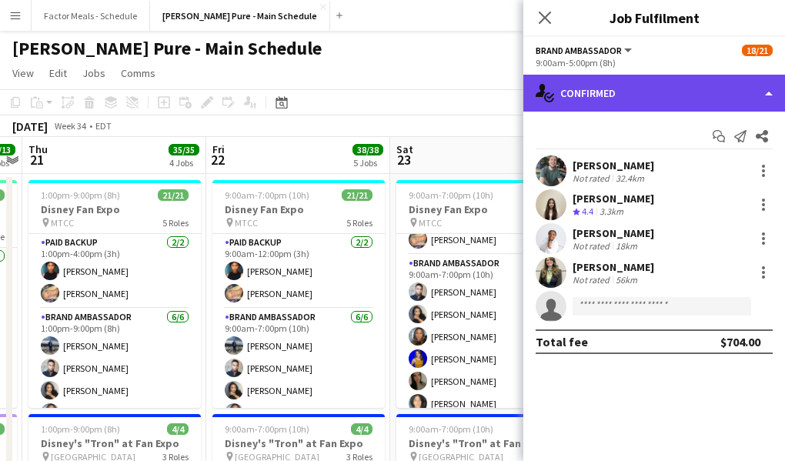
click at [670, 99] on div "single-neutral-actions-check-2 Confirmed" at bounding box center [654, 93] width 262 height 37
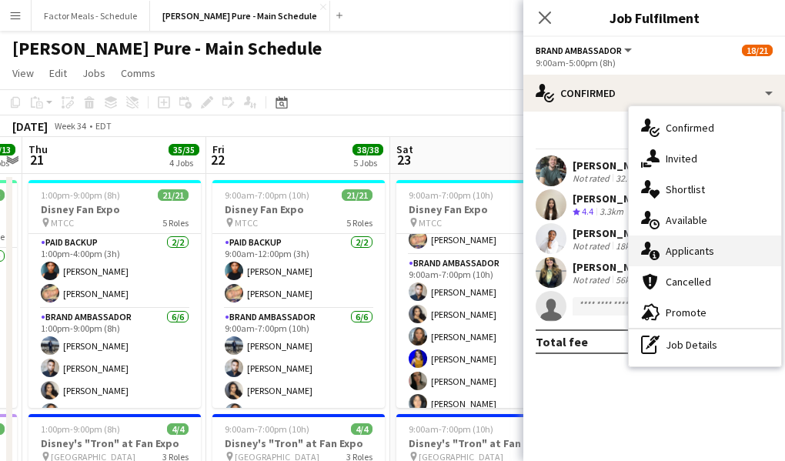
click at [689, 255] on div "single-neutral-actions-information Applicants" at bounding box center [705, 250] width 152 height 31
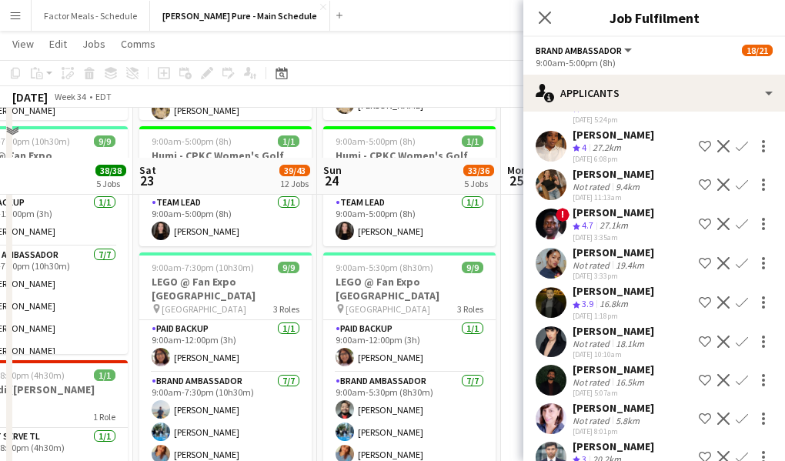
scroll to position [132, 0]
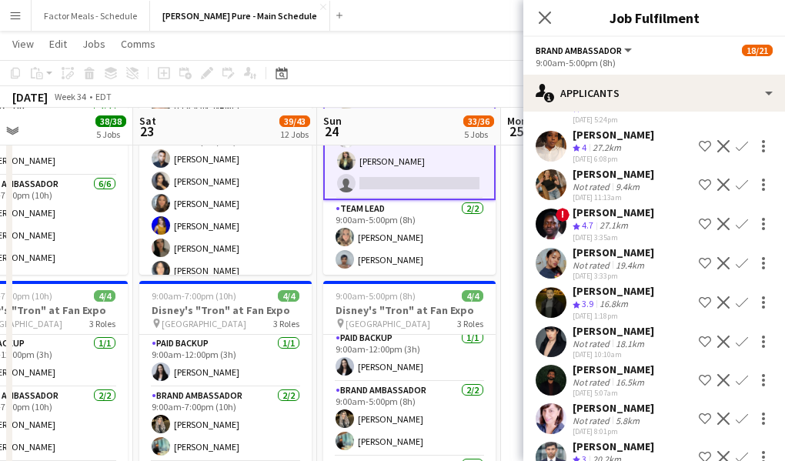
click at [561, 208] on span "!" at bounding box center [562, 215] width 14 height 14
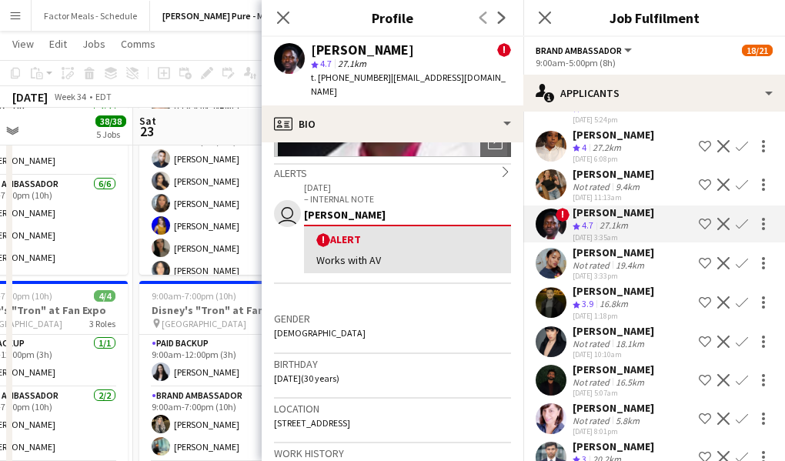
scroll to position [238, 0]
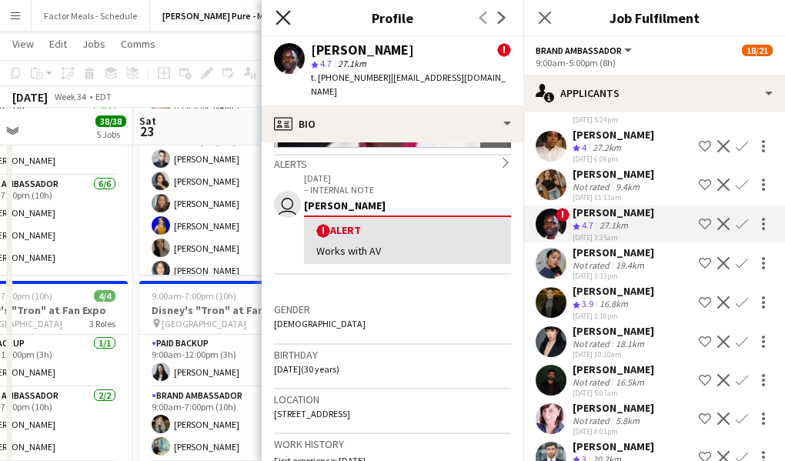
click at [282, 12] on icon "Close pop-in" at bounding box center [282, 17] width 15 height 15
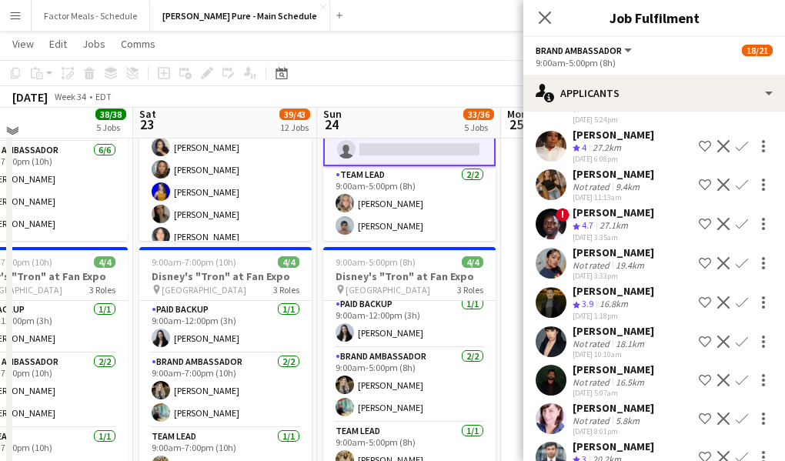
scroll to position [147, 0]
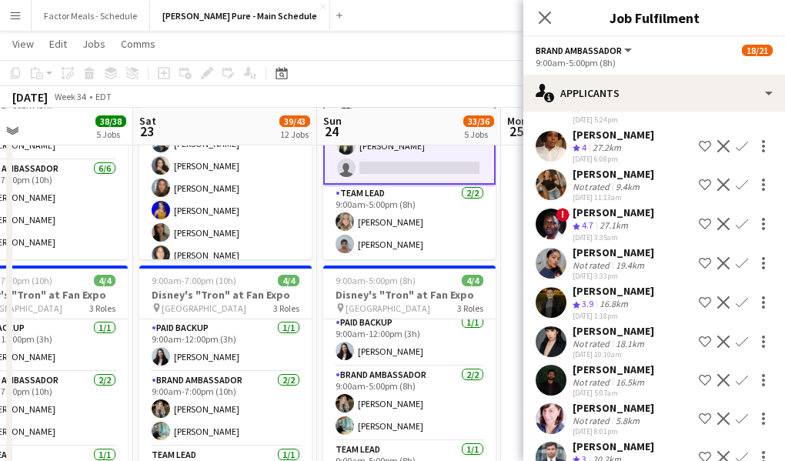
click at [547, 365] on app-user-avatar at bounding box center [550, 380] width 31 height 31
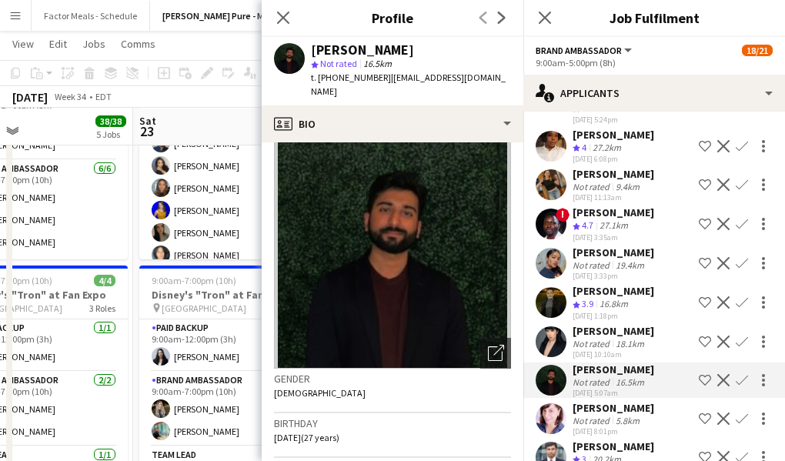
scroll to position [0, 0]
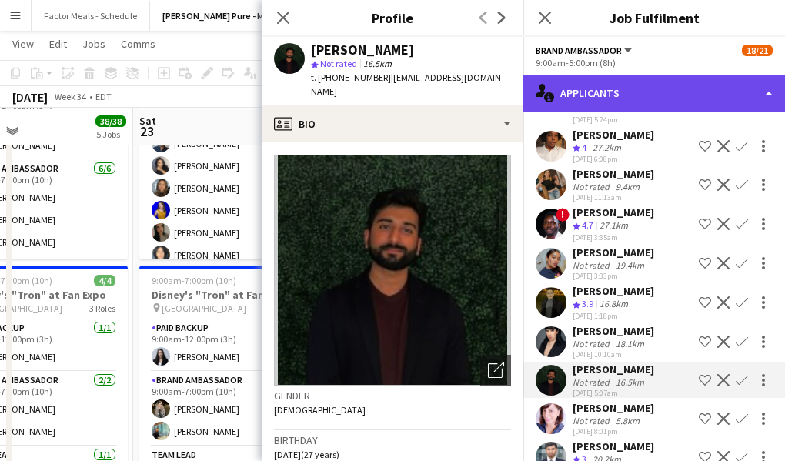
click at [720, 93] on div "single-neutral-actions-information Applicants" at bounding box center [654, 93] width 262 height 37
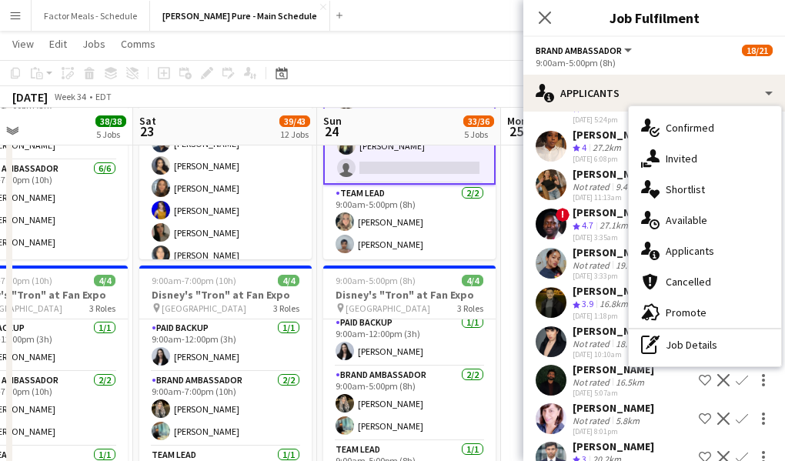
click at [705, 214] on div "single-neutral-actions-upload Available" at bounding box center [705, 220] width 152 height 31
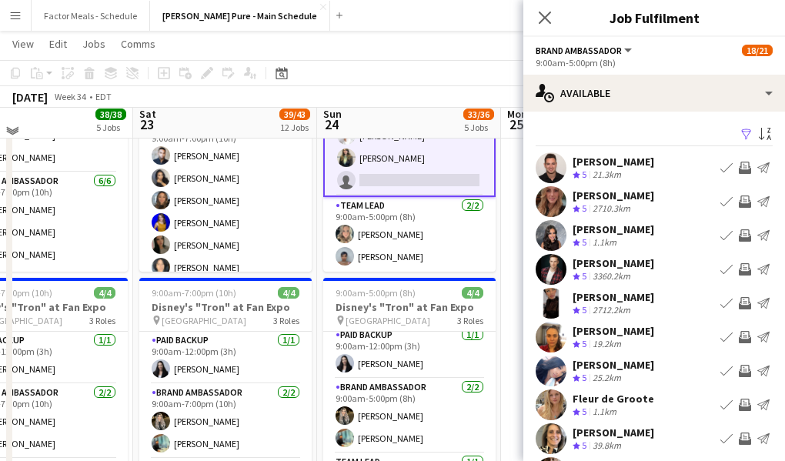
scroll to position [125, 0]
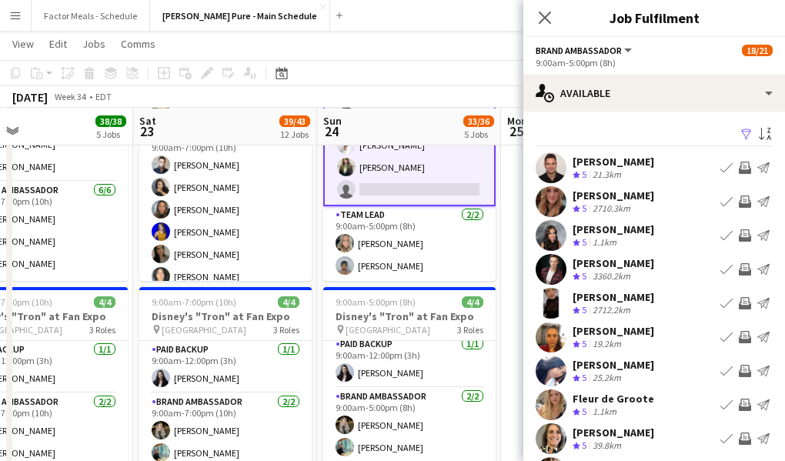
click at [554, 342] on app-user-avatar at bounding box center [550, 337] width 31 height 31
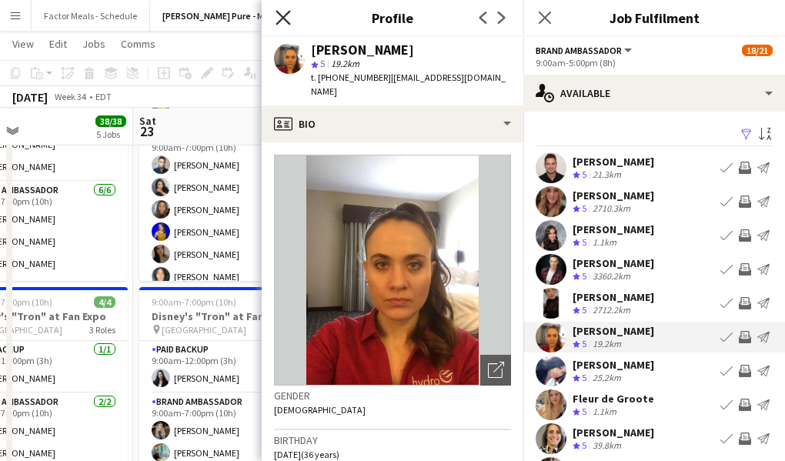
click at [285, 17] on icon "Close pop-in" at bounding box center [282, 17] width 15 height 15
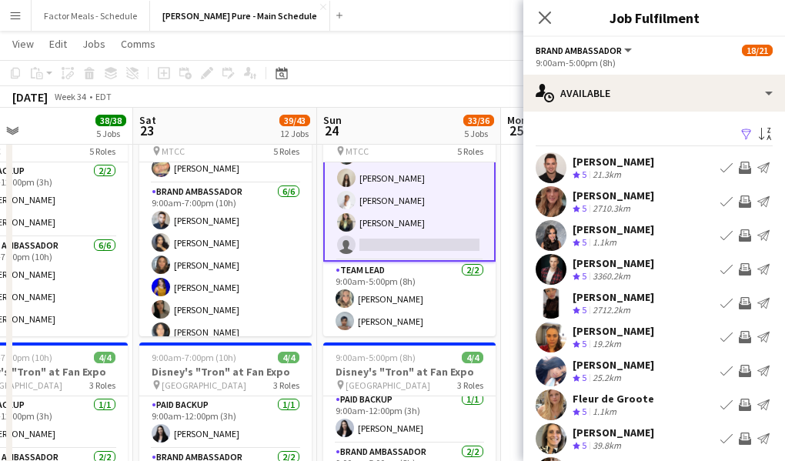
scroll to position [69, 0]
click at [558, 201] on app-user-avatar at bounding box center [550, 201] width 31 height 31
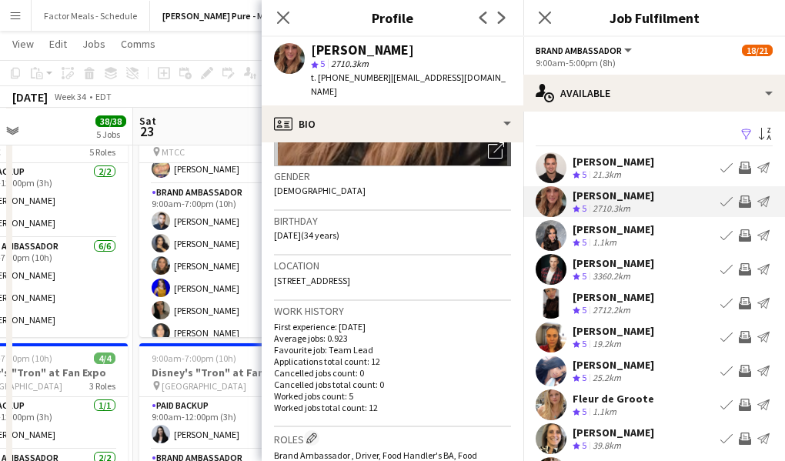
scroll to position [185, 0]
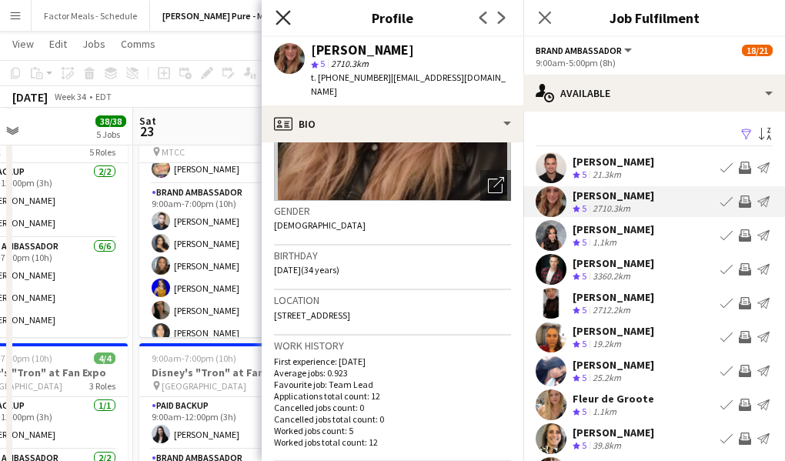
click at [282, 22] on icon "Close pop-in" at bounding box center [282, 17] width 15 height 15
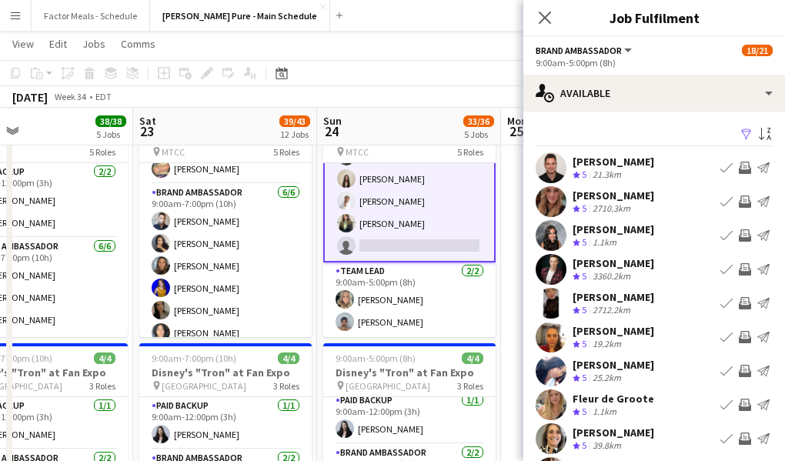
click at [550, 175] on app-user-avatar at bounding box center [550, 167] width 31 height 31
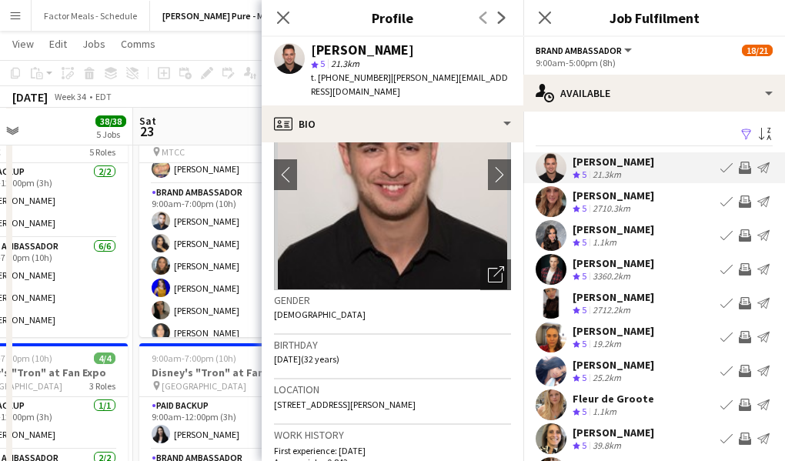
scroll to position [0, 0]
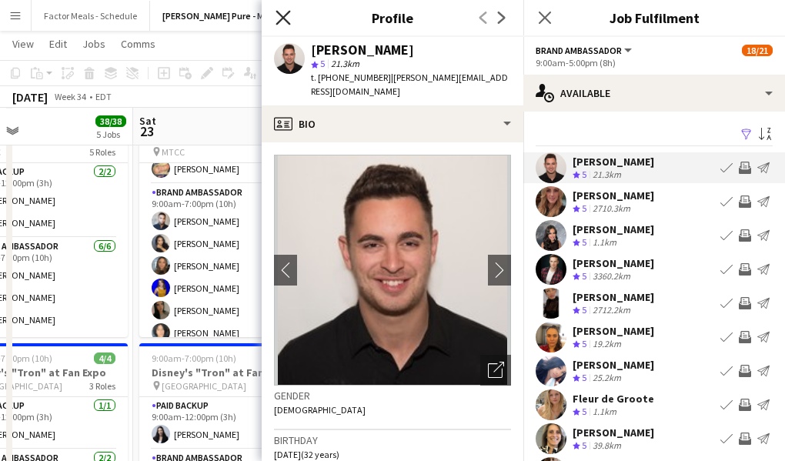
click at [284, 20] on icon "Close pop-in" at bounding box center [282, 17] width 15 height 15
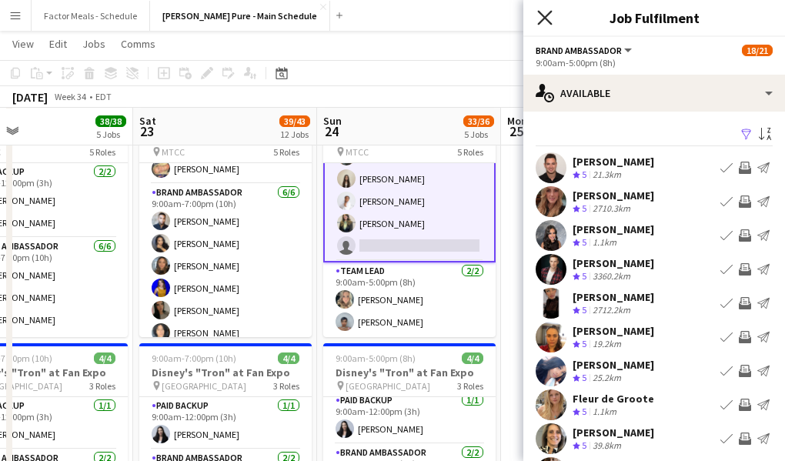
click at [545, 15] on icon at bounding box center [544, 17] width 15 height 15
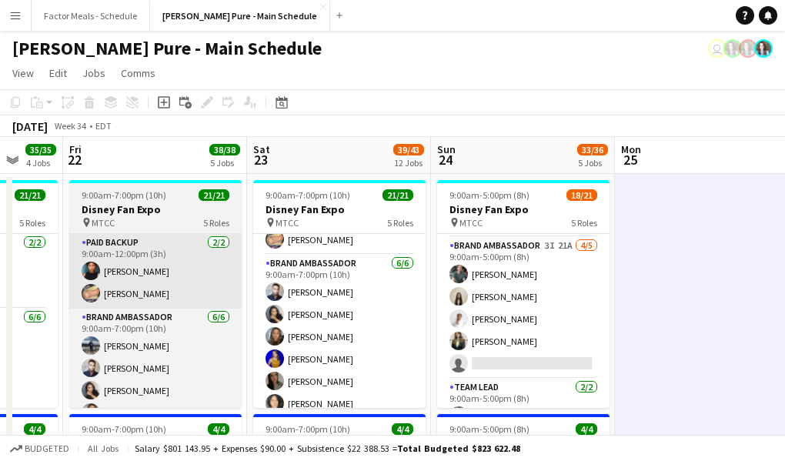
scroll to position [445, 0]
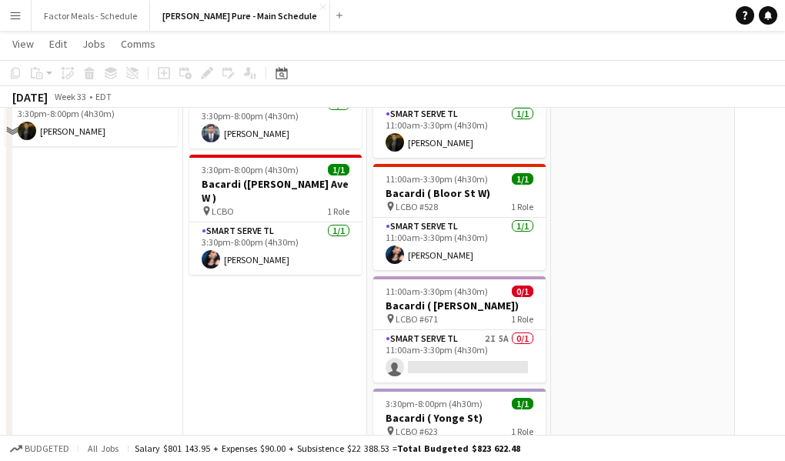
scroll to position [770, 0]
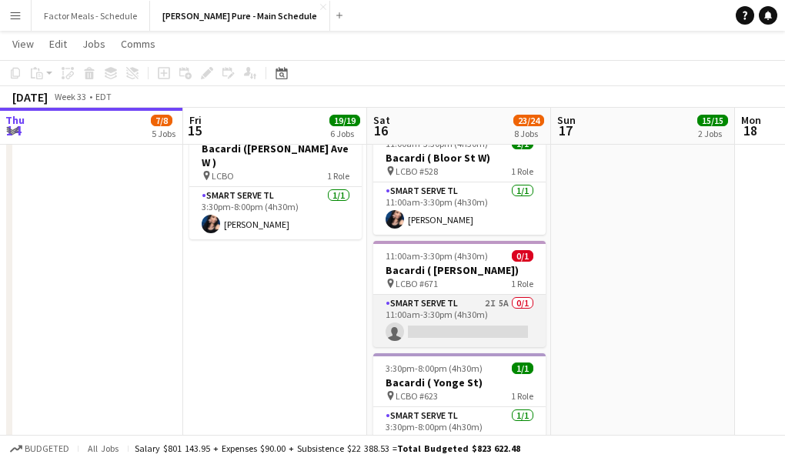
click at [458, 295] on app-card-role "Smart Serve TL 2I 5A 0/1 11:00am-3:30pm (4h30m) single-neutral-actions" at bounding box center [459, 321] width 172 height 52
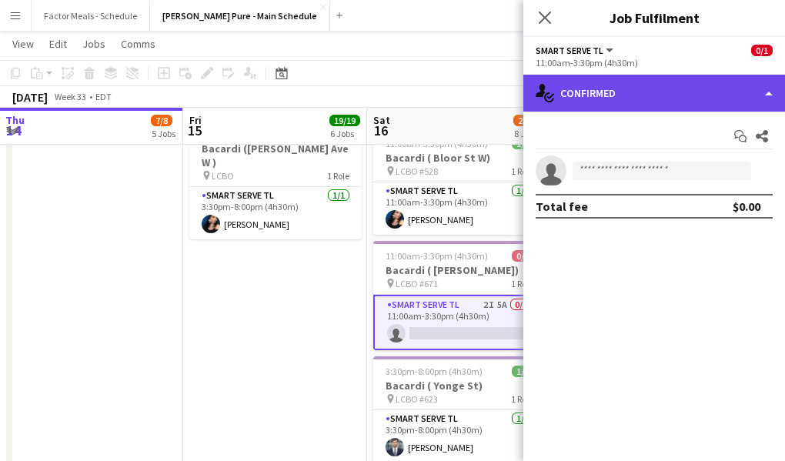
click at [583, 85] on div "single-neutral-actions-check-2 Confirmed" at bounding box center [654, 93] width 262 height 37
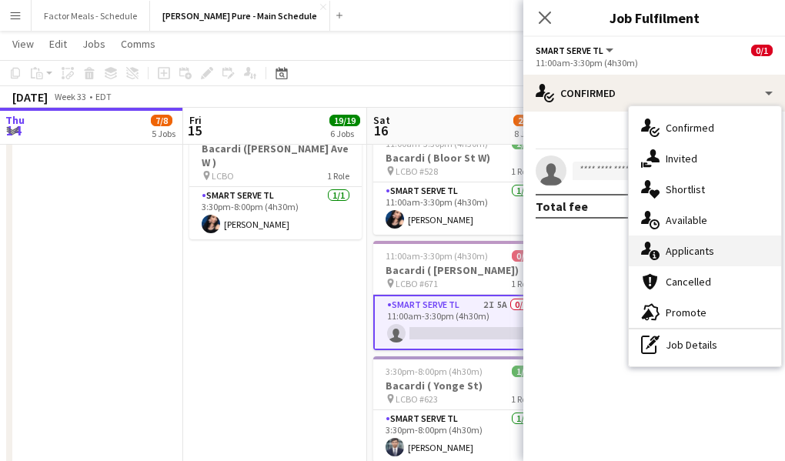
click at [671, 252] on div "single-neutral-actions-information Applicants" at bounding box center [705, 250] width 152 height 31
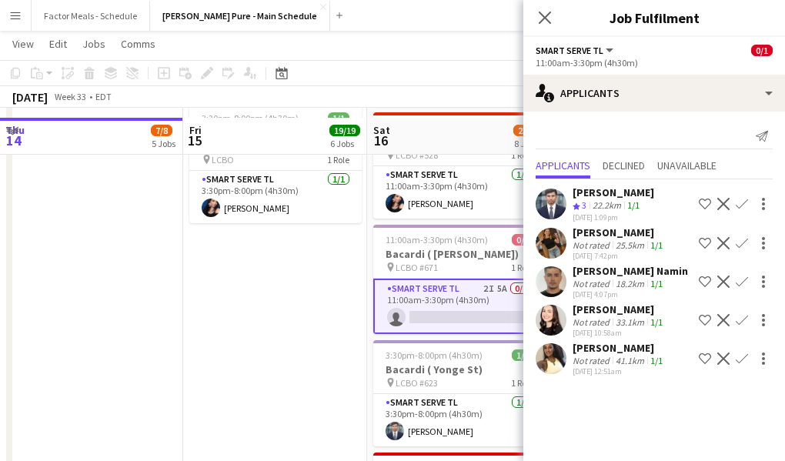
scroll to position [779, 0]
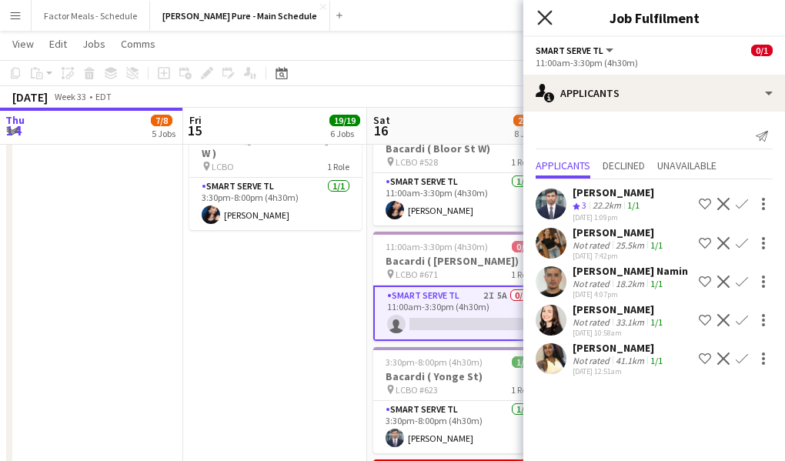
click at [543, 19] on icon at bounding box center [544, 17] width 15 height 15
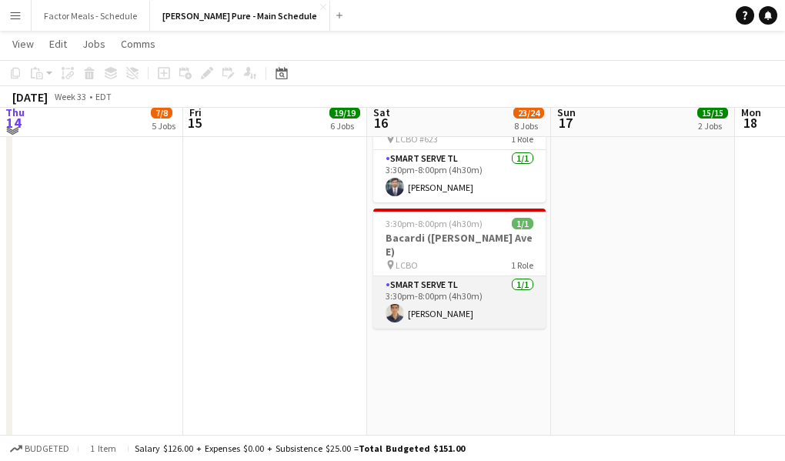
scroll to position [1009, 0]
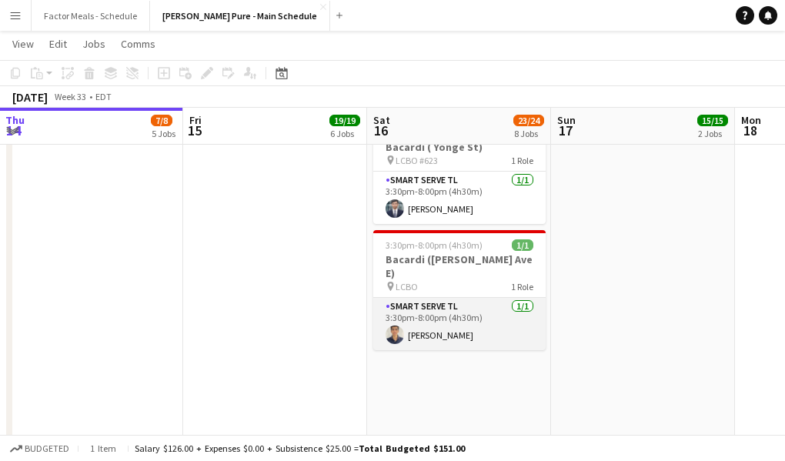
click at [427, 298] on app-card-role "Smart Serve TL [DATE] 3:30pm-8:00pm (4h30m) [PERSON_NAME]" at bounding box center [459, 324] width 172 height 52
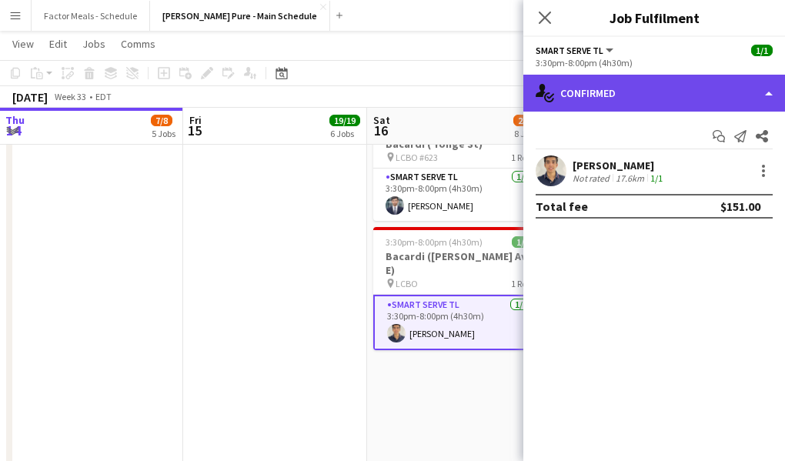
click at [614, 90] on div "single-neutral-actions-check-2 Confirmed" at bounding box center [654, 93] width 262 height 37
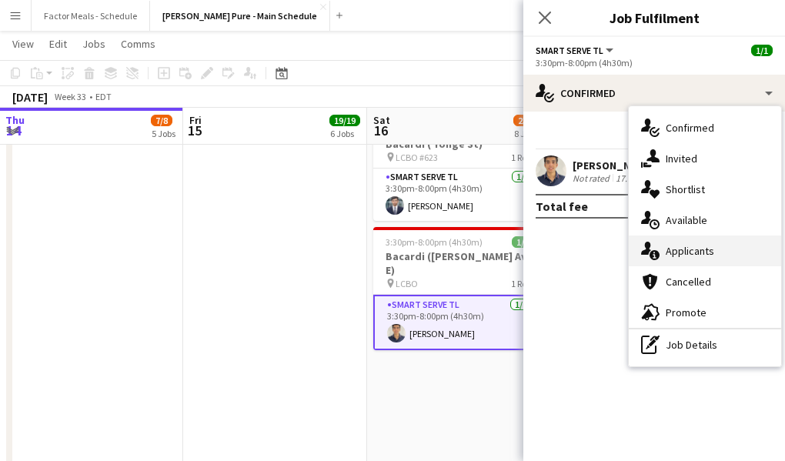
click at [658, 253] on icon at bounding box center [654, 255] width 10 height 10
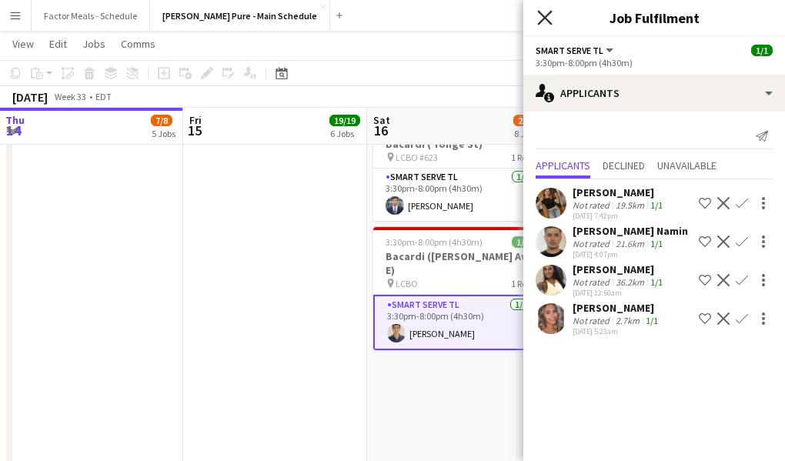
click at [539, 20] on icon "Close pop-in" at bounding box center [544, 17] width 15 height 15
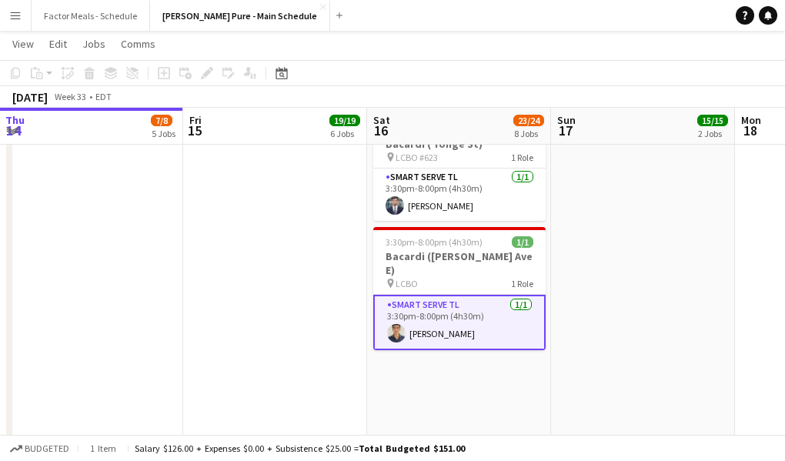
click at [525, 55] on app-page-menu "View Day view expanded Day view collapsed Month view Date picker Jump to [DATE]…" at bounding box center [392, 45] width 785 height 29
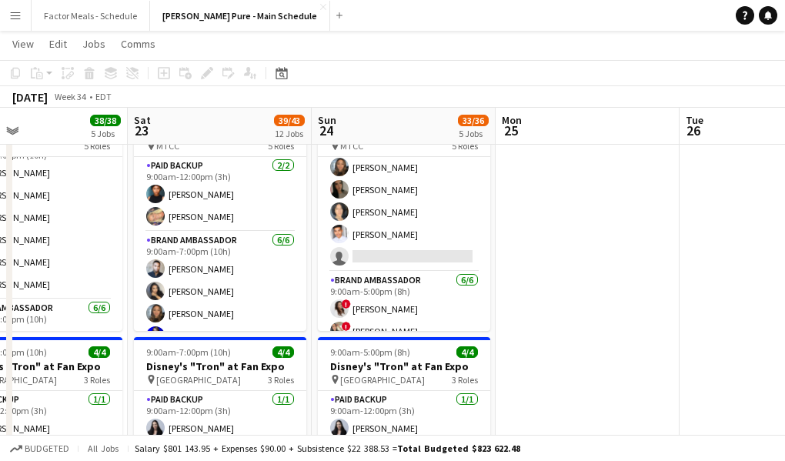
scroll to position [125, 0]
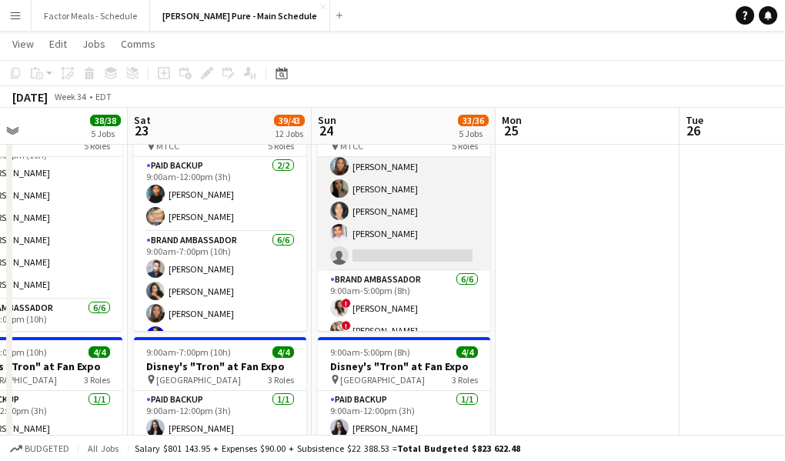
click at [374, 249] on app-card-role "Brand Ambassador 7I 22A 5/6 9:00am-5:00pm (8h) ameerah nuri Julissa Cornejo Sar…" at bounding box center [404, 189] width 172 height 164
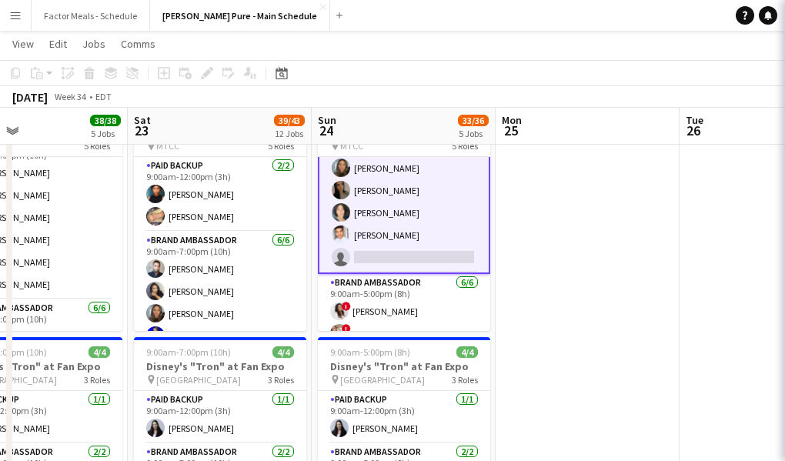
scroll to position [126, 0]
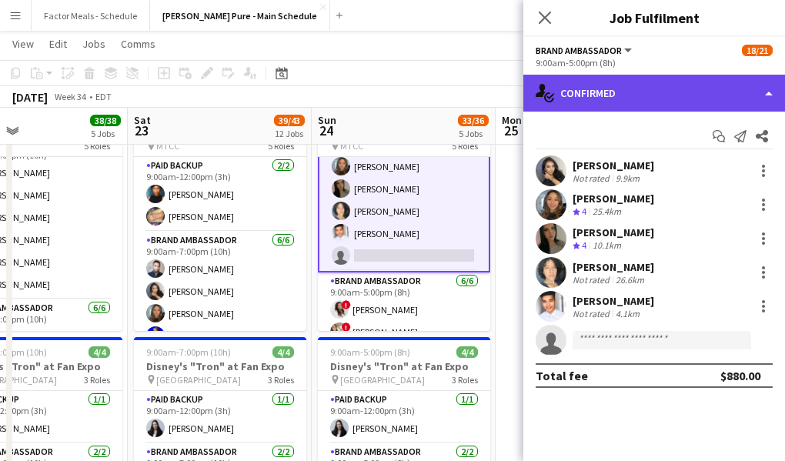
click at [628, 95] on div "single-neutral-actions-check-2 Confirmed" at bounding box center [654, 93] width 262 height 37
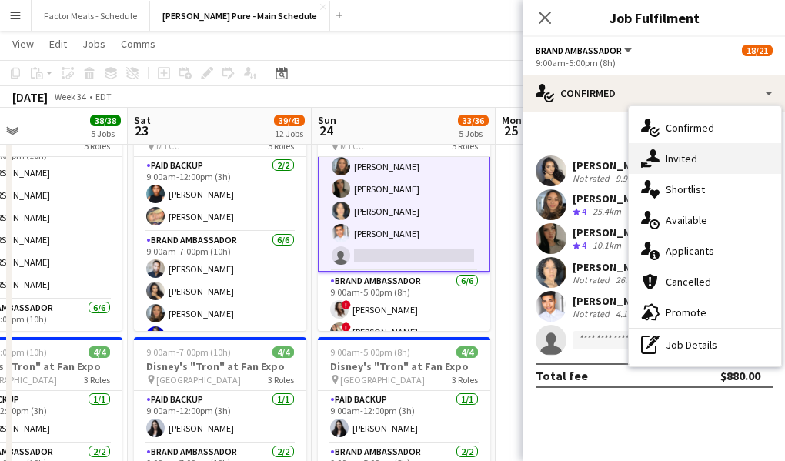
click at [686, 155] on div "single-neutral-actions-share-1 Invited" at bounding box center [705, 158] width 152 height 31
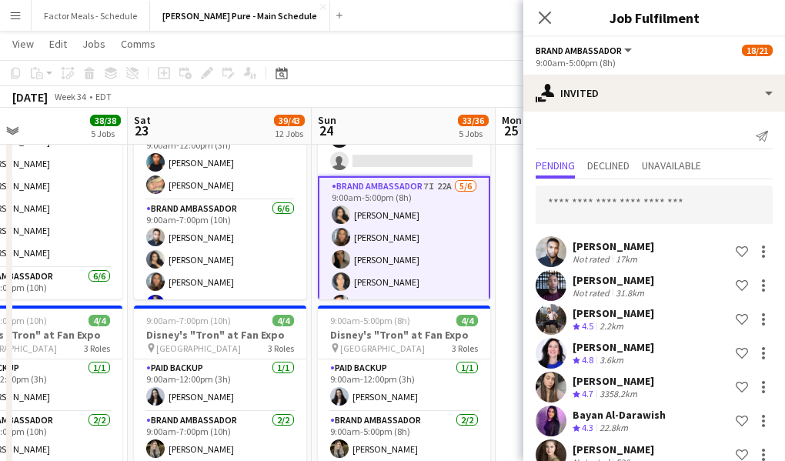
scroll to position [26, 0]
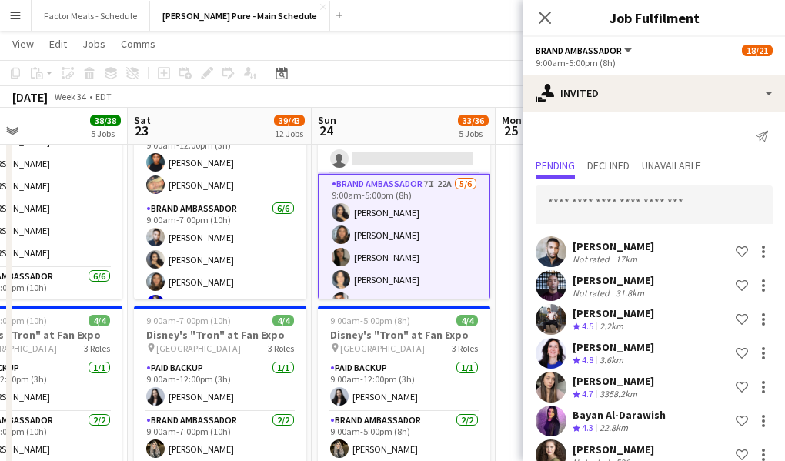
click at [561, 318] on app-user-avatar at bounding box center [550, 319] width 31 height 31
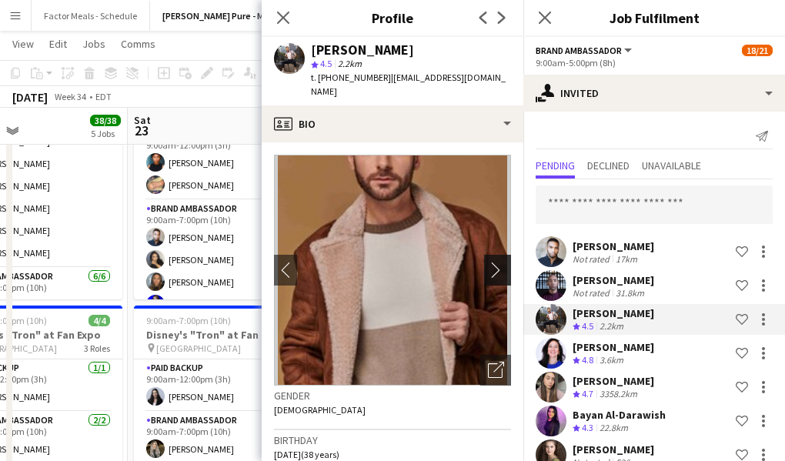
click at [496, 262] on app-icon "chevron-right" at bounding box center [500, 270] width 24 height 16
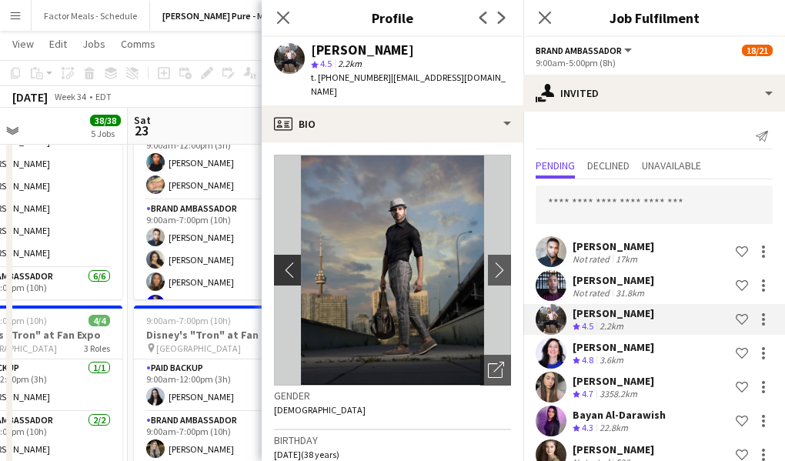
click at [286, 262] on app-icon "chevron-left" at bounding box center [286, 270] width 24 height 16
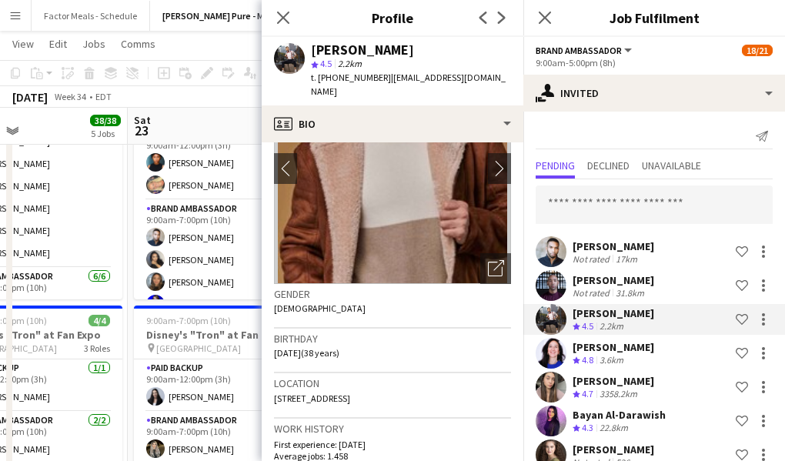
scroll to position [0, 0]
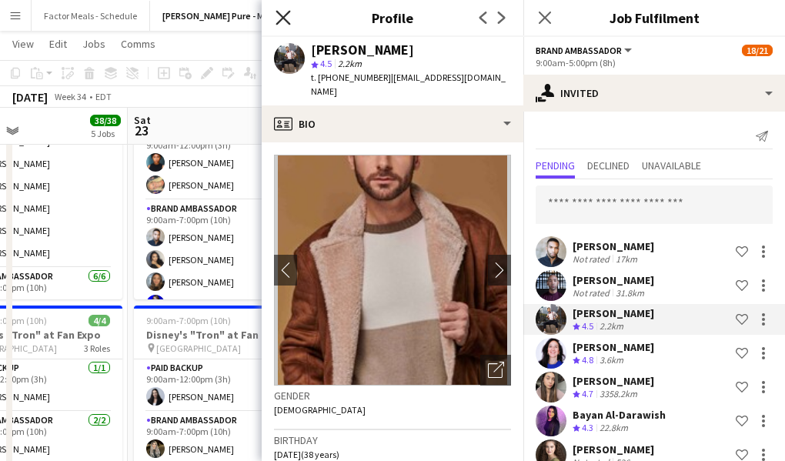
click at [285, 21] on icon at bounding box center [282, 17] width 15 height 15
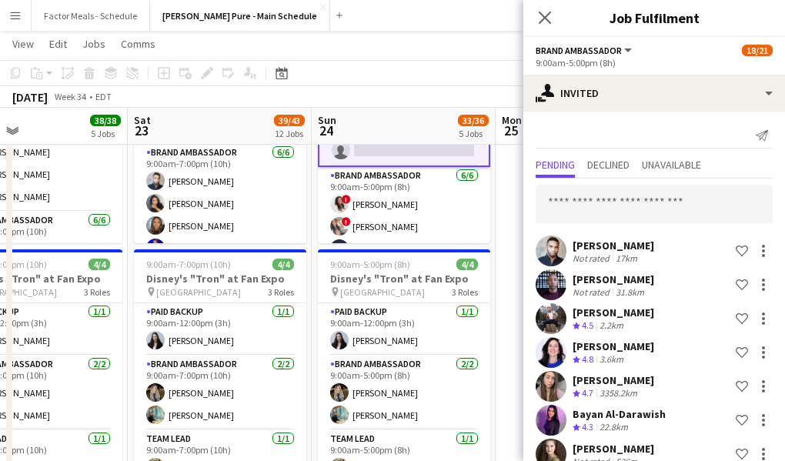
scroll to position [144, 0]
click at [547, 13] on icon "Close pop-in" at bounding box center [544, 17] width 15 height 15
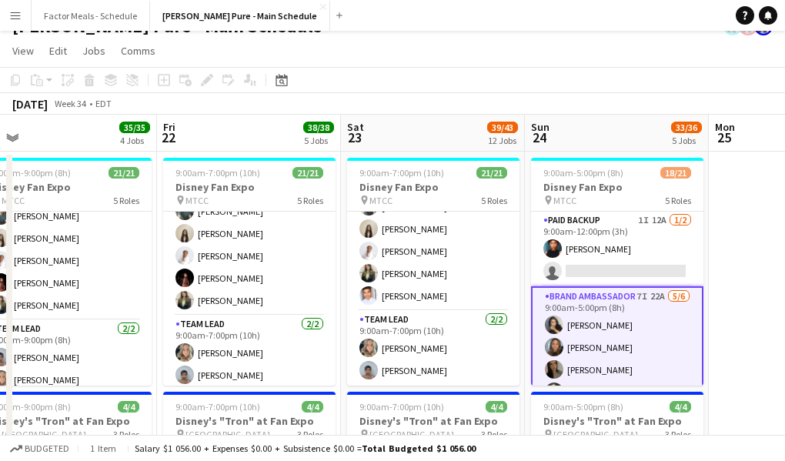
scroll to position [0, 0]
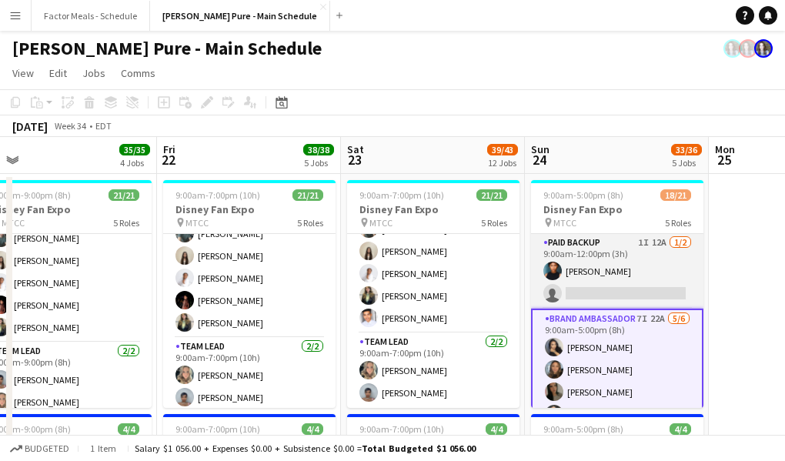
click at [579, 280] on app-card-role "Paid Backup 1I 12A [DATE] 9:00am-12:00pm (3h) [PERSON_NAME] single-neutral-acti…" at bounding box center [617, 271] width 172 height 75
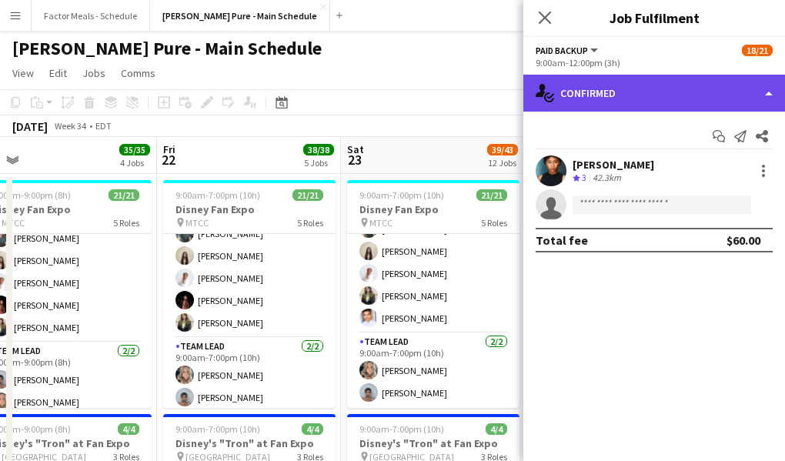
click at [578, 95] on div "single-neutral-actions-check-2 Confirmed" at bounding box center [654, 93] width 262 height 37
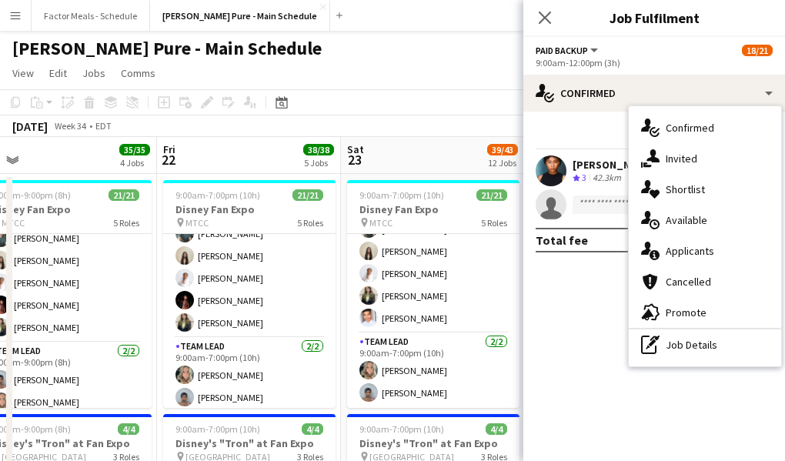
click at [678, 252] on div "single-neutral-actions-information Applicants" at bounding box center [705, 250] width 152 height 31
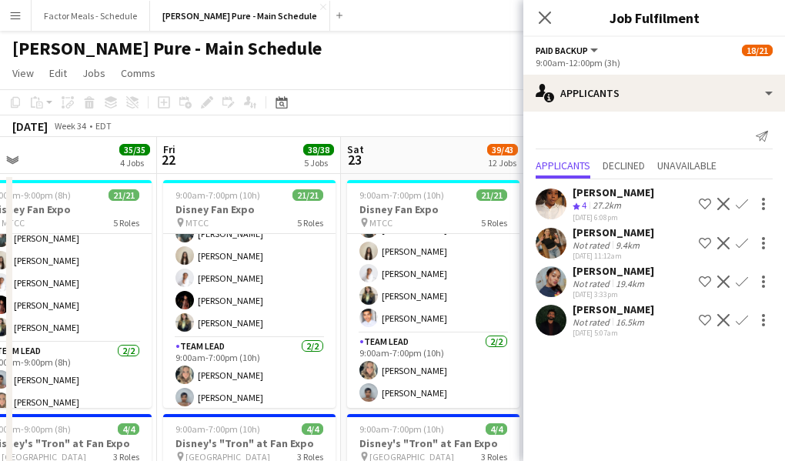
click at [542, 22] on icon "Close pop-in" at bounding box center [545, 18] width 12 height 12
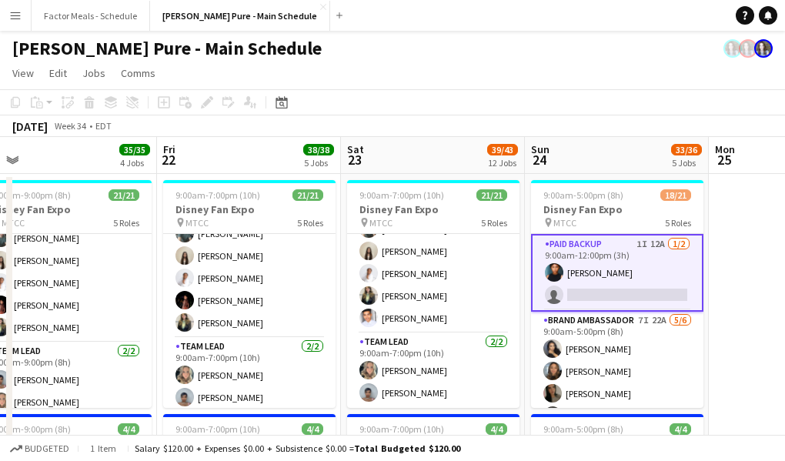
click at [523, 66] on app-page-menu "View Day view expanded Day view collapsed Month view Date picker Jump to [DATE]…" at bounding box center [392, 74] width 785 height 29
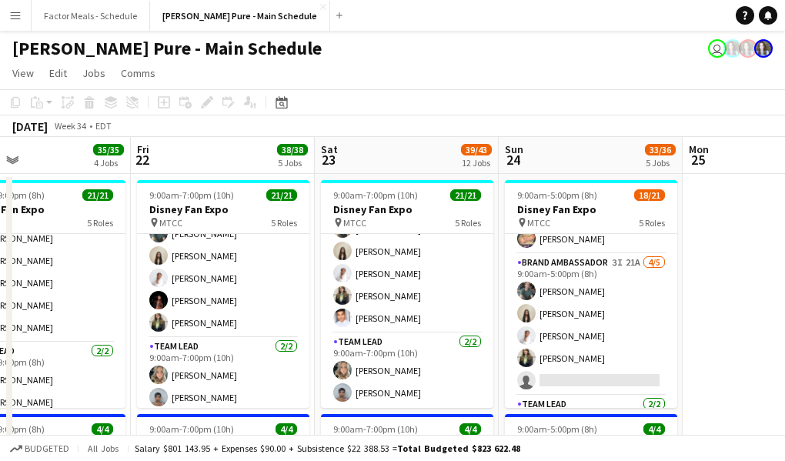
scroll to position [382, 0]
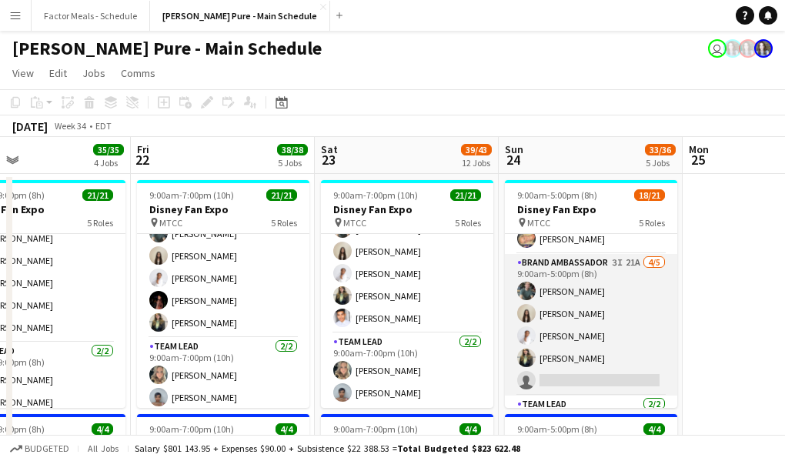
click at [560, 378] on app-card-role "Brand Ambassador 3I 21A [DATE] 9:00am-5:00pm (8h) [PERSON_NAME] [PERSON_NAME] […" at bounding box center [591, 325] width 172 height 142
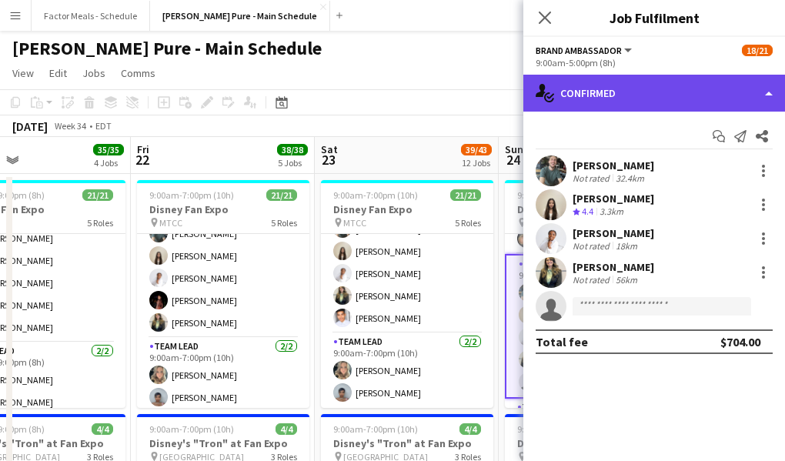
click at [661, 96] on div "single-neutral-actions-check-2 Confirmed" at bounding box center [654, 93] width 262 height 37
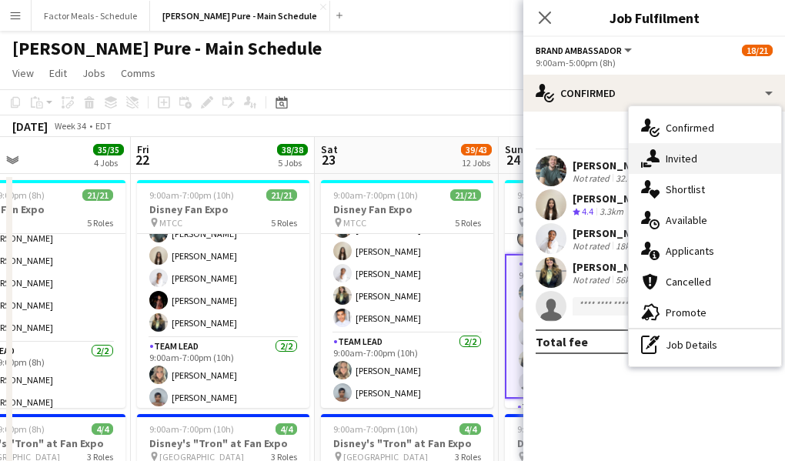
click at [676, 168] on div "single-neutral-actions-share-1 Invited" at bounding box center [705, 158] width 152 height 31
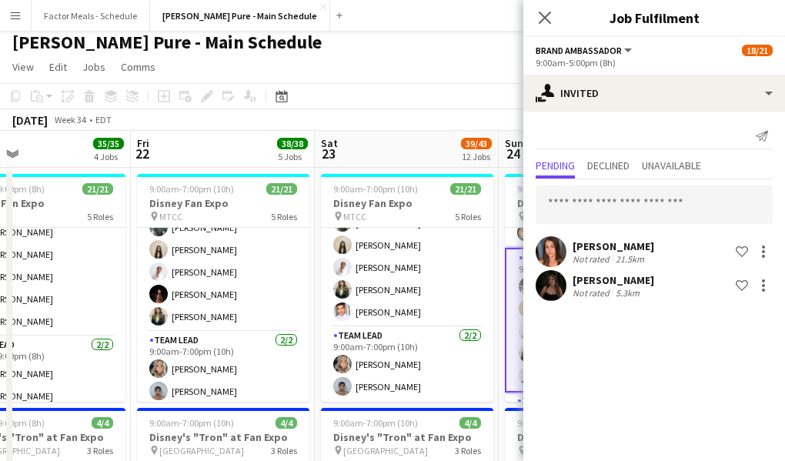
scroll to position [0, 0]
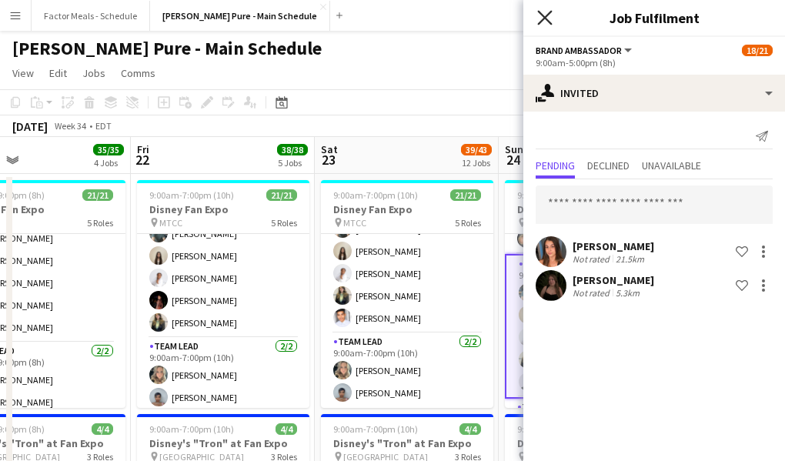
click at [545, 20] on icon "Close pop-in" at bounding box center [544, 17] width 15 height 15
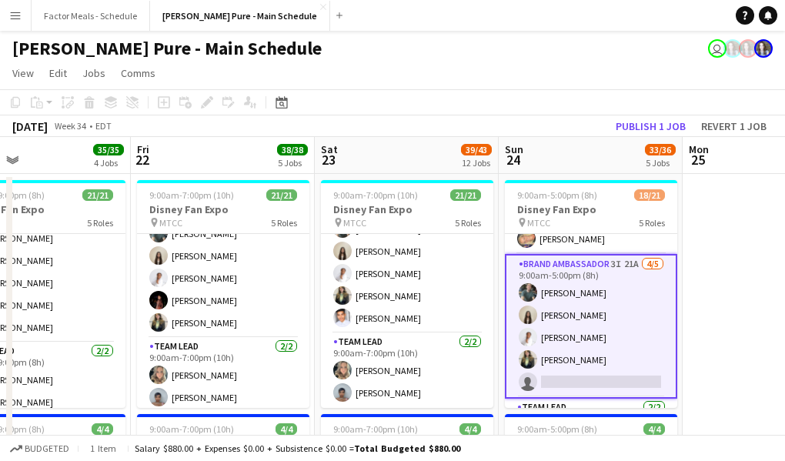
click at [535, 105] on app-toolbar "Copy Paste Paste Command V Paste with crew Command Shift V Paste linked Job [GE…" at bounding box center [392, 102] width 785 height 26
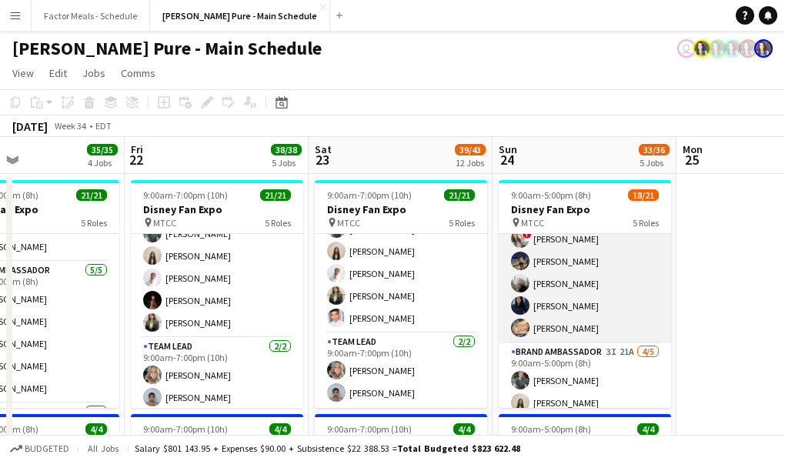
scroll to position [338, 0]
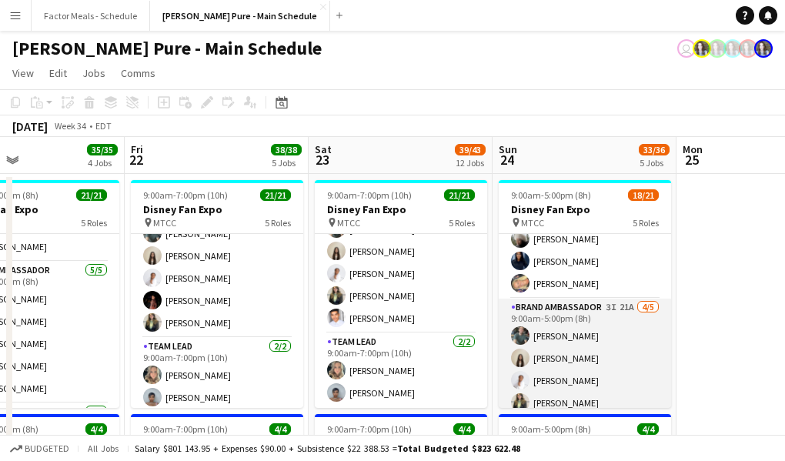
click at [569, 316] on app-card-role "Brand Ambassador 3I 21A [DATE] 9:00am-5:00pm (8h) [PERSON_NAME] [PERSON_NAME] […" at bounding box center [585, 370] width 172 height 142
click at [563, 339] on app-card-role "Brand Ambassador 3I 21A [DATE] 9:00am-5:00pm (8h) [PERSON_NAME] [PERSON_NAME] […" at bounding box center [585, 370] width 172 height 142
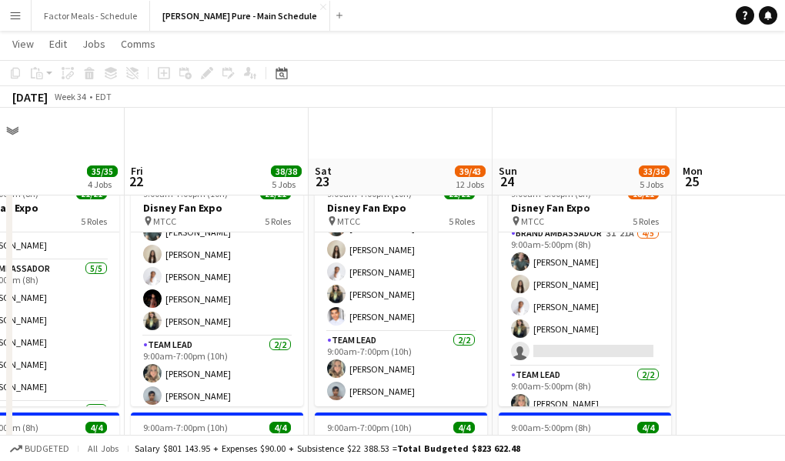
scroll to position [52, 0]
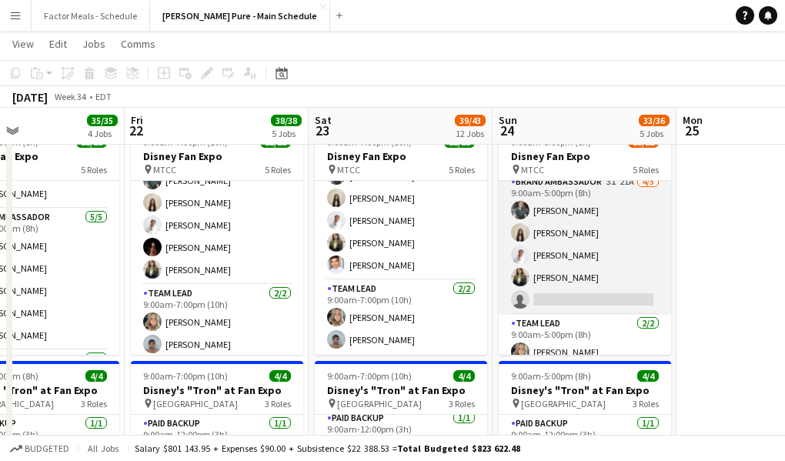
click at [595, 297] on app-card-role "Brand Ambassador 3I 21A [DATE] 9:00am-5:00pm (8h) [PERSON_NAME] [PERSON_NAME] […" at bounding box center [585, 244] width 172 height 142
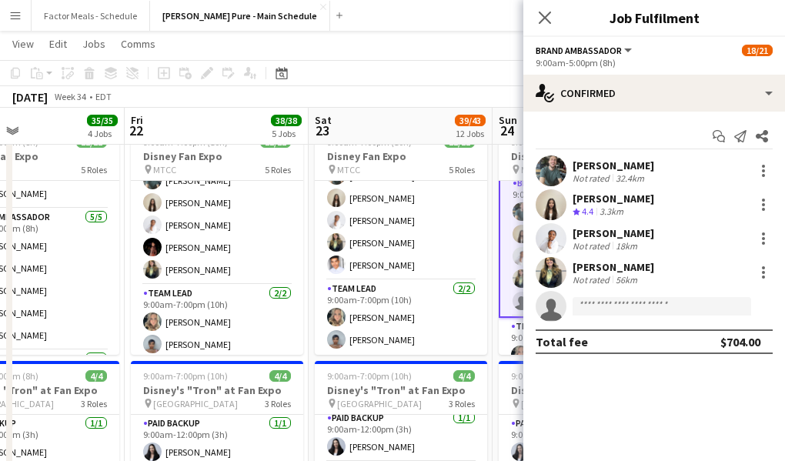
click at [581, 290] on div "Dylan Watts Not rated 32.4km Geanie Luu Crew rating 4.4 3.3km Jessica Opoku-Amo…" at bounding box center [654, 238] width 262 height 166
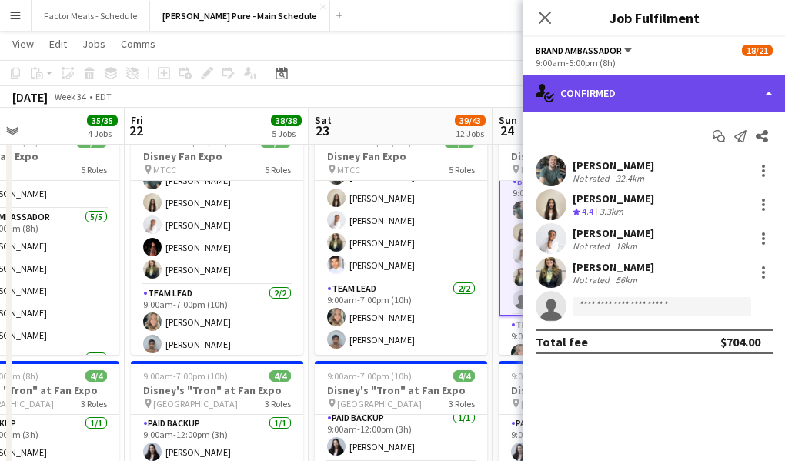
click at [603, 91] on div "single-neutral-actions-check-2 Confirmed" at bounding box center [654, 93] width 262 height 37
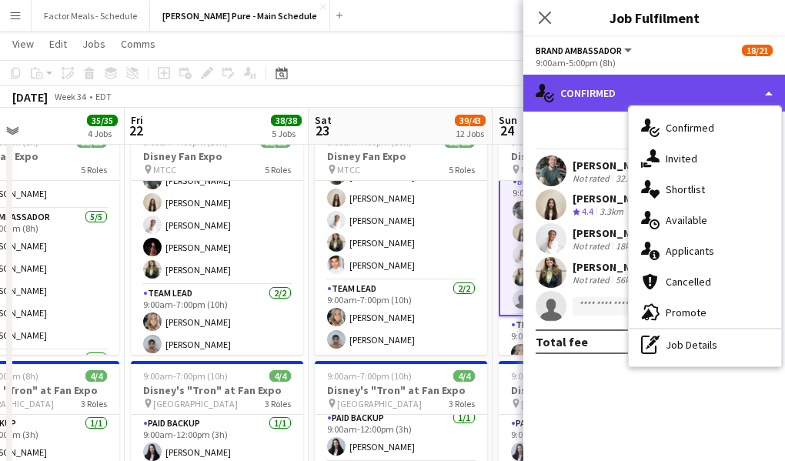
click at [607, 95] on div "single-neutral-actions-check-2 Confirmed" at bounding box center [654, 93] width 262 height 37
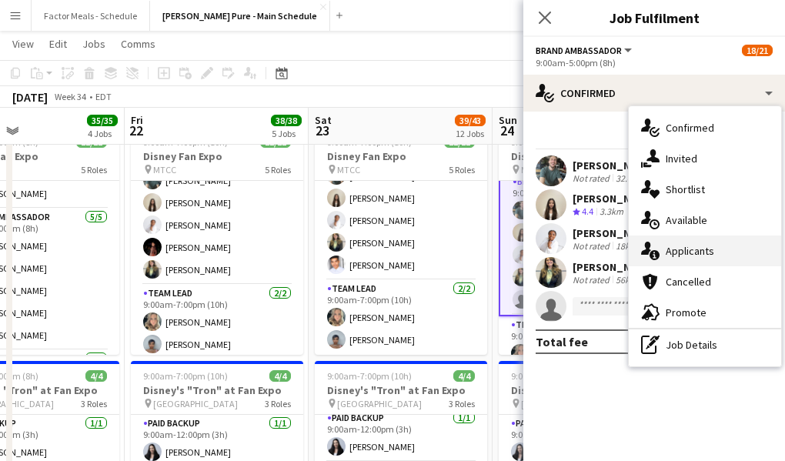
click at [693, 250] on div "single-neutral-actions-information Applicants" at bounding box center [705, 250] width 152 height 31
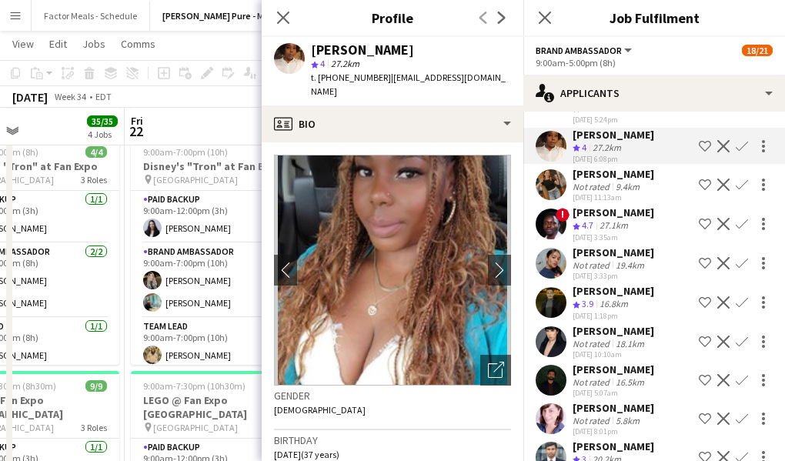
scroll to position [312, 0]
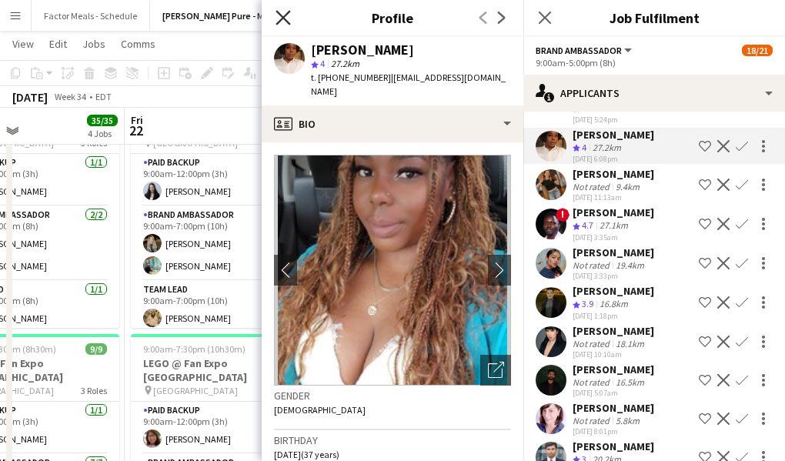
click at [282, 18] on icon at bounding box center [282, 17] width 15 height 15
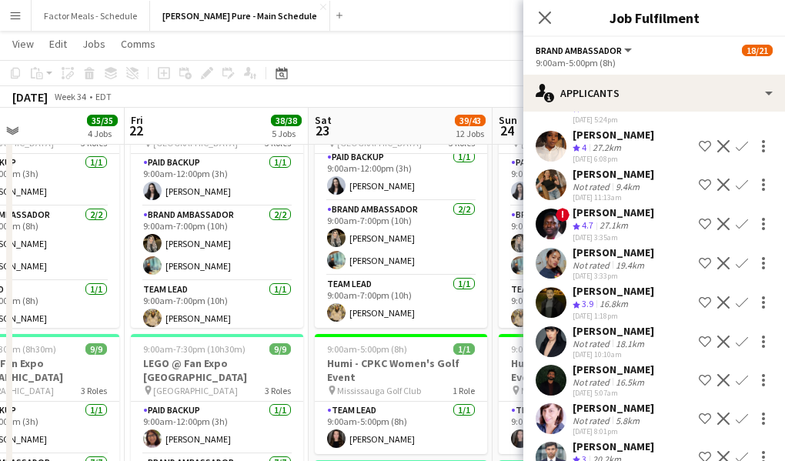
click at [330, 18] on div "Add" at bounding box center [339, 15] width 18 height 31
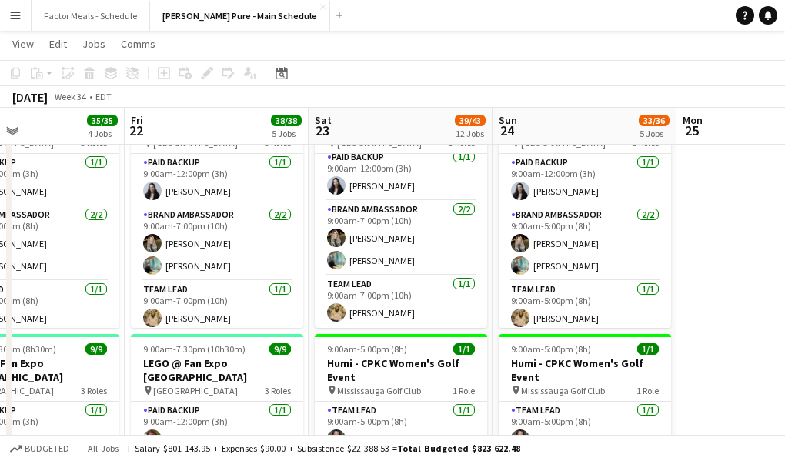
scroll to position [410, 0]
click at [330, 18] on div "Add" at bounding box center [339, 15] width 18 height 31
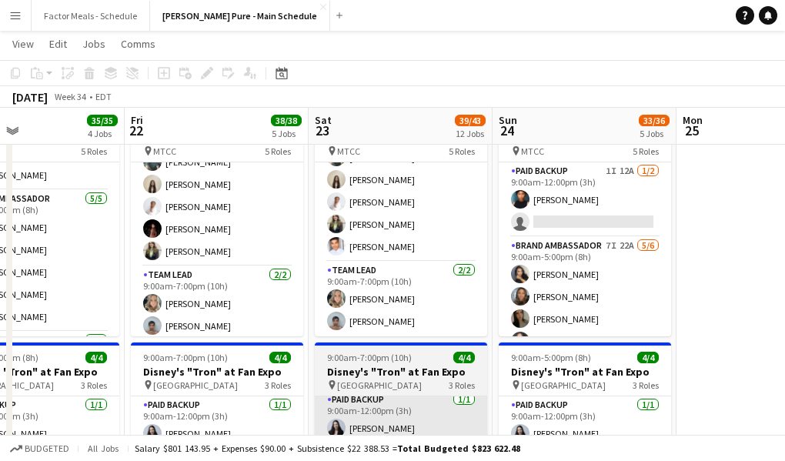
scroll to position [0, 0]
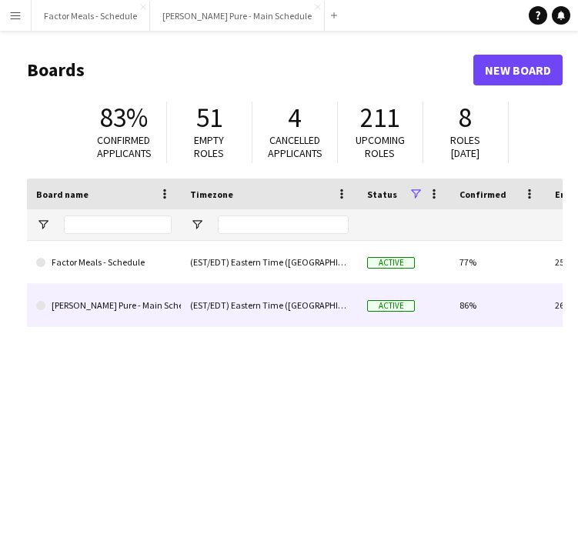
click at [120, 309] on link "[PERSON_NAME] Pure - Main Schedule" at bounding box center [103, 305] width 135 height 43
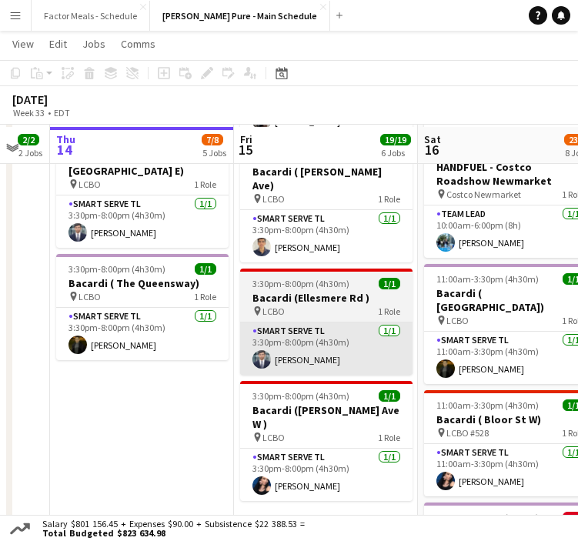
scroll to position [527, 0]
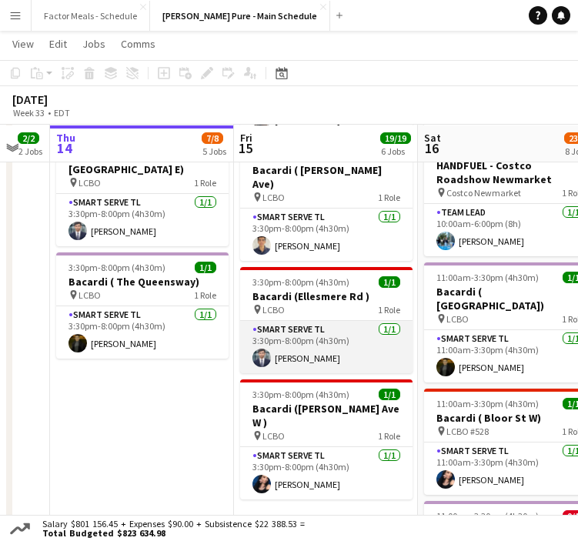
click at [295, 321] on app-card-role "Smart Serve TL [DATE] 3:30pm-8:00pm (4h30m) [PERSON_NAME]" at bounding box center [326, 347] width 172 height 52
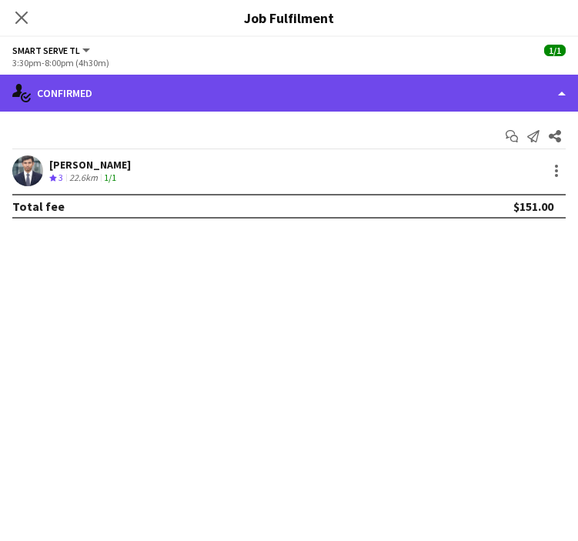
click at [236, 85] on div "single-neutral-actions-check-2 Confirmed" at bounding box center [289, 93] width 578 height 37
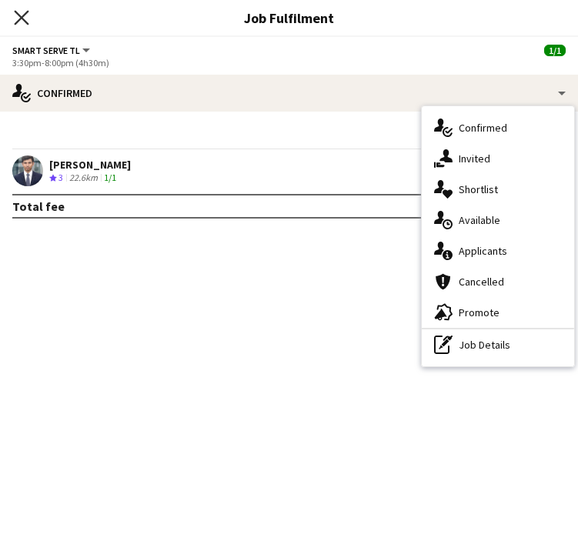
click at [16, 18] on icon "Close pop-in" at bounding box center [21, 17] width 15 height 15
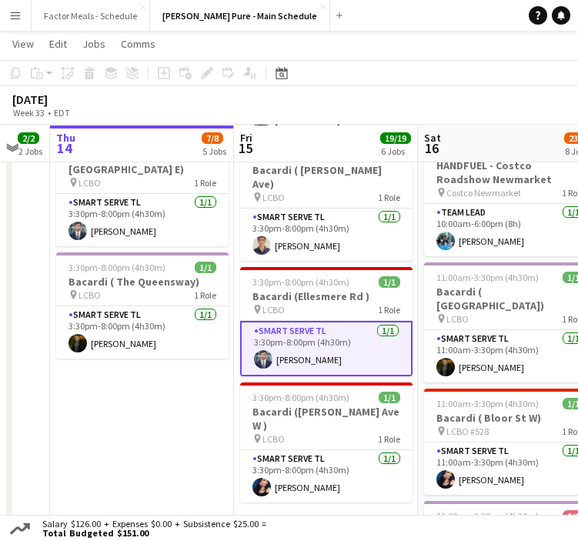
click at [150, 402] on app-date-cell "In progress 11:00am-7:00pm (8h) 1/1 HANDFUEL - Costco Roadshow Newmarket pin Co…" at bounding box center [142, 279] width 184 height 1235
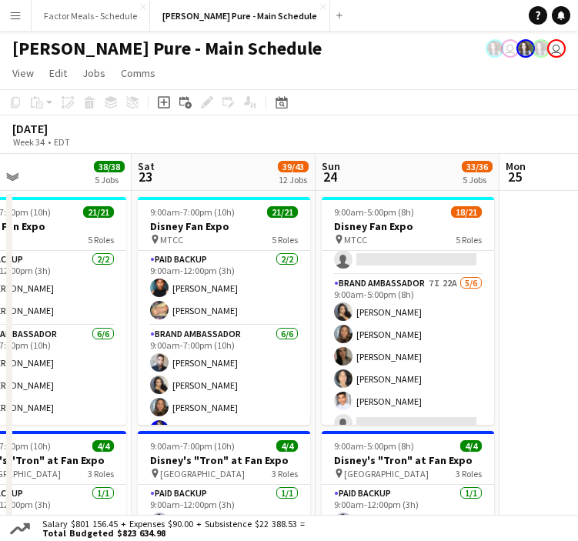
scroll to position [122, 0]
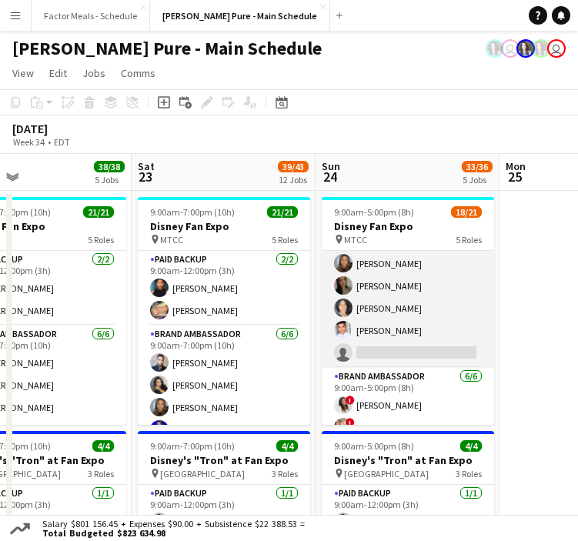
click at [365, 347] on app-card-role "Brand Ambassador 7I 22A [DATE] 9:00am-5:00pm (8h) [PERSON_NAME] [PERSON_NAME] […" at bounding box center [408, 286] width 172 height 164
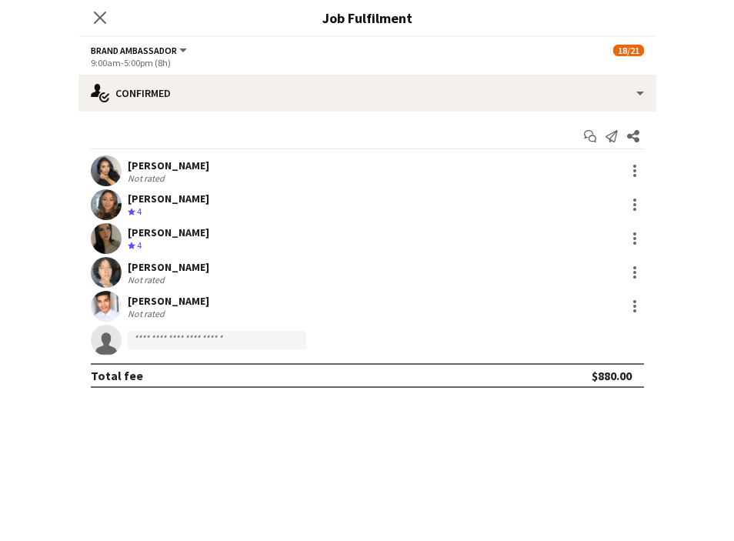
scroll to position [123, 0]
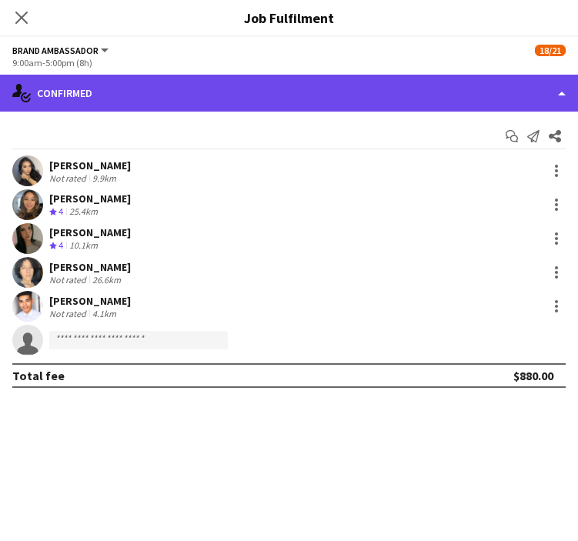
click at [332, 91] on div "single-neutral-actions-check-2 Confirmed" at bounding box center [289, 93] width 578 height 37
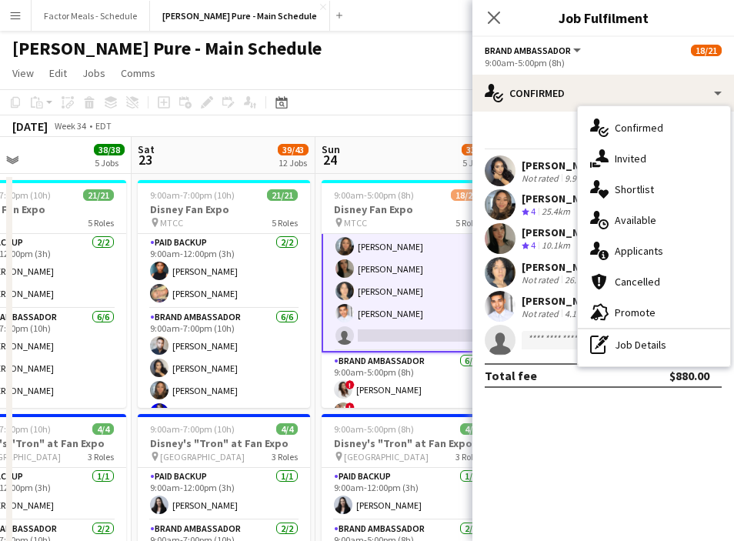
click at [577, 55] on div "Brand Ambassador All roles Brand Ambassador 18/21" at bounding box center [603, 50] width 237 height 14
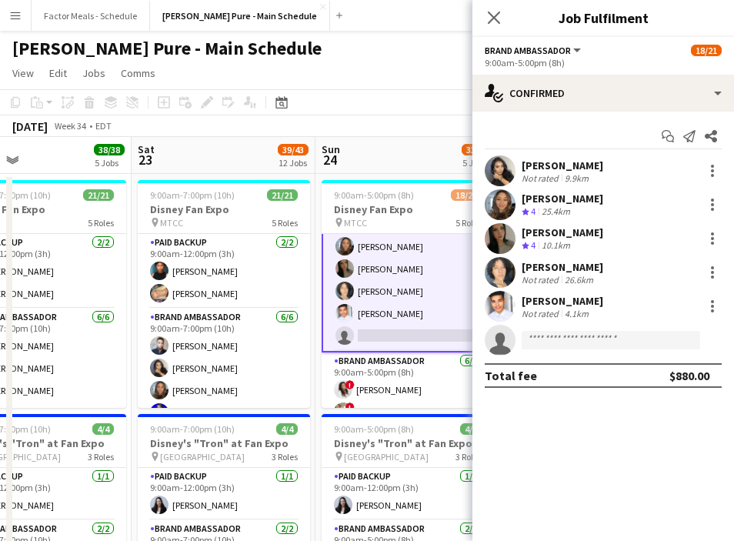
click at [492, 14] on icon "Close pop-in" at bounding box center [494, 18] width 12 height 12
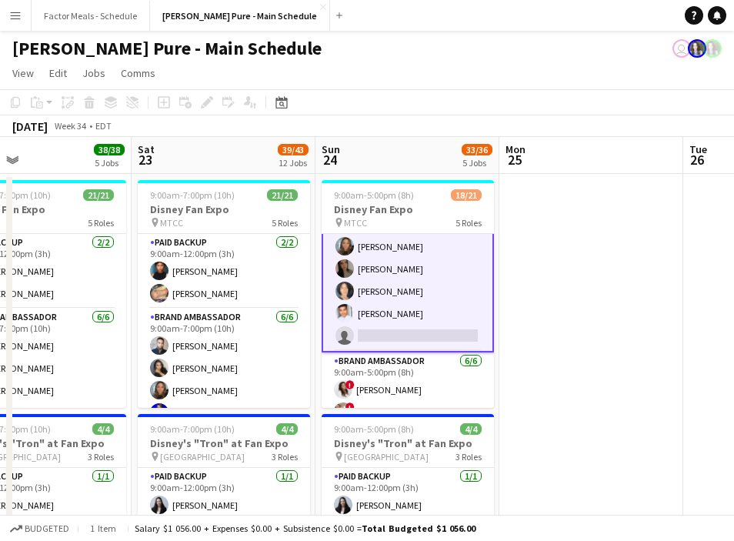
click at [426, 322] on app-card-role "Brand Ambassador 7I 22A [DATE] 9:00am-5:00pm (8h) [PERSON_NAME] [PERSON_NAME] […" at bounding box center [408, 268] width 172 height 167
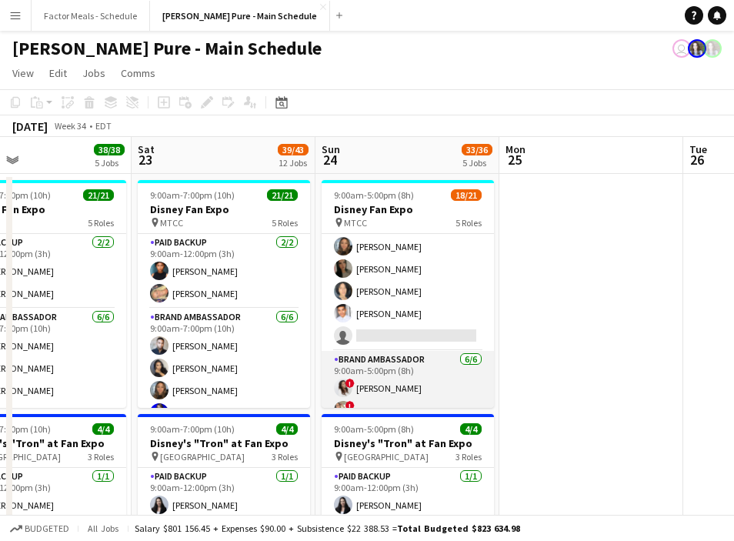
scroll to position [339, 0]
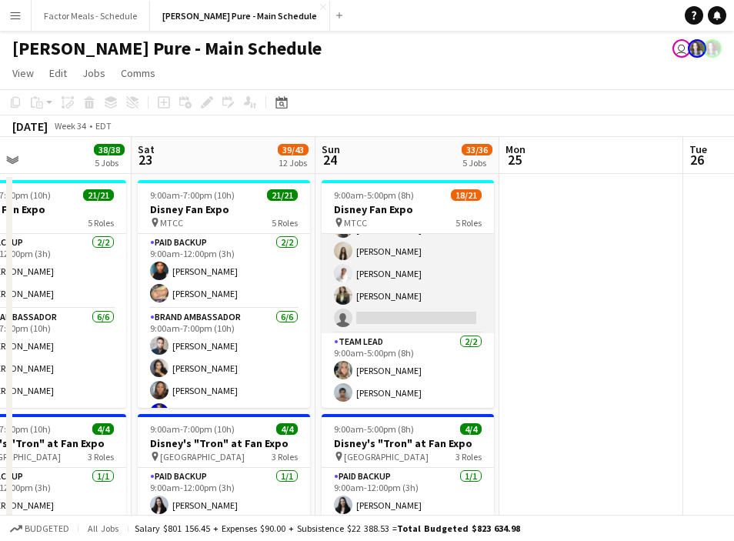
click at [408, 275] on app-card-role "Brand Ambassador 3I 21A [DATE] 9:00am-5:00pm (8h) [PERSON_NAME] [PERSON_NAME] […" at bounding box center [408, 263] width 172 height 142
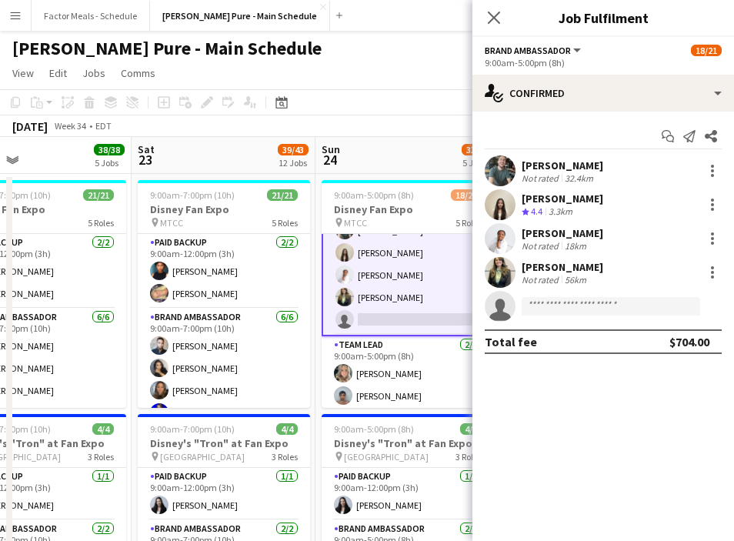
scroll to position [446, 0]
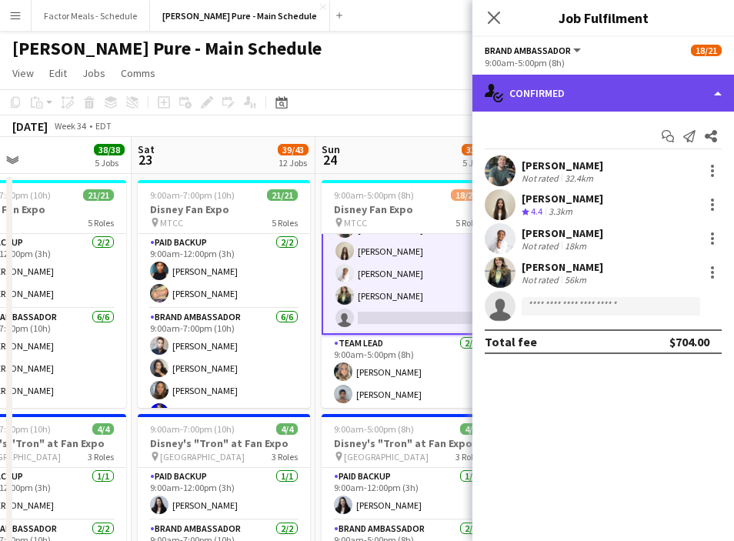
click at [577, 92] on div "single-neutral-actions-check-2 Confirmed" at bounding box center [603, 93] width 262 height 37
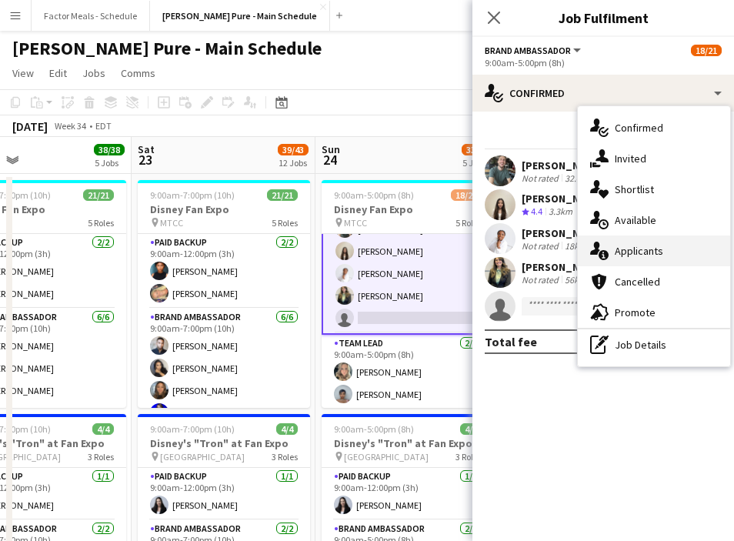
click at [577, 259] on div "single-neutral-actions-information Applicants" at bounding box center [654, 250] width 152 height 31
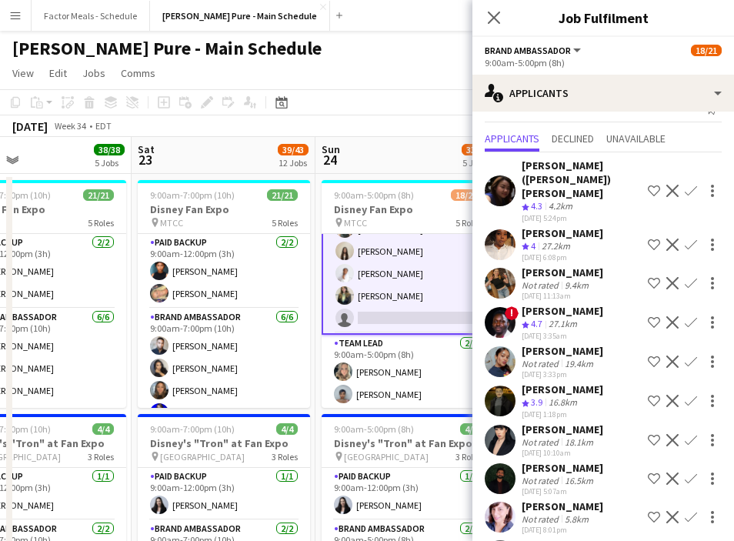
scroll to position [45, 0]
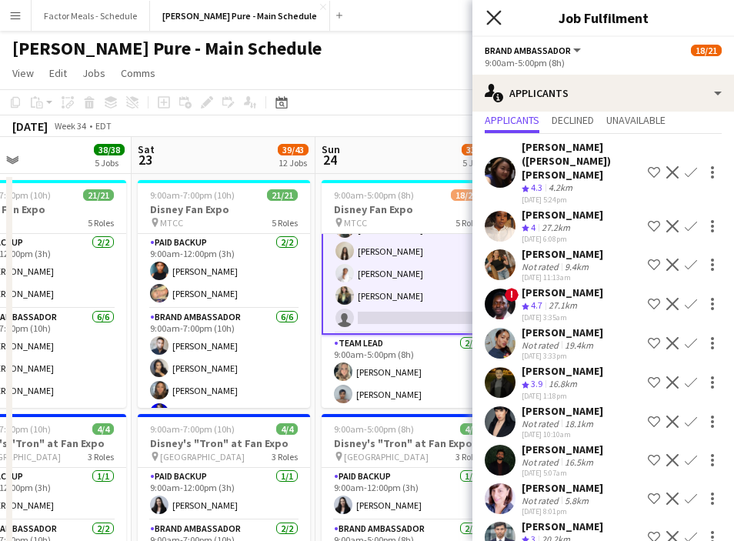
click at [493, 16] on icon at bounding box center [493, 17] width 15 height 15
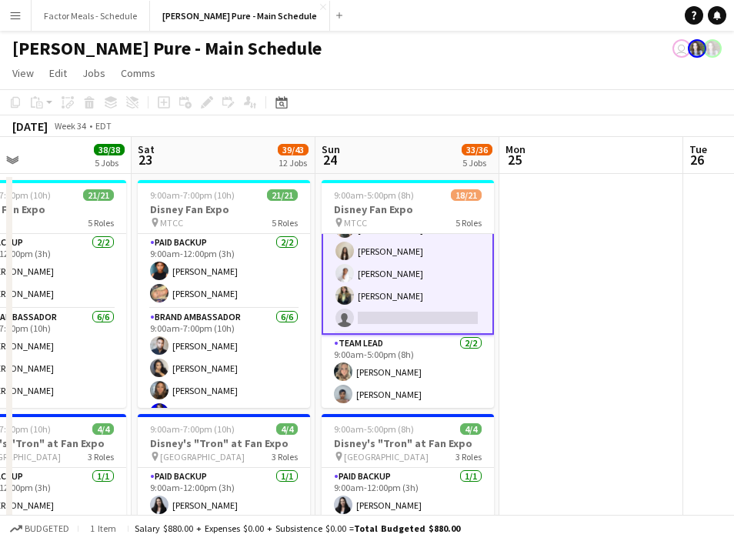
click at [449, 81] on app-page-menu "View Day view expanded Day view collapsed Month view Date picker Jump to [DATE]…" at bounding box center [367, 74] width 734 height 29
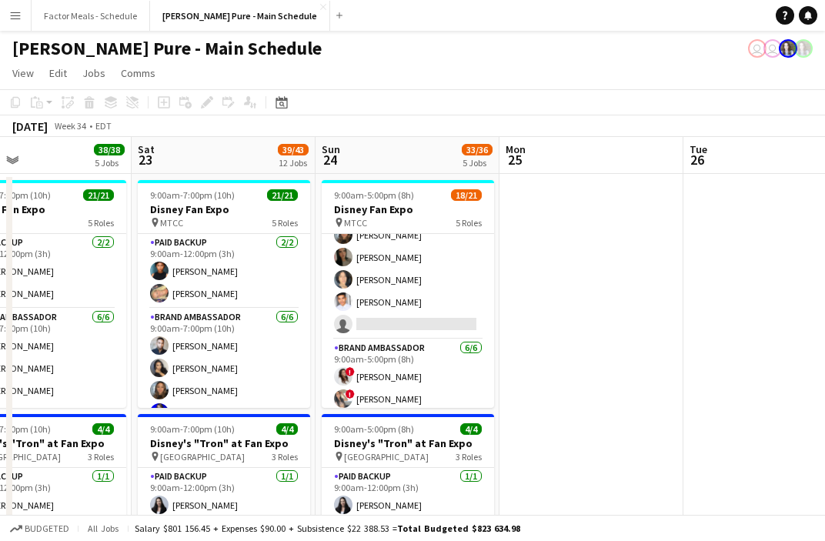
scroll to position [85, 0]
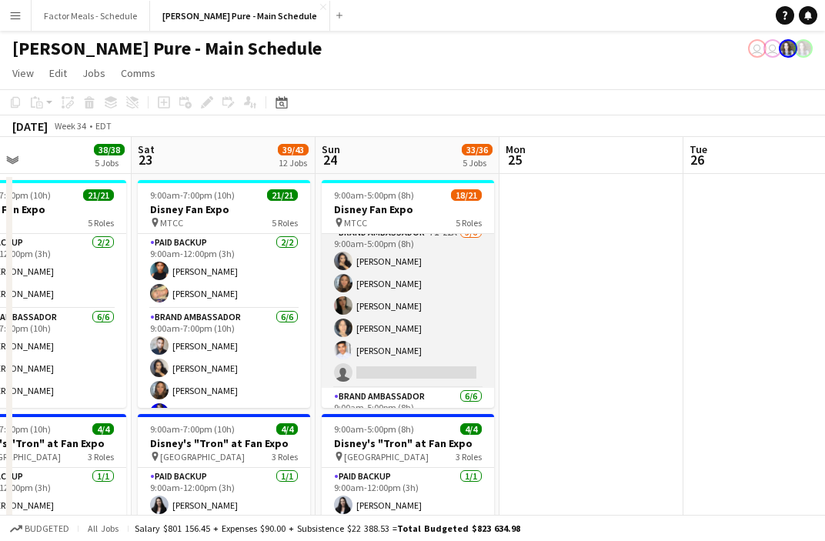
click at [443, 282] on app-card-role "Brand Ambassador 7I 22A [DATE] 9:00am-5:00pm (8h) [PERSON_NAME] [PERSON_NAME] […" at bounding box center [408, 306] width 172 height 164
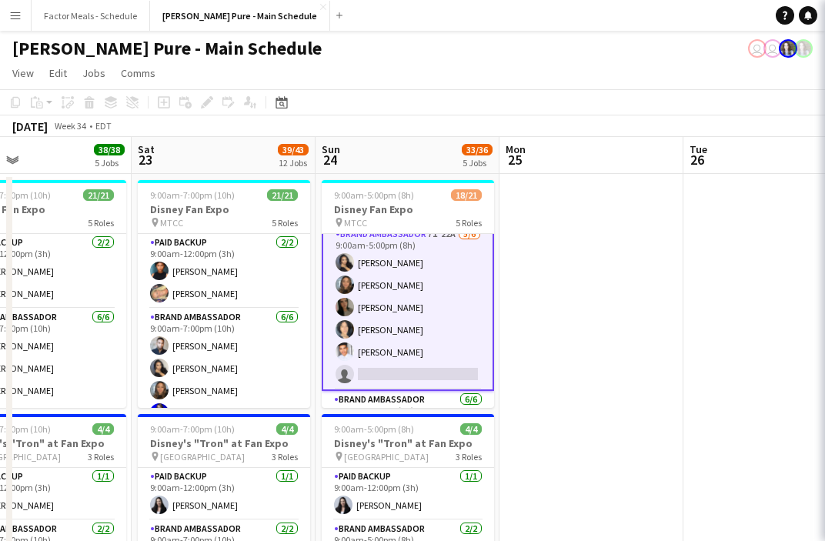
scroll to position [86, 0]
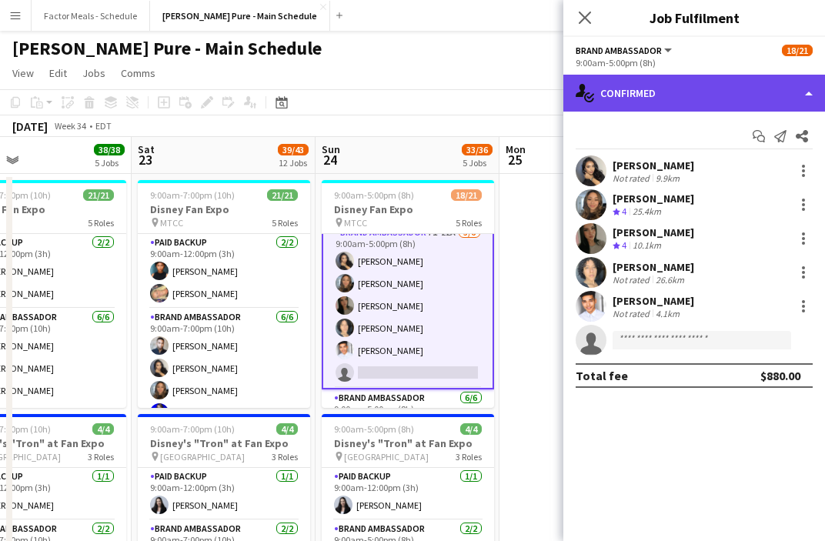
click at [577, 92] on div "single-neutral-actions-check-2 Confirmed" at bounding box center [694, 93] width 262 height 37
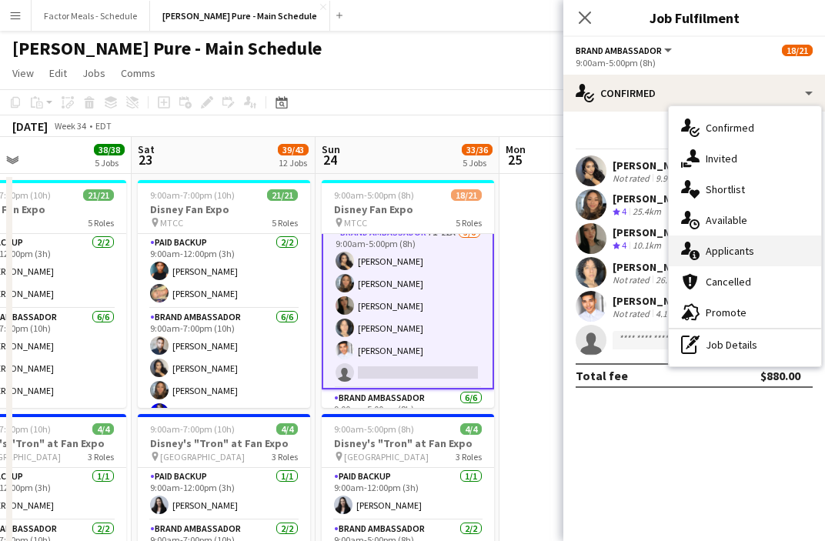
click at [577, 246] on div "single-neutral-actions-information Applicants" at bounding box center [745, 250] width 152 height 31
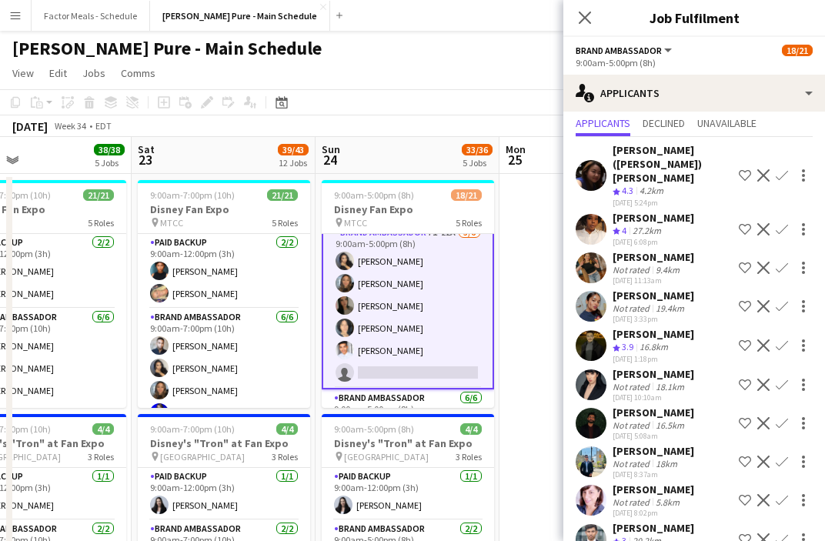
scroll to position [84, 0]
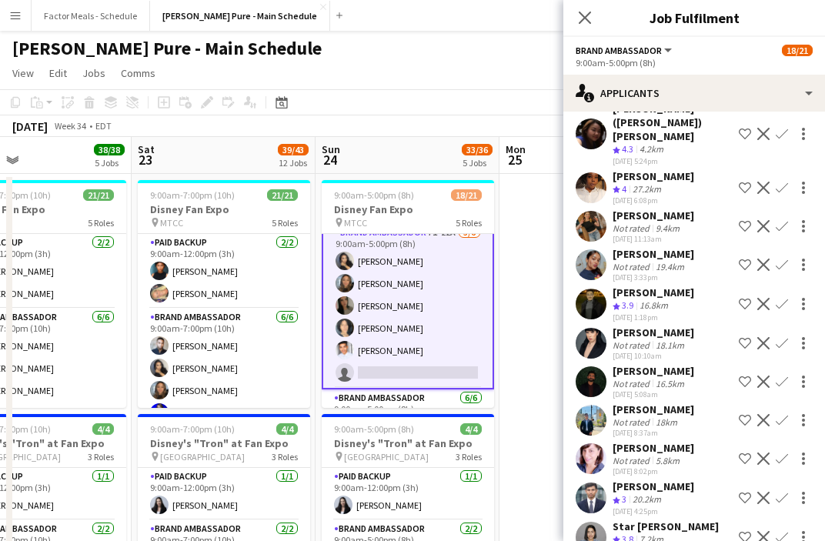
click at [577, 405] on app-user-avatar at bounding box center [590, 420] width 31 height 31
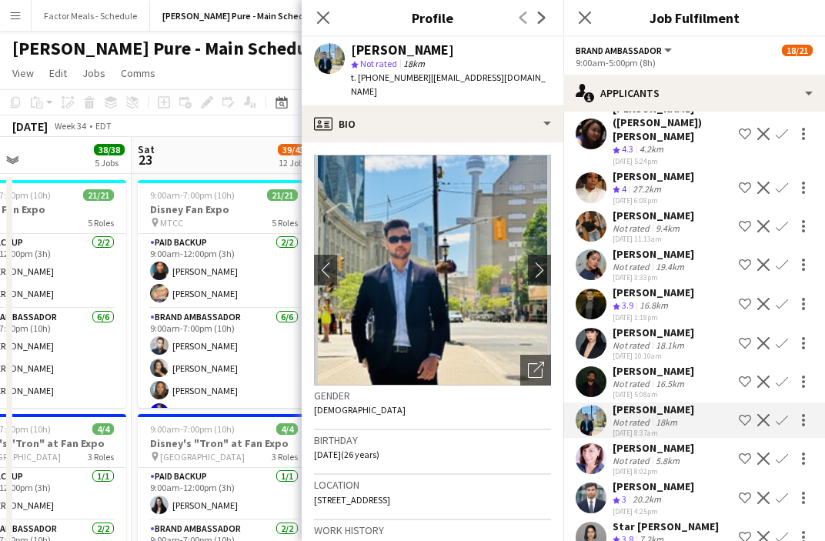
scroll to position [13, 0]
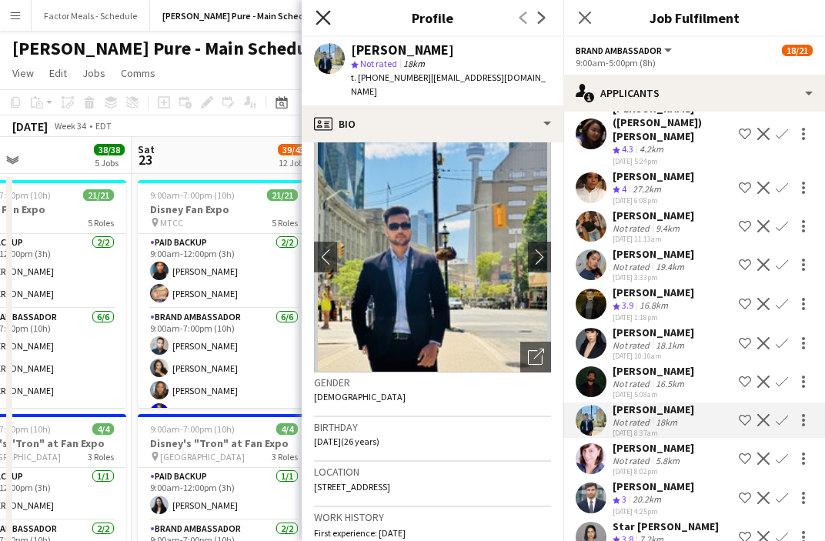
click at [326, 17] on icon "Close pop-in" at bounding box center [322, 17] width 15 height 15
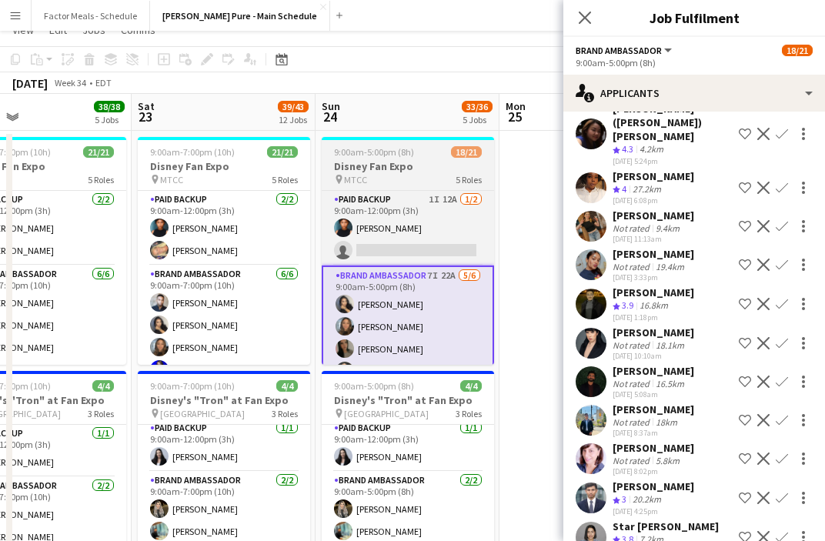
scroll to position [0, 0]
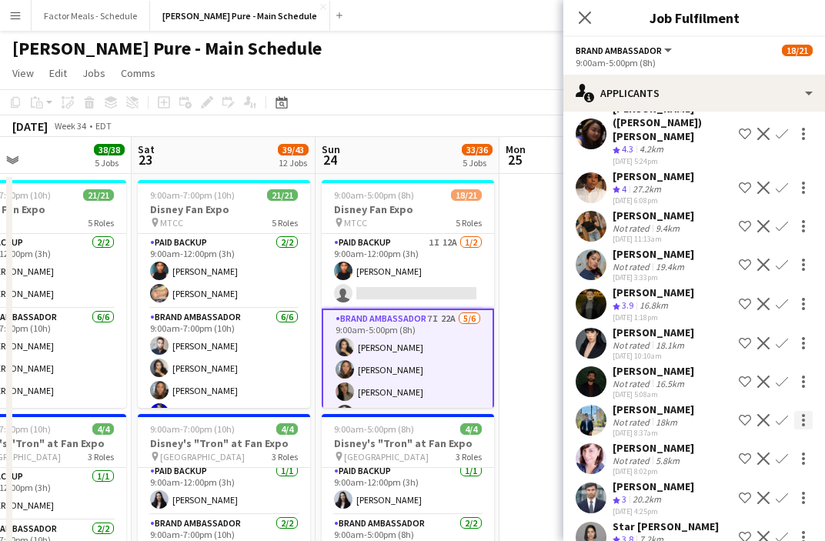
click at [577, 419] on div at bounding box center [803, 420] width 3 height 3
click at [577, 382] on div at bounding box center [412, 270] width 825 height 541
click at [577, 364] on div "[PERSON_NAME]" at bounding box center [653, 371] width 82 height 14
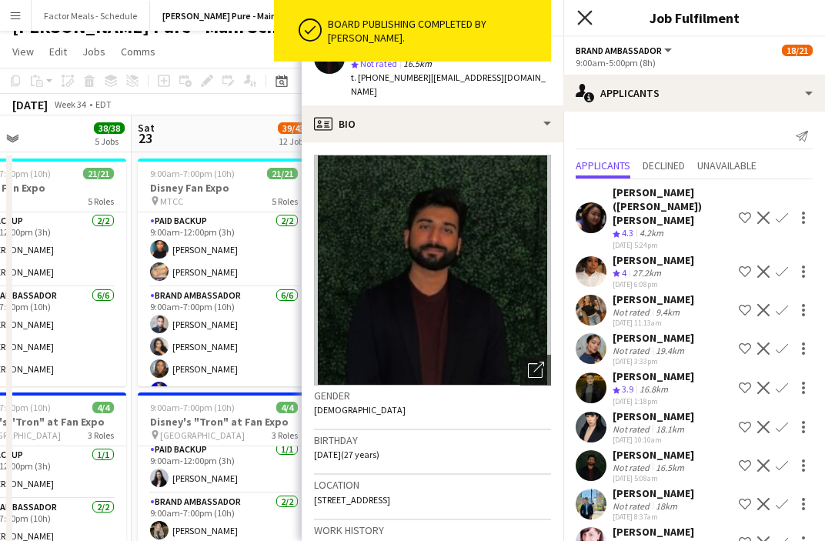
click at [577, 19] on icon "Close pop-in" at bounding box center [584, 17] width 15 height 15
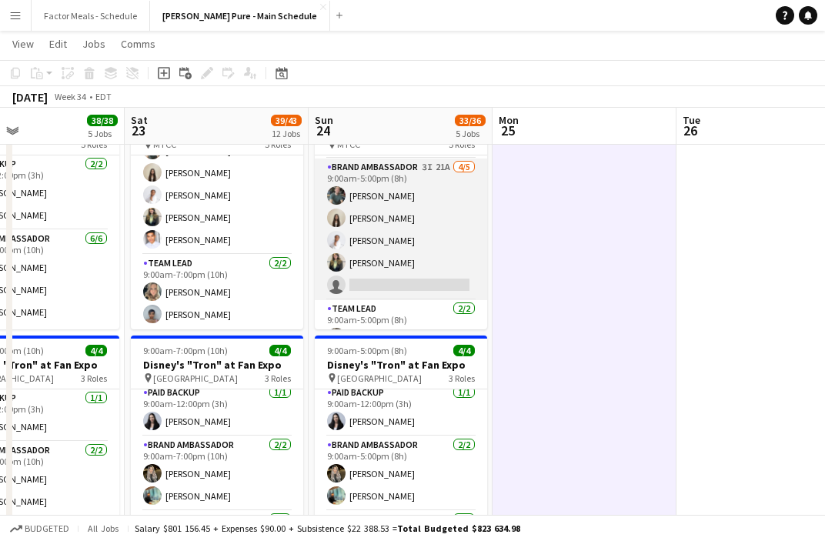
scroll to position [427, 0]
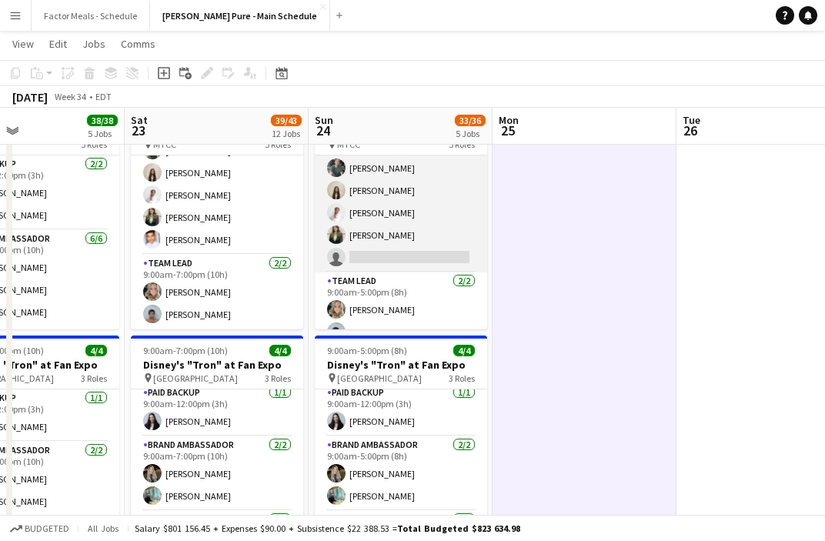
click at [394, 248] on app-card-role "Brand Ambassador 3I 21A [DATE] 9:00am-5:00pm (8h) [PERSON_NAME] [PERSON_NAME] […" at bounding box center [401, 202] width 172 height 142
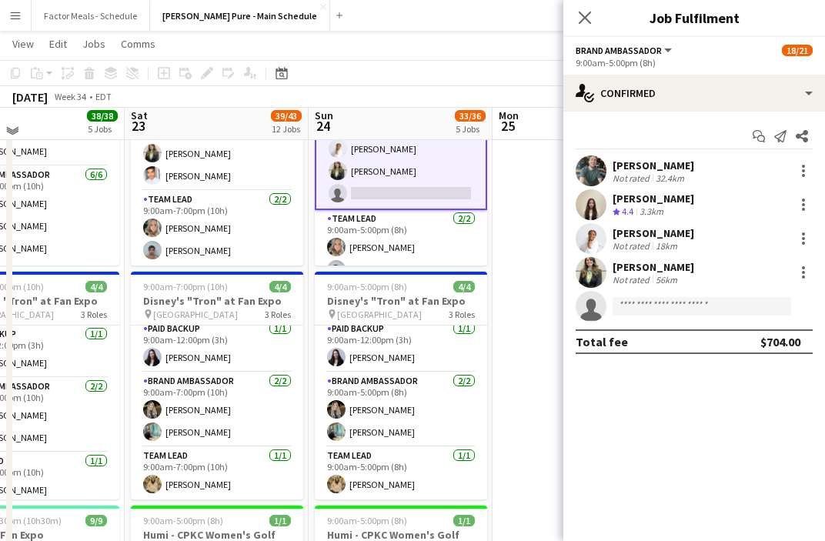
scroll to position [143, 0]
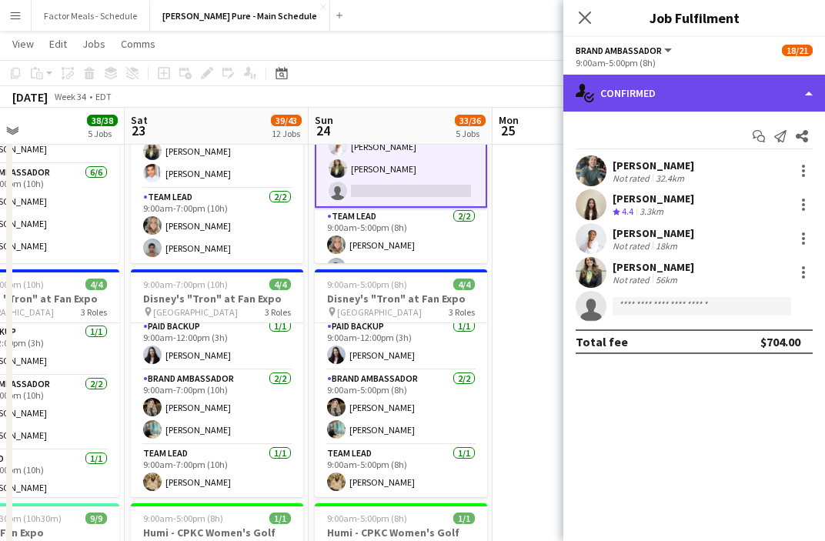
click at [577, 89] on div "single-neutral-actions-check-2 Confirmed" at bounding box center [694, 93] width 262 height 37
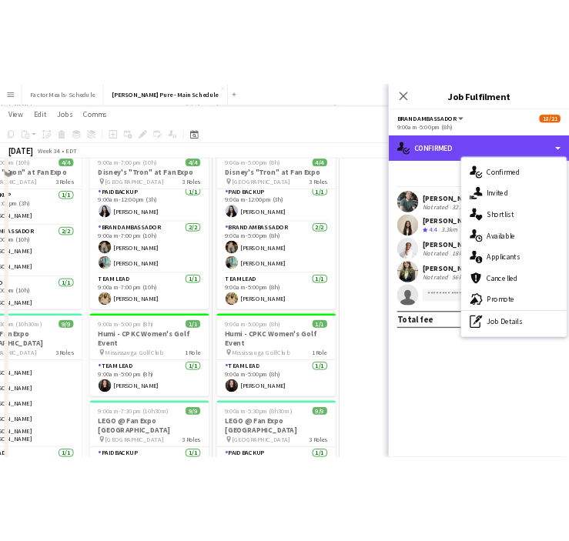
scroll to position [172, 0]
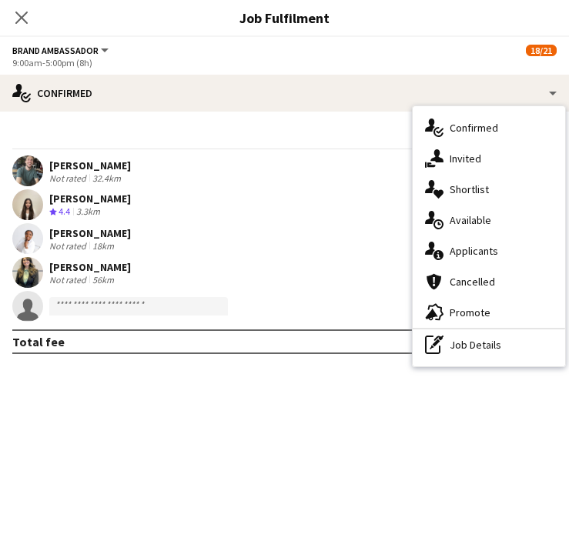
click at [21, 28] on div "Close pop-in" at bounding box center [21, 17] width 43 height 35
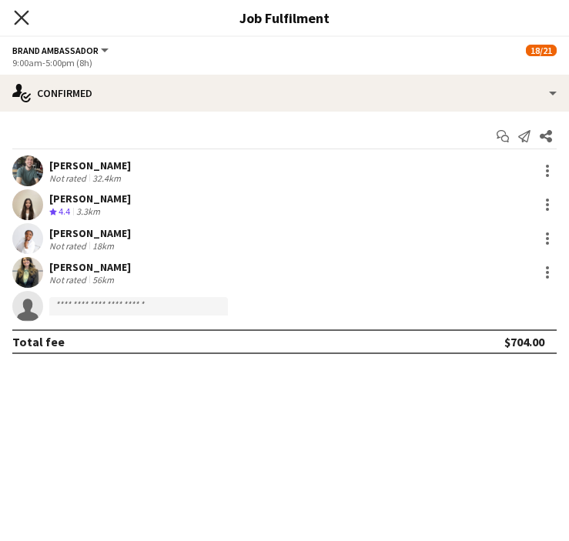
click at [21, 20] on icon "Close pop-in" at bounding box center [21, 17] width 15 height 15
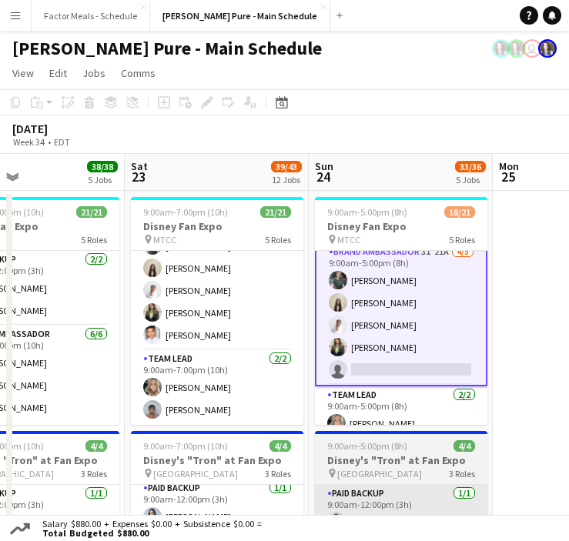
scroll to position [421, 0]
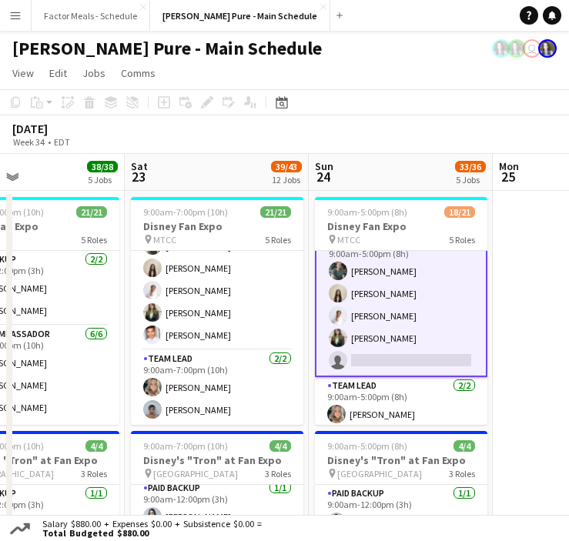
click at [383, 302] on app-card-role "Brand Ambassador 3I 21A [DATE] 9:00am-5:00pm (8h) [PERSON_NAME] [PERSON_NAME] […" at bounding box center [401, 304] width 172 height 145
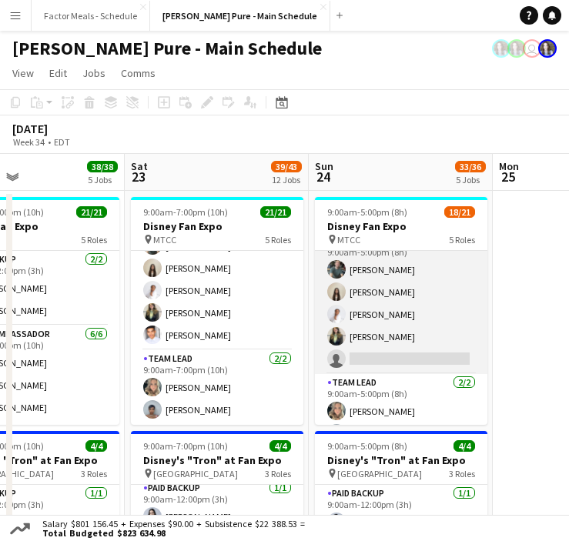
scroll to position [419, 0]
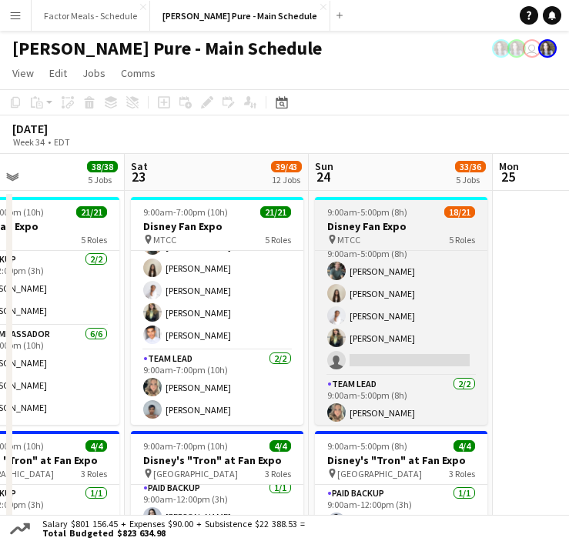
click at [361, 228] on h3 "Disney Fan Expo" at bounding box center [401, 226] width 172 height 14
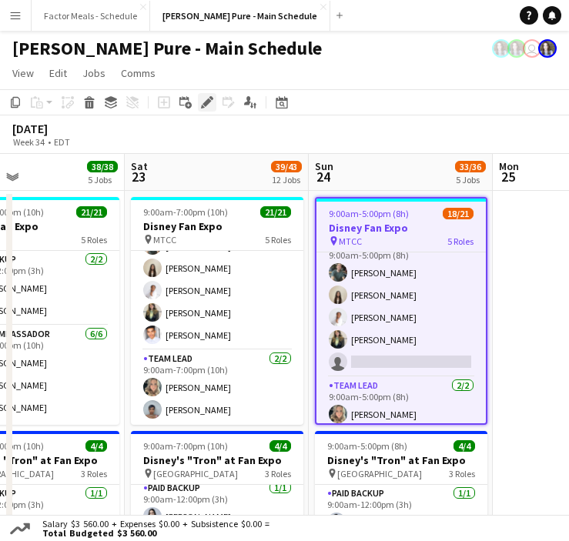
click at [204, 98] on icon "Edit" at bounding box center [207, 102] width 12 height 12
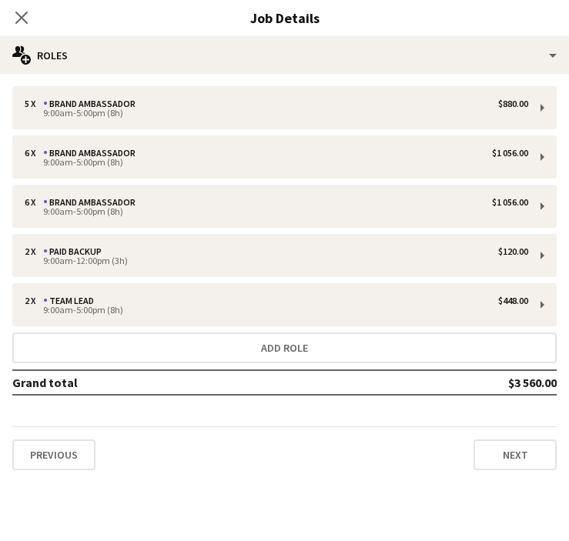
click at [21, 17] on icon at bounding box center [21, 18] width 12 height 12
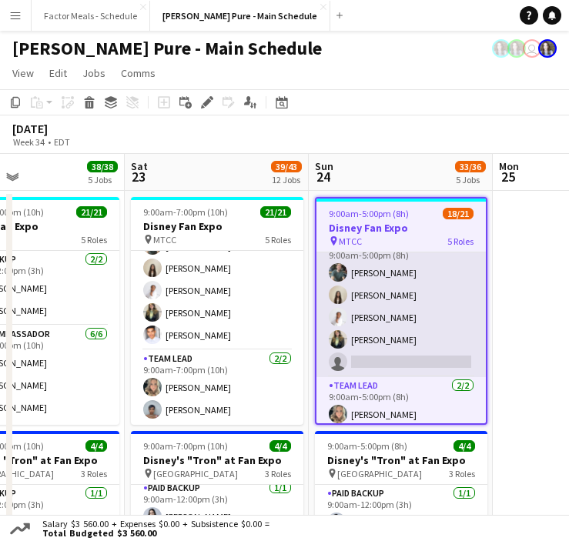
click at [384, 351] on app-card-role "Brand Ambassador 3I 21A [DATE] 9:00am-5:00pm (8h) [PERSON_NAME] [PERSON_NAME] […" at bounding box center [400, 306] width 169 height 142
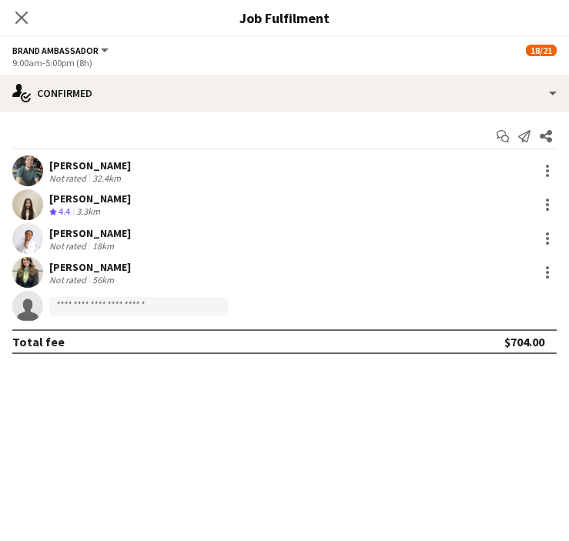
scroll to position [421, 0]
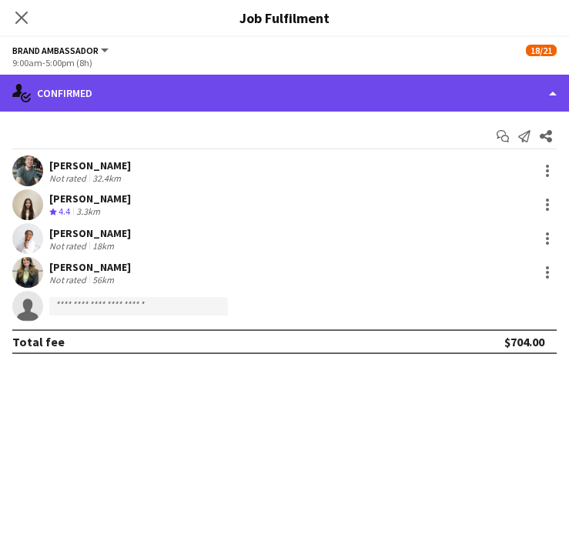
click at [319, 87] on div "single-neutral-actions-check-2 Confirmed" at bounding box center [284, 93] width 569 height 37
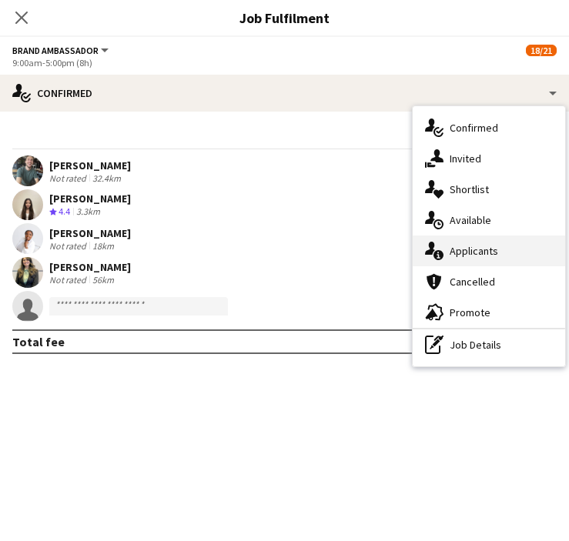
click at [462, 255] on div "single-neutral-actions-information Applicants" at bounding box center [488, 250] width 152 height 31
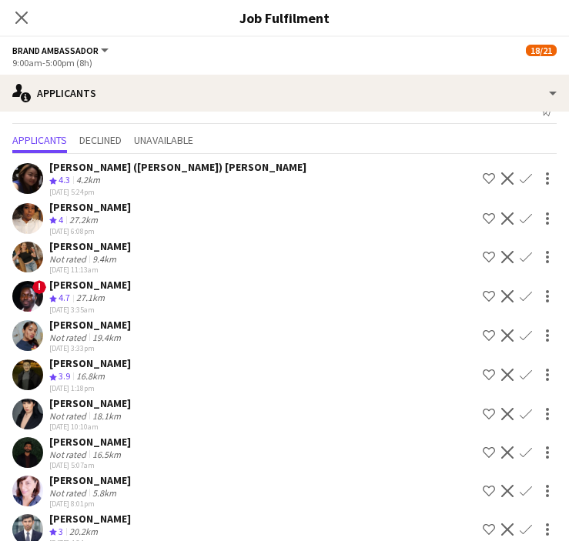
scroll to position [24, 0]
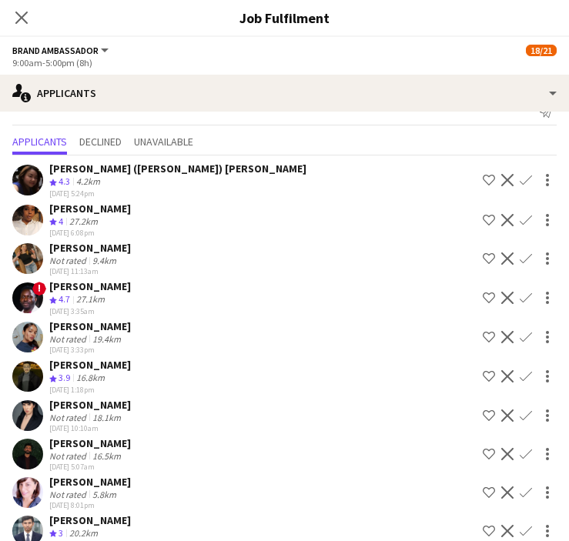
click at [32, 179] on app-user-avatar at bounding box center [27, 180] width 31 height 31
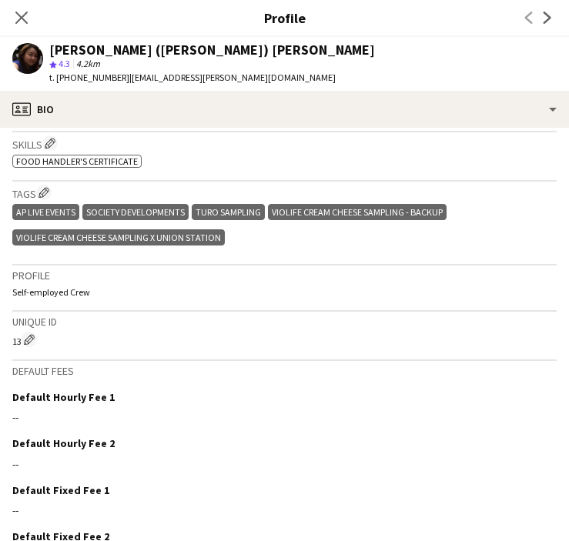
scroll to position [0, 0]
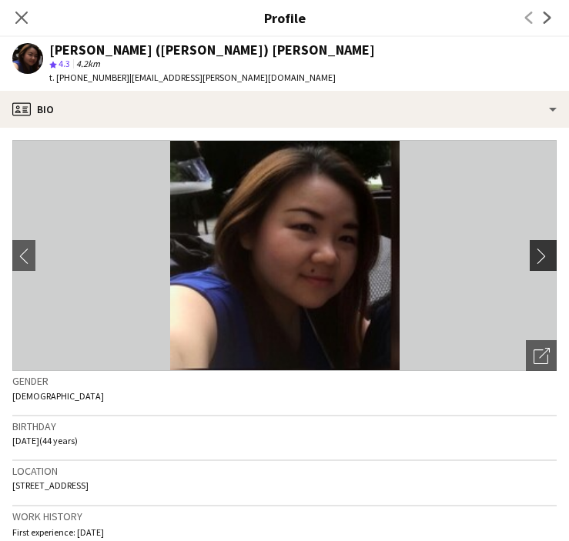
click at [545, 255] on app-icon "chevron-right" at bounding box center [545, 256] width 24 height 16
click at [21, 16] on icon at bounding box center [21, 18] width 12 height 12
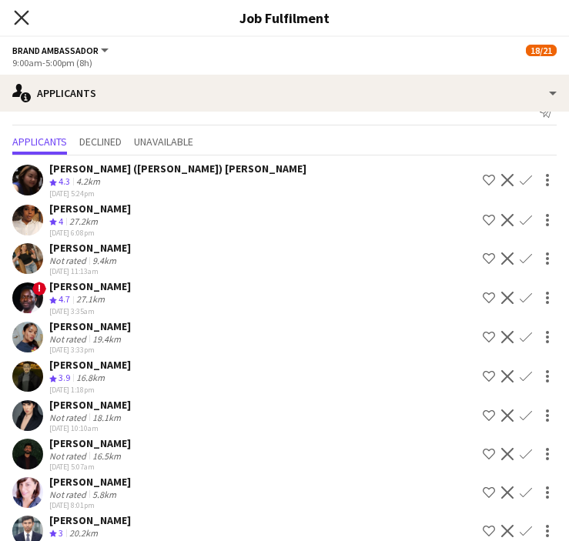
click at [19, 24] on app-icon "Close pop-in" at bounding box center [22, 18] width 22 height 22
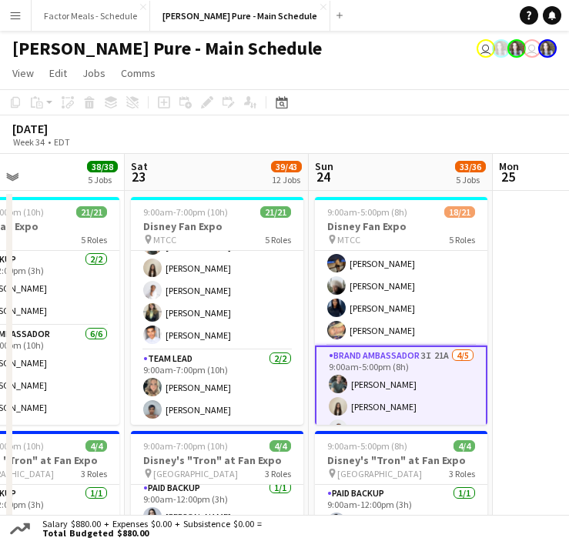
scroll to position [146, 0]
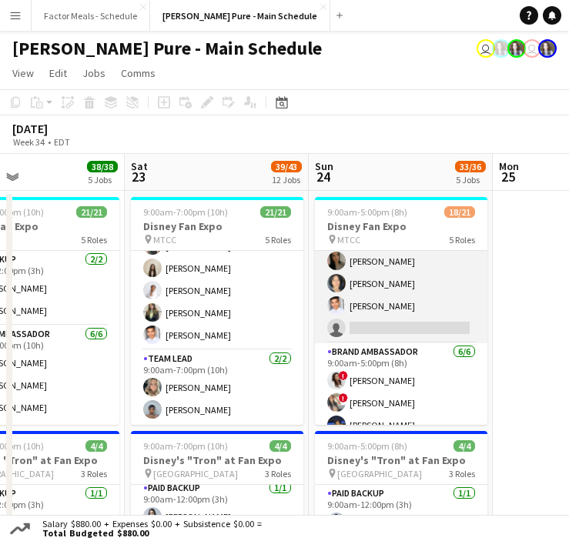
click at [357, 324] on app-card-role "Brand Ambassador 7I 22A [DATE] 9:00am-5:00pm (8h) [PERSON_NAME] [PERSON_NAME] […" at bounding box center [401, 261] width 172 height 164
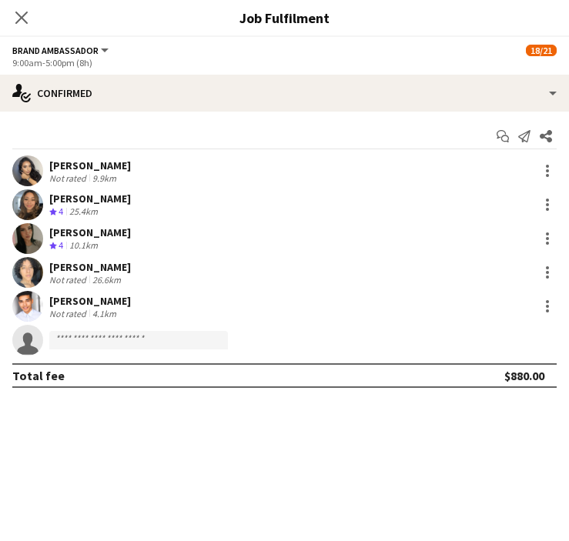
scroll to position [148, 0]
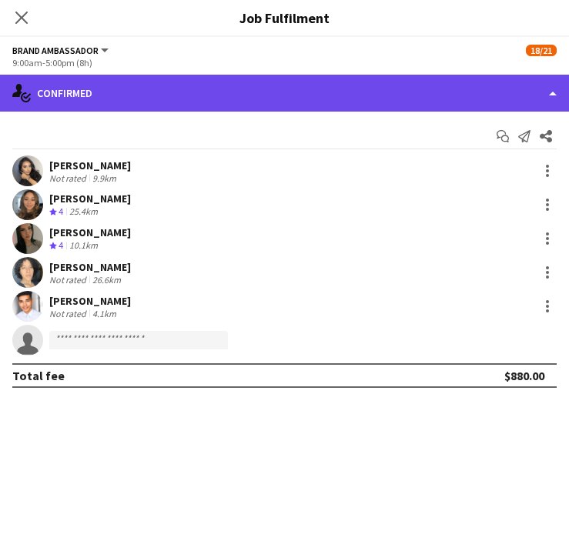
click at [312, 81] on div "single-neutral-actions-check-2 Confirmed" at bounding box center [284, 93] width 569 height 37
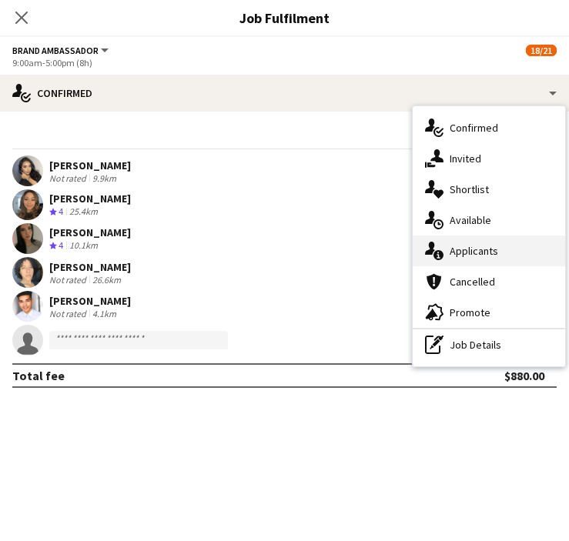
click at [475, 252] on div "single-neutral-actions-information Applicants" at bounding box center [488, 250] width 152 height 31
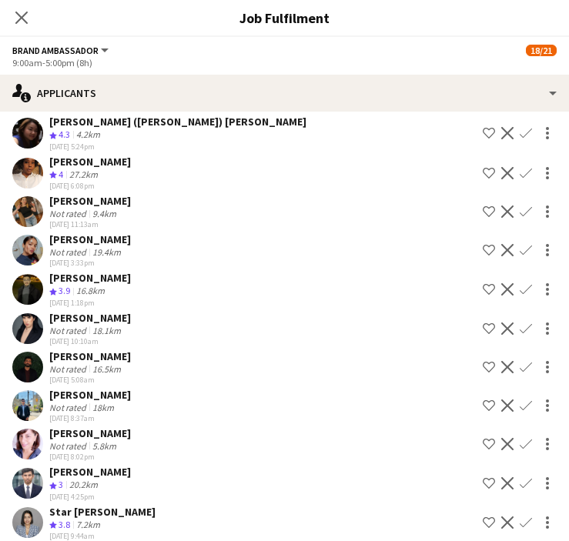
scroll to position [84, 0]
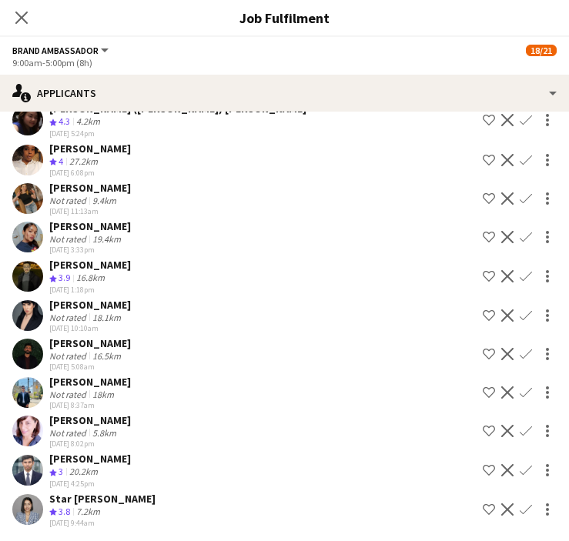
click at [28, 353] on app-user-avatar at bounding box center [27, 354] width 31 height 31
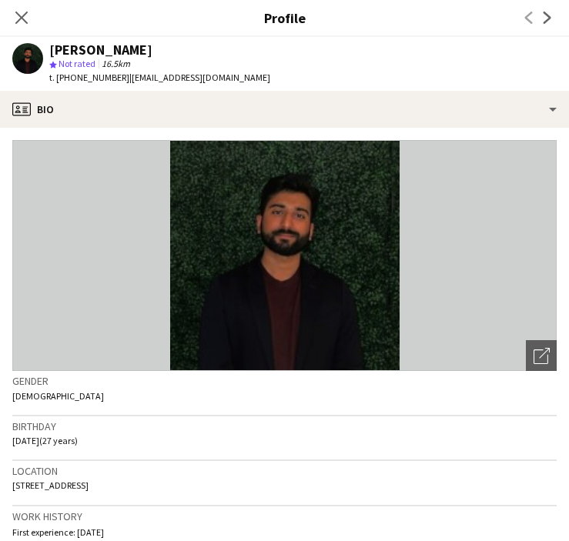
drag, startPoint x: 115, startPoint y: 77, endPoint x: 77, endPoint y: 78, distance: 37.7
click at [77, 78] on div "t. [PHONE_NUMBER] | [EMAIL_ADDRESS][DOMAIN_NAME]" at bounding box center [159, 78] width 221 height 14
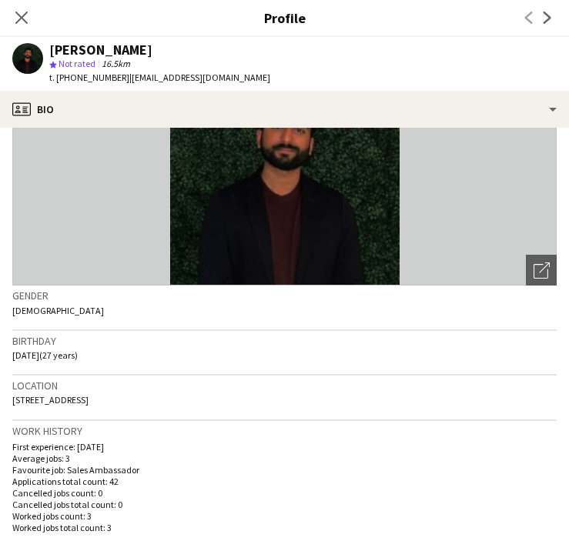
scroll to position [0, 0]
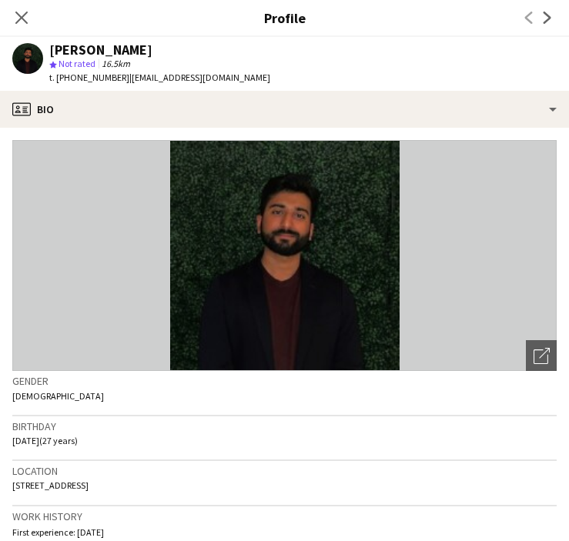
click at [91, 75] on span "t. [PHONE_NUMBER]" at bounding box center [89, 78] width 80 height 12
drag, startPoint x: 63, startPoint y: 77, endPoint x: 114, endPoint y: 82, distance: 51.0
click at [114, 81] on div "t. [PHONE_NUMBER] | [EMAIL_ADDRESS][DOMAIN_NAME]" at bounding box center [159, 78] width 221 height 14
click at [76, 75] on span "t. [PHONE_NUMBER]" at bounding box center [89, 78] width 80 height 12
drag, startPoint x: 79, startPoint y: 78, endPoint x: 66, endPoint y: 78, distance: 13.1
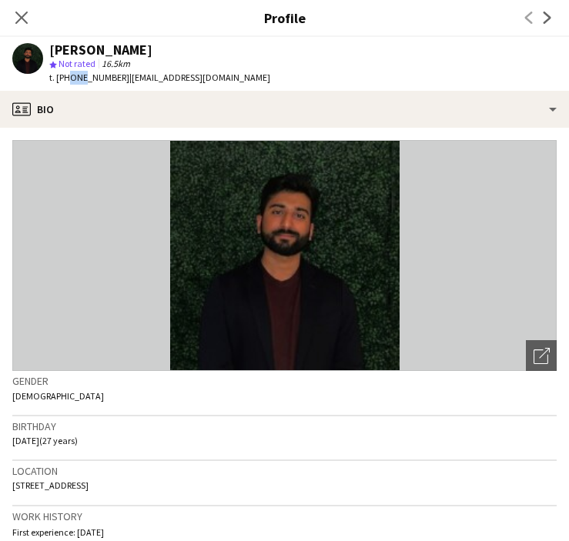
click at [66, 78] on span "t. [PHONE_NUMBER]" at bounding box center [89, 78] width 80 height 12
drag, startPoint x: 94, startPoint y: 79, endPoint x: 82, endPoint y: 79, distance: 12.3
click at [82, 79] on span "t. [PHONE_NUMBER]" at bounding box center [89, 78] width 80 height 12
drag, startPoint x: 110, startPoint y: 77, endPoint x: 94, endPoint y: 78, distance: 16.2
click at [94, 78] on span "t. [PHONE_NUMBER]" at bounding box center [89, 78] width 80 height 12
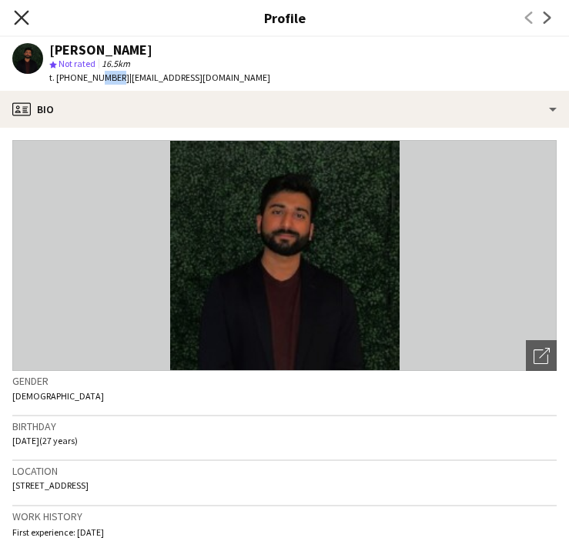
click at [22, 15] on icon at bounding box center [21, 17] width 15 height 15
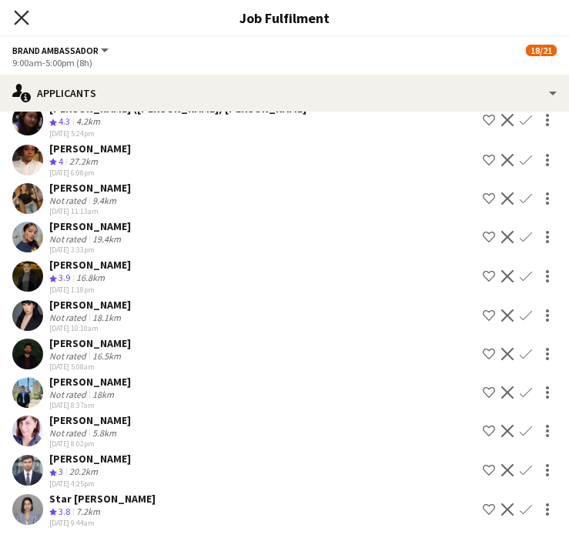
click at [21, 24] on icon "Close pop-in" at bounding box center [21, 17] width 15 height 15
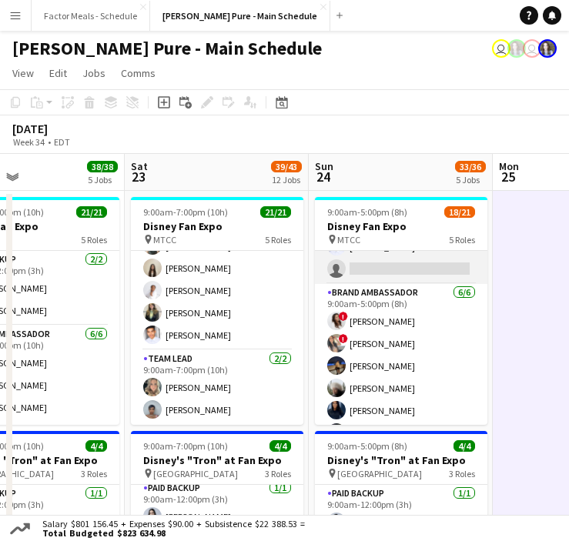
scroll to position [205, 0]
click at [377, 269] on app-card-role "Brand Ambassador 7I 22A [DATE] 9:00am-5:00pm (8h) [PERSON_NAME] [PERSON_NAME] […" at bounding box center [401, 203] width 172 height 164
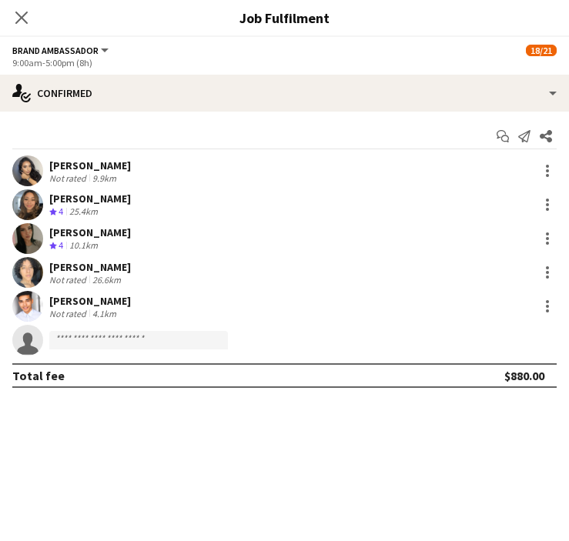
scroll to position [0, 0]
click at [24, 16] on icon "Close pop-in" at bounding box center [21, 17] width 15 height 15
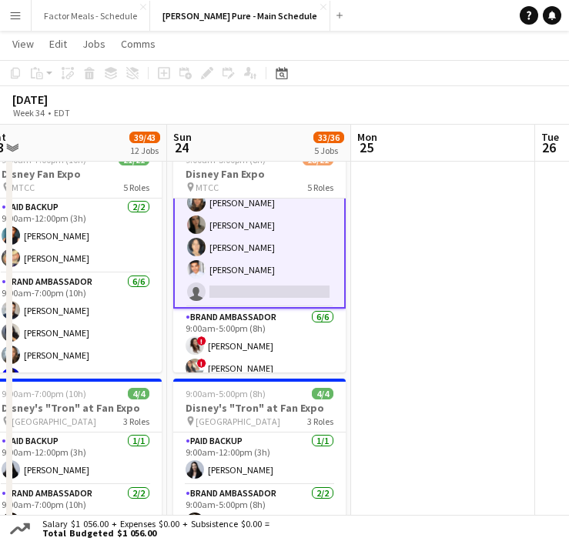
click at [225, 279] on app-card-role "Brand Ambassador 7I 22A [DATE] 9:00am-5:00pm (8h) [PERSON_NAME] [PERSON_NAME] […" at bounding box center [259, 225] width 172 height 167
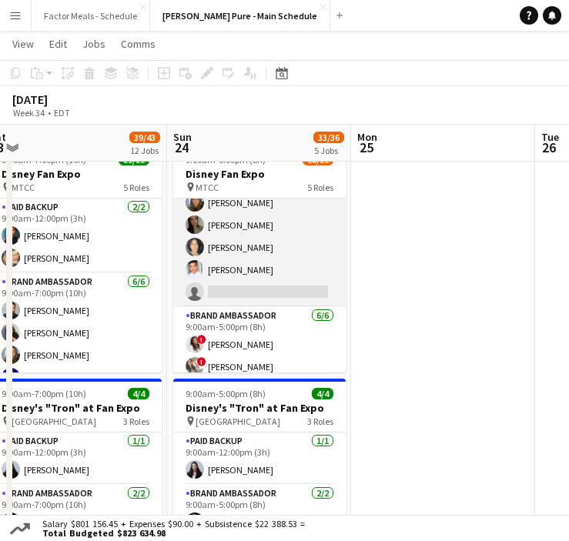
click at [225, 279] on app-card-role "Brand Ambassador 7I 22A [DATE] 9:00am-5:00pm (8h) [PERSON_NAME] [PERSON_NAME] […" at bounding box center [259, 225] width 172 height 164
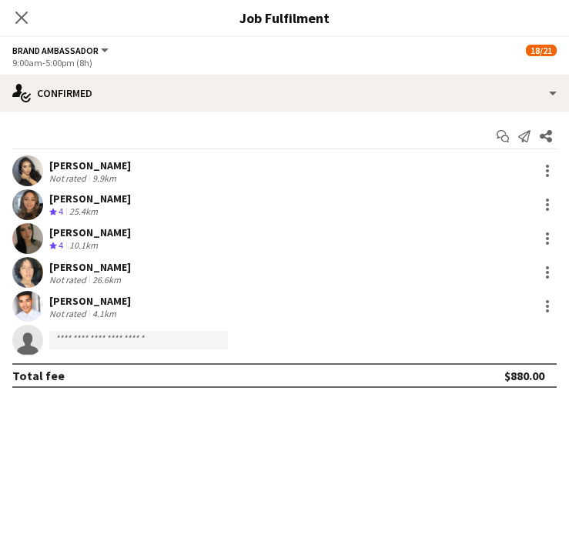
scroll to position [132, 0]
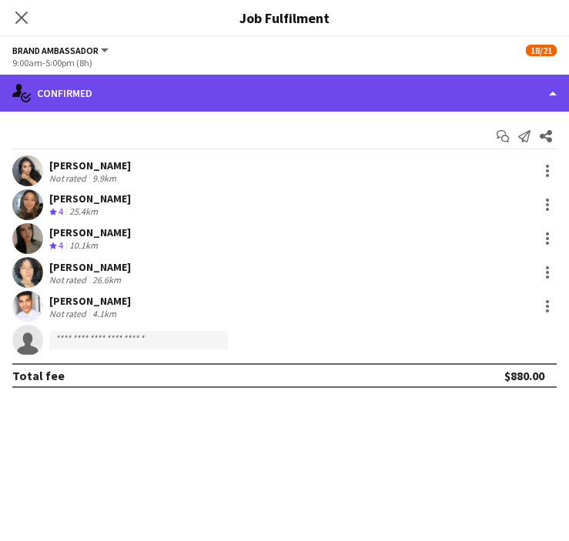
click at [162, 88] on div "single-neutral-actions-check-2 Confirmed" at bounding box center [284, 93] width 569 height 37
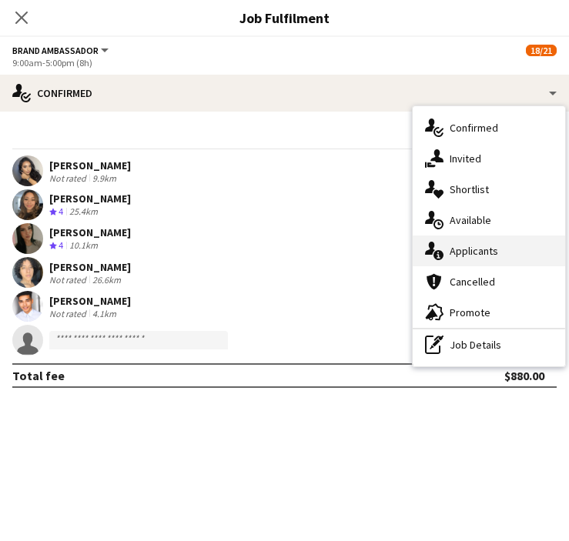
click at [467, 251] on div "single-neutral-actions-information Applicants" at bounding box center [488, 250] width 152 height 31
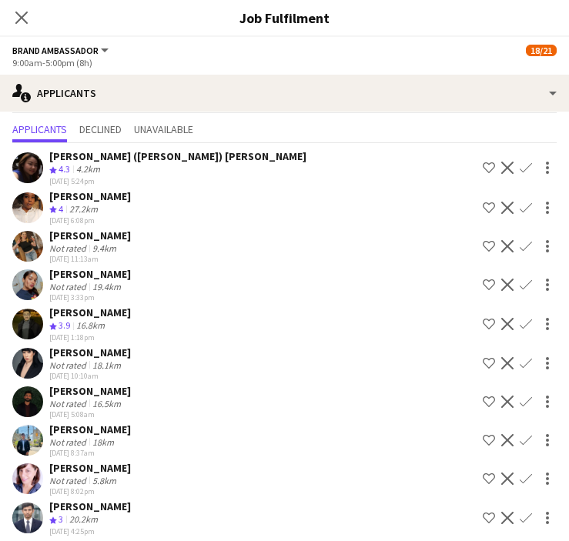
scroll to position [0, 0]
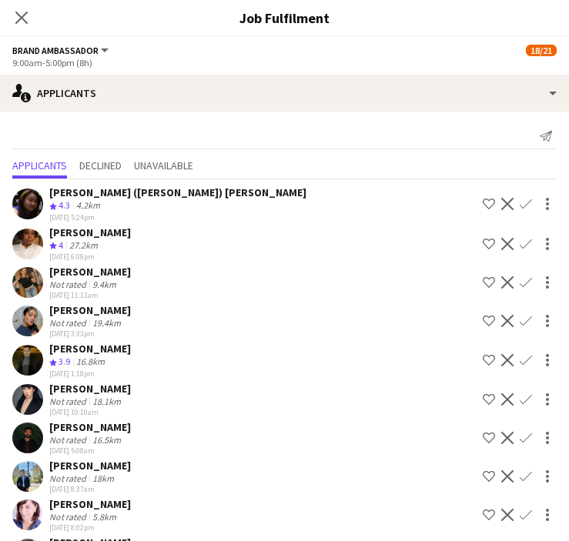
click at [32, 21] on div "Close pop-in" at bounding box center [21, 17] width 43 height 35
click at [25, 19] on icon "Close pop-in" at bounding box center [21, 17] width 15 height 15
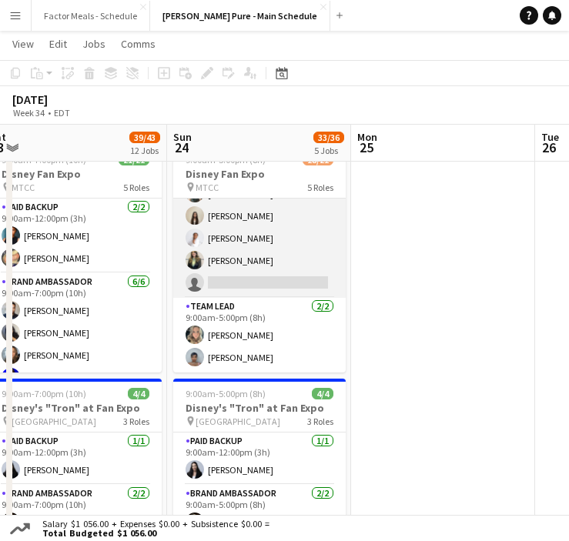
click at [235, 280] on app-card-role "Brand Ambassador 3I 21A [DATE] 9:00am-5:00pm (8h) [PERSON_NAME] [PERSON_NAME] […" at bounding box center [259, 227] width 172 height 142
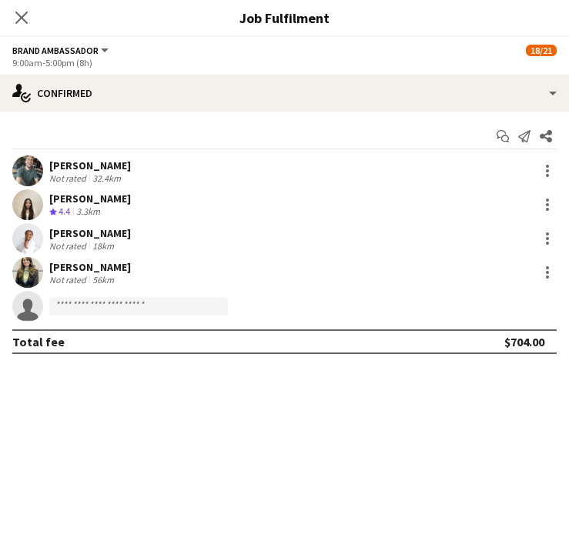
scroll to position [446, 0]
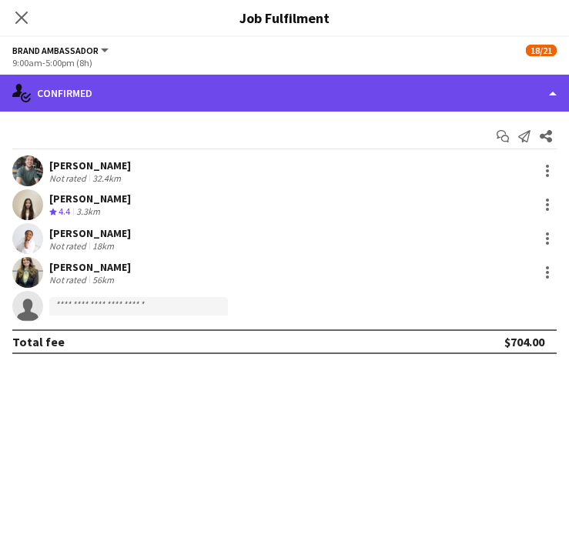
click at [221, 93] on div "single-neutral-actions-check-2 Confirmed" at bounding box center [284, 93] width 569 height 37
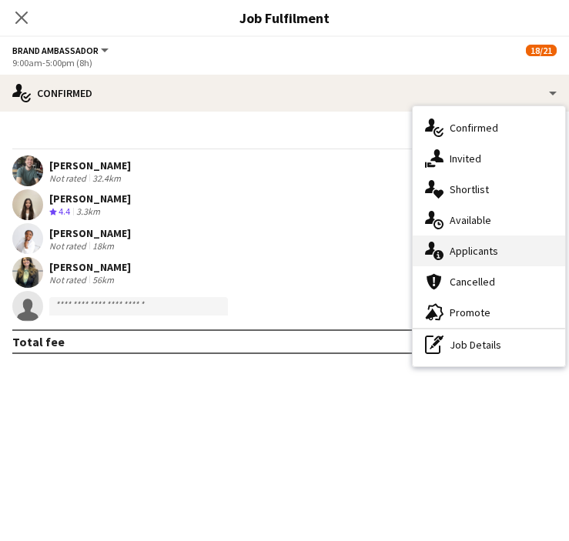
click at [459, 251] on div "single-neutral-actions-information Applicants" at bounding box center [488, 250] width 152 height 31
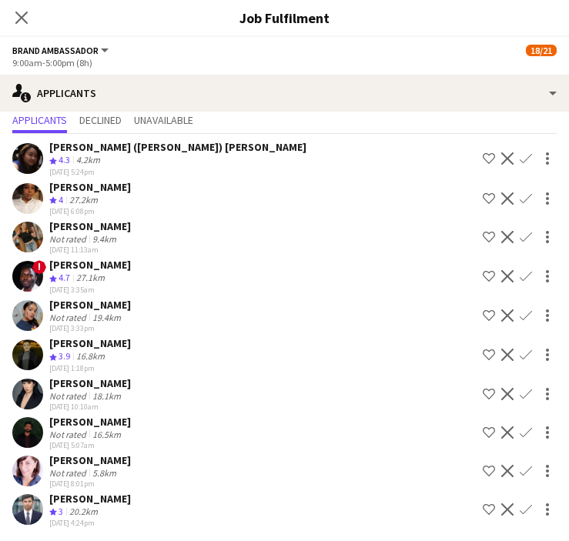
scroll to position [36, 0]
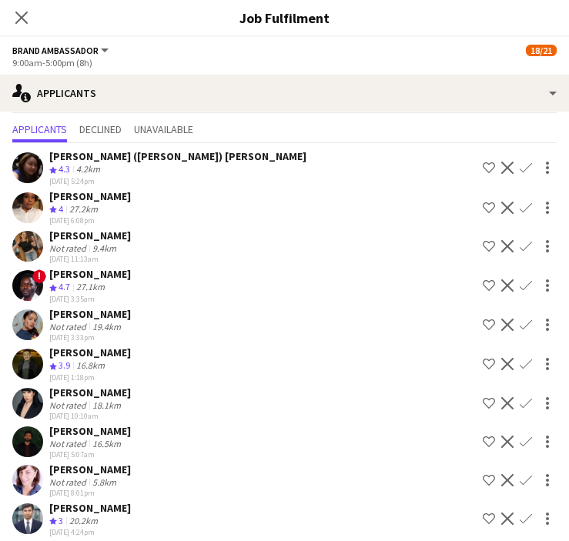
click at [86, 314] on div "[PERSON_NAME]" at bounding box center [90, 314] width 82 height 14
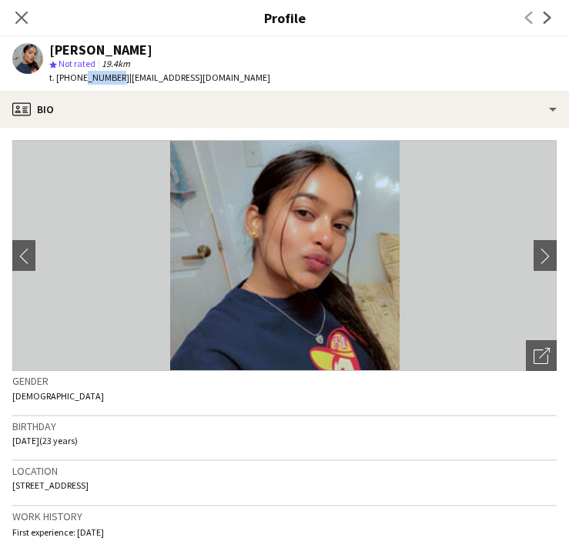
drag, startPoint x: 78, startPoint y: 77, endPoint x: 112, endPoint y: 76, distance: 33.9
click at [112, 76] on span "t. [PHONE_NUMBER]" at bounding box center [89, 78] width 80 height 12
click at [21, 18] on icon at bounding box center [21, 17] width 15 height 15
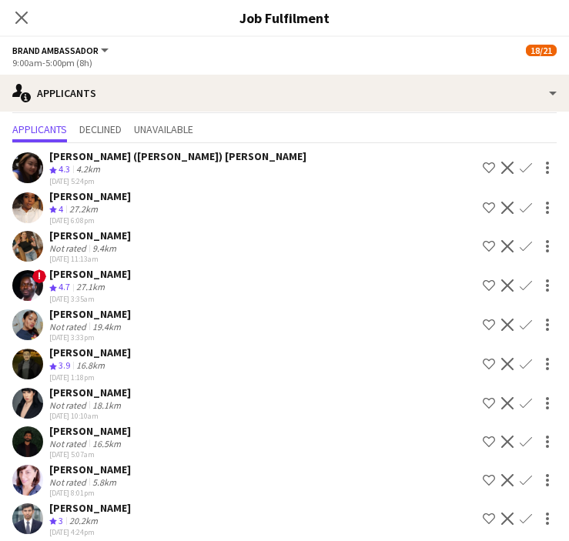
scroll to position [45, 0]
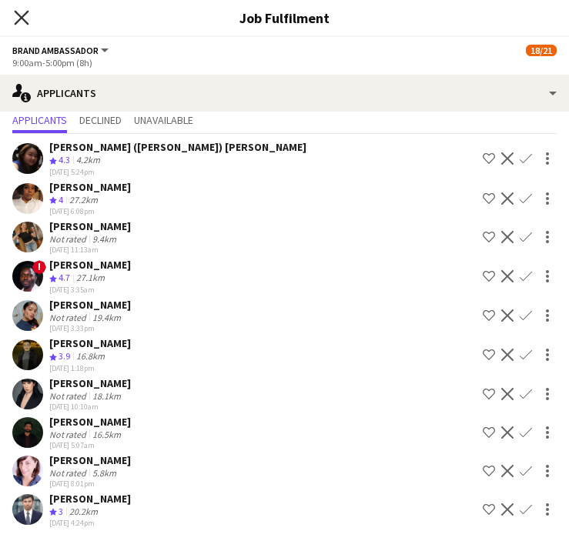
click at [22, 20] on icon "Close pop-in" at bounding box center [21, 17] width 15 height 15
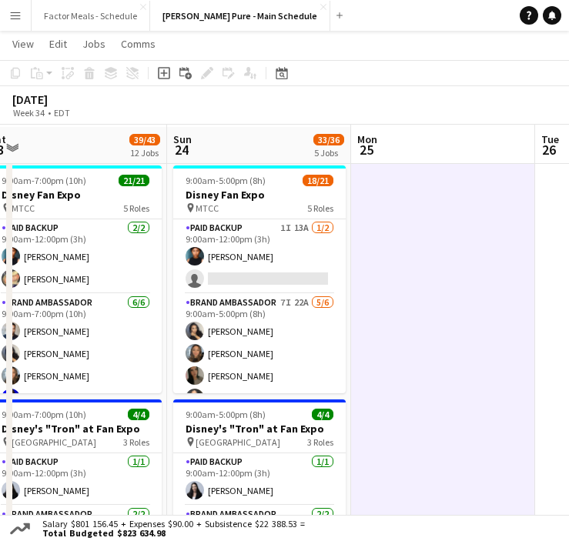
scroll to position [0, 0]
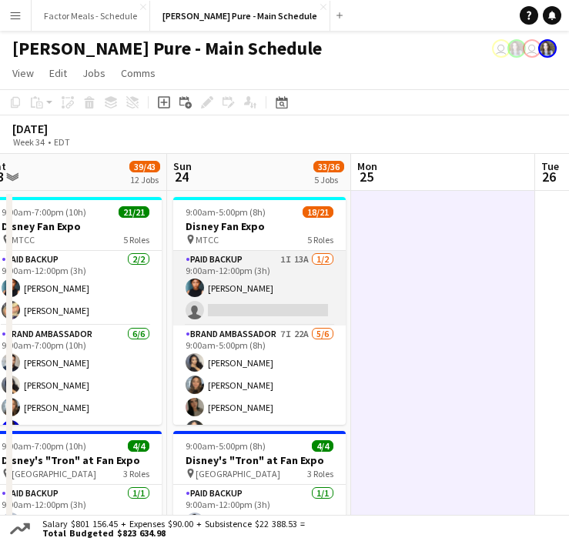
click at [265, 285] on app-card-role "Paid Backup 1I 13A [DATE] 9:00am-12:00pm (3h) [PERSON_NAME] single-neutral-acti…" at bounding box center [259, 288] width 172 height 75
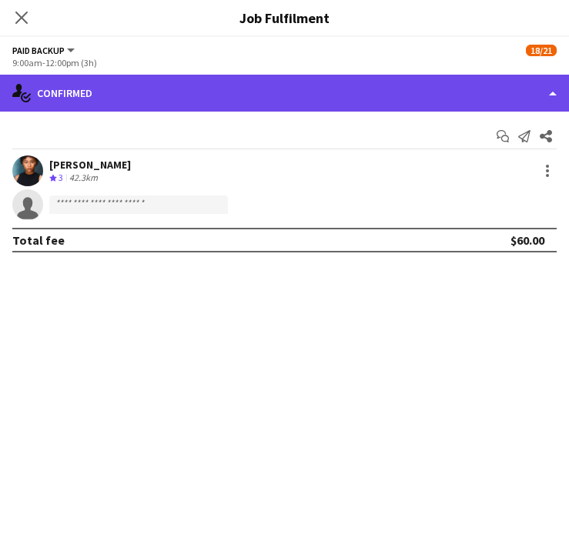
click at [168, 97] on div "single-neutral-actions-check-2 Confirmed" at bounding box center [284, 93] width 569 height 37
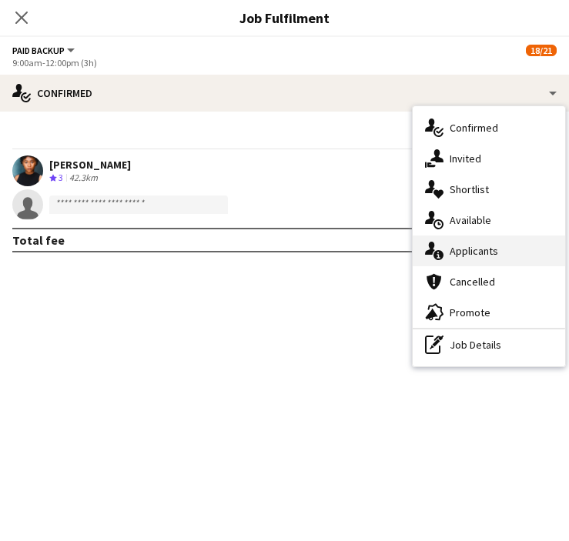
click at [475, 254] on div "single-neutral-actions-information Applicants" at bounding box center [488, 250] width 152 height 31
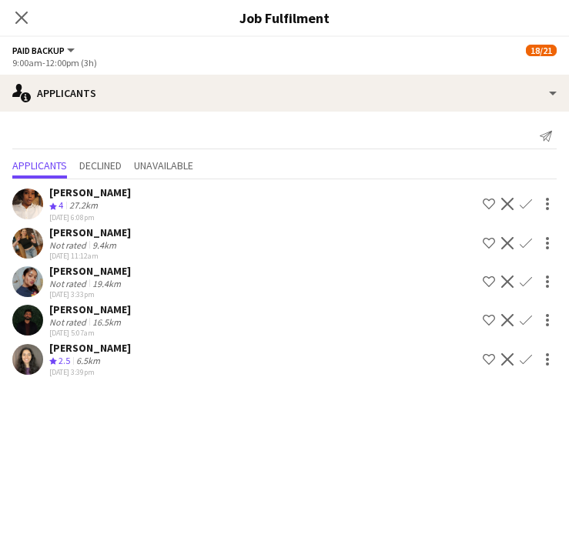
click at [38, 353] on app-user-avatar at bounding box center [27, 359] width 31 height 31
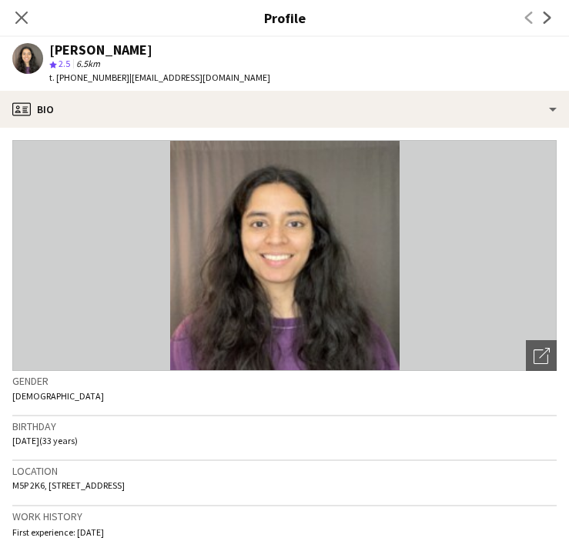
scroll to position [29, 0]
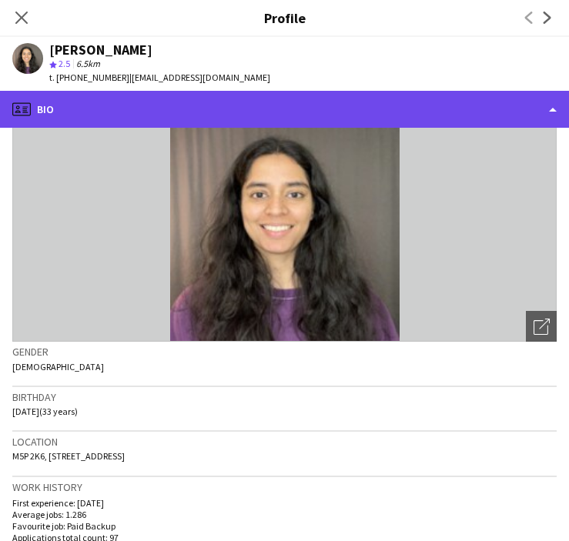
click at [34, 105] on div "profile Bio" at bounding box center [284, 109] width 569 height 37
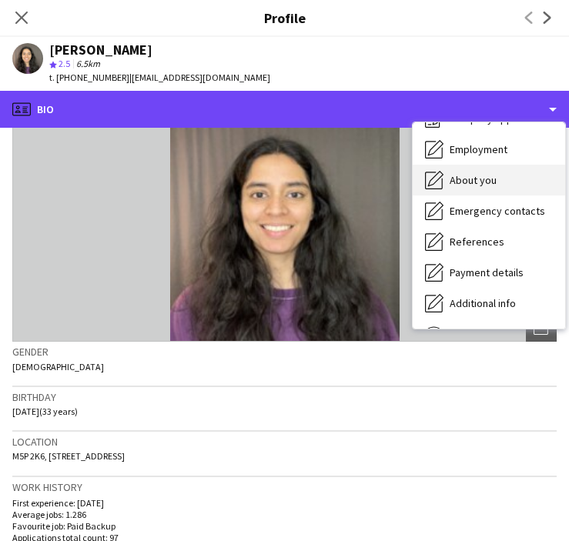
scroll to position [0, 0]
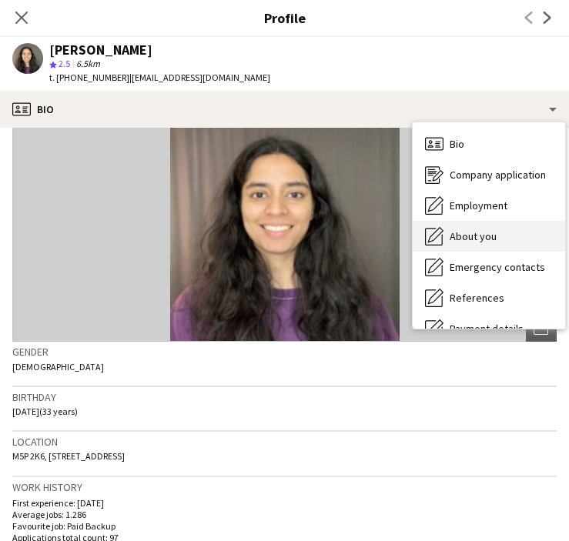
click at [489, 231] on span "About you" at bounding box center [472, 236] width 47 height 14
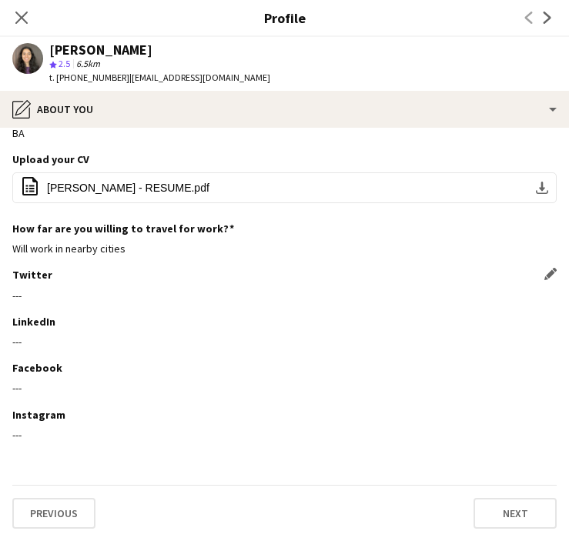
scroll to position [34, 0]
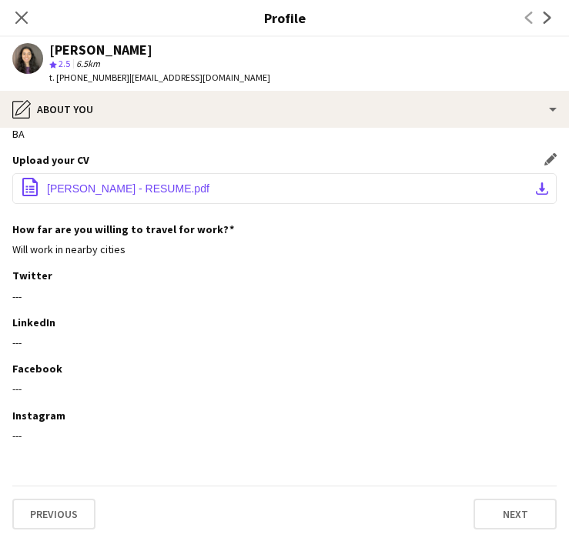
click at [250, 195] on button "office-file-sheet [PERSON_NAME] - RESUME.pdf download-bottom" at bounding box center [284, 188] width 544 height 31
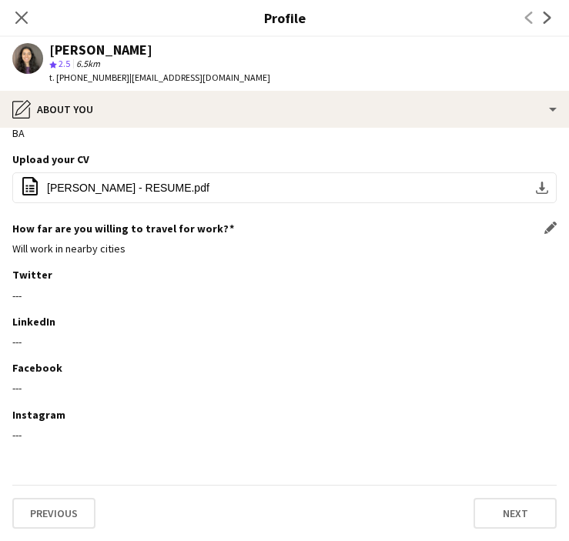
scroll to position [0, 0]
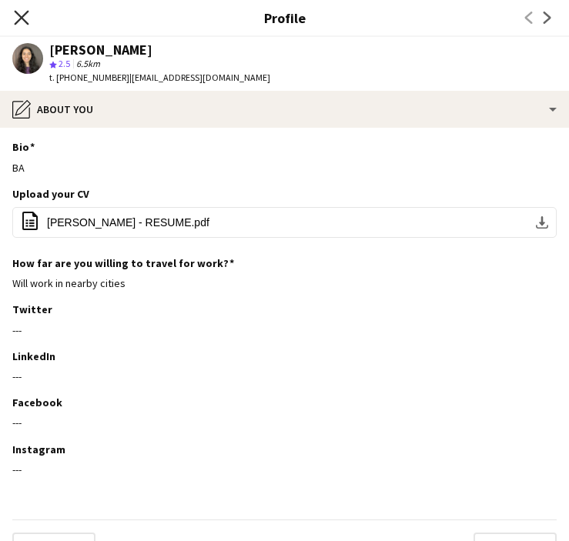
click at [22, 17] on icon at bounding box center [21, 17] width 15 height 15
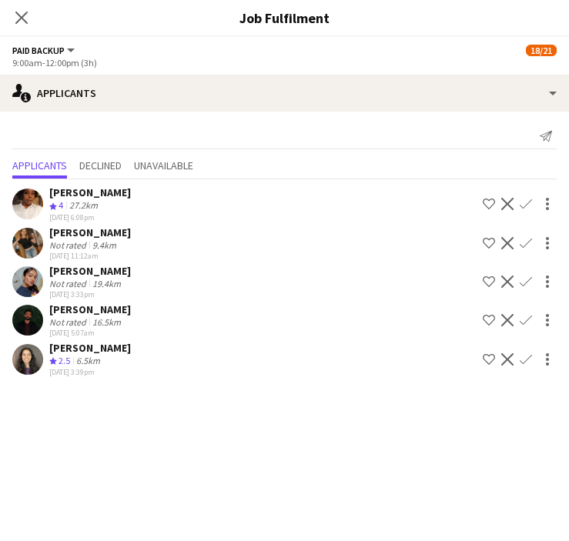
click at [24, 17] on icon "Close pop-in" at bounding box center [21, 18] width 12 height 12
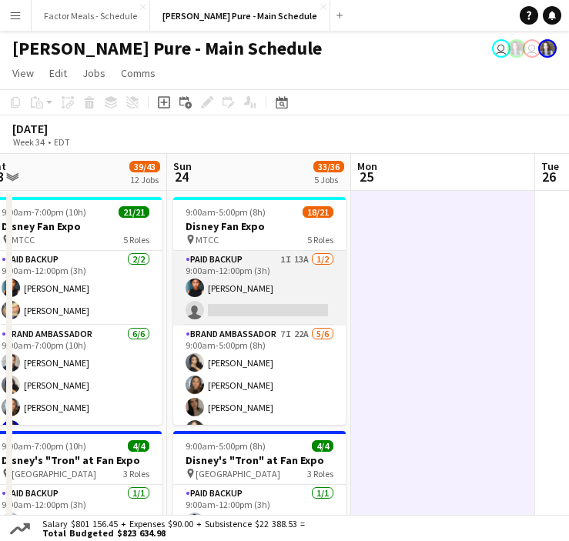
click at [235, 297] on app-card-role "Paid Backup 1I 13A [DATE] 9:00am-12:00pm (3h) [PERSON_NAME] single-neutral-acti…" at bounding box center [259, 288] width 172 height 75
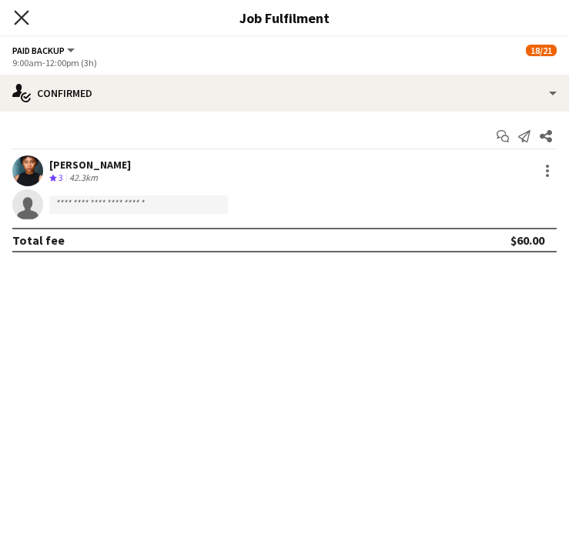
click at [27, 20] on icon "Close pop-in" at bounding box center [21, 17] width 15 height 15
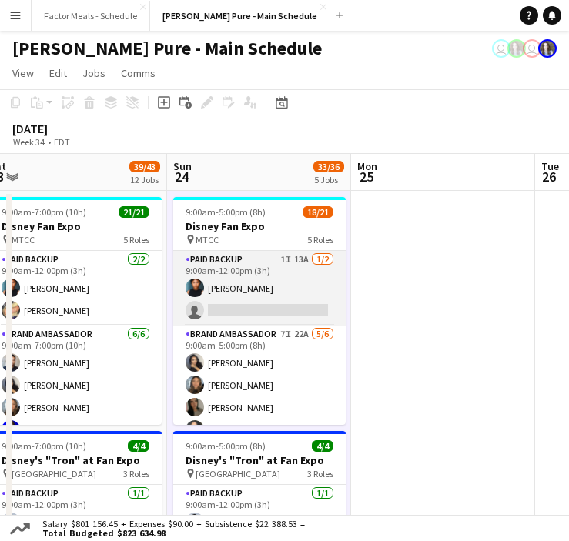
click at [269, 293] on app-card-role "Paid Backup 1I 13A [DATE] 9:00am-12:00pm (3h) [PERSON_NAME] single-neutral-acti…" at bounding box center [259, 288] width 172 height 75
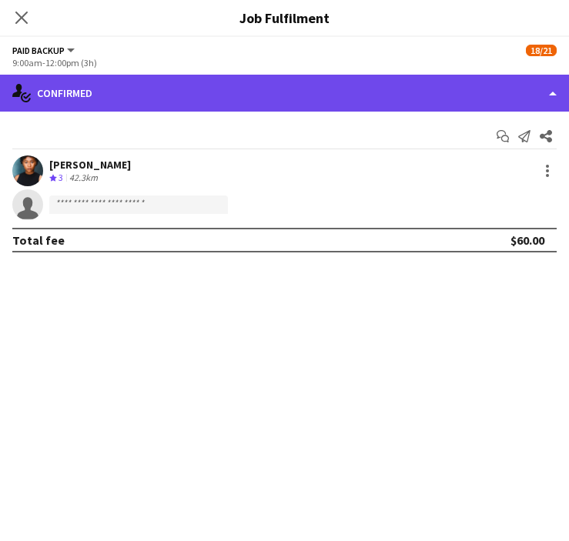
click at [247, 92] on div "single-neutral-actions-check-2 Confirmed" at bounding box center [284, 93] width 569 height 37
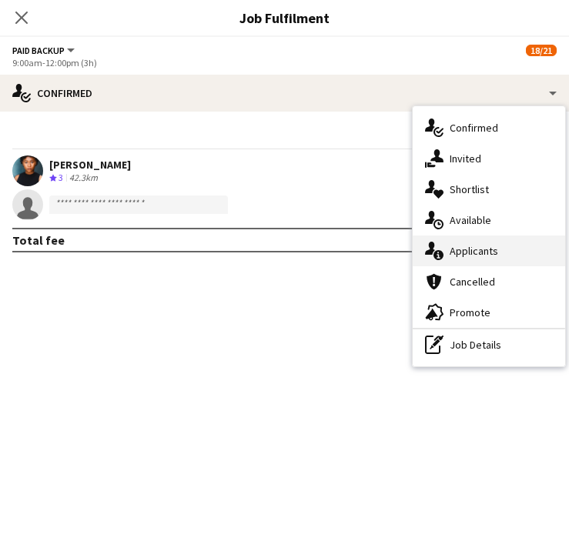
click at [468, 252] on div "single-neutral-actions-information Applicants" at bounding box center [488, 250] width 152 height 31
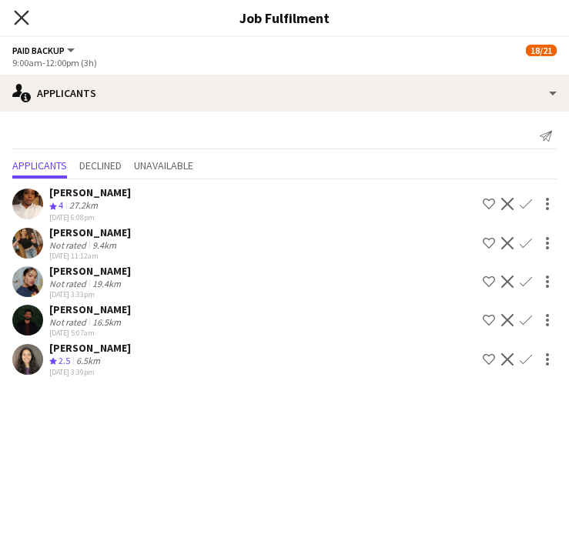
click at [22, 21] on icon "Close pop-in" at bounding box center [21, 17] width 15 height 15
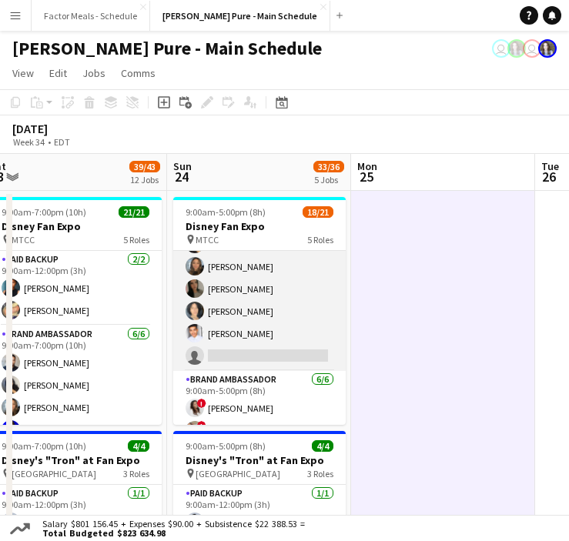
scroll to position [445, 0]
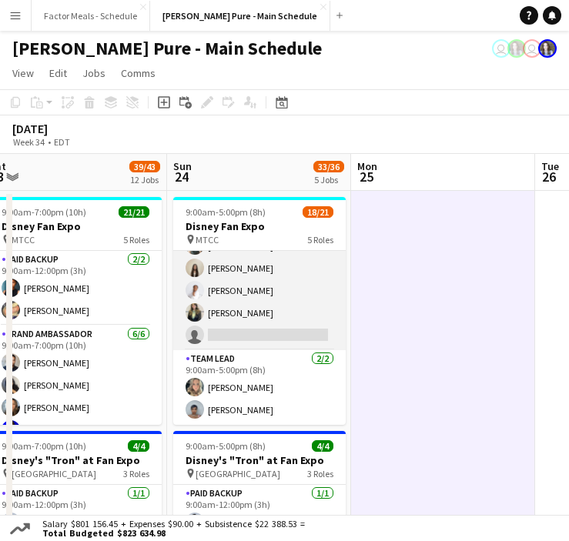
click at [219, 340] on app-card-role "Brand Ambassador 3I 21A [DATE] 9:00am-5:00pm (8h) [PERSON_NAME] [PERSON_NAME] […" at bounding box center [259, 279] width 172 height 142
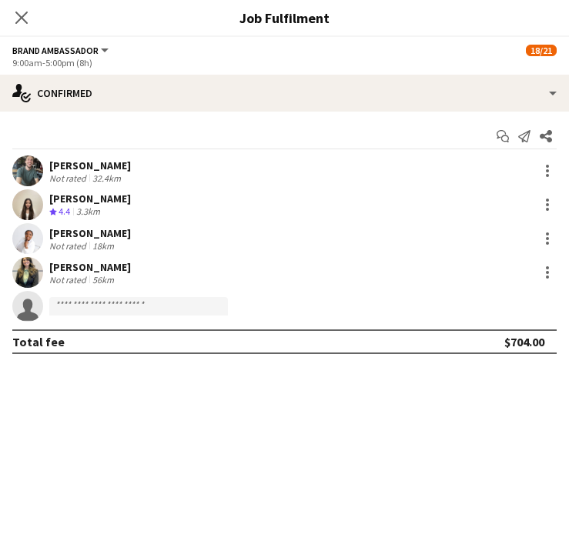
scroll to position [446, 0]
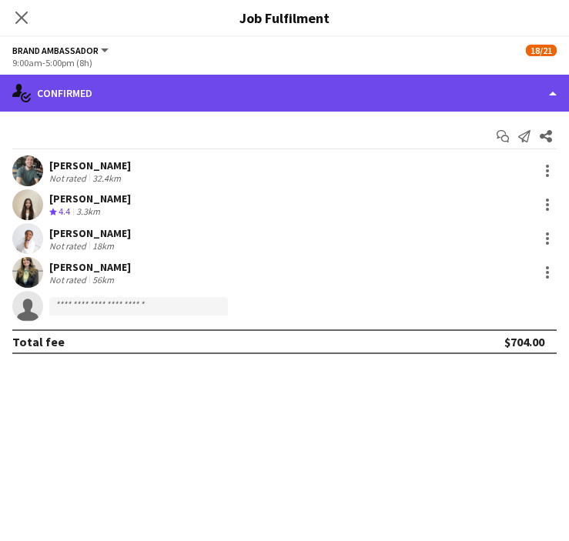
click at [194, 98] on div "single-neutral-actions-check-2 Confirmed" at bounding box center [284, 93] width 569 height 37
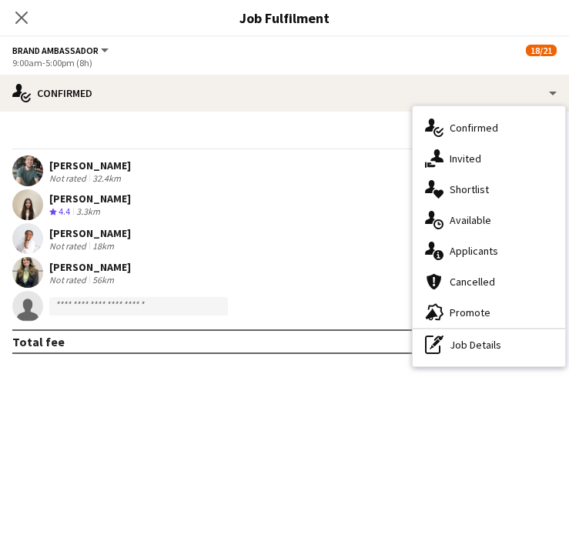
click at [454, 158] on div "single-neutral-actions-share-1 Invited" at bounding box center [488, 158] width 152 height 31
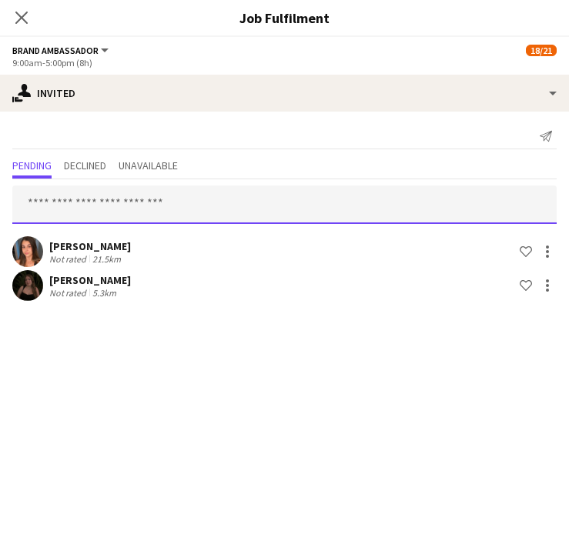
click at [382, 209] on input "text" at bounding box center [284, 204] width 544 height 38
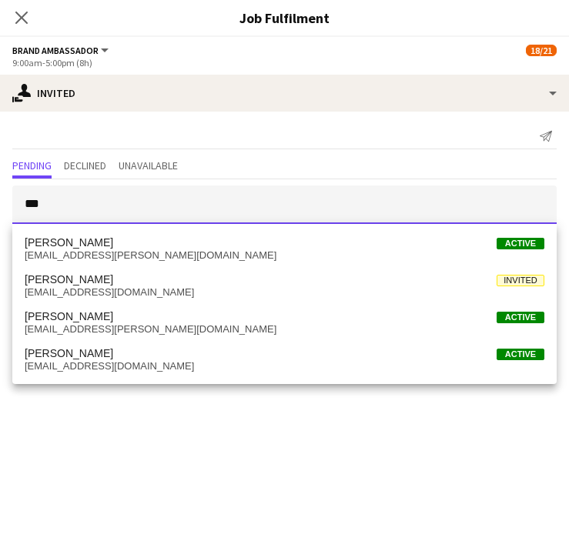
type input "***"
click at [333, 242] on span "[PERSON_NAME] Active" at bounding box center [284, 242] width 519 height 13
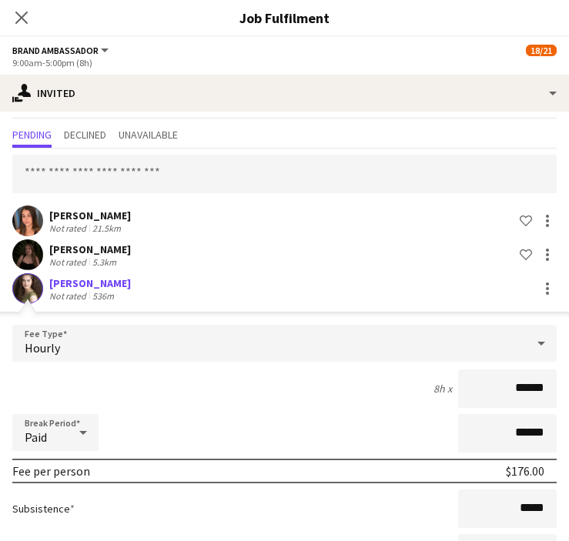
scroll to position [158, 0]
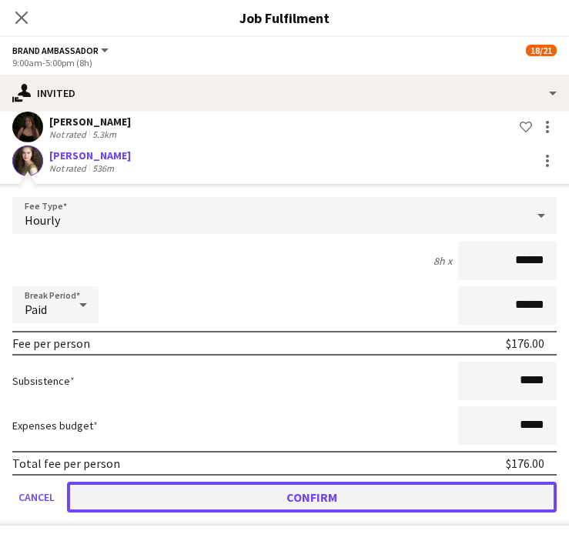
click at [289, 494] on button "Confirm" at bounding box center [311, 497] width 489 height 31
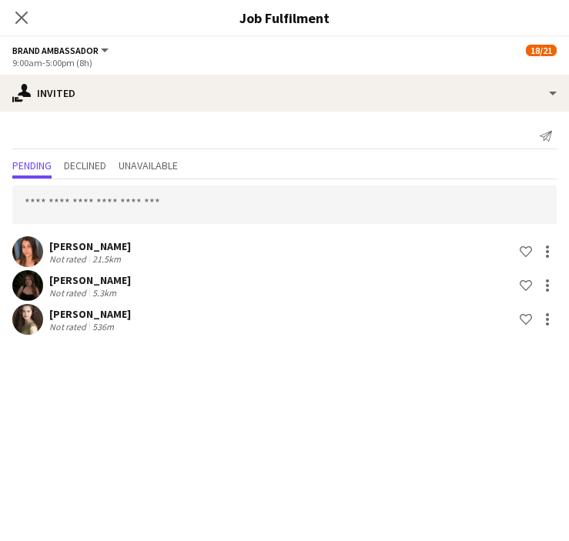
scroll to position [0, 0]
click at [23, 20] on icon at bounding box center [21, 17] width 15 height 15
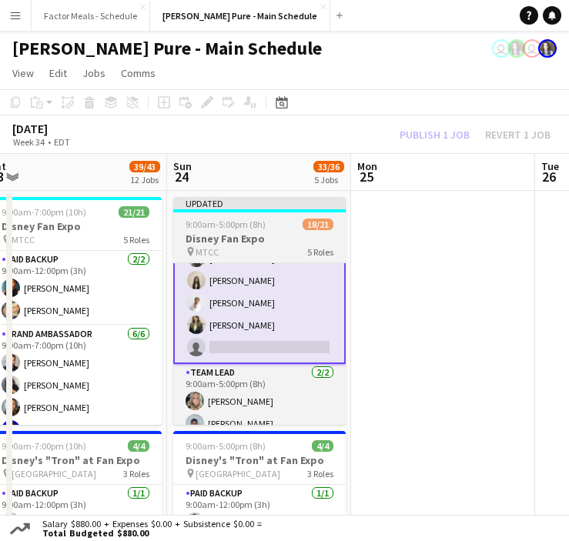
click at [262, 208] on div "Updated" at bounding box center [259, 203] width 172 height 12
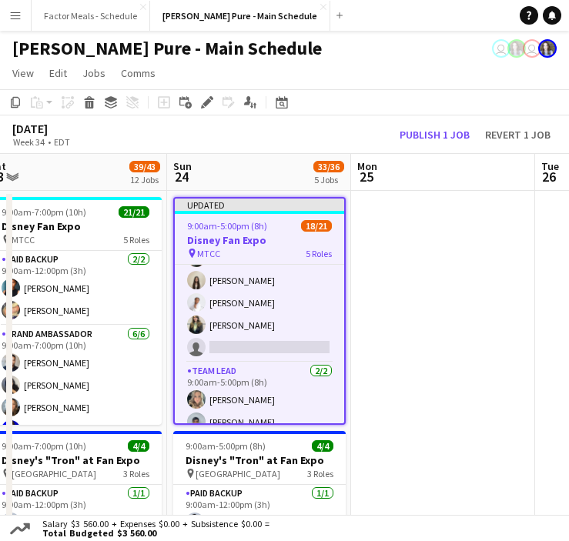
scroll to position [445, 0]
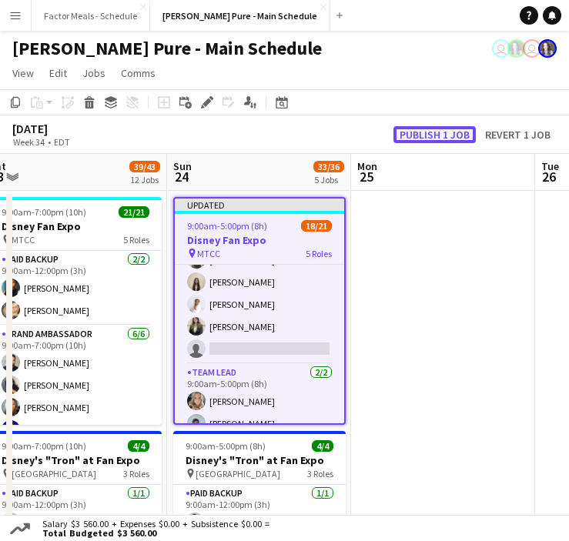
click at [438, 129] on button "Publish 1 job" at bounding box center [434, 134] width 82 height 17
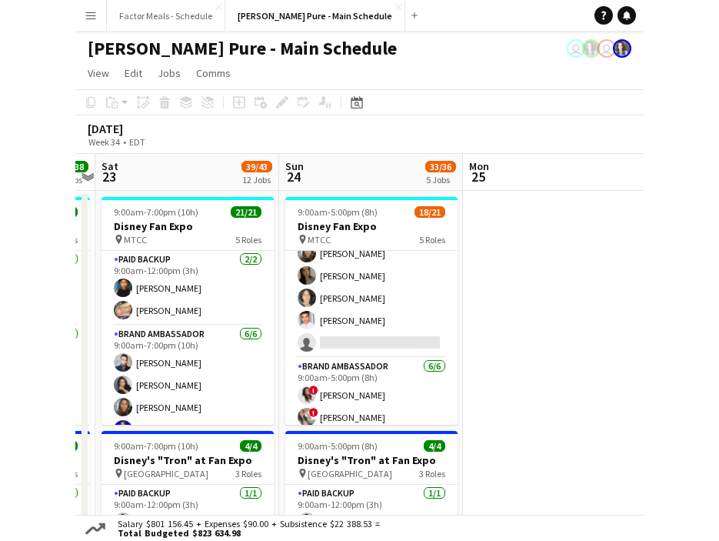
scroll to position [0, 0]
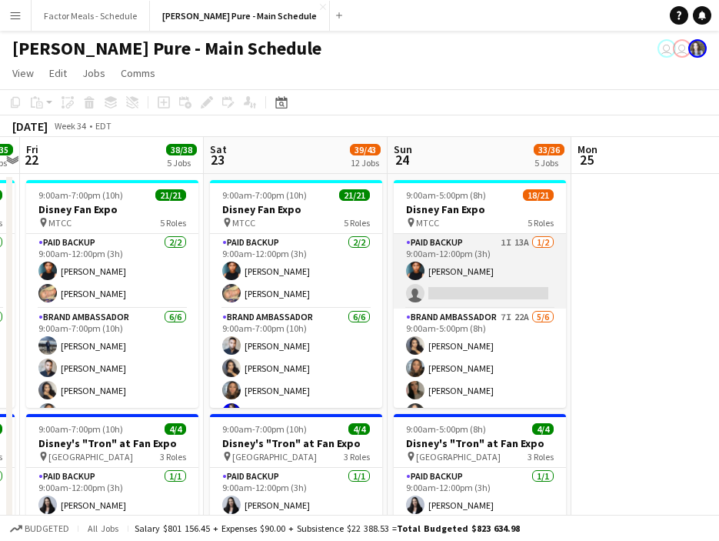
click at [442, 290] on app-card-role "Paid Backup 1I 13A [DATE] 9:00am-12:00pm (3h) [PERSON_NAME] single-neutral-acti…" at bounding box center [480, 271] width 172 height 75
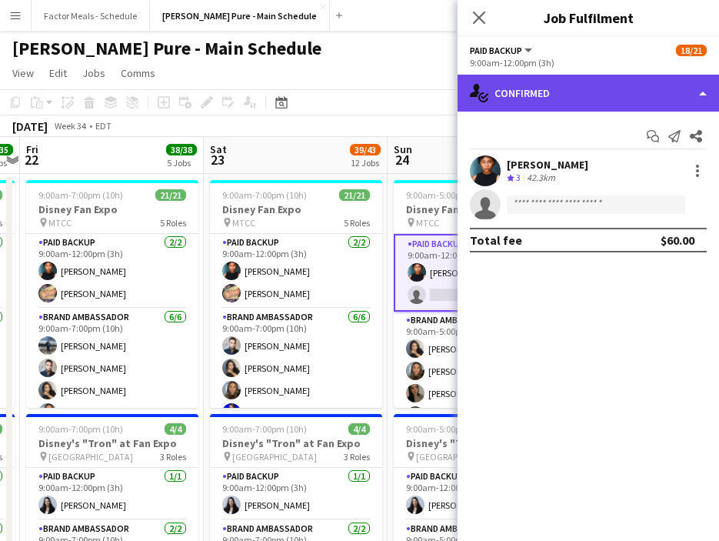
click at [542, 98] on div "single-neutral-actions-check-2 Confirmed" at bounding box center [589, 93] width 262 height 37
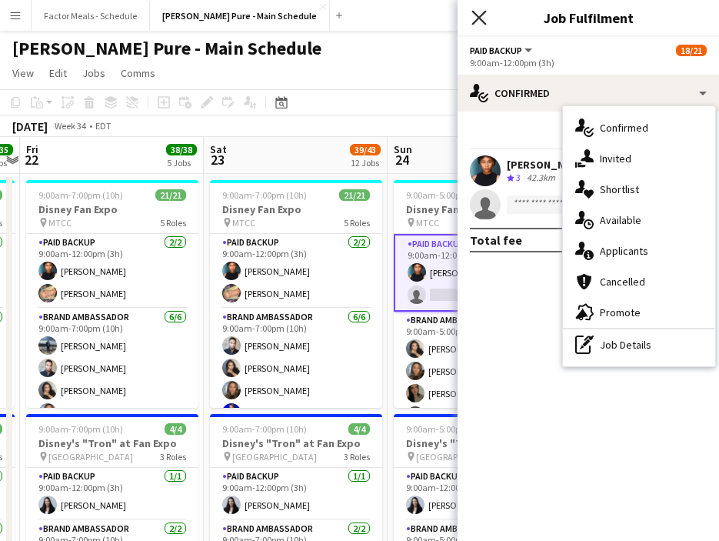
click at [475, 13] on icon at bounding box center [479, 17] width 15 height 15
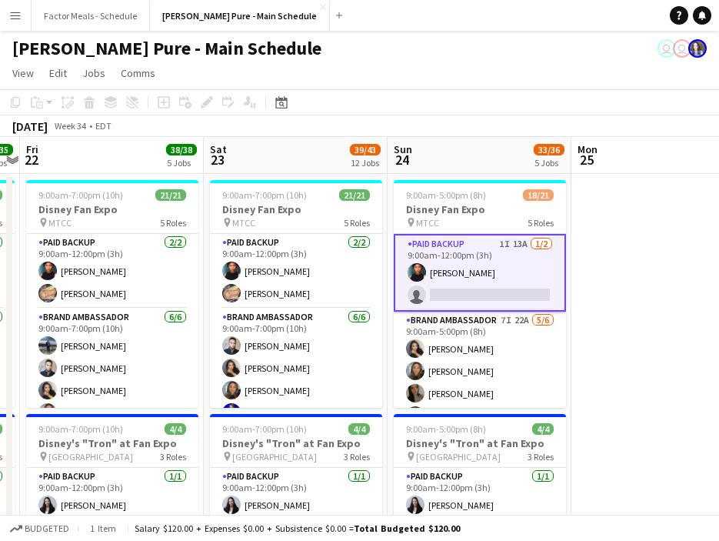
click at [465, 288] on app-card-role "Paid Backup 1I 13A [DATE] 9:00am-12:00pm (3h) [PERSON_NAME] single-neutral-acti…" at bounding box center [480, 273] width 172 height 78
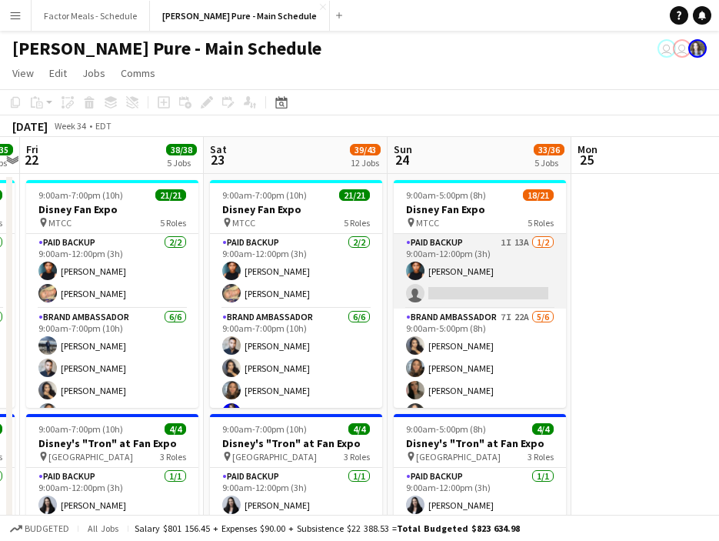
click at [463, 286] on app-card-role "Paid Backup 1I 13A [DATE] 9:00am-12:00pm (3h) [PERSON_NAME] single-neutral-acti…" at bounding box center [480, 271] width 172 height 75
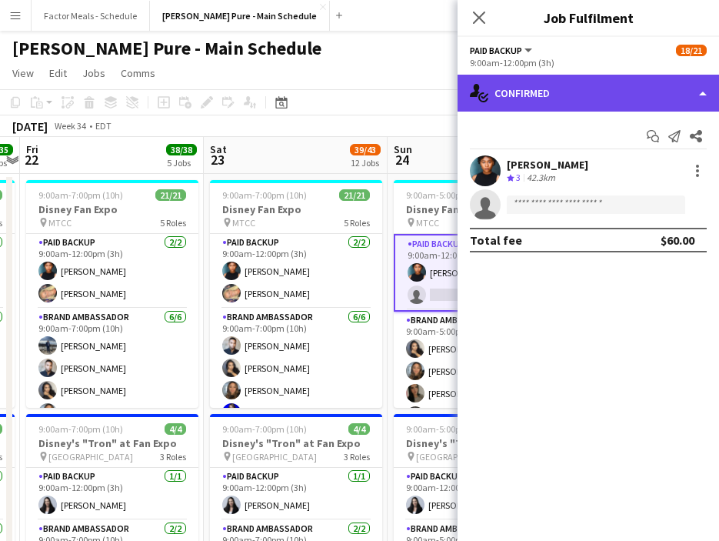
click at [545, 86] on div "single-neutral-actions-check-2 Confirmed" at bounding box center [589, 93] width 262 height 37
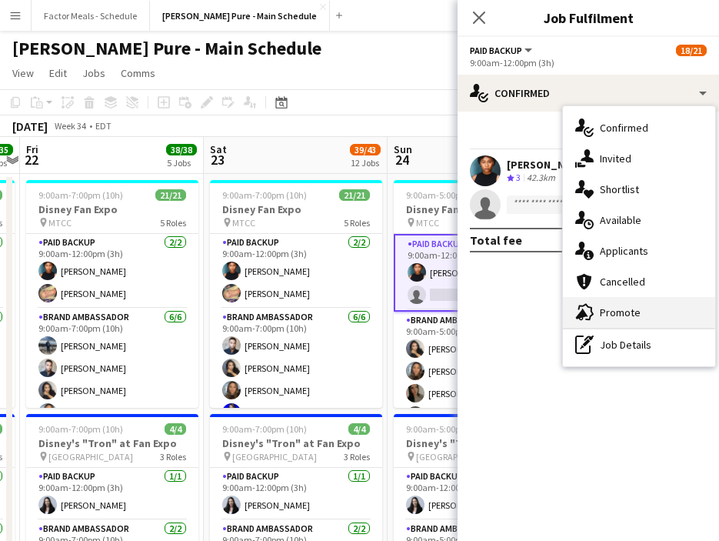
click at [577, 318] on div "advertising-megaphone Promote" at bounding box center [639, 312] width 152 height 31
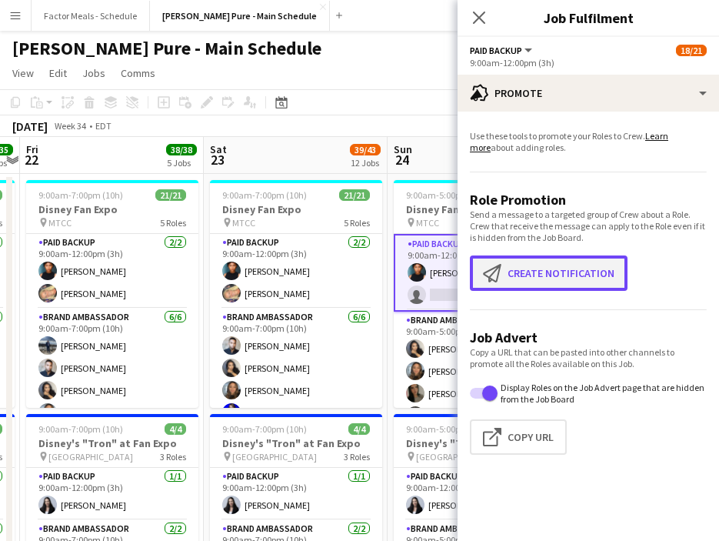
click at [562, 287] on button "Create notification Create notification" at bounding box center [549, 272] width 158 height 35
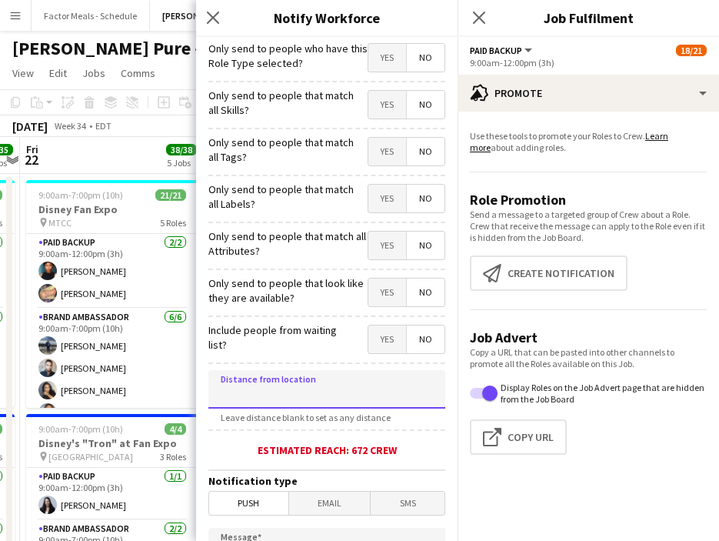
click at [280, 395] on input at bounding box center [326, 389] width 237 height 38
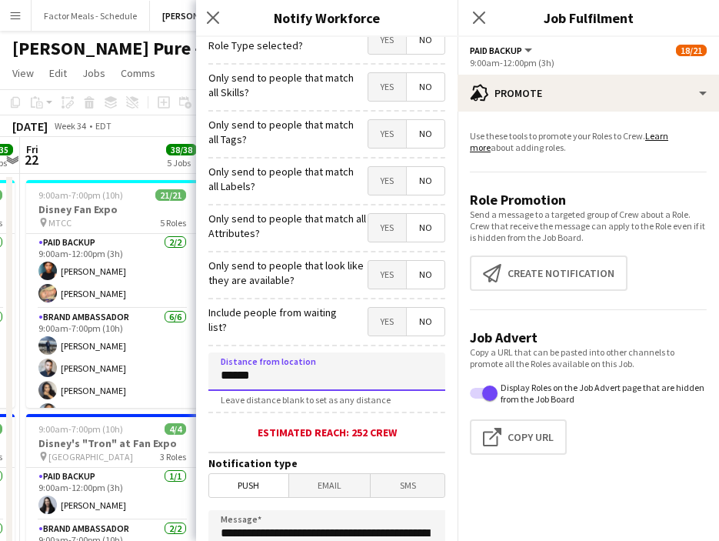
type input "******"
click at [315, 493] on span "Email" at bounding box center [330, 485] width 82 height 23
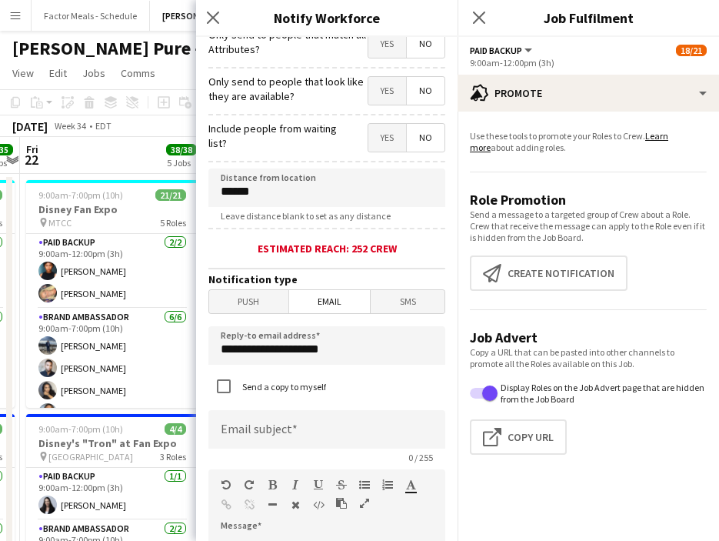
scroll to position [305, 0]
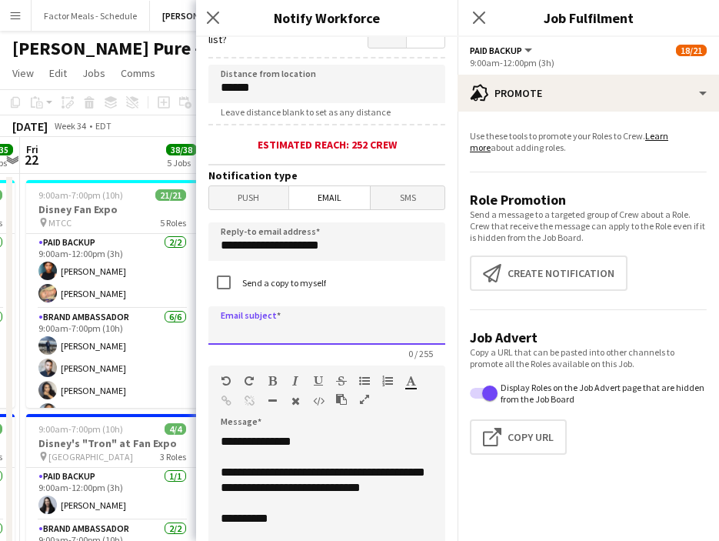
click at [245, 337] on input at bounding box center [326, 325] width 237 height 38
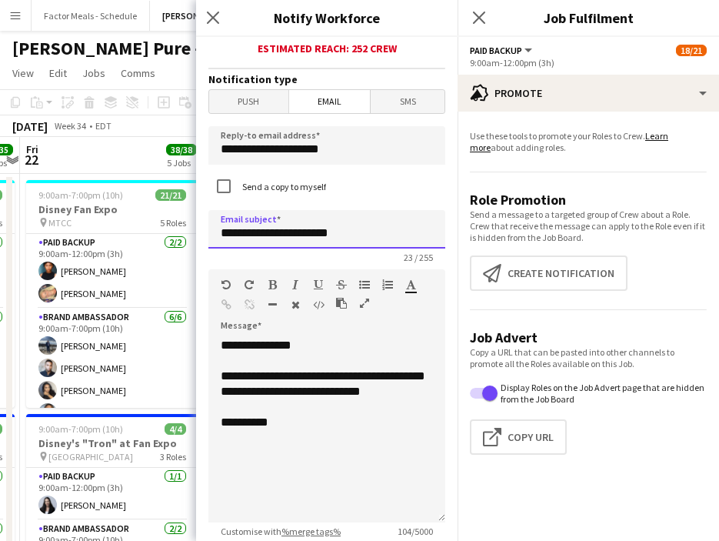
scroll to position [432, 0]
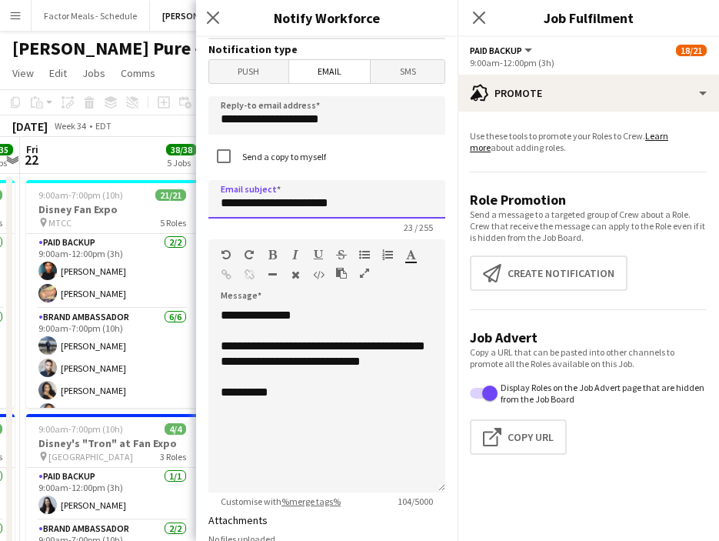
type input "**********"
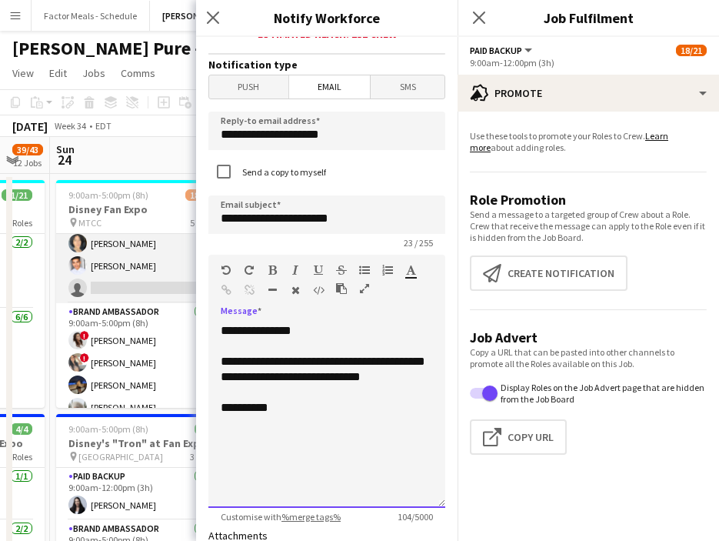
scroll to position [188, 0]
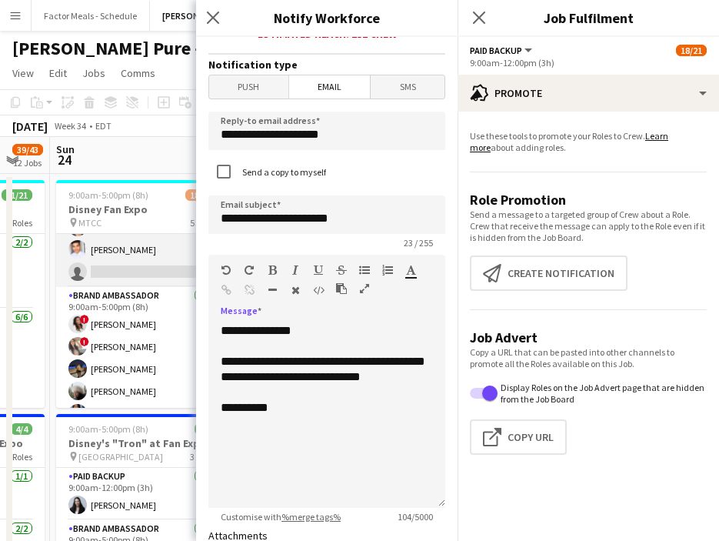
click at [120, 269] on app-card-role "Brand Ambassador 7I 22A [DATE] 9:00am-5:00pm (8h) [PERSON_NAME] [PERSON_NAME] […" at bounding box center [142, 205] width 172 height 164
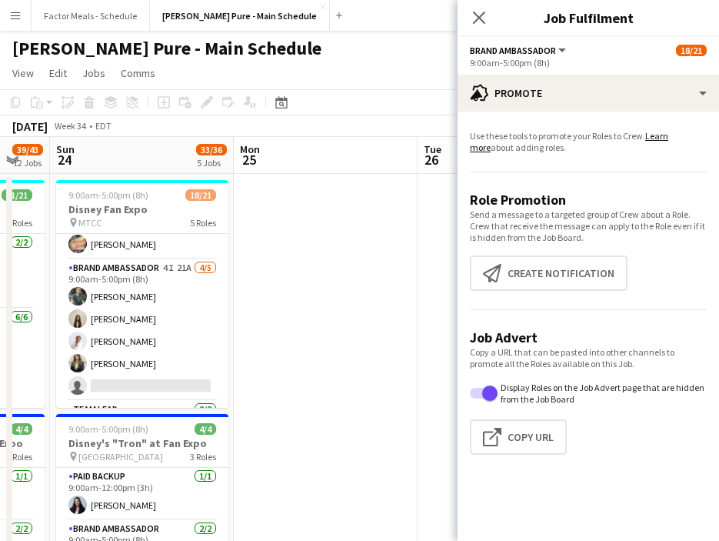
scroll to position [0, 331]
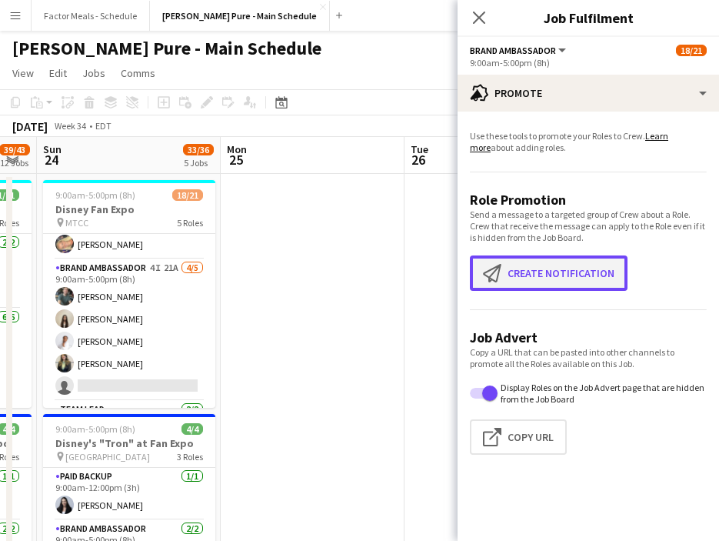
click at [553, 272] on button "Create notification Create notification" at bounding box center [549, 272] width 158 height 35
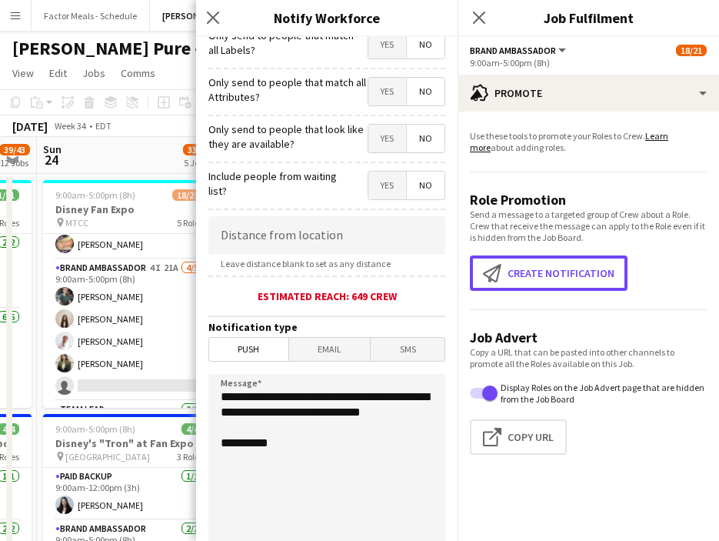
scroll to position [51, 0]
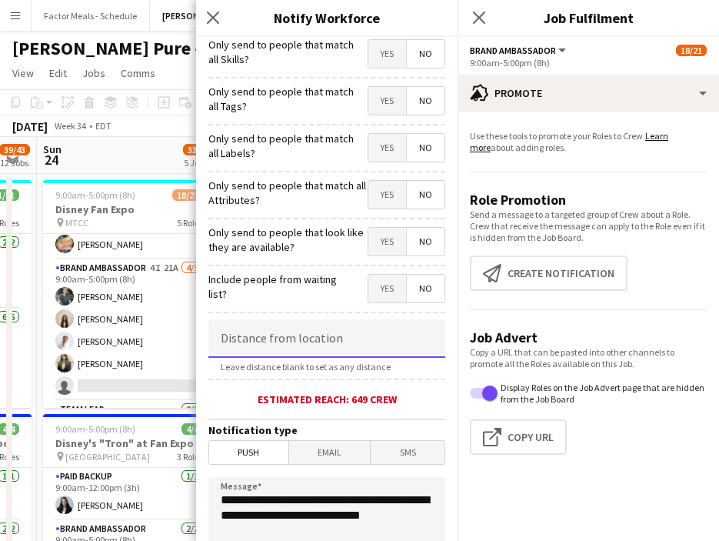
click at [330, 350] on input at bounding box center [326, 338] width 237 height 38
click at [217, 23] on icon "Close pop-in" at bounding box center [212, 17] width 15 height 15
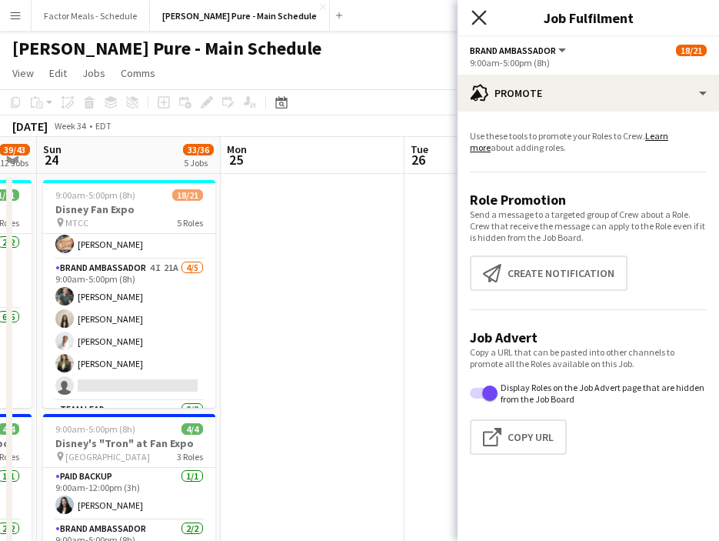
click at [478, 18] on icon at bounding box center [479, 17] width 15 height 15
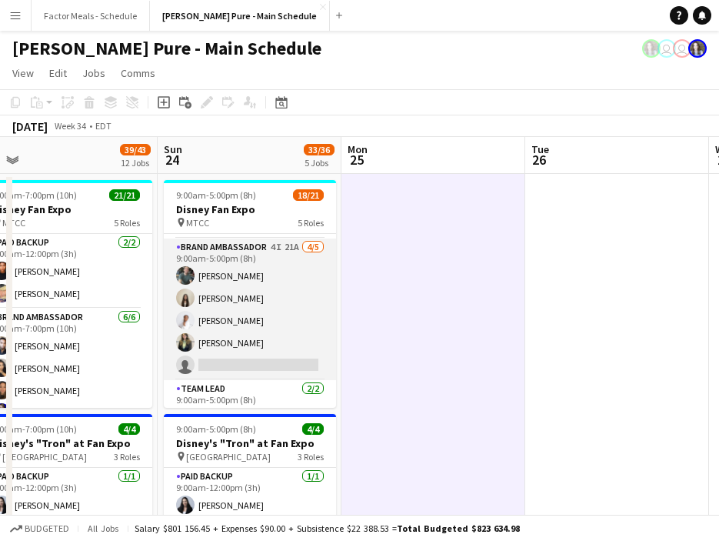
scroll to position [440, 0]
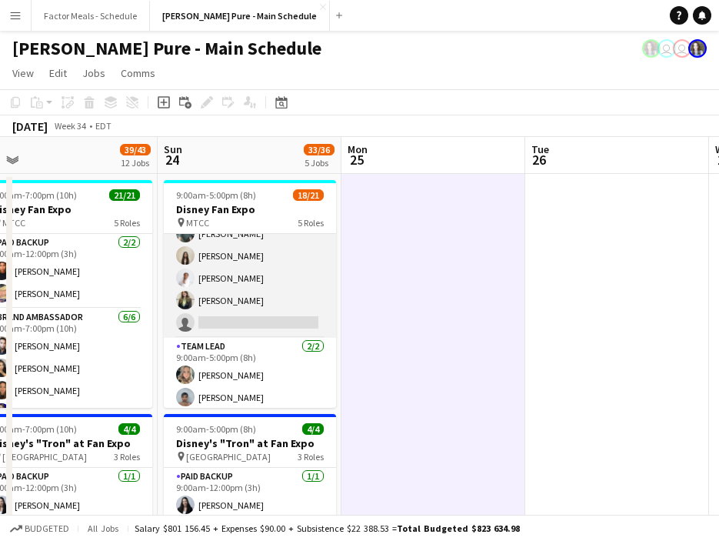
click at [229, 316] on app-card-role "Brand Ambassador 4I 21A [DATE] 9:00am-5:00pm (8h) [PERSON_NAME] [PERSON_NAME] […" at bounding box center [250, 267] width 172 height 142
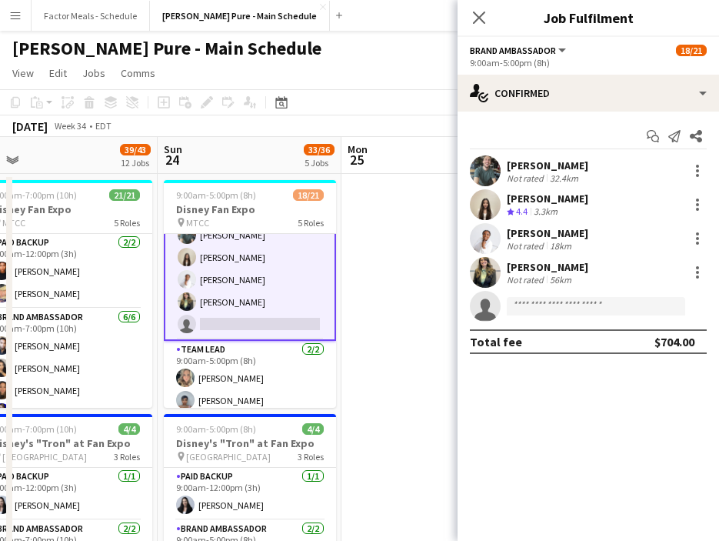
scroll to position [442, 0]
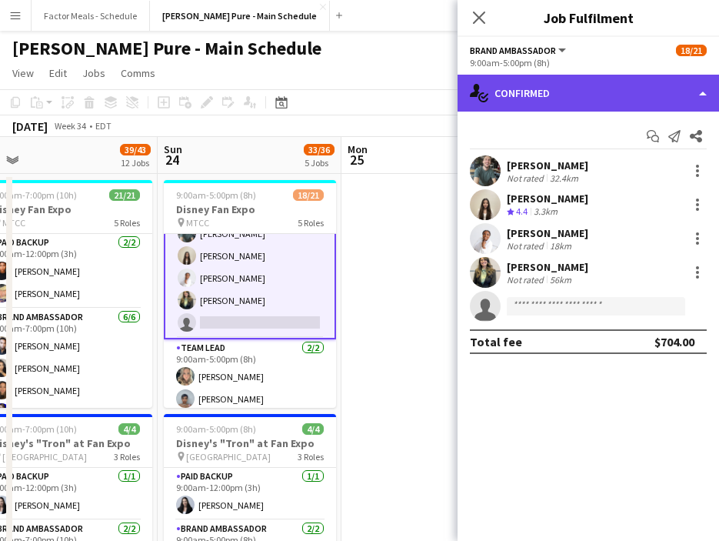
click at [537, 95] on div "single-neutral-actions-check-2 Confirmed" at bounding box center [589, 93] width 262 height 37
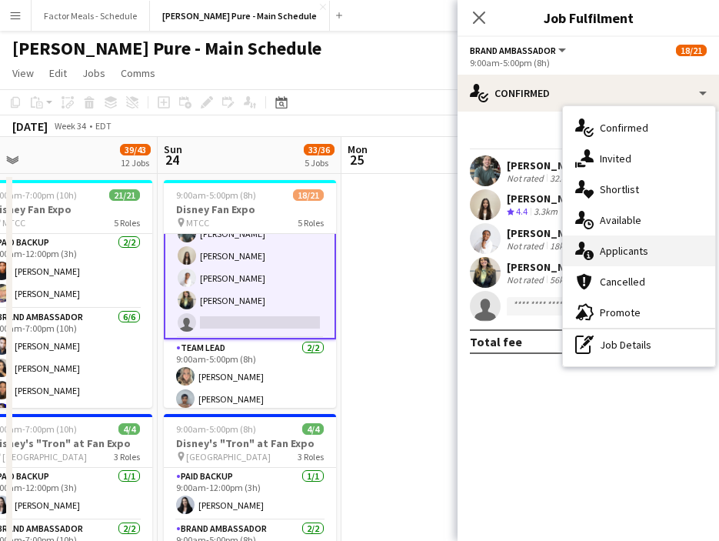
click at [577, 262] on div "single-neutral-actions-information Applicants" at bounding box center [639, 250] width 152 height 31
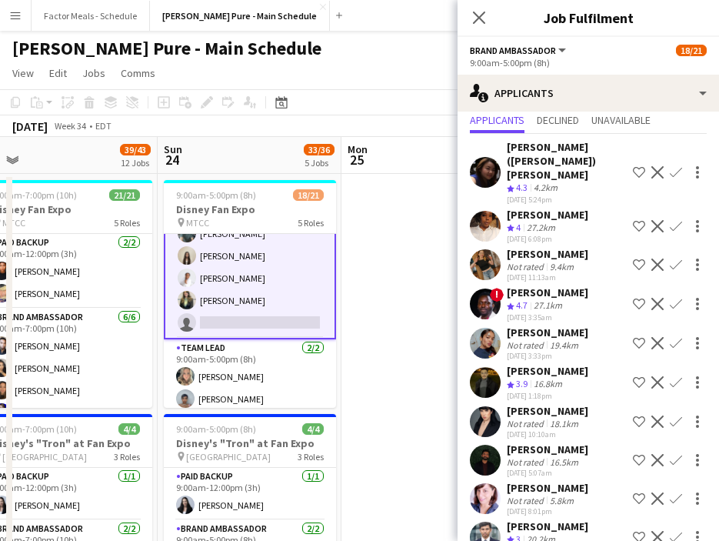
scroll to position [0, 0]
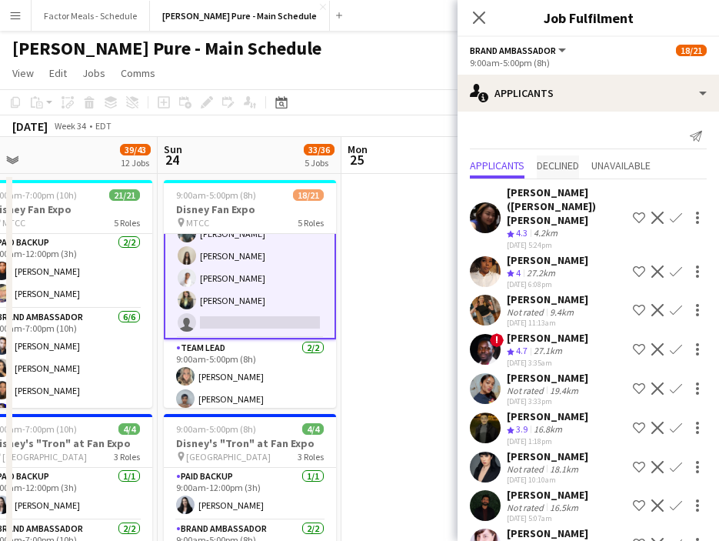
click at [562, 166] on span "Declined" at bounding box center [558, 165] width 42 height 11
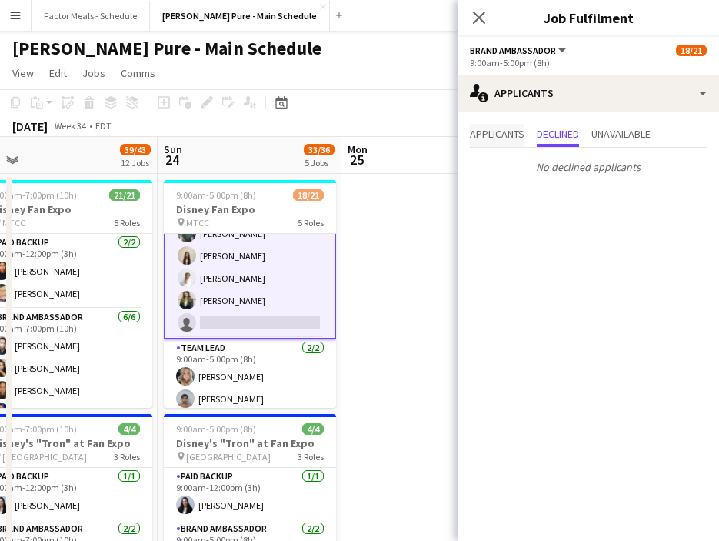
click at [498, 139] on span "Applicants" at bounding box center [497, 133] width 55 height 11
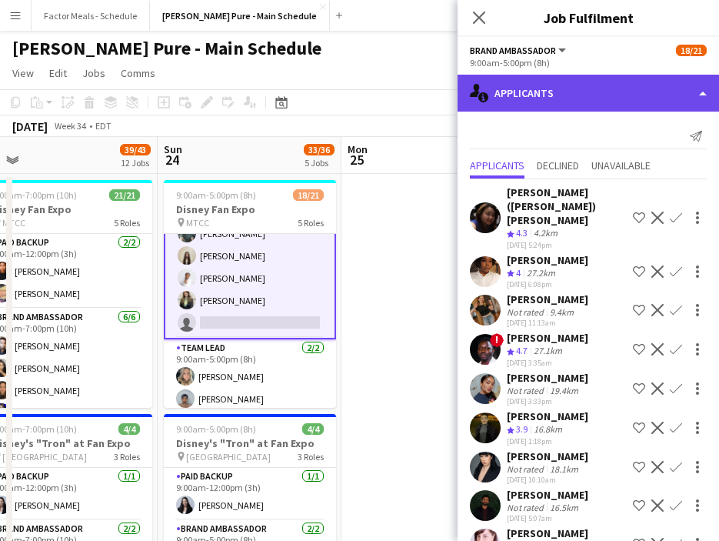
click at [556, 102] on div "single-neutral-actions-information Applicants" at bounding box center [589, 93] width 262 height 37
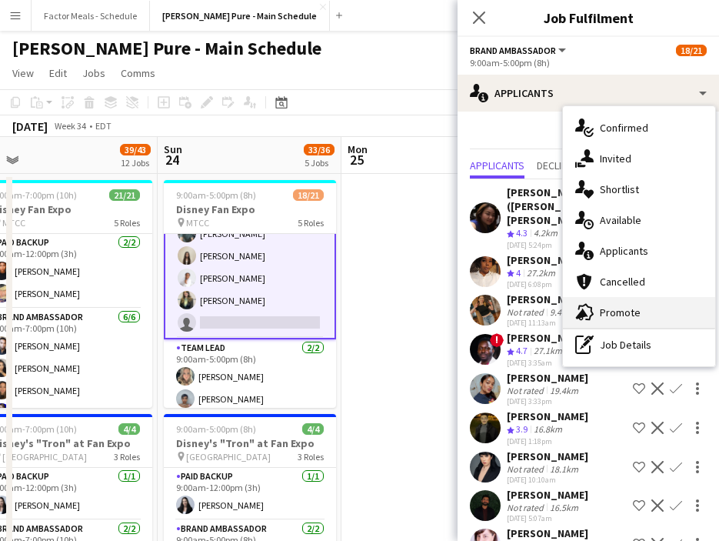
click at [577, 305] on div "advertising-megaphone Promote" at bounding box center [639, 312] width 152 height 31
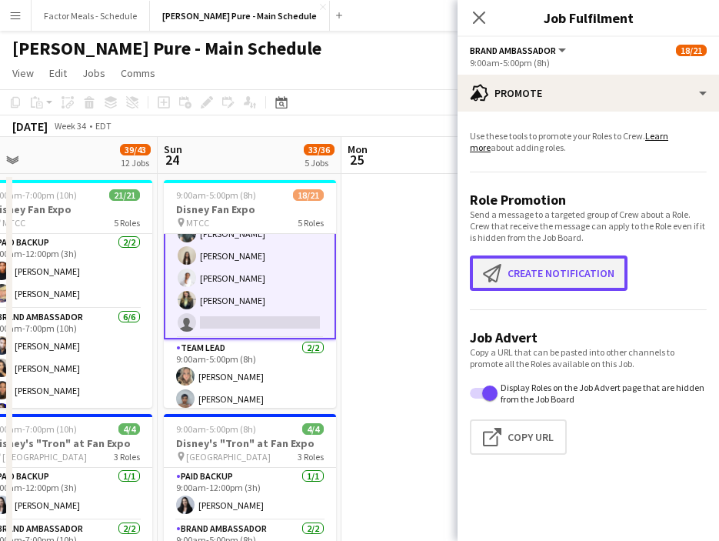
click at [570, 277] on button "Create notification Create notification" at bounding box center [549, 272] width 158 height 35
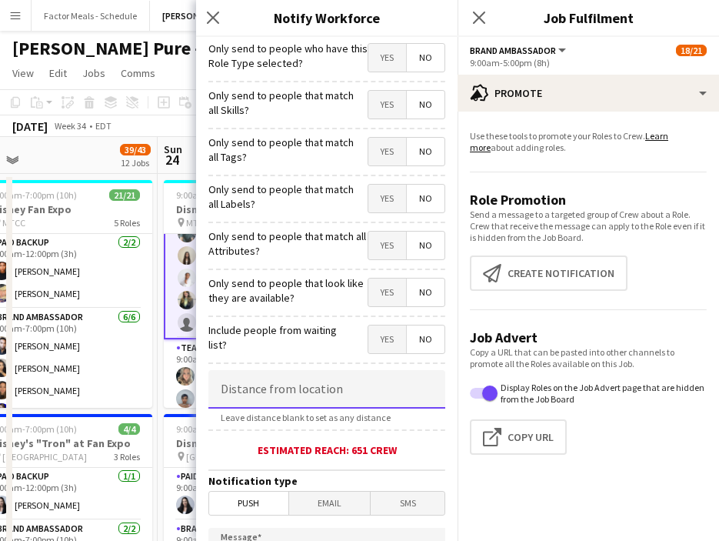
click at [341, 382] on input at bounding box center [326, 389] width 237 height 38
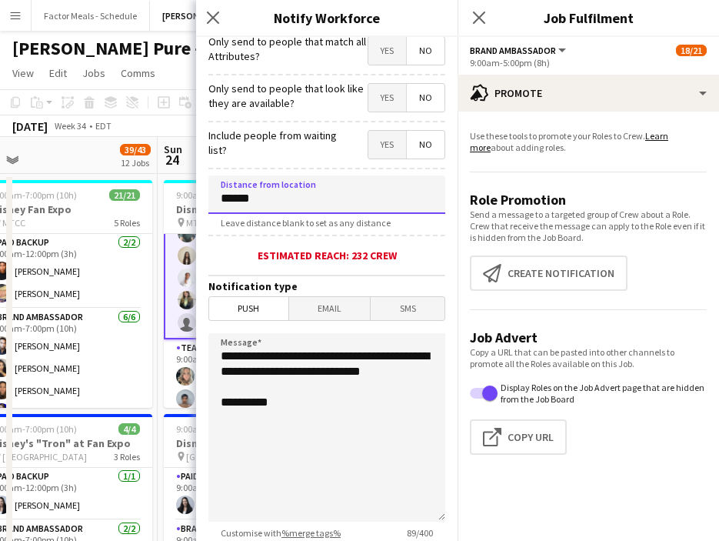
type input "******"
click at [332, 312] on span "Email" at bounding box center [330, 308] width 82 height 23
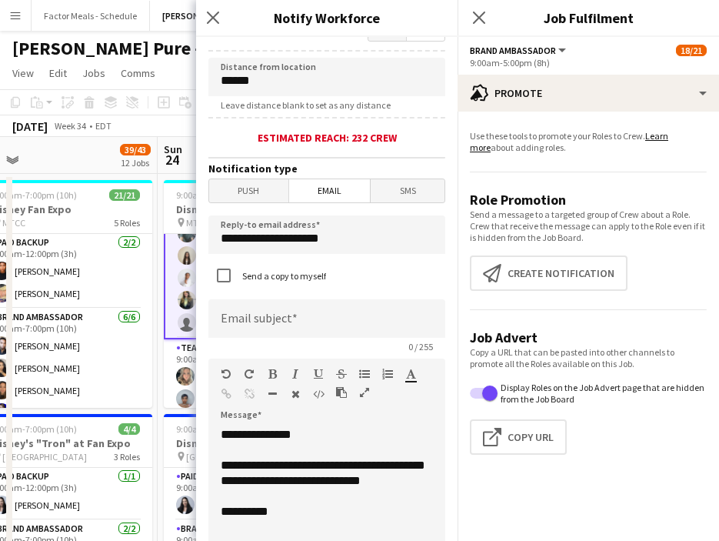
scroll to position [332, 0]
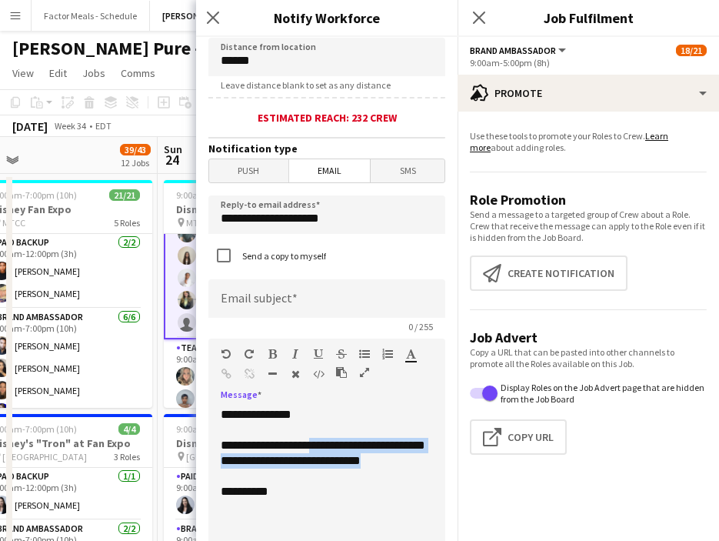
drag, startPoint x: 316, startPoint y: 448, endPoint x: 370, endPoint y: 479, distance: 62.0
click at [370, 480] on div "**********" at bounding box center [326, 499] width 237 height 185
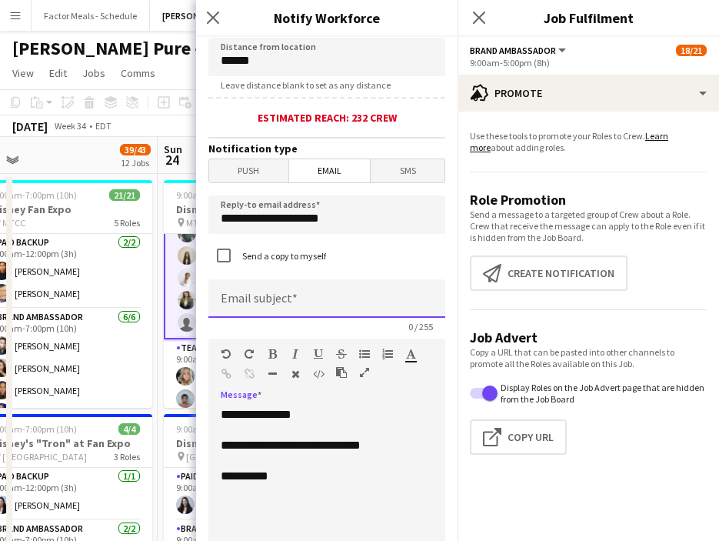
click at [281, 302] on input at bounding box center [326, 298] width 237 height 38
click at [222, 311] on input "********" at bounding box center [326, 298] width 237 height 38
type input "**********"
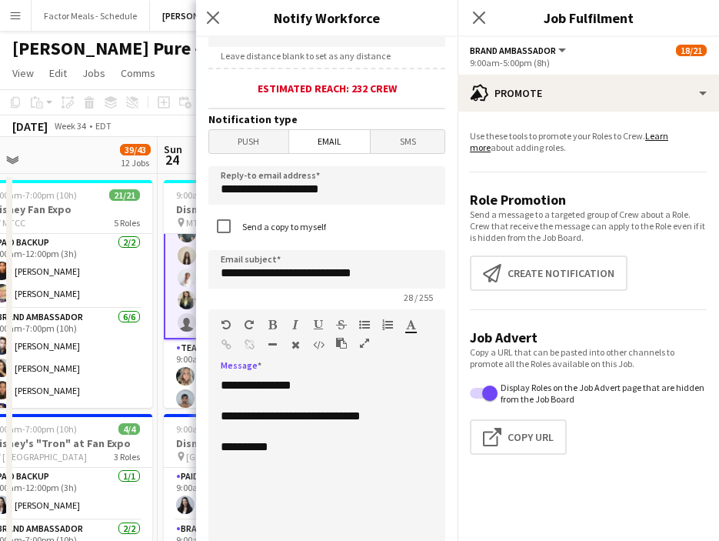
click at [391, 418] on div "**********" at bounding box center [326, 470] width 237 height 185
drag, startPoint x: 384, startPoint y: 419, endPoint x: 223, endPoint y: 419, distance: 160.8
click at [222, 419] on div "**********" at bounding box center [326, 470] width 237 height 185
click at [297, 429] on div "**********" at bounding box center [326, 470] width 237 height 185
click at [386, 413] on div "**********" at bounding box center [326, 470] width 237 height 185
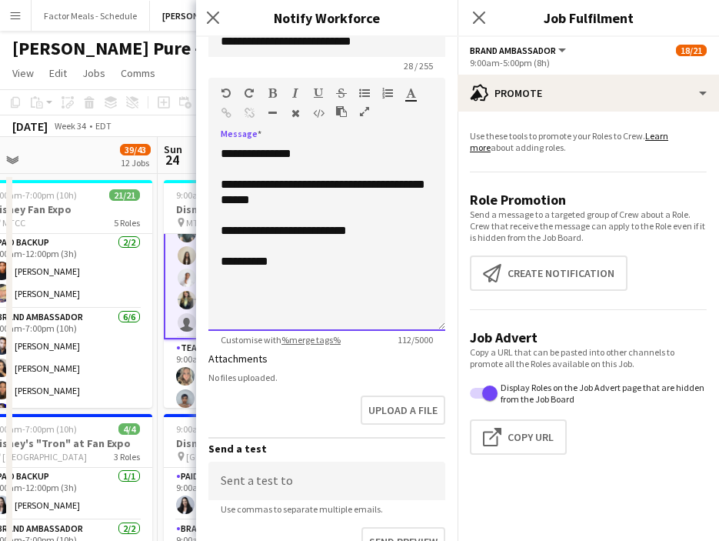
scroll to position [609, 0]
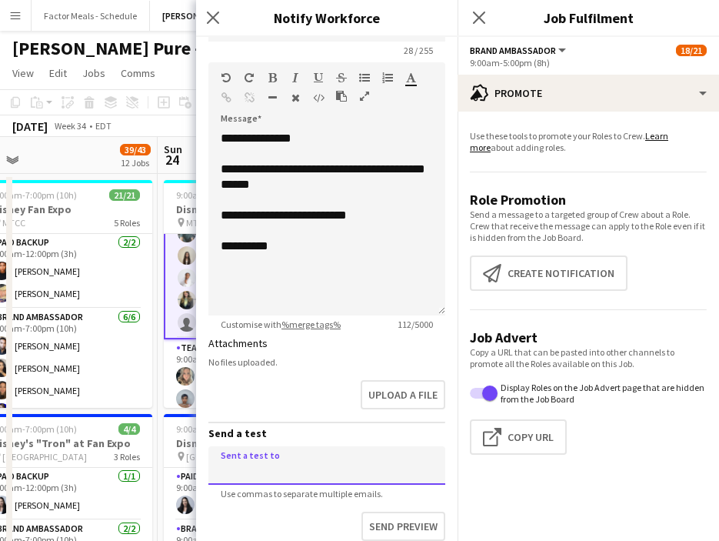
click at [302, 461] on input at bounding box center [326, 465] width 237 height 38
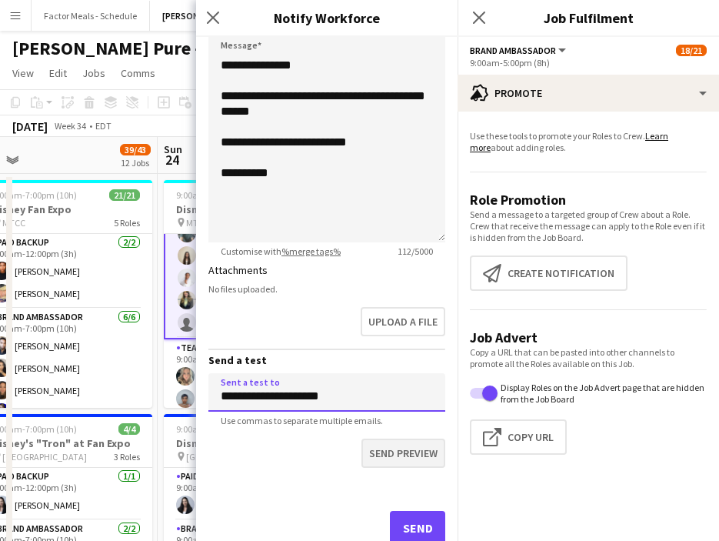
type input "**********"
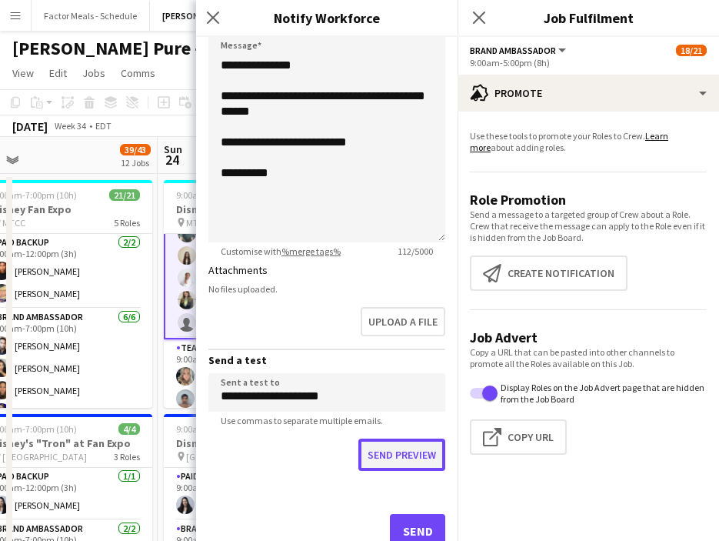
click at [396, 459] on button "Send preview" at bounding box center [402, 455] width 87 height 32
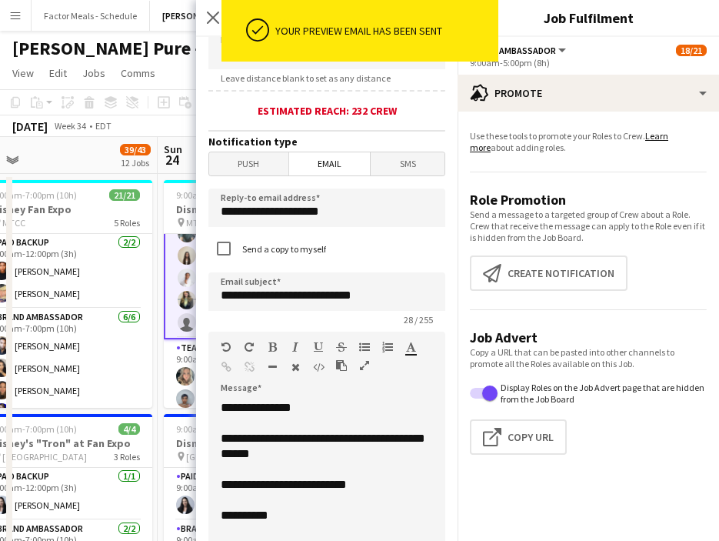
scroll to position [316, 0]
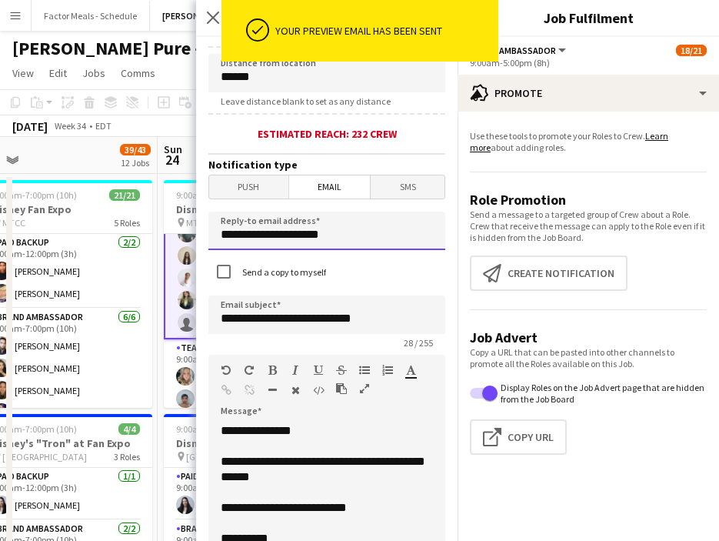
click at [348, 238] on input "**********" at bounding box center [326, 231] width 237 height 38
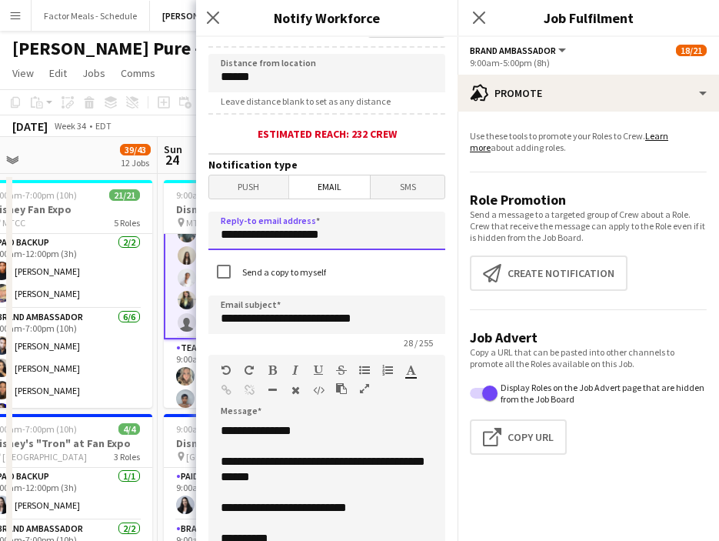
drag, startPoint x: 348, startPoint y: 238, endPoint x: 204, endPoint y: 238, distance: 143.9
click at [203, 238] on form "**********" at bounding box center [327, 337] width 262 height 1233
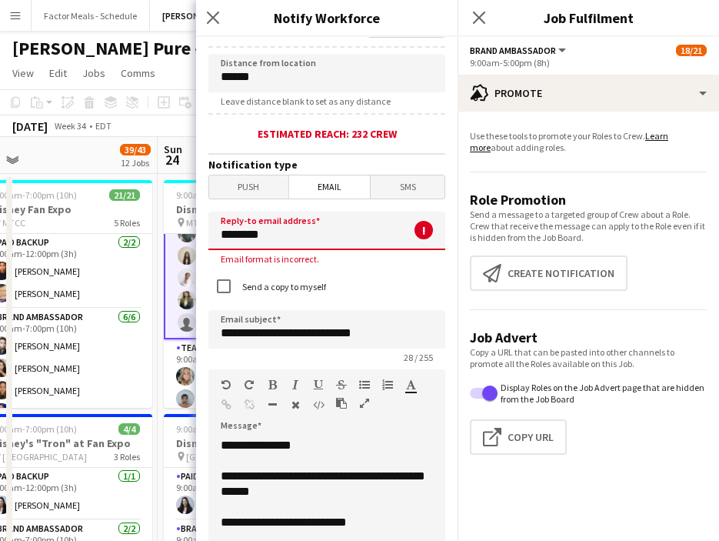
scroll to position [338, 0]
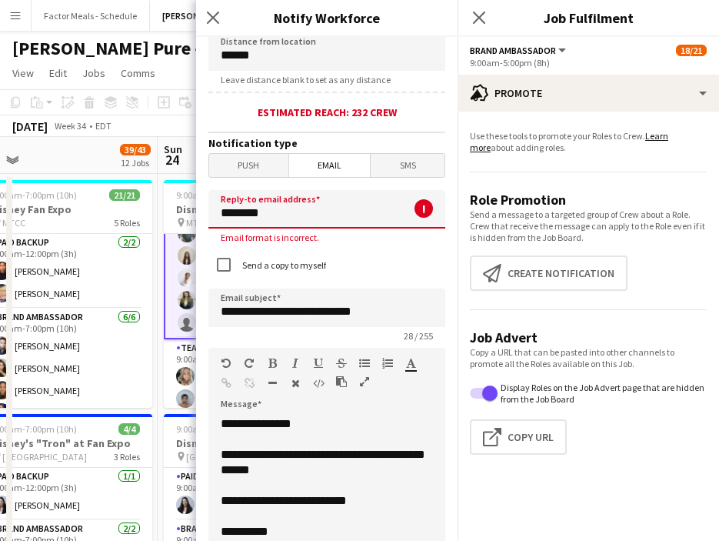
click at [276, 474] on div "**********" at bounding box center [326, 508] width 237 height 185
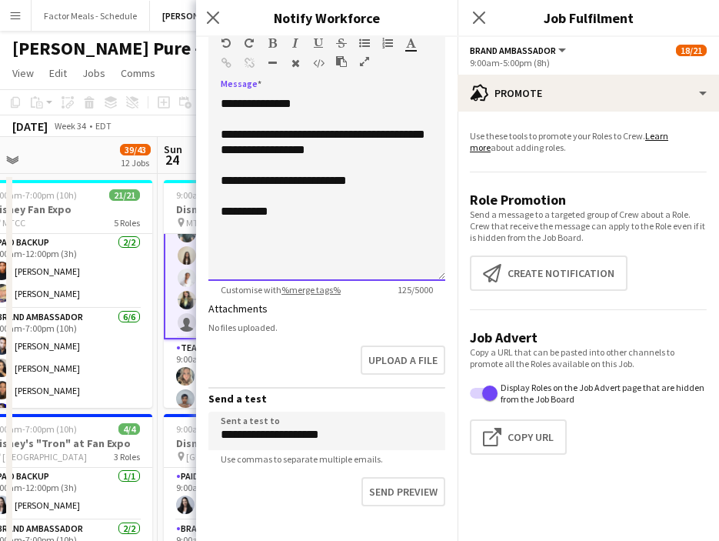
scroll to position [630, 0]
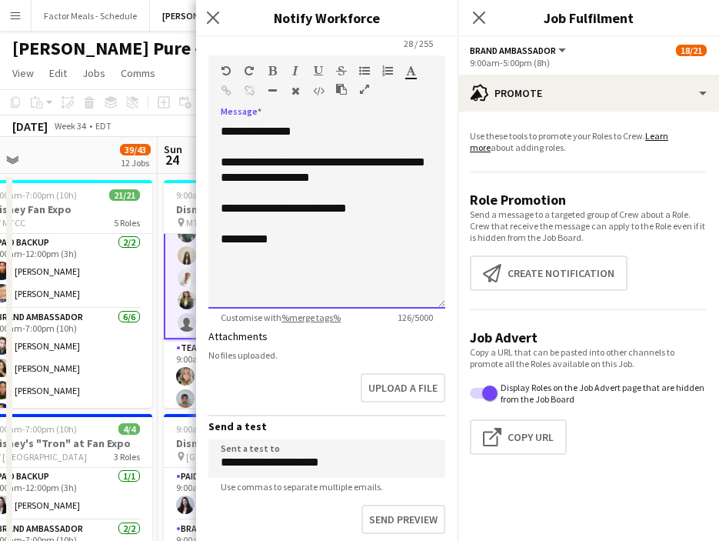
click at [372, 208] on div "**********" at bounding box center [327, 224] width 212 height 46
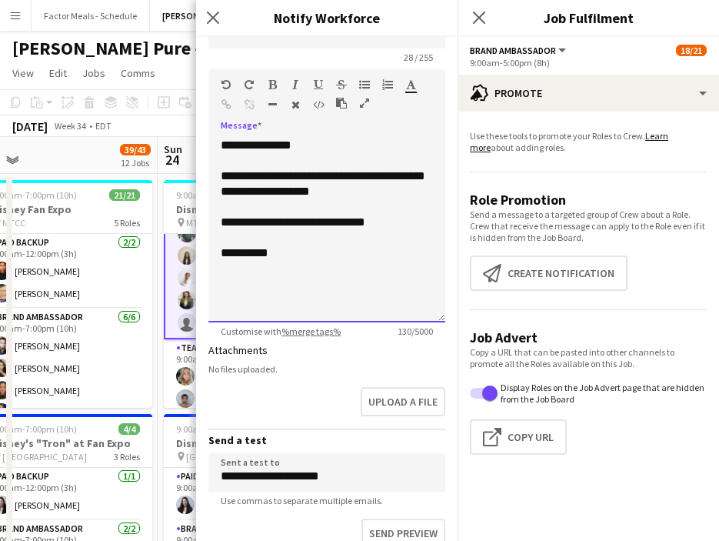
scroll to position [688, 0]
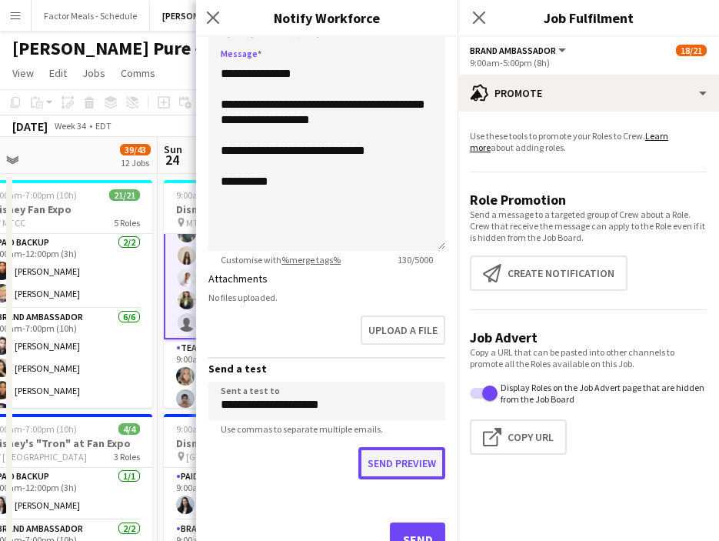
click at [383, 467] on button "Send preview" at bounding box center [402, 463] width 87 height 32
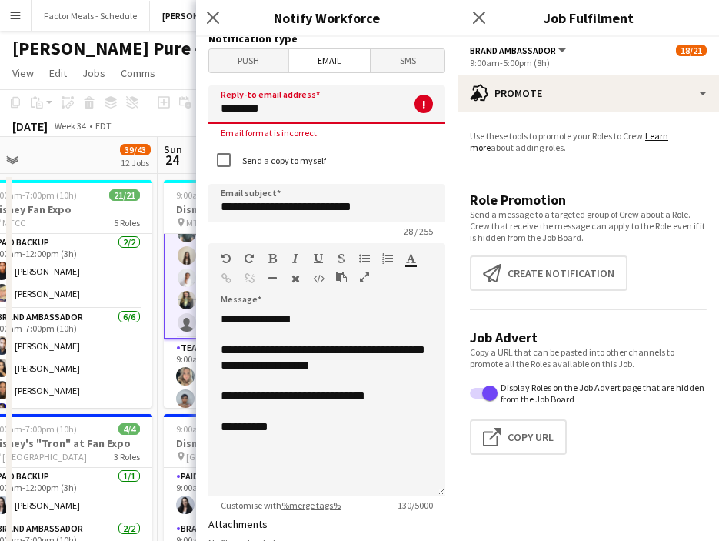
scroll to position [440, 0]
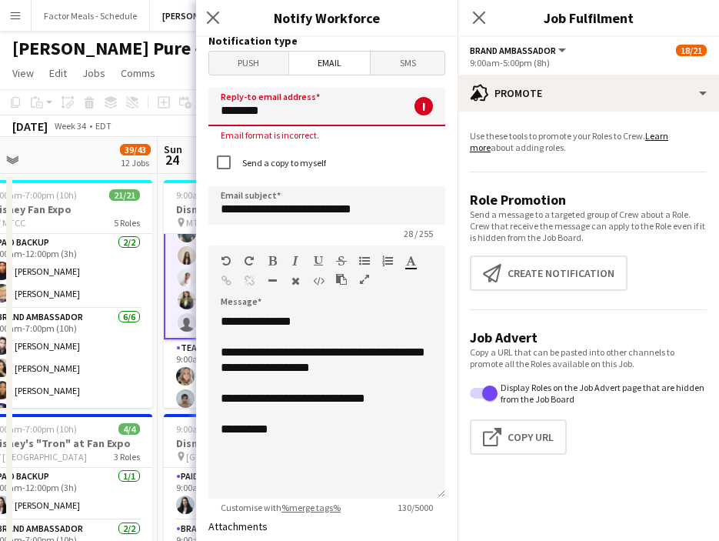
click at [275, 113] on input "********" at bounding box center [326, 107] width 237 height 38
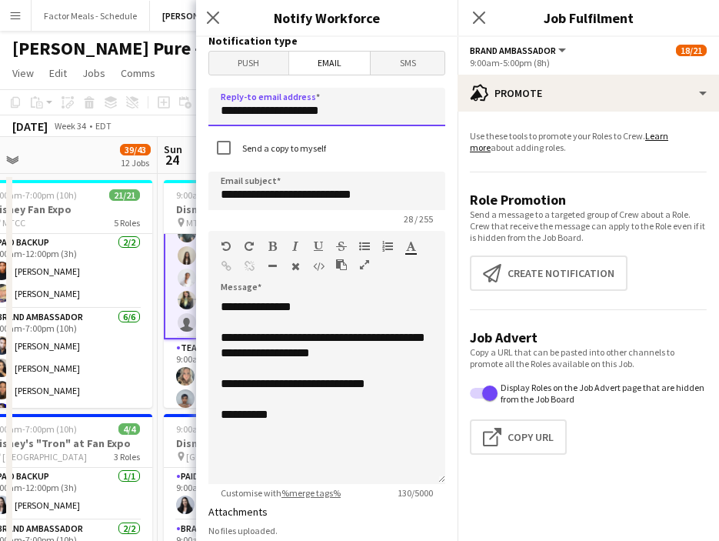
type input "**********"
click at [349, 164] on div "Send a copy to myself" at bounding box center [326, 148] width 237 height 33
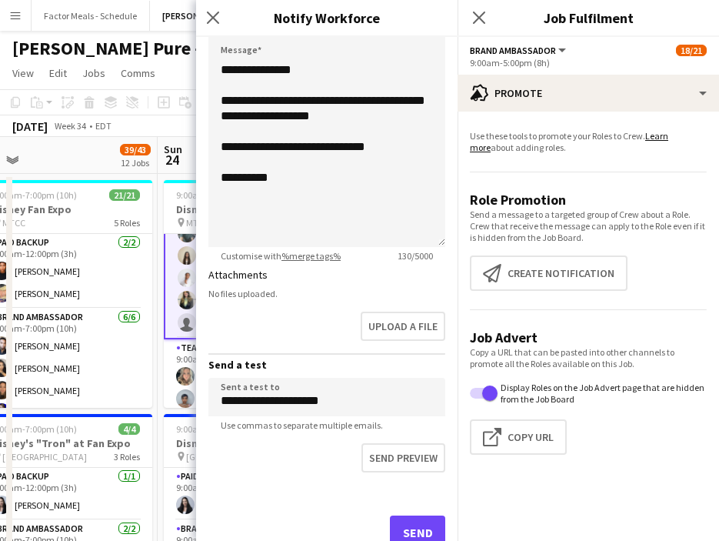
scroll to position [732, 0]
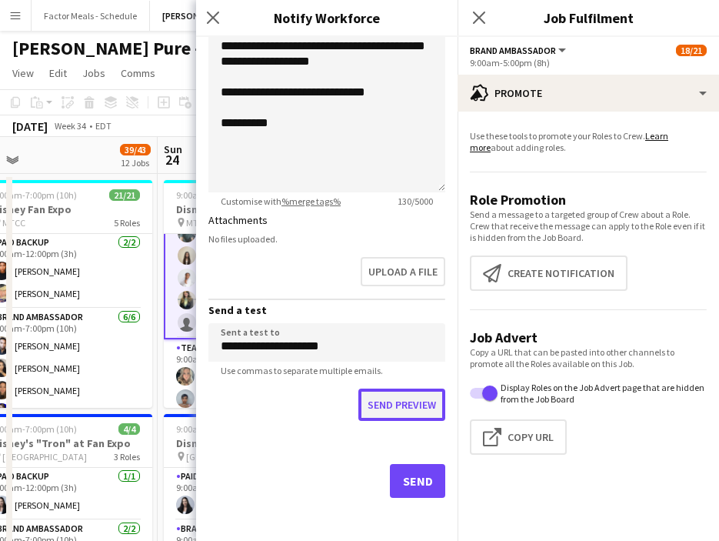
click at [403, 404] on button "Send preview" at bounding box center [402, 405] width 87 height 32
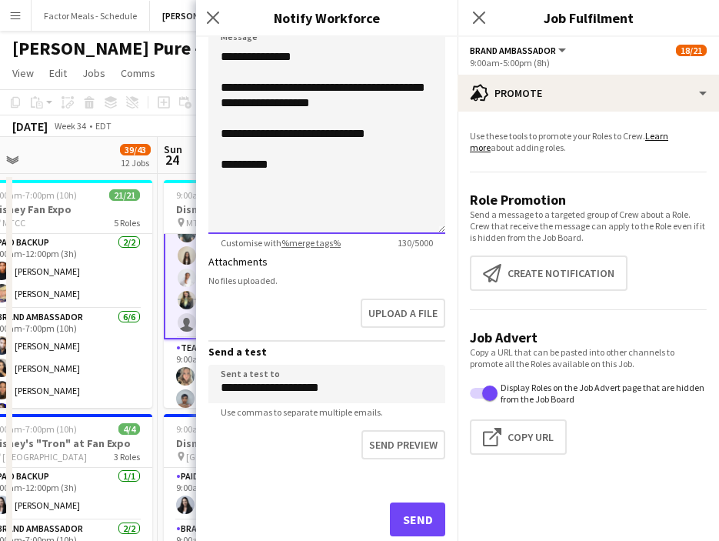
click at [289, 136] on div "**********" at bounding box center [327, 149] width 212 height 46
click at [301, 135] on div "**********" at bounding box center [327, 149] width 212 height 46
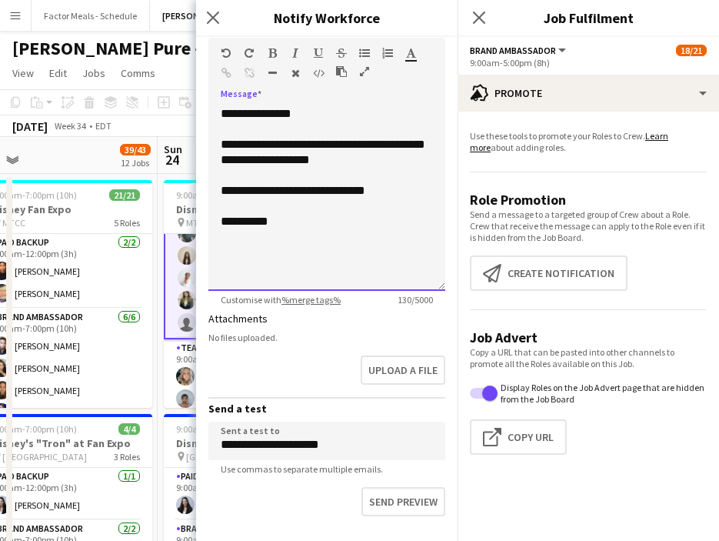
scroll to position [732, 0]
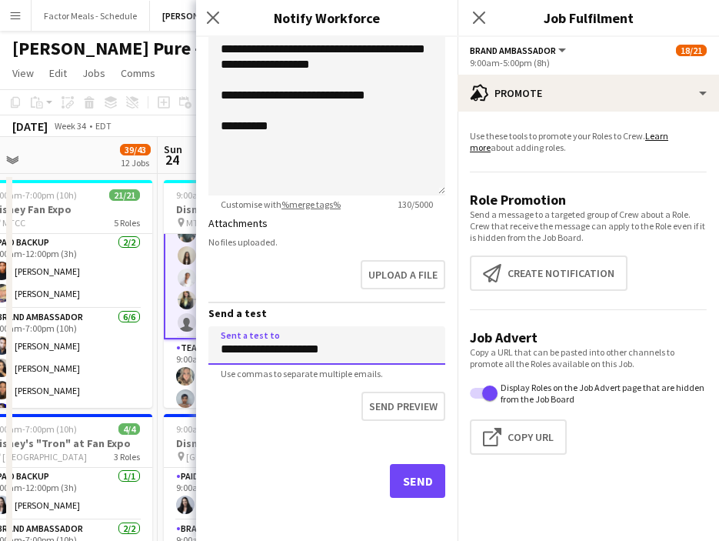
drag, startPoint x: 360, startPoint y: 354, endPoint x: 177, endPoint y: 325, distance: 185.3
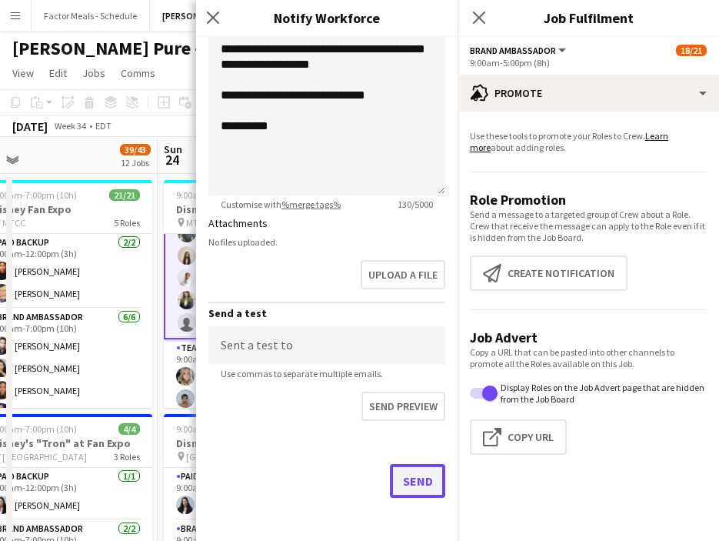
click at [422, 482] on button "Send" at bounding box center [417, 481] width 55 height 34
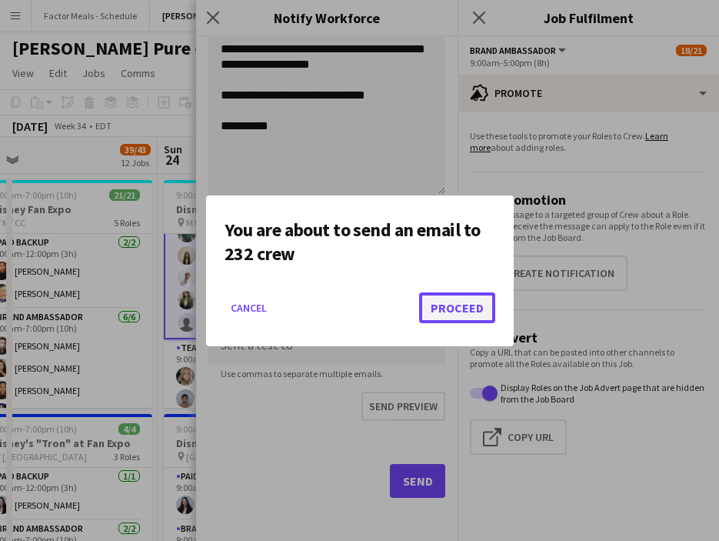
click at [461, 302] on button "Proceed" at bounding box center [457, 307] width 76 height 31
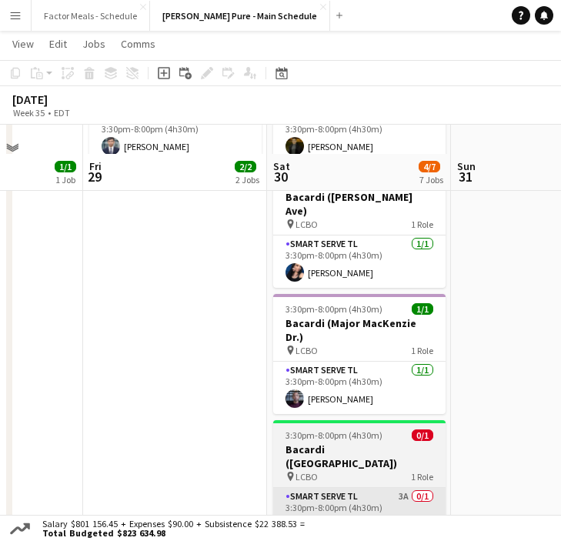
scroll to position [340, 0]
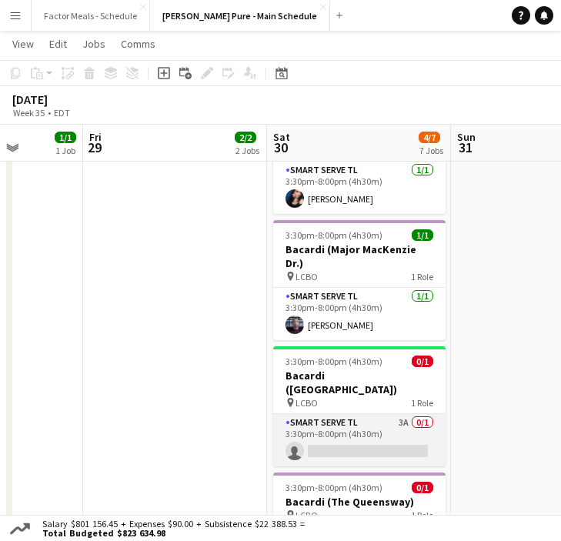
click at [349, 414] on app-card-role "Smart Serve TL 3A 0/1 3:30pm-8:00pm (4h30m) single-neutral-actions" at bounding box center [359, 440] width 172 height 52
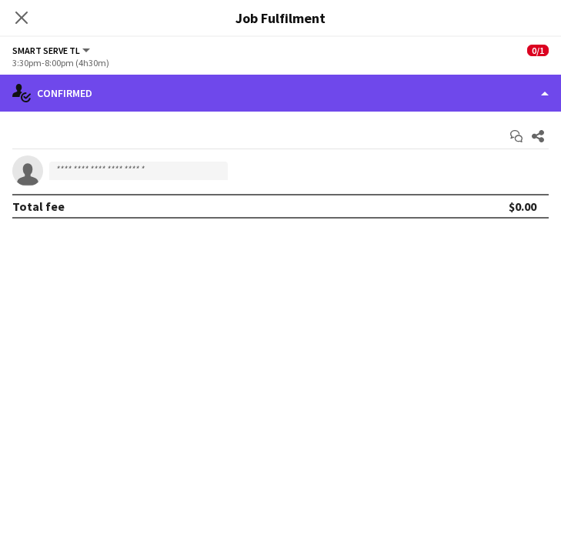
click at [204, 96] on div "single-neutral-actions-check-2 Confirmed" at bounding box center [280, 93] width 561 height 37
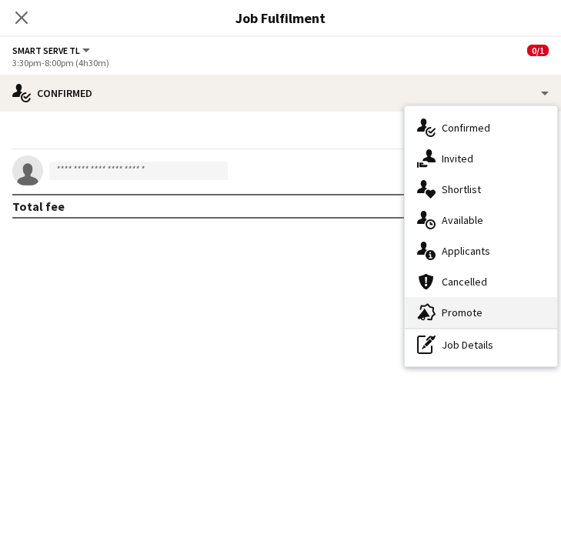
click at [468, 313] on div "advertising-megaphone Promote" at bounding box center [481, 312] width 152 height 31
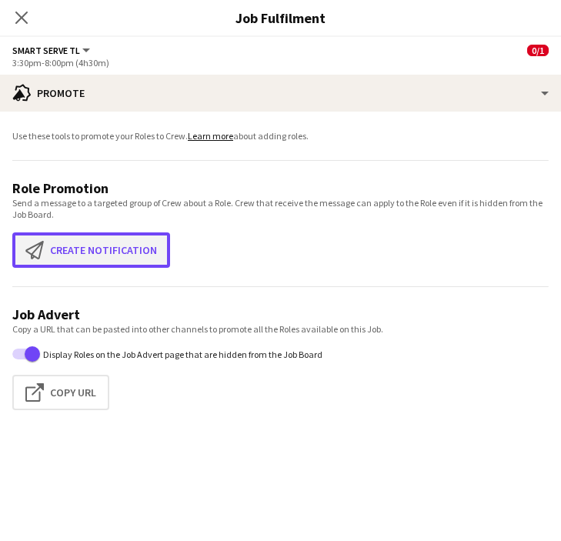
click at [131, 249] on button "Create notification Create notification" at bounding box center [91, 249] width 158 height 35
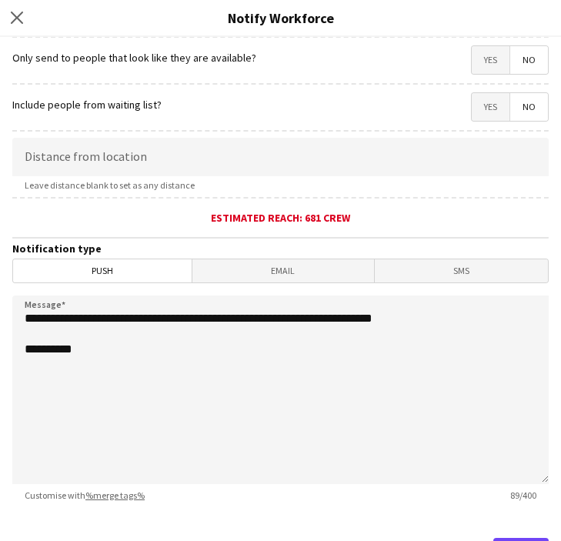
scroll to position [225, 0]
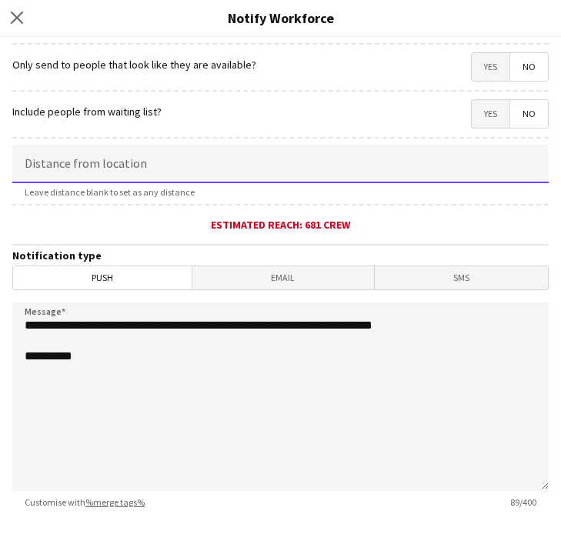
click at [137, 159] on input at bounding box center [280, 164] width 536 height 38
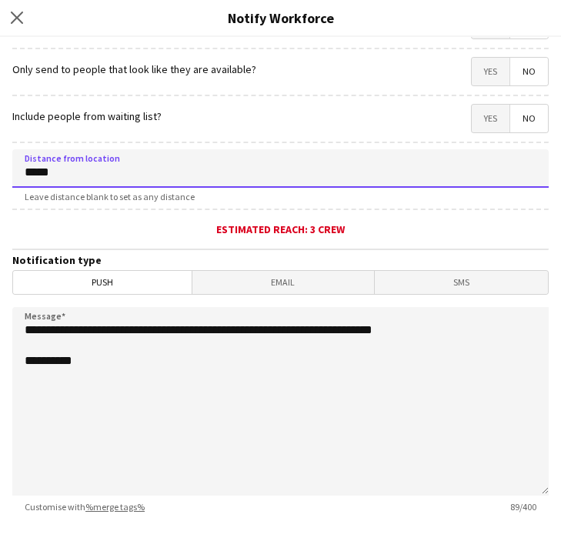
type input "****"
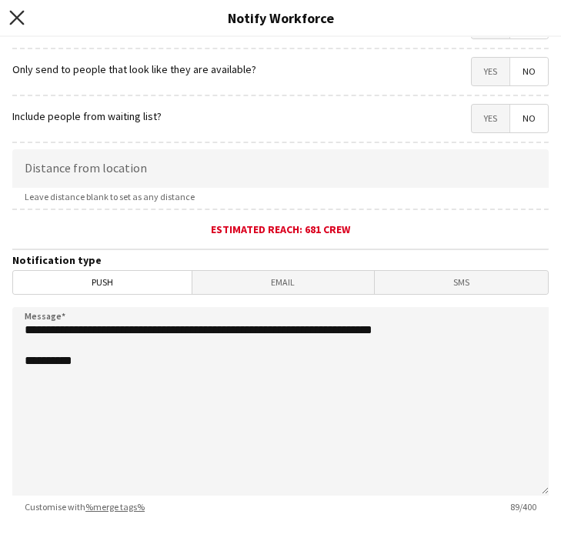
click at [12, 17] on icon "Close pop-in" at bounding box center [16, 17] width 15 height 15
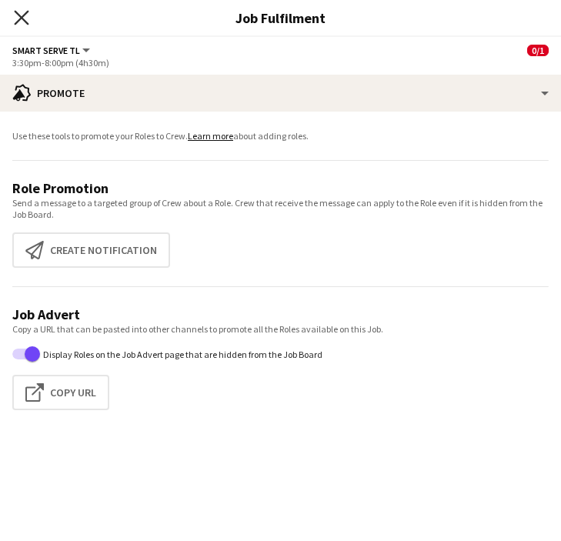
click at [26, 21] on icon "Close pop-in" at bounding box center [21, 17] width 15 height 15
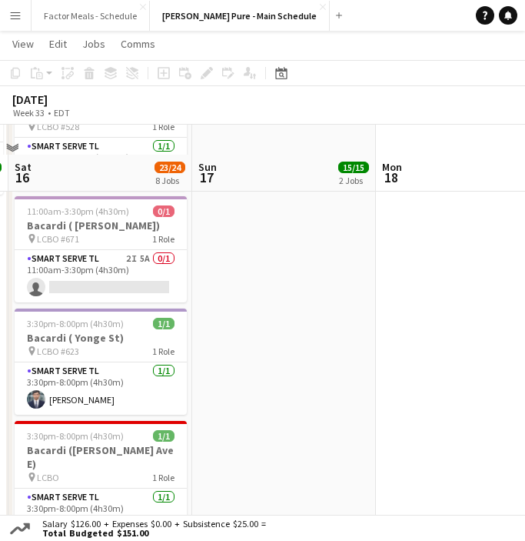
scroll to position [862, 0]
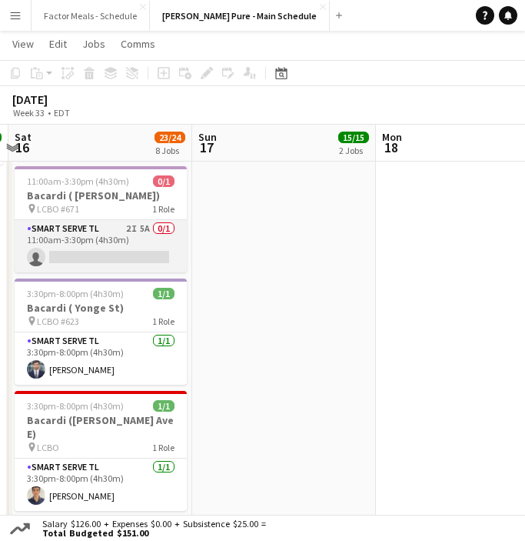
click at [89, 222] on app-card-role "Smart Serve TL 2I 5A 0/1 11:00am-3:30pm (4h30m) single-neutral-actions" at bounding box center [101, 246] width 172 height 52
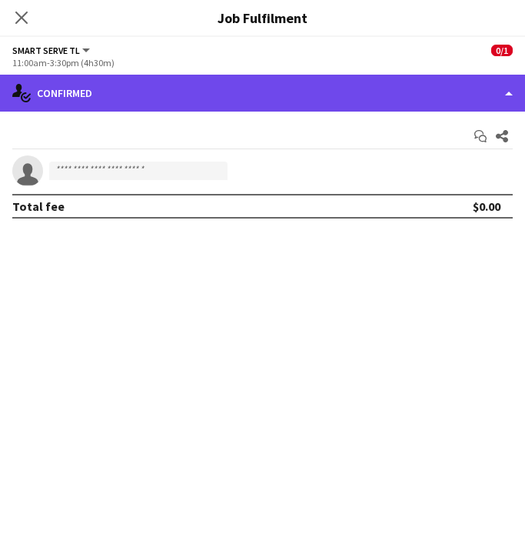
click at [277, 79] on div "single-neutral-actions-check-2 Confirmed" at bounding box center [262, 93] width 525 height 37
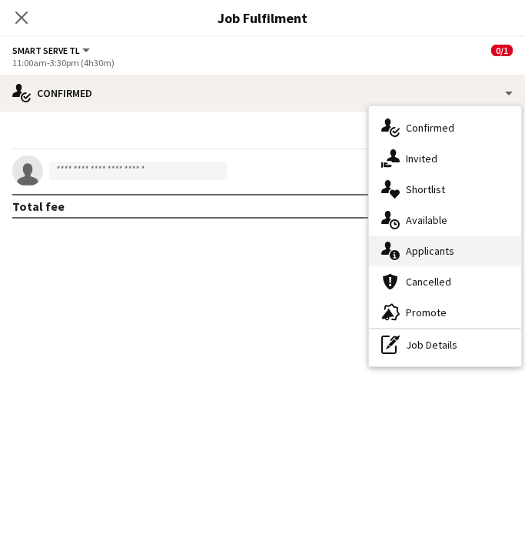
click at [419, 245] on div "single-neutral-actions-information Applicants" at bounding box center [445, 250] width 152 height 31
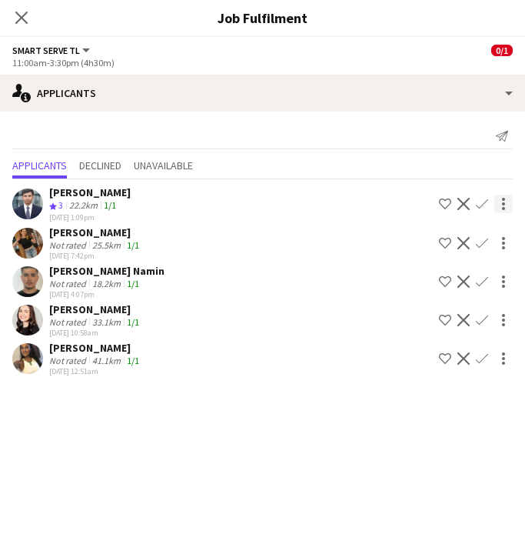
click at [505, 202] on div at bounding box center [504, 204] width 18 height 18
click at [28, 245] on div at bounding box center [262, 270] width 525 height 541
click at [28, 241] on app-user-avatar at bounding box center [27, 243] width 31 height 31
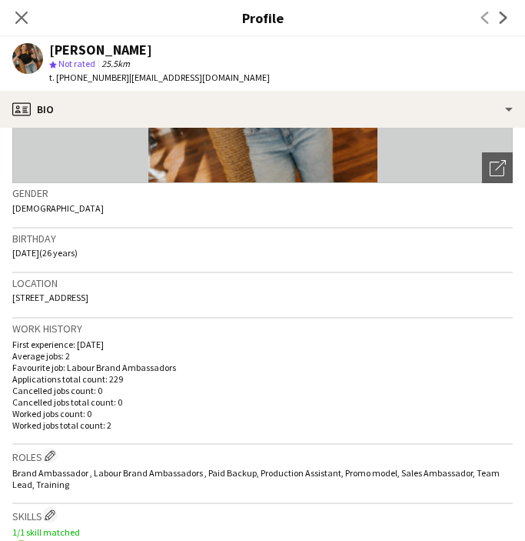
scroll to position [0, 0]
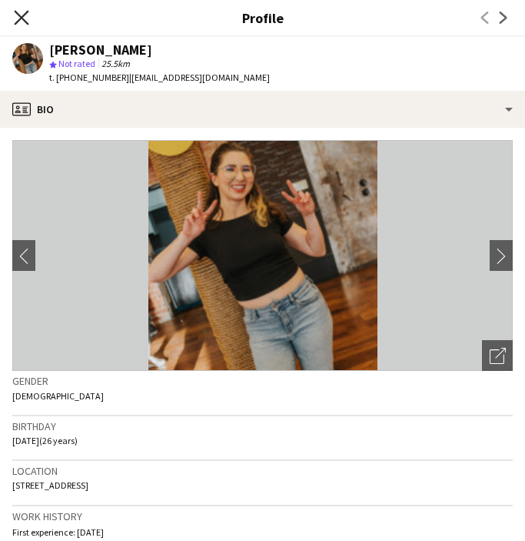
click at [21, 19] on icon "Close pop-in" at bounding box center [21, 17] width 15 height 15
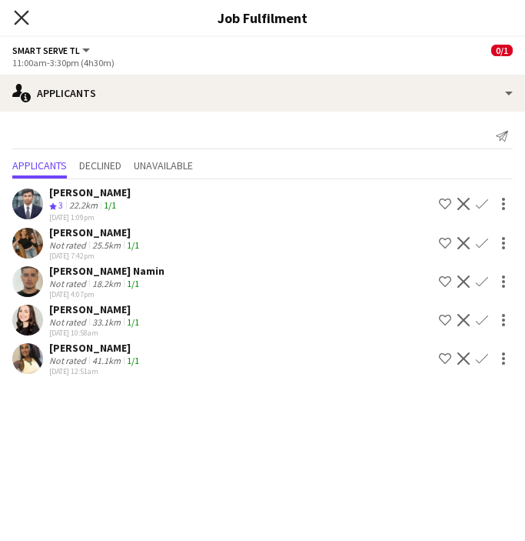
click at [25, 15] on icon at bounding box center [21, 17] width 15 height 15
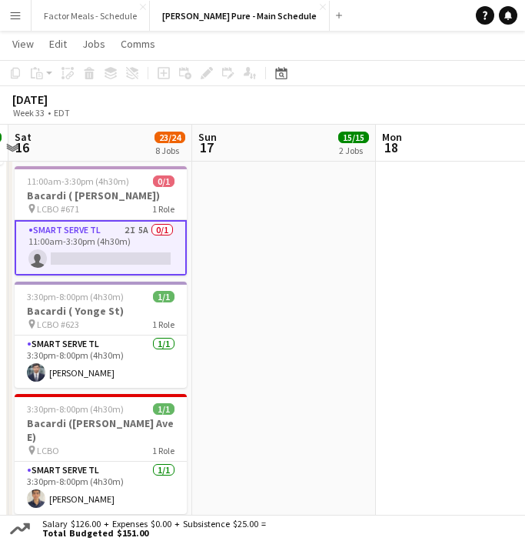
click at [191, 310] on app-date-cell "9:30am-7:30pm (10h) 4/4 Bubly x Kings Plate Woodbine Toronto pin Woodbine Racet…" at bounding box center [100, 267] width 184 height 1879
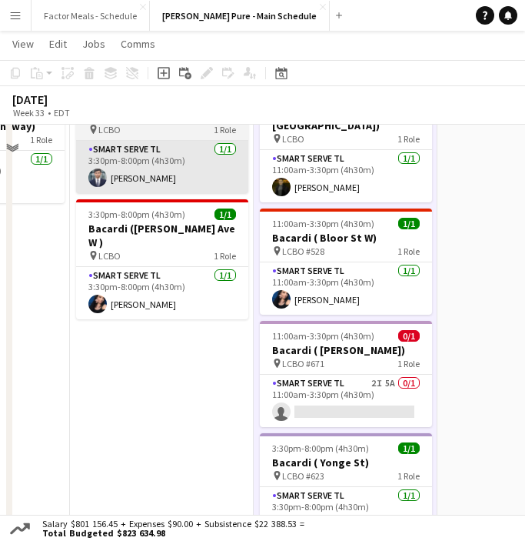
scroll to position [792, 0]
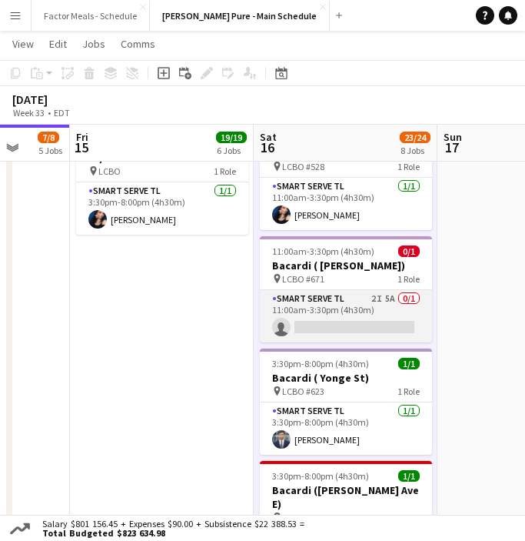
click at [300, 302] on app-card-role "Smart Serve TL 2I 5A 0/1 11:00am-3:30pm (4h30m) single-neutral-actions" at bounding box center [346, 316] width 172 height 52
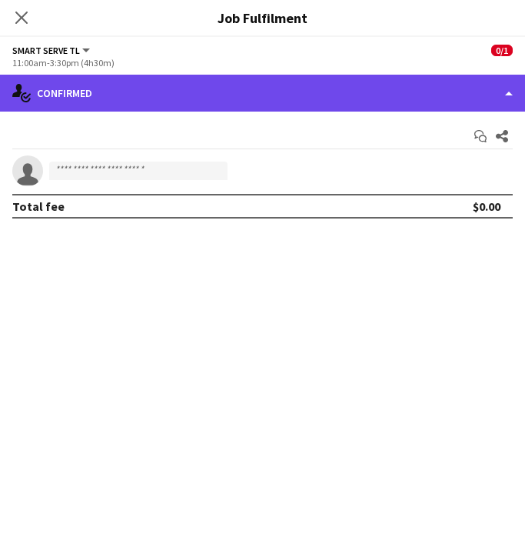
click at [235, 96] on div "single-neutral-actions-check-2 Confirmed" at bounding box center [262, 93] width 525 height 37
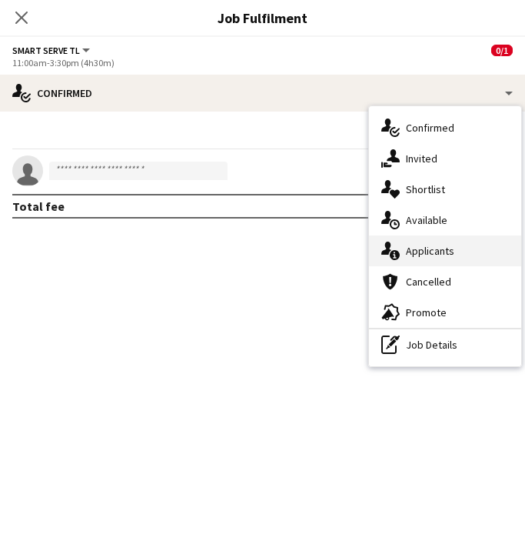
click at [430, 249] on div "single-neutral-actions-information Applicants" at bounding box center [445, 250] width 152 height 31
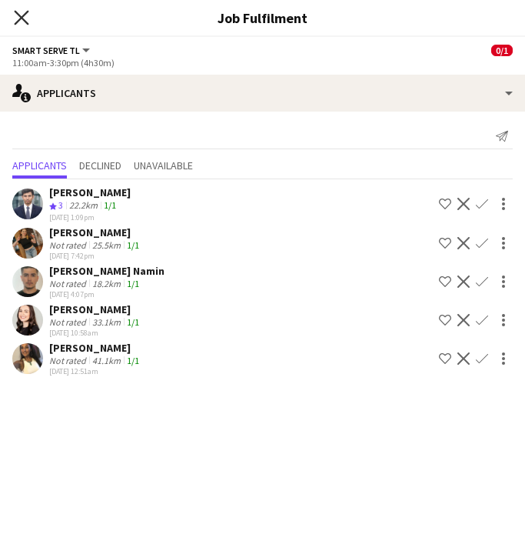
click at [18, 12] on icon "Close pop-in" at bounding box center [21, 17] width 15 height 15
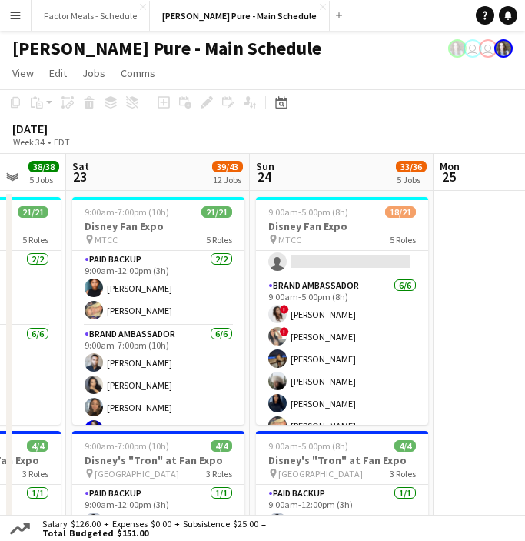
scroll to position [118, 0]
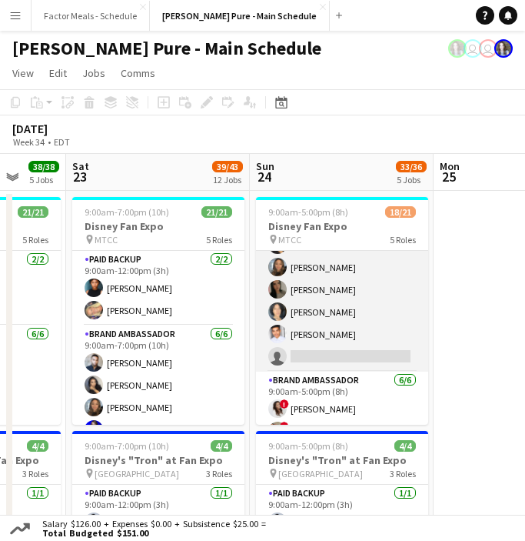
click at [353, 322] on app-card-role "Brand Ambassador 7I 22A 5/6 9:00am-5:00pm (8h) ameerah nuri Julissa Cornejo Sar…" at bounding box center [342, 290] width 172 height 164
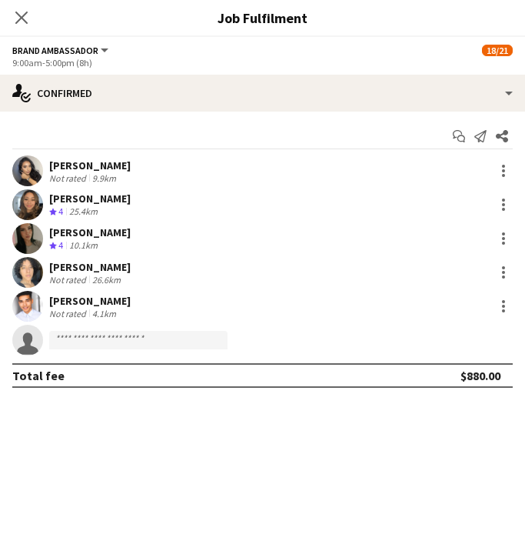
scroll to position [119, 0]
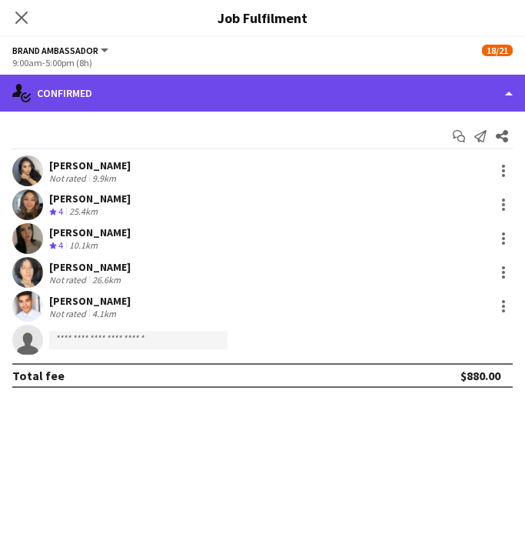
click at [352, 79] on div "single-neutral-actions-check-2 Confirmed" at bounding box center [262, 93] width 525 height 37
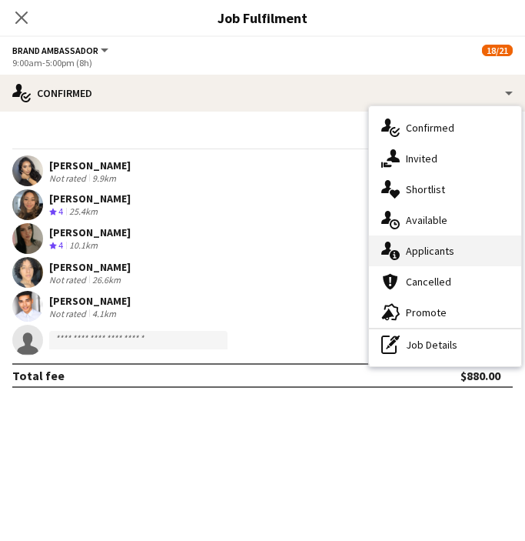
click at [419, 256] on div "single-neutral-actions-information Applicants" at bounding box center [445, 250] width 152 height 31
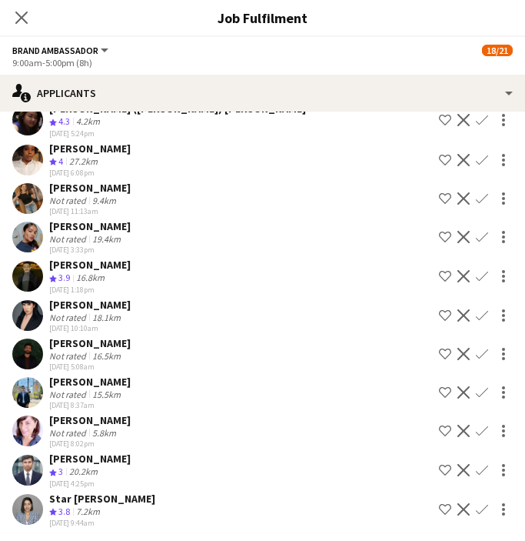
scroll to position [0, 0]
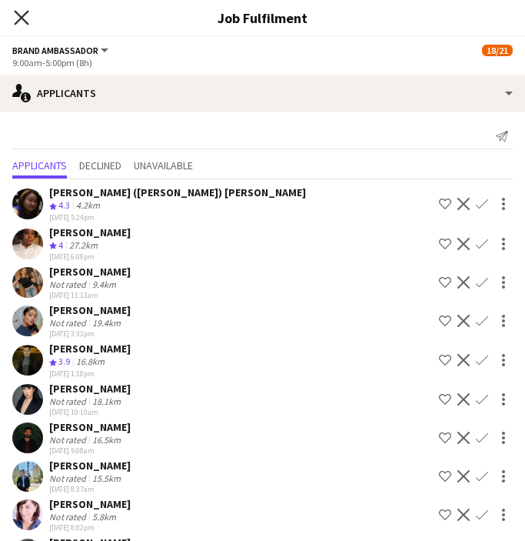
click at [25, 17] on icon "Close pop-in" at bounding box center [21, 17] width 15 height 15
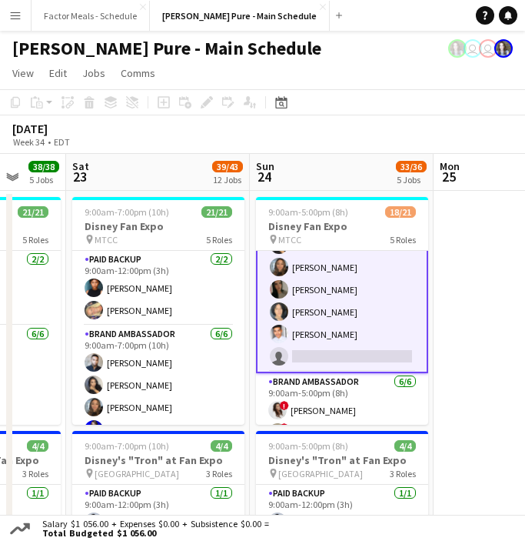
click at [308, 85] on app-page-menu "View Day view expanded Day view collapsed Month view Date picker Jump to today …" at bounding box center [262, 74] width 525 height 29
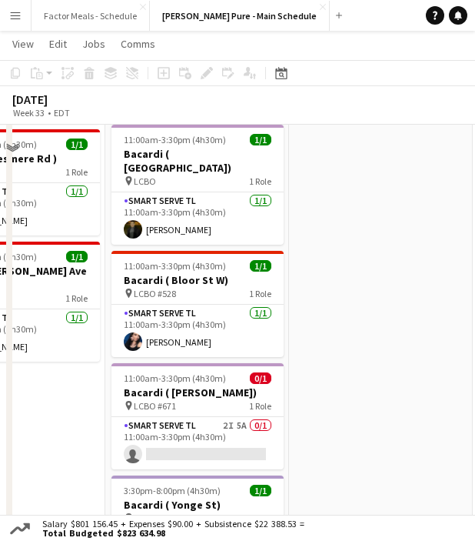
scroll to position [722, 0]
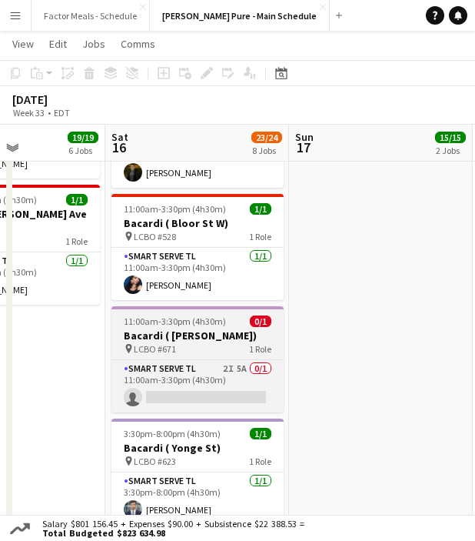
click at [172, 329] on h3 "Bacardi ( [PERSON_NAME])" at bounding box center [198, 336] width 172 height 14
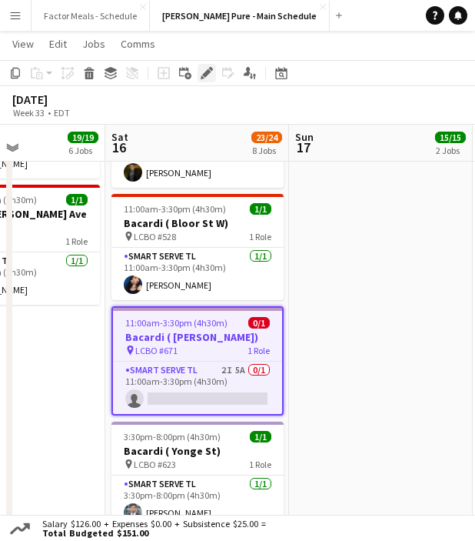
click at [199, 67] on div "Edit" at bounding box center [207, 73] width 18 height 18
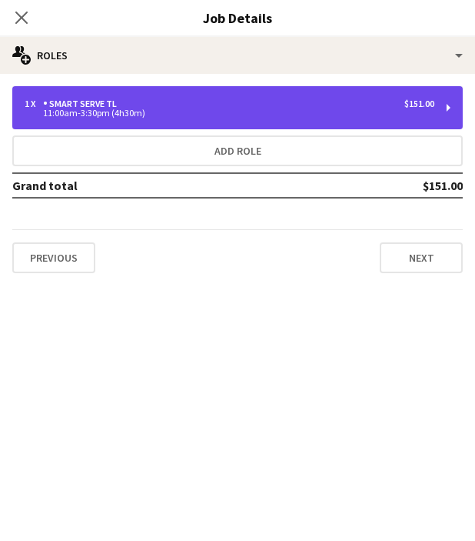
click at [183, 104] on div "1 x Smart Serve TL $151.00" at bounding box center [230, 103] width 410 height 11
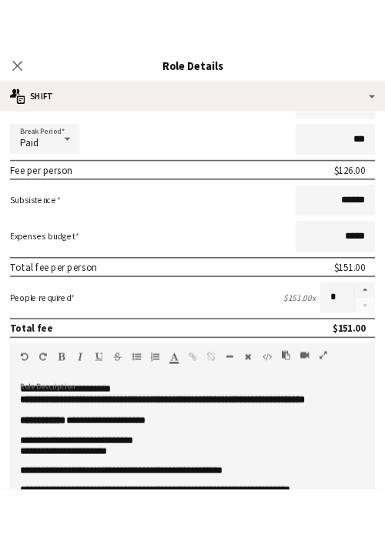
scroll to position [0, 0]
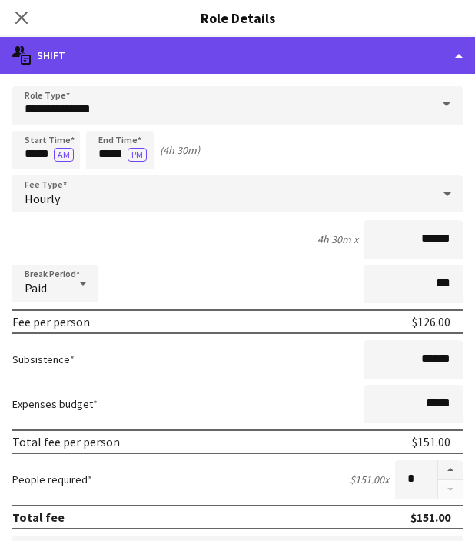
click at [164, 55] on div "multiple-actions-text Shift" at bounding box center [237, 55] width 475 height 37
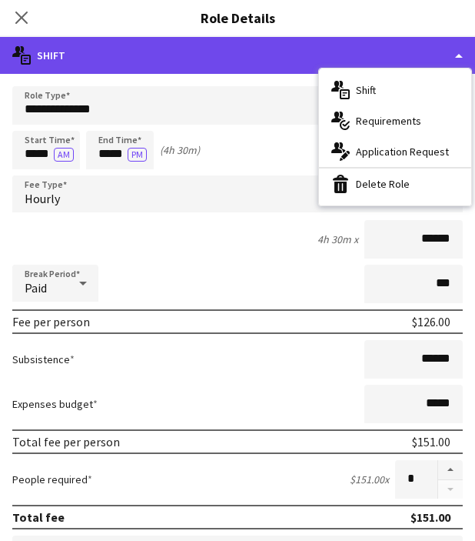
click at [281, 72] on div "multiple-actions-text Shift" at bounding box center [237, 55] width 475 height 37
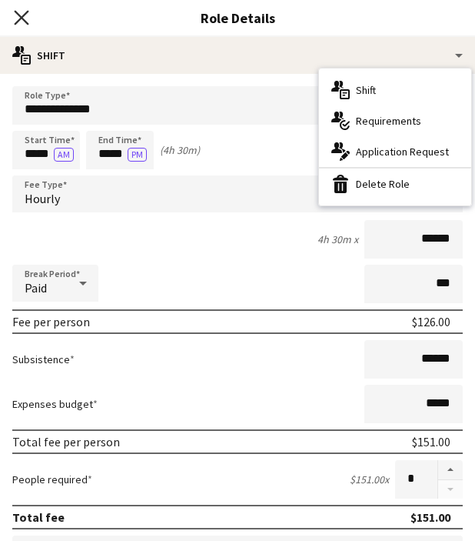
click at [22, 12] on icon "Close pop-in" at bounding box center [21, 17] width 15 height 15
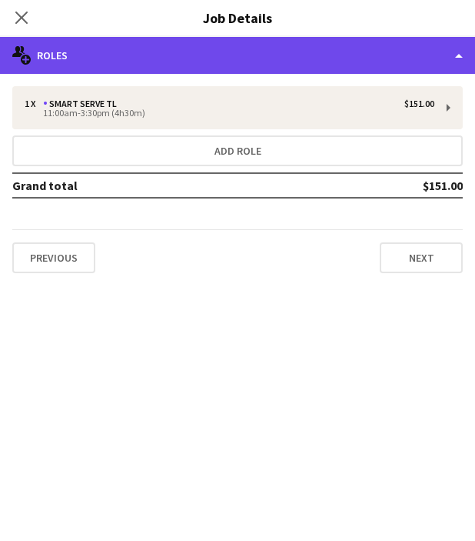
click at [165, 61] on div "multiple-users-add Roles" at bounding box center [237, 55] width 475 height 37
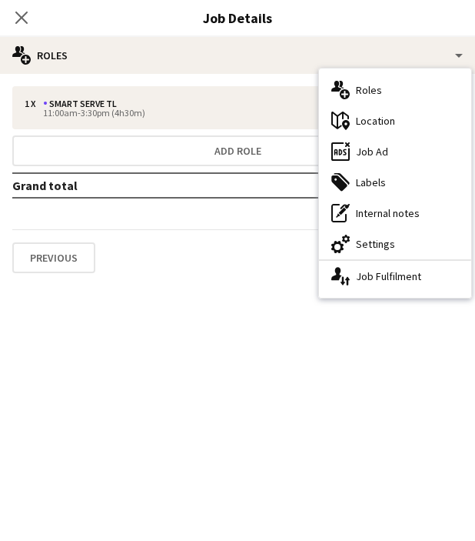
click at [372, 127] on div "maps-pin-1 Location" at bounding box center [395, 120] width 152 height 31
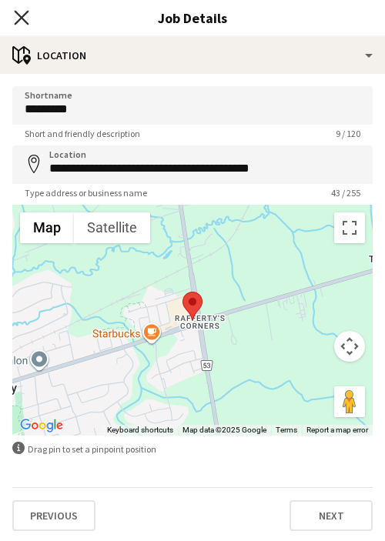
click at [19, 16] on icon at bounding box center [21, 17] width 15 height 15
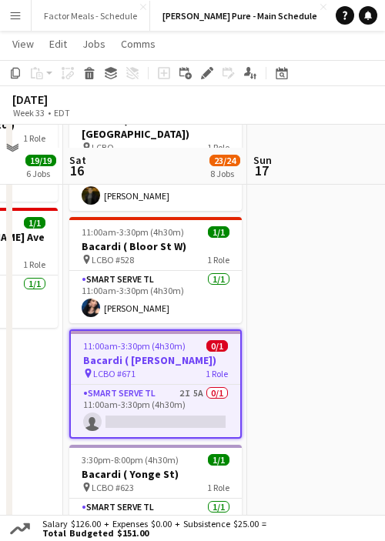
scroll to position [0, 419]
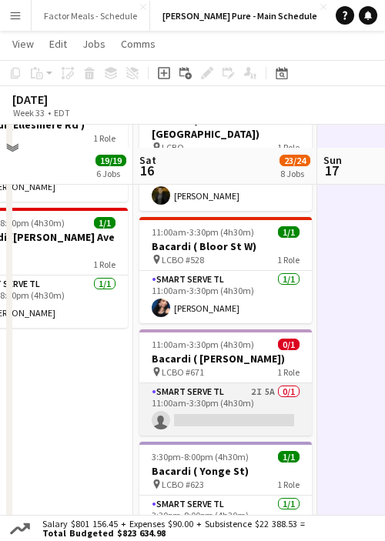
click at [185, 383] on app-card-role "Smart Serve TL 2I 5A 0/1 11:00am-3:30pm (4h30m) single-neutral-actions" at bounding box center [225, 409] width 172 height 52
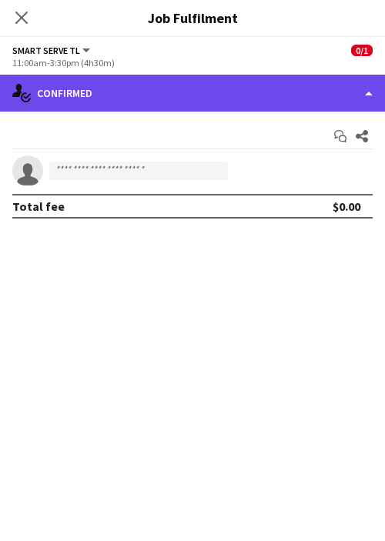
click at [119, 87] on div "single-neutral-actions-check-2 Confirmed" at bounding box center [192, 93] width 385 height 37
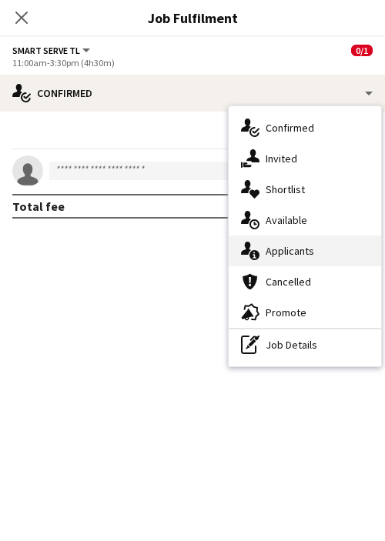
click at [273, 246] on div "single-neutral-actions-information Applicants" at bounding box center [304, 250] width 152 height 31
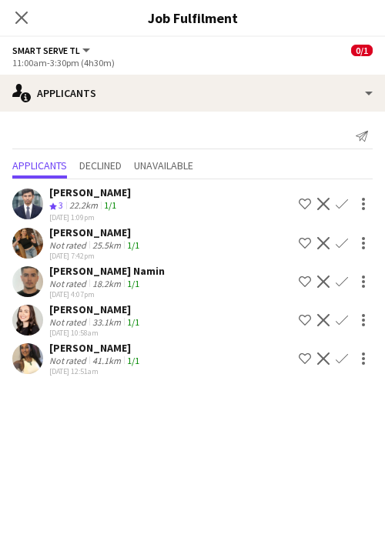
click at [52, 226] on div "[PERSON_NAME]" at bounding box center [95, 232] width 93 height 14
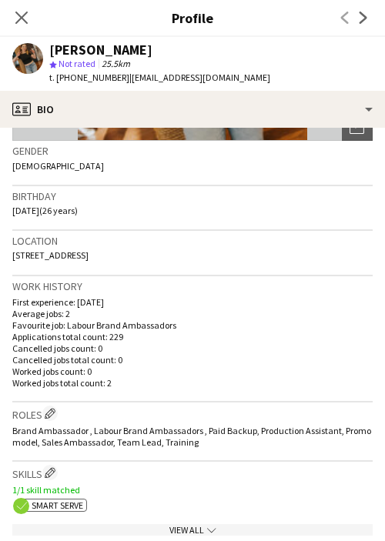
scroll to position [0, 0]
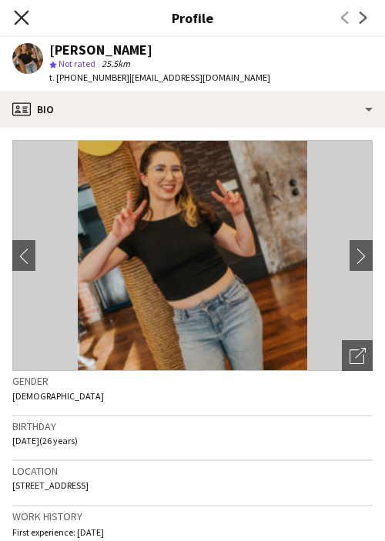
click at [24, 21] on icon at bounding box center [21, 17] width 15 height 15
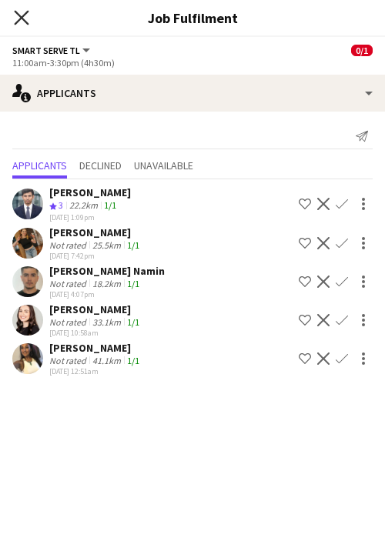
click at [24, 21] on icon at bounding box center [21, 17] width 15 height 15
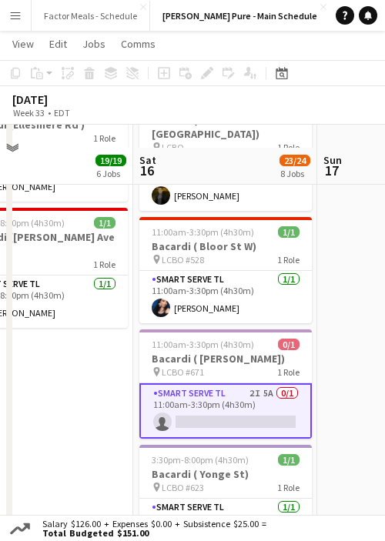
scroll to position [0, 418]
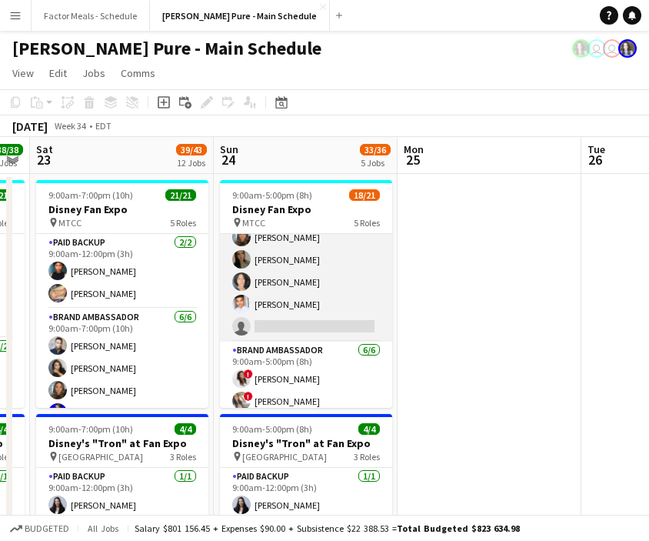
scroll to position [69, 0]
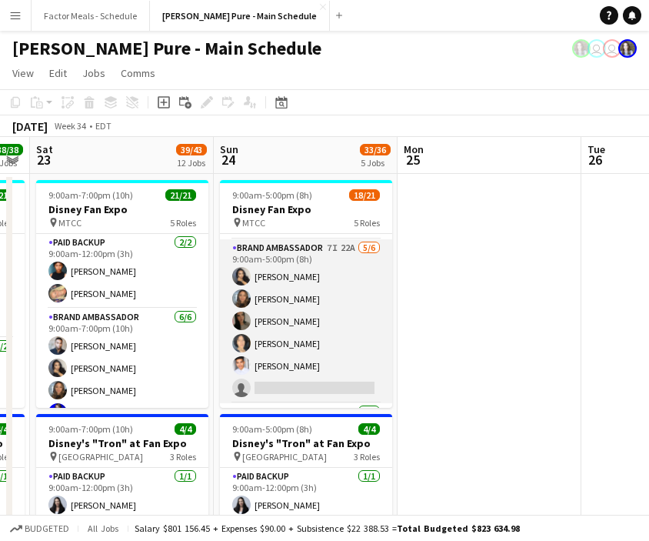
click at [288, 325] on app-card-role "Brand Ambassador 7I 22A 5/6 9:00am-5:00pm (8h) ameerah nuri Julissa Cornejo Sar…" at bounding box center [306, 321] width 172 height 164
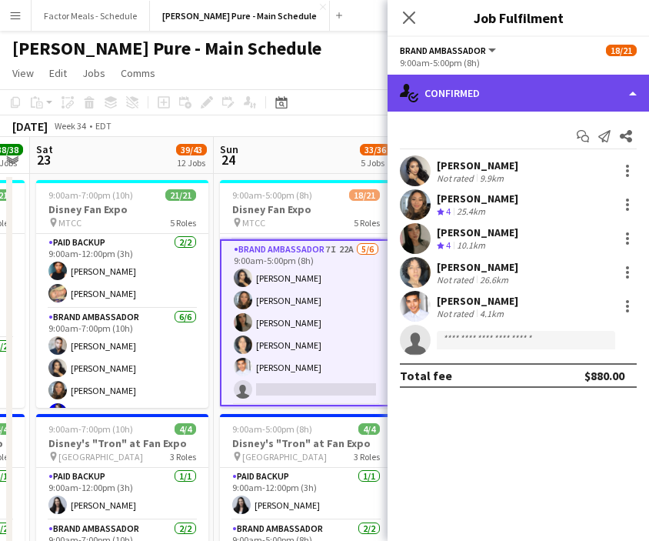
click at [490, 89] on div "single-neutral-actions-check-2 Confirmed" at bounding box center [519, 93] width 262 height 37
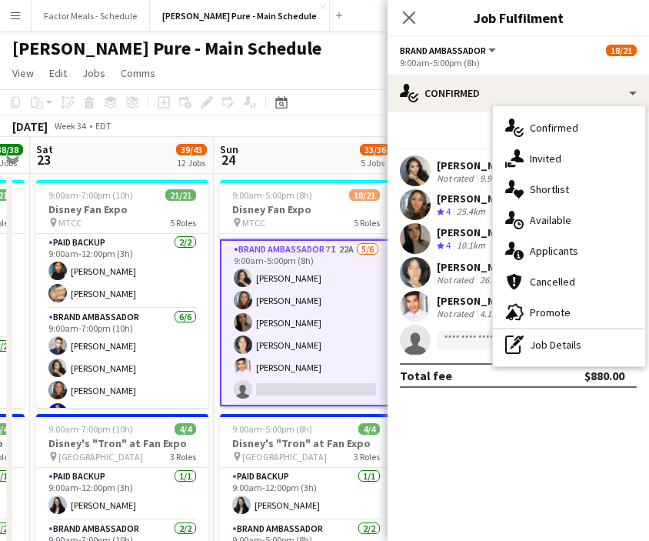
click at [577, 253] on div "single-neutral-actions-information Applicants" at bounding box center [569, 250] width 152 height 31
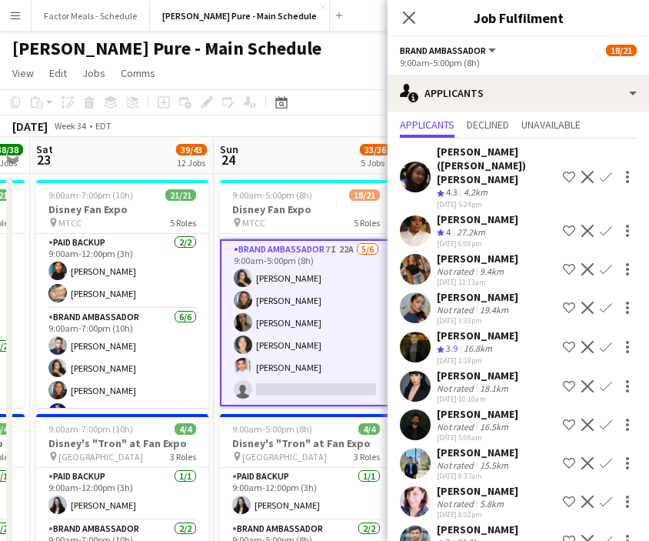
scroll to position [0, 0]
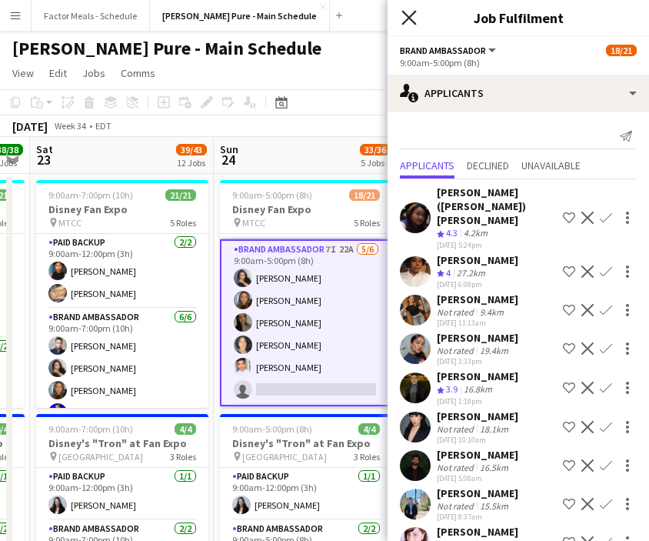
click at [409, 18] on icon at bounding box center [409, 17] width 15 height 15
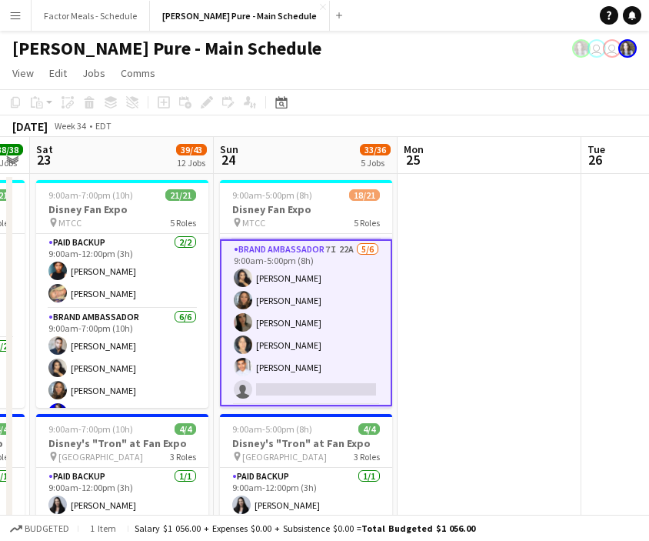
click at [351, 60] on app-page-menu "View Day view expanded Day view collapsed Month view Date picker Jump to today …" at bounding box center [324, 74] width 649 height 29
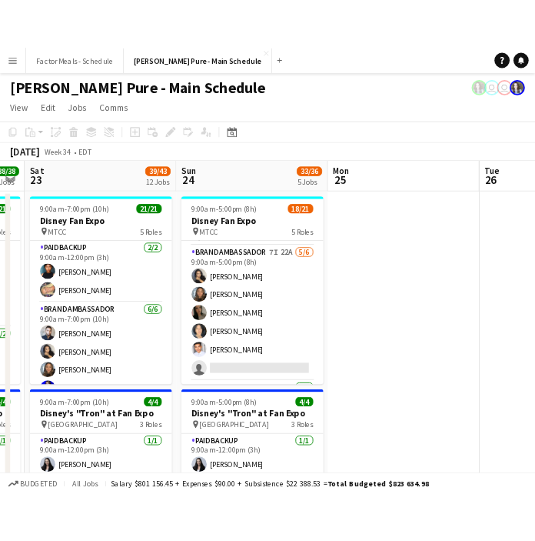
scroll to position [0, 445]
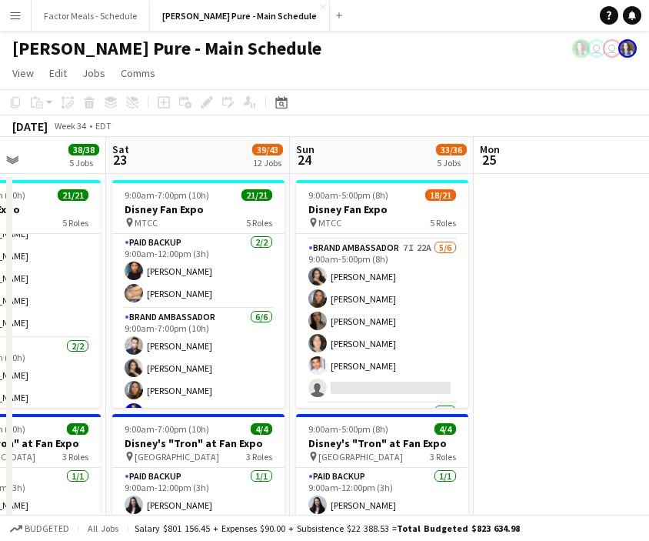
click at [20, 15] on app-icon "Menu" at bounding box center [15, 15] width 12 height 12
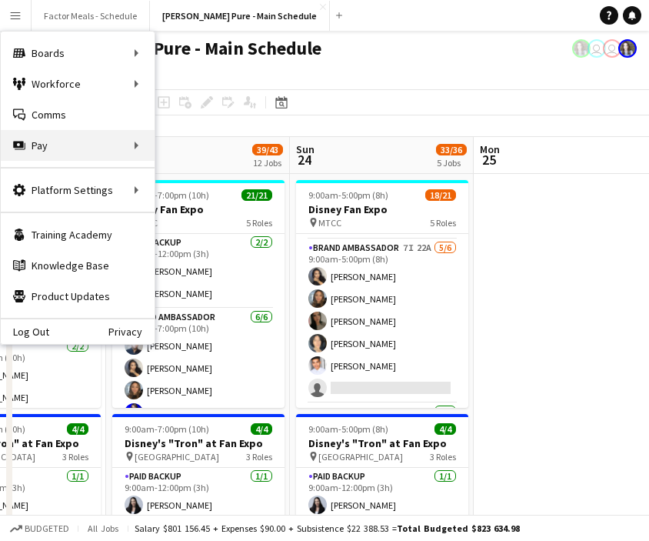
click at [83, 145] on div "Pay Pay" at bounding box center [78, 145] width 154 height 31
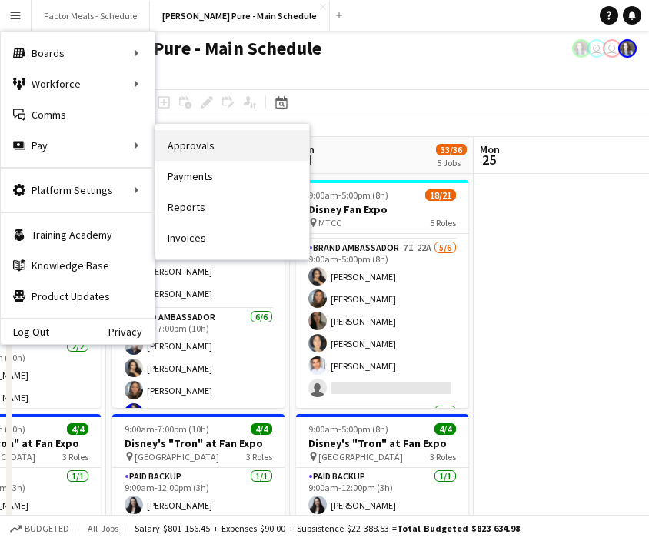
click at [188, 144] on link "Approvals" at bounding box center [232, 145] width 154 height 31
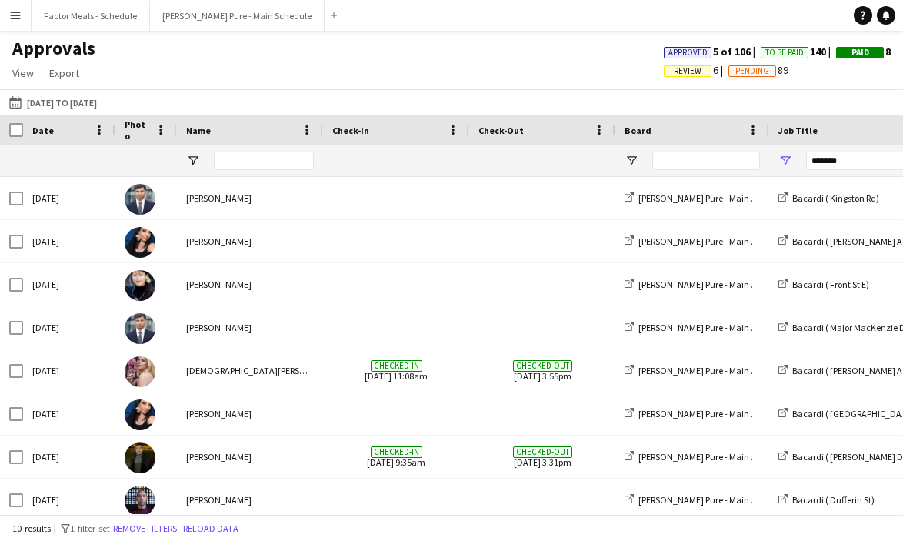
click at [23, 21] on button "Menu" at bounding box center [15, 15] width 31 height 31
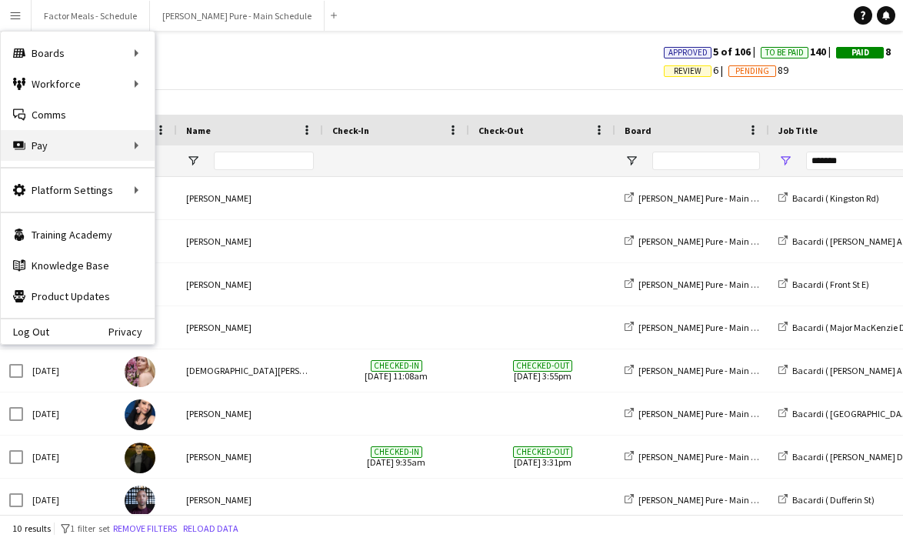
click at [46, 142] on div "Pay Pay" at bounding box center [78, 145] width 154 height 31
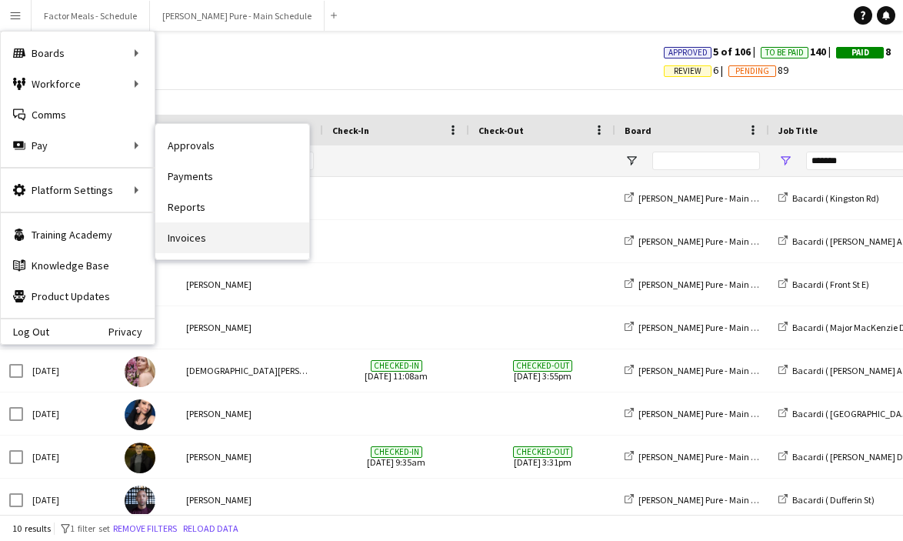
click at [202, 232] on link "Invoices" at bounding box center [232, 237] width 154 height 31
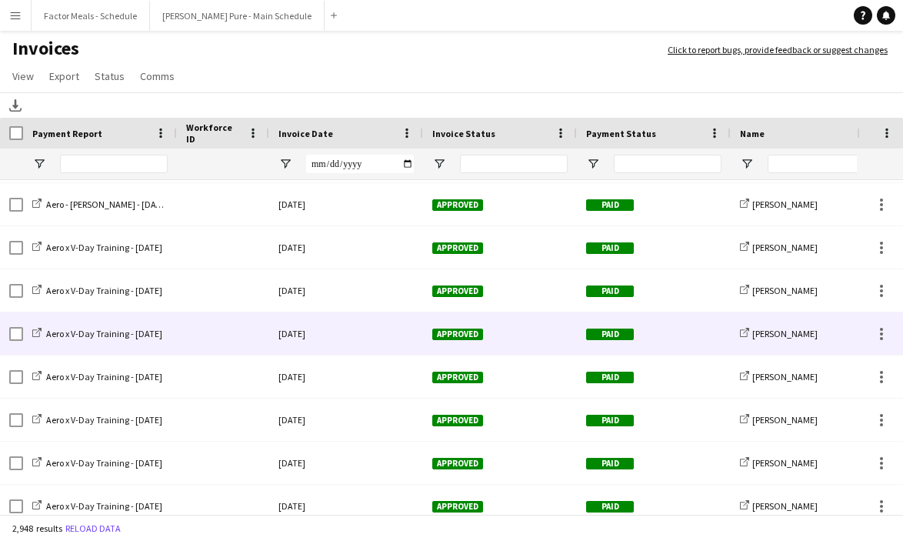
scroll to position [402, 0]
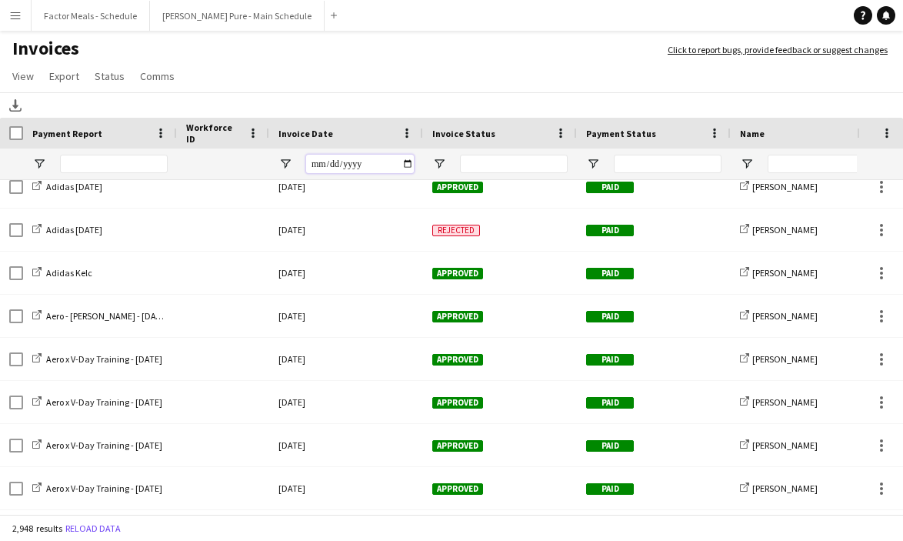
click at [355, 161] on input "Invoice Date Filter Input" at bounding box center [360, 164] width 108 height 18
click at [325, 166] on input "Invoice Date Filter Input" at bounding box center [360, 164] width 108 height 18
click at [406, 165] on input "Invoice Date Filter Input" at bounding box center [360, 164] width 108 height 18
type input "**********"
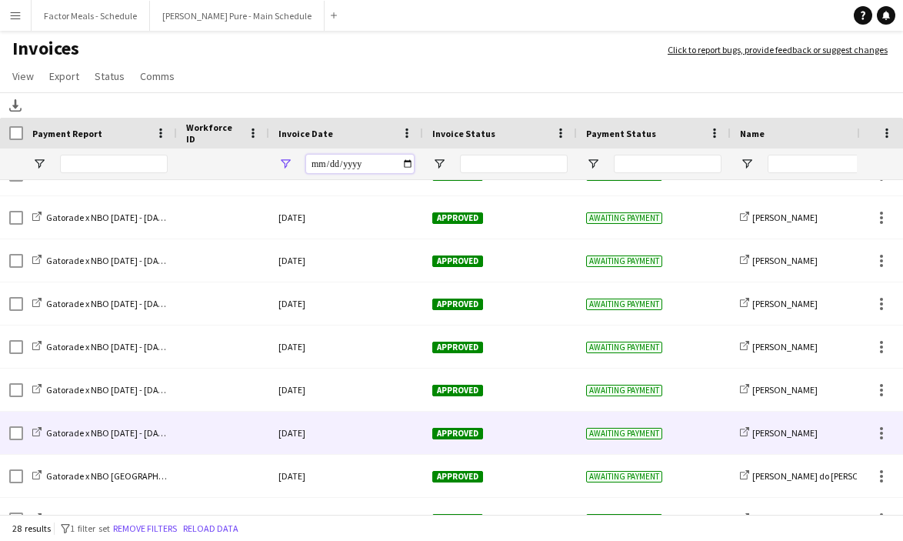
scroll to position [675, 0]
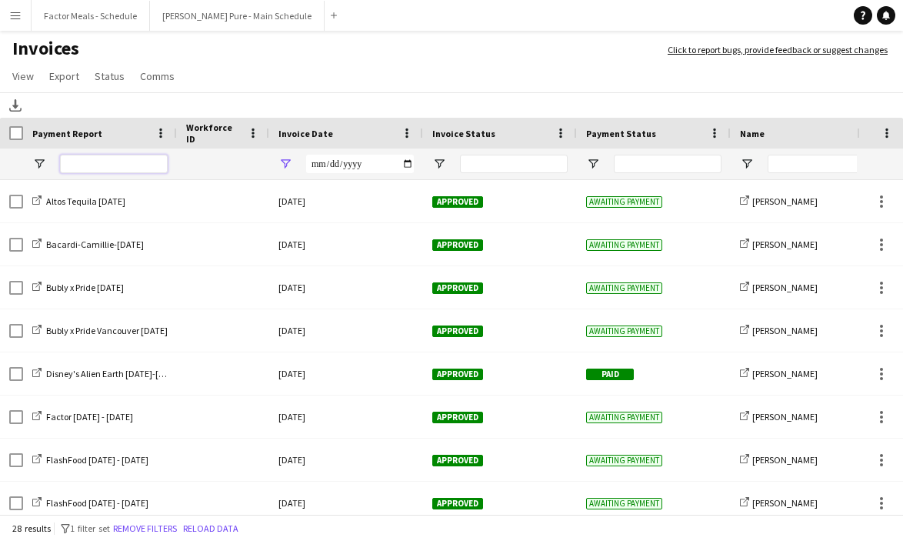
click at [146, 167] on input "Payment Report Filter Input" at bounding box center [114, 164] width 108 height 18
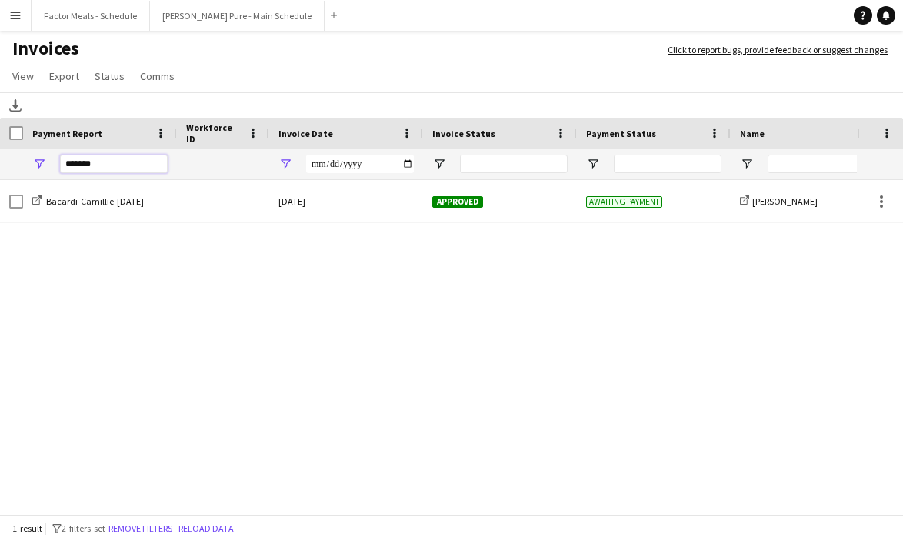
type input "*******"
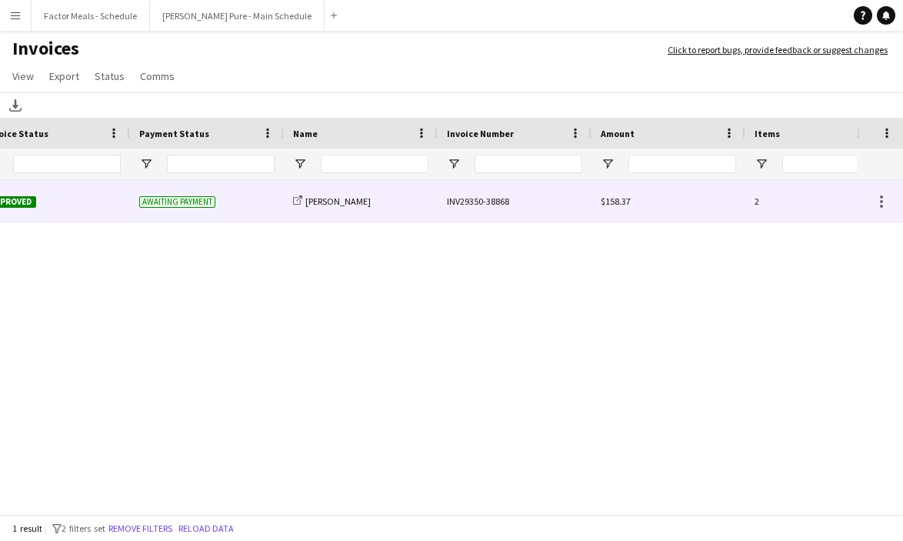
click at [496, 206] on div "INV29350-38868" at bounding box center [515, 201] width 154 height 42
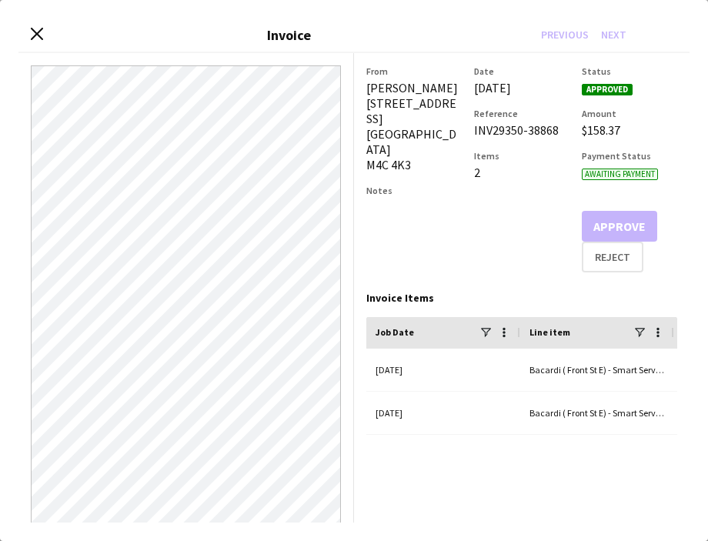
drag, startPoint x: 475, startPoint y: 132, endPoint x: 559, endPoint y: 128, distance: 83.9
click at [559, 128] on div "INV29350-38868" at bounding box center [521, 129] width 95 height 15
click at [559, 130] on div "INV29350-38868" at bounding box center [521, 129] width 95 height 15
drag, startPoint x: 559, startPoint y: 134, endPoint x: 464, endPoint y: 121, distance: 96.3
click at [472, 131] on div "From Camillie Leung 225 Cedarvale Avenue Toronto M4C 4K3 Notes Date 13-August-2…" at bounding box center [521, 168] width 311 height 207
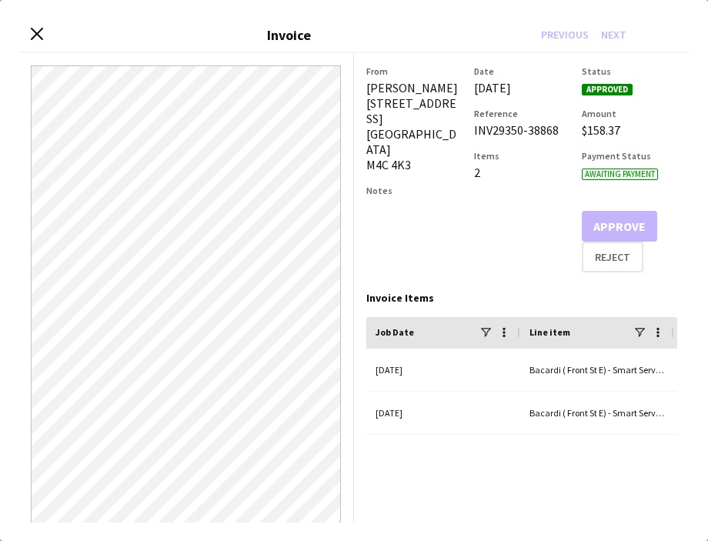
copy div "INV29350-38868"
click at [42, 35] on icon "Close invoice dialog" at bounding box center [36, 34] width 15 height 15
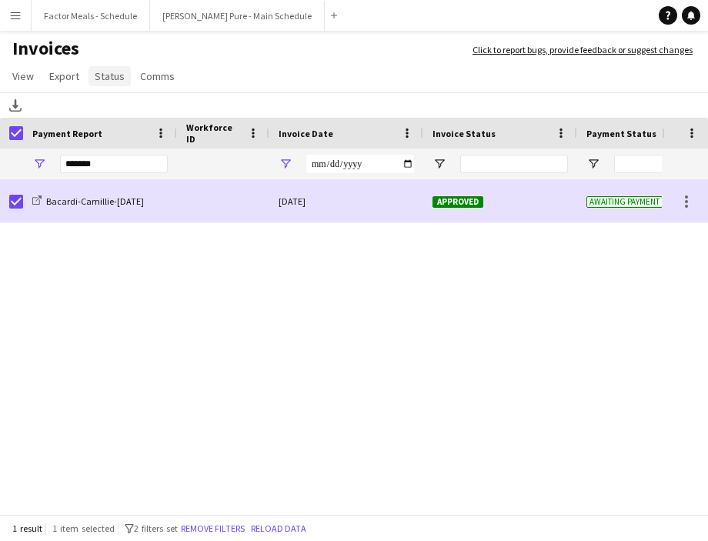
click at [105, 82] on span "Status" at bounding box center [110, 76] width 30 height 14
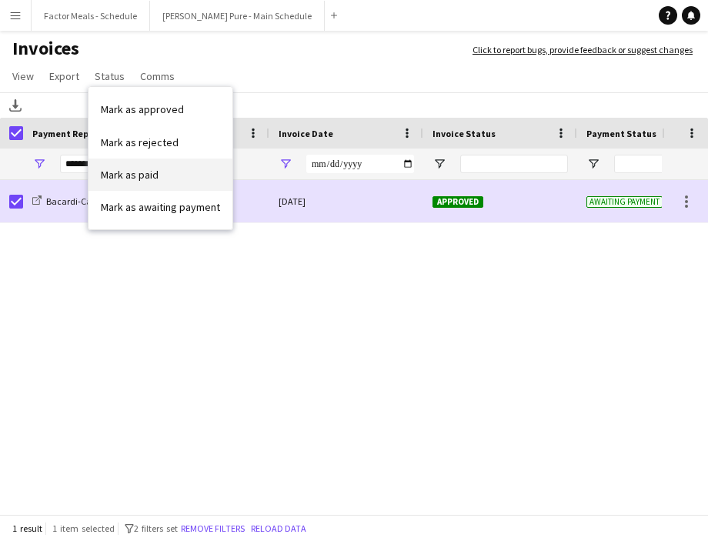
click at [132, 174] on span "Mark as paid" at bounding box center [130, 175] width 58 height 14
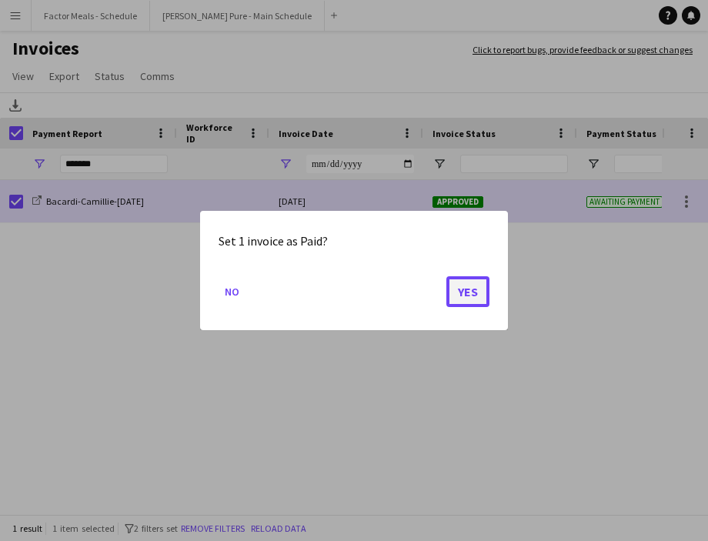
click at [463, 292] on button "Yes" at bounding box center [467, 291] width 43 height 31
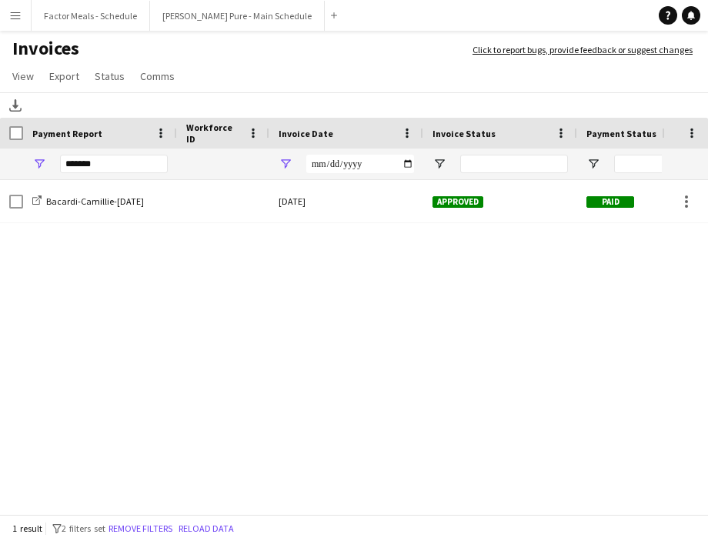
drag, startPoint x: 2, startPoint y: 120, endPoint x: 98, endPoint y: 106, distance: 96.4
click at [98, 106] on main "Invoices Click to report bugs, provide feedback or suggest changes View Customi…" at bounding box center [354, 277] width 708 height 492
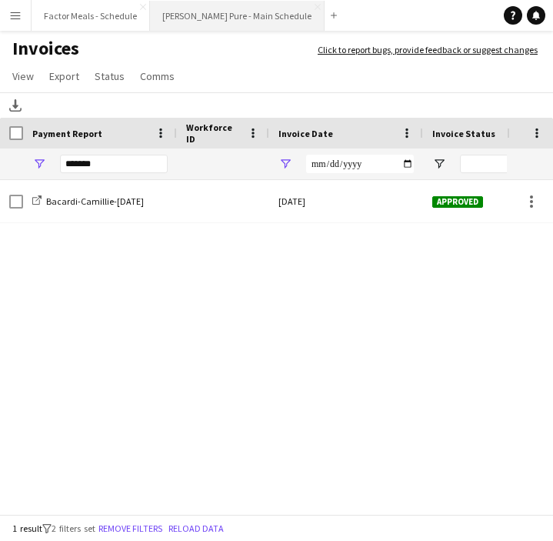
click at [180, 22] on button "[PERSON_NAME] Pure - Main Schedule Close" at bounding box center [237, 16] width 175 height 30
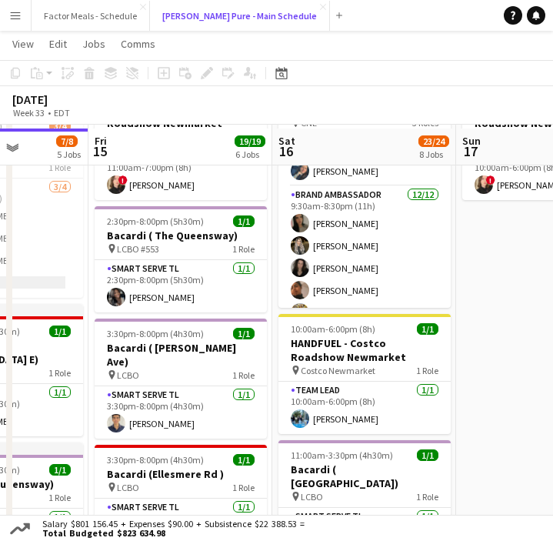
scroll to position [394, 0]
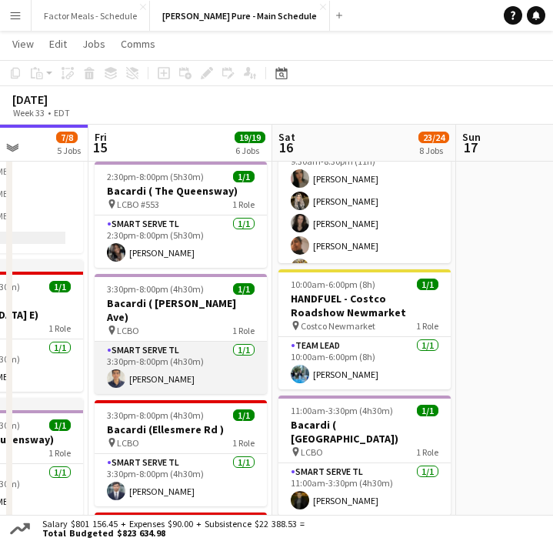
click at [165, 362] on app-card-role "Smart Serve TL 1/1 3:30pm-8:00pm (4h30m) Krish Panjwani" at bounding box center [181, 368] width 172 height 52
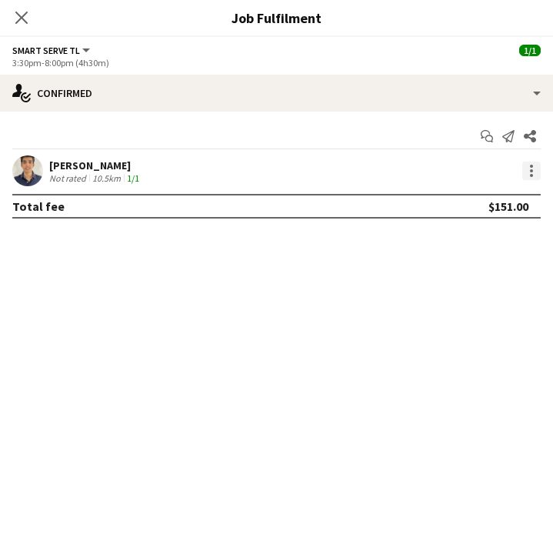
click at [535, 178] on div at bounding box center [531, 171] width 18 height 18
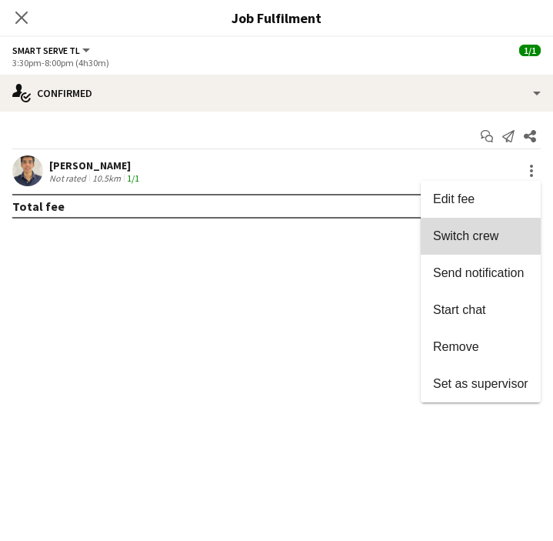
click at [435, 245] on button "Switch crew" at bounding box center [481, 236] width 120 height 37
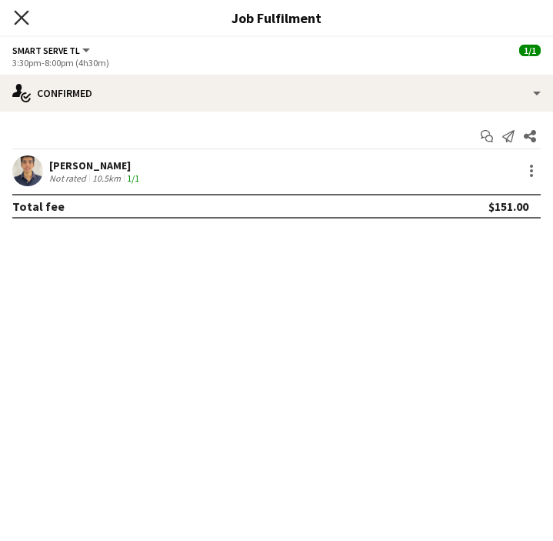
click at [22, 17] on icon at bounding box center [21, 17] width 15 height 15
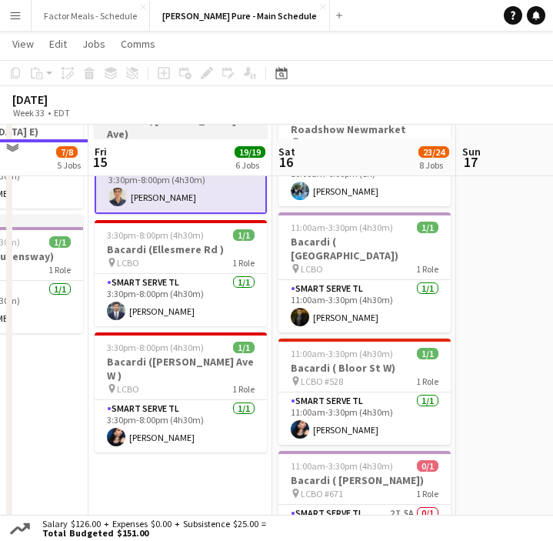
scroll to position [626, 0]
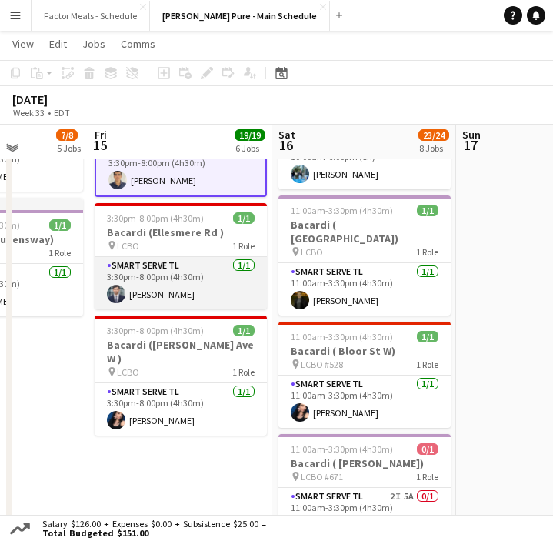
click at [138, 279] on app-card-role "Smart Serve TL 1/1 3:30pm-8:00pm (4h30m) Parth Gundraniya" at bounding box center [181, 283] width 172 height 52
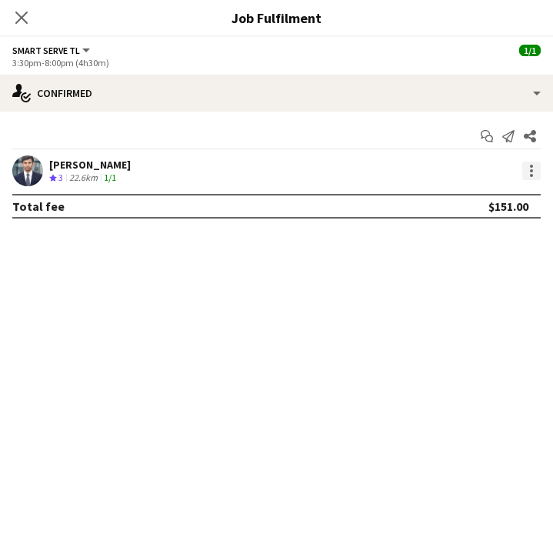
click at [525, 171] on div at bounding box center [531, 171] width 18 height 18
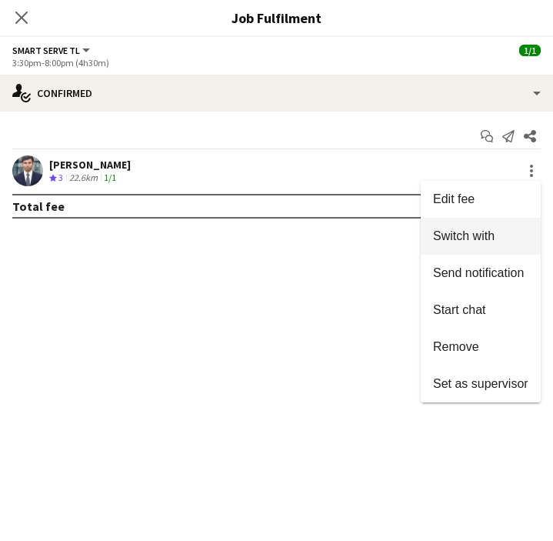
click at [464, 244] on button "Switch with" at bounding box center [481, 236] width 120 height 37
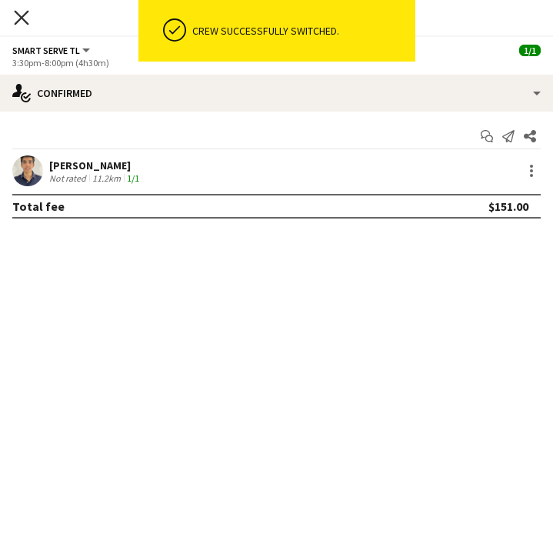
click at [22, 20] on icon "Close pop-in" at bounding box center [21, 17] width 15 height 15
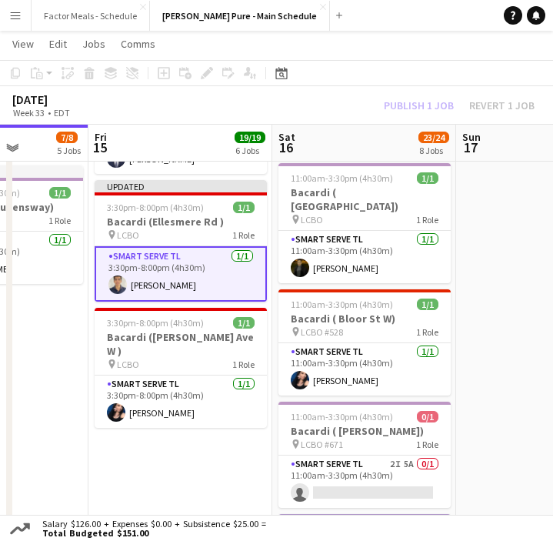
click at [189, 460] on app-date-cell "8:30am-8:30pm (12h) 14/14 LEGO X She Built That @ CNE pin CNE 3 Roles Paid Back…" at bounding box center [180, 180] width 184 height 1235
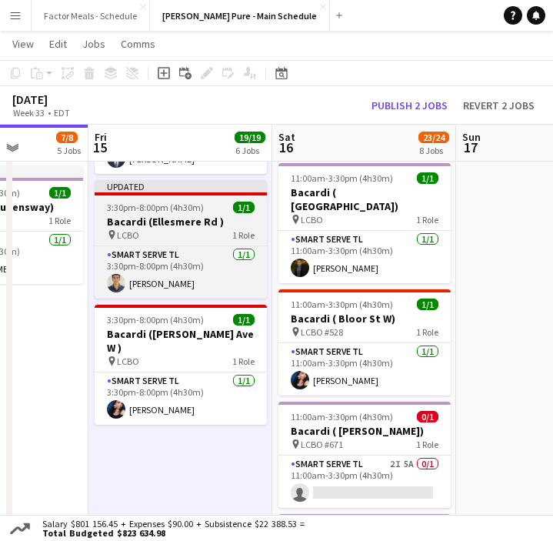
click at [136, 215] on h3 "Bacardi (Ellesmere Rd )" at bounding box center [181, 222] width 172 height 14
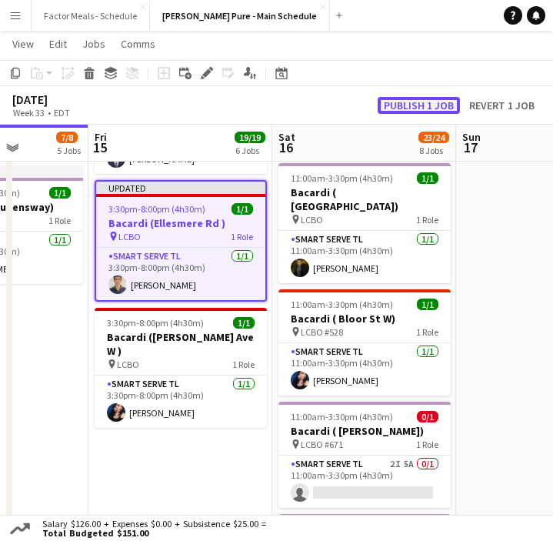
click at [410, 112] on button "Publish 1 job" at bounding box center [419, 105] width 82 height 17
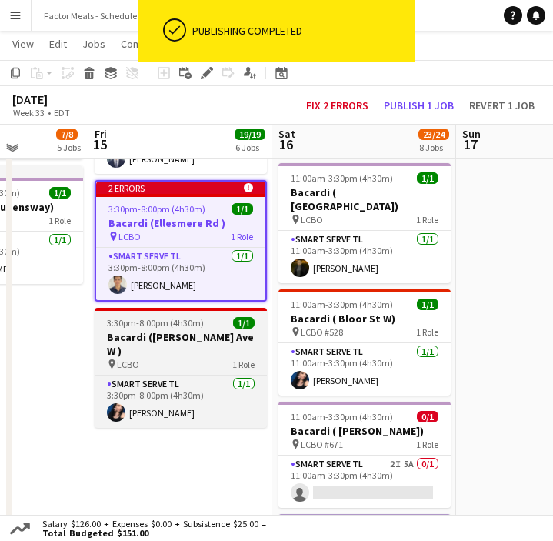
scroll to position [622, 0]
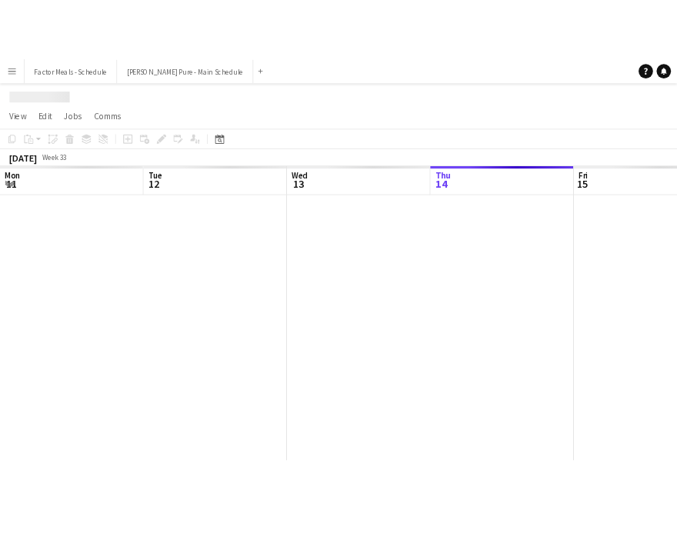
scroll to position [0, 368]
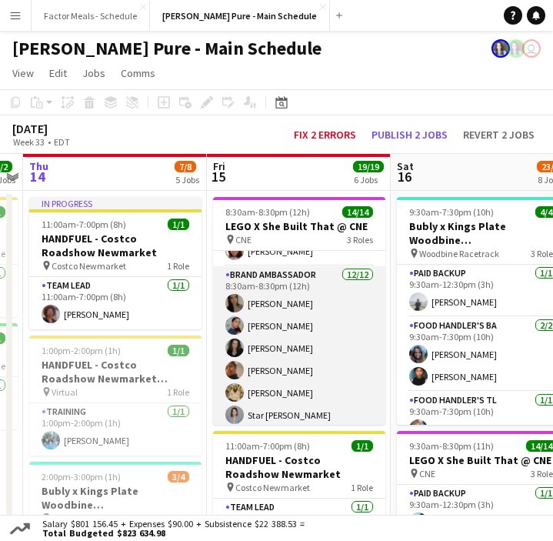
scroll to position [35, 0]
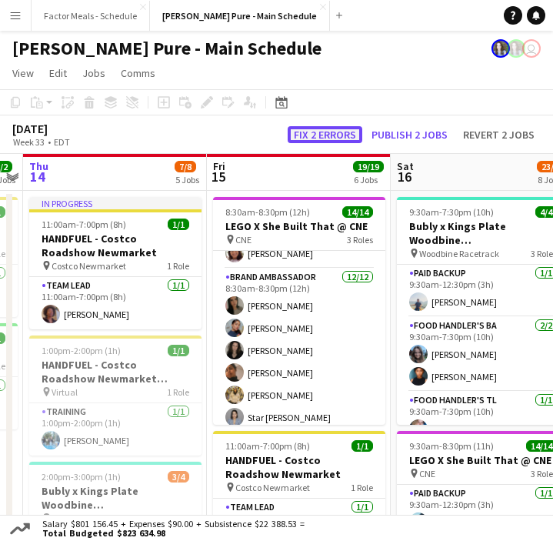
click at [314, 135] on button "Fix 2 errors" at bounding box center [325, 134] width 75 height 17
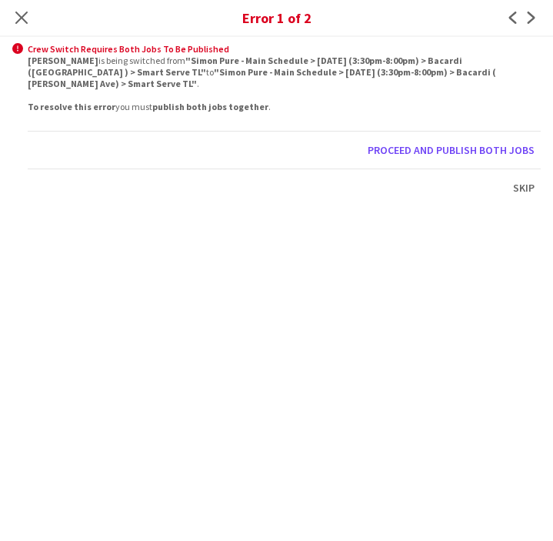
scroll to position [518, 0]
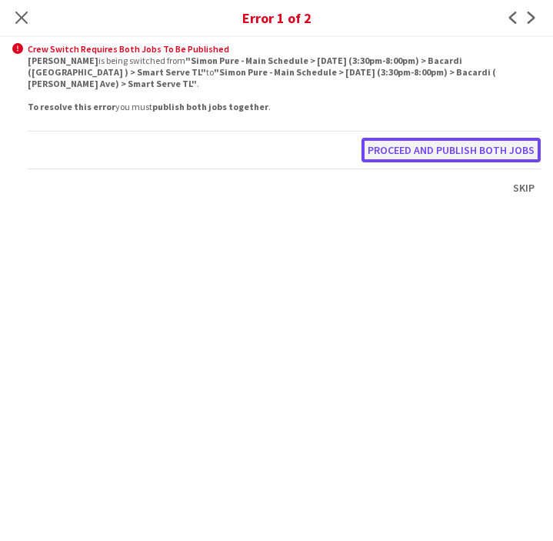
click at [388, 142] on button "Proceed and publish both jobs" at bounding box center [451, 150] width 179 height 25
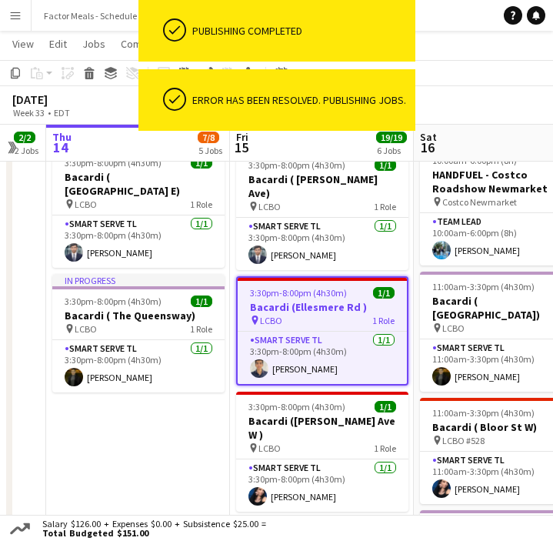
click at [175, 482] on app-date-cell "In progress 11:00am-7:00pm (8h) 1/1 HANDFUEL - Costco Roadshow Newmarket pin Co…" at bounding box center [138, 288] width 184 height 1235
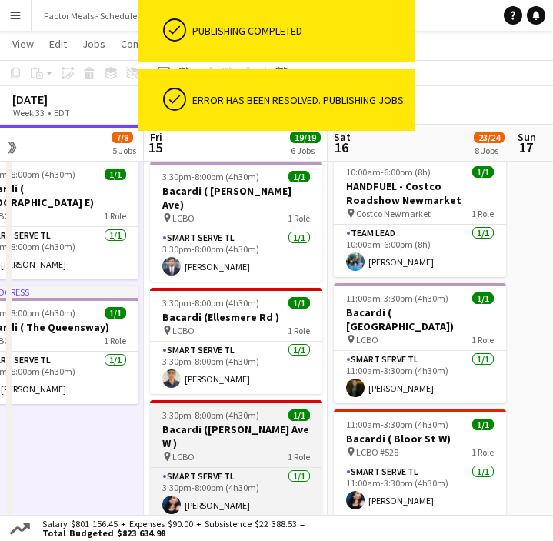
scroll to position [505, 0]
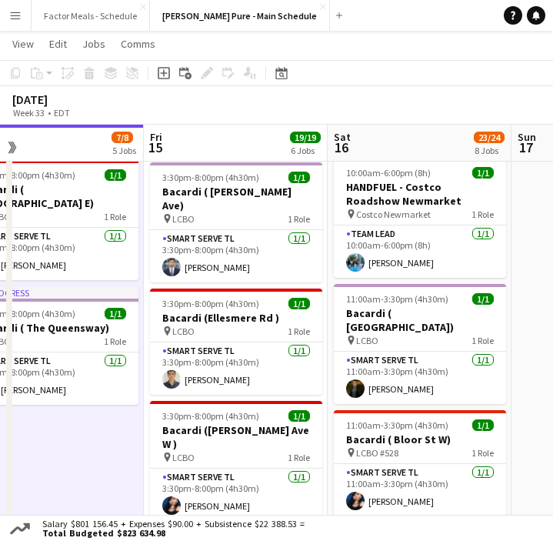
click at [18, 15] on app-icon "Menu" at bounding box center [15, 15] width 12 height 12
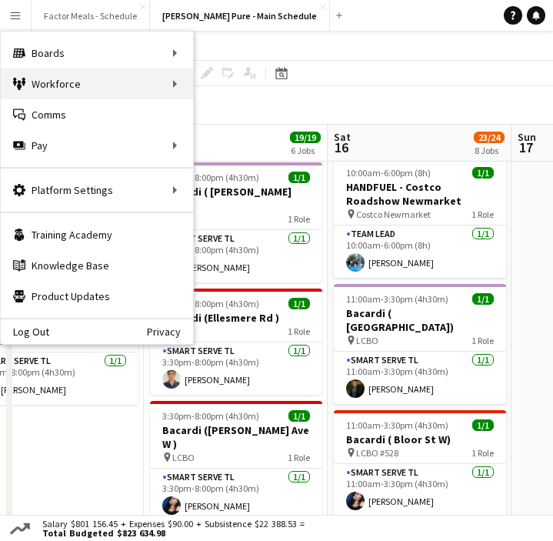
click at [40, 88] on div "Workforce Workforce" at bounding box center [97, 83] width 192 height 31
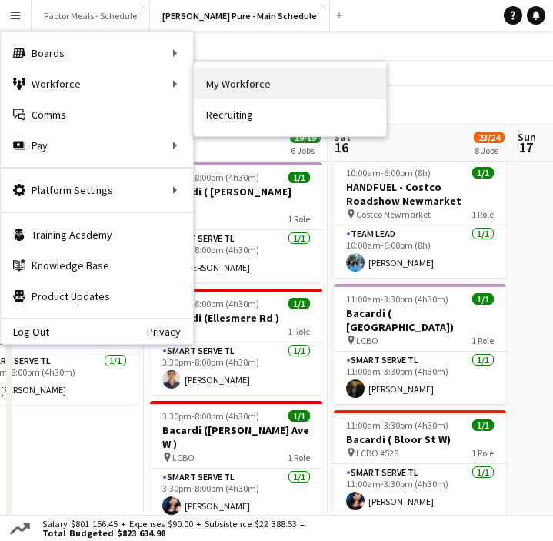
click at [215, 88] on link "My Workforce" at bounding box center [290, 83] width 192 height 31
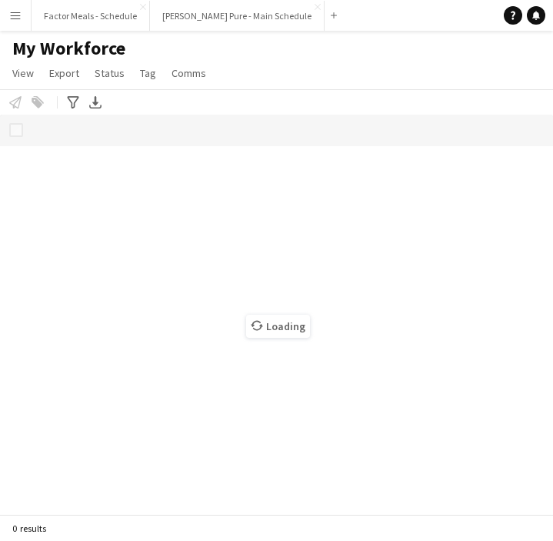
click at [18, 22] on button "Menu" at bounding box center [15, 15] width 31 height 31
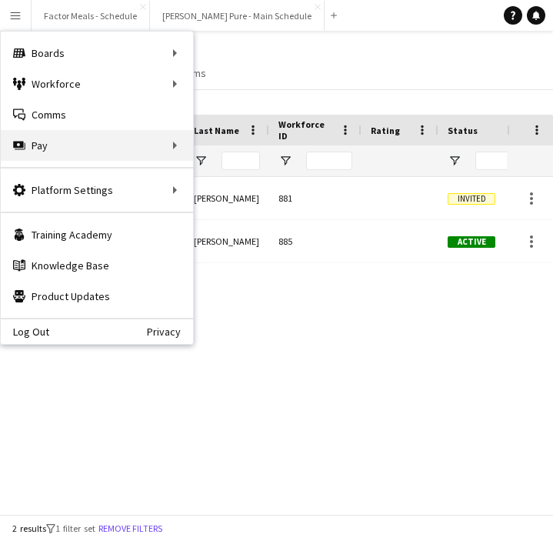
click at [38, 152] on div "Pay Pay" at bounding box center [97, 145] width 192 height 31
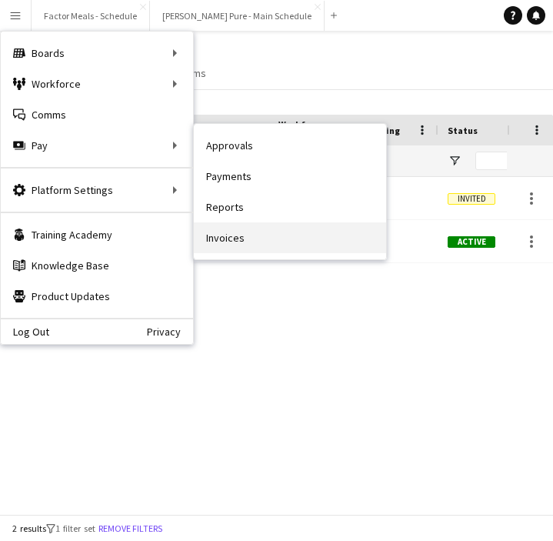
click at [218, 233] on link "Invoices" at bounding box center [290, 237] width 192 height 31
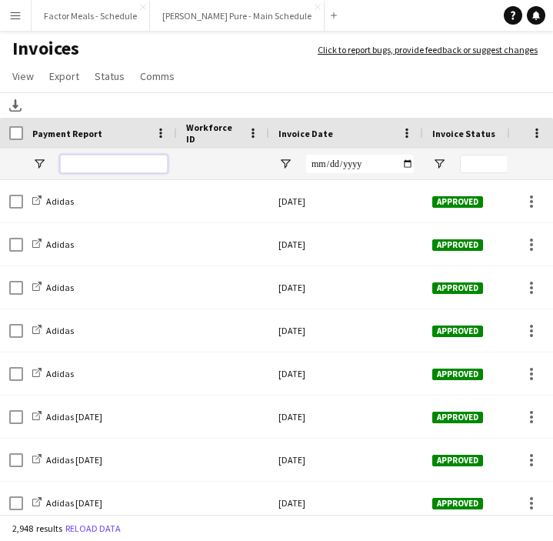
click at [103, 164] on input "Payment Report Filter Input" at bounding box center [114, 164] width 108 height 18
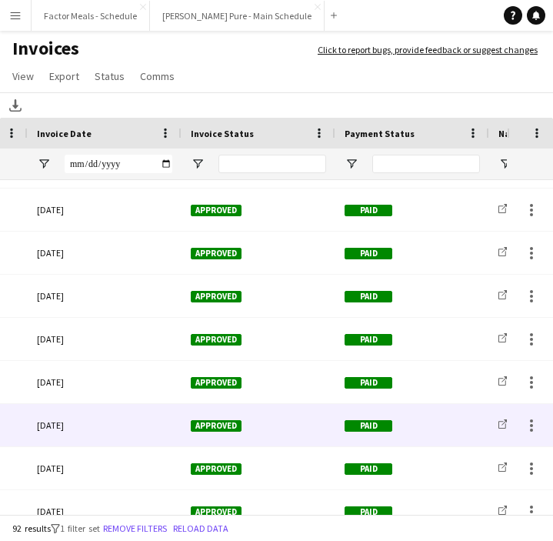
scroll to position [0, 511]
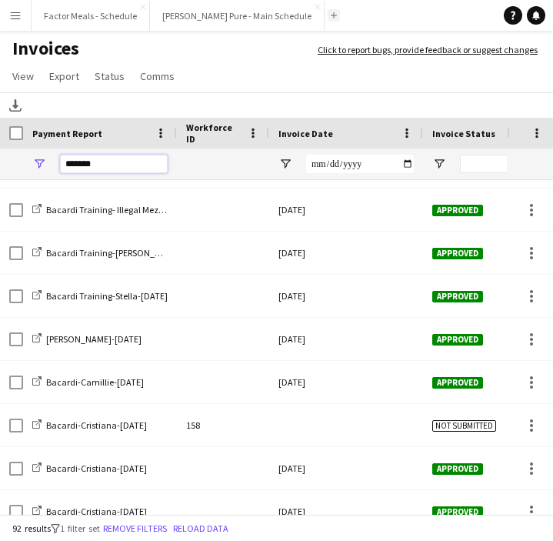
type input "*******"
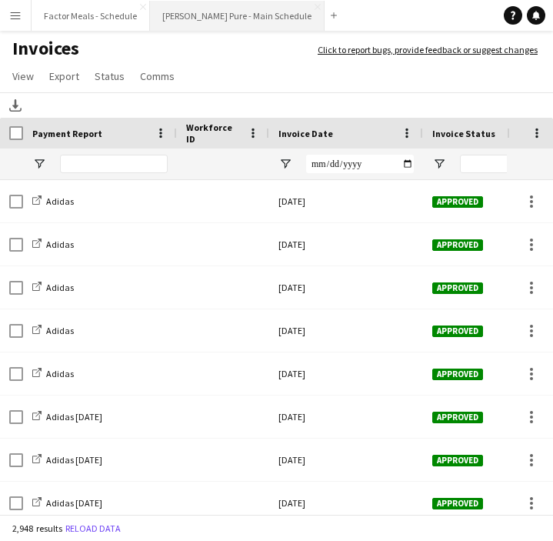
click at [202, 18] on button "[PERSON_NAME] Pure - Main Schedule Close" at bounding box center [237, 16] width 175 height 30
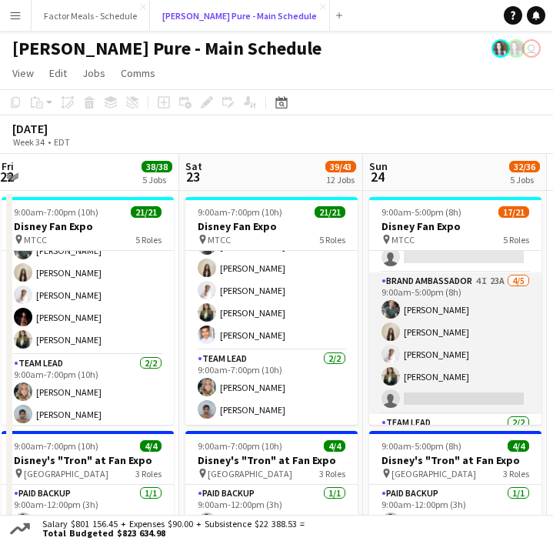
scroll to position [366, 0]
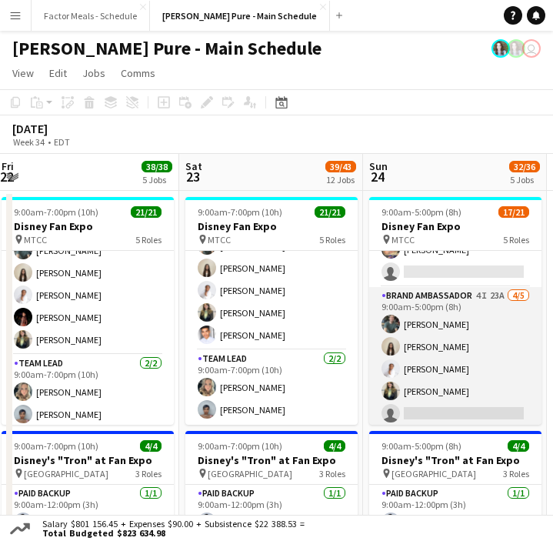
click at [429, 372] on app-card-role "Brand Ambassador 4I 23A [DATE] 9:00am-5:00pm (8h) [PERSON_NAME] [PERSON_NAME] […" at bounding box center [455, 358] width 172 height 142
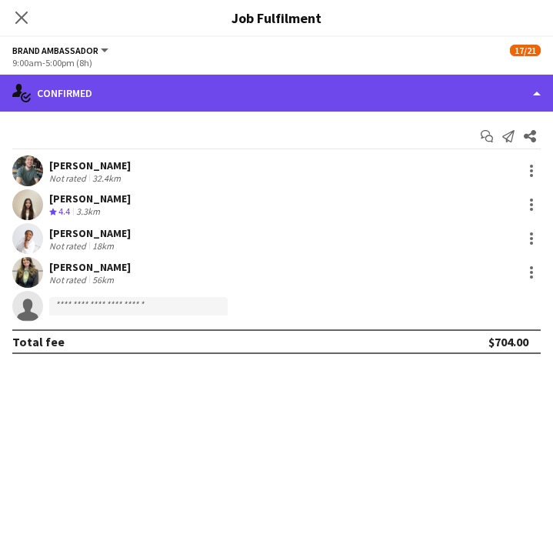
click at [314, 91] on div "single-neutral-actions-check-2 Confirmed" at bounding box center [276, 93] width 553 height 37
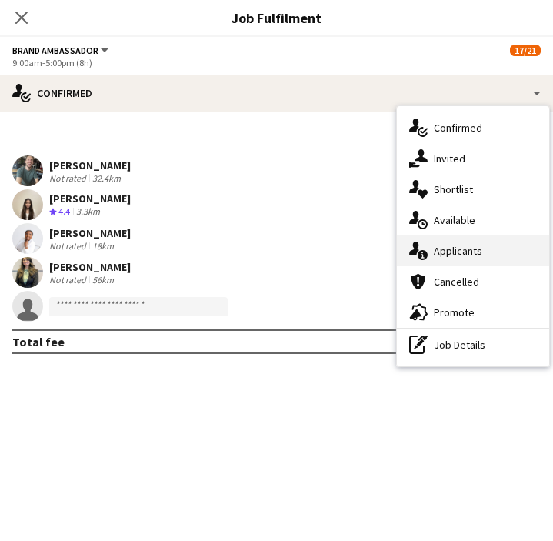
click at [452, 255] on div "single-neutral-actions-information Applicants" at bounding box center [473, 250] width 152 height 31
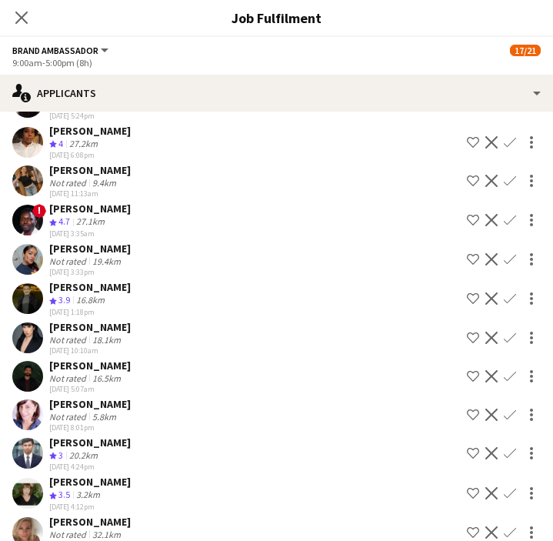
scroll to position [123, 0]
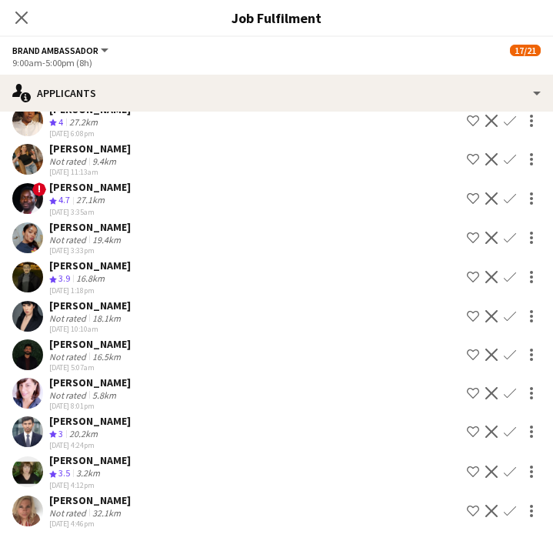
click at [35, 503] on app-user-avatar at bounding box center [27, 510] width 31 height 31
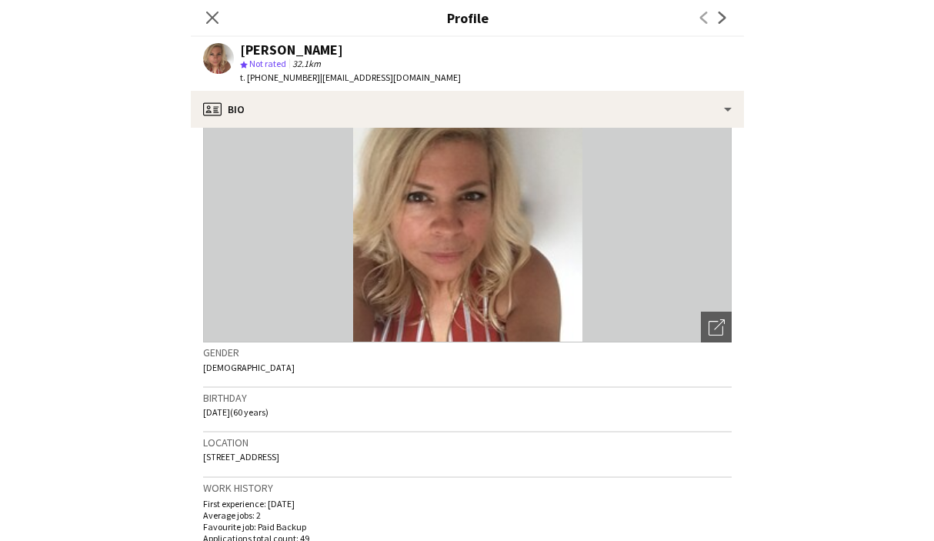
scroll to position [0, 0]
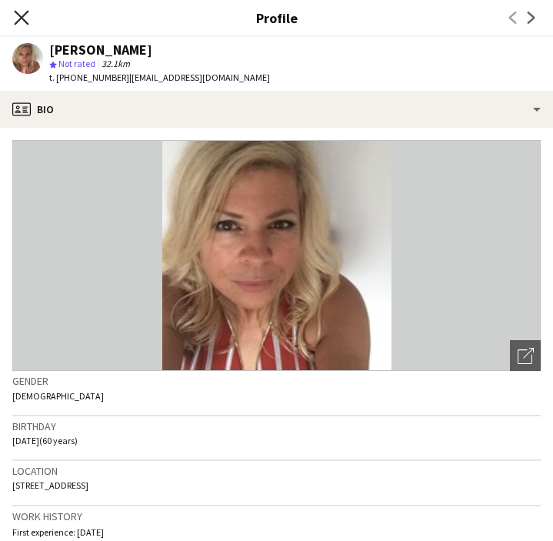
click at [24, 21] on icon at bounding box center [21, 17] width 15 height 15
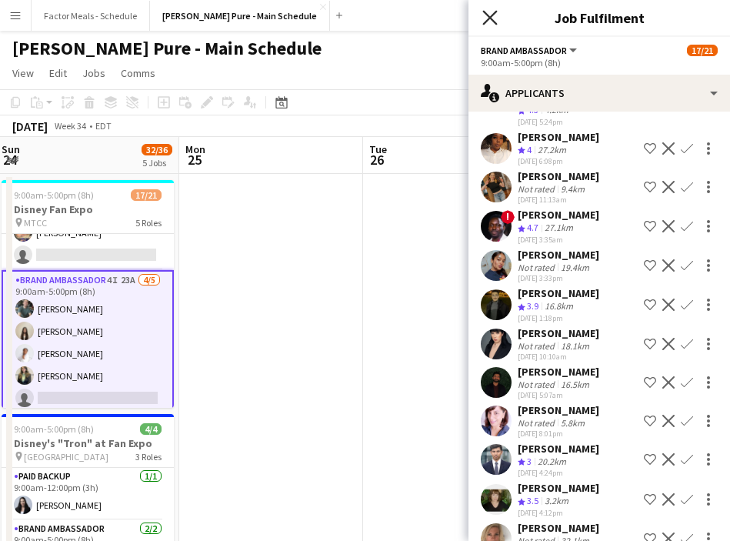
click at [492, 18] on icon "Close pop-in" at bounding box center [489, 17] width 15 height 15
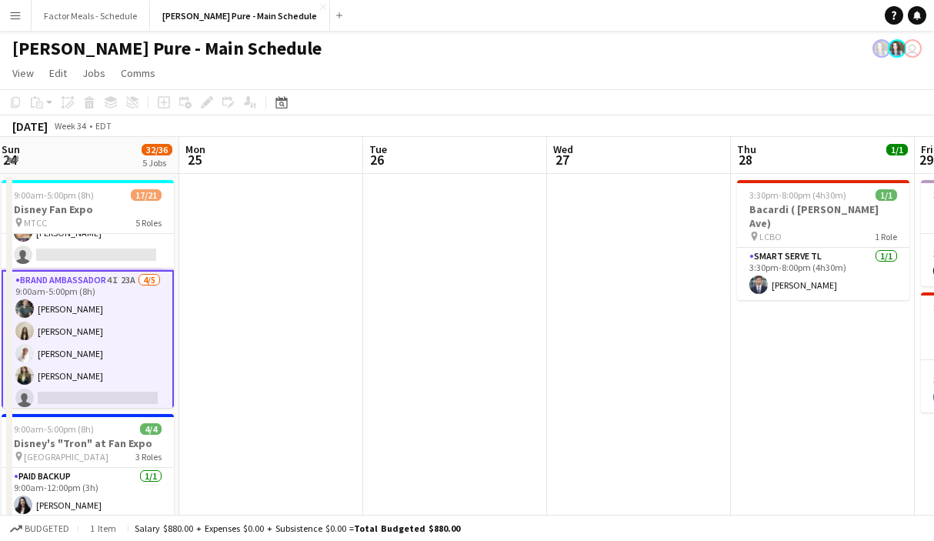
click at [25, 15] on button "Menu" at bounding box center [15, 15] width 31 height 31
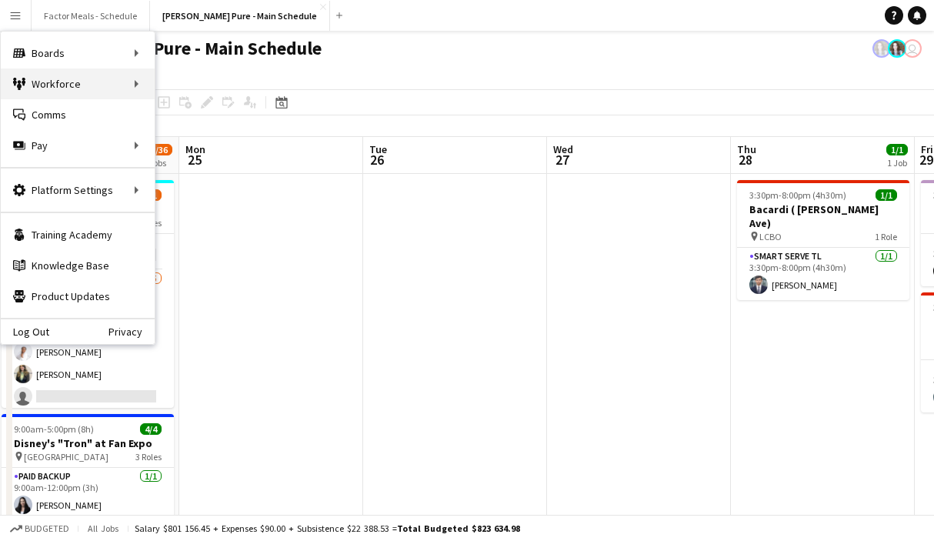
click at [57, 88] on div "Workforce Workforce" at bounding box center [78, 83] width 154 height 31
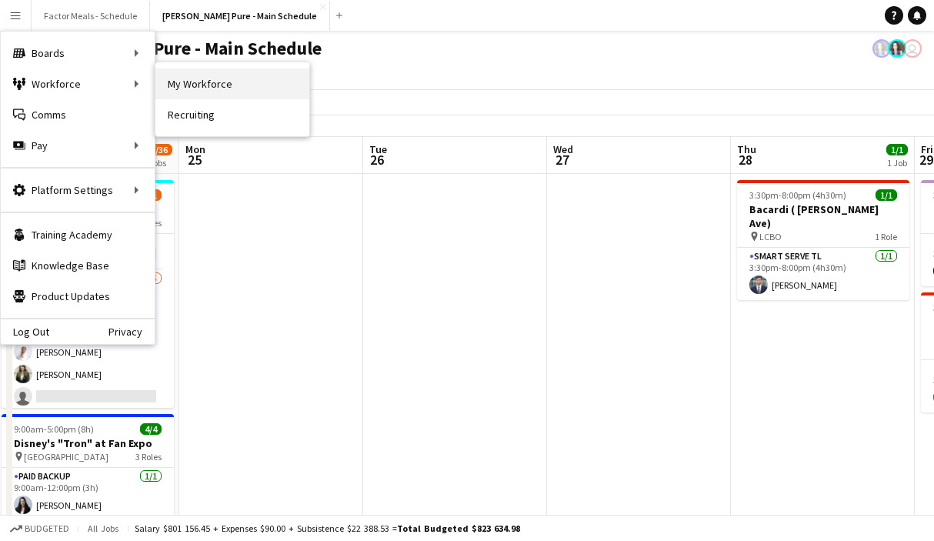
click at [195, 76] on link "My Workforce" at bounding box center [232, 83] width 154 height 31
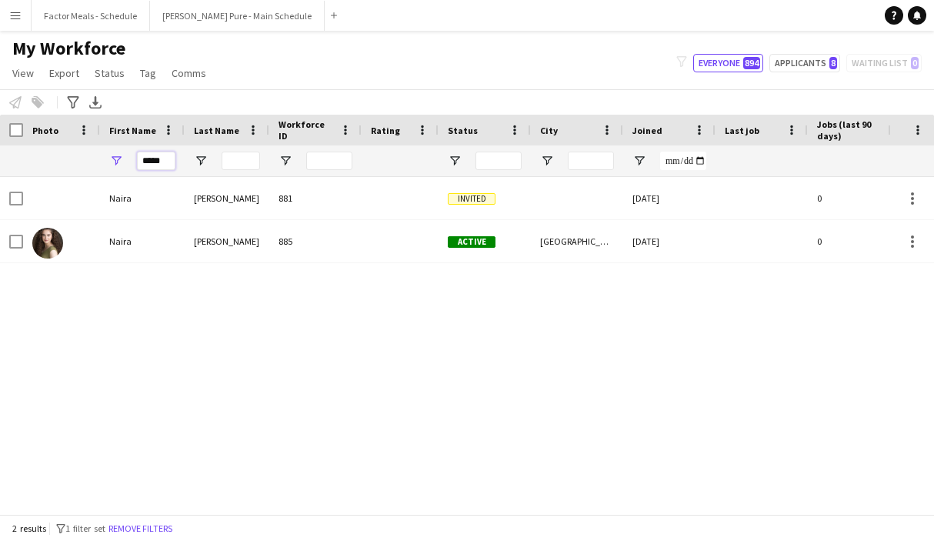
drag, startPoint x: 165, startPoint y: 159, endPoint x: 128, endPoint y: 157, distance: 37.8
click at [128, 158] on div "*****" at bounding box center [142, 160] width 85 height 31
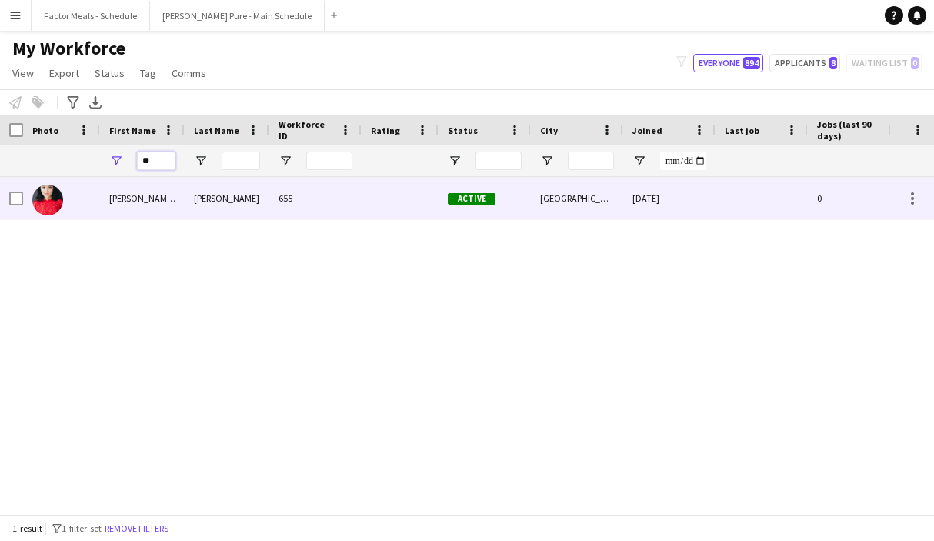
type input "*"
